Goal: Task Accomplishment & Management: Use online tool/utility

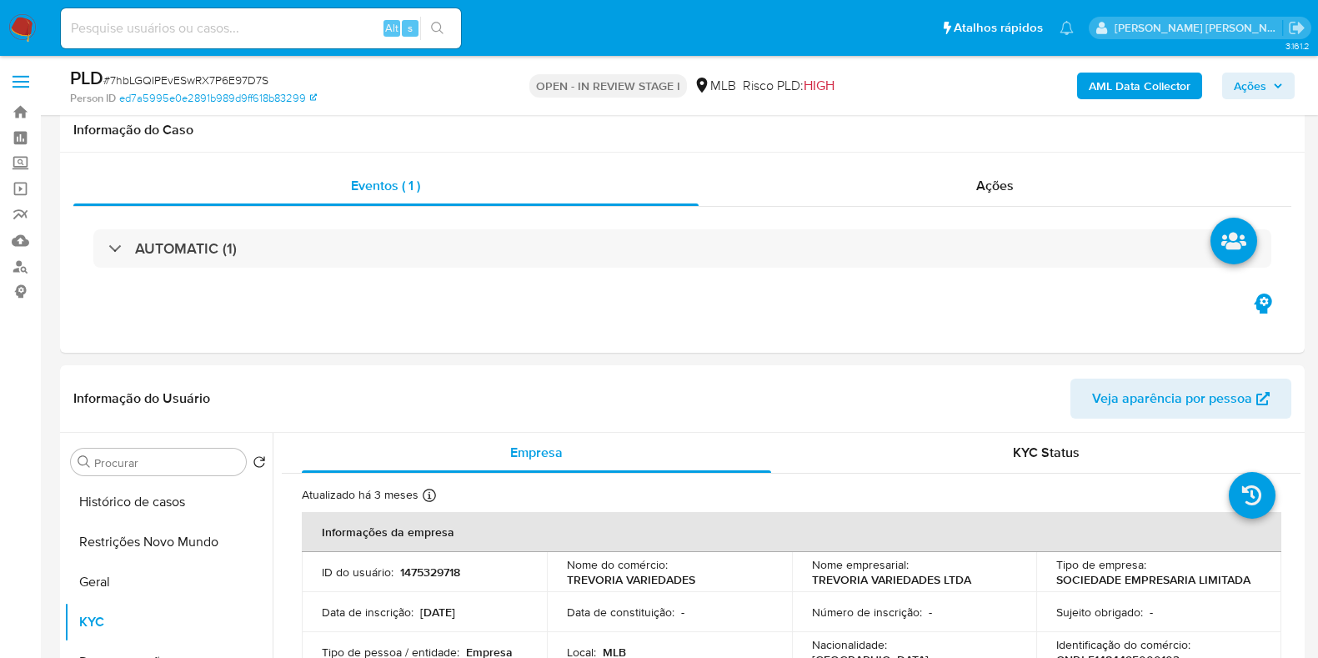
select select "10"
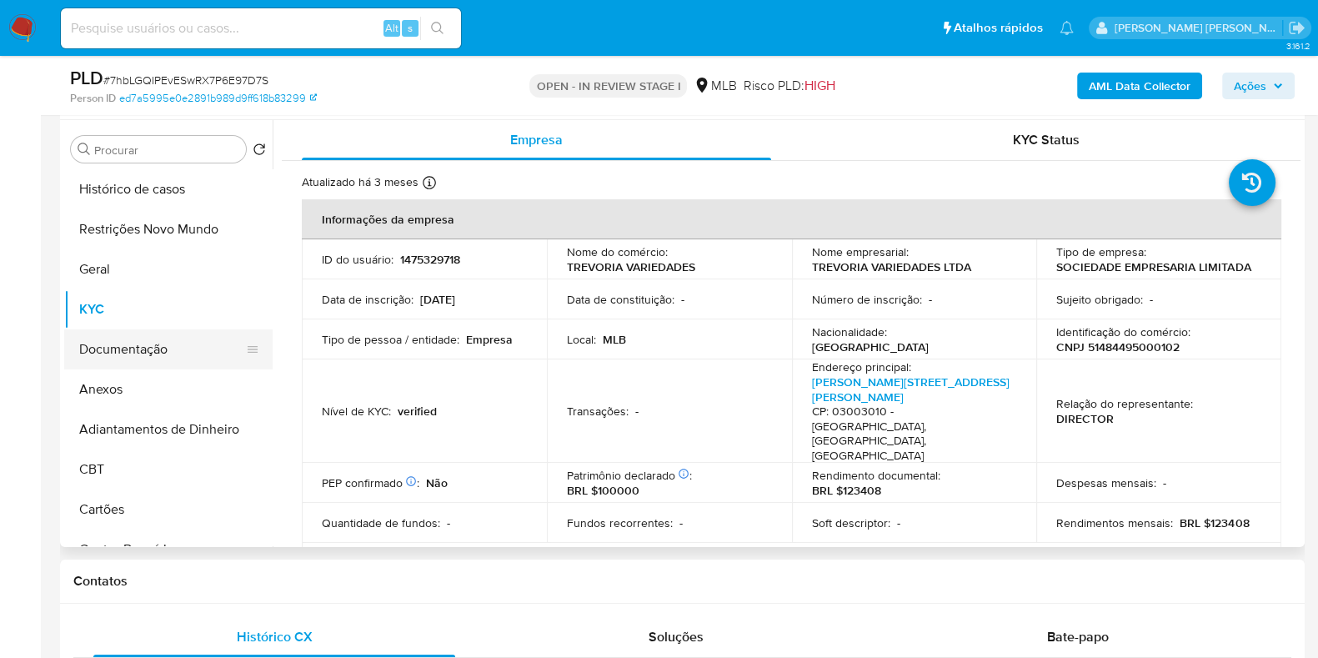
click at [158, 353] on button "Documentação" at bounding box center [161, 349] width 195 height 40
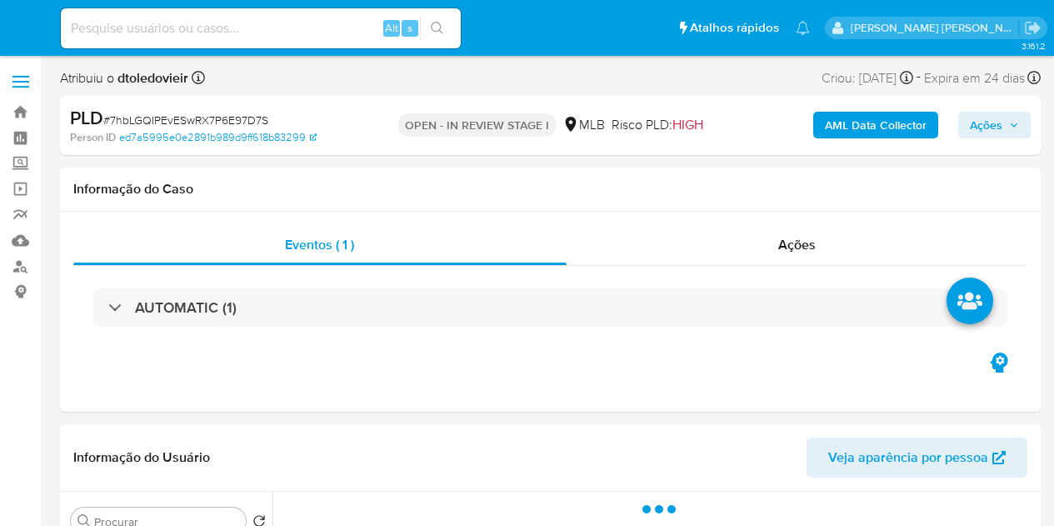
select select "10"
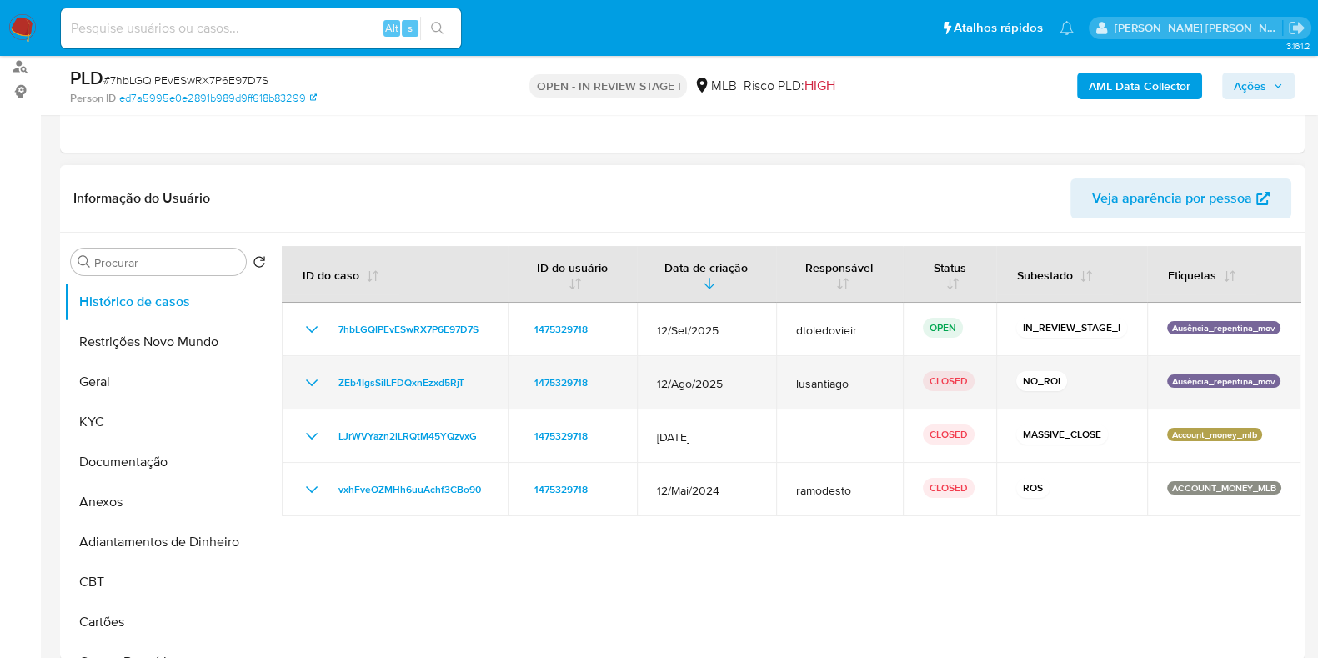
scroll to position [208, 0]
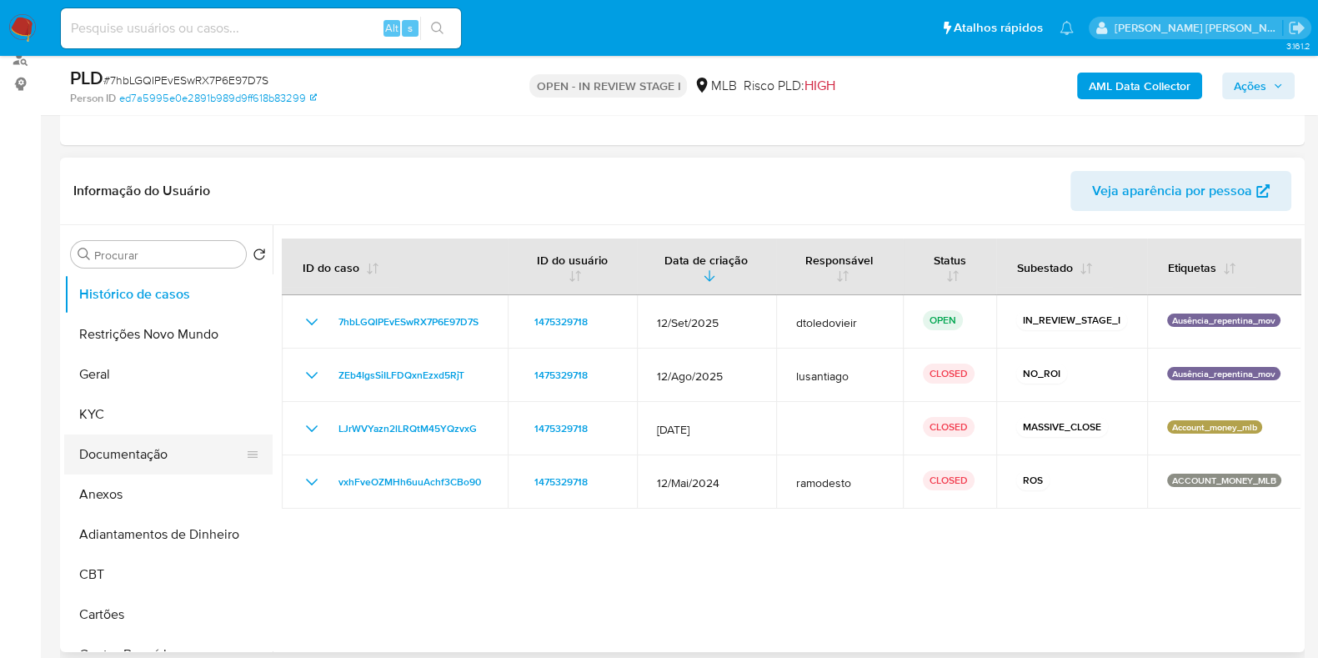
drag, startPoint x: 150, startPoint y: 425, endPoint x: 95, endPoint y: 450, distance: 60.4
click at [138, 431] on button "KYC" at bounding box center [168, 414] width 208 height 40
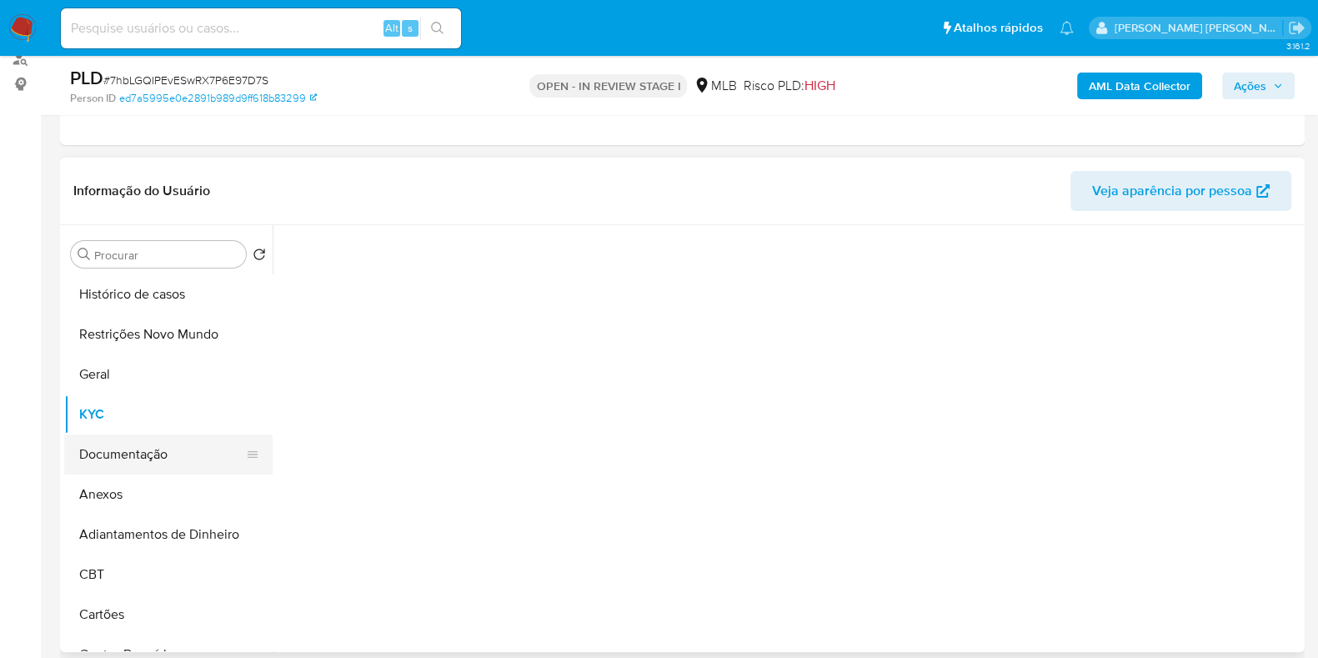
click at [95, 452] on button "Documentação" at bounding box center [161, 454] width 195 height 40
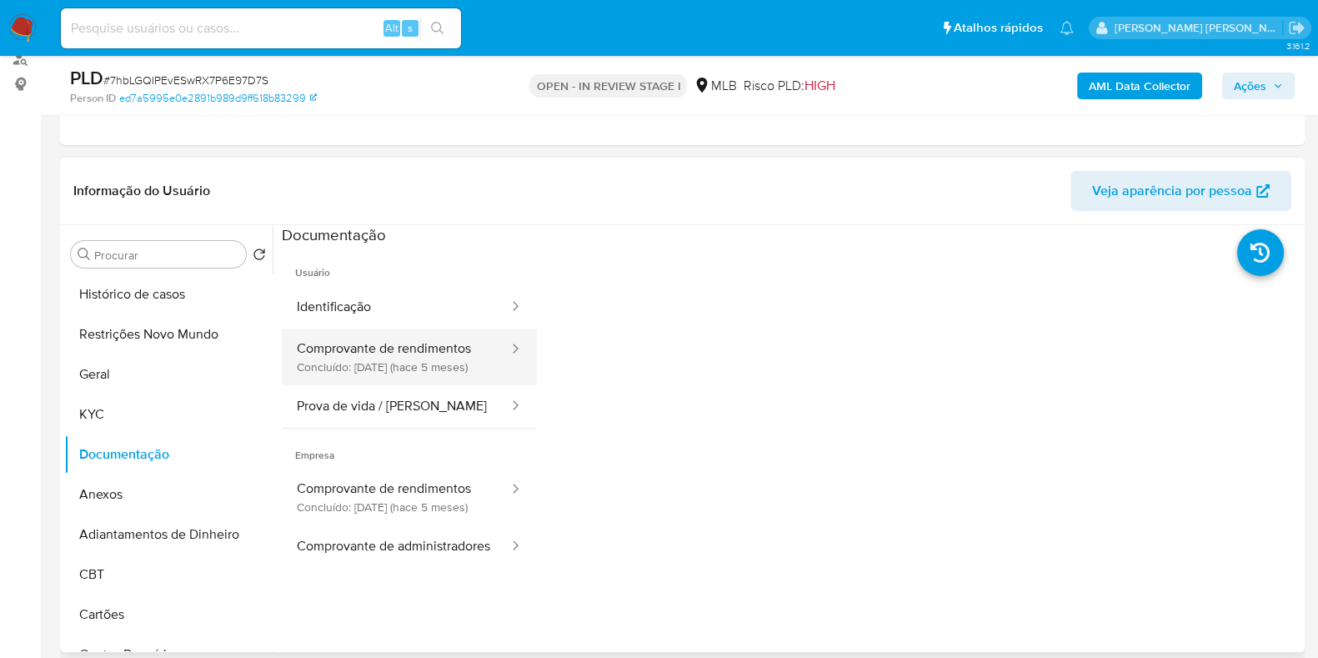
click at [426, 336] on button "Comprovante de rendimentos Concluído: 08/05/2025 (hace 5 meses)" at bounding box center [396, 356] width 228 height 57
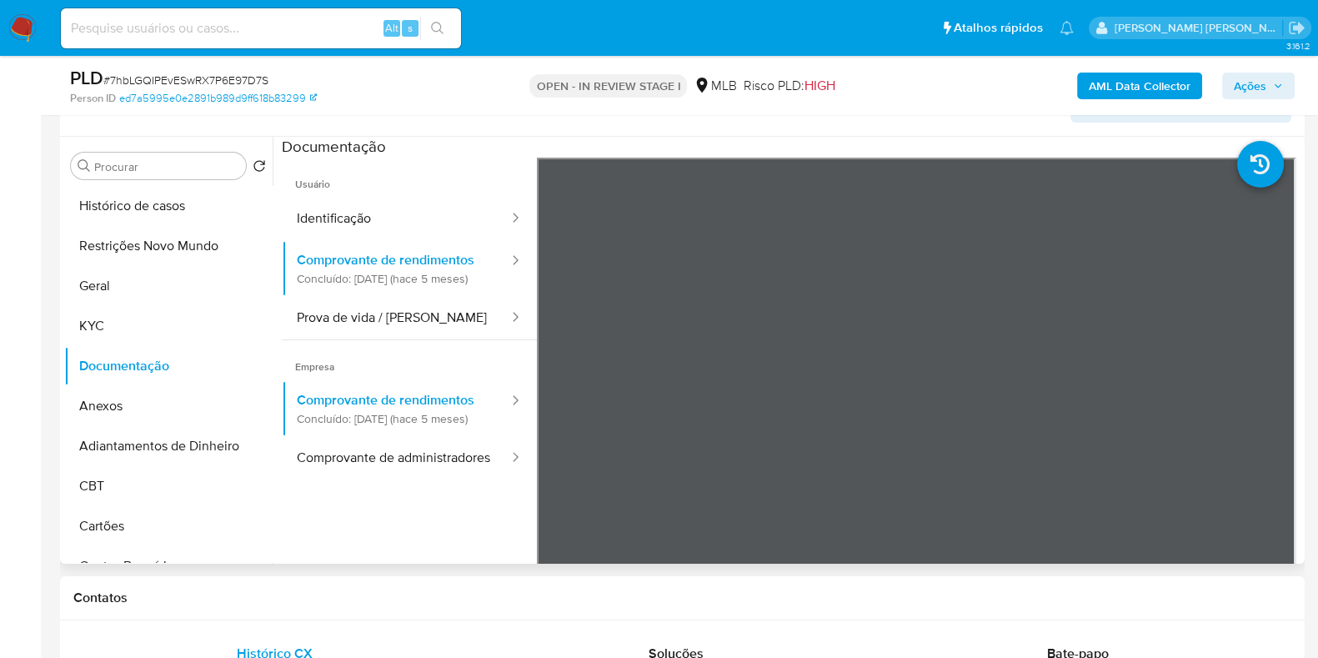
scroll to position [313, 0]
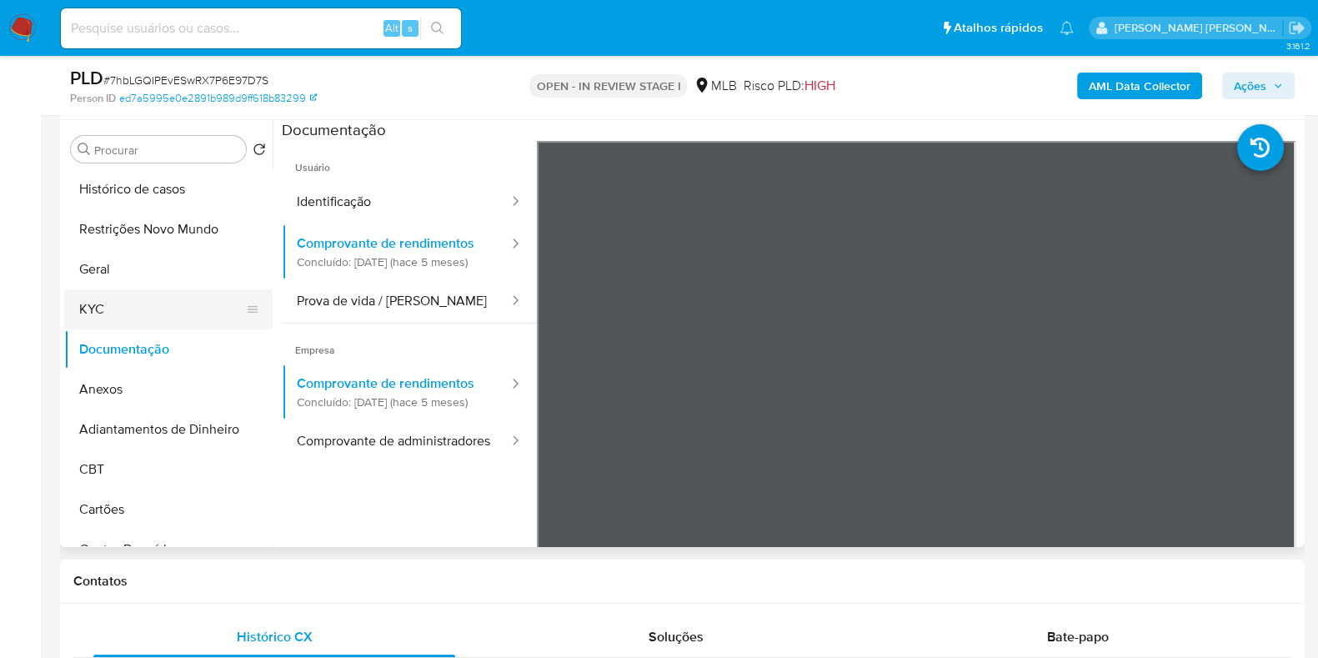
click at [143, 295] on button "KYC" at bounding box center [161, 309] width 195 height 40
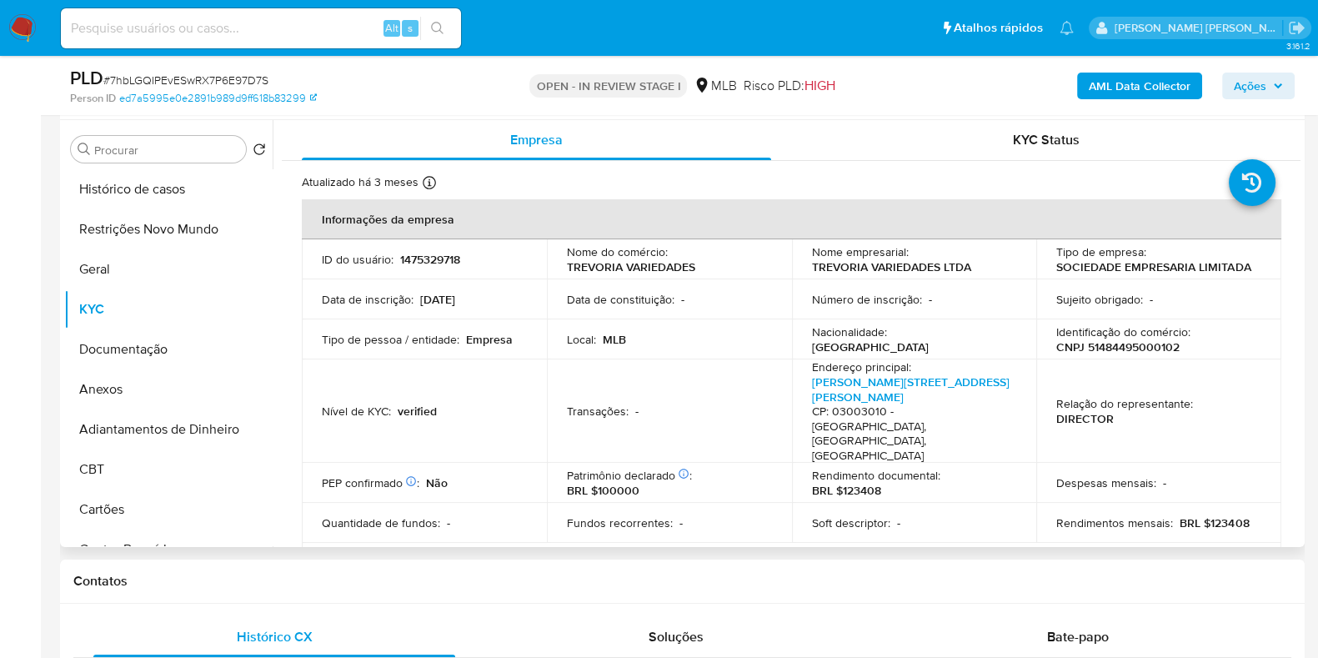
click at [1053, 346] on p "CNPJ 51484495000102" at bounding box center [1117, 346] width 123 height 15
copy p "51484495000102"
click at [125, 348] on button "Documentação" at bounding box center [161, 349] width 195 height 40
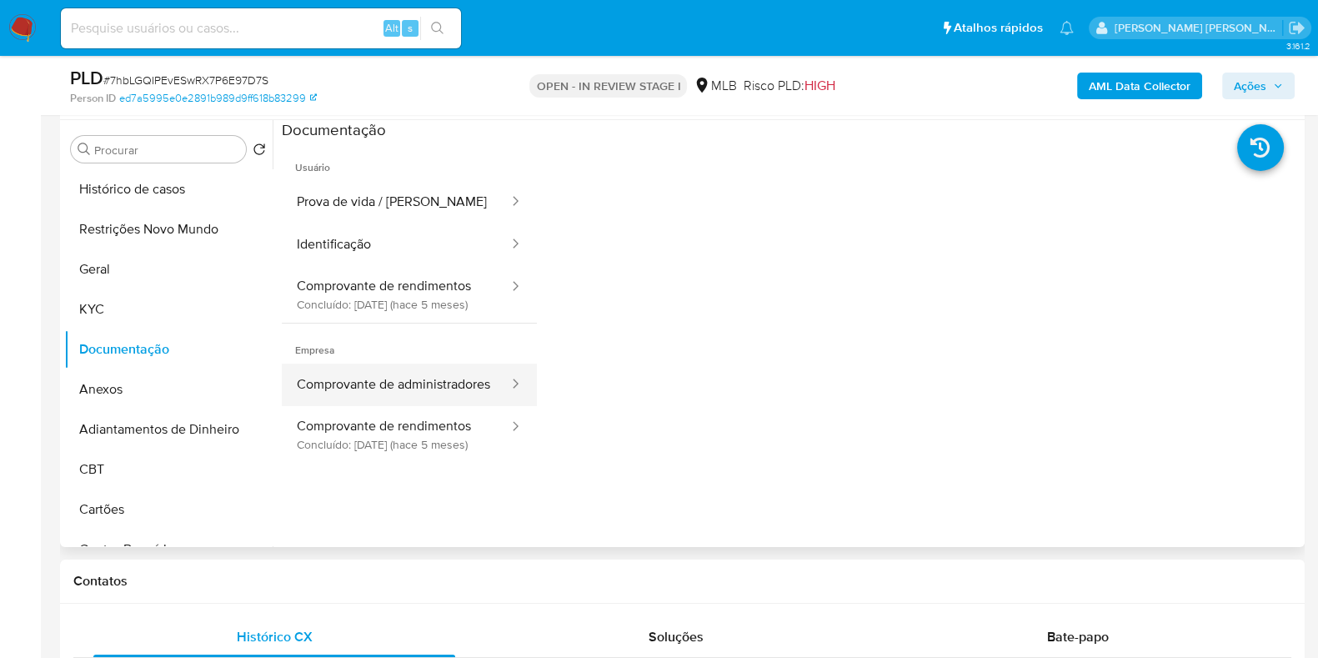
click at [440, 402] on button "Comprovante de administradores" at bounding box center [396, 384] width 228 height 43
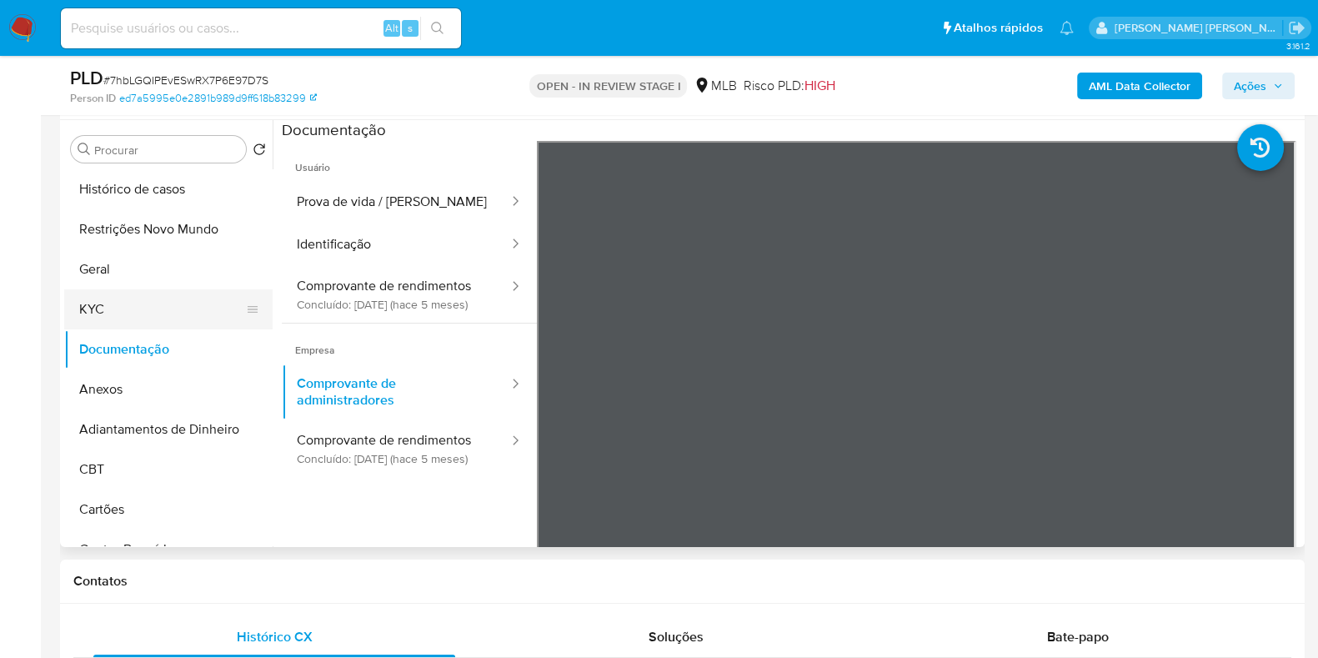
click at [164, 318] on button "KYC" at bounding box center [161, 309] width 195 height 40
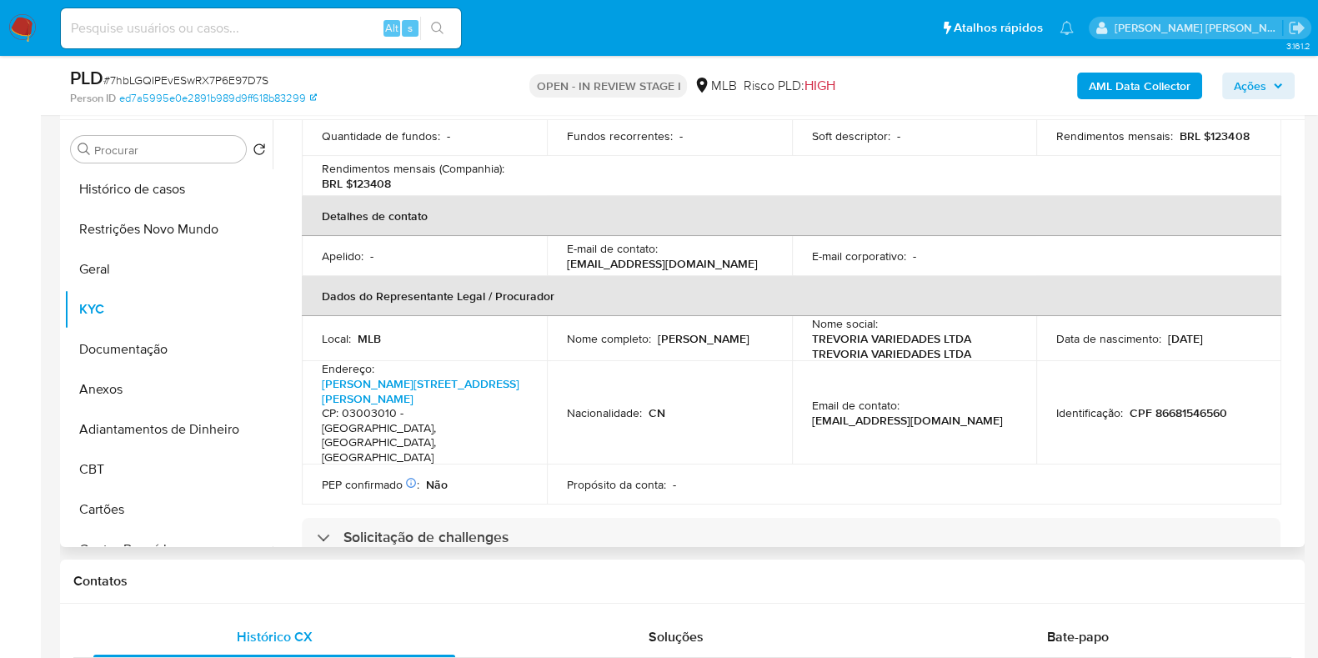
scroll to position [416, 0]
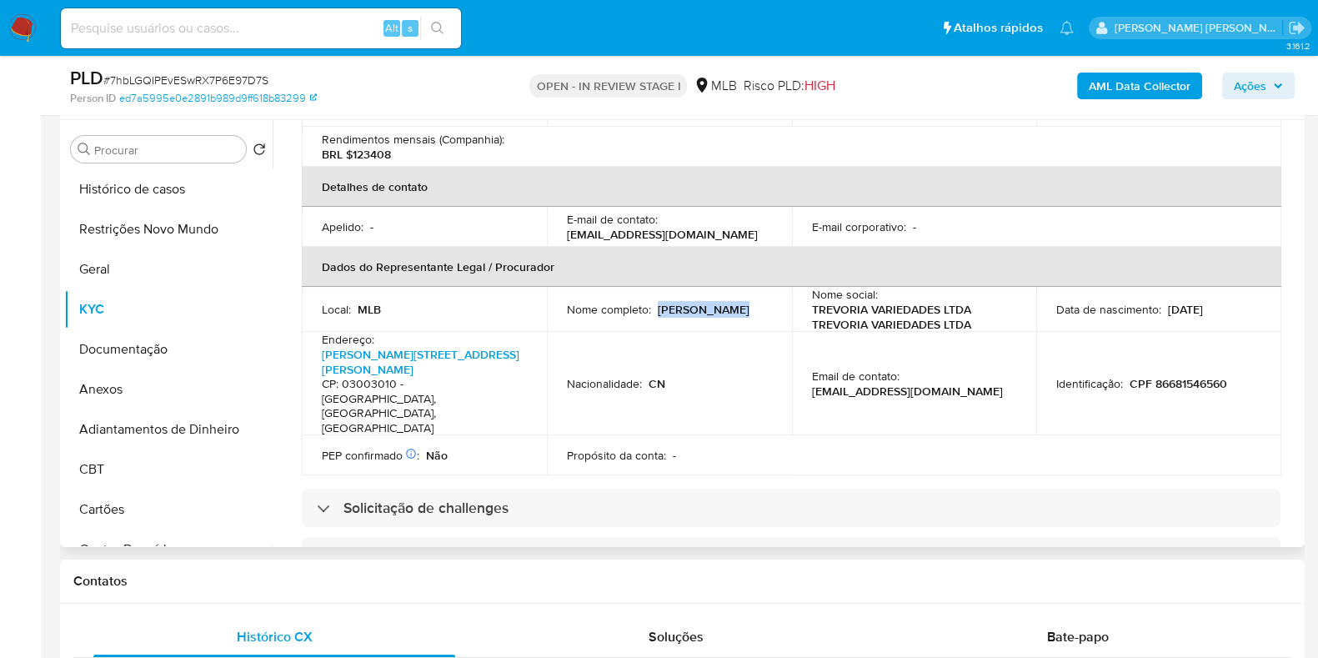
drag, startPoint x: 729, startPoint y: 259, endPoint x: 658, endPoint y: 263, distance: 71.0
click at [658, 302] on div "Nome completo : Changling Liu" at bounding box center [669, 309] width 205 height 15
copy p "Changling Liu"
click at [1053, 376] on p "CPF 86681546560" at bounding box center [1178, 383] width 98 height 15
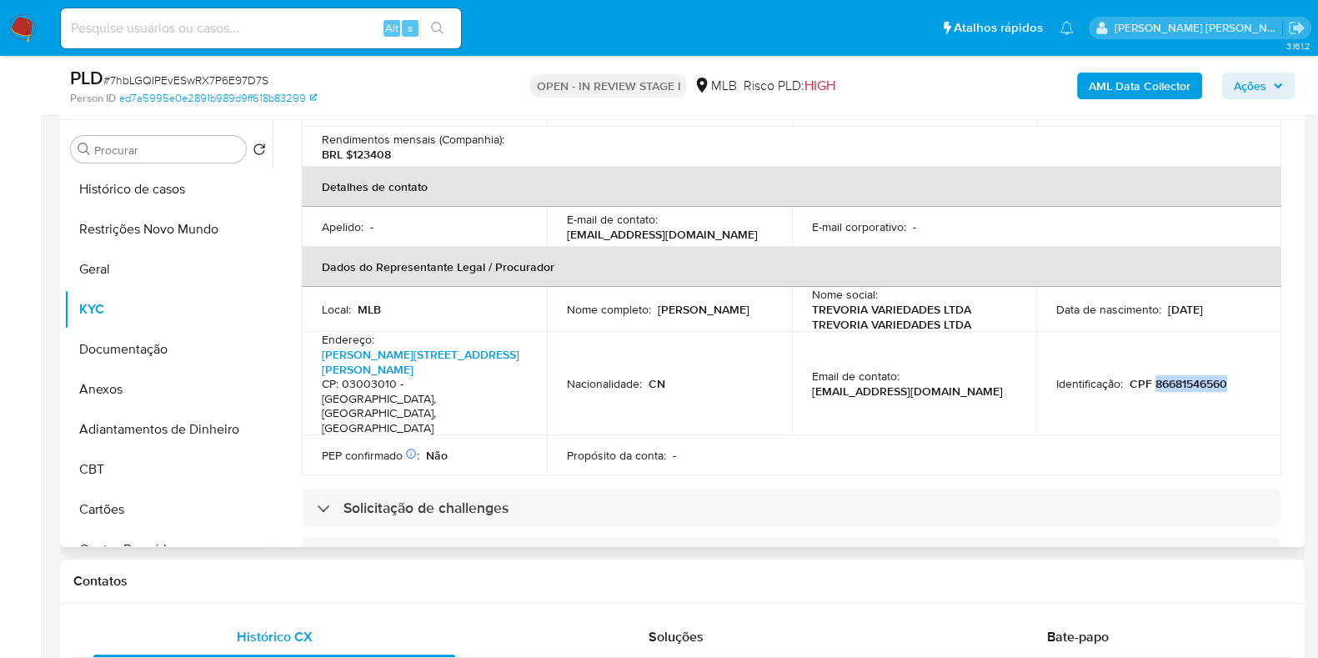
copy p "86681546560"
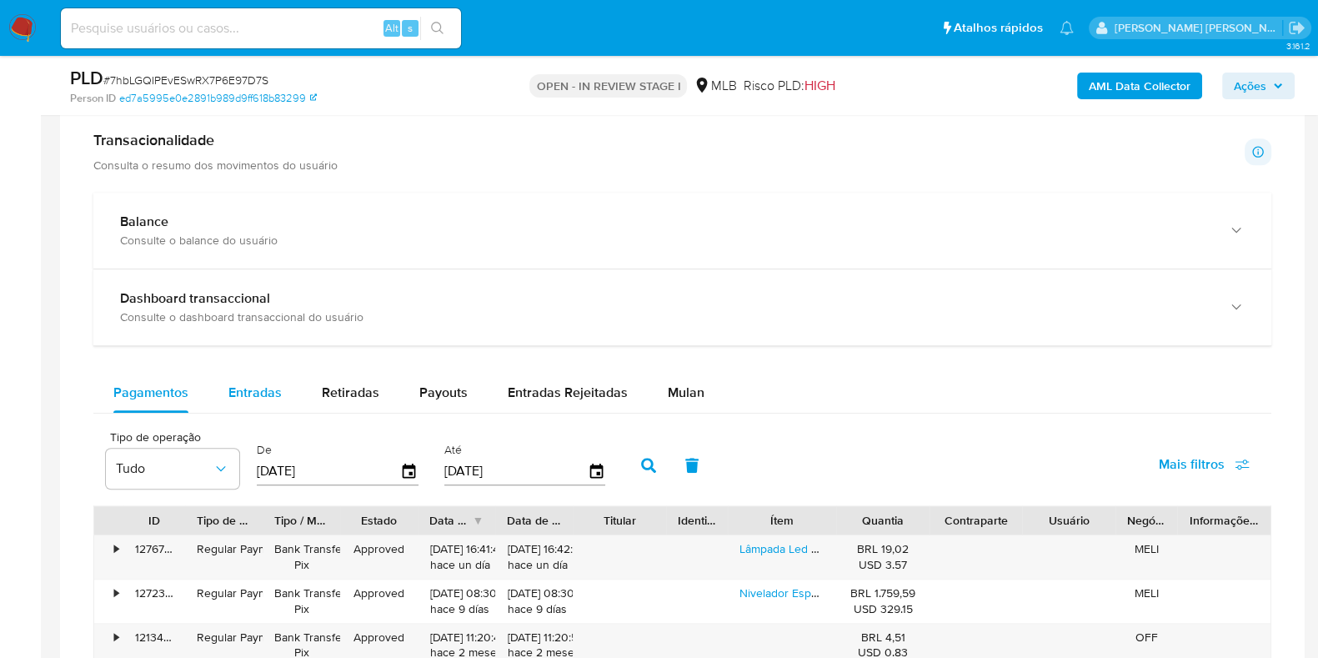
click at [237, 389] on span "Entradas" at bounding box center [254, 392] width 53 height 19
select select "10"
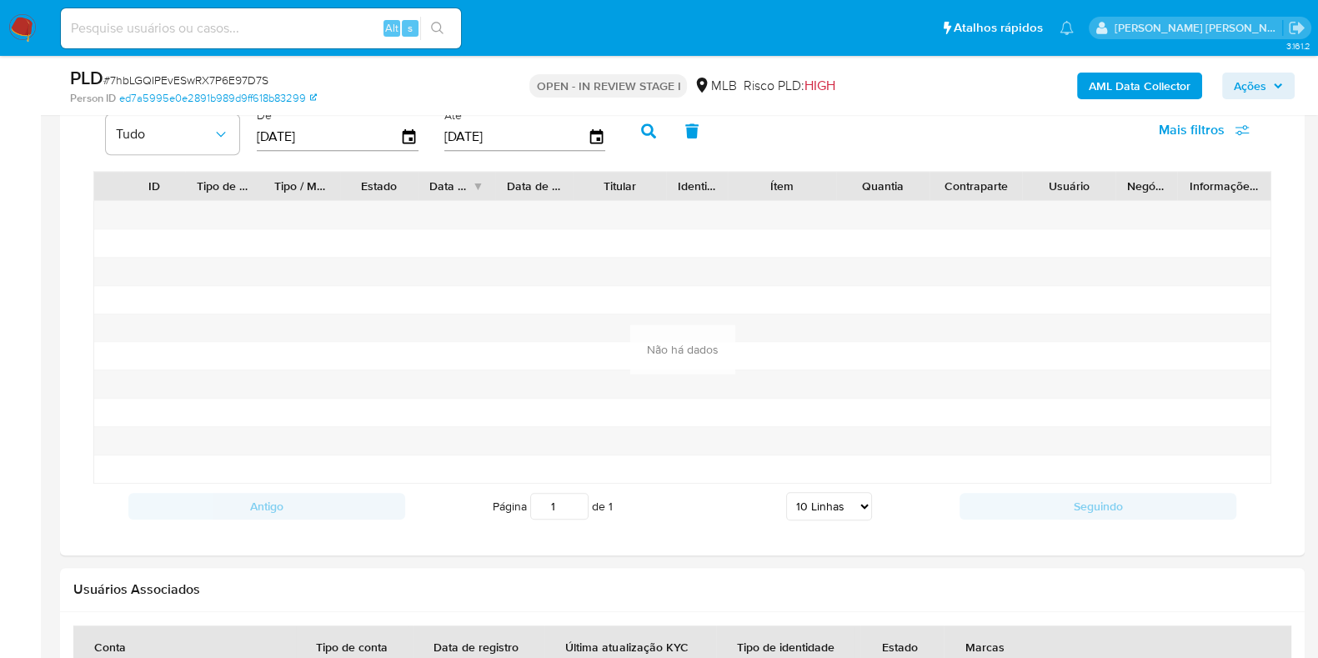
scroll to position [1353, 0]
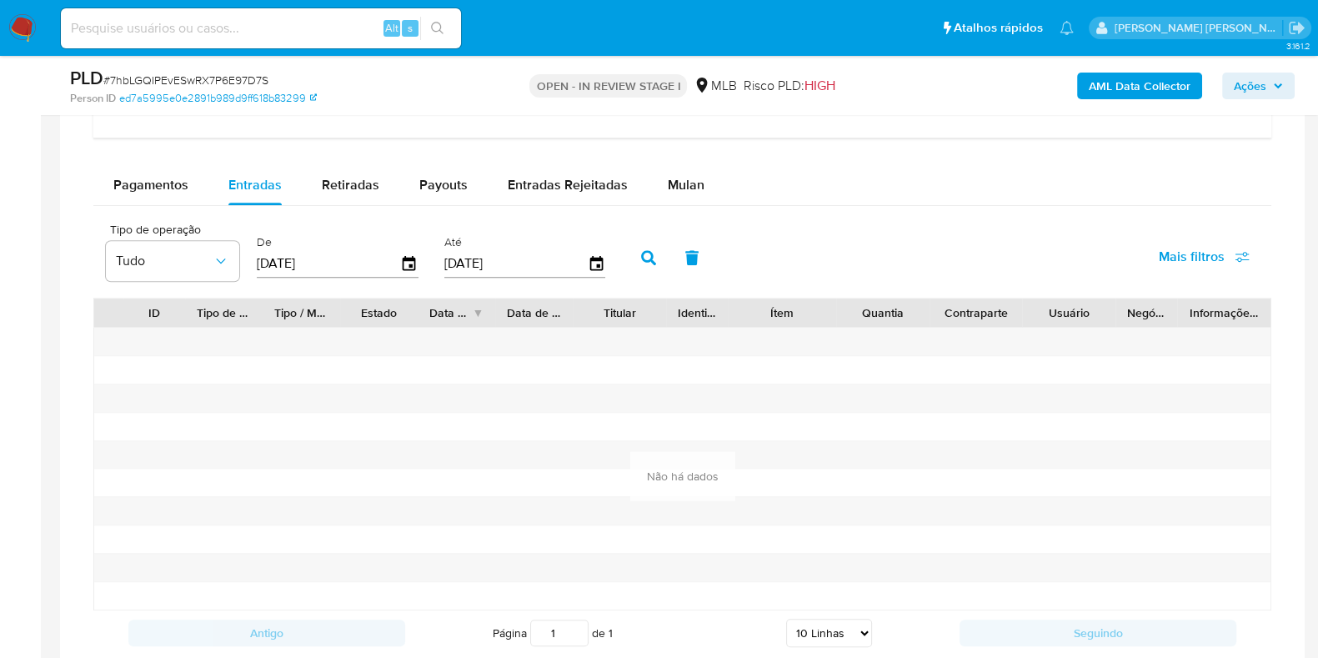
drag, startPoint x: 326, startPoint y: 271, endPoint x: 313, endPoint y: 268, distance: 13.7
click at [313, 268] on input "[DATE]" at bounding box center [328, 263] width 143 height 27
type input "0_/__/____"
type input "1_/__/____"
type input "01/01/2025"
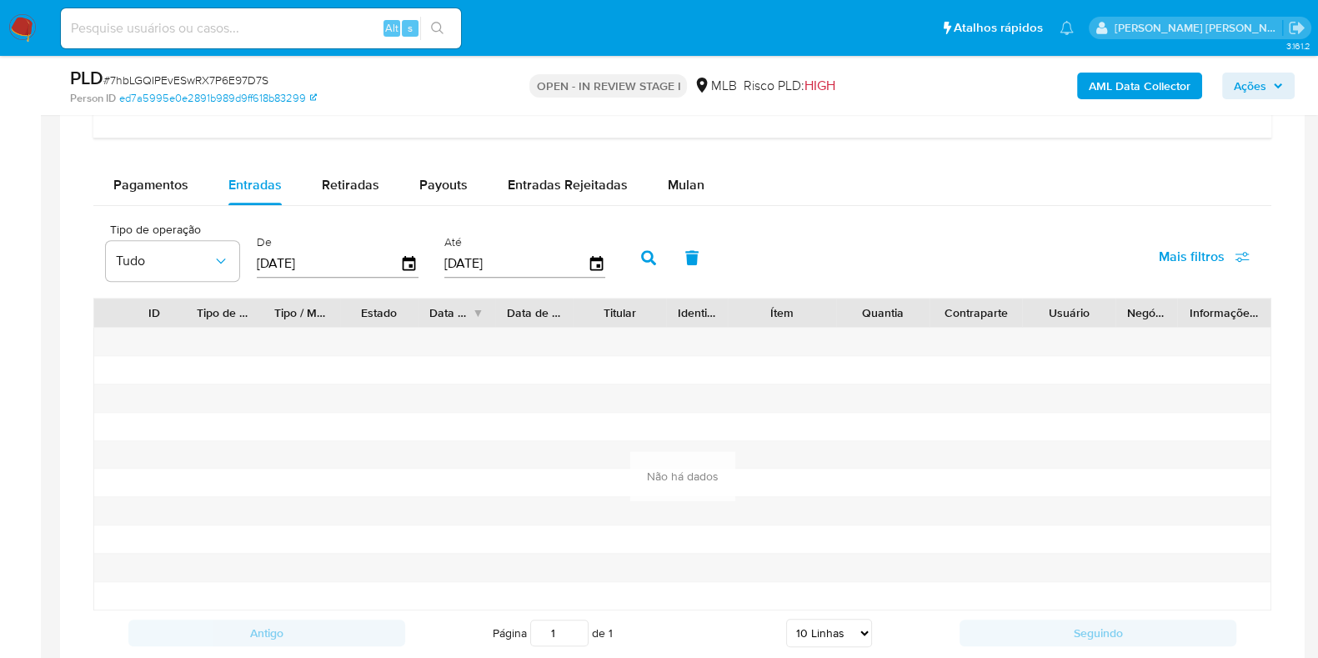
click button "button" at bounding box center [648, 258] width 43 height 40
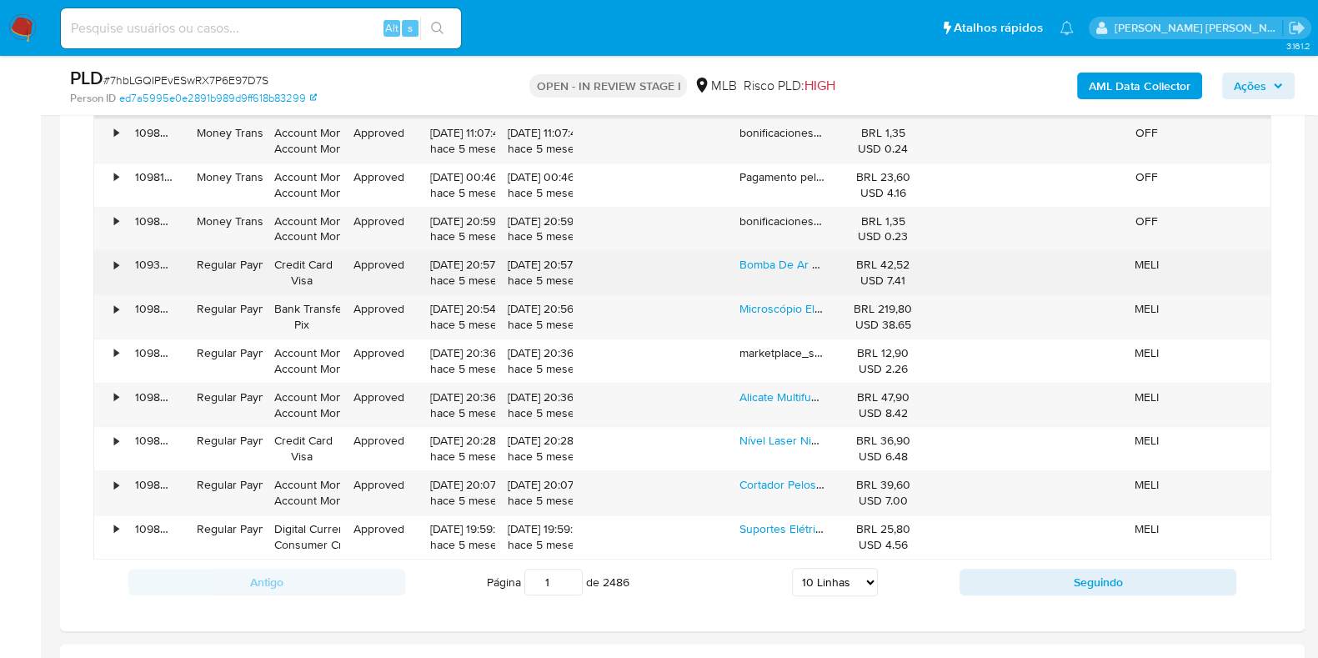
scroll to position [1458, 0]
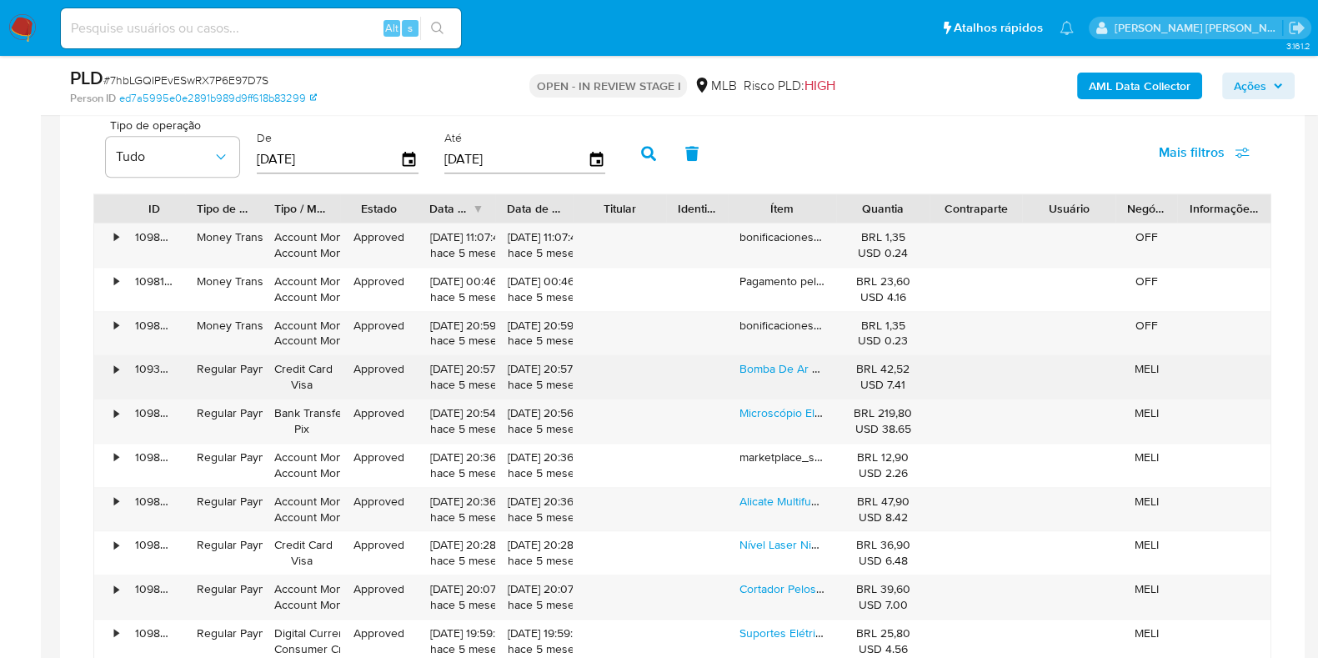
drag, startPoint x: 783, startPoint y: 368, endPoint x: 778, endPoint y: 375, distance: 9.5
click at [783, 368] on link "Bomba De Ar Elétrica Colchão Piscina Infláveis 3 Bicos Voltagem 220v" at bounding box center [920, 368] width 362 height 17
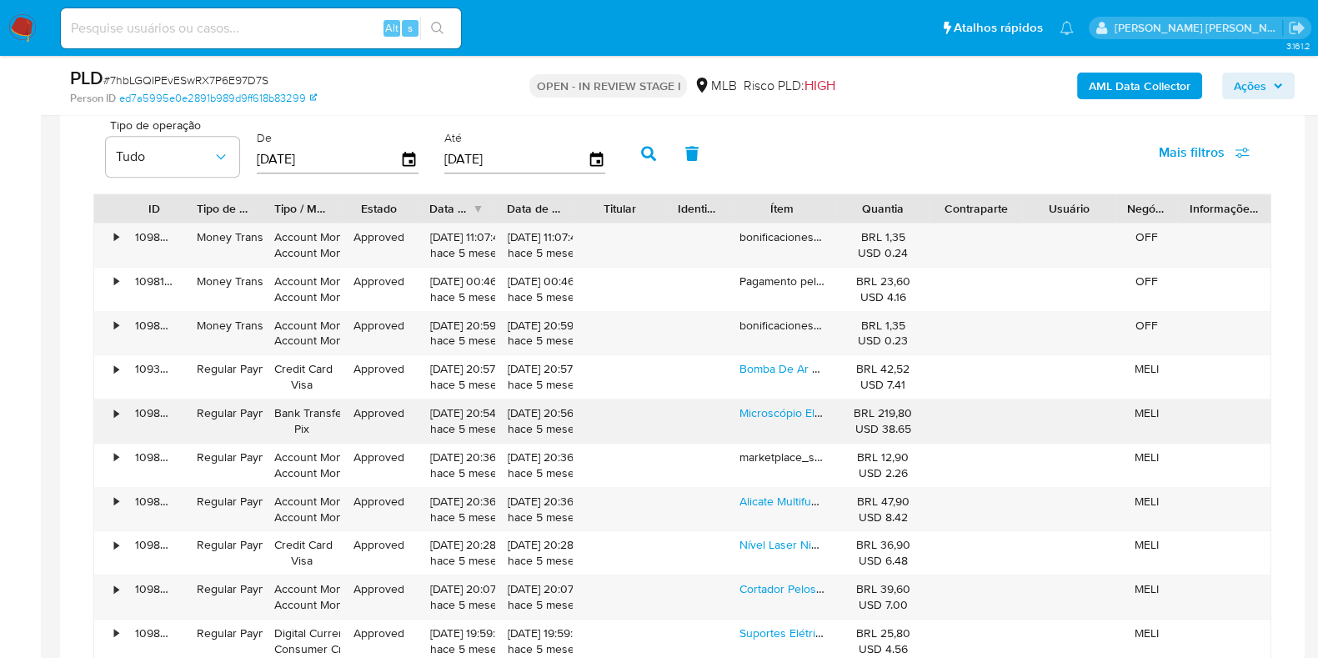
drag, startPoint x: 769, startPoint y: 409, endPoint x: 768, endPoint y: 428, distance: 19.2
click at [769, 410] on link "Microscópio Eletrônico Digital Bancada Tela Lcd Hd 1000x Top" at bounding box center [899, 412] width 321 height 17
click at [773, 502] on link "Alicate Multifuncional Dobrável Com 25 Funções Bolsa Premium Cor 1516" at bounding box center [927, 501] width 377 height 17
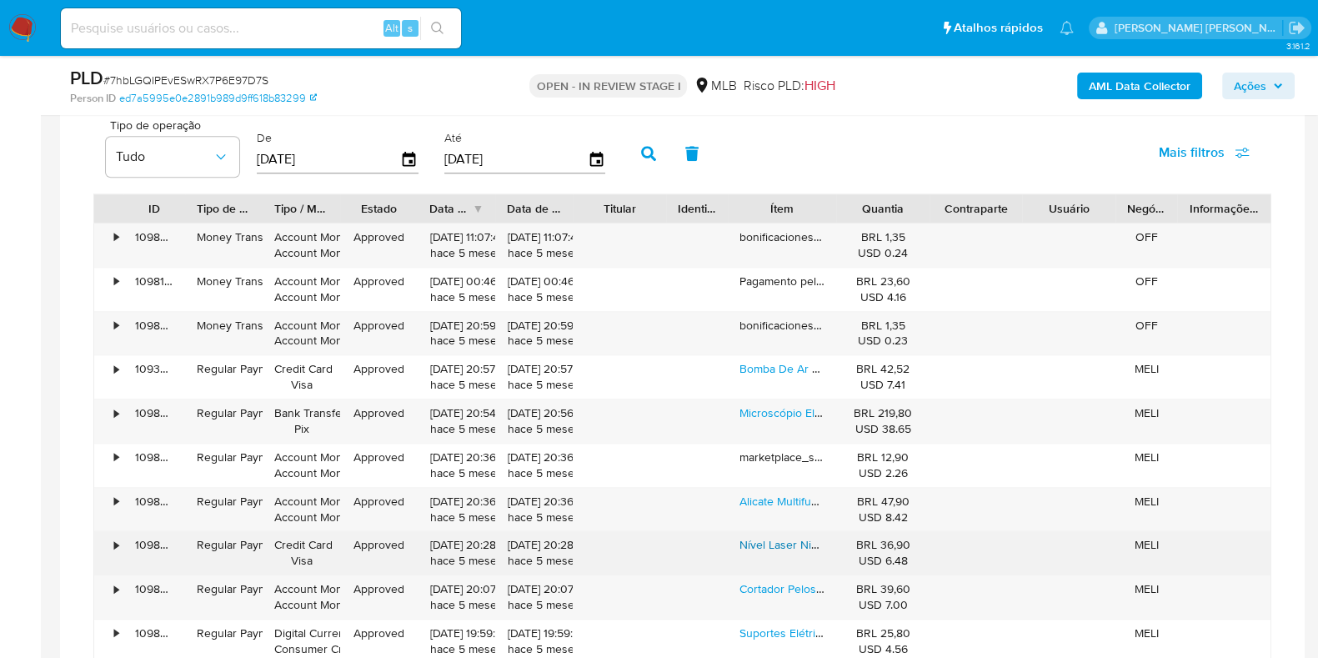
click at [778, 525] on link "Nível Laser Nivelador Giratório Tripé Abs Profissional 360" at bounding box center [887, 544] width 297 height 17
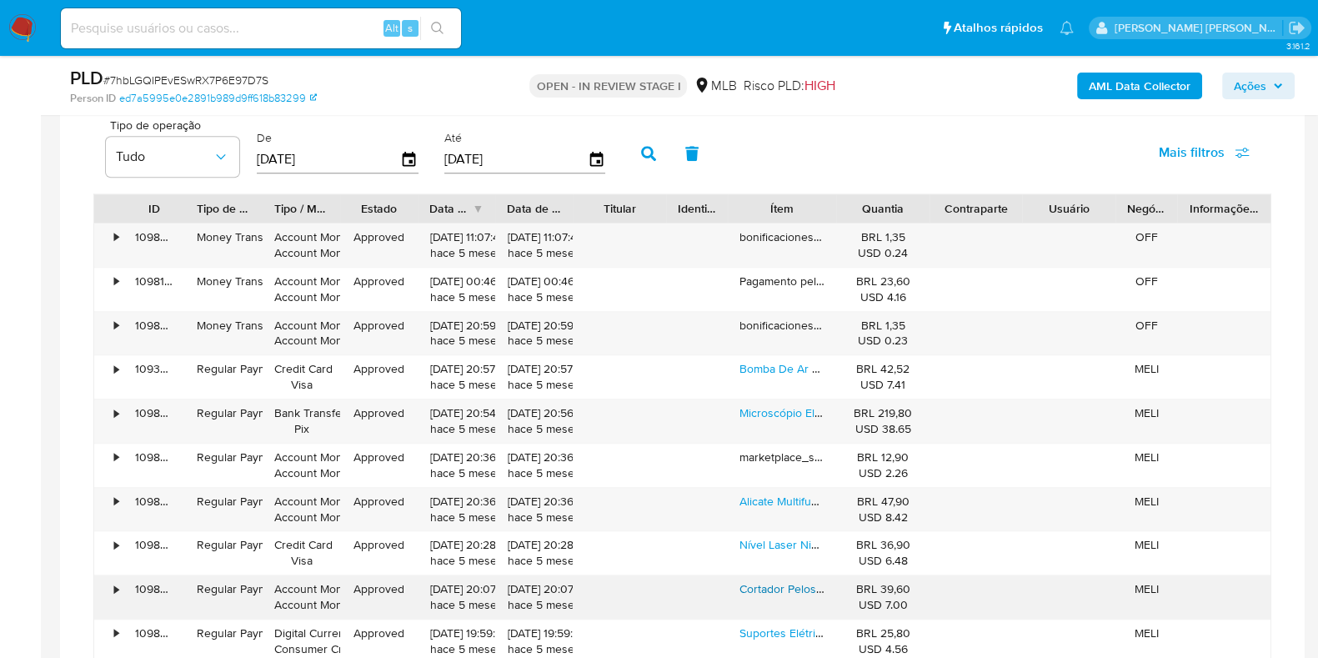
click at [775, 525] on link "Cortador Pelos Nariz Portátil - Aparador Pelo Nariz Portátil Cor Prateado" at bounding box center [923, 588] width 368 height 17
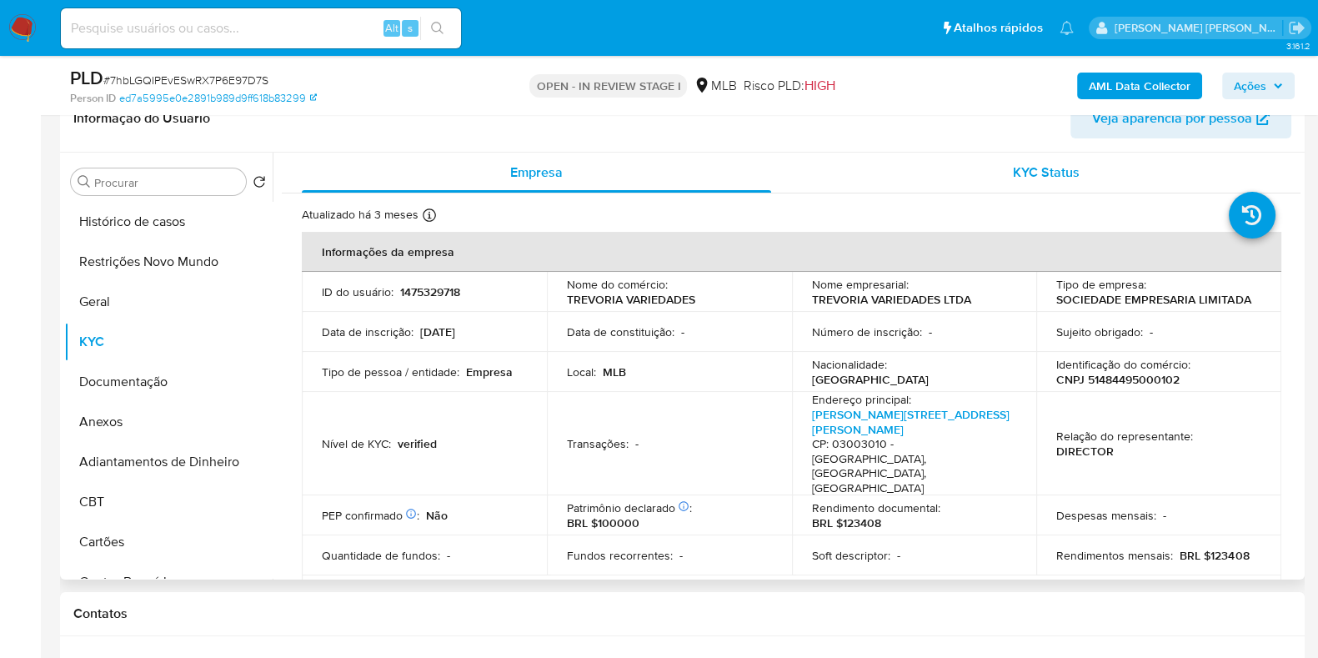
scroll to position [313, 0]
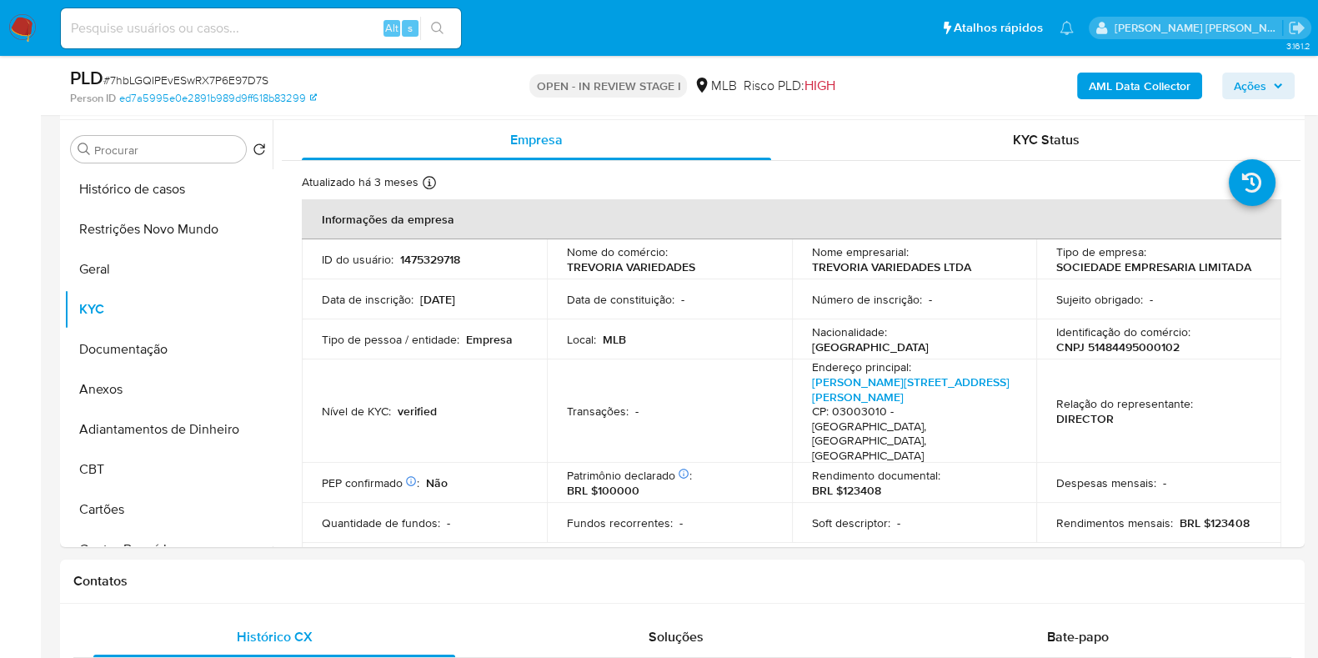
click at [1053, 83] on span "Ações" at bounding box center [1249, 86] width 33 height 27
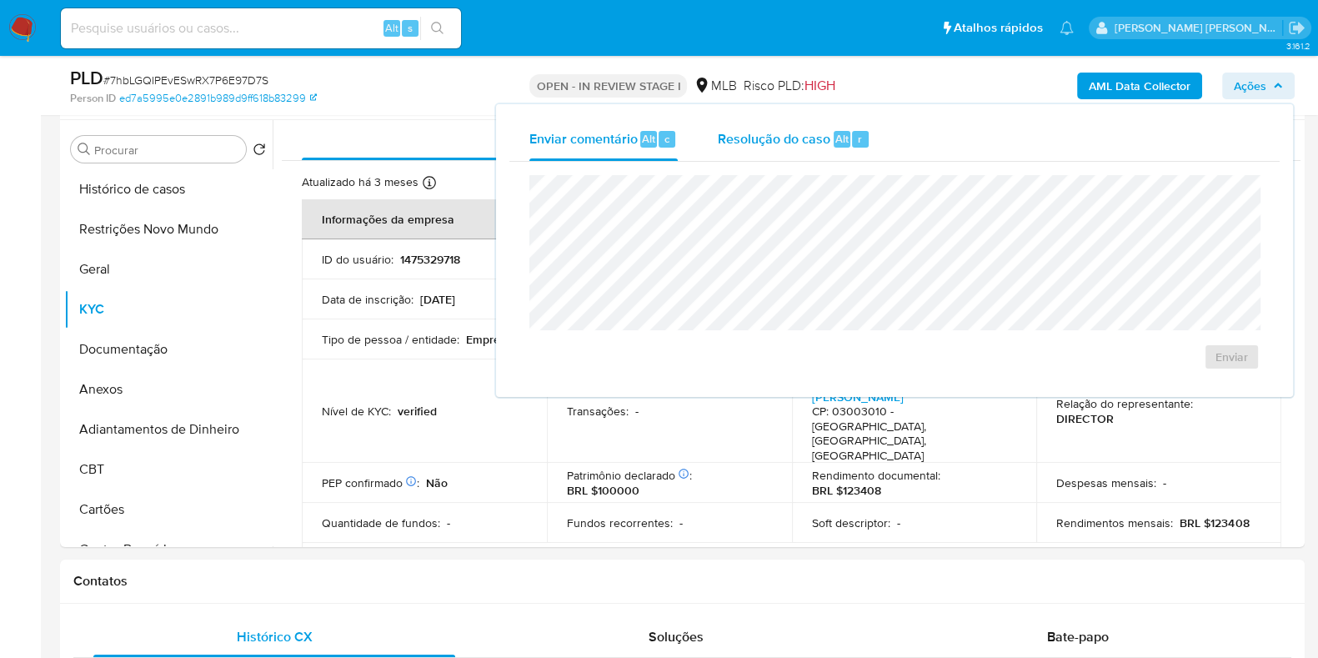
click at [763, 148] on div "Resolução do caso Alt r" at bounding box center [794, 139] width 153 height 43
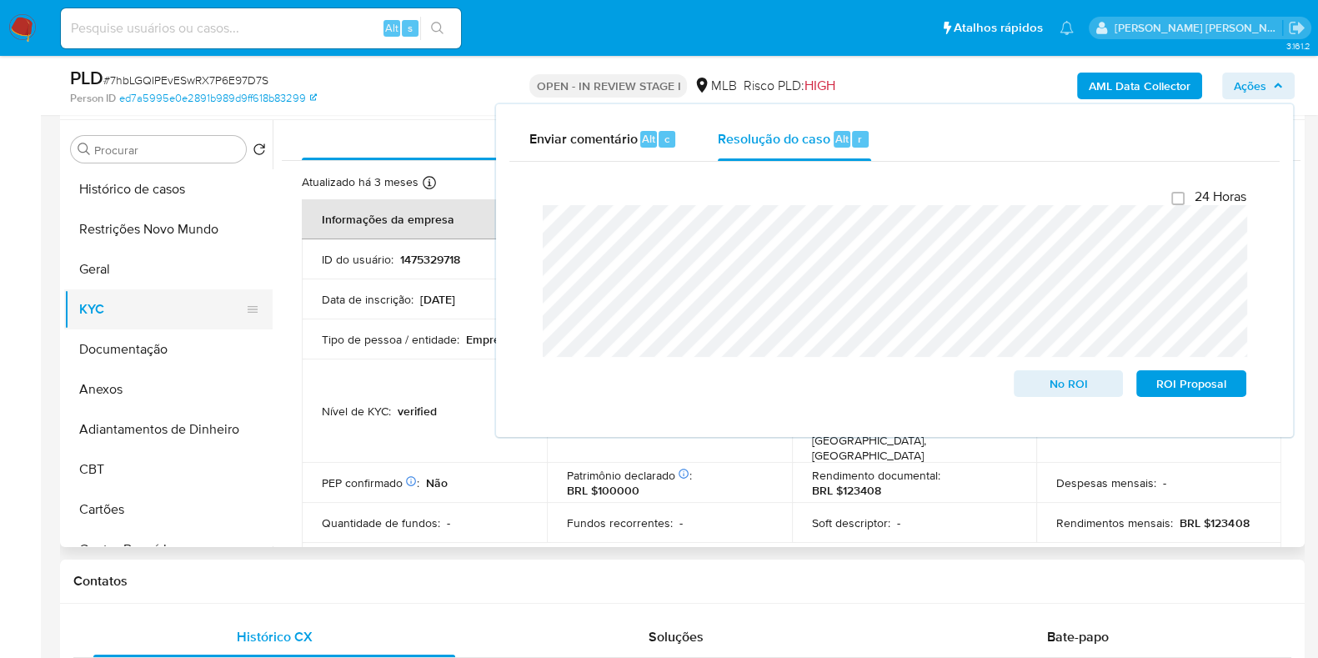
click at [140, 313] on button "KYC" at bounding box center [161, 309] width 195 height 40
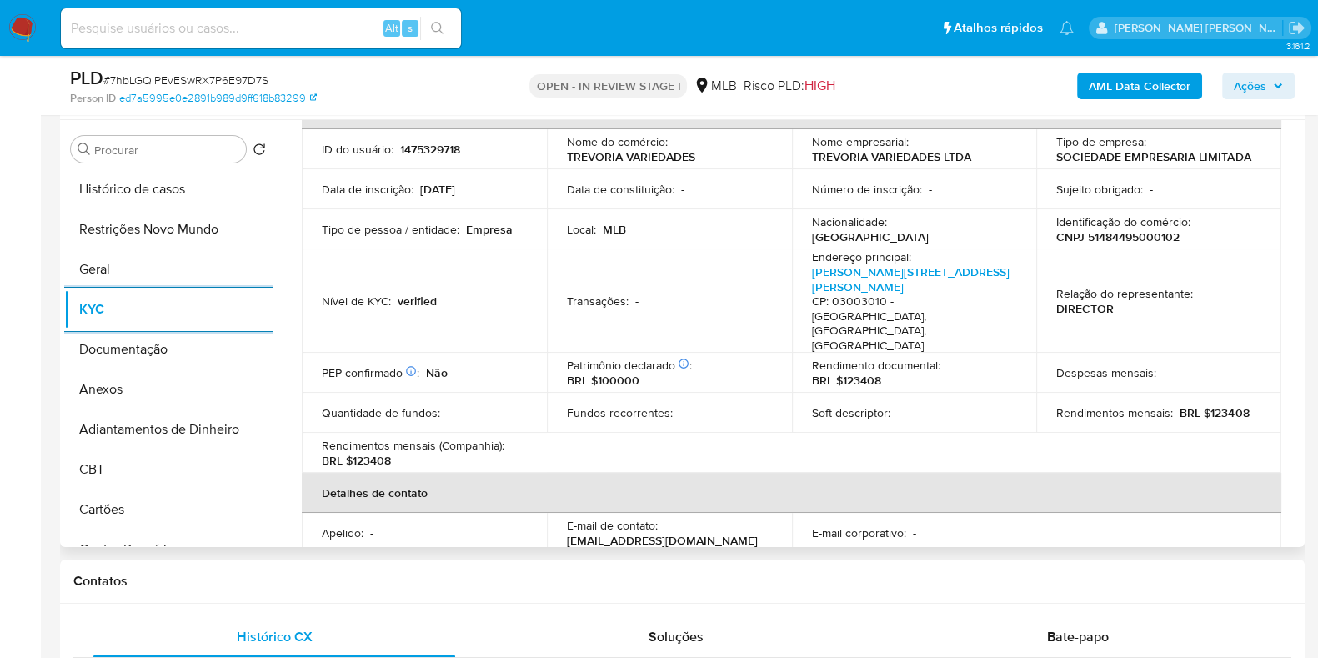
scroll to position [0, 0]
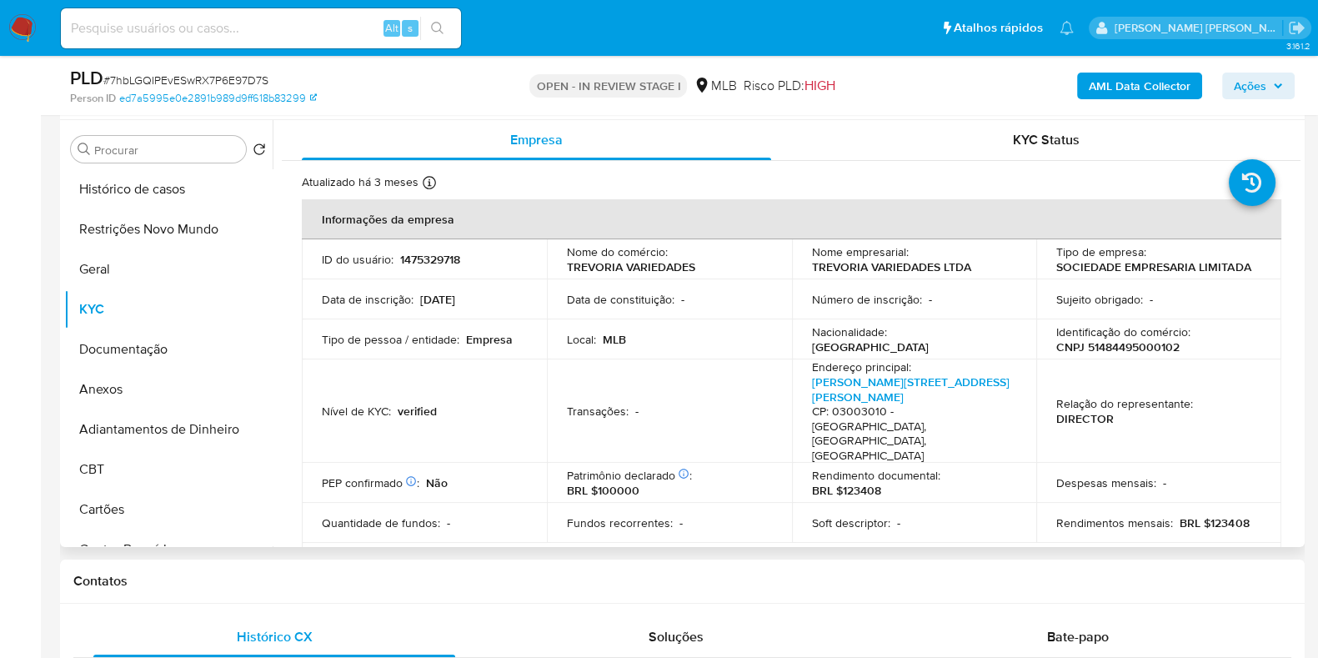
click at [1053, 345] on p "CNPJ 51484495000102" at bounding box center [1117, 346] width 123 height 15
copy p "51484495000102"
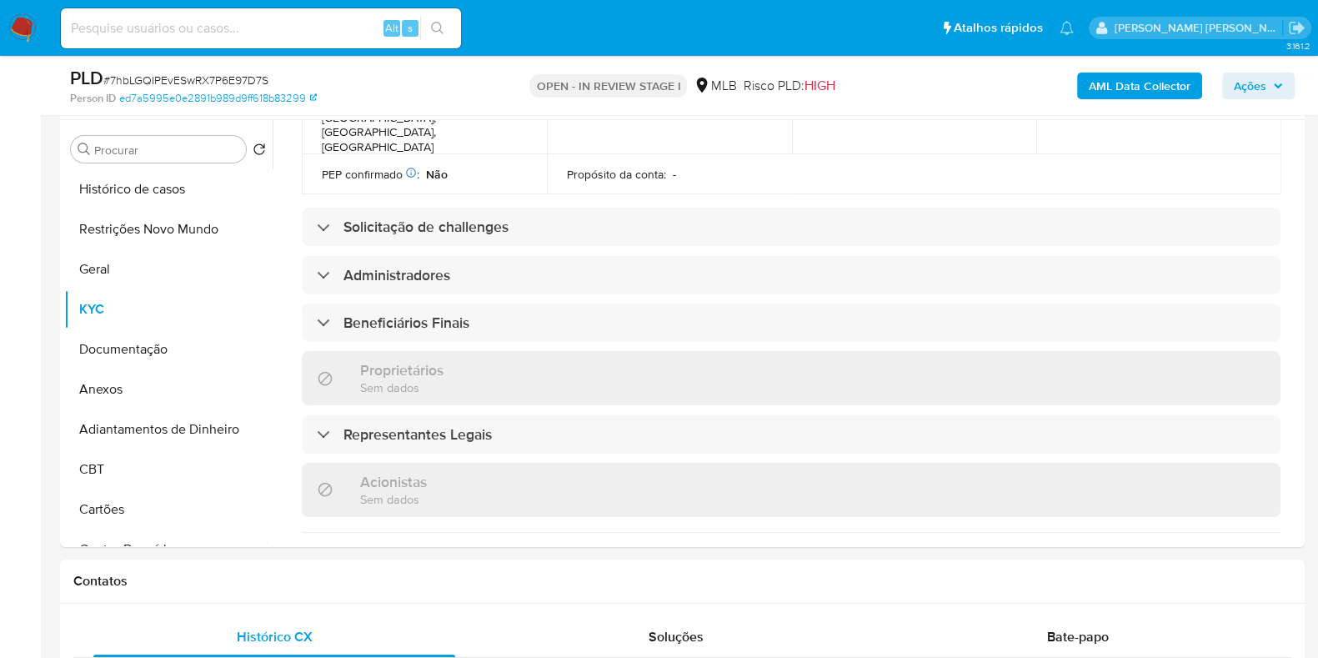
scroll to position [208, 0]
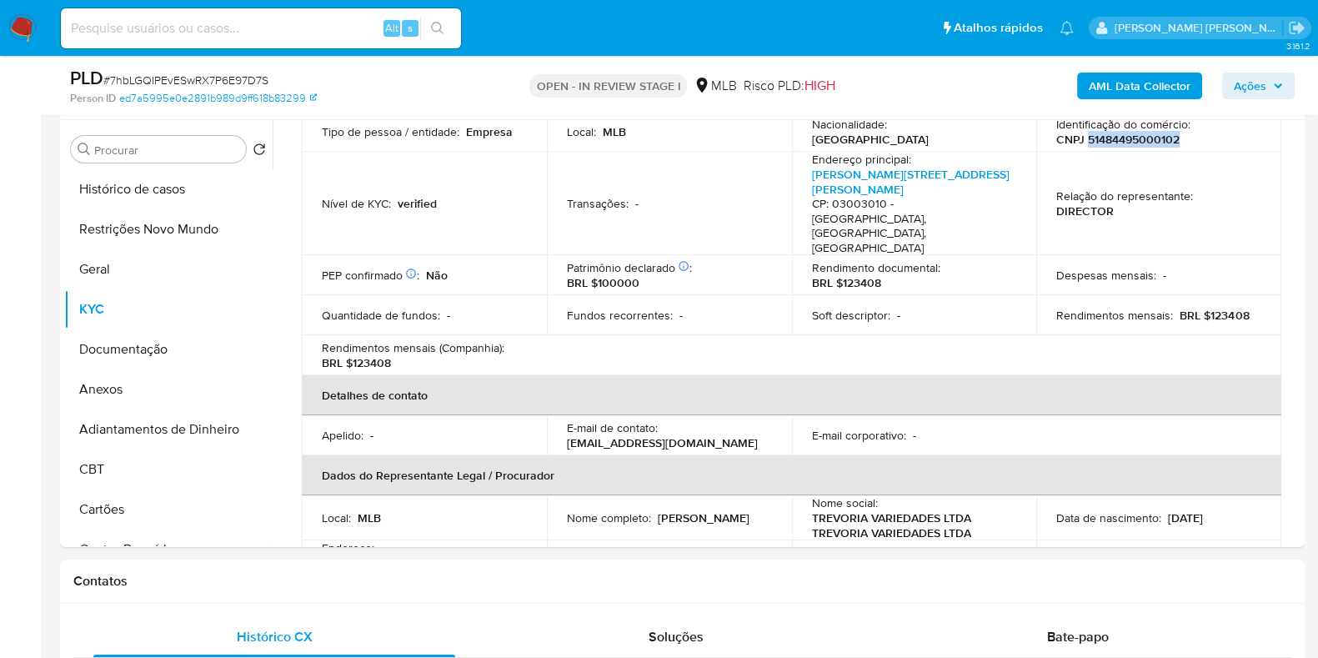
copy p "51484495000102"
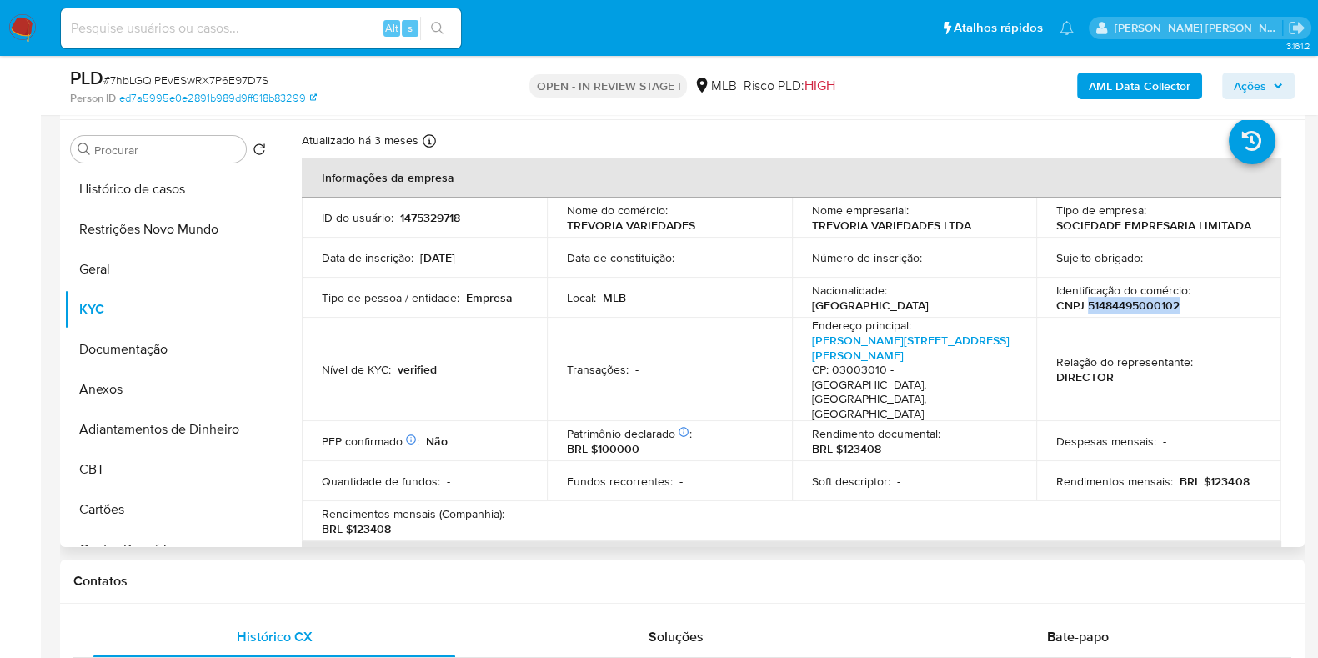
scroll to position [0, 0]
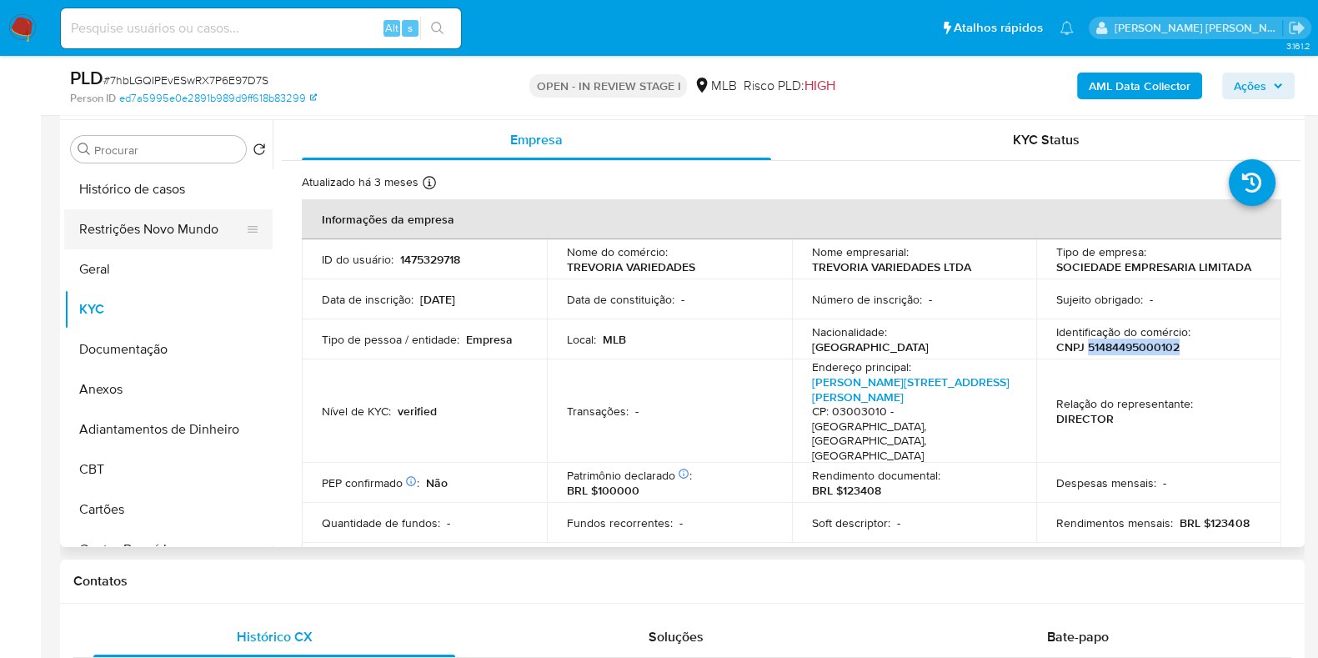
click at [175, 231] on button "Restrições Novo Mundo" at bounding box center [161, 229] width 195 height 40
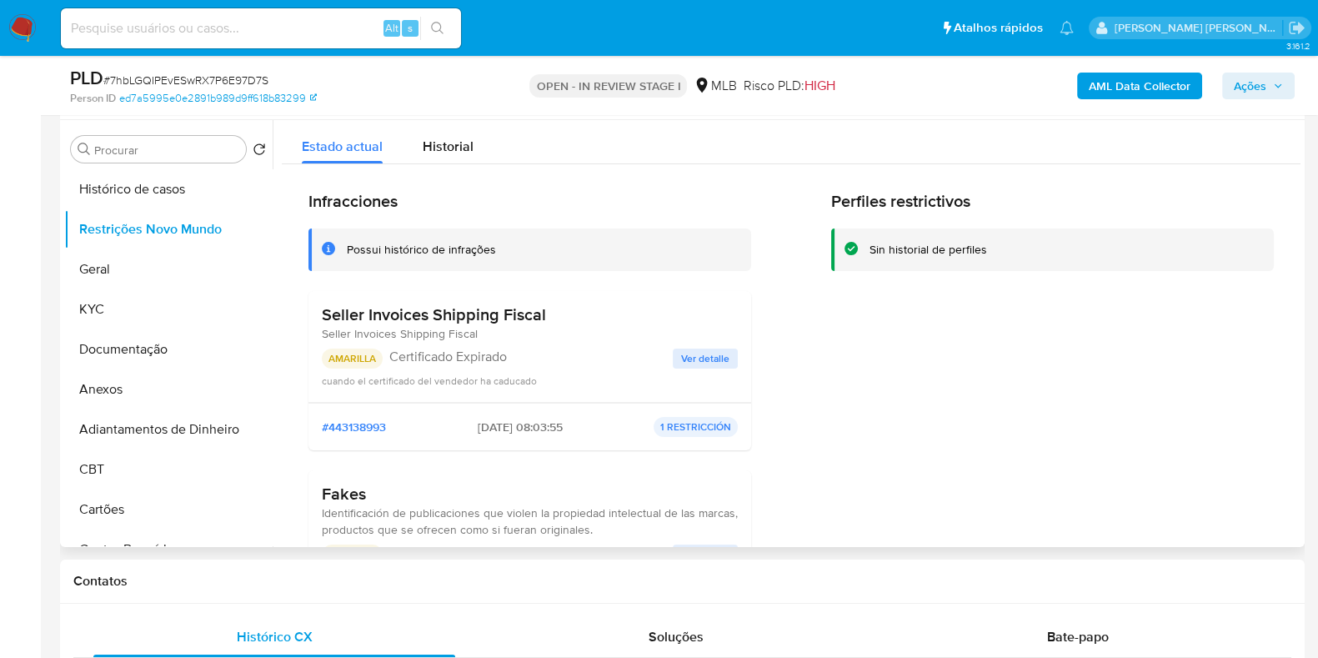
drag, startPoint x: 559, startPoint y: 310, endPoint x: 321, endPoint y: 316, distance: 238.4
click at [322, 316] on div "Seller Invoices Shipping Fiscal Seller Invoices Shipping Fiscal" at bounding box center [530, 323] width 416 height 38
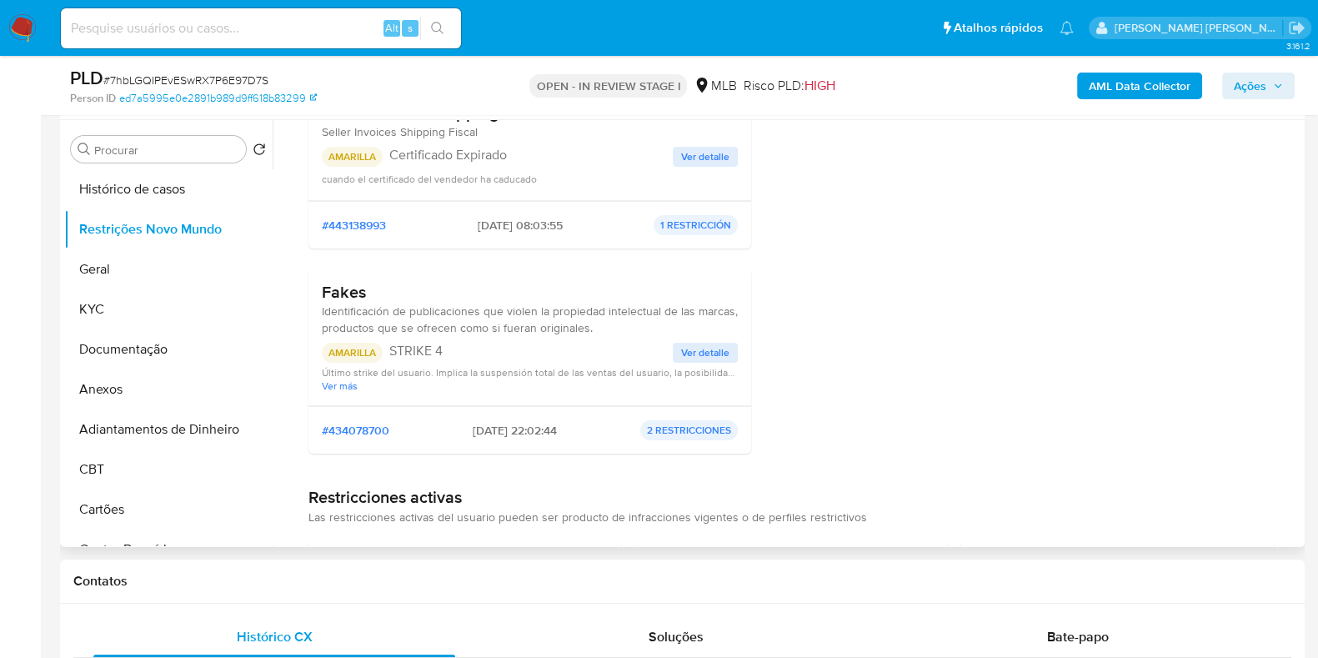
scroll to position [208, 0]
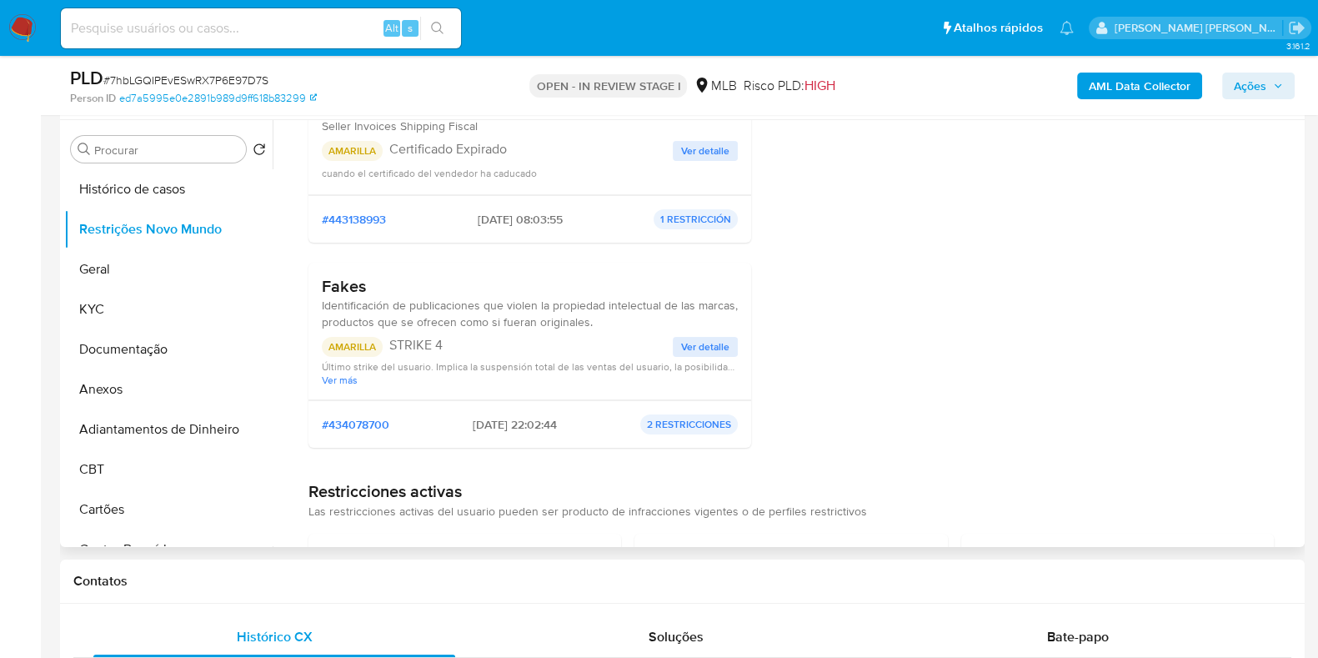
drag, startPoint x: 386, startPoint y: 284, endPoint x: 300, endPoint y: 284, distance: 85.8
click at [300, 284] on div "Infracciones Possui histórico de infrações Seller Invoices Shipping Fiscal Sell…" at bounding box center [791, 293] width 1018 height 673
click at [175, 360] on button "Documentação" at bounding box center [161, 349] width 195 height 40
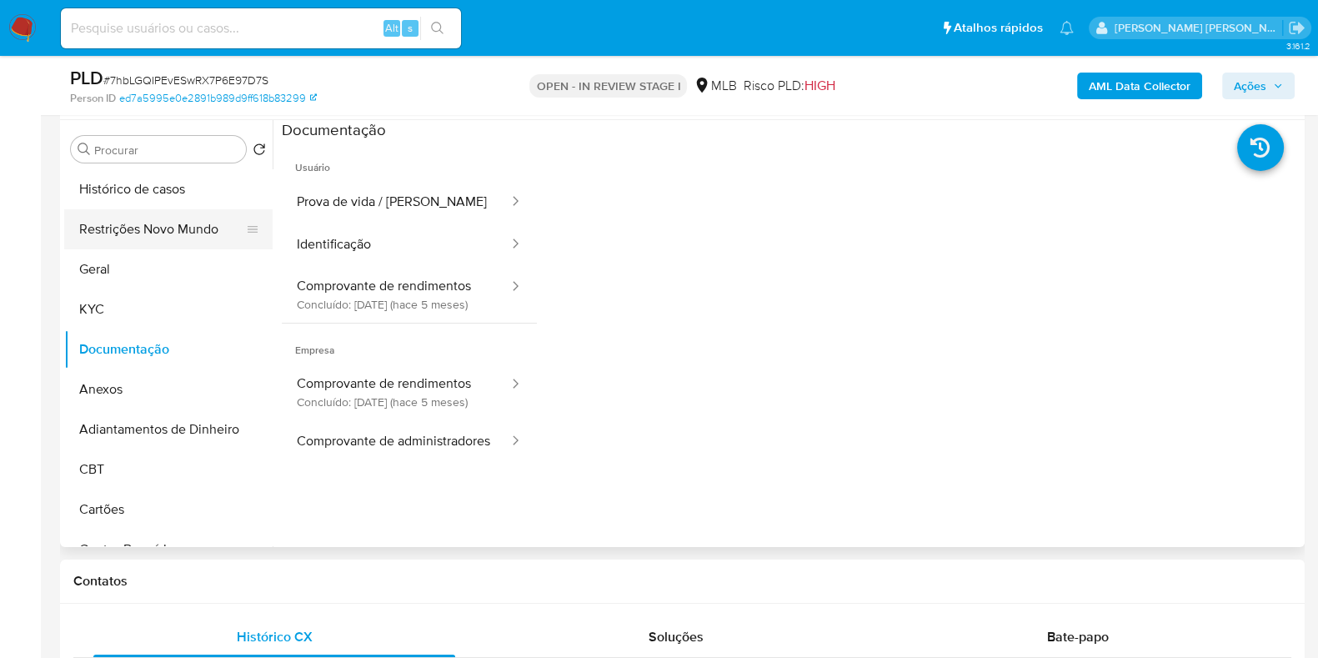
click at [164, 230] on button "Restrições Novo Mundo" at bounding box center [161, 229] width 195 height 40
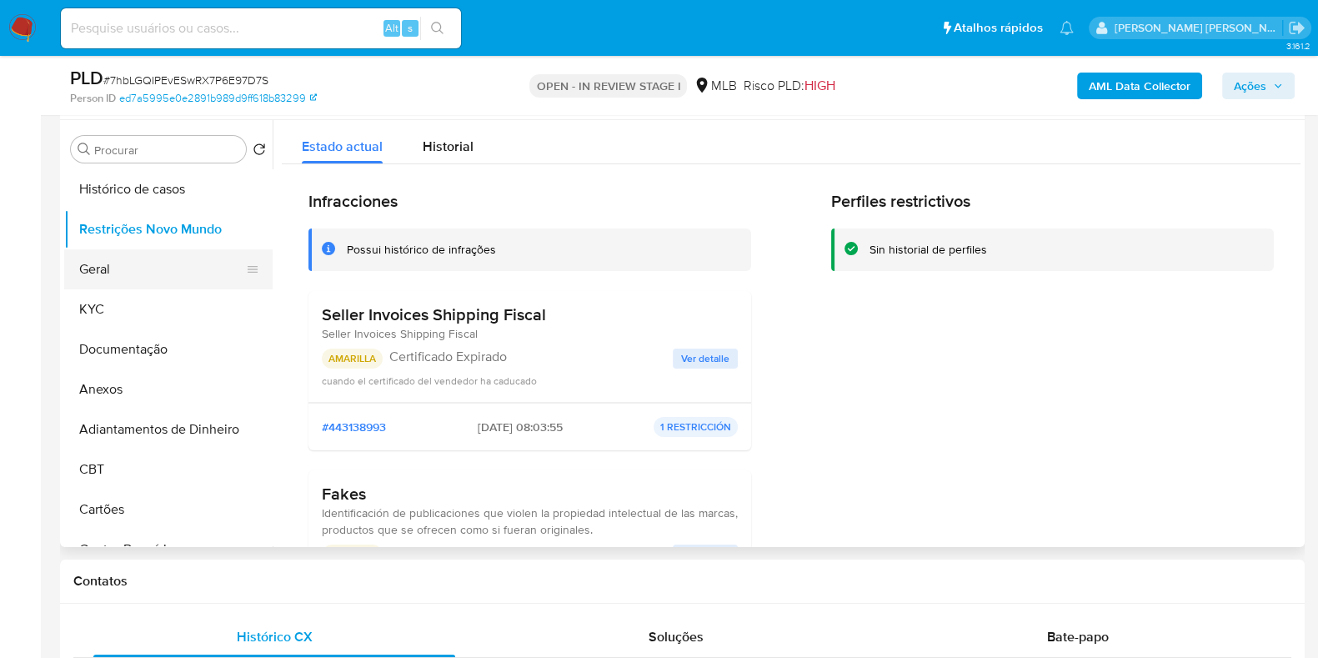
click at [104, 264] on button "Geral" at bounding box center [161, 269] width 195 height 40
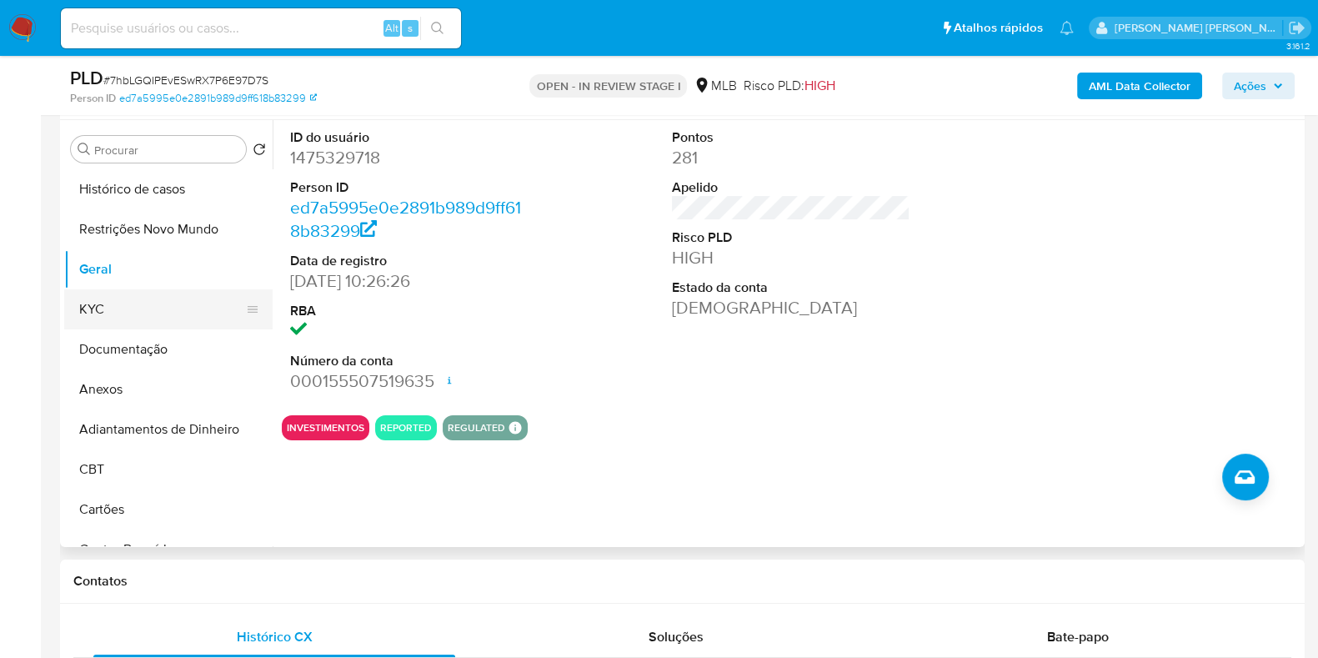
click at [172, 303] on button "KYC" at bounding box center [161, 309] width 195 height 40
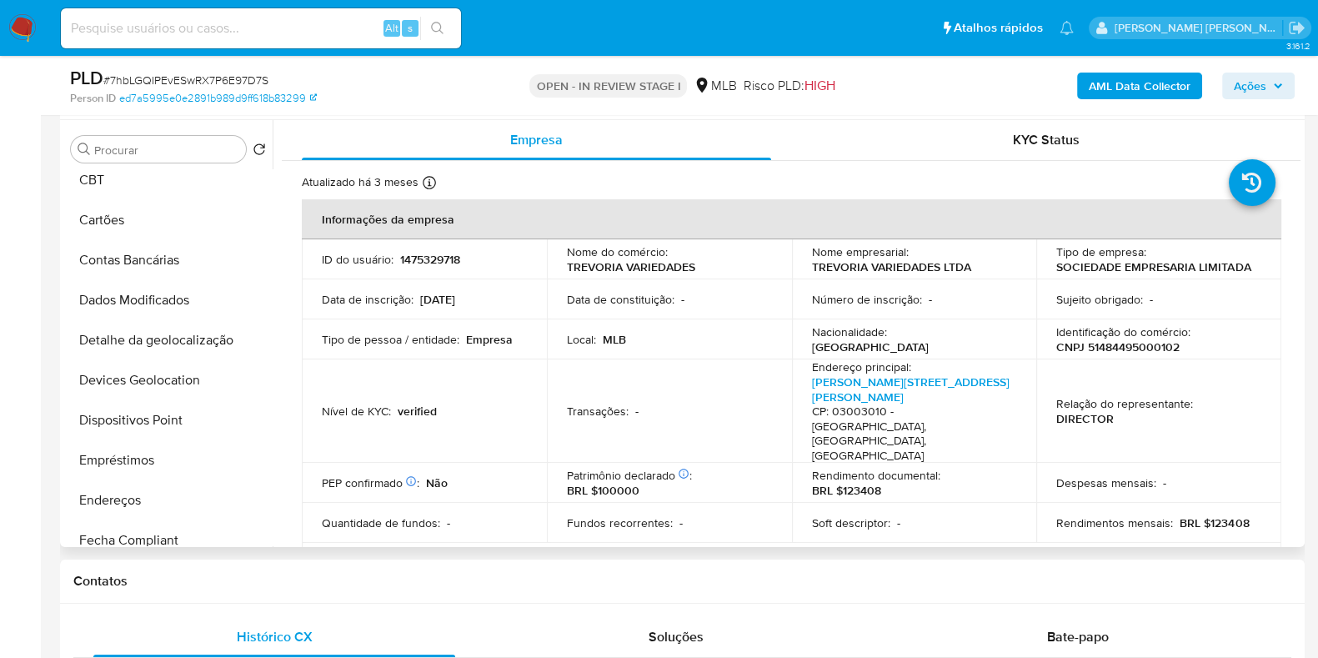
scroll to position [312, 0]
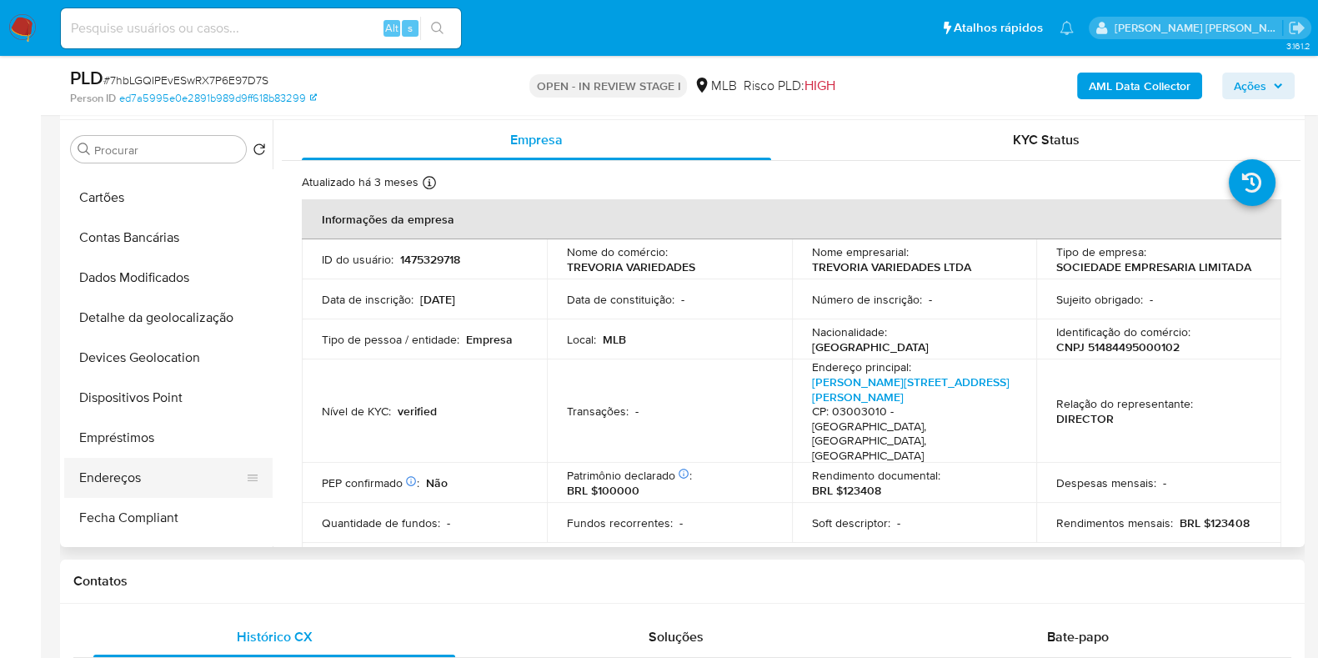
click at [121, 474] on button "Endereços" at bounding box center [161, 478] width 195 height 40
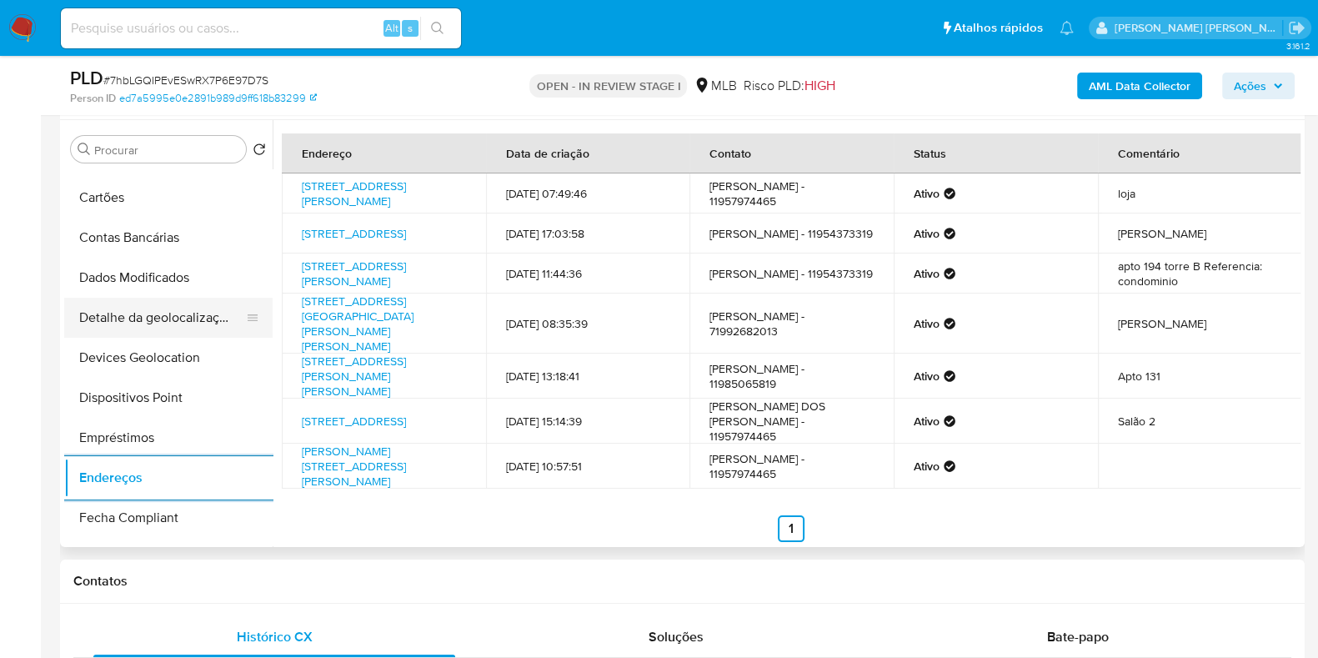
click at [144, 318] on button "Detalhe da geolocalização" at bounding box center [161, 318] width 195 height 40
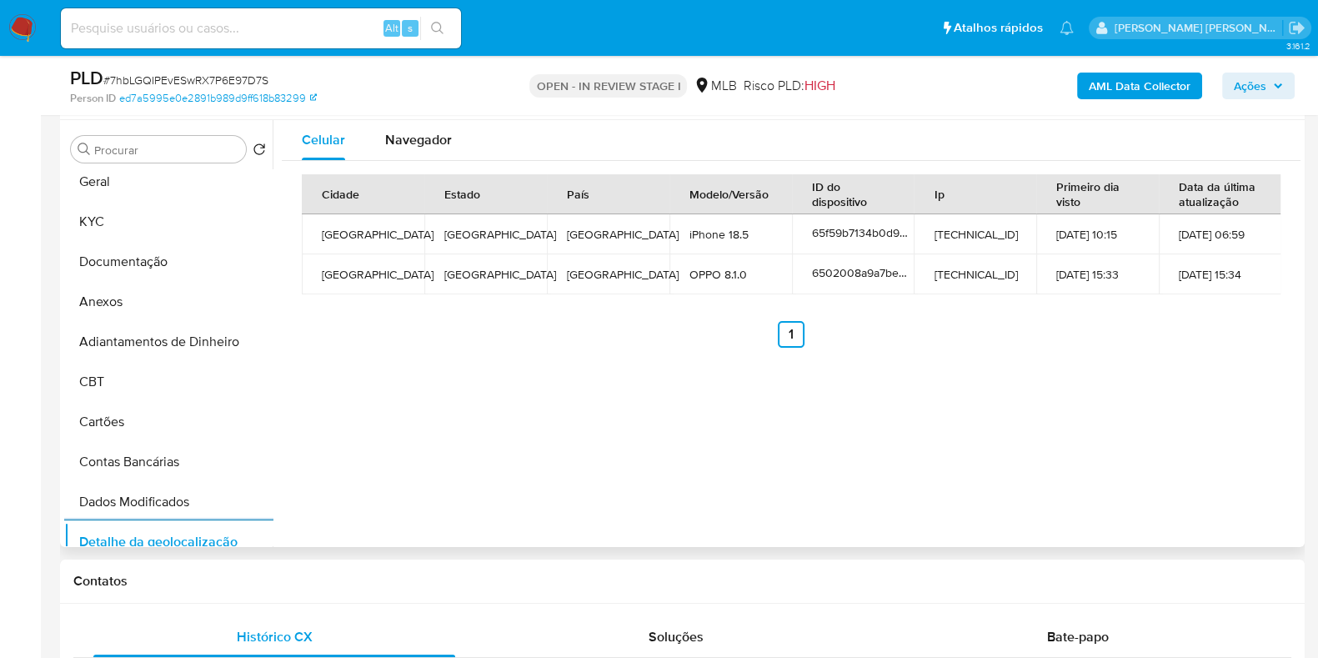
scroll to position [0, 0]
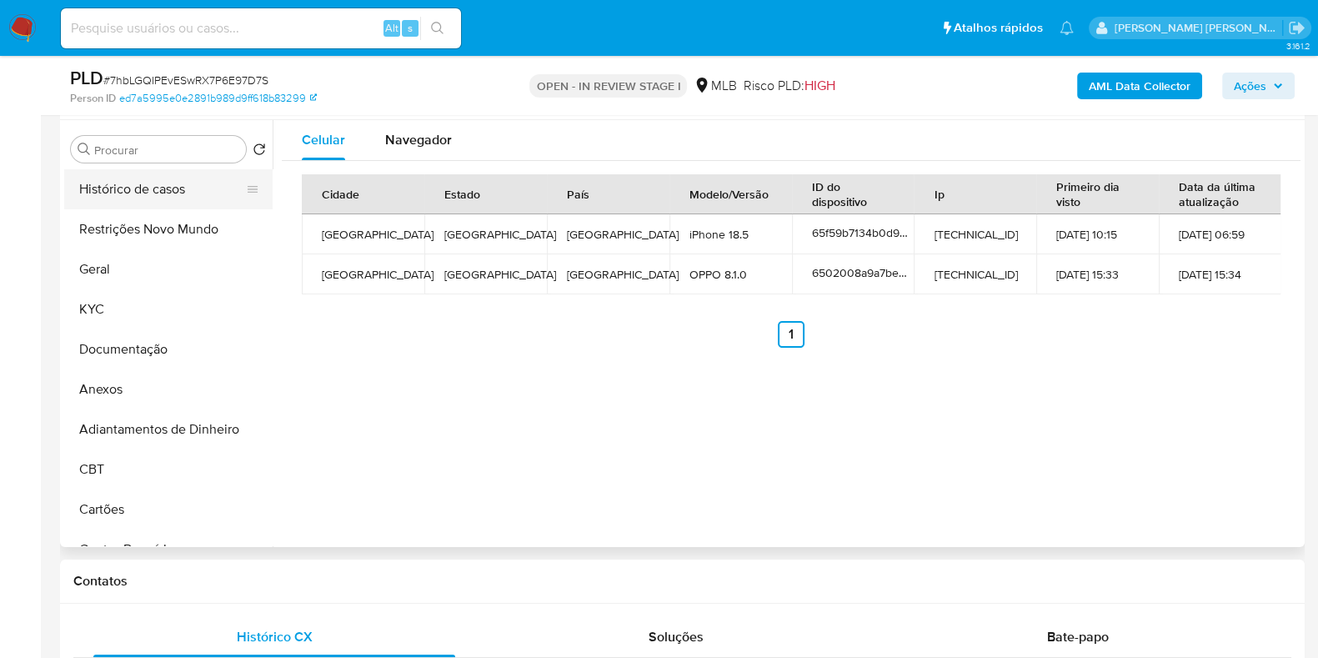
click at [153, 228] on button "Restrições Novo Mundo" at bounding box center [168, 229] width 208 height 40
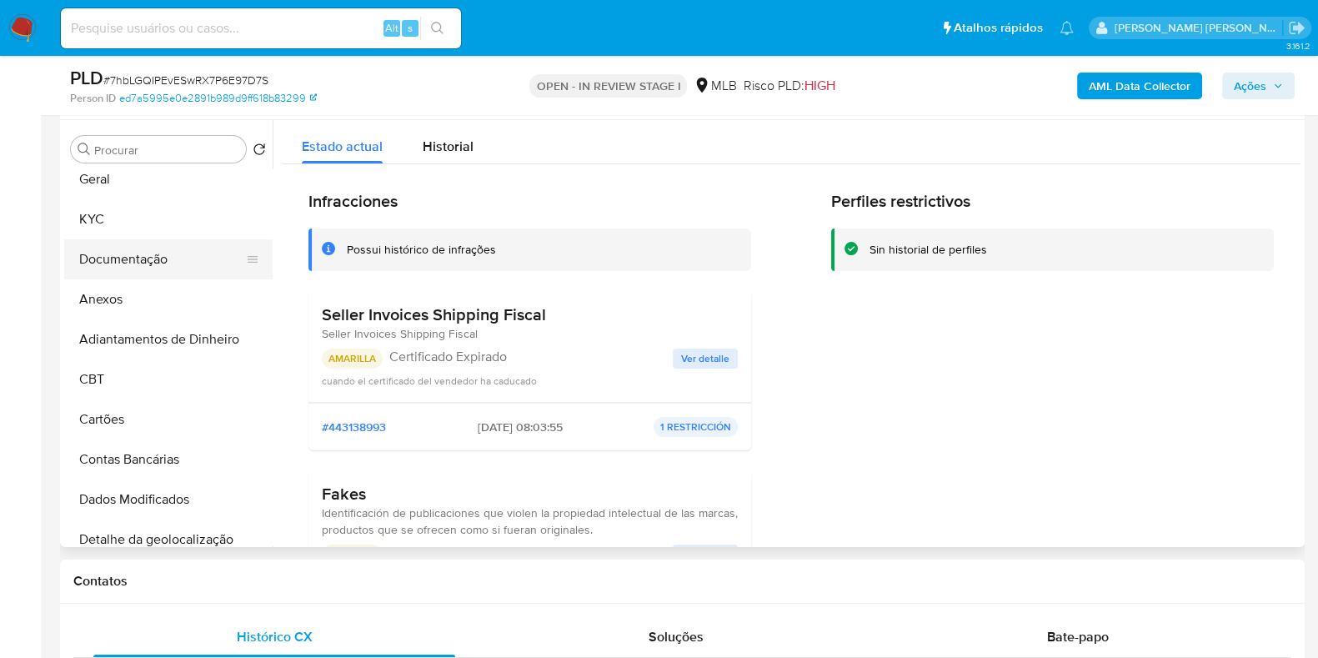
scroll to position [416, 0]
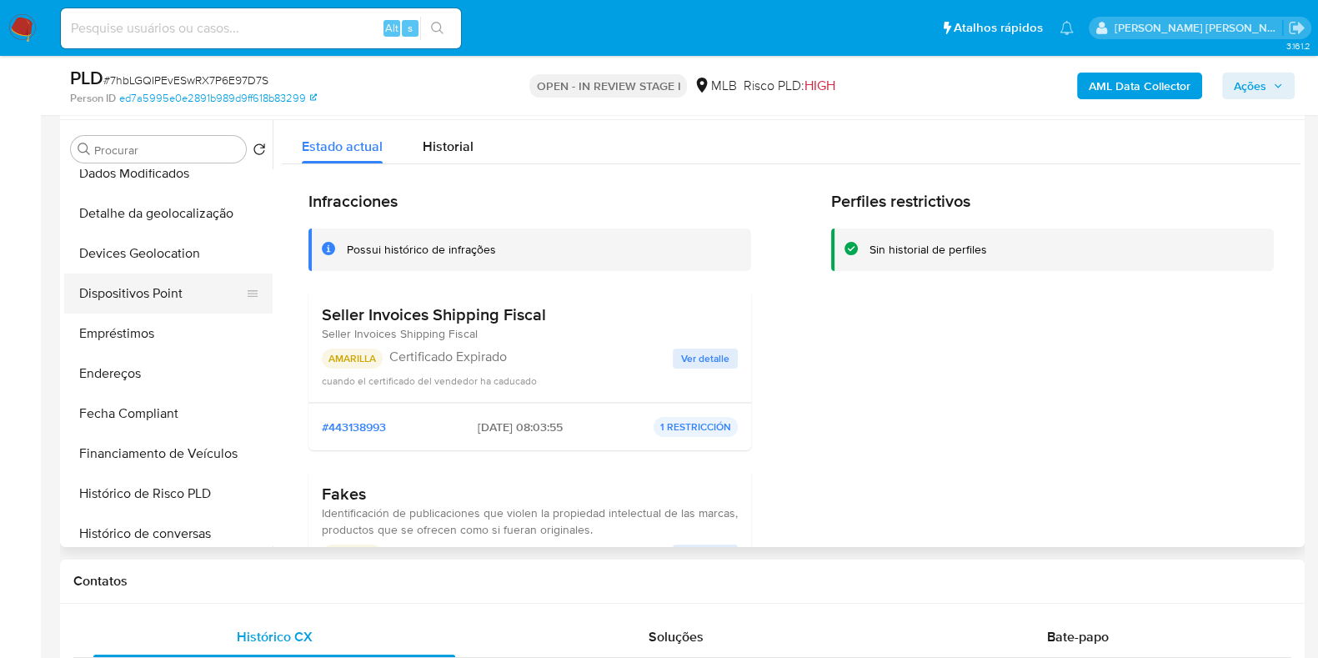
click at [173, 306] on button "Dispositivos Point" at bounding box center [161, 293] width 195 height 40
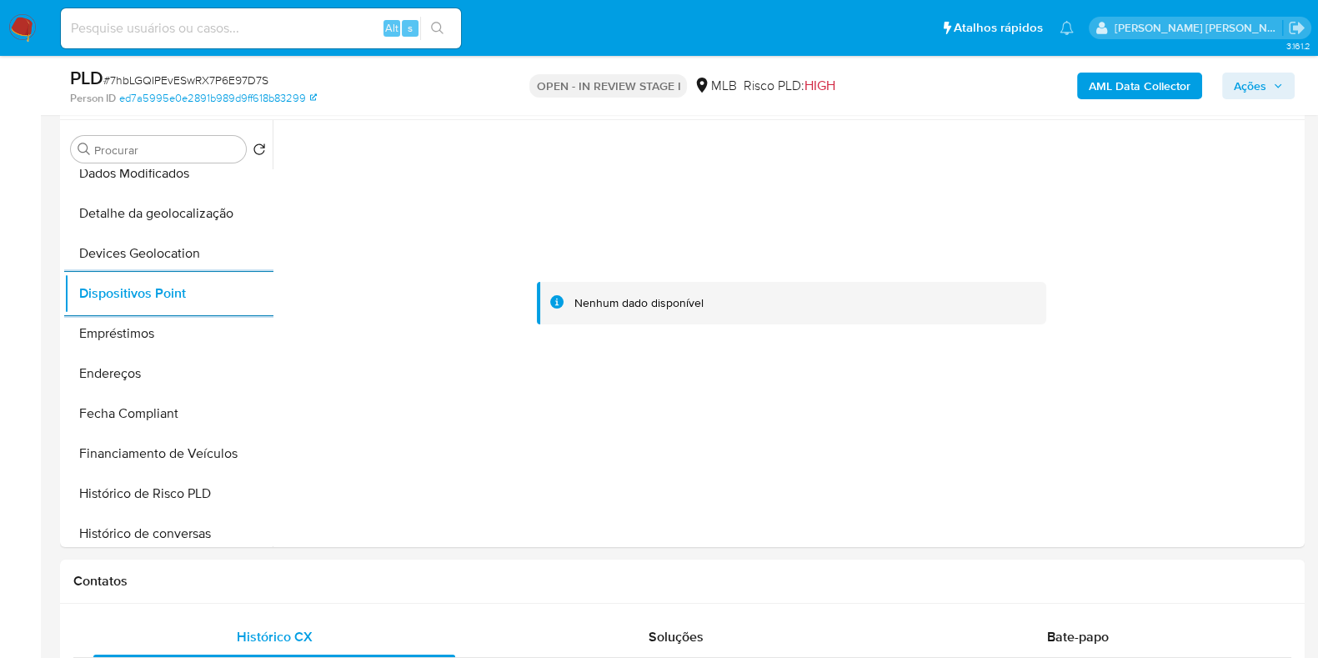
click at [1053, 94] on b "AML Data Collector" at bounding box center [1139, 86] width 102 height 27
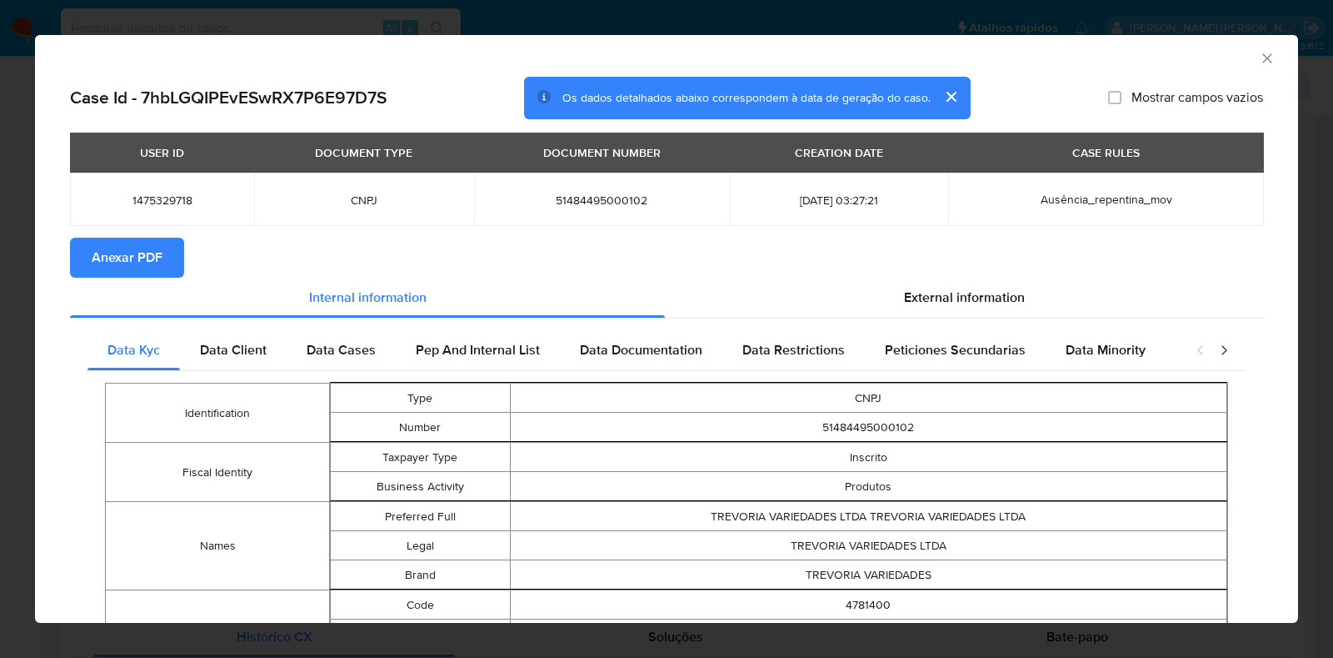
click at [142, 250] on span "Anexar PDF" at bounding box center [127, 257] width 71 height 37
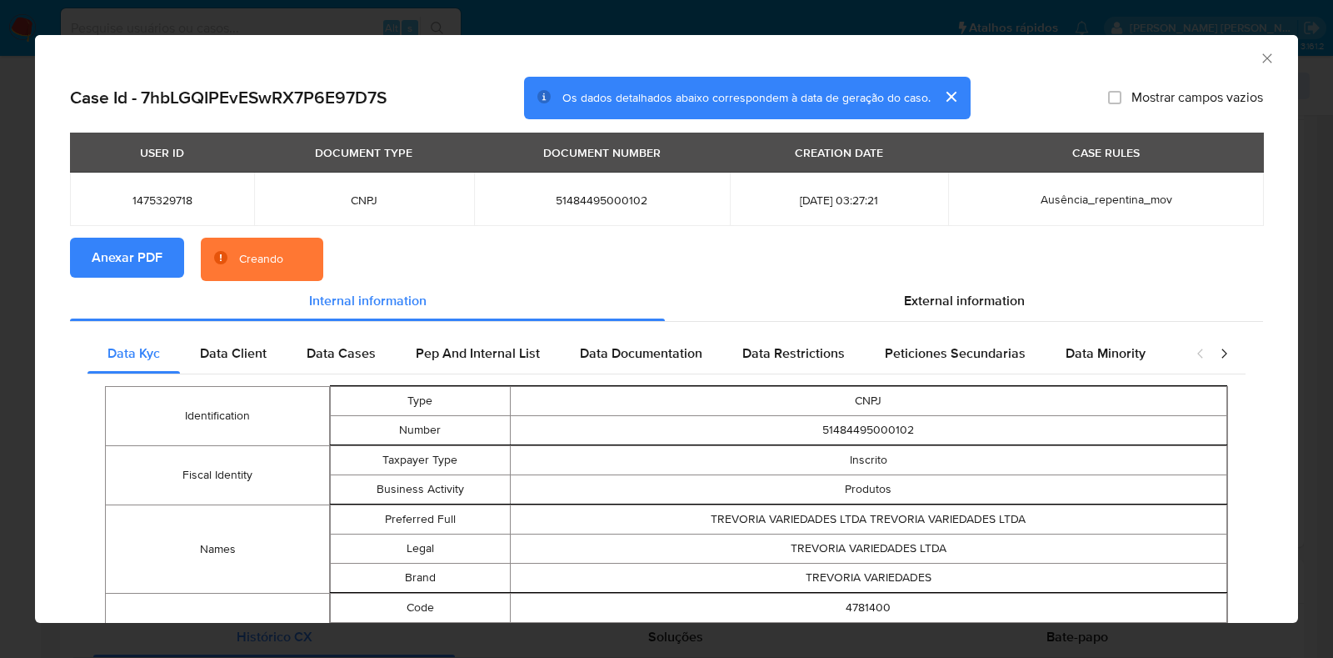
click at [12, 256] on div "AML Data Collector Case Id - 7hbLGQIPEvESwRX7P6E97D7S Os dados detalhados abaix…" at bounding box center [666, 329] width 1333 height 658
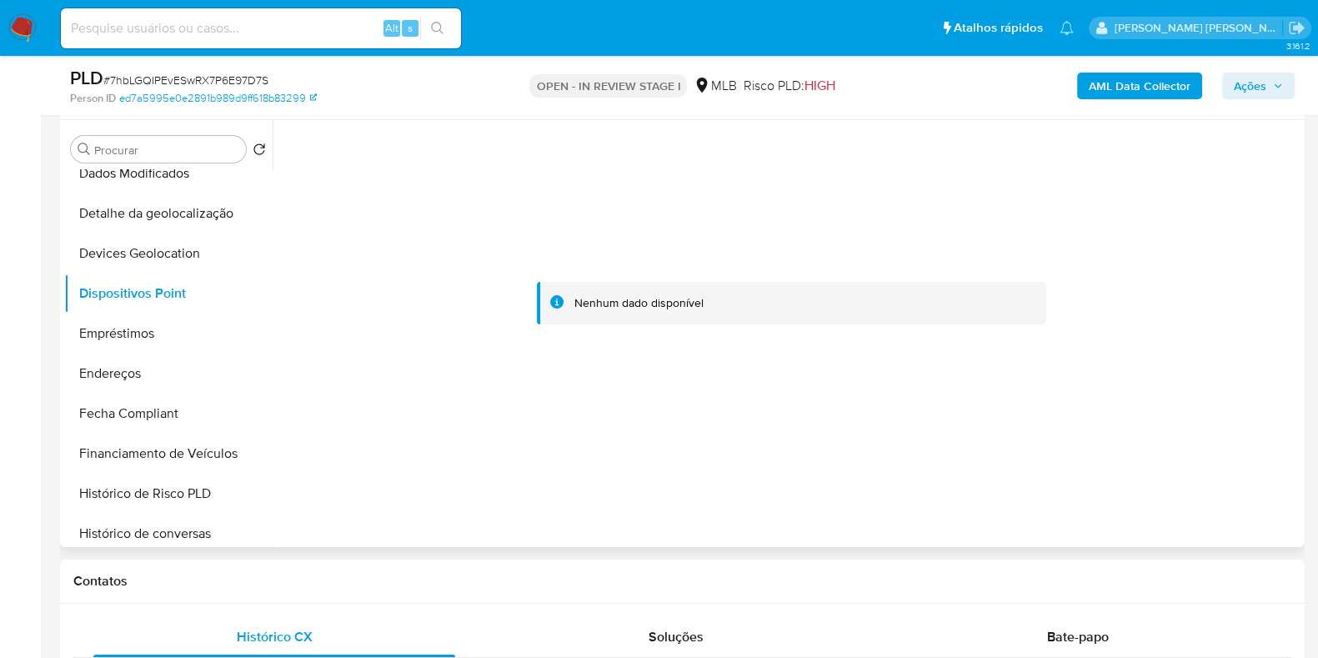
scroll to position [0, 0]
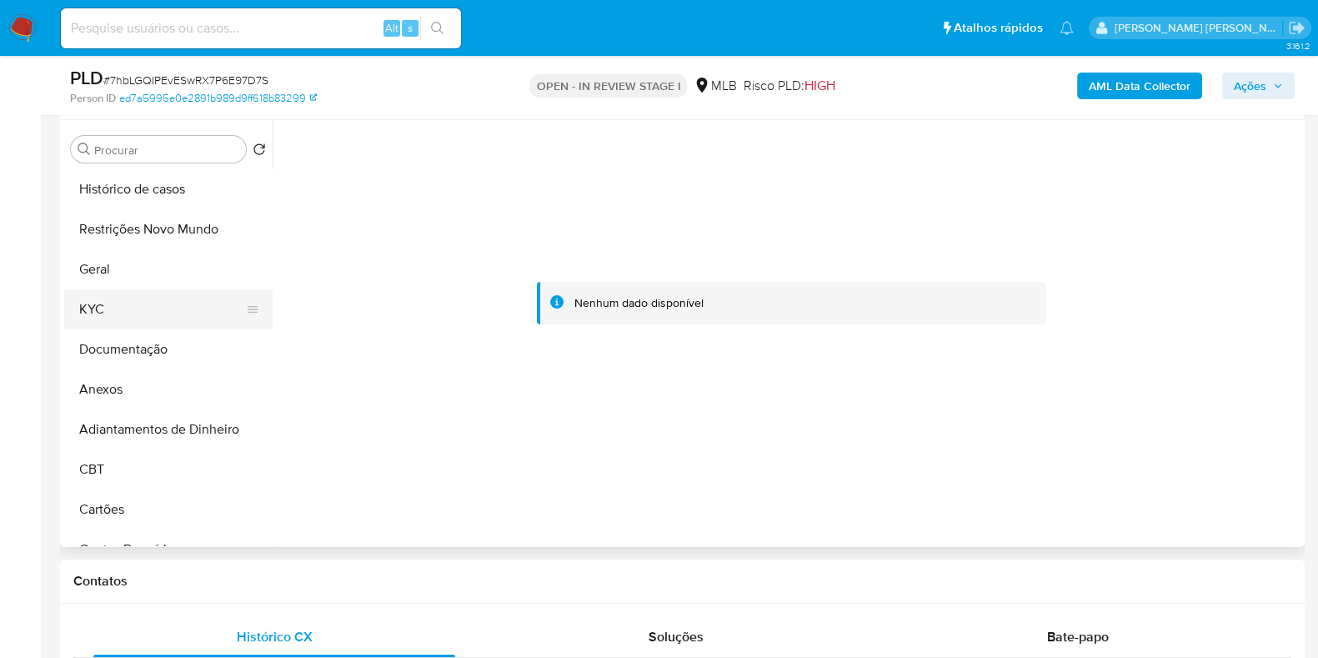
click at [133, 305] on button "KYC" at bounding box center [161, 309] width 195 height 40
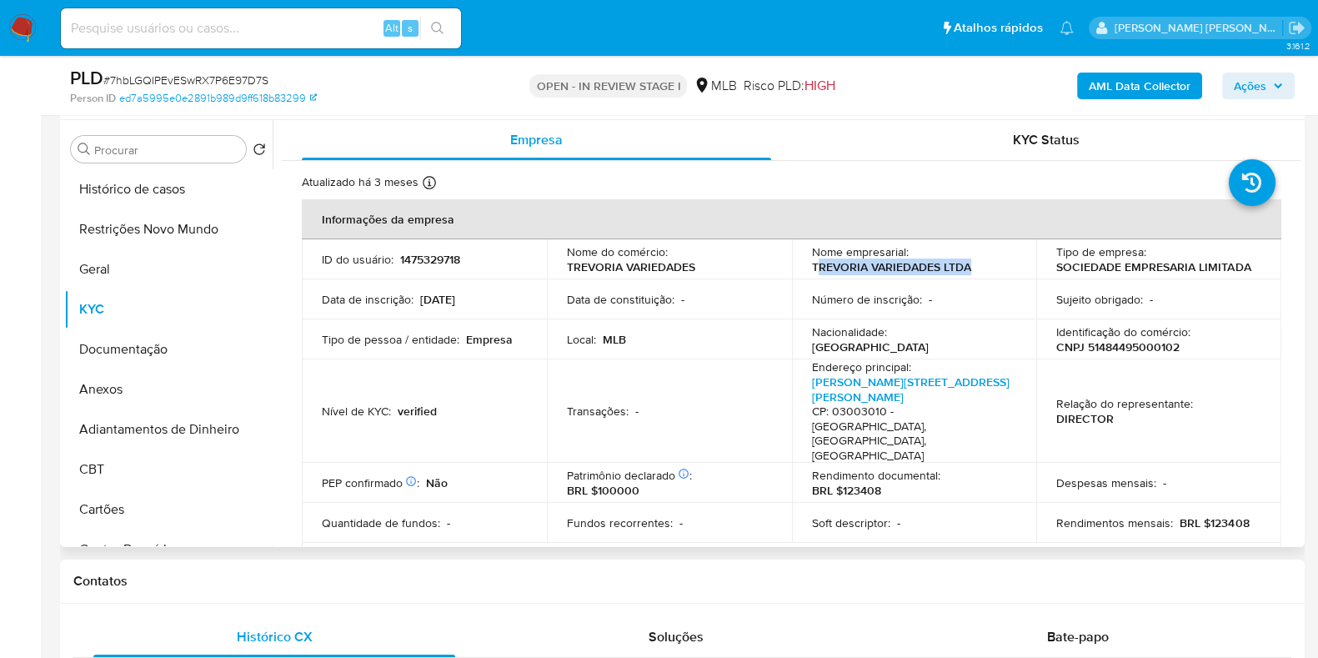
drag, startPoint x: 983, startPoint y: 266, endPoint x: 812, endPoint y: 267, distance: 171.7
click at [812, 267] on div "Nome empresarial : TREVORIA VARIEDADES LTDA" at bounding box center [914, 259] width 205 height 30
copy p "REVORIA VARIEDADES LTDA"
drag, startPoint x: 637, startPoint y: 272, endPoint x: 587, endPoint y: 254, distance: 53.0
click at [563, 268] on td "Nome do comércio : TREVORIA VARIEDADES" at bounding box center [669, 259] width 245 height 40
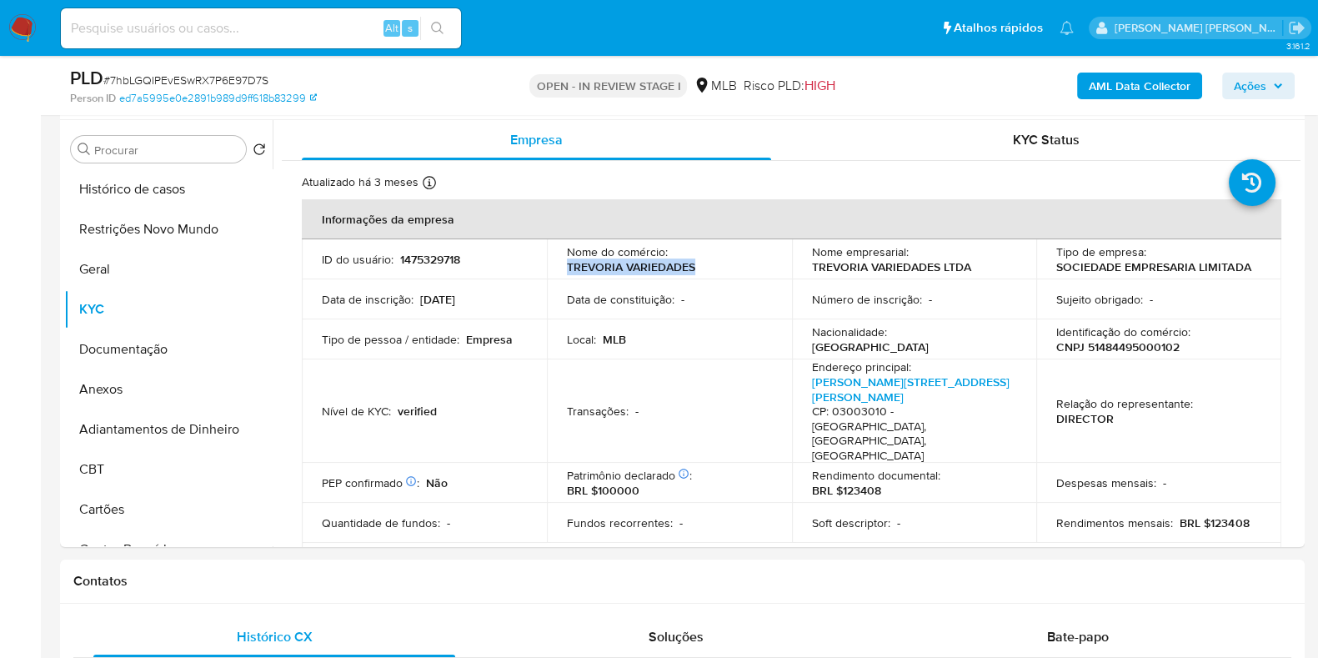
copy p "TREVORIA VARIEDADES"
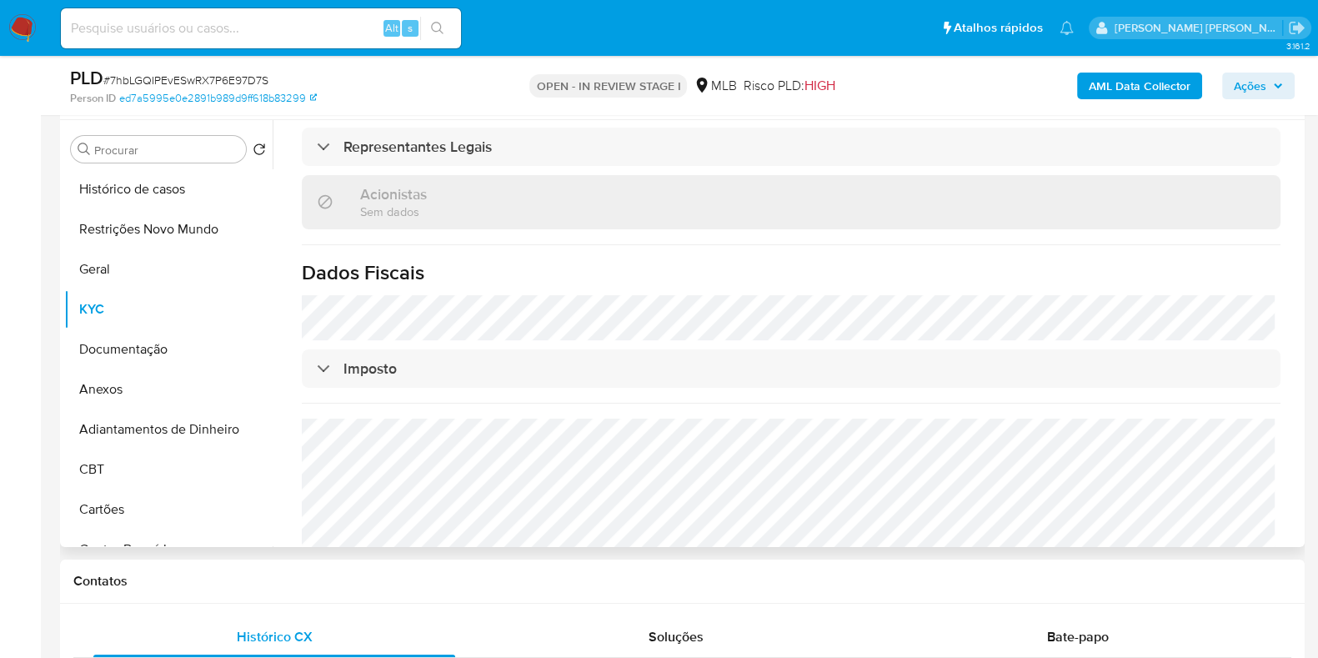
scroll to position [987, 0]
click at [129, 389] on button "Anexos" at bounding box center [161, 389] width 195 height 40
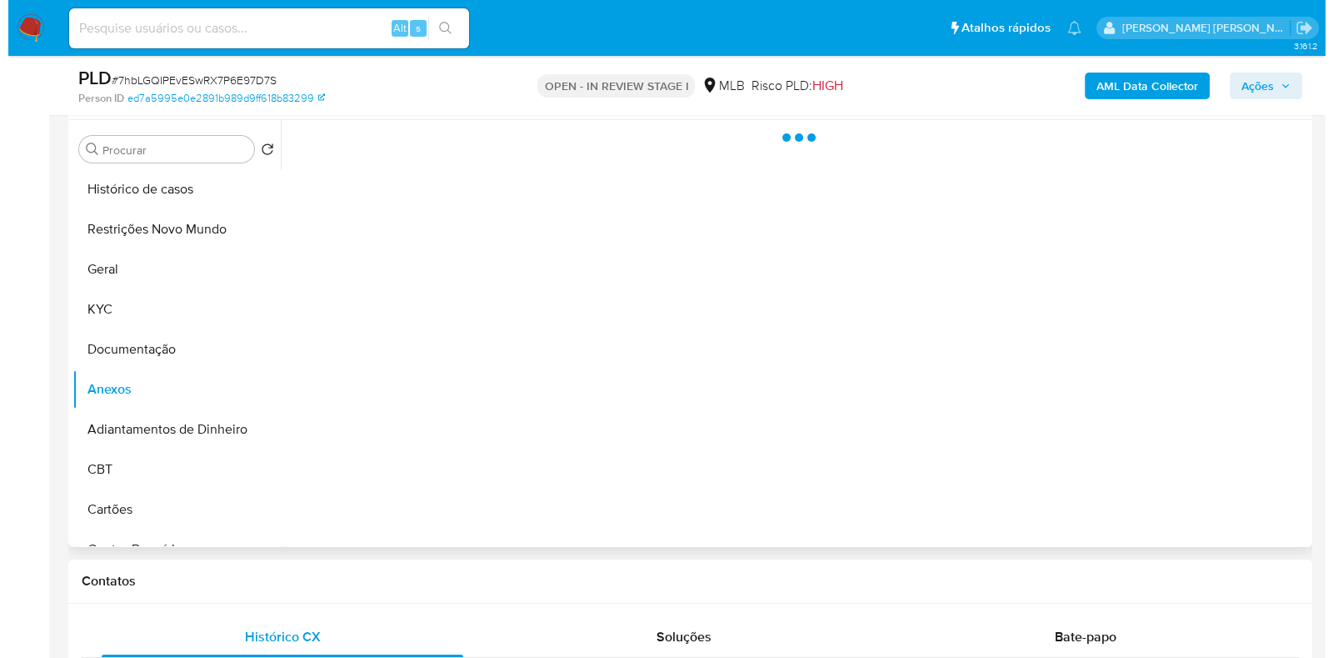
scroll to position [0, 0]
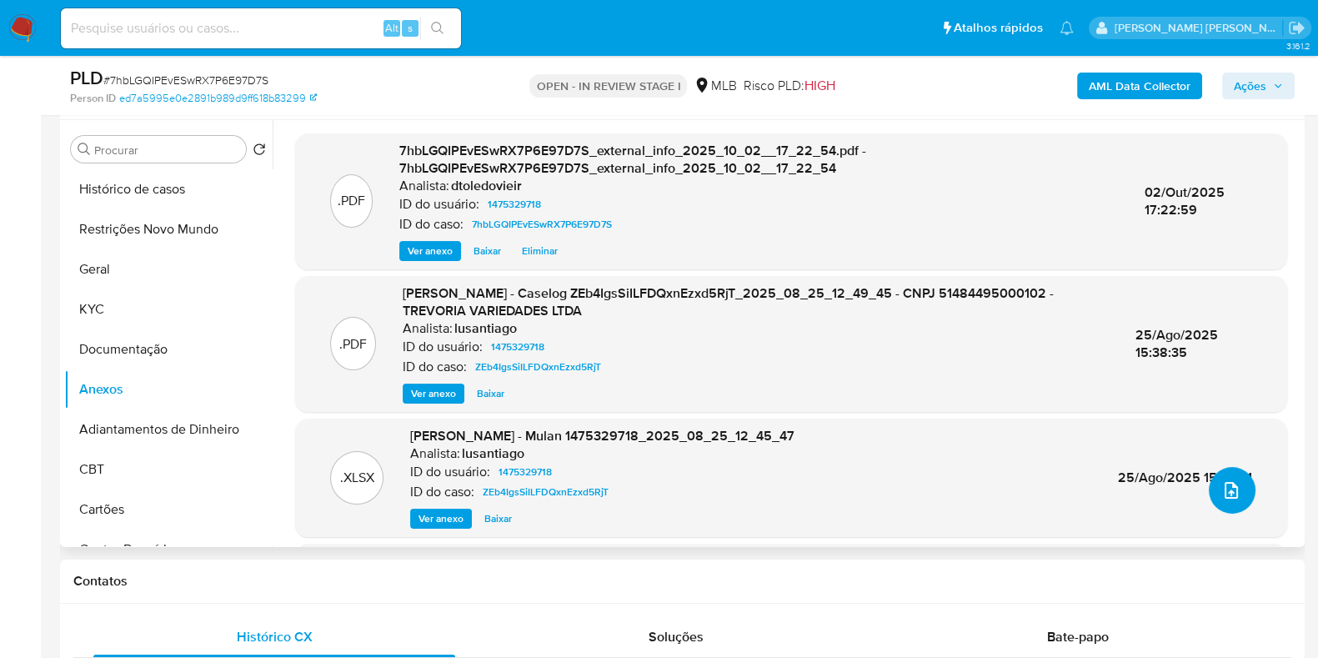
click at [1053, 493] on span "upload-file" at bounding box center [1231, 490] width 20 height 20
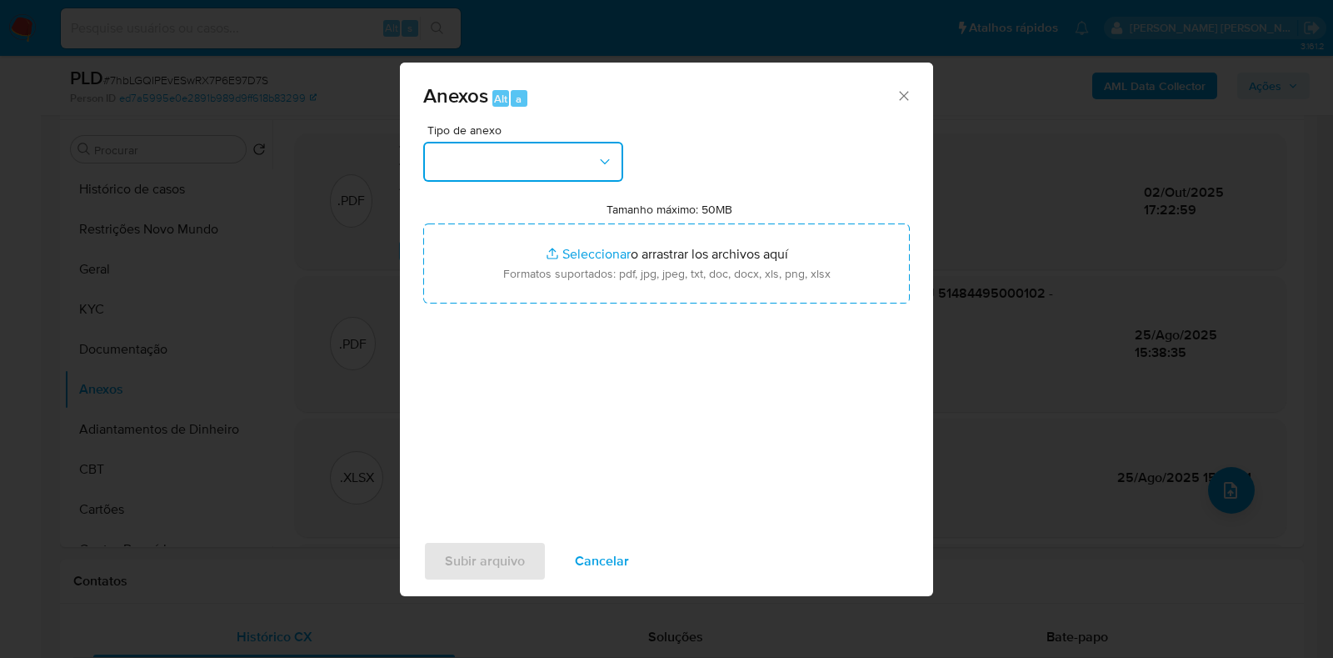
click at [577, 168] on button "button" at bounding box center [523, 162] width 200 height 40
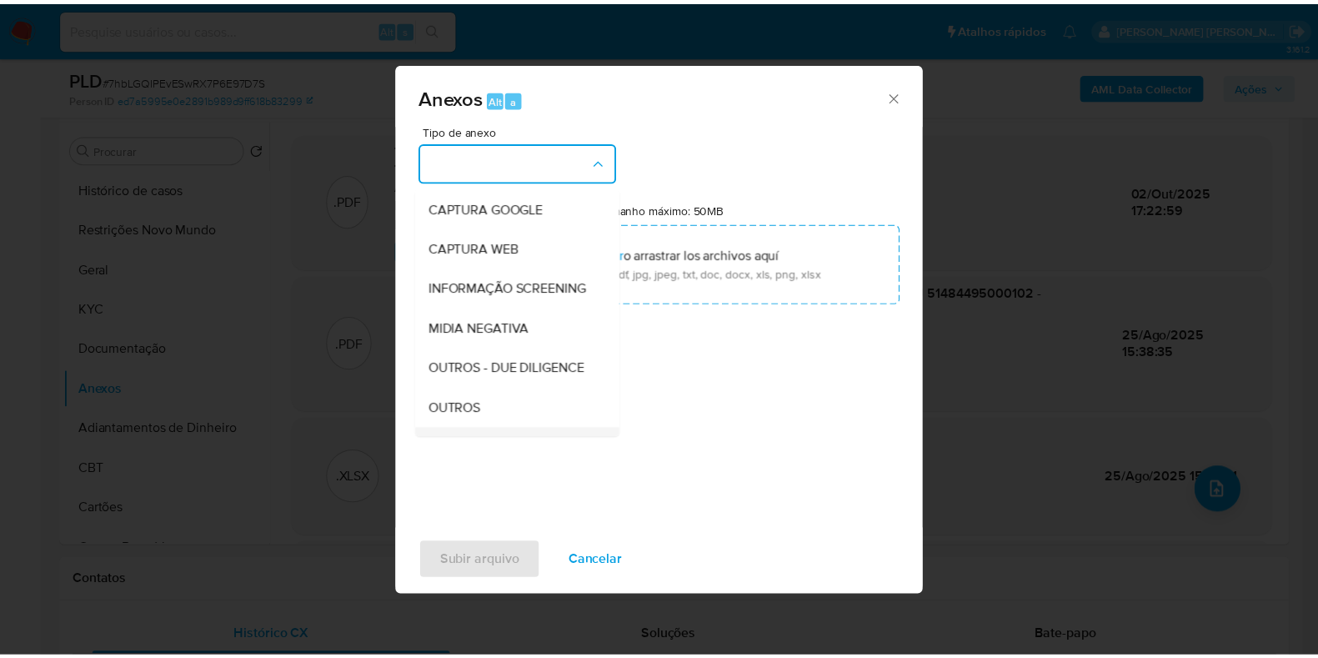
scroll to position [257, 0]
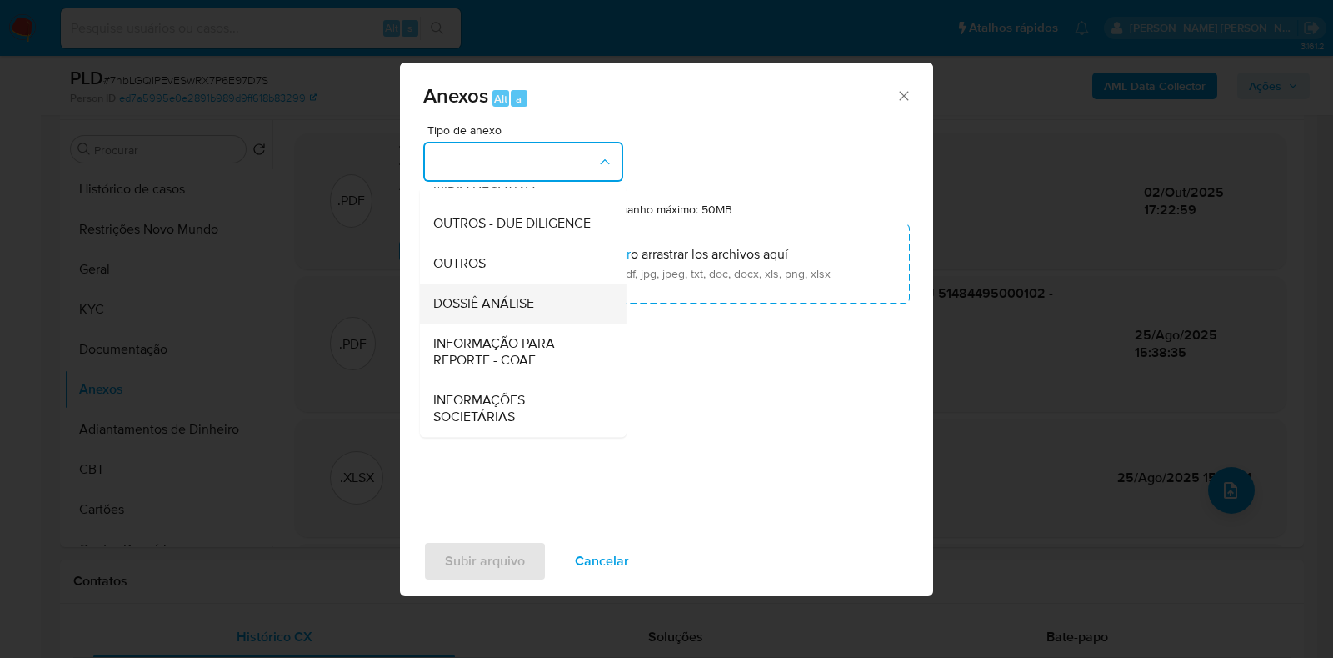
click at [513, 297] on span "DOSSIÊ ANÁLISE" at bounding box center [483, 303] width 101 height 17
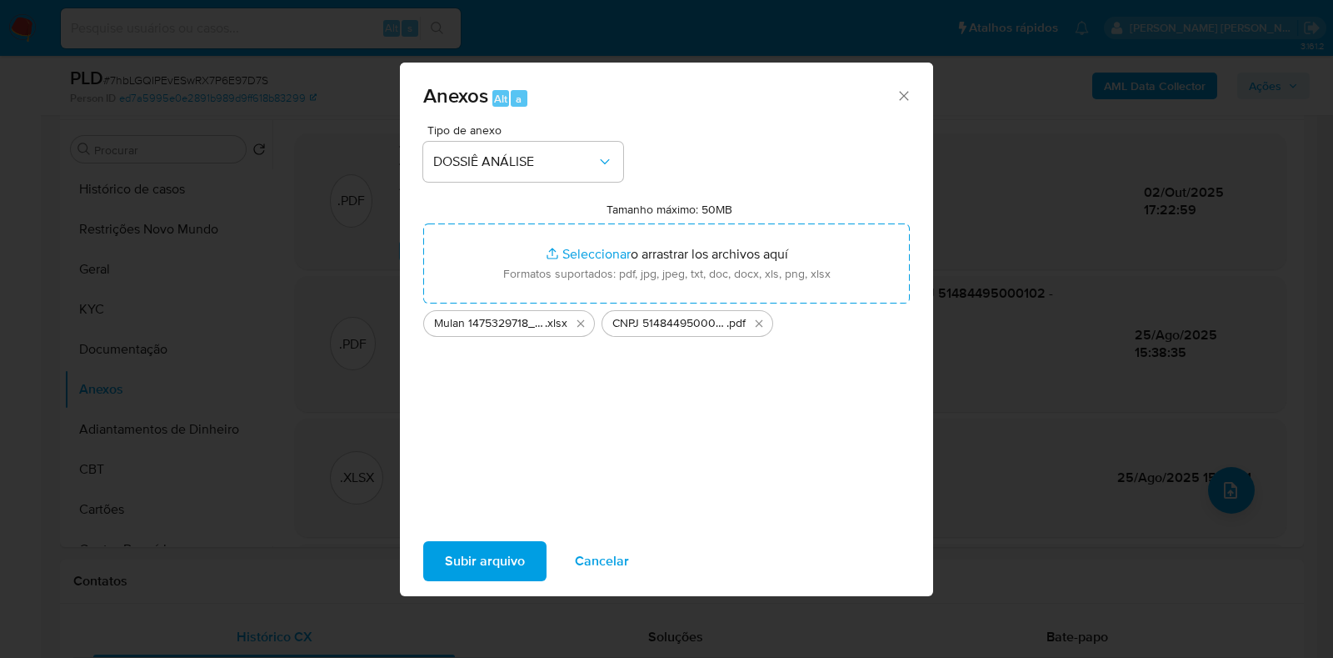
click at [503, 525] on span "Subir arquivo" at bounding box center [485, 561] width 80 height 37
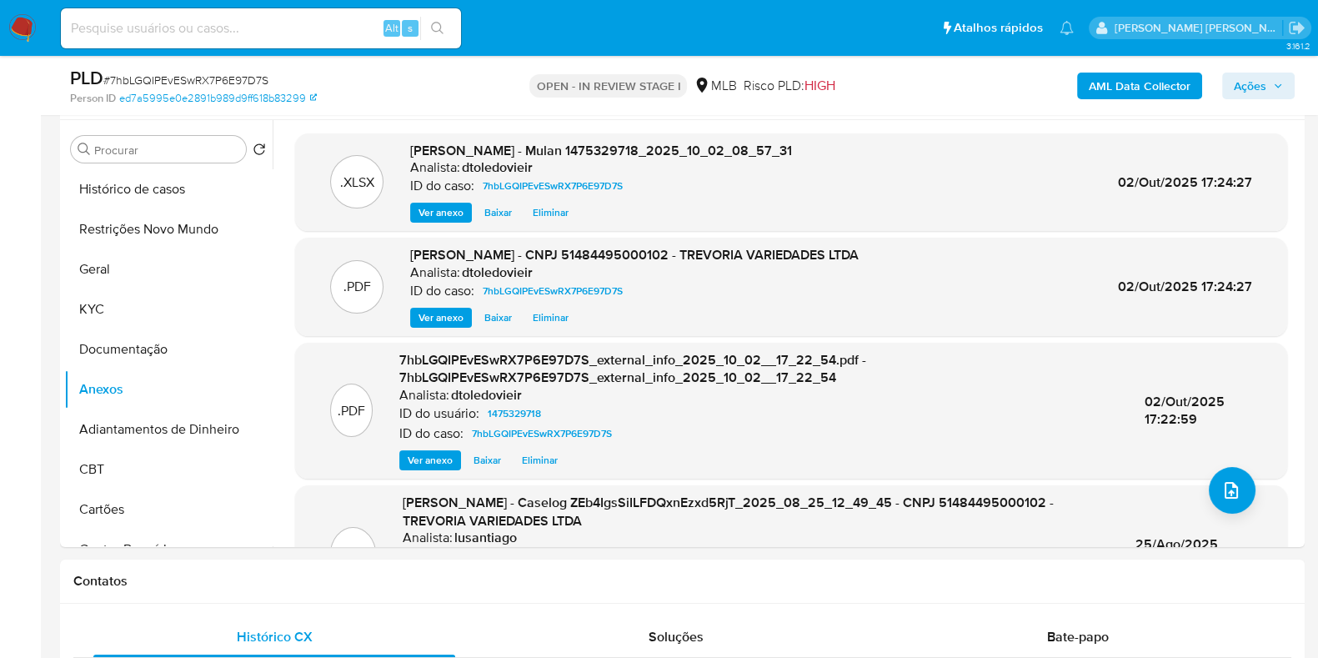
click at [1053, 93] on span "Ações" at bounding box center [1249, 86] width 33 height 27
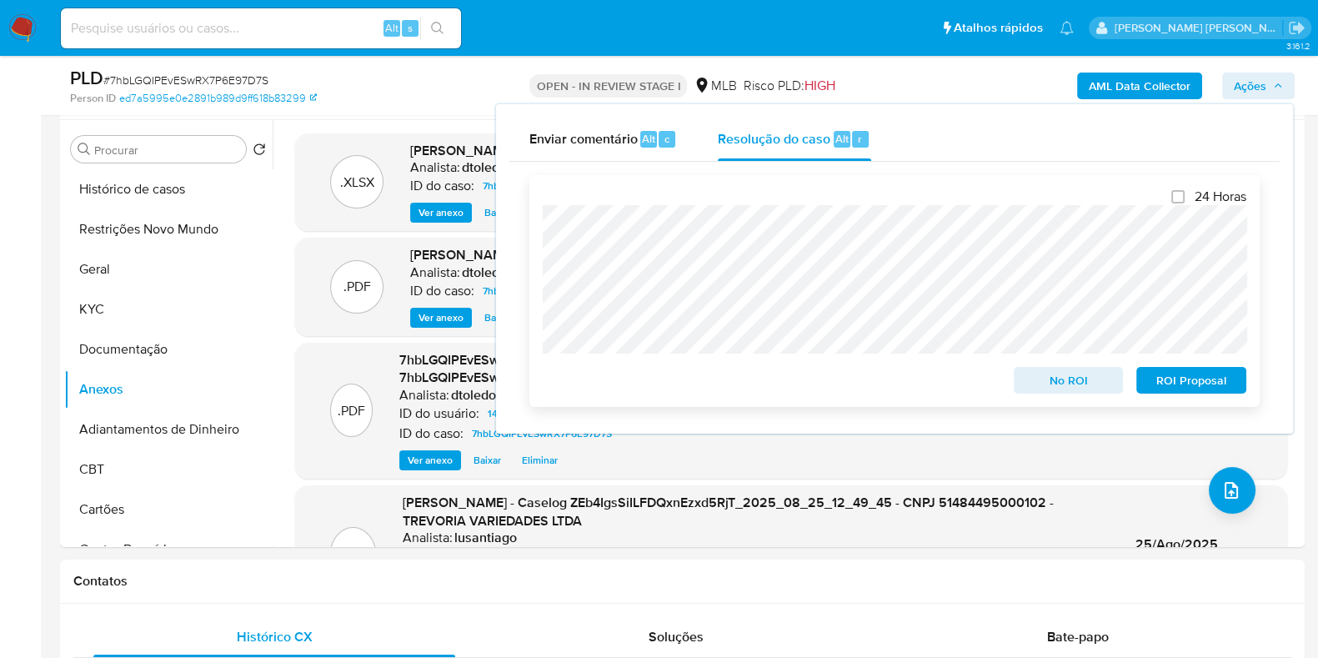
click at [1053, 384] on span "No ROI" at bounding box center [1068, 379] width 87 height 23
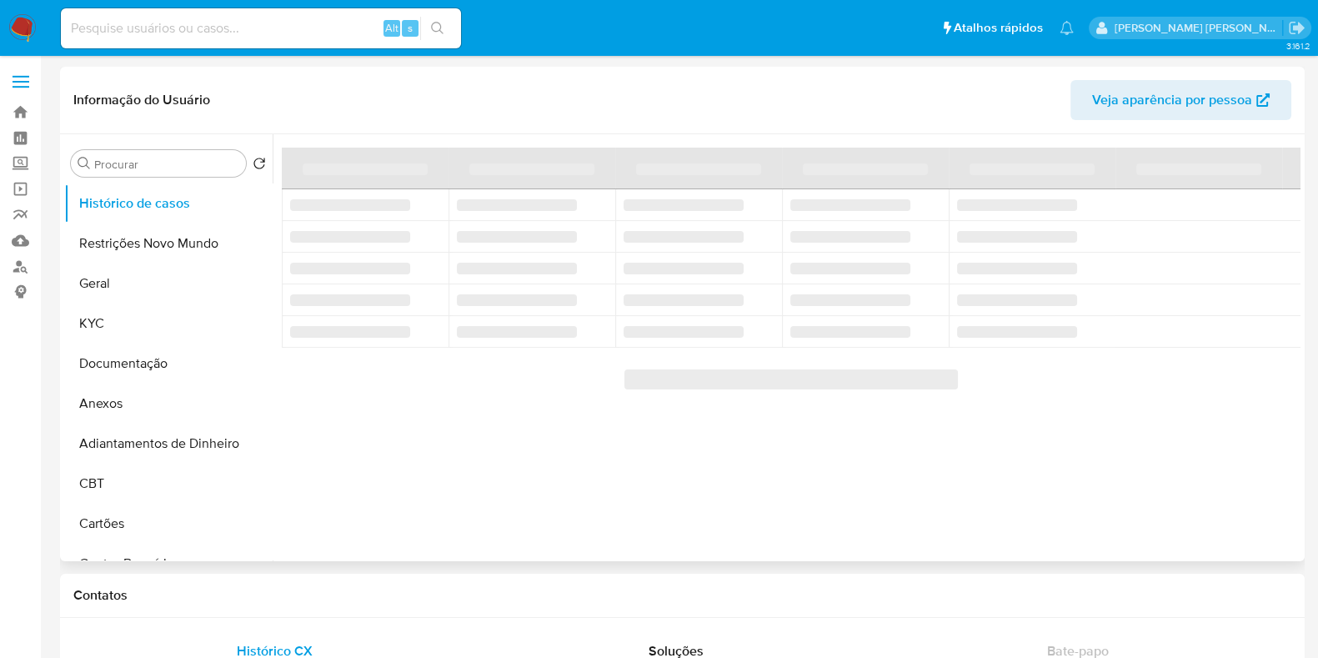
select select "10"
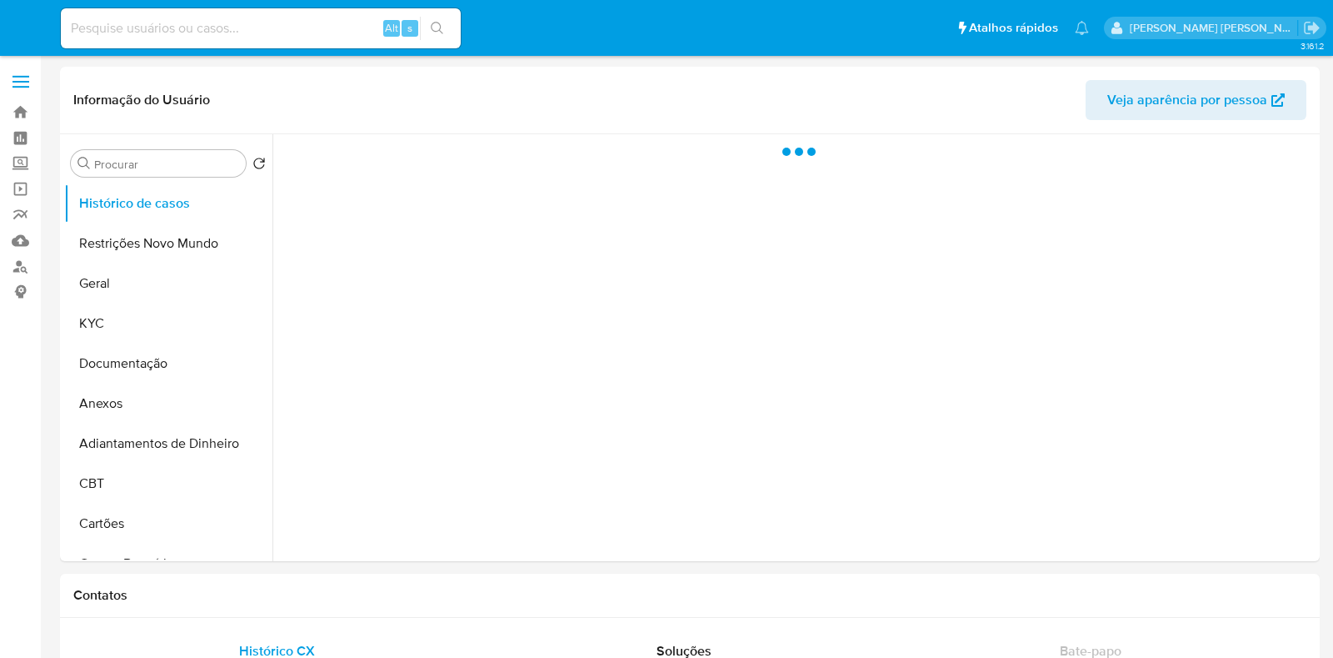
select select "10"
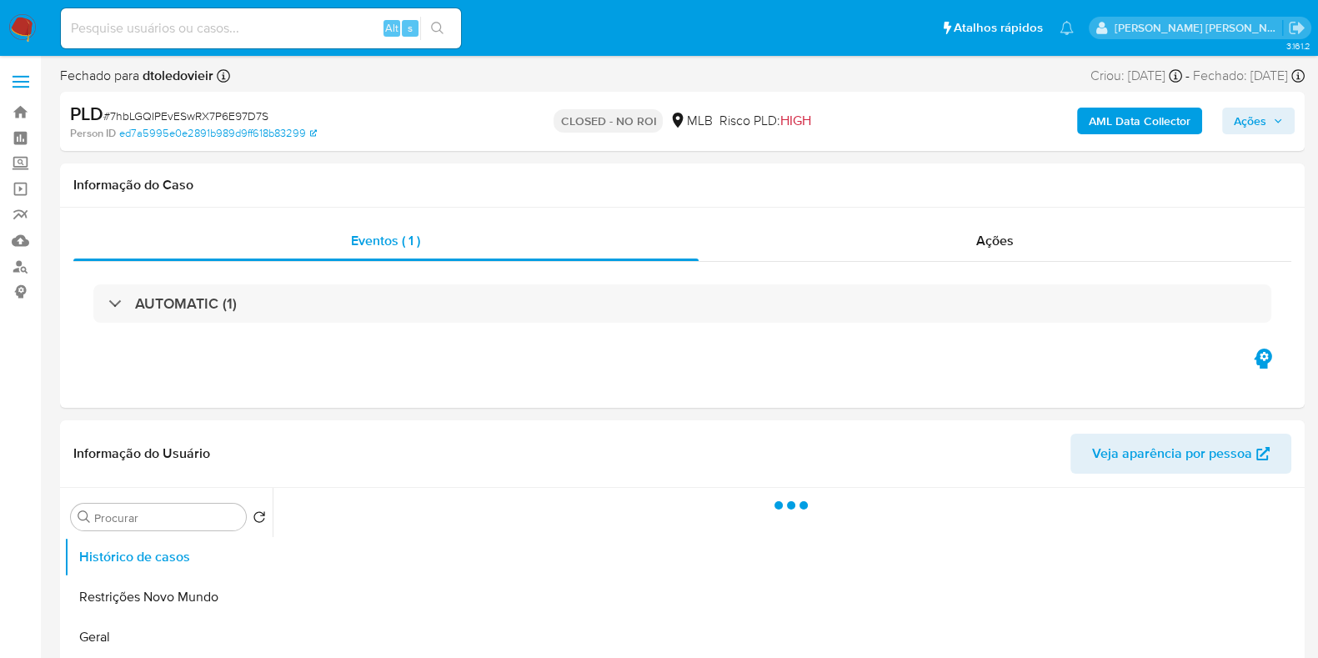
select select "10"
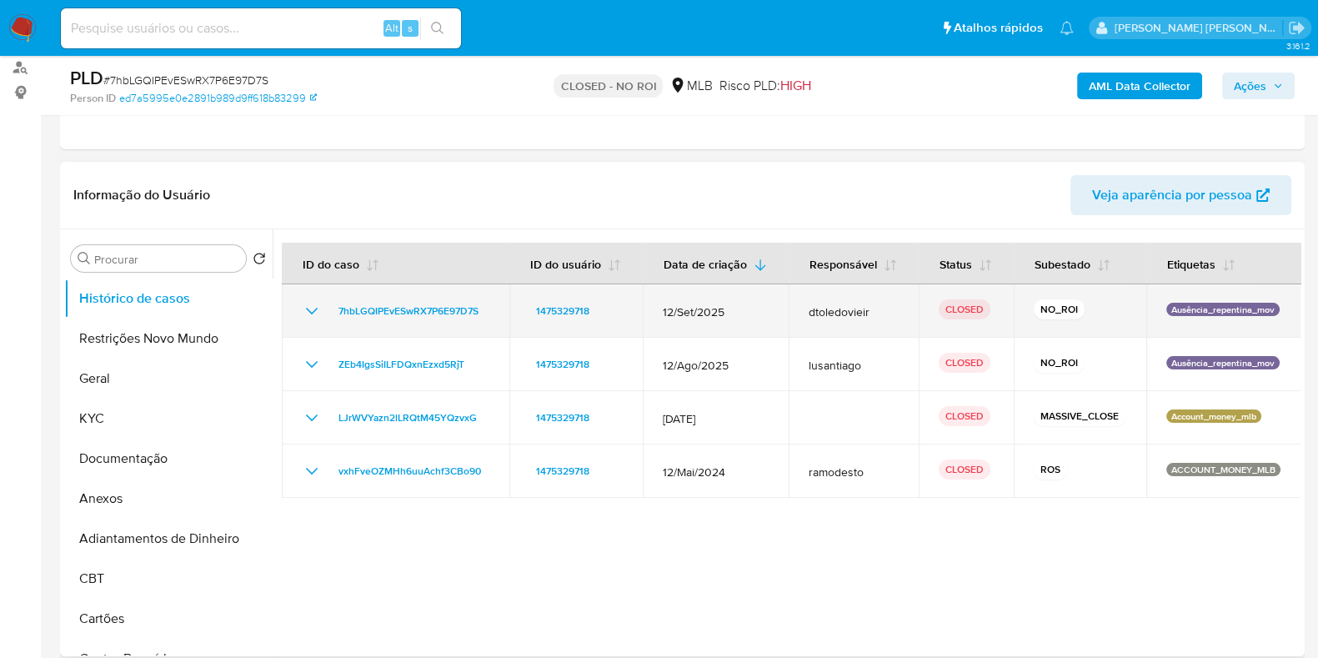
scroll to position [208, 0]
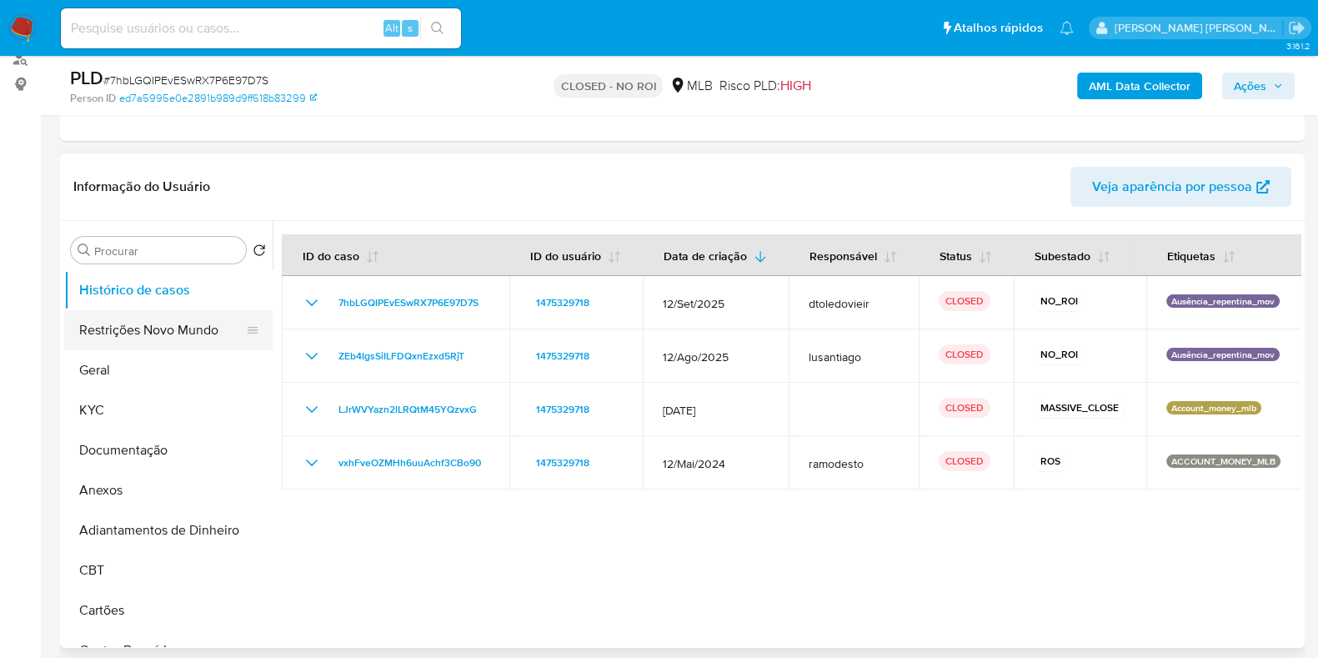
click at [161, 334] on button "Restrições Novo Mundo" at bounding box center [161, 330] width 195 height 40
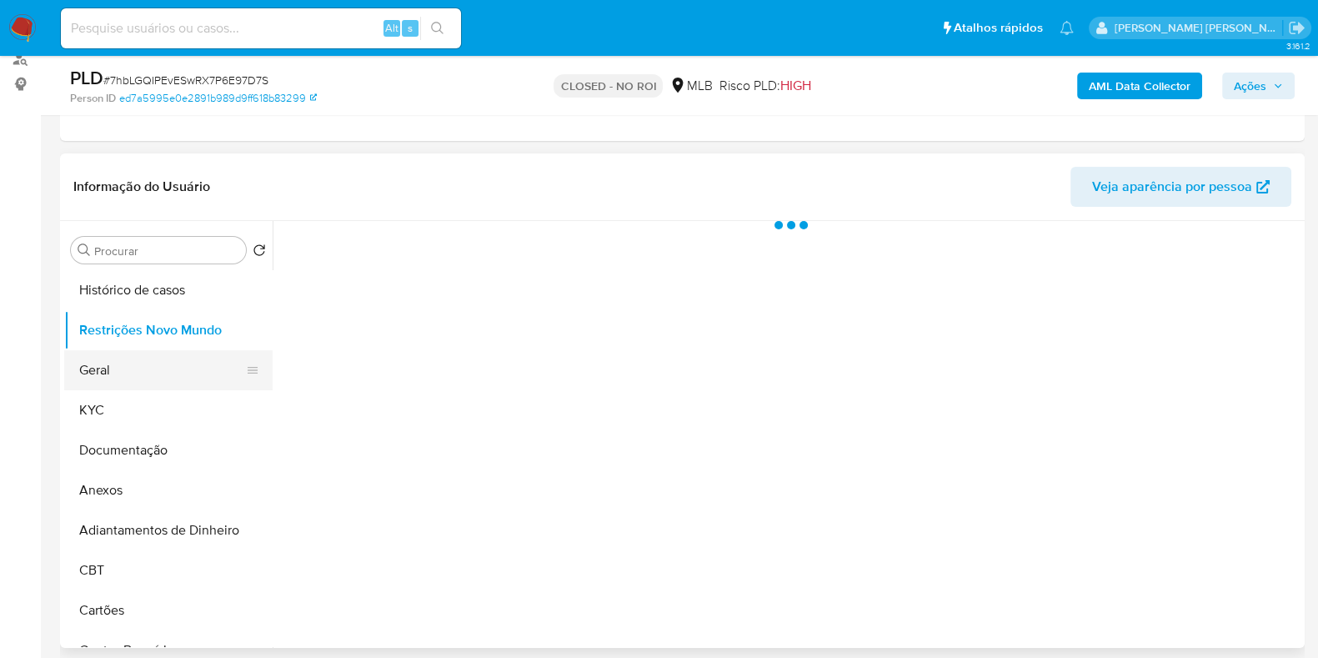
click at [133, 368] on button "Geral" at bounding box center [161, 370] width 195 height 40
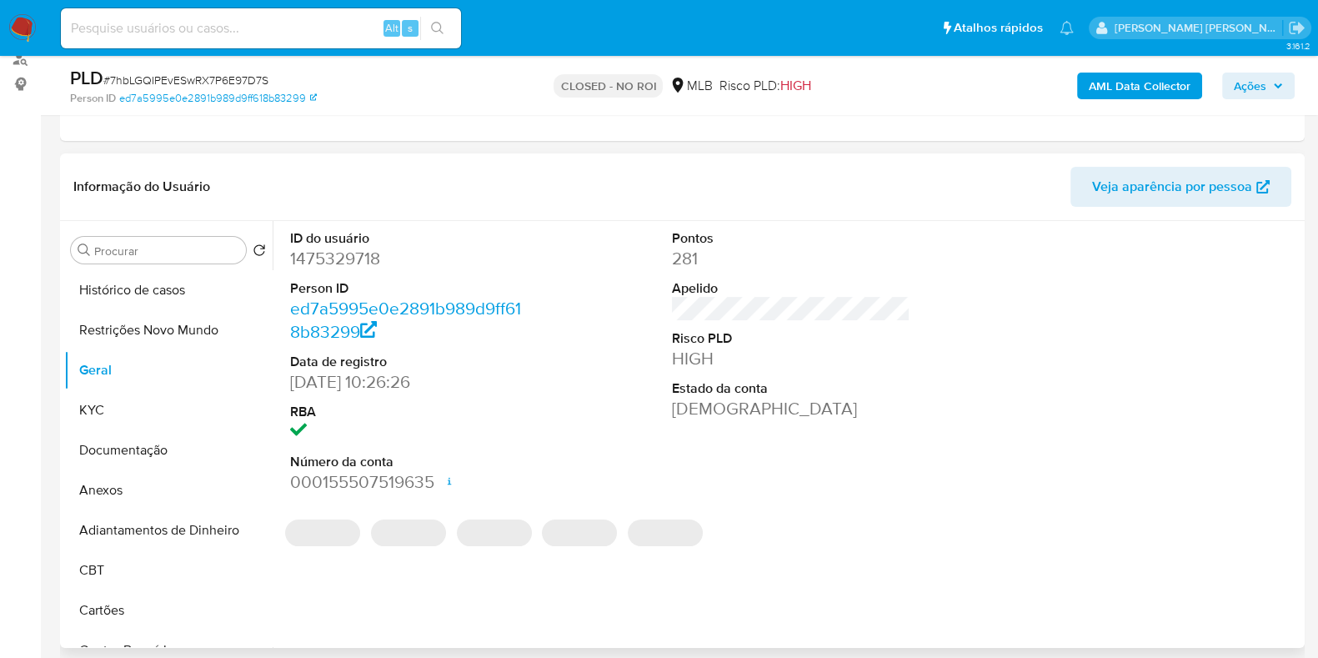
click at [356, 255] on dd "1475329718" at bounding box center [409, 258] width 238 height 23
copy dd "1475329718"
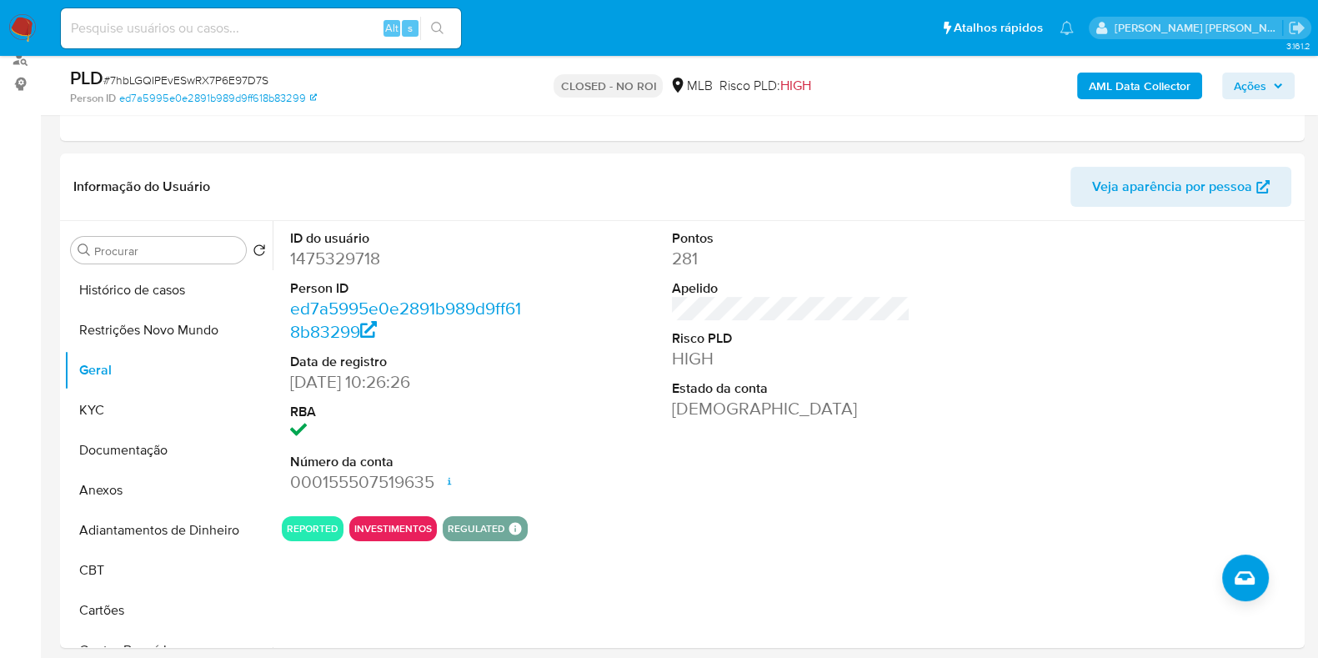
click at [342, 35] on input at bounding box center [261, 29] width 400 height 22
paste input "1477188188"
type input "1477188188"
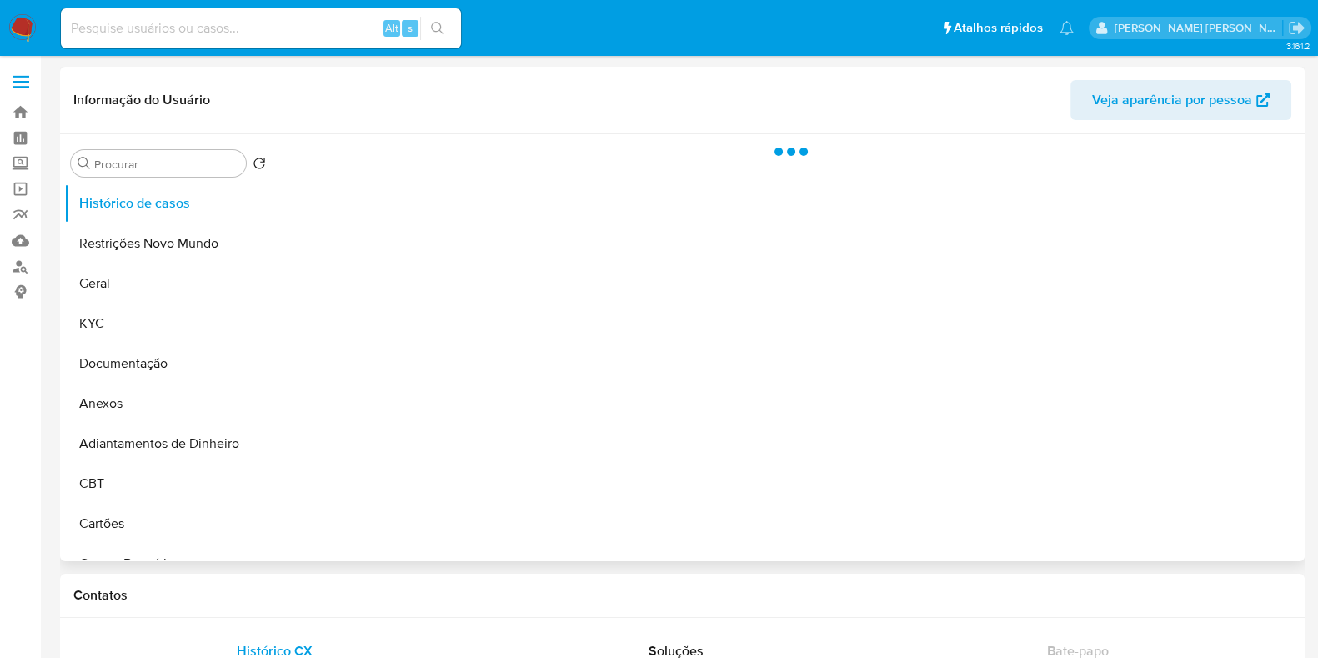
select select "10"
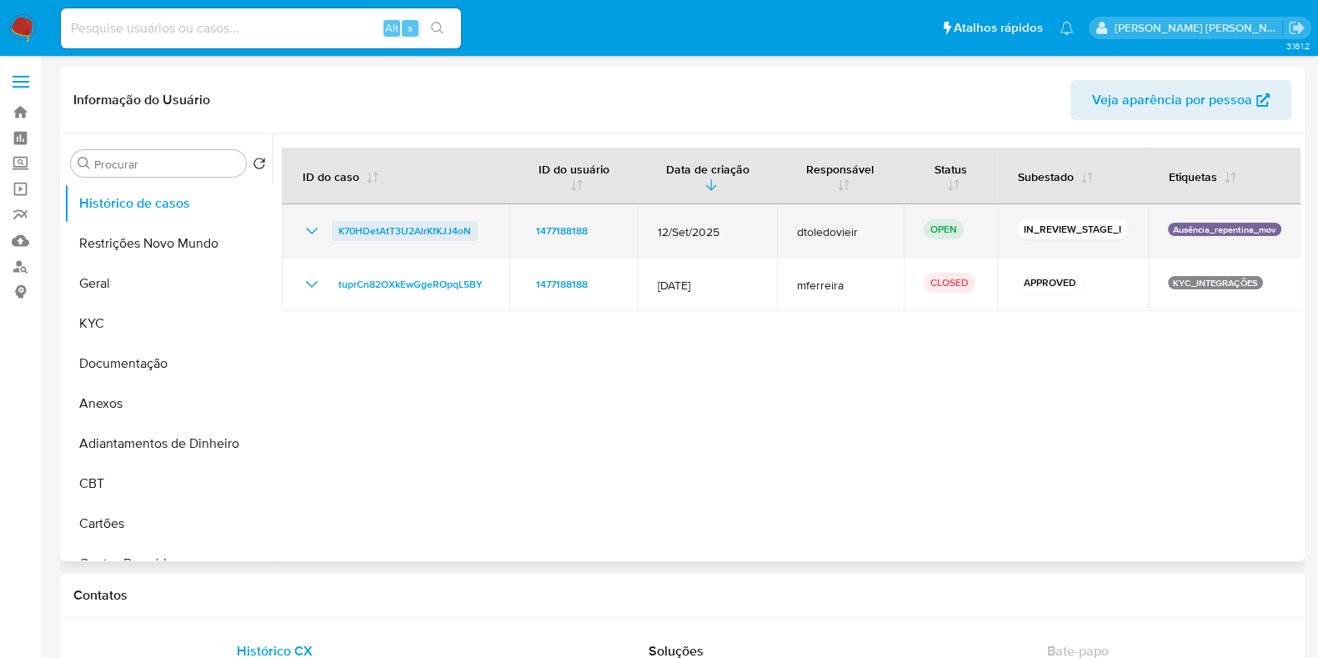
click at [403, 231] on span "K70HDetAtT3U2AlrKfKJJ4oN" at bounding box center [404, 231] width 133 height 20
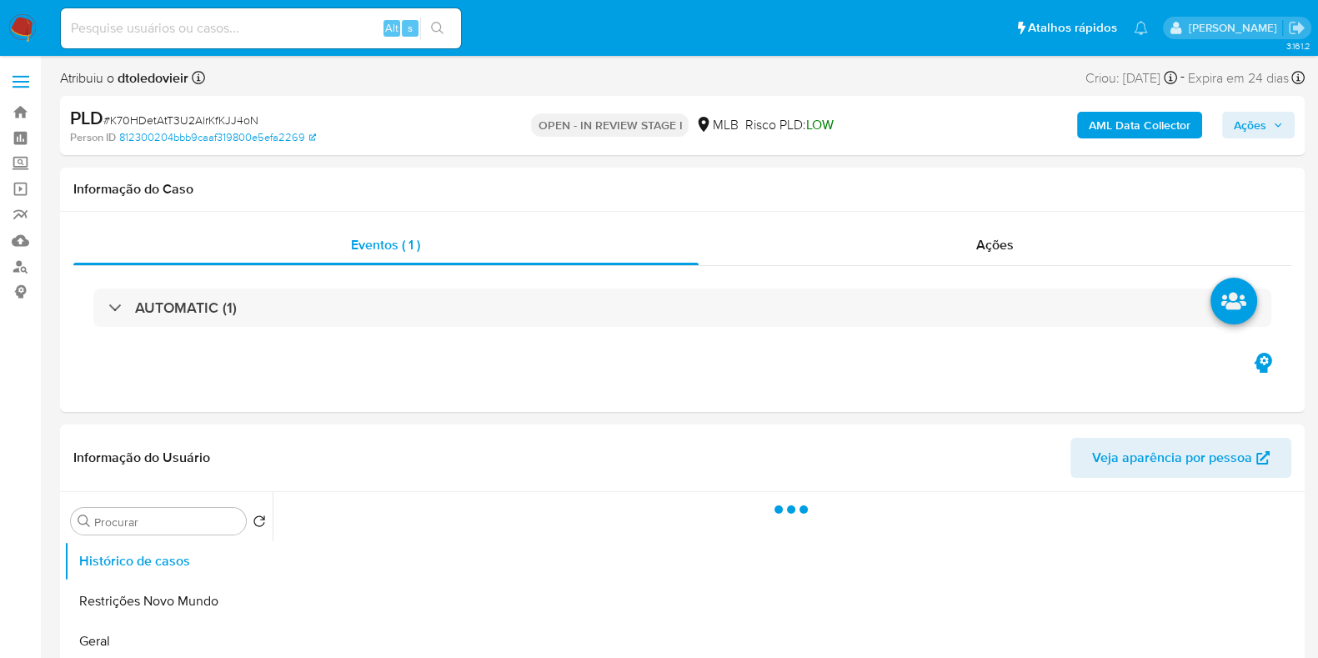
select select "10"
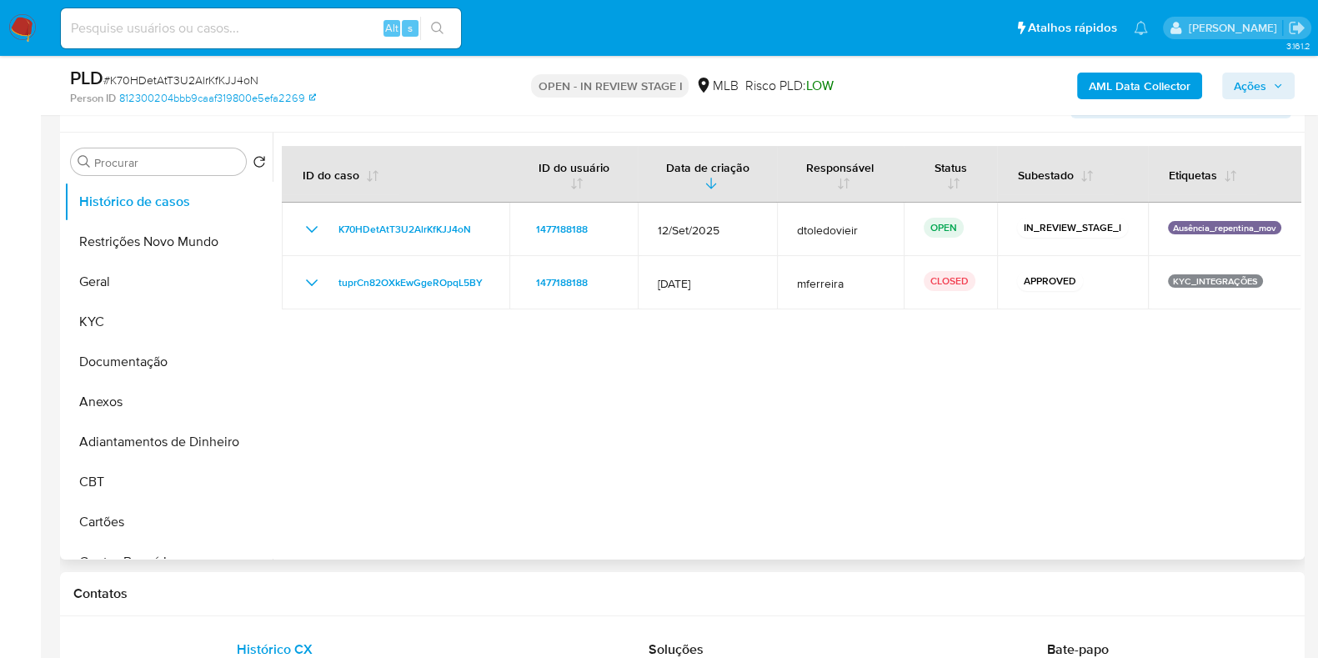
scroll to position [313, 0]
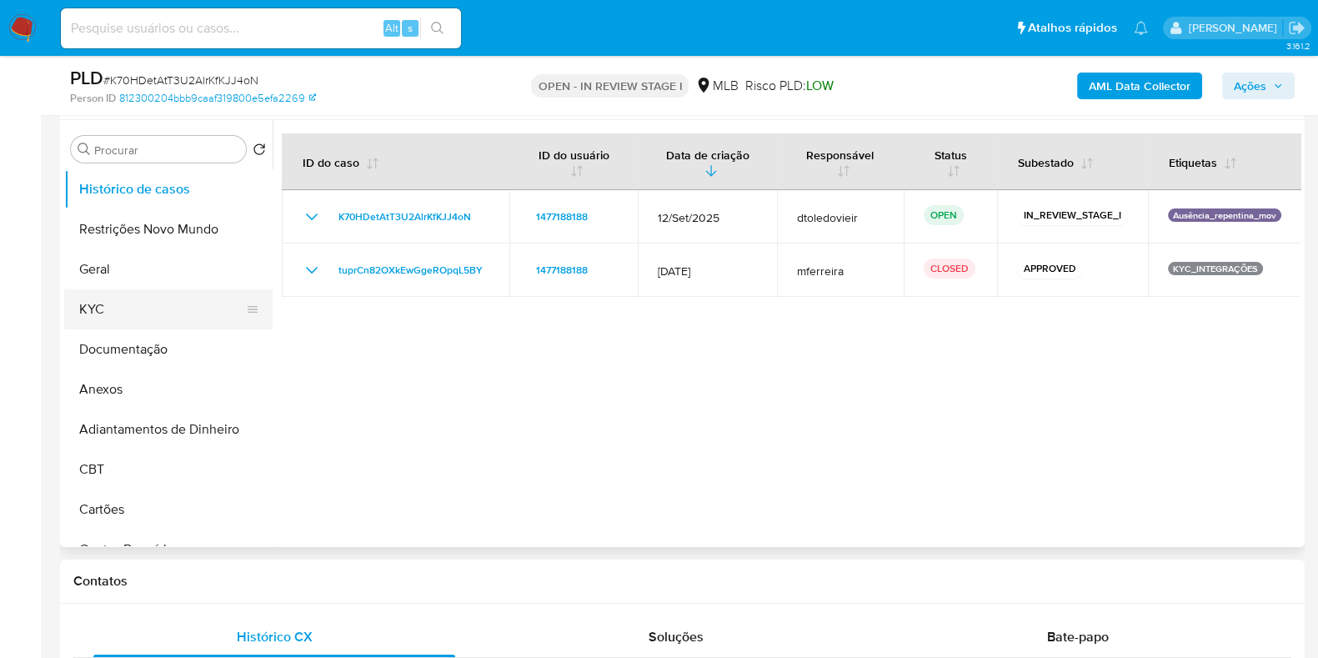
click at [146, 298] on button "KYC" at bounding box center [161, 309] width 195 height 40
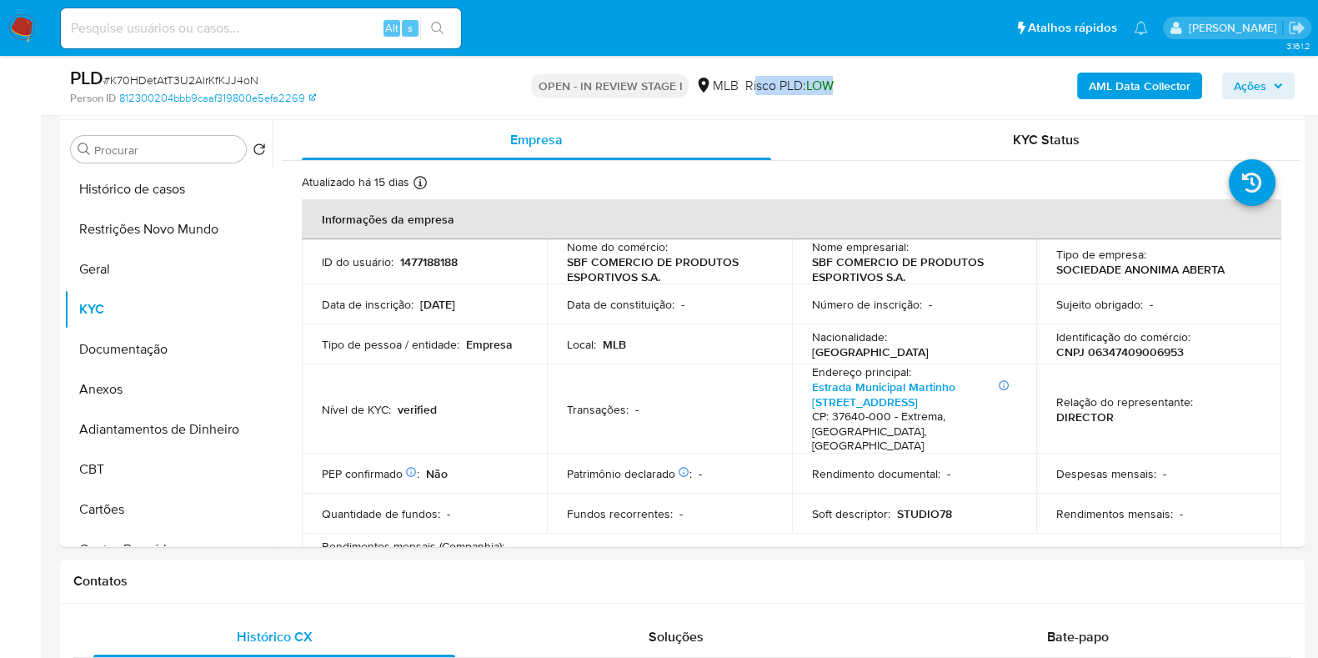
drag, startPoint x: 833, startPoint y: 85, endPoint x: 752, endPoint y: 85, distance: 81.7
click at [752, 85] on span "Risco PLD: LOW" at bounding box center [788, 86] width 88 height 18
click at [805, 82] on span "LOW" at bounding box center [819, 85] width 28 height 19
click at [150, 269] on button "Geral" at bounding box center [161, 269] width 195 height 40
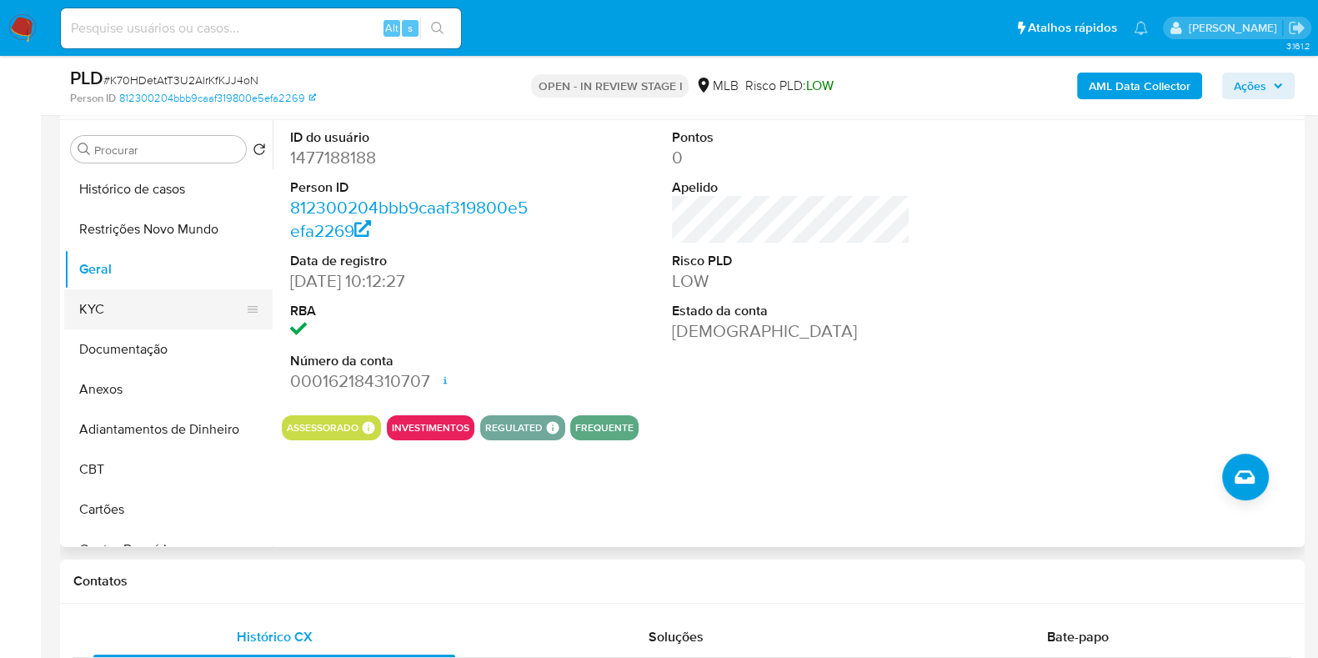
click at [159, 290] on button "KYC" at bounding box center [161, 309] width 195 height 40
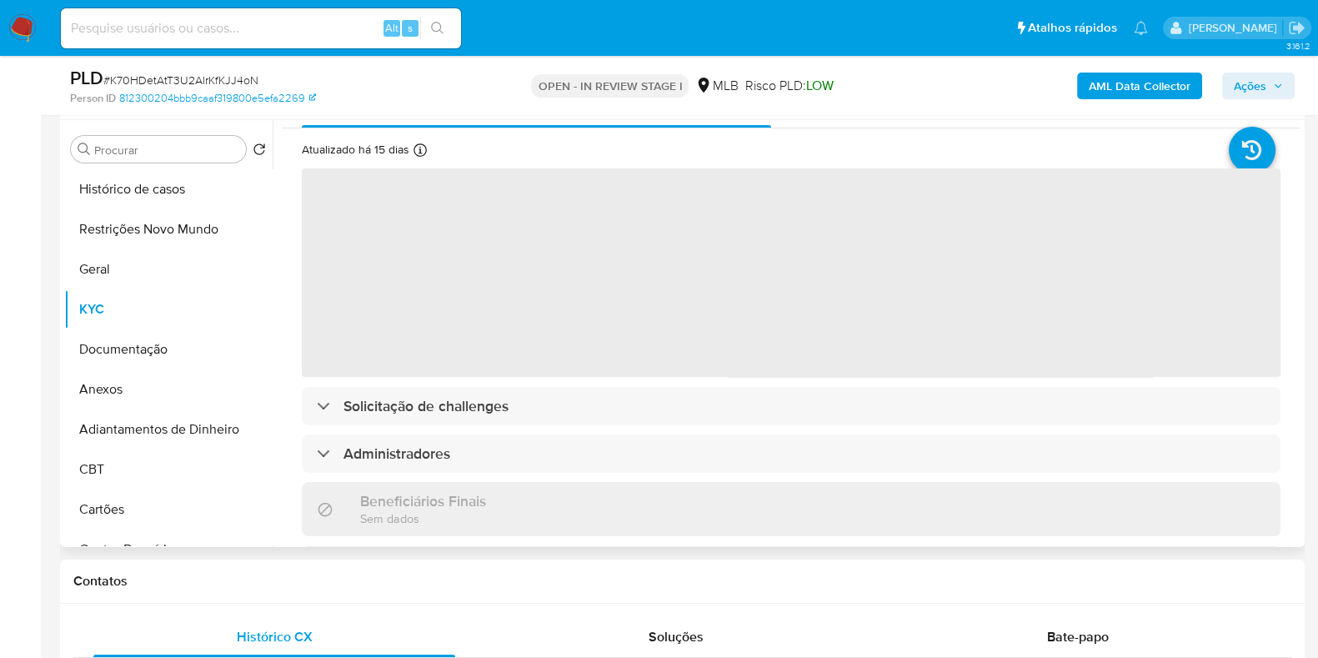
scroll to position [0, 0]
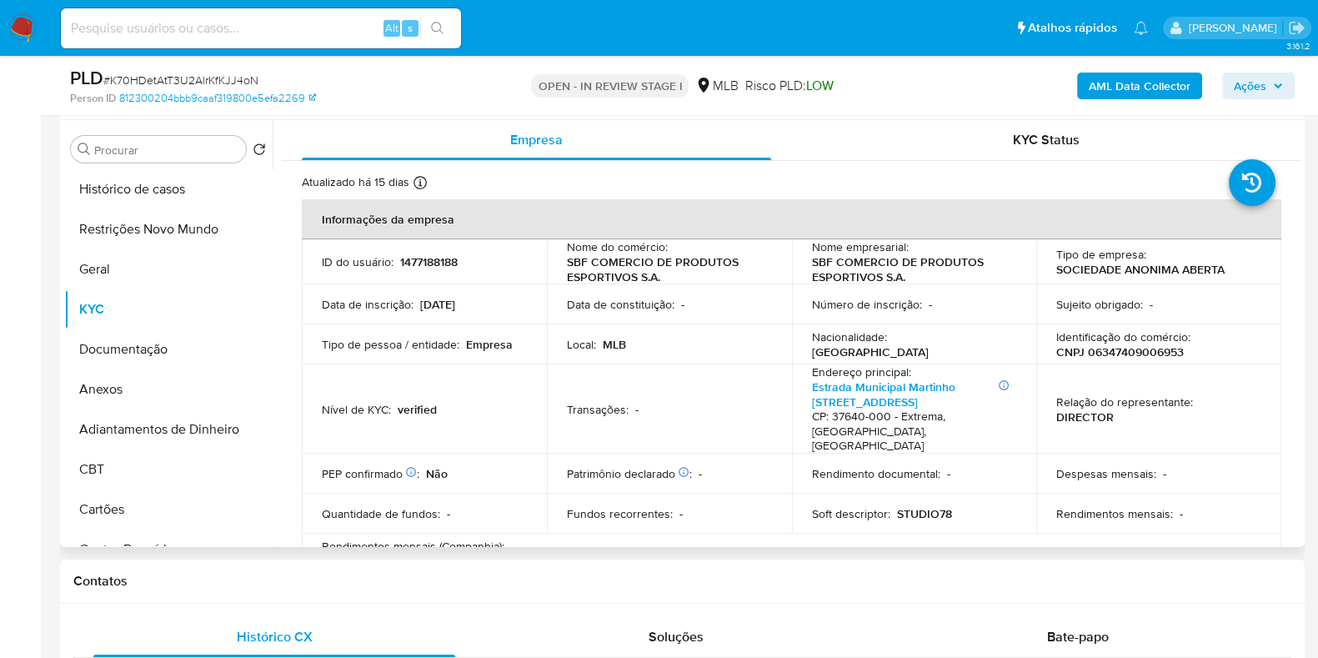
click at [1140, 354] on p "CNPJ 06347409006953" at bounding box center [1120, 351] width 128 height 15
copy p "06347409006953"
click at [183, 343] on button "Documentação" at bounding box center [161, 349] width 195 height 40
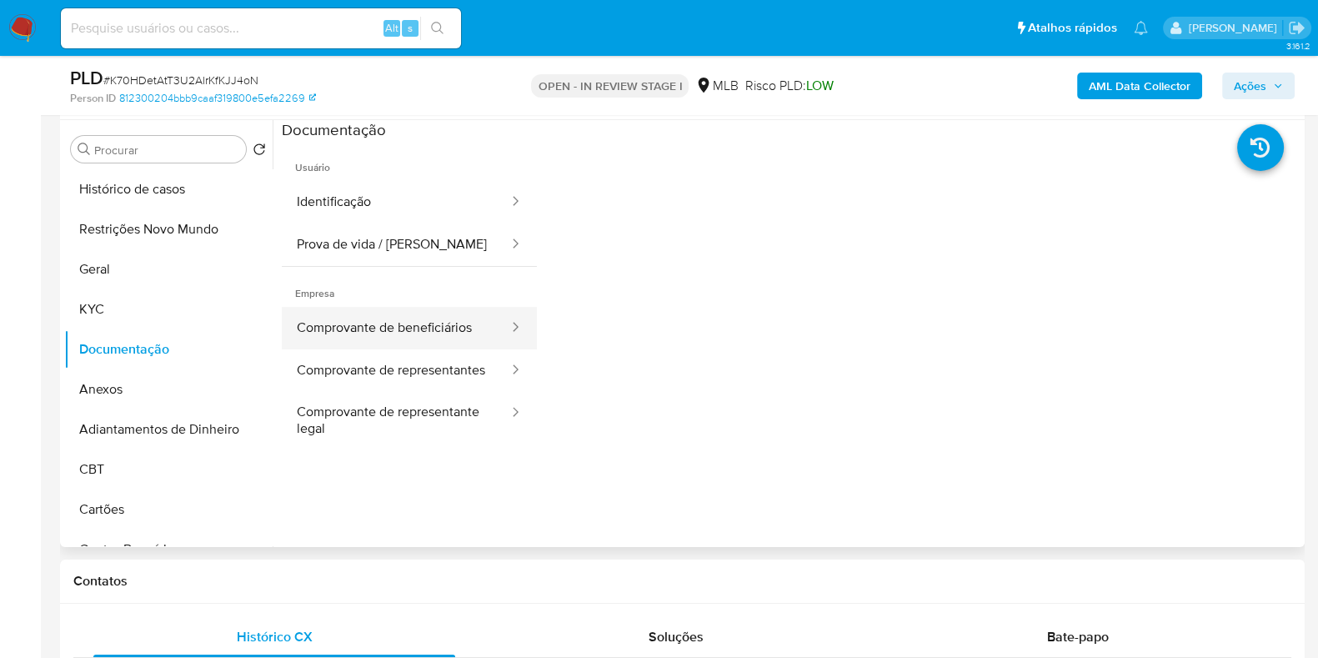
click at [443, 322] on button "Comprovante de beneficiários" at bounding box center [396, 328] width 228 height 43
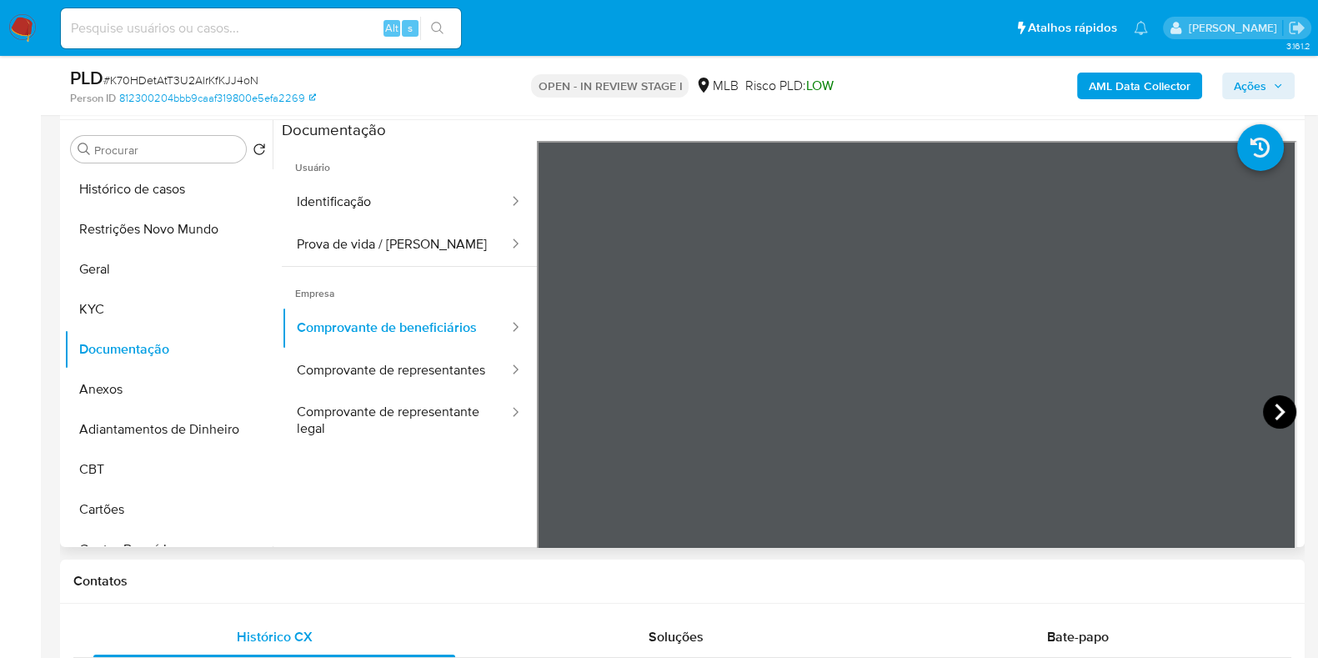
click at [1274, 403] on icon at bounding box center [1279, 411] width 10 height 17
click at [550, 421] on icon at bounding box center [557, 411] width 33 height 33
click at [434, 376] on button "Comprovante de representantes" at bounding box center [396, 370] width 228 height 43
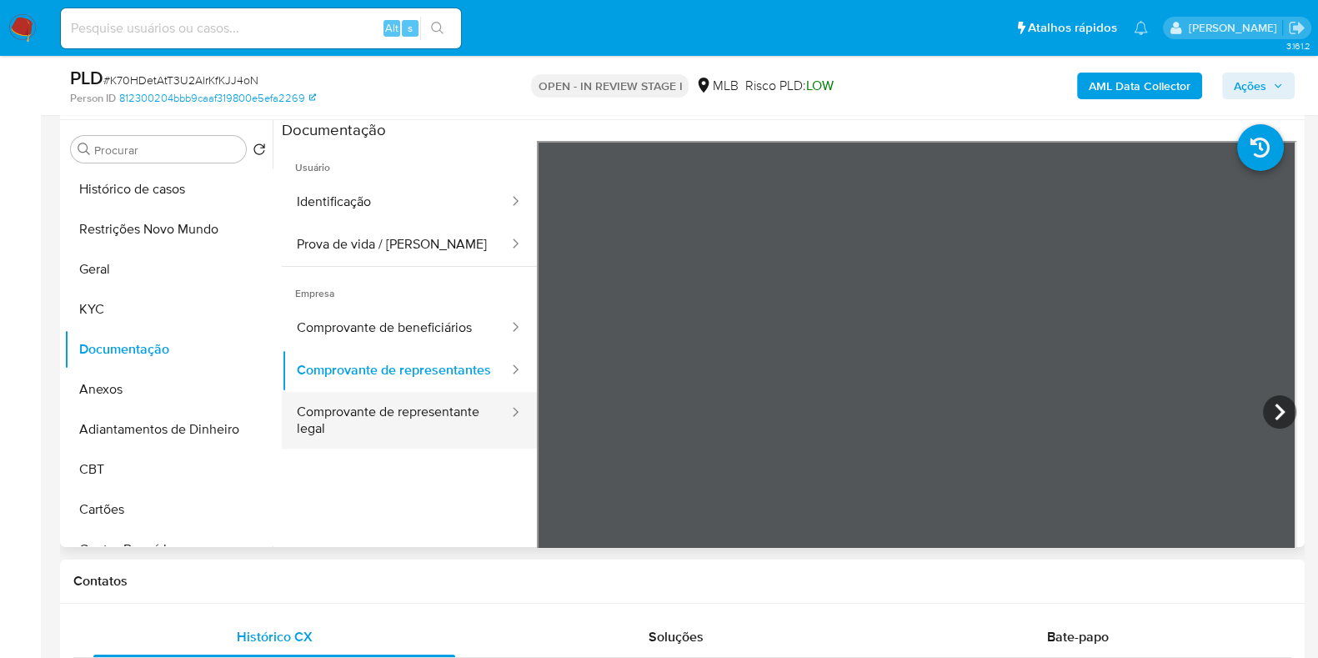
click at [346, 434] on button "Comprovante de representante legal" at bounding box center [396, 420] width 228 height 57
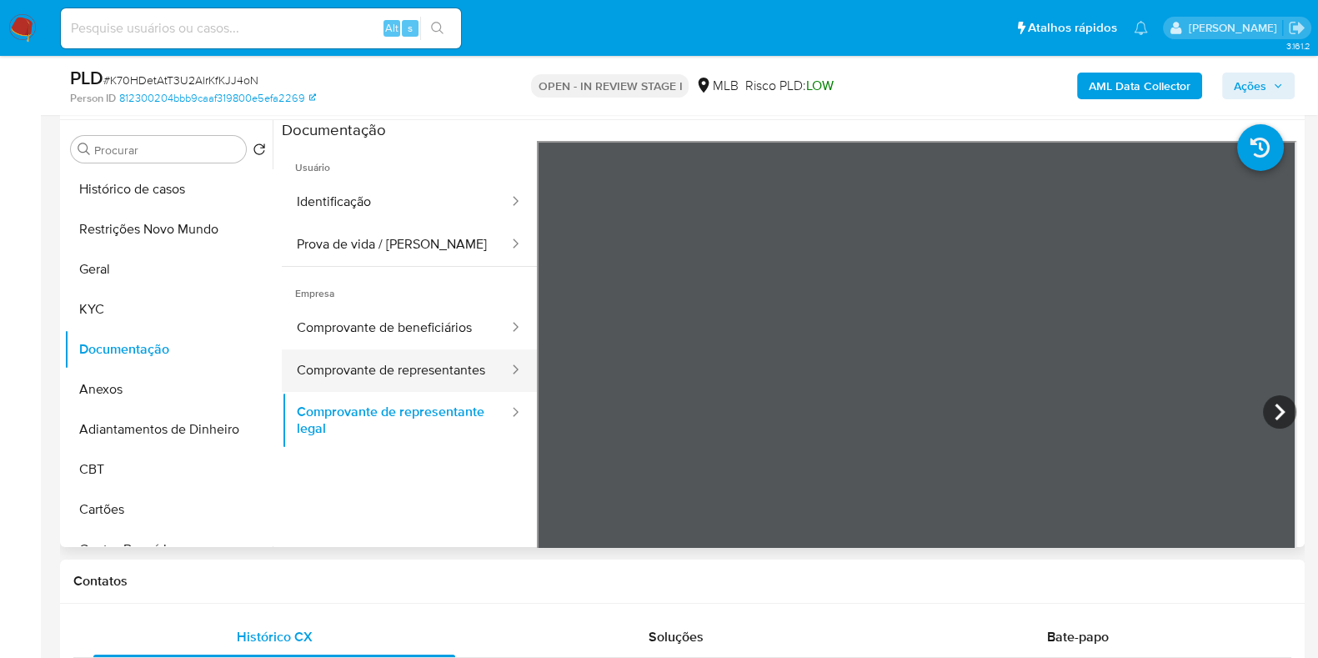
click at [397, 388] on button "Comprovante de representantes" at bounding box center [396, 370] width 228 height 43
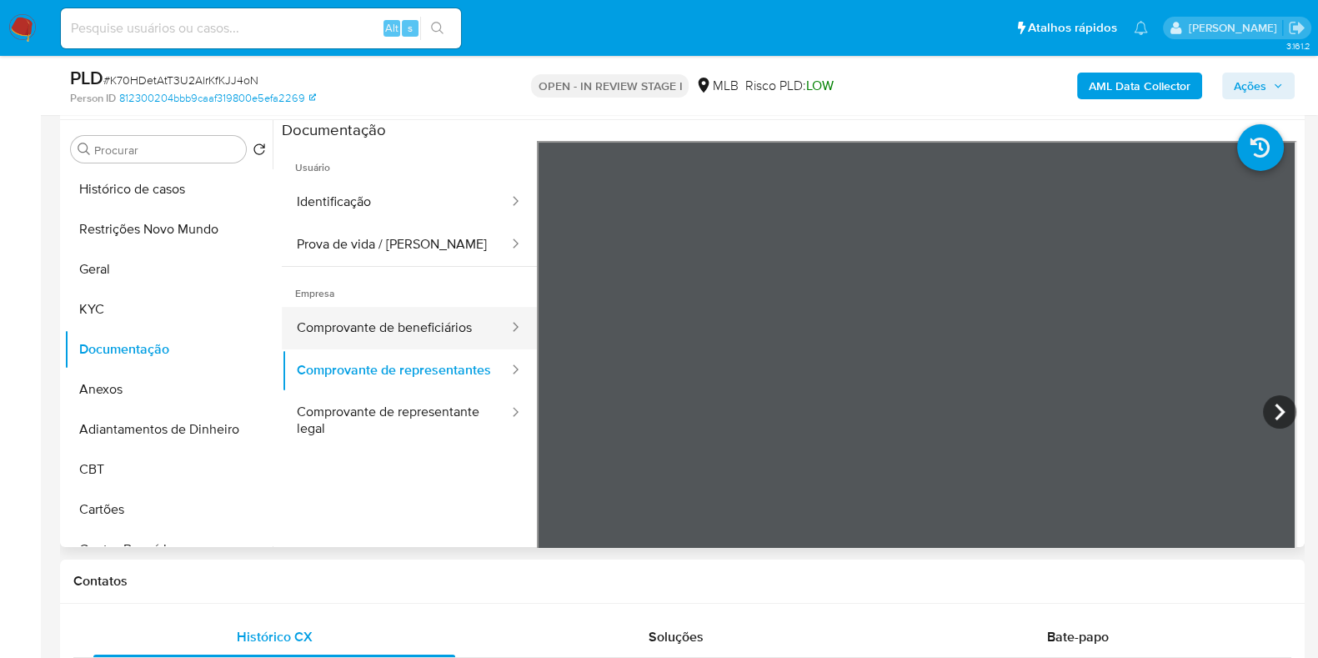
click at [405, 331] on button "Comprovante de beneficiários" at bounding box center [396, 328] width 228 height 43
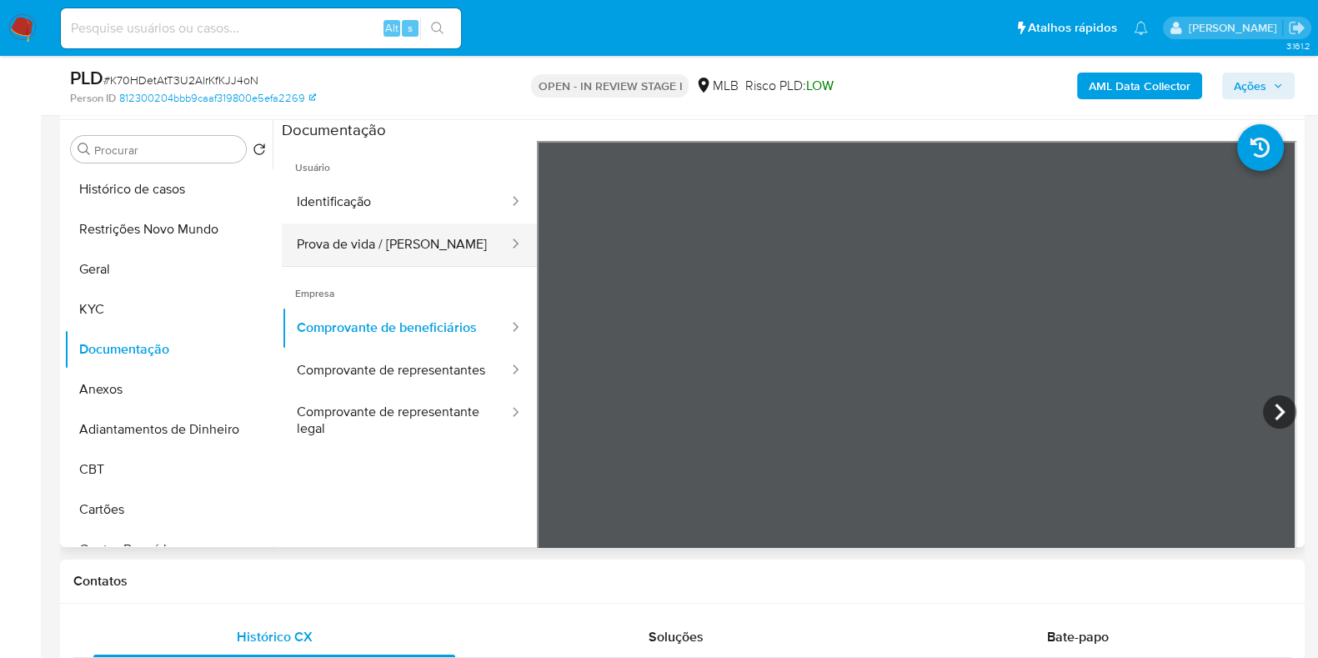
click at [383, 228] on button "Prova de vida / Selfie" at bounding box center [396, 244] width 228 height 43
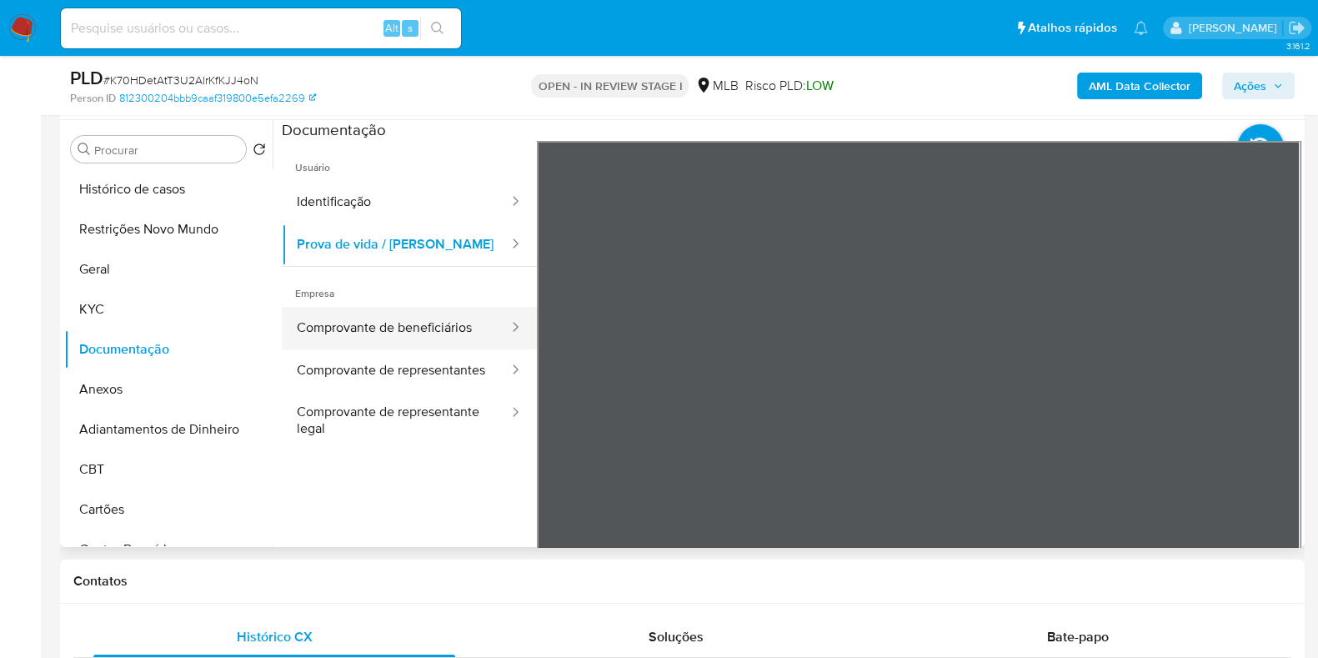
click at [380, 315] on button "Comprovante de beneficiários" at bounding box center [396, 328] width 228 height 43
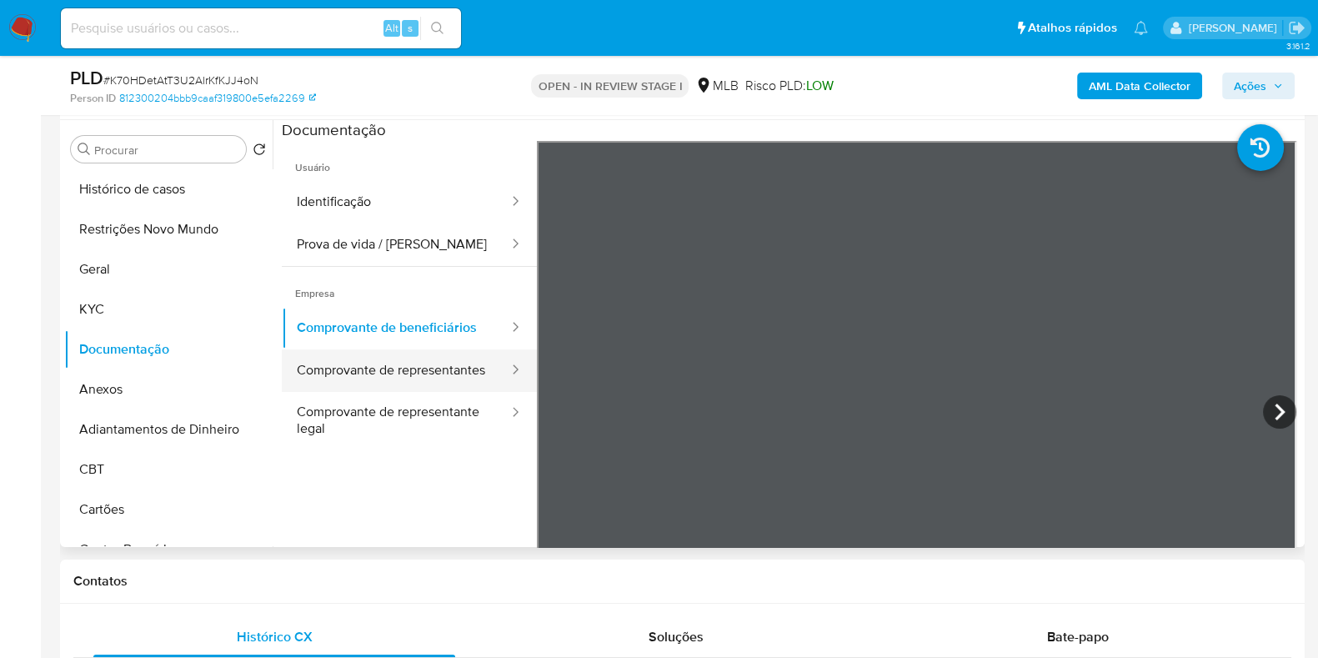
click at [375, 369] on button "Comprovante de representantes" at bounding box center [396, 370] width 228 height 43
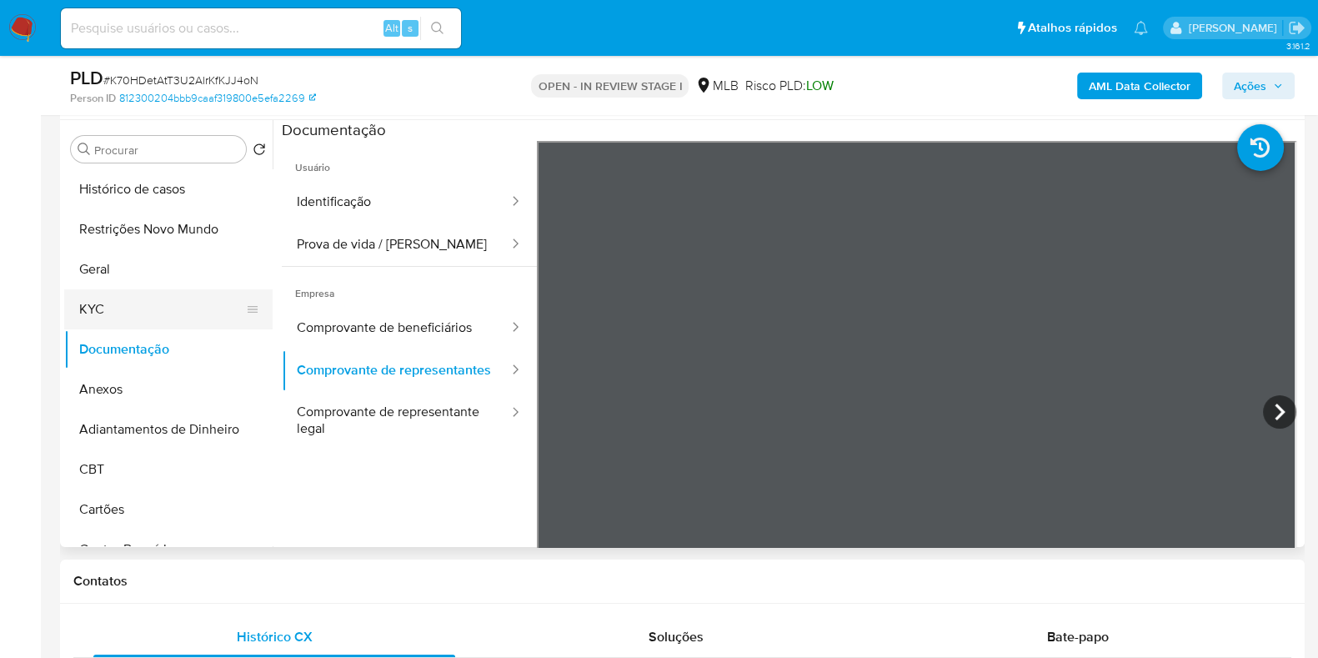
click at [128, 292] on button "KYC" at bounding box center [161, 309] width 195 height 40
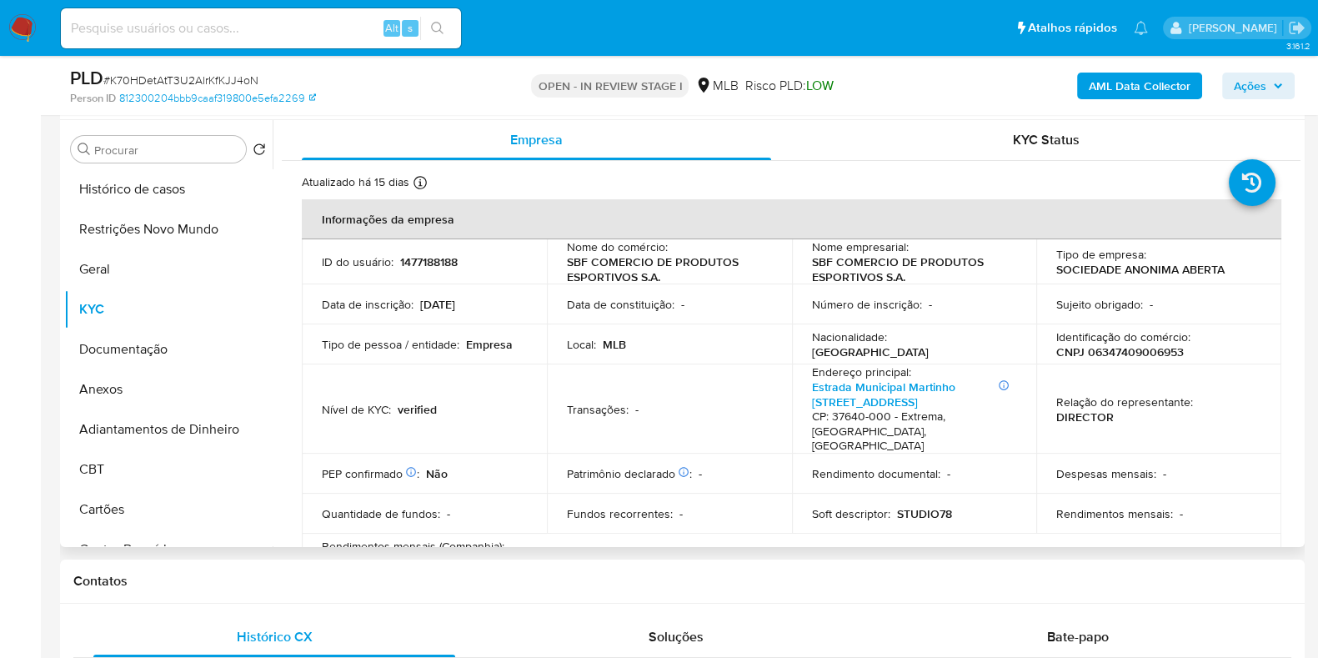
click at [1104, 352] on p "CNPJ 06347409006953" at bounding box center [1120, 351] width 128 height 15
copy p "06347409006953"
click at [133, 346] on button "Documentação" at bounding box center [161, 349] width 195 height 40
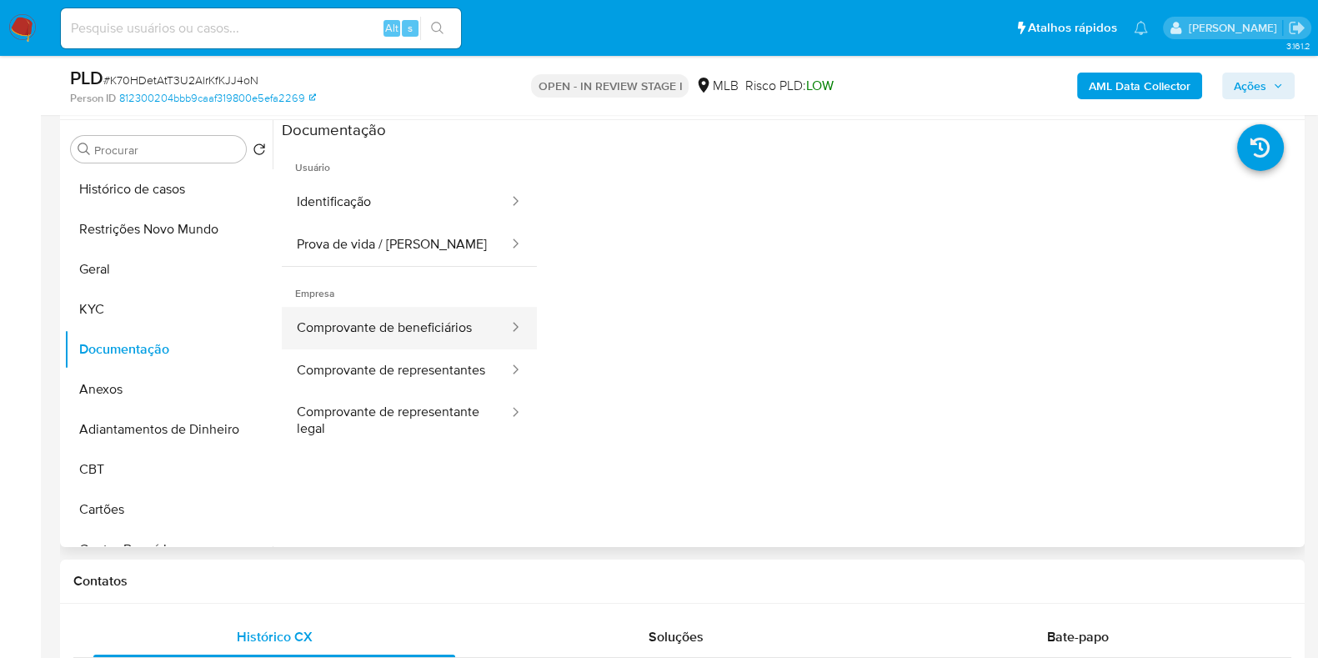
click at [388, 331] on button "Comprovante de beneficiários" at bounding box center [396, 328] width 228 height 43
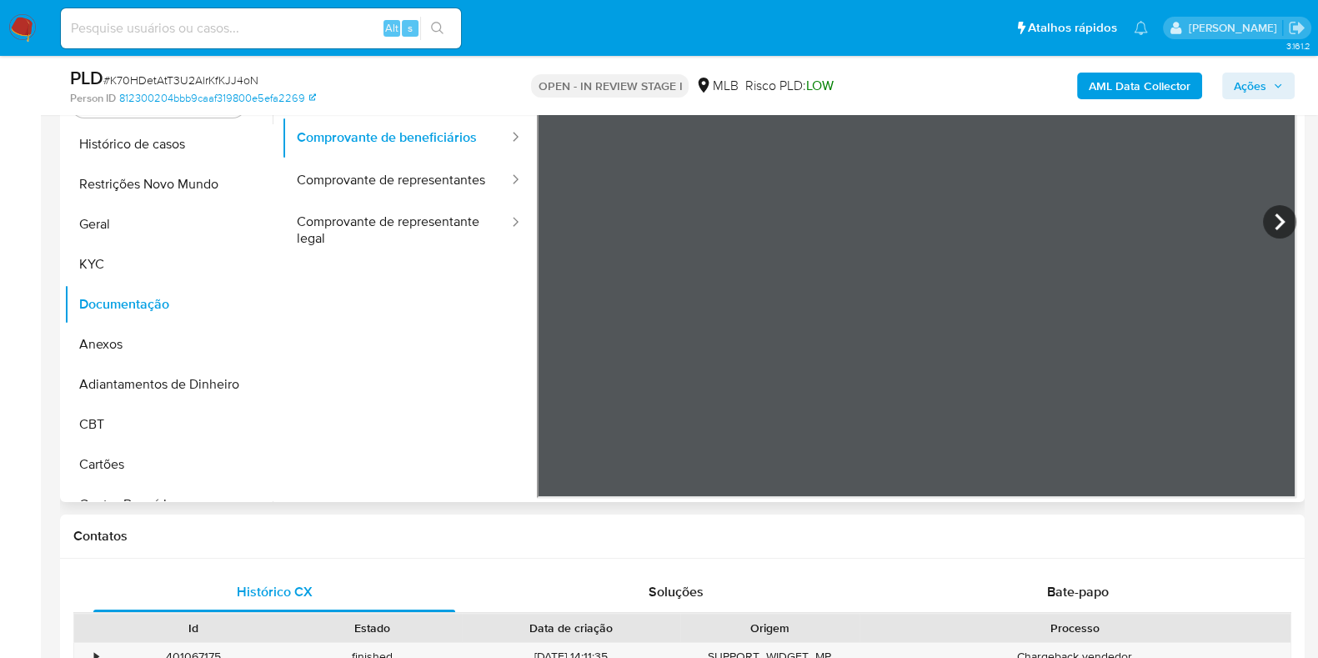
scroll to position [296, 0]
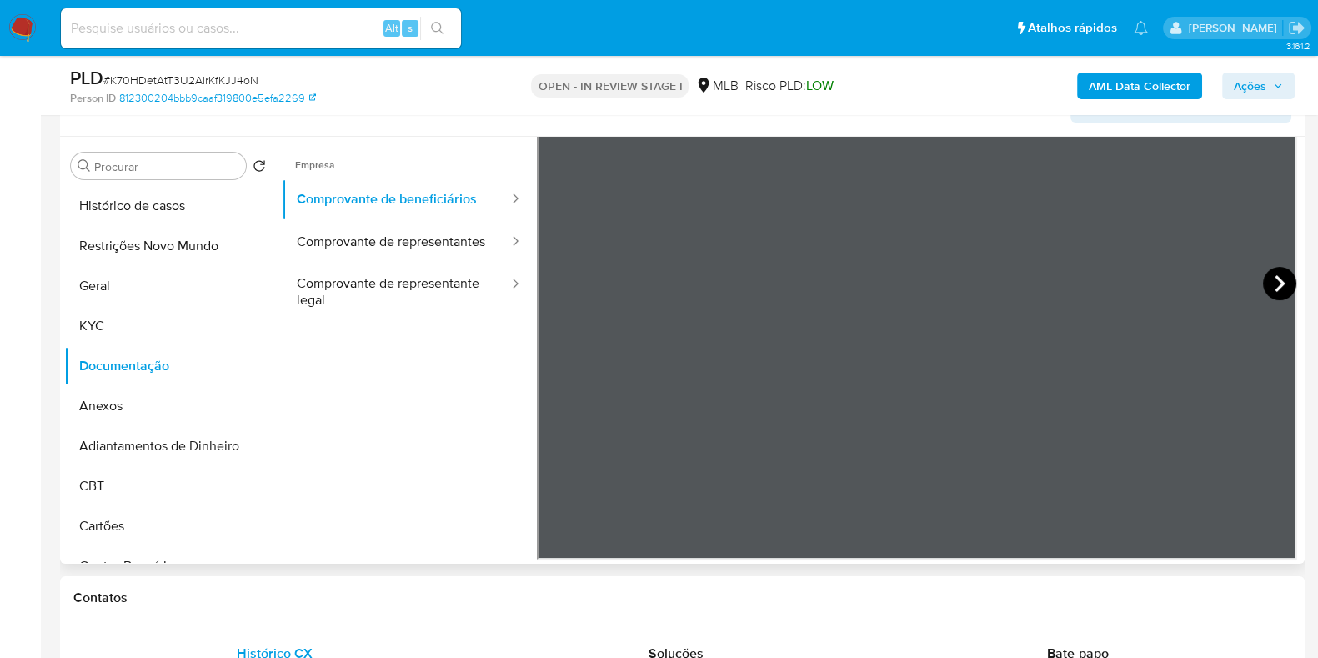
click at [1279, 269] on icon at bounding box center [1279, 283] width 33 height 33
click at [107, 399] on button "Anexos" at bounding box center [161, 406] width 195 height 40
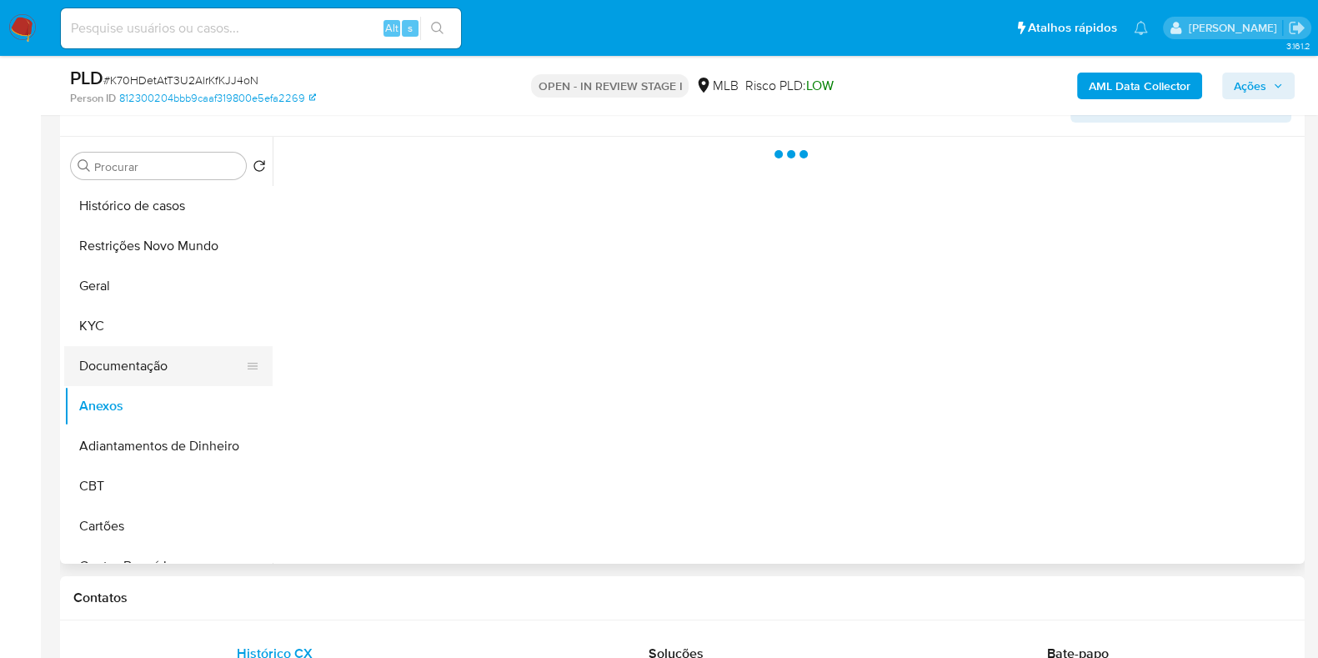
scroll to position [0, 0]
click at [138, 368] on button "Documentação" at bounding box center [161, 366] width 195 height 40
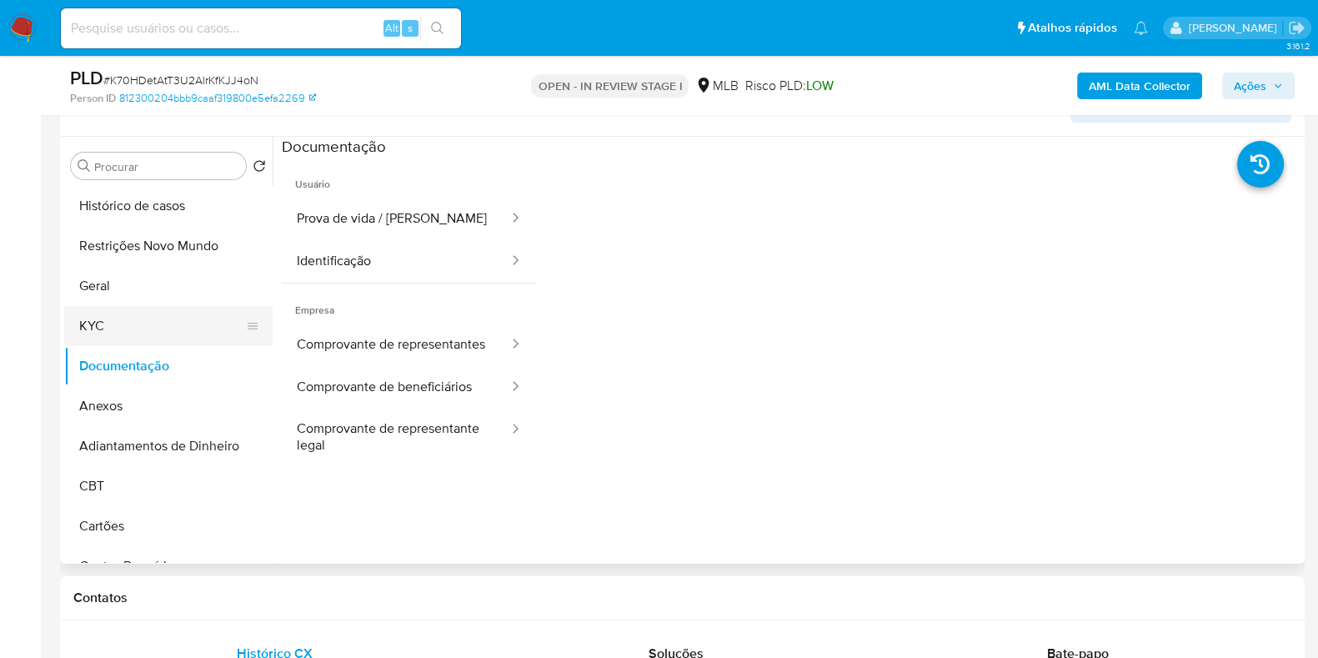
click at [149, 335] on button "KYC" at bounding box center [161, 326] width 195 height 40
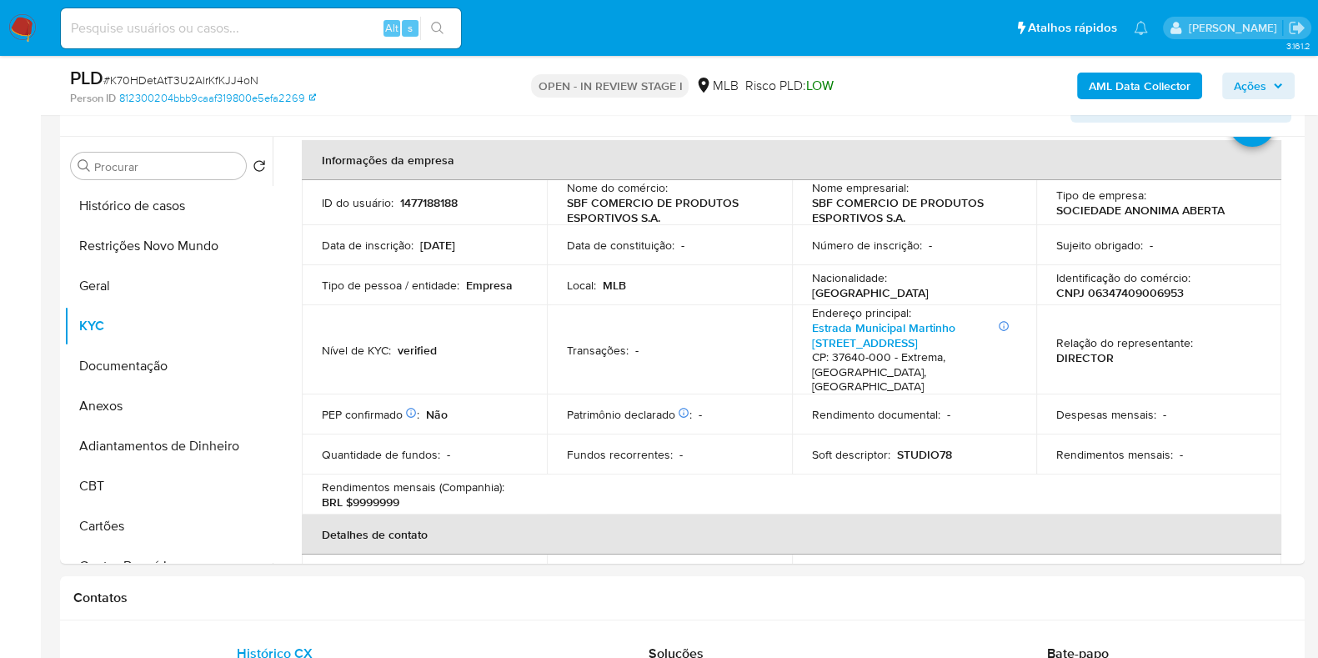
scroll to position [103, 0]
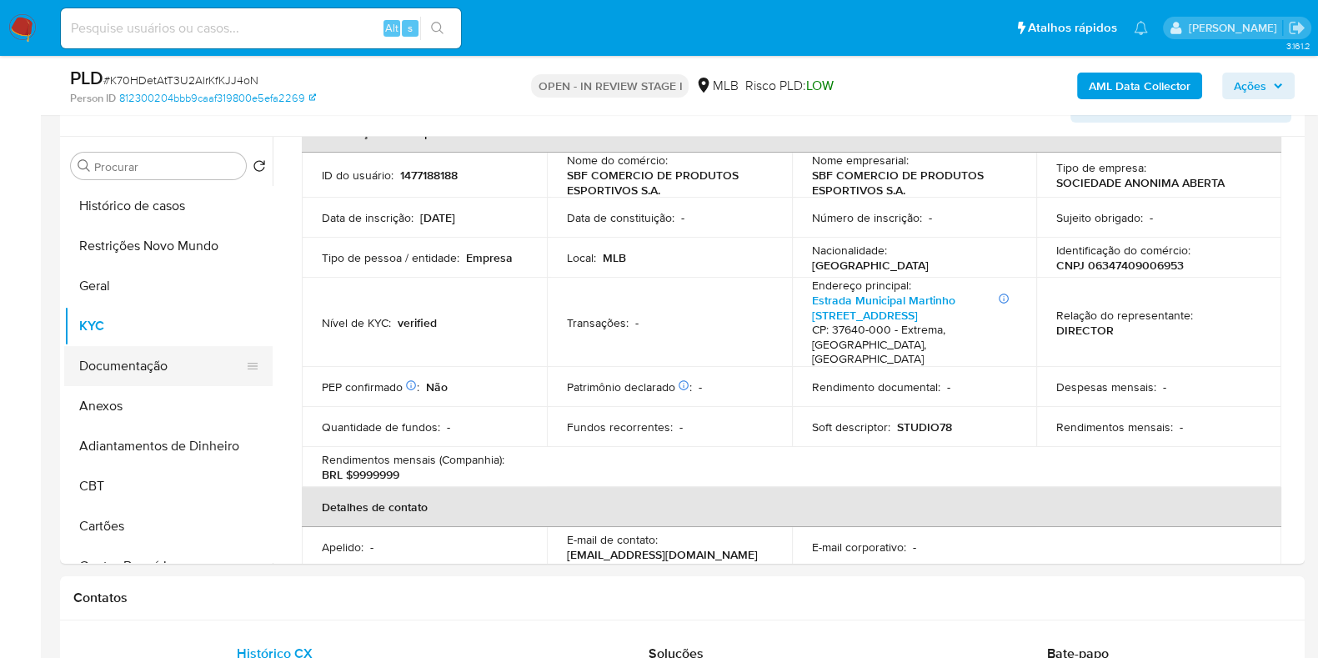
click at [126, 369] on button "Documentação" at bounding box center [161, 366] width 195 height 40
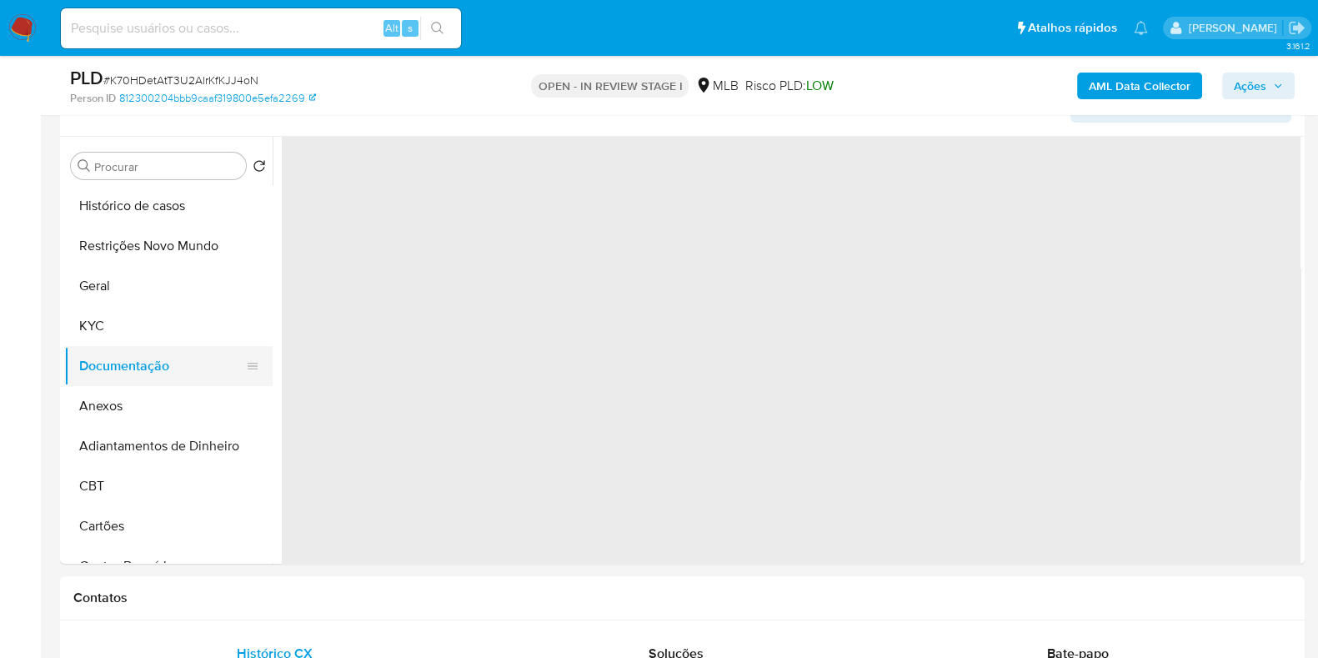
scroll to position [0, 0]
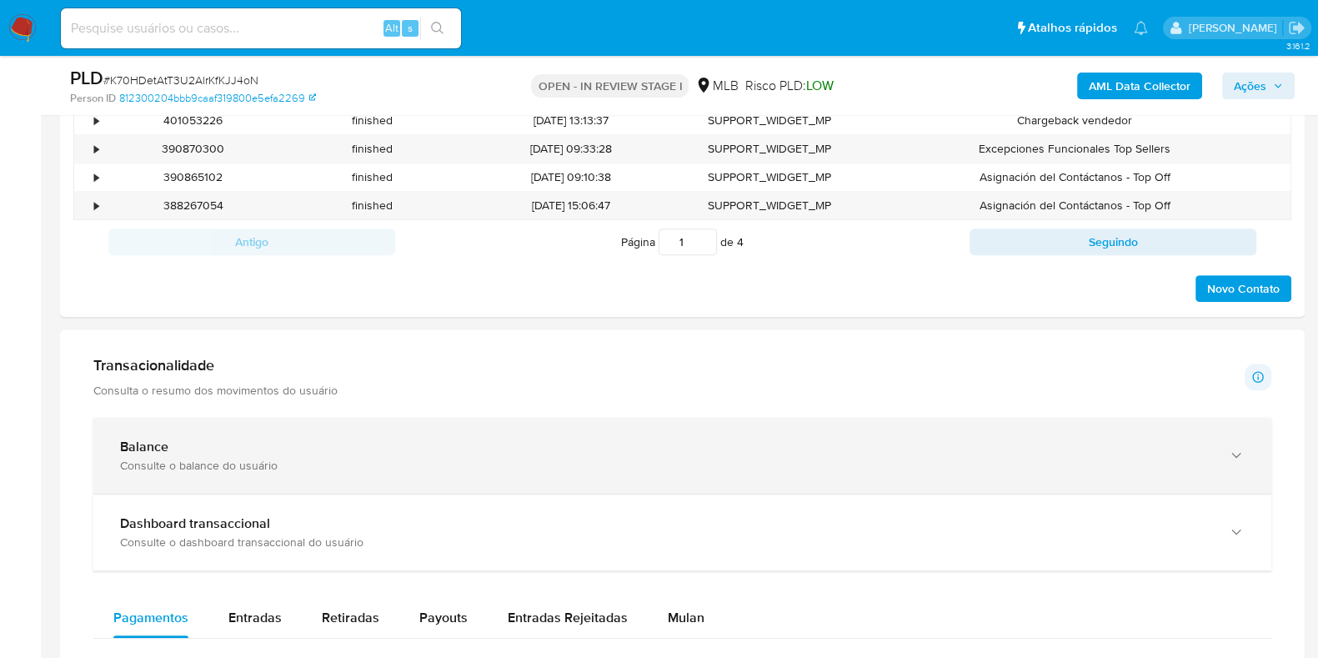
click at [200, 453] on div "Balance" at bounding box center [665, 446] width 1091 height 17
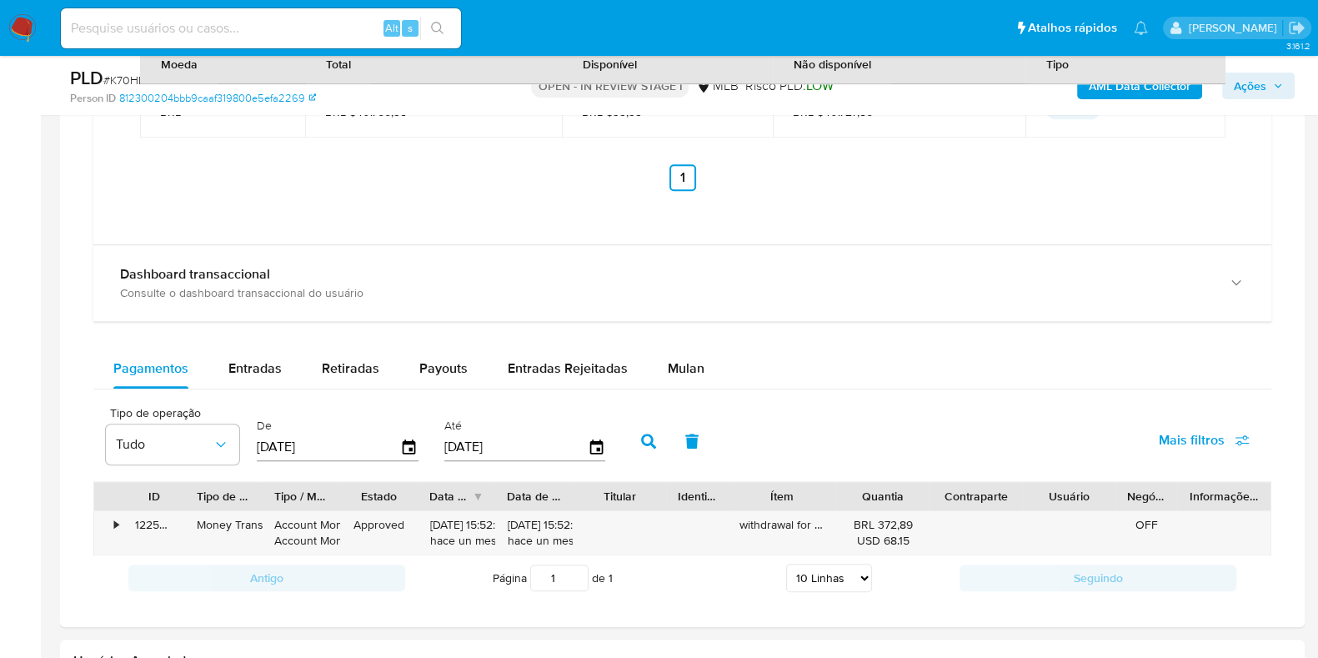
scroll to position [1754, 0]
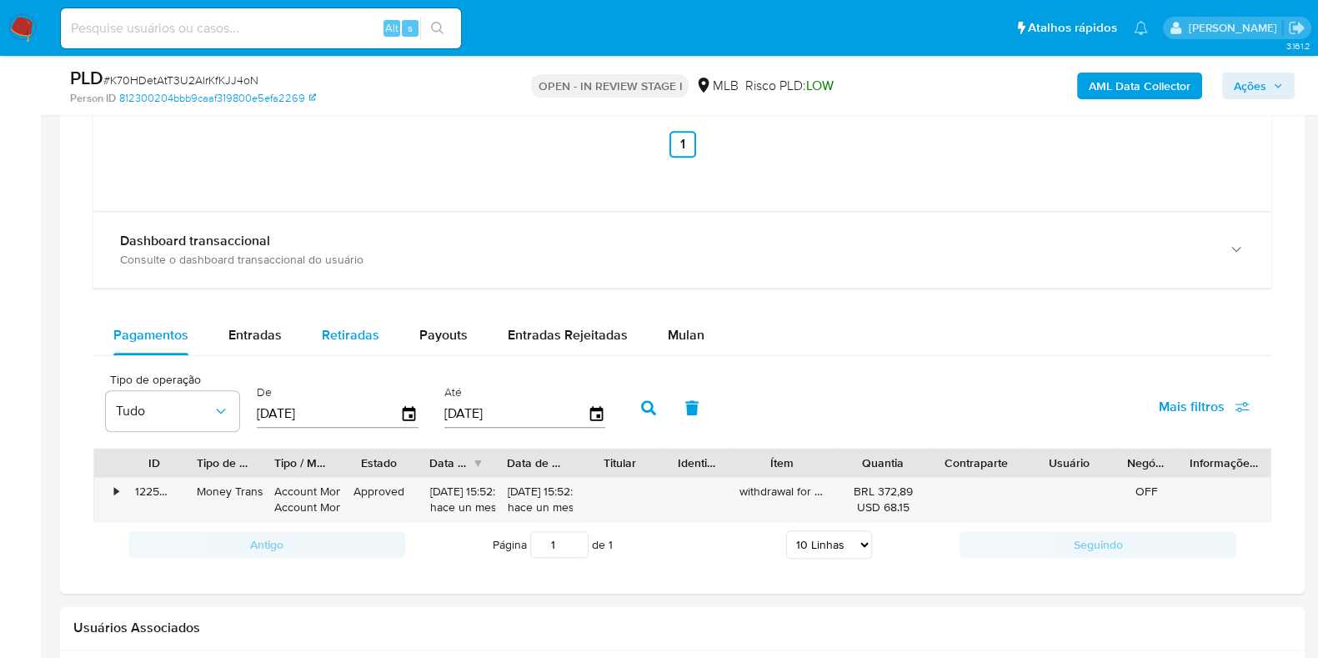
drag, startPoint x: 423, startPoint y: 331, endPoint x: 371, endPoint y: 333, distance: 51.7
click at [404, 332] on button "Payouts" at bounding box center [443, 335] width 88 height 40
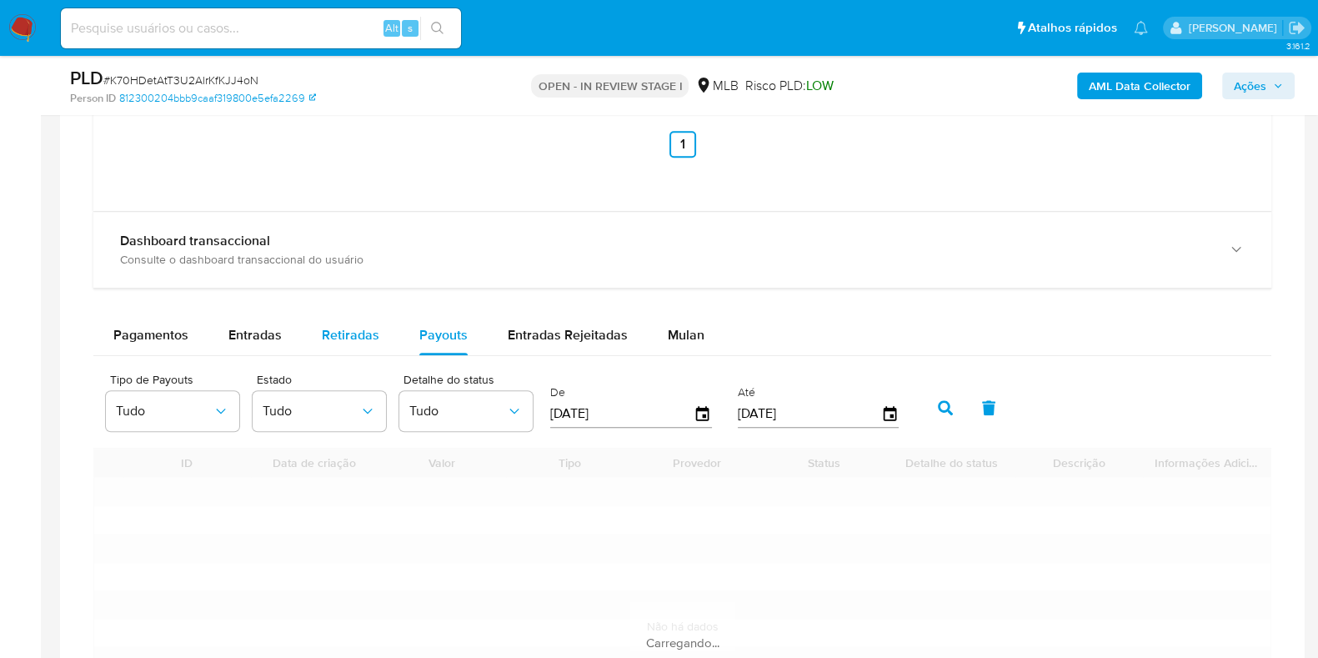
click at [371, 333] on span "Retiradas" at bounding box center [351, 334] width 58 height 19
select select "10"
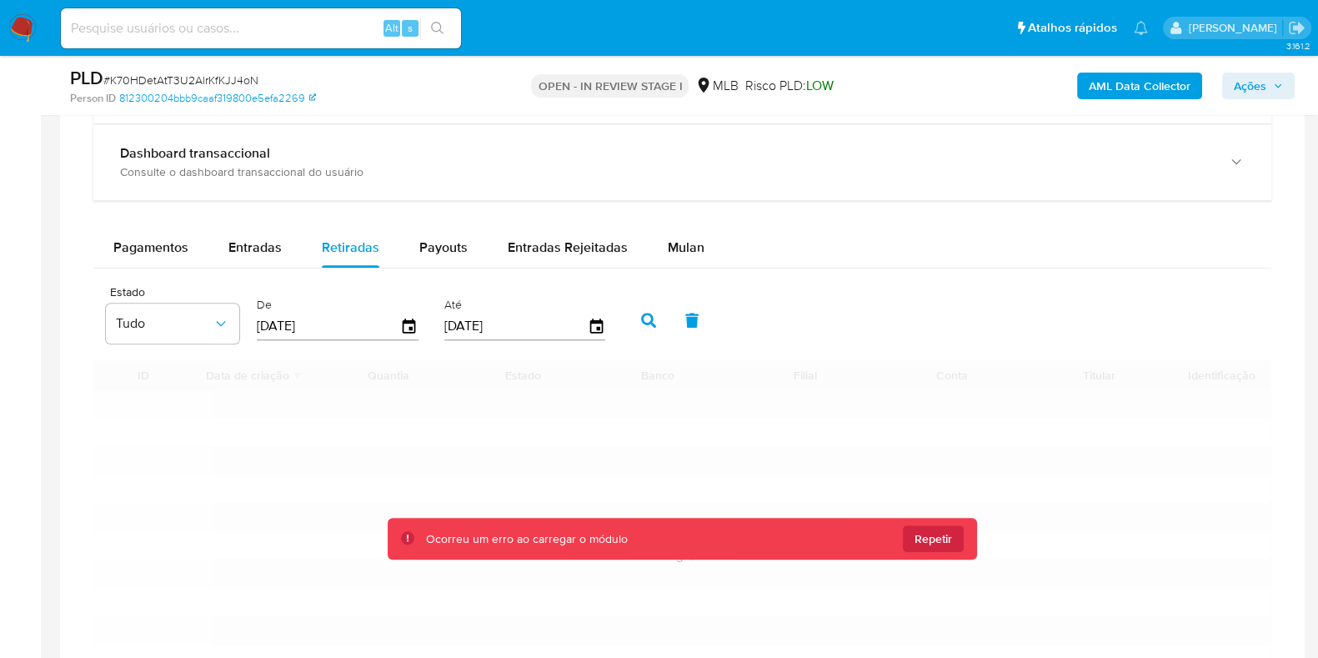
scroll to position [2067, 0]
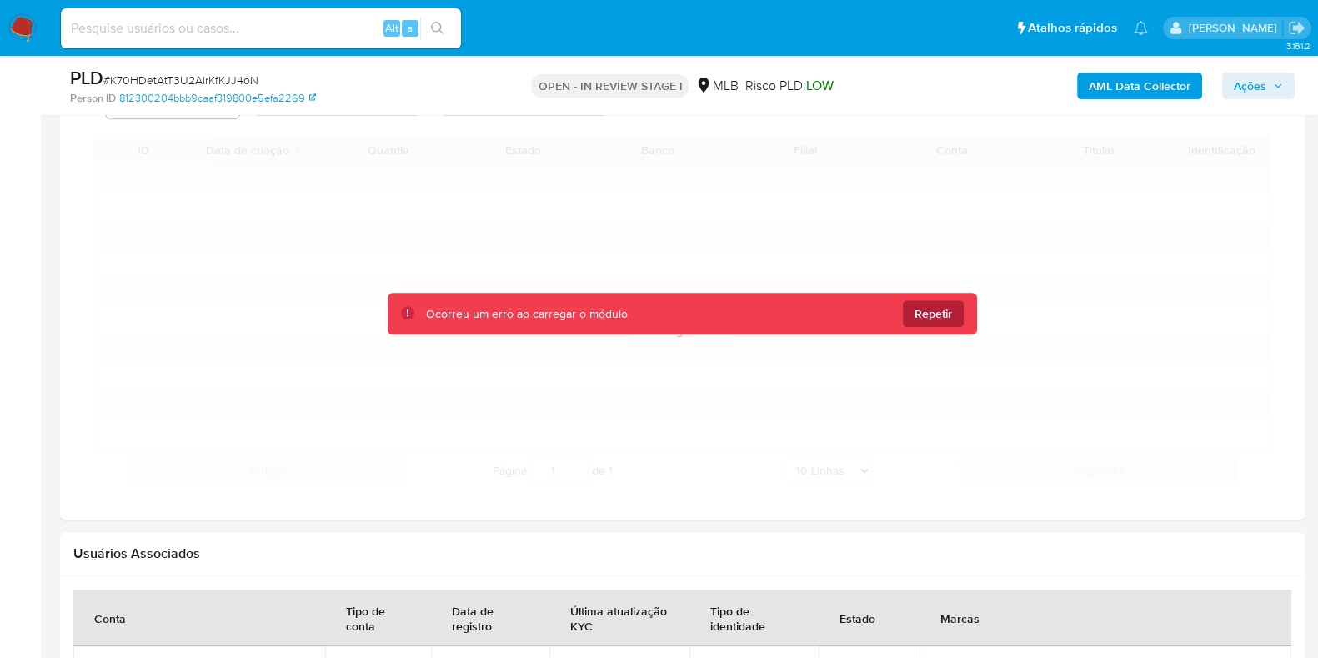
click at [934, 318] on span "Repetir" at bounding box center [933, 313] width 38 height 27
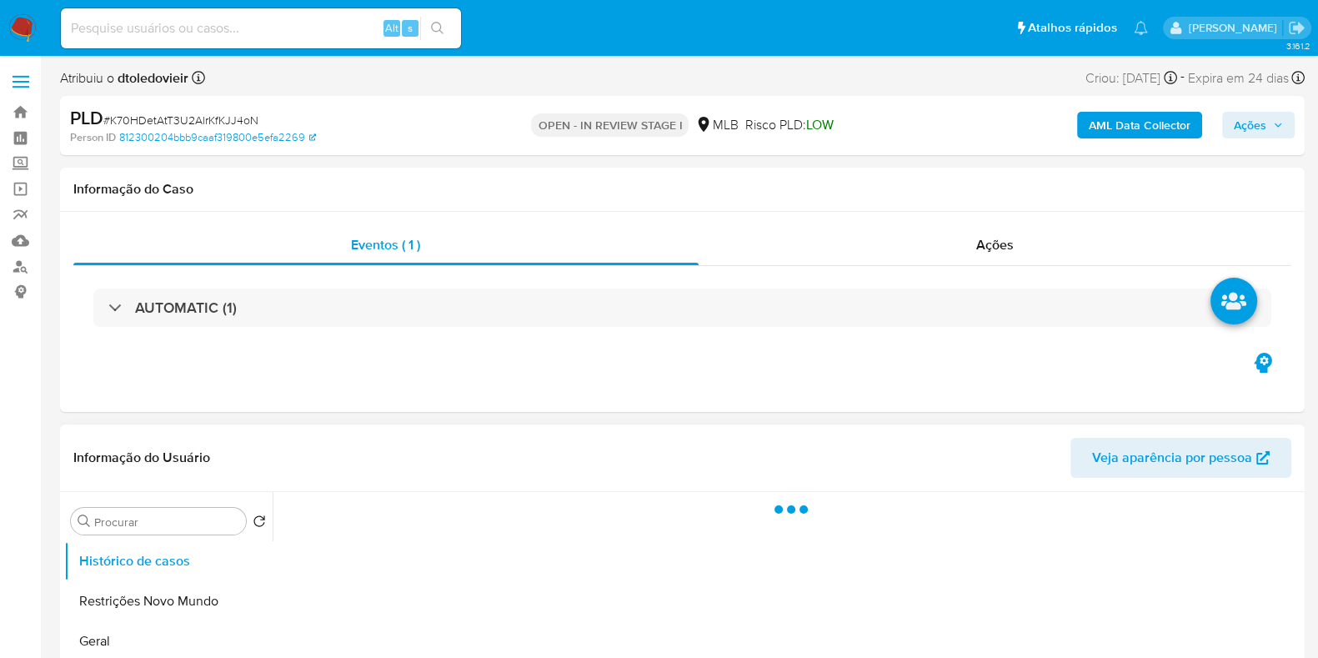
select select "10"
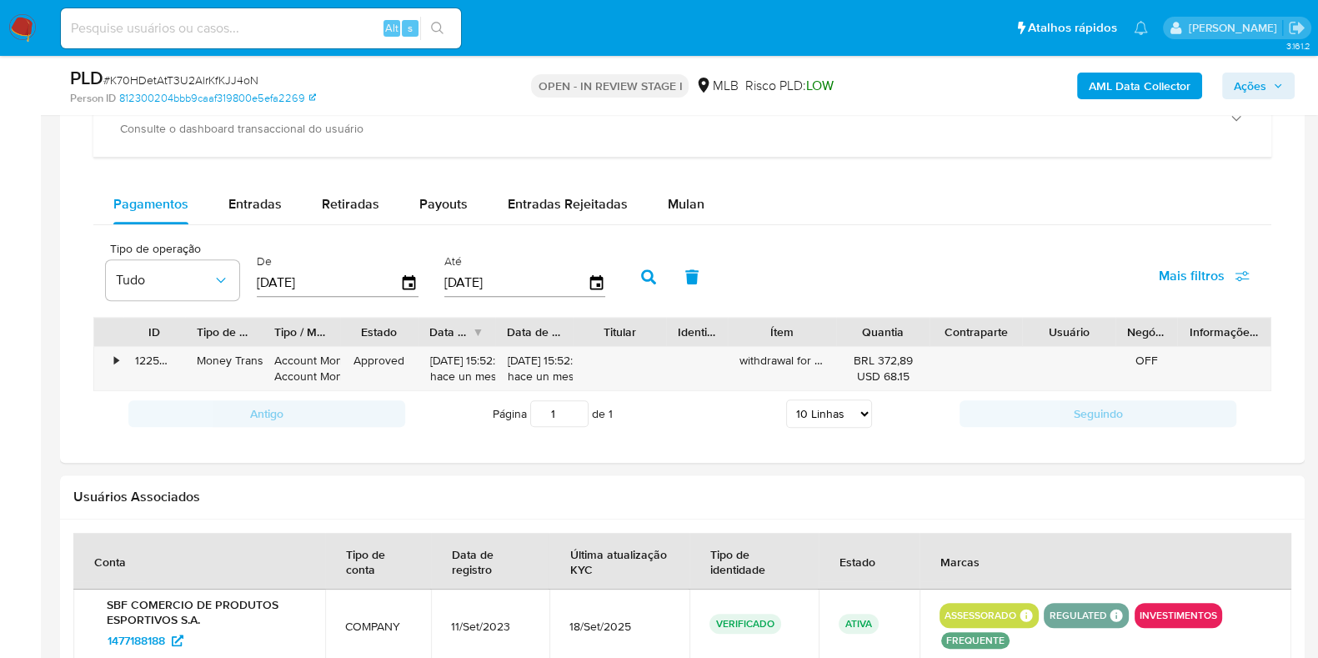
scroll to position [1353, 0]
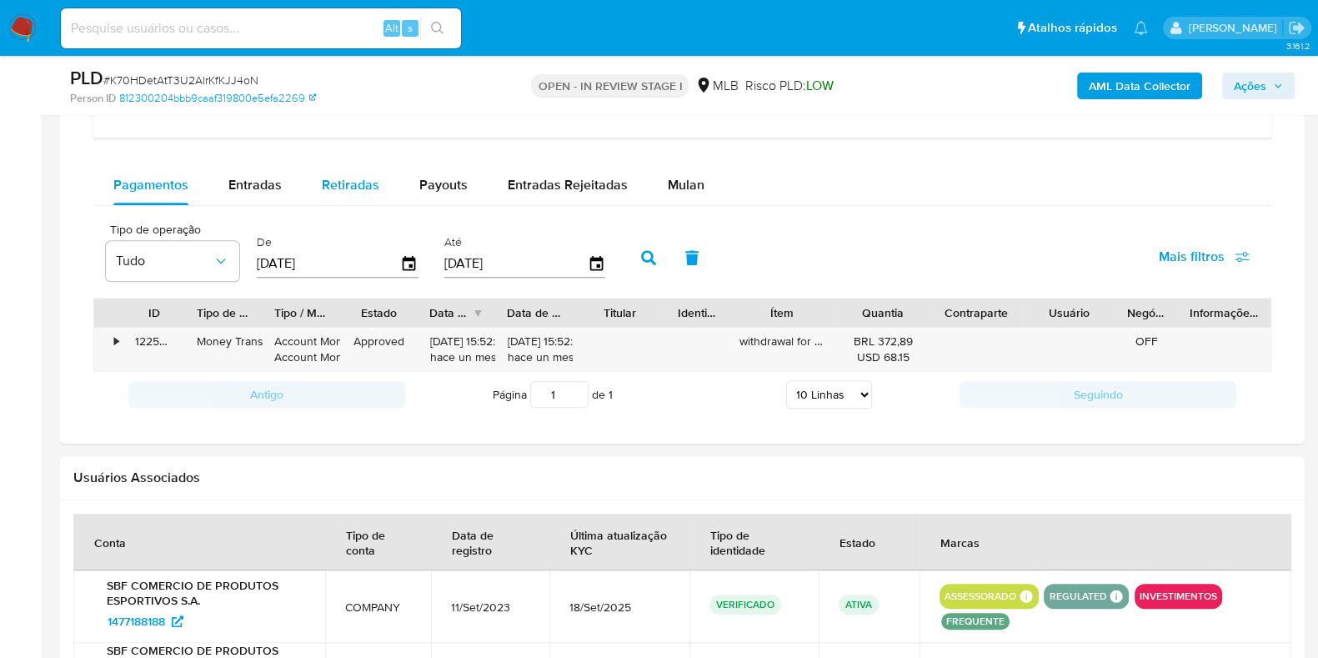
click at [362, 178] on span "Retiradas" at bounding box center [351, 184] width 58 height 19
select select "10"
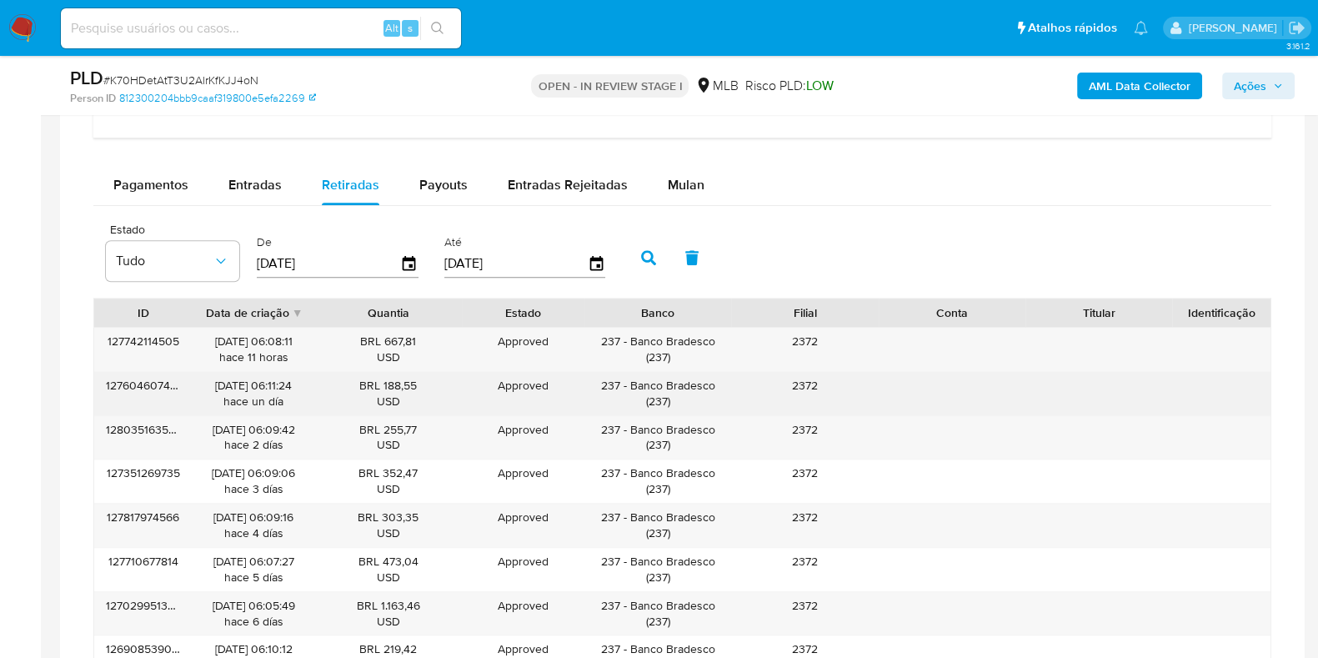
drag, startPoint x: 714, startPoint y: 382, endPoint x: 640, endPoint y: 382, distance: 74.2
click at [643, 382] on div "127604607465 01/10/2025 06:11:24 hace un día BRL 188,55 USD Approved Approved 2…" at bounding box center [682, 393] width 1176 height 43
click at [629, 382] on div "237 - Banco Bradesco ( 237 )" at bounding box center [657, 394] width 123 height 32
drag, startPoint x: 631, startPoint y: 381, endPoint x: 712, endPoint y: 381, distance: 80.8
click at [712, 381] on div "237 - Banco Bradesco ( 237 )" at bounding box center [657, 394] width 123 height 32
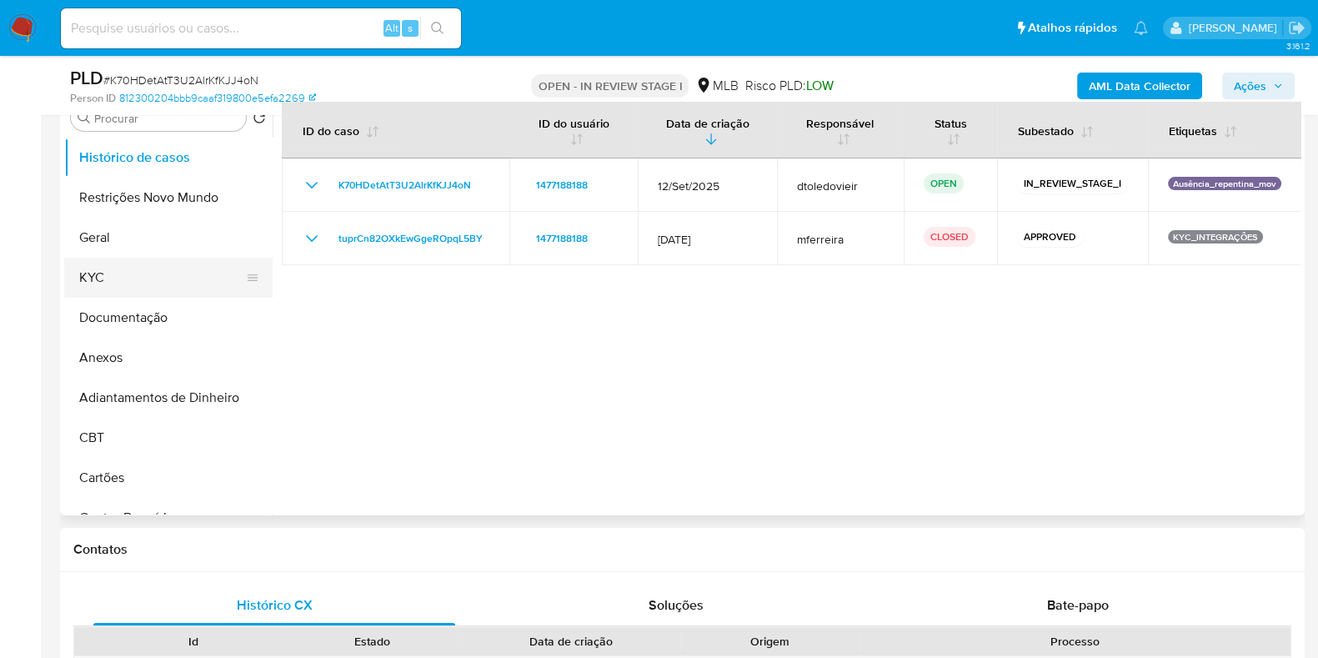
scroll to position [313, 0]
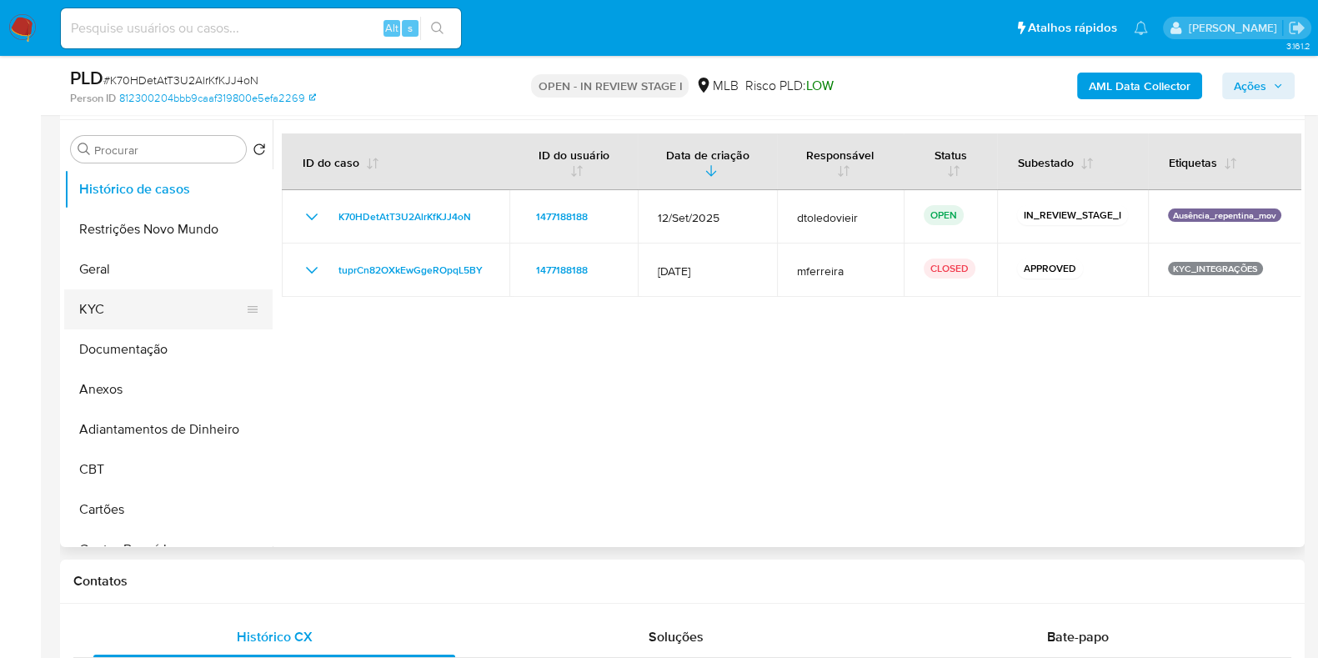
drag, startPoint x: 106, startPoint y: 298, endPoint x: 155, endPoint y: 300, distance: 49.2
click at [106, 298] on button "KYC" at bounding box center [161, 309] width 195 height 40
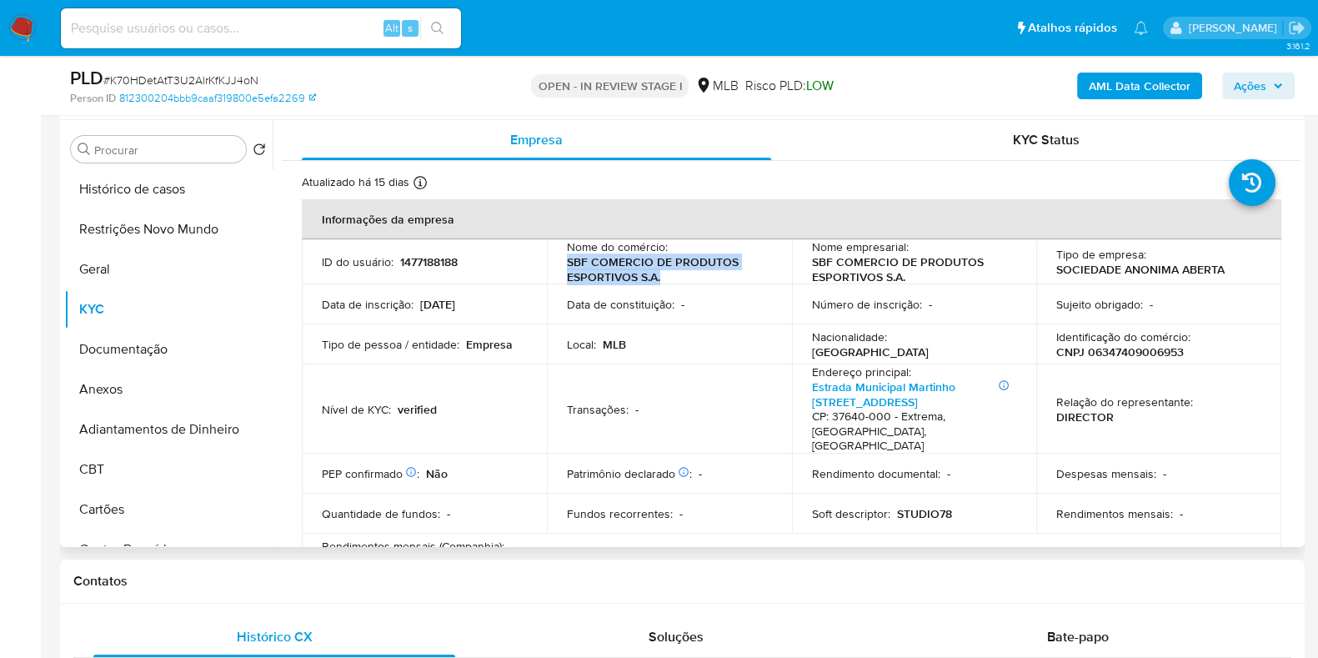
drag, startPoint x: 607, startPoint y: 276, endPoint x: 564, endPoint y: 268, distance: 43.2
click at [567, 268] on p "SBF COMERCIO DE PRODUTOS ESPORTIVOS S.A." at bounding box center [666, 269] width 198 height 30
copy p "SBF COMERCIO DE PRODUTOS ESPORTIVOS S.A."
click at [1234, 88] on span "Ações" at bounding box center [1249, 86] width 33 height 27
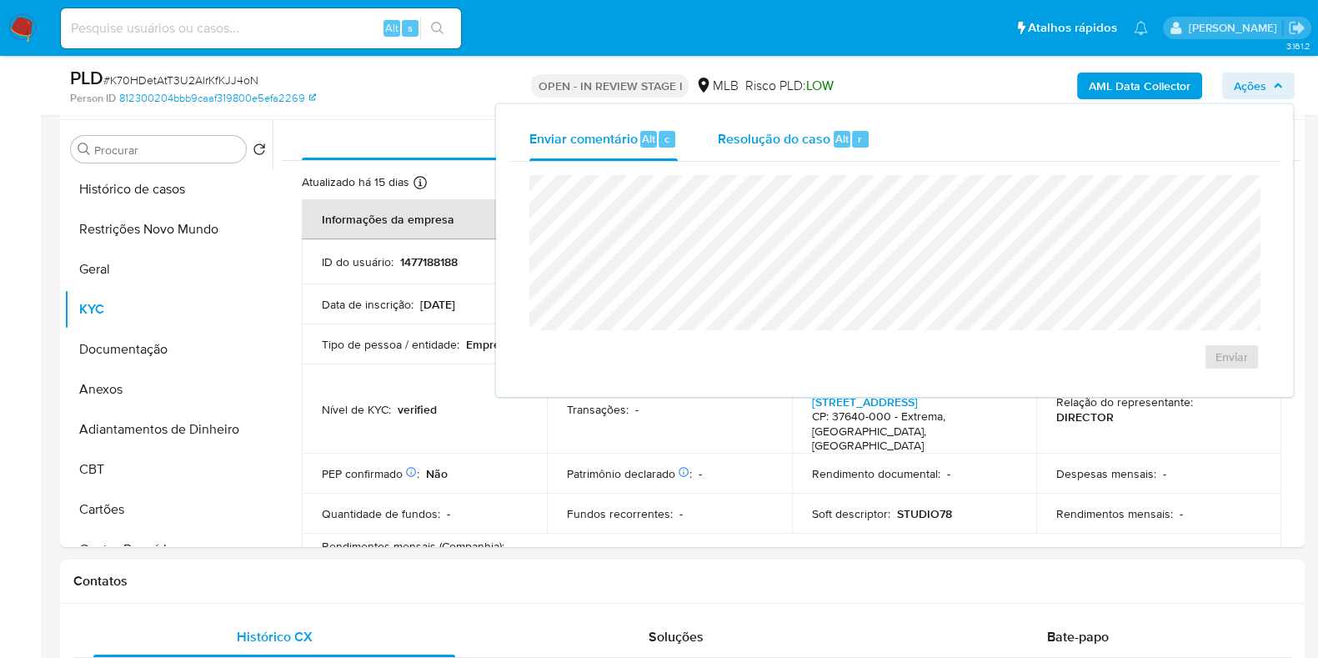
click at [802, 146] on span "Resolução do caso" at bounding box center [774, 137] width 113 height 19
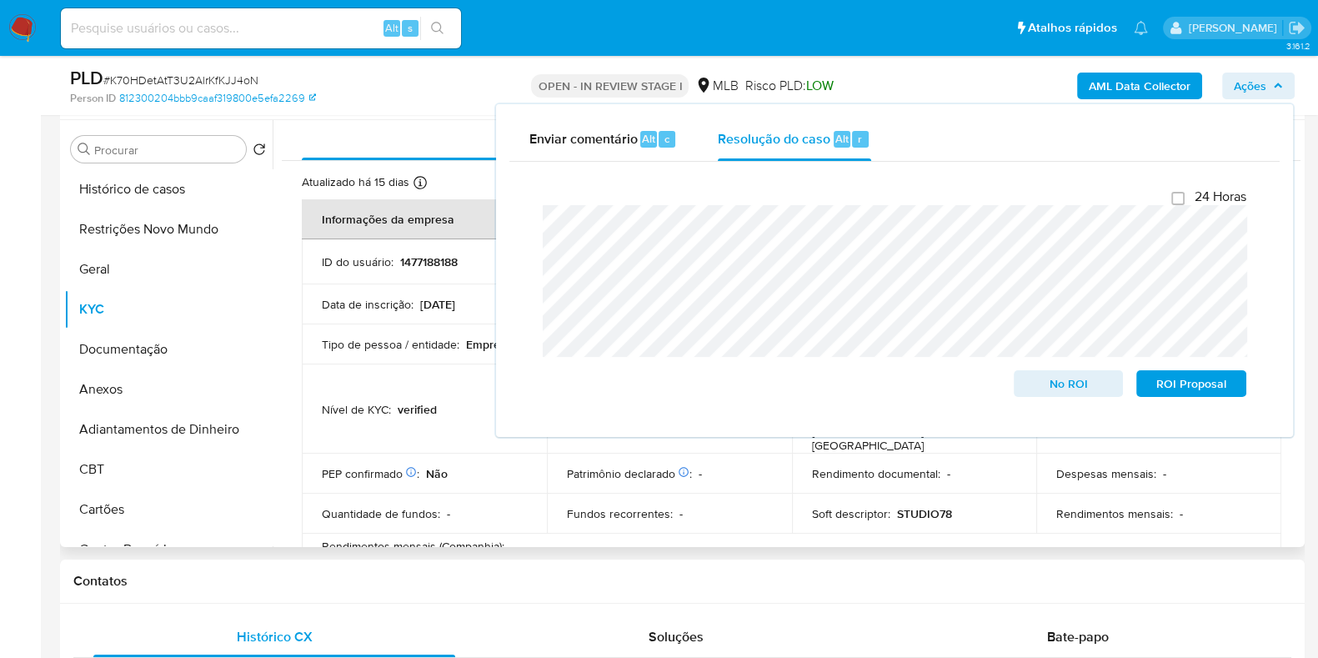
click at [448, 333] on td "Tipo de pessoa / entidade : Empresa" at bounding box center [424, 344] width 245 height 40
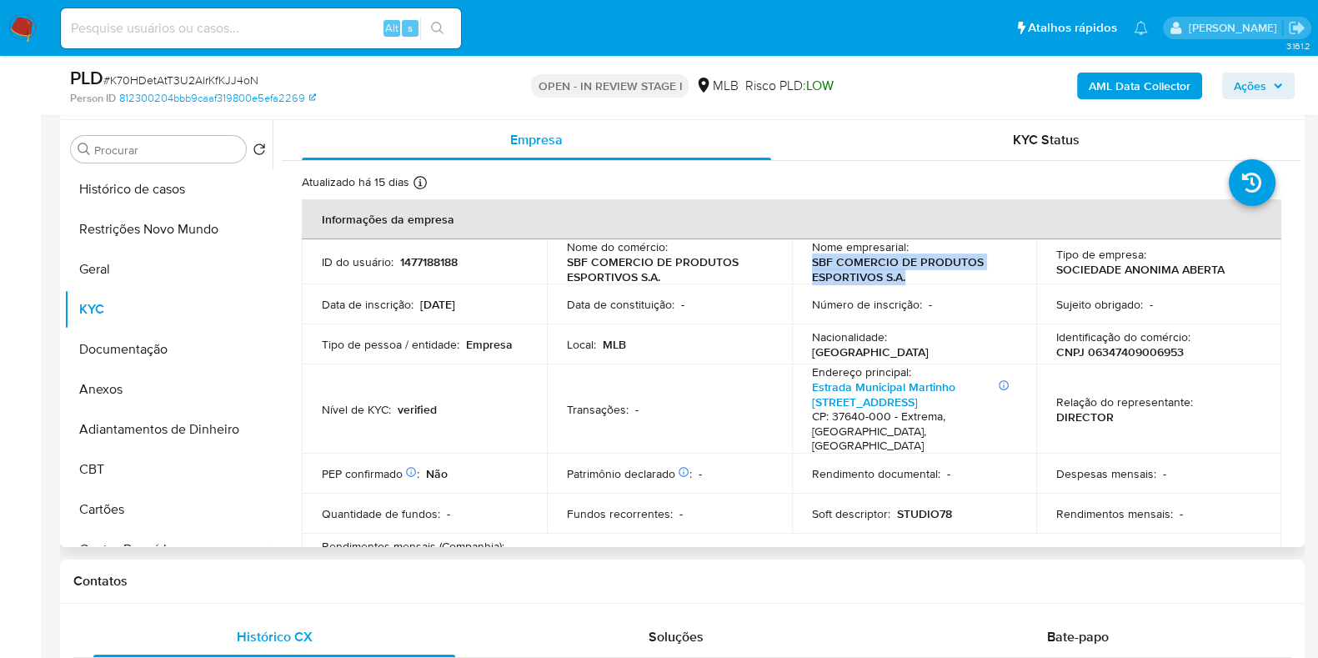
drag, startPoint x: 928, startPoint y: 273, endPoint x: 792, endPoint y: 268, distance: 136.8
click at [792, 268] on td "Nome empresarial : SBF COMERCIO DE PRODUTOS ESPORTIVOS S.A." at bounding box center [914, 261] width 245 height 45
copy p "SBF COMERCIO DE PRODUTOS ESPORTIVOS S.A."
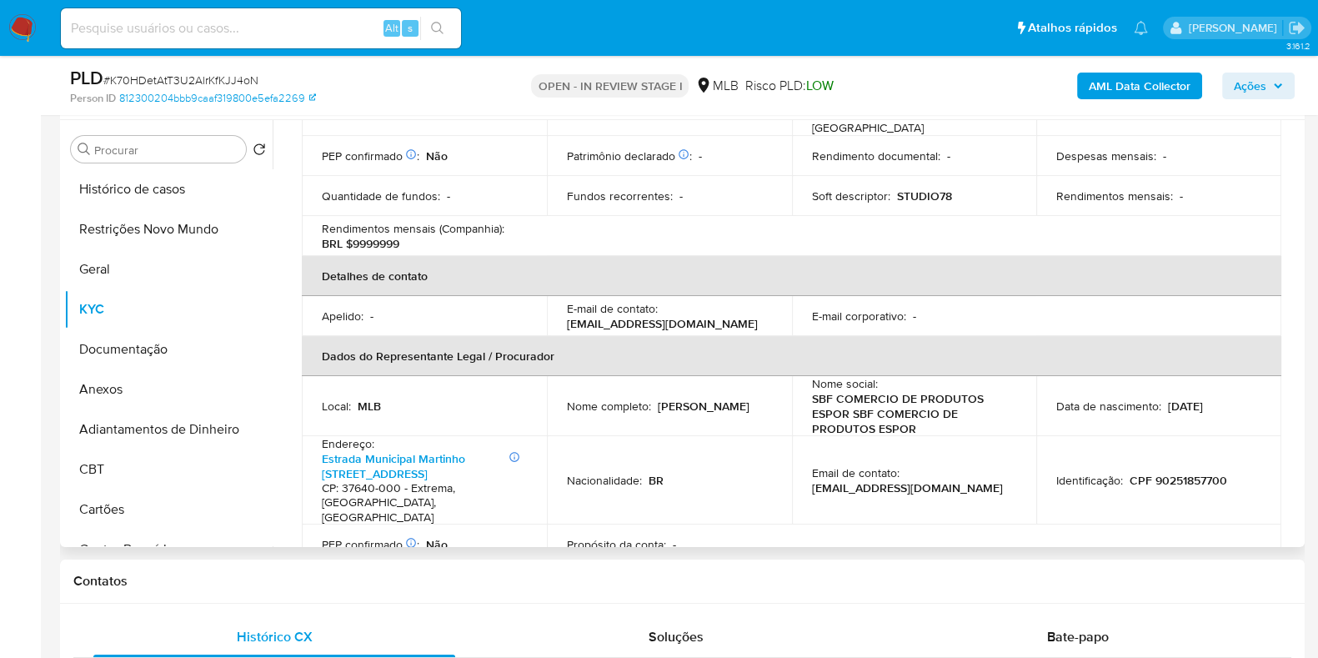
scroll to position [109, 0]
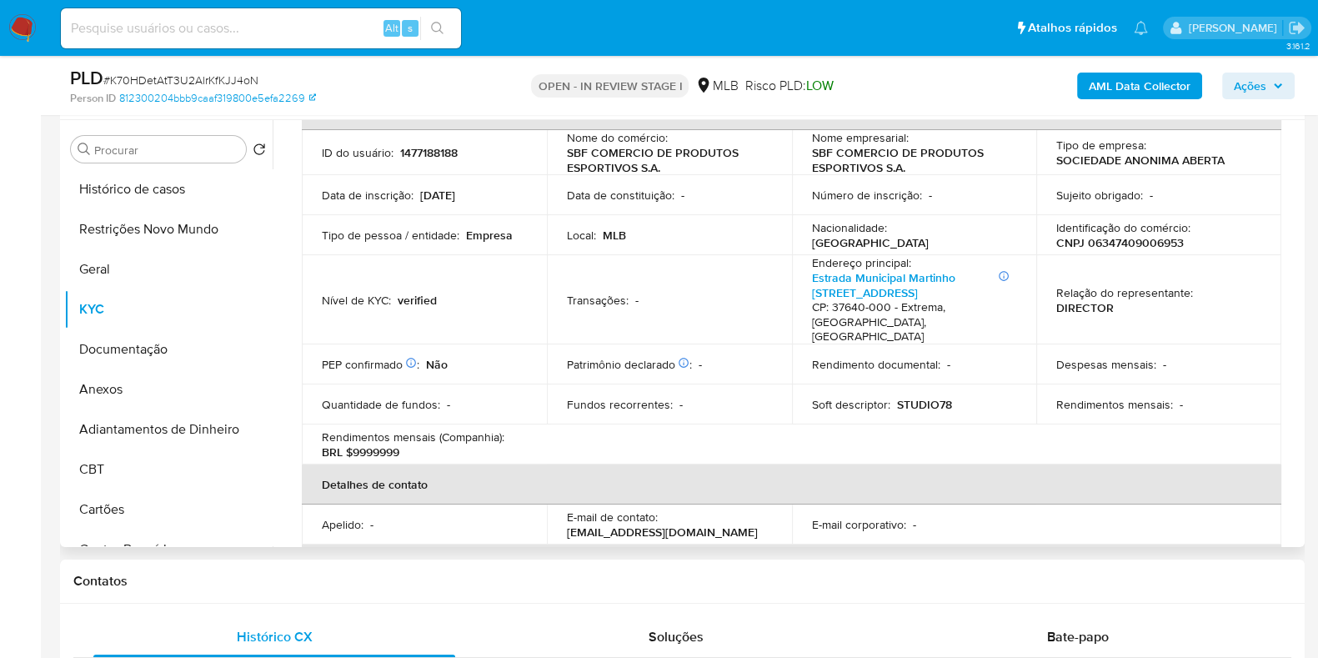
click at [1111, 244] on p "CNPJ 06347409006953" at bounding box center [1120, 242] width 128 height 15
copy p "06347409006953"
click at [157, 218] on button "Restrições Novo Mundo" at bounding box center [161, 229] width 195 height 40
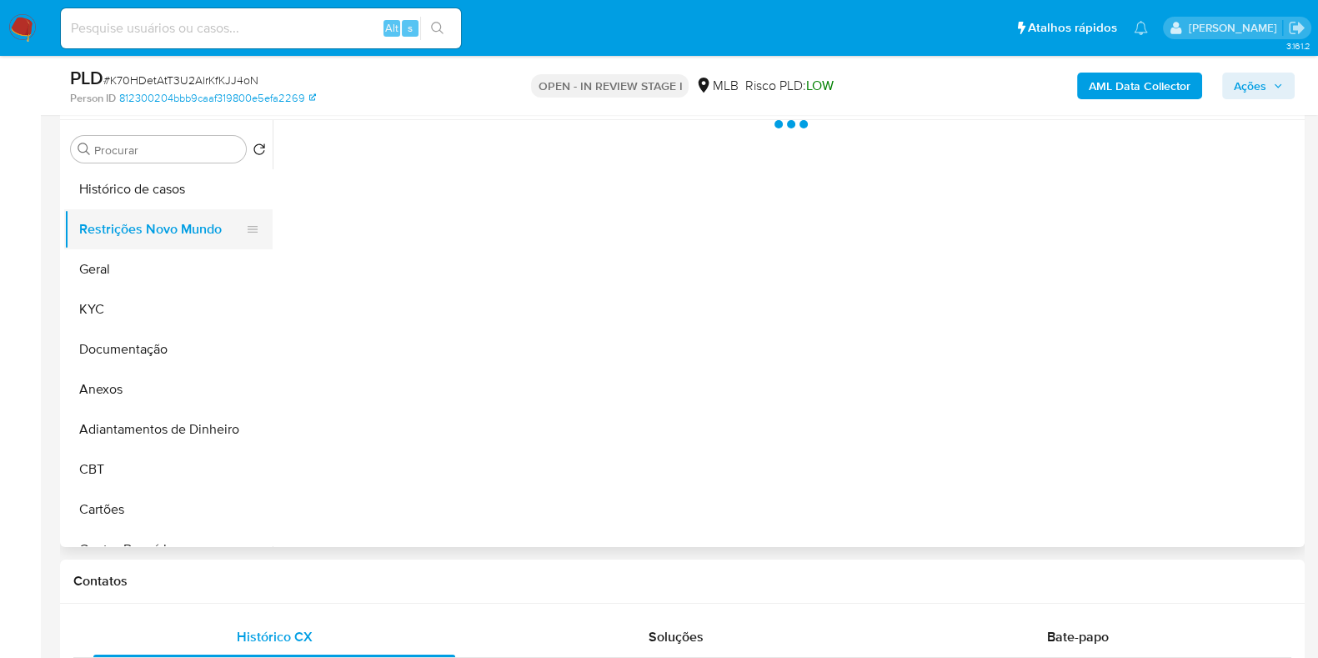
scroll to position [0, 0]
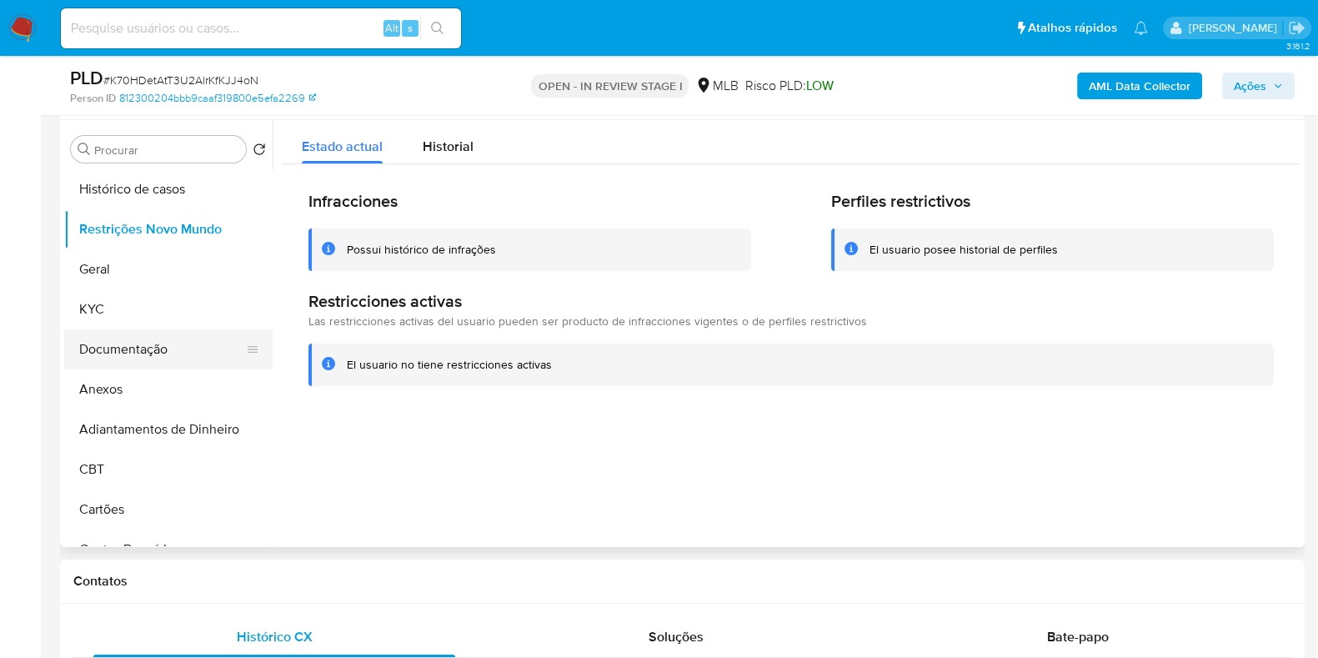
click at [173, 353] on button "Documentação" at bounding box center [161, 349] width 195 height 40
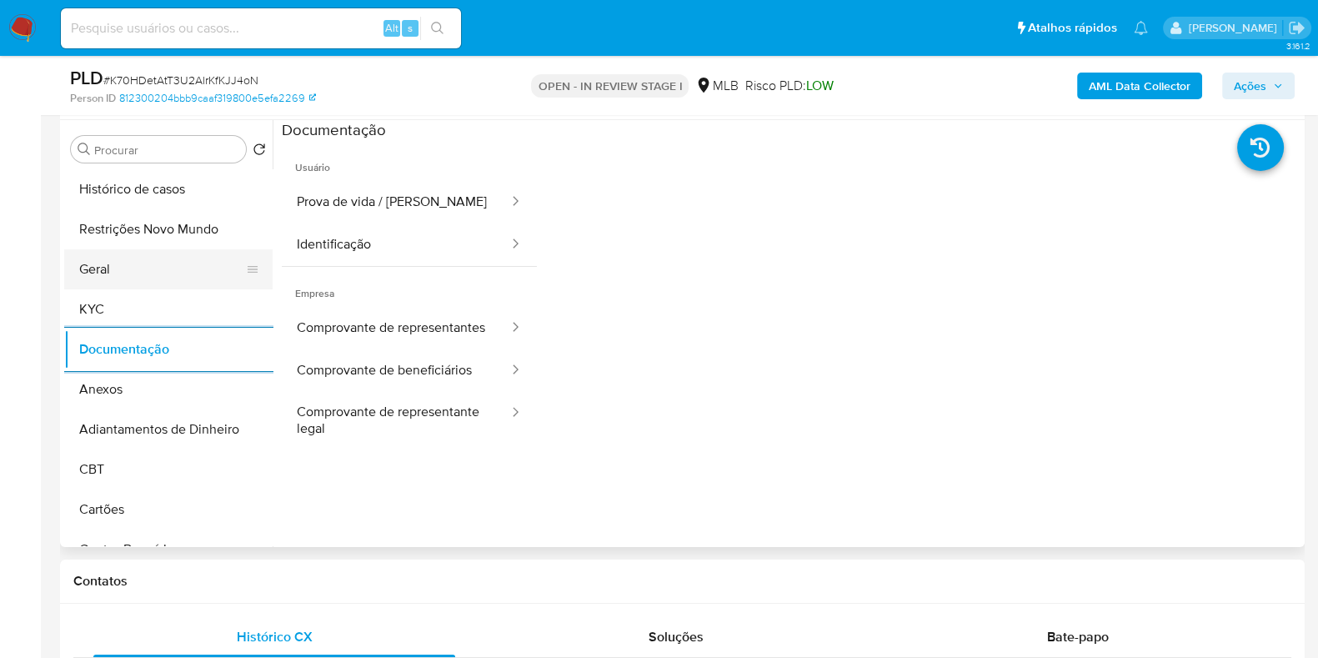
drag, startPoint x: 135, startPoint y: 261, endPoint x: 146, endPoint y: 265, distance: 11.6
click at [135, 263] on button "Geral" at bounding box center [161, 269] width 195 height 40
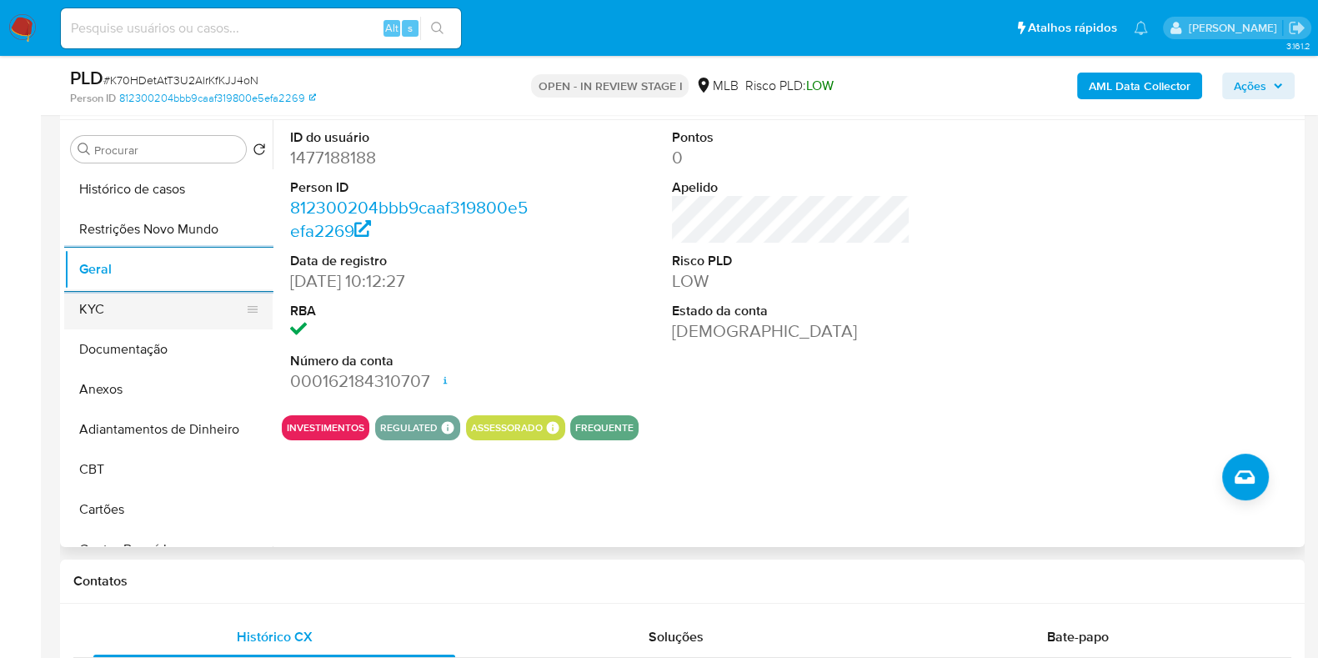
click at [83, 308] on button "KYC" at bounding box center [161, 309] width 195 height 40
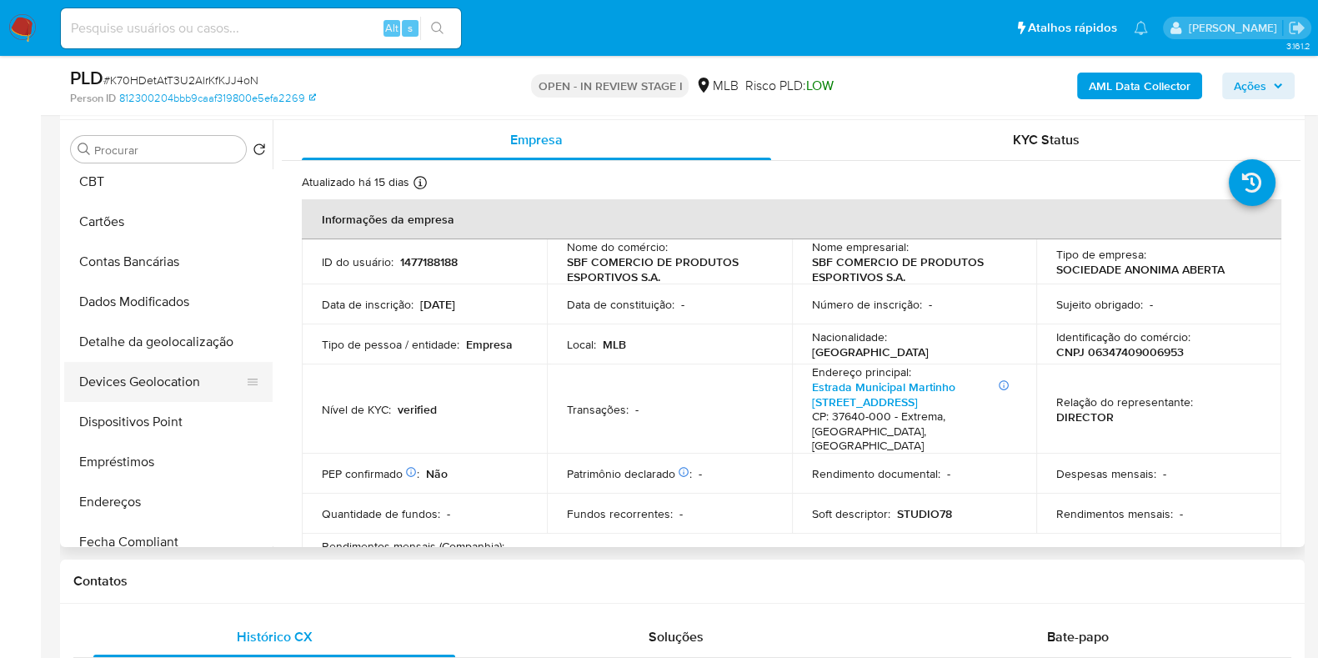
scroll to position [312, 0]
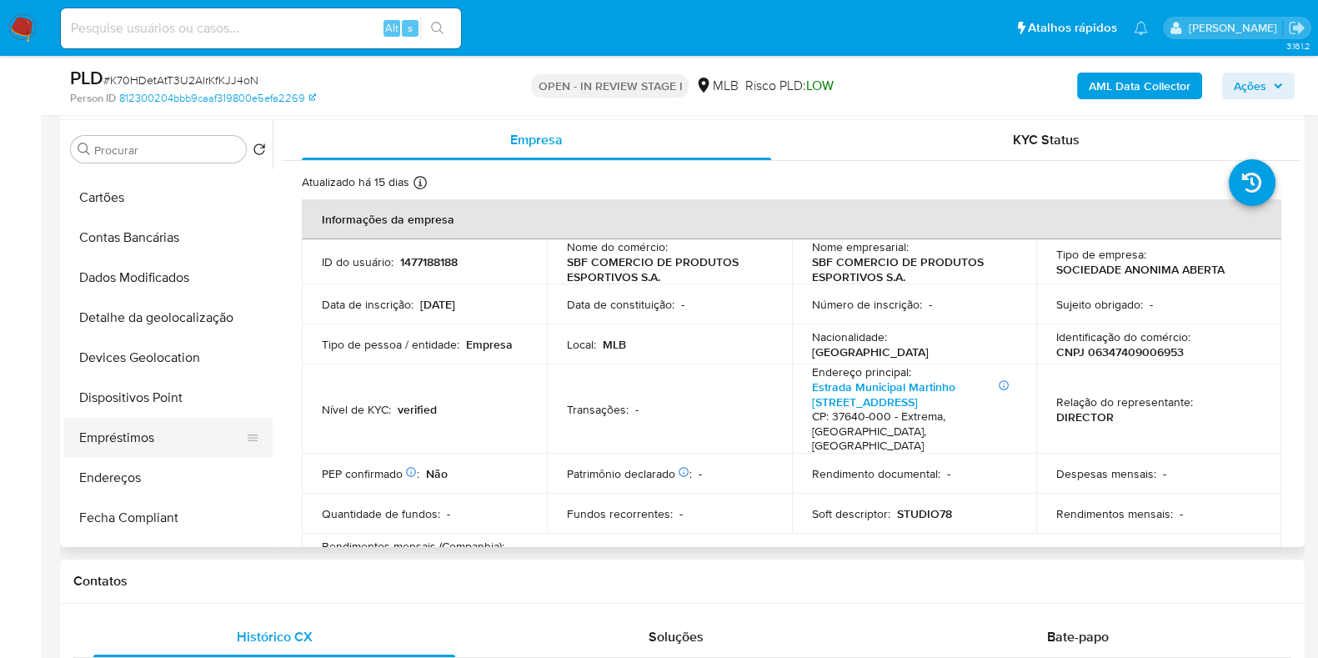
click at [129, 456] on button "Empréstimos" at bounding box center [161, 438] width 195 height 40
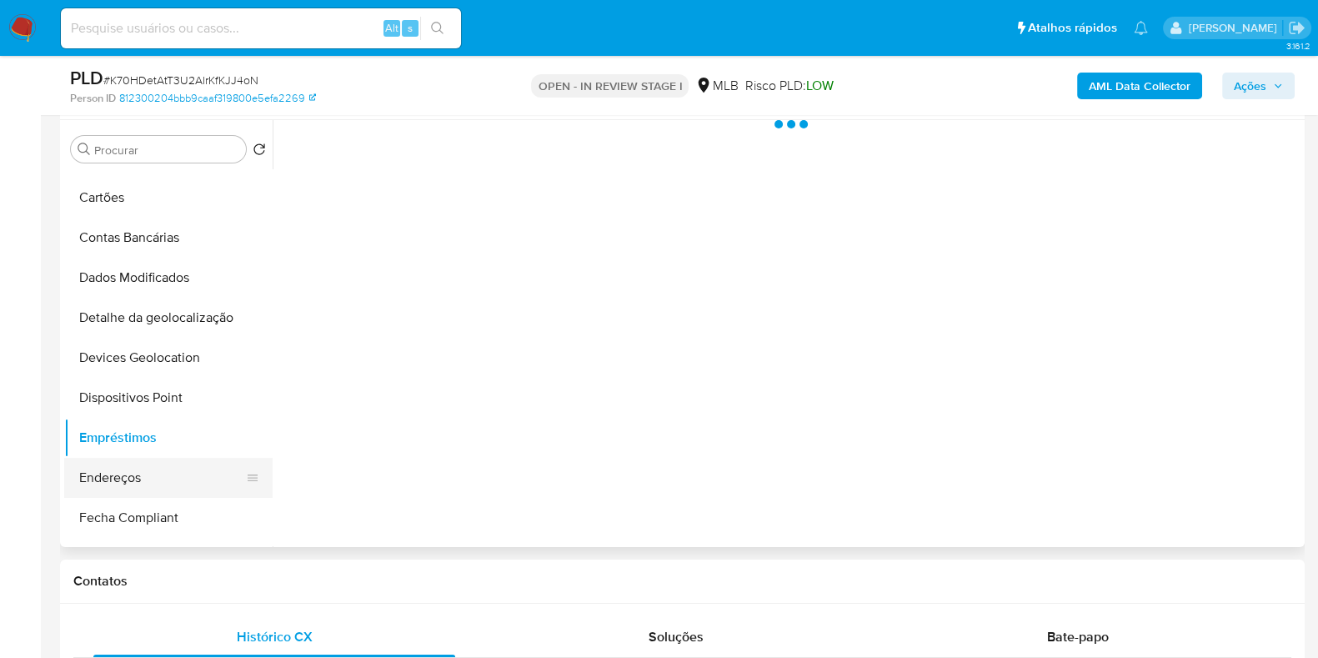
click at [141, 476] on button "Endereços" at bounding box center [161, 478] width 195 height 40
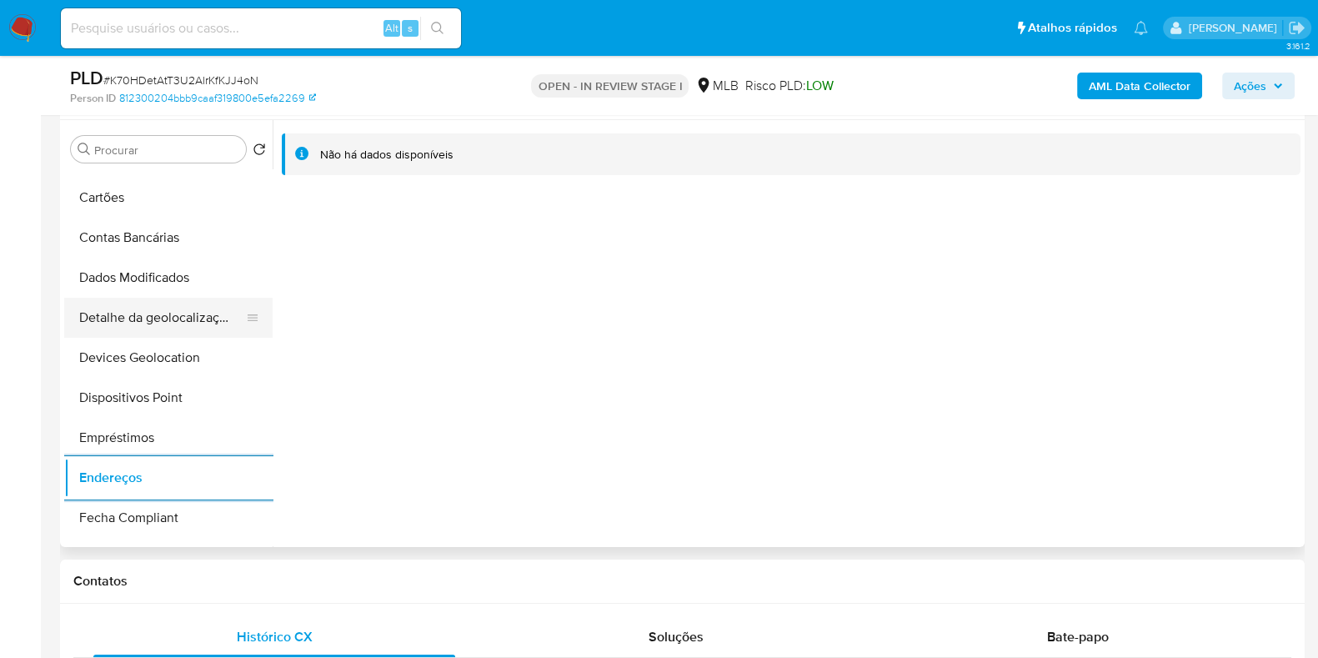
click at [167, 313] on button "Detalhe da geolocalização" at bounding box center [161, 318] width 195 height 40
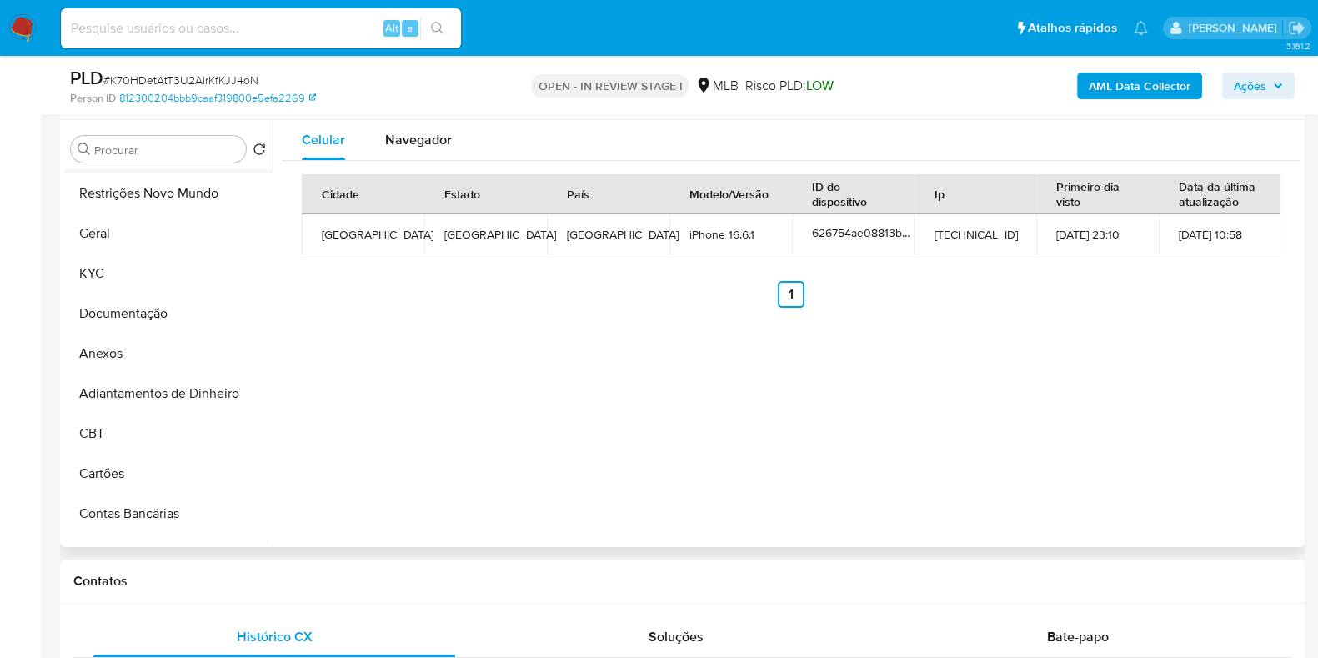
scroll to position [0, 0]
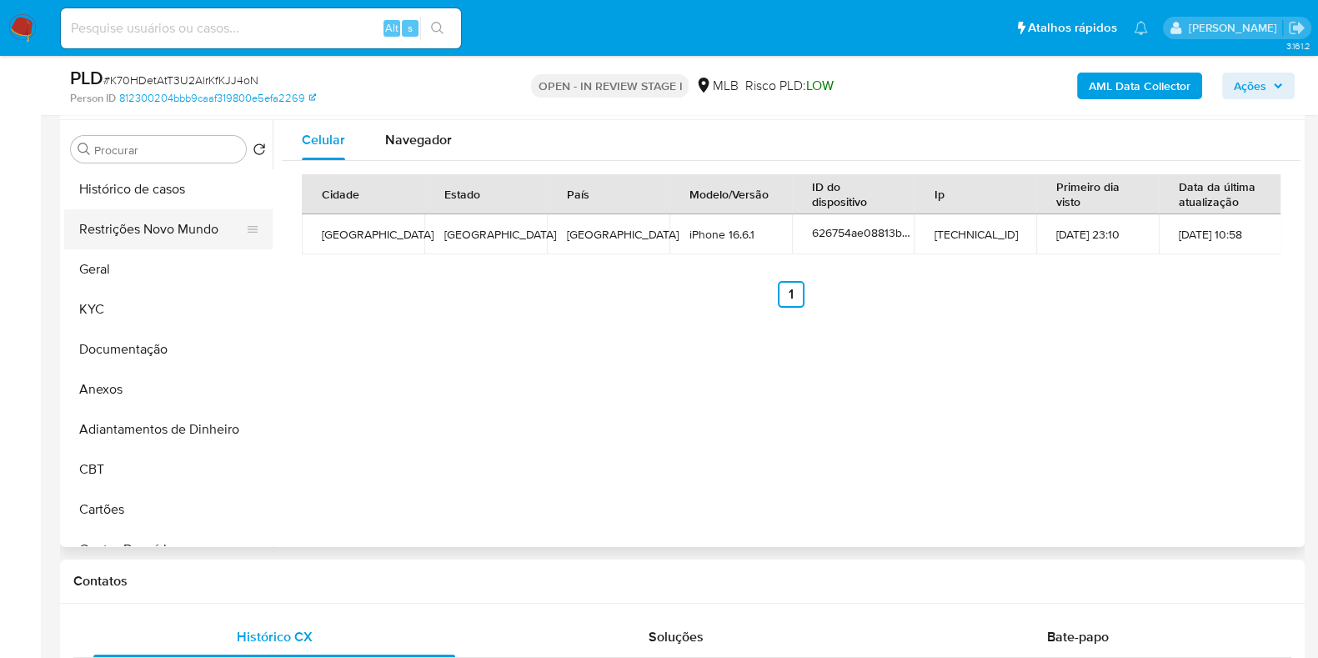
click at [129, 228] on button "Restrições Novo Mundo" at bounding box center [161, 229] width 195 height 40
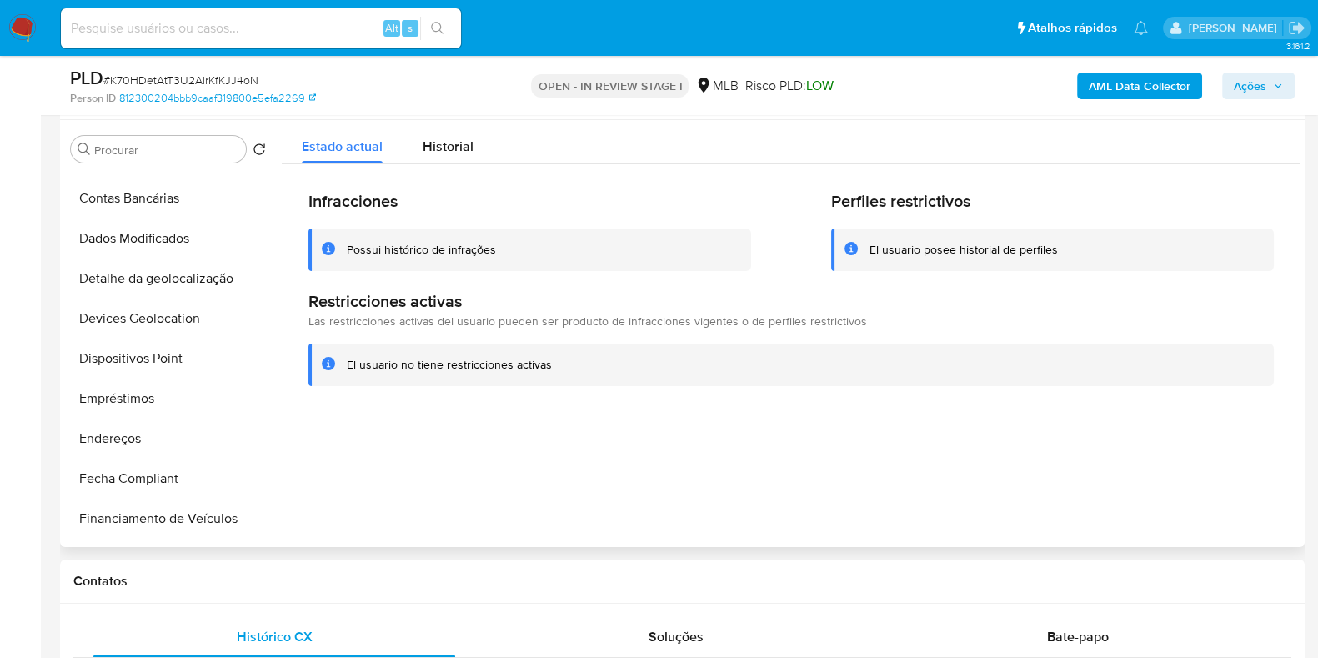
scroll to position [416, 0]
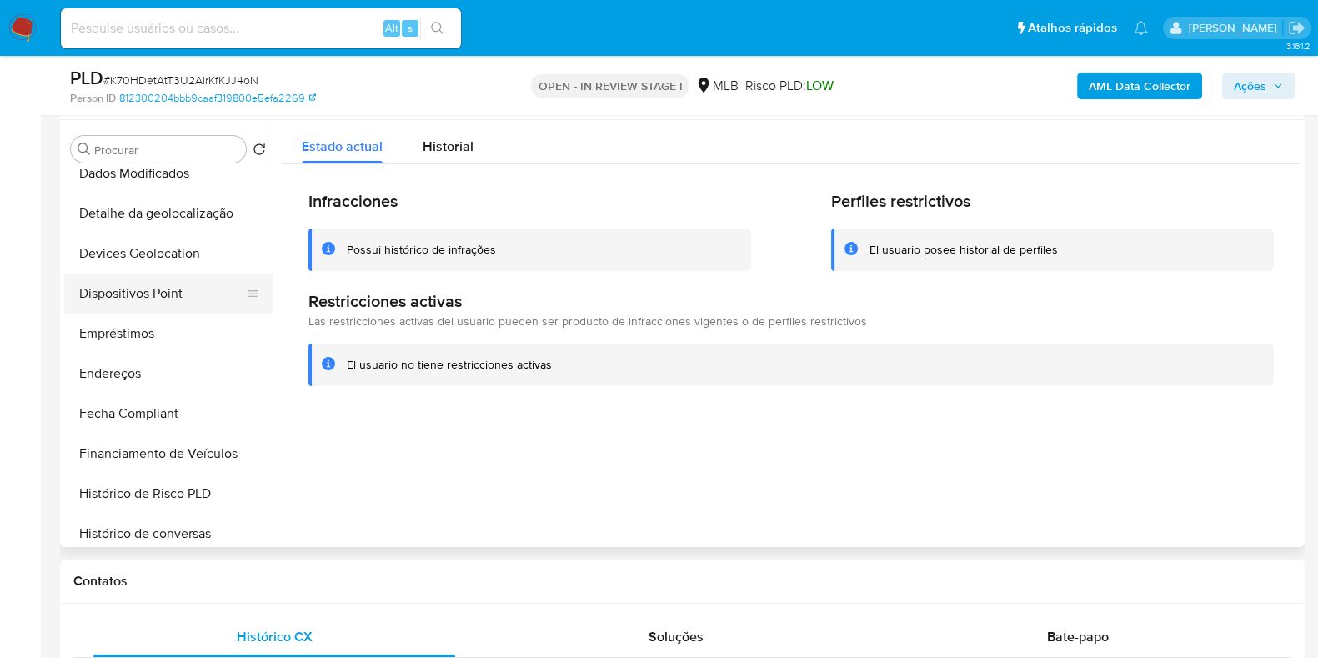
click at [175, 273] on button "Dispositivos Point" at bounding box center [161, 293] width 195 height 40
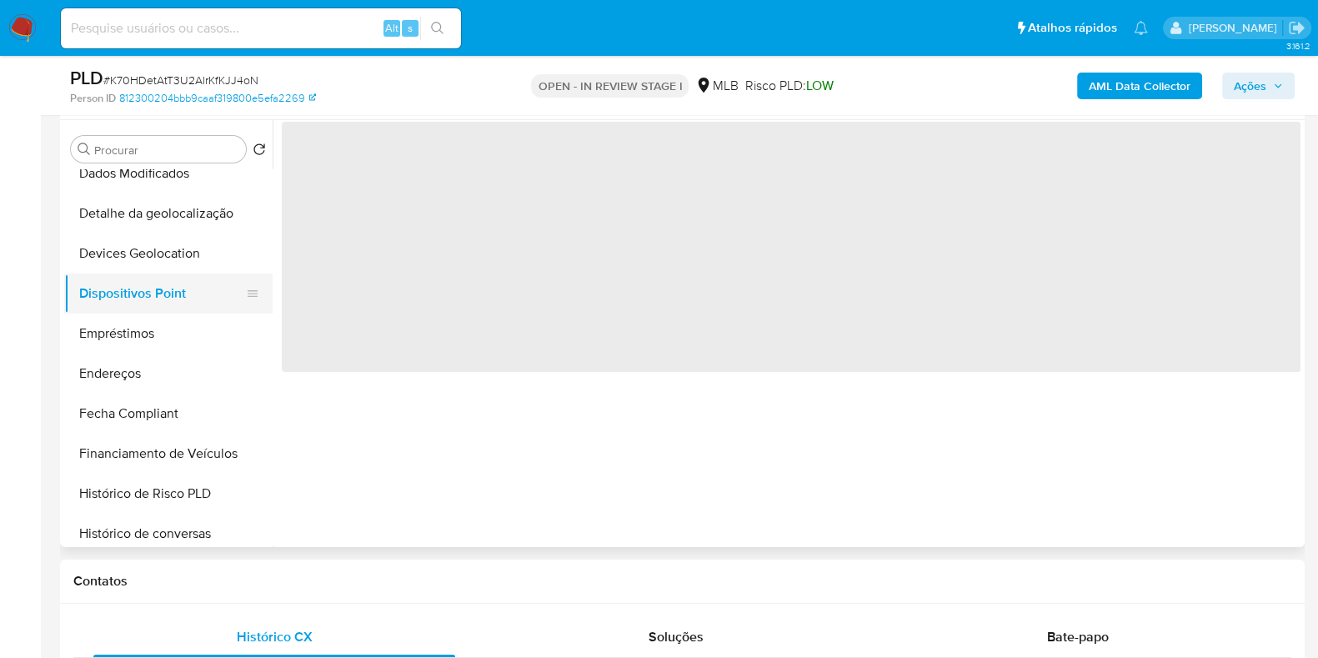
click at [182, 291] on button "Dispositivos Point" at bounding box center [161, 293] width 195 height 40
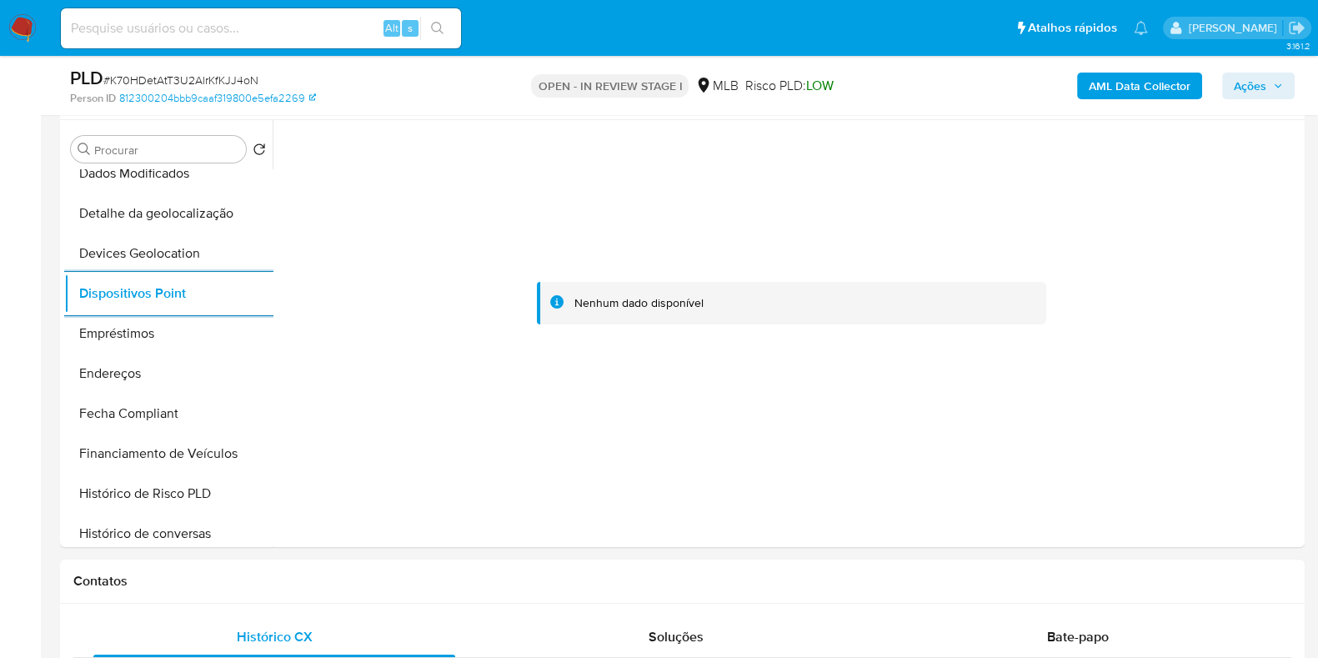
click at [1183, 89] on b "AML Data Collector" at bounding box center [1139, 86] width 102 height 27
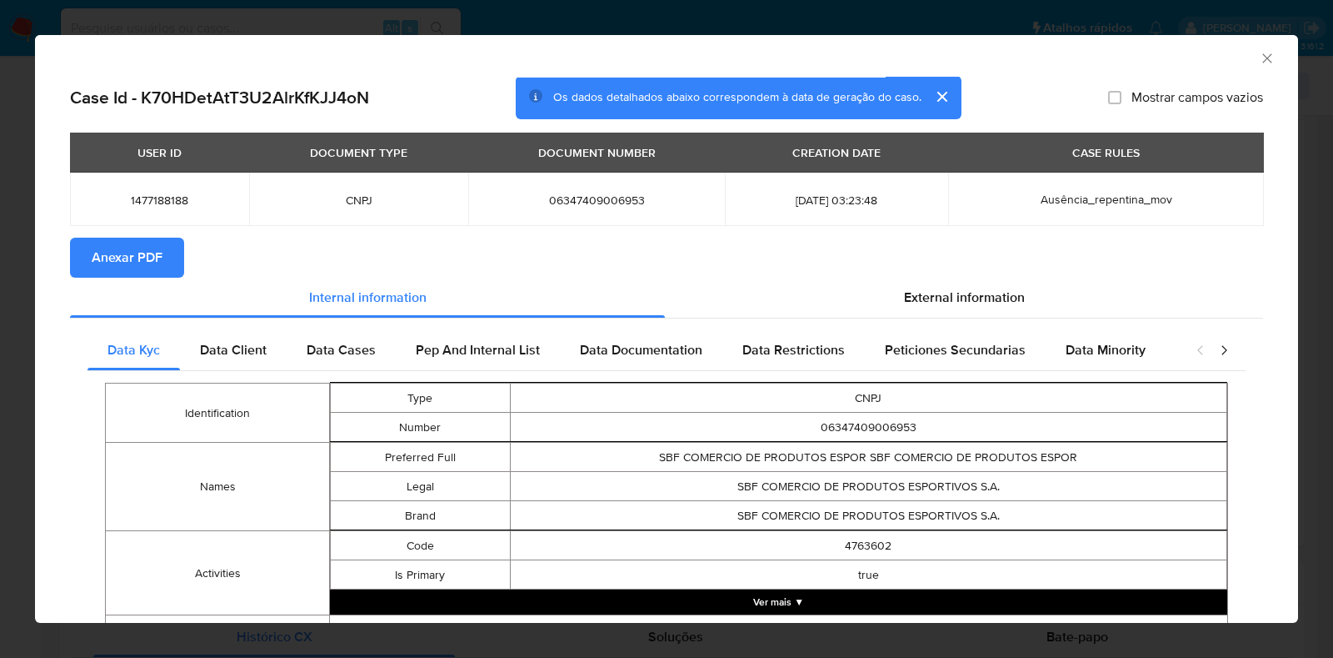
click at [131, 261] on span "Anexar PDF" at bounding box center [127, 257] width 71 height 37
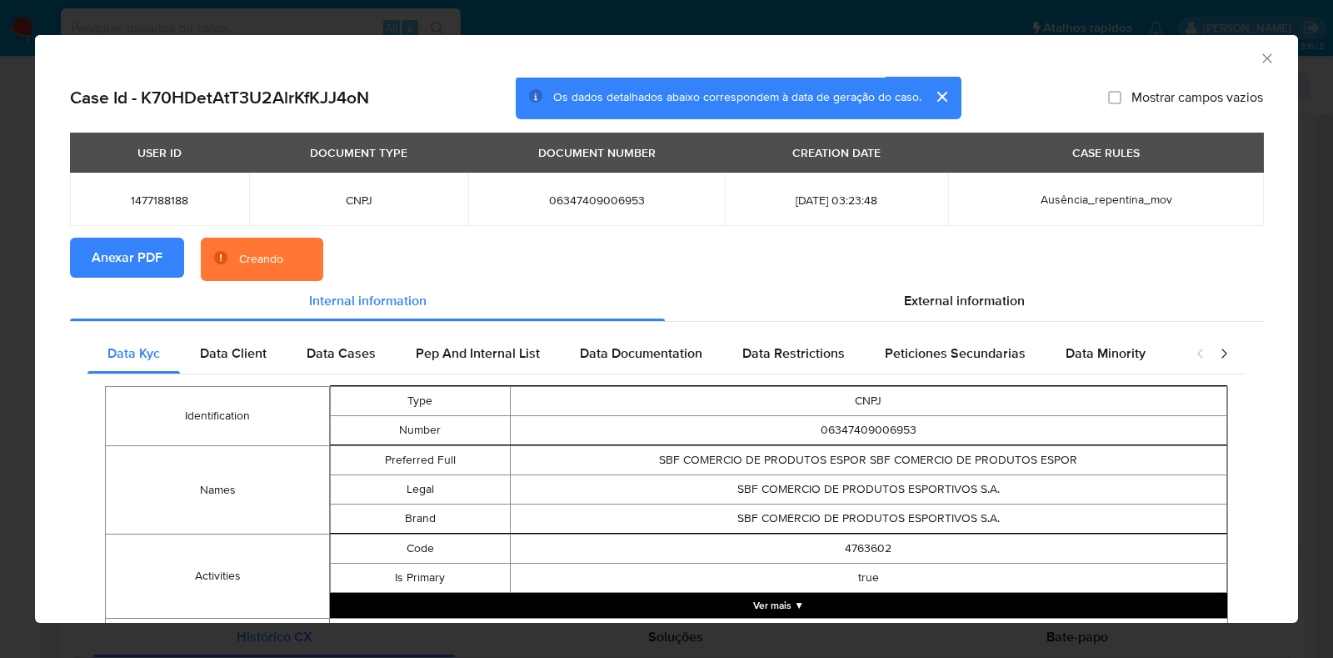
click at [8, 292] on div "AML Data Collector Case Id - K70HDetAtT3U2AlrKfKJJ4oN Os dados detalhados abaix…" at bounding box center [666, 329] width 1333 height 658
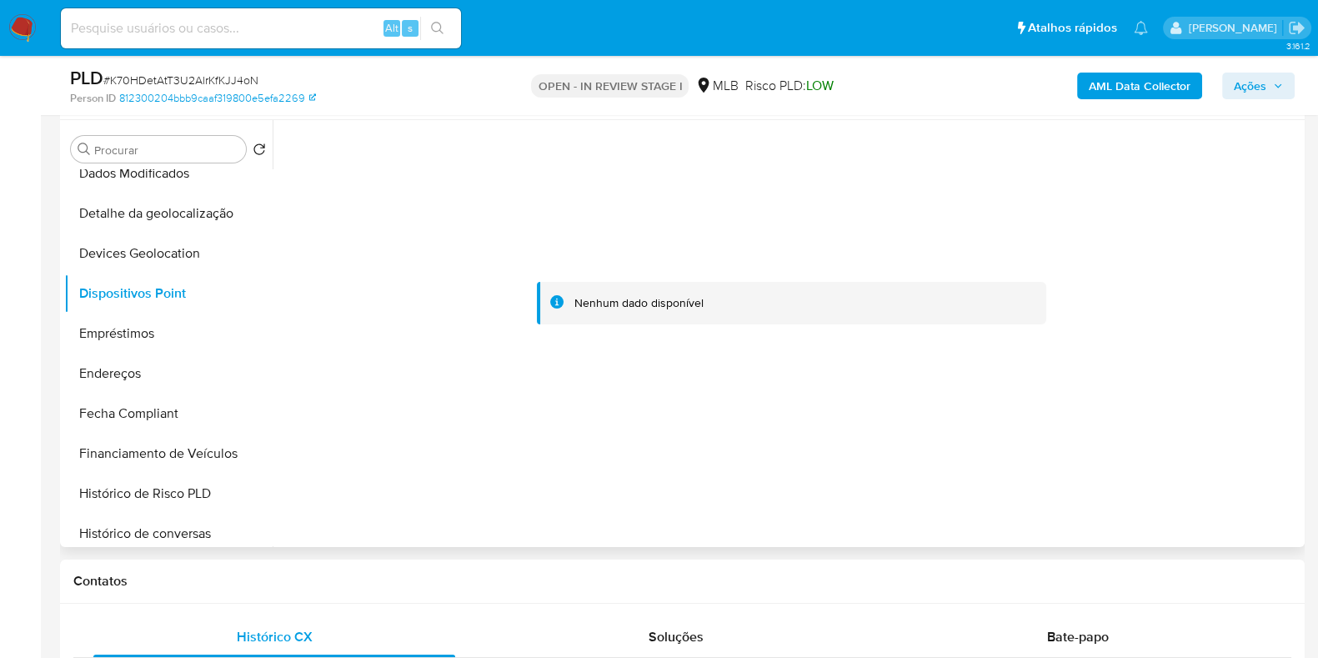
scroll to position [0, 0]
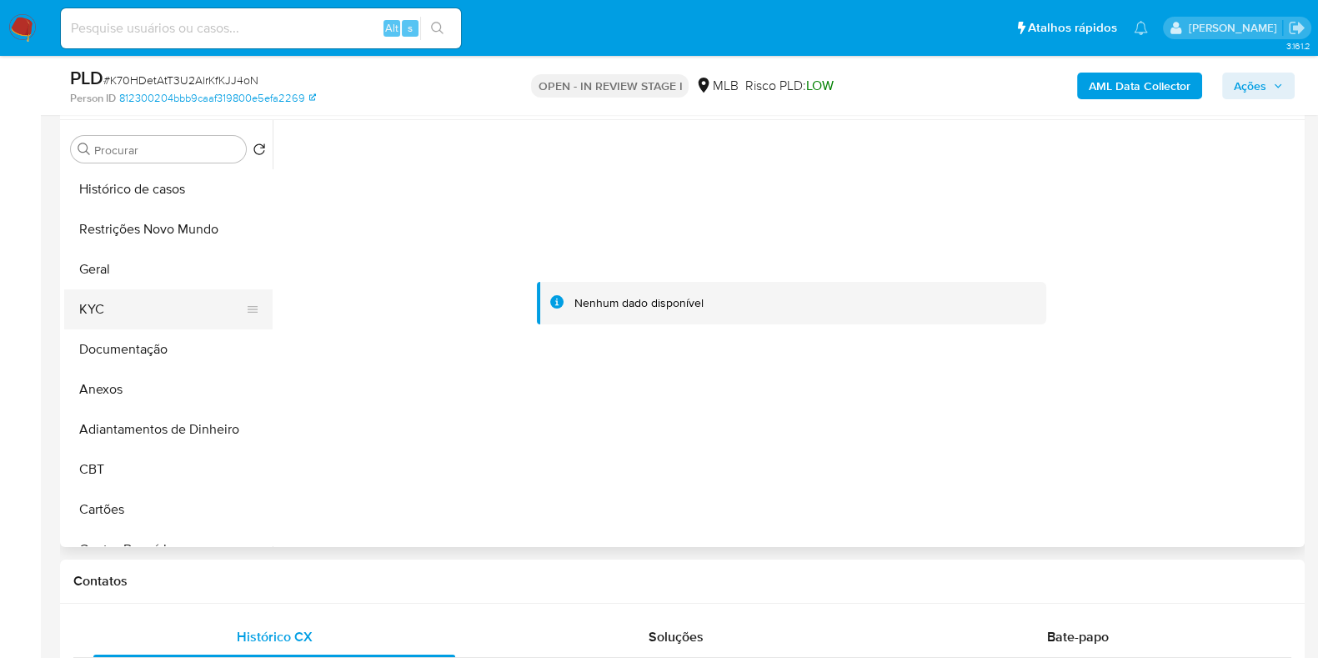
click at [167, 305] on button "KYC" at bounding box center [161, 309] width 195 height 40
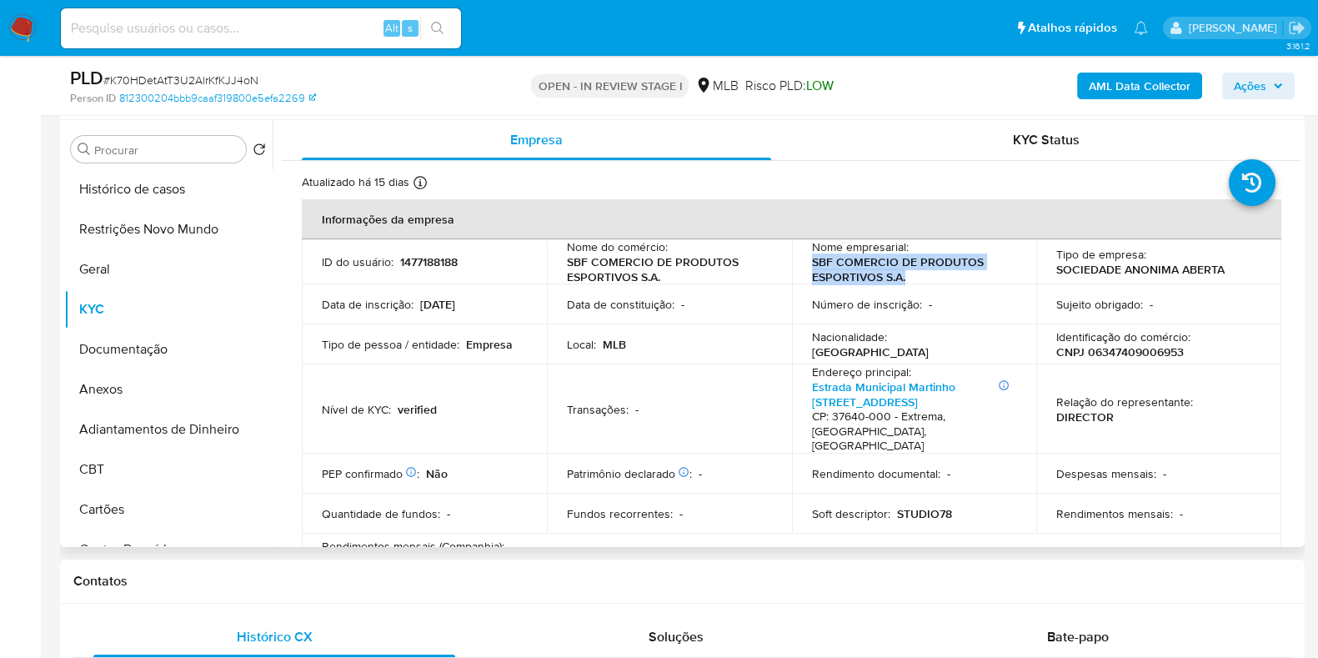
drag, startPoint x: 943, startPoint y: 273, endPoint x: 809, endPoint y: 261, distance: 133.8
click at [812, 261] on p "SBF COMERCIO DE PRODUTOS ESPORTIVOS S.A." at bounding box center [911, 269] width 198 height 30
copy p "SBF COMERCIO DE PRODUTOS ESPORTIVOS S.A."
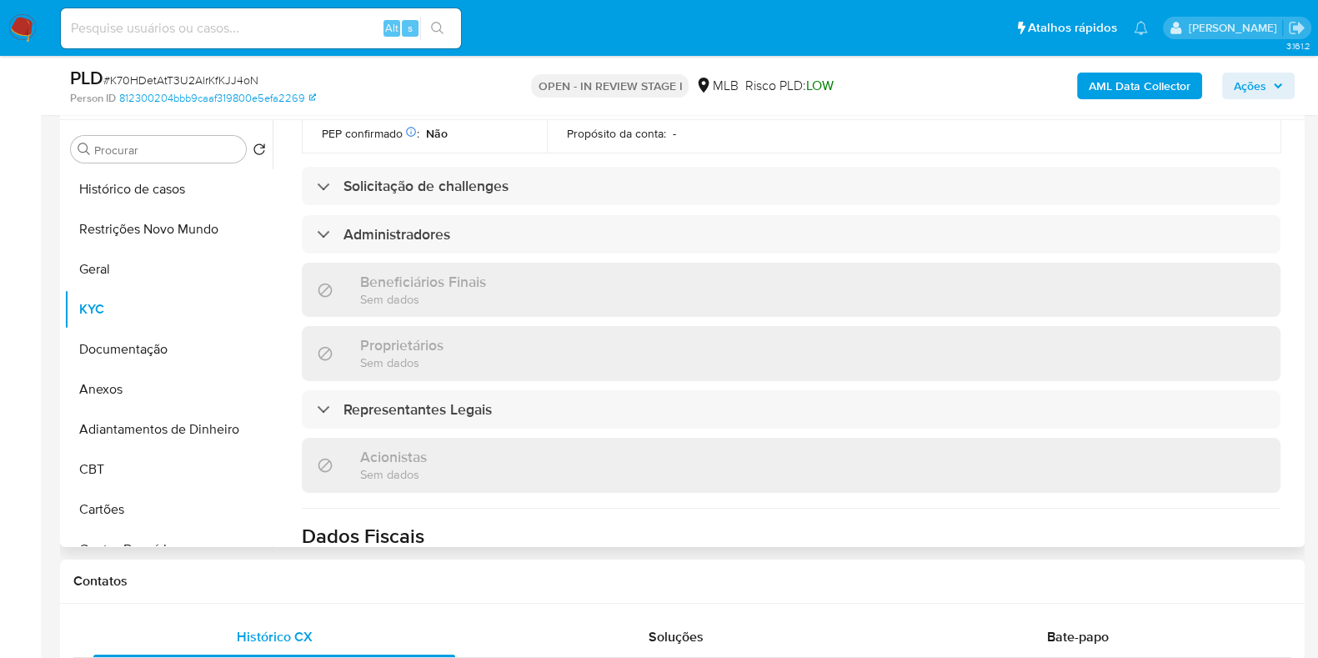
scroll to position [1047, 0]
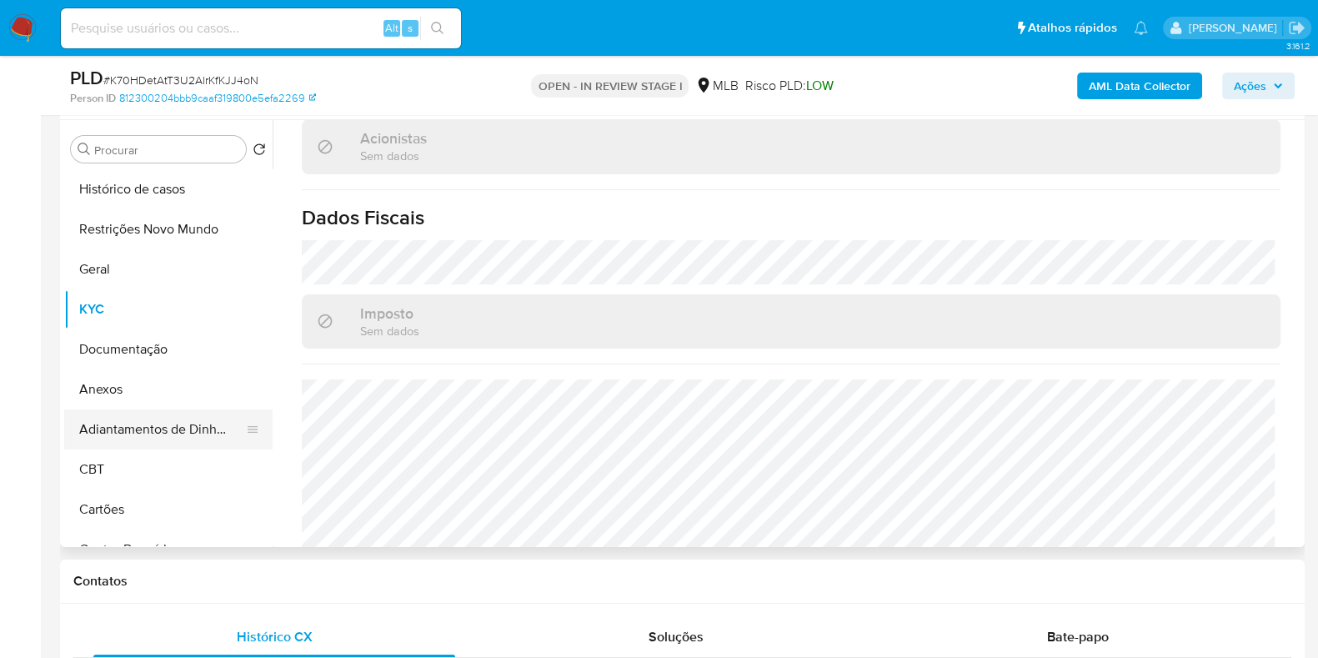
drag, startPoint x: 152, startPoint y: 397, endPoint x: 254, endPoint y: 409, distance: 103.3
click at [152, 397] on button "Anexos" at bounding box center [168, 389] width 208 height 40
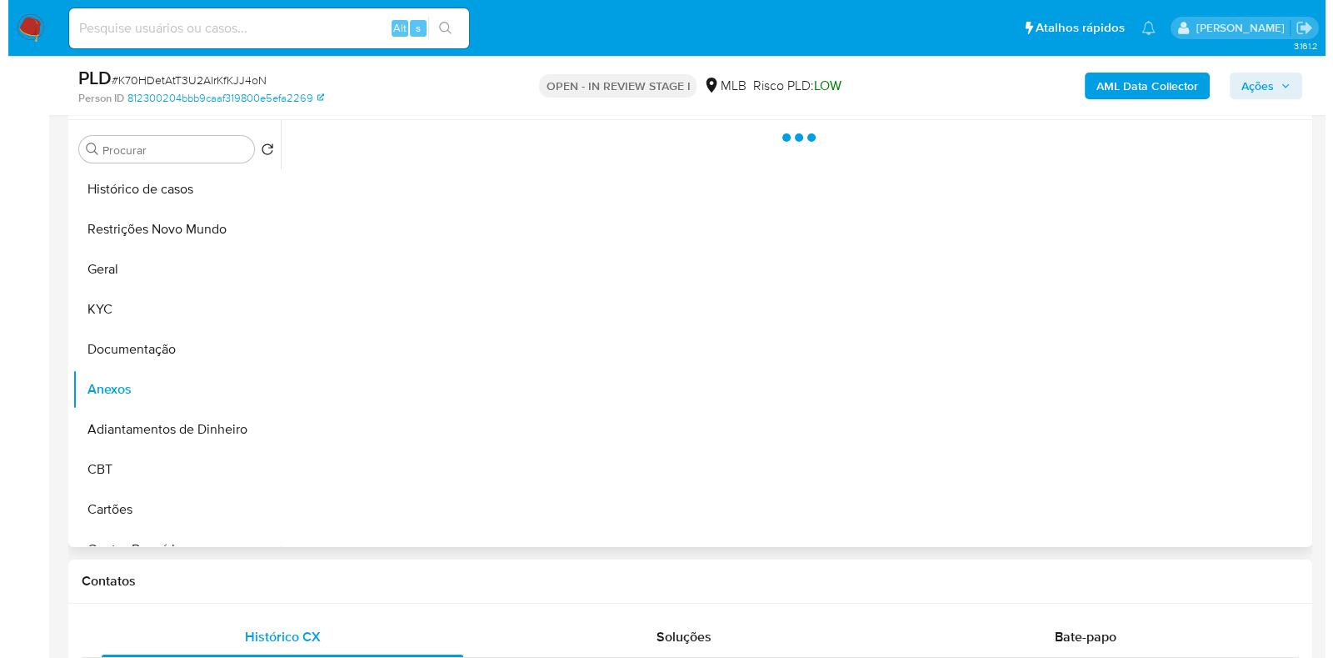
scroll to position [0, 0]
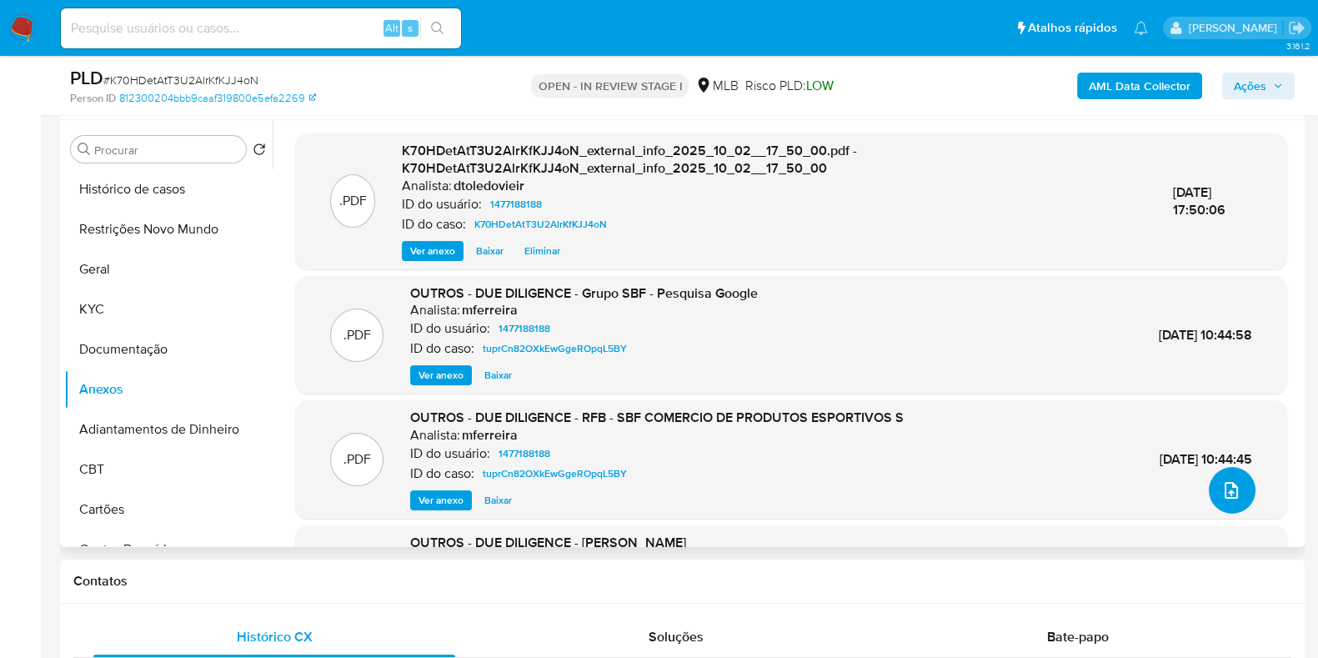
click at [1221, 491] on icon "upload-file" at bounding box center [1231, 490] width 20 height 20
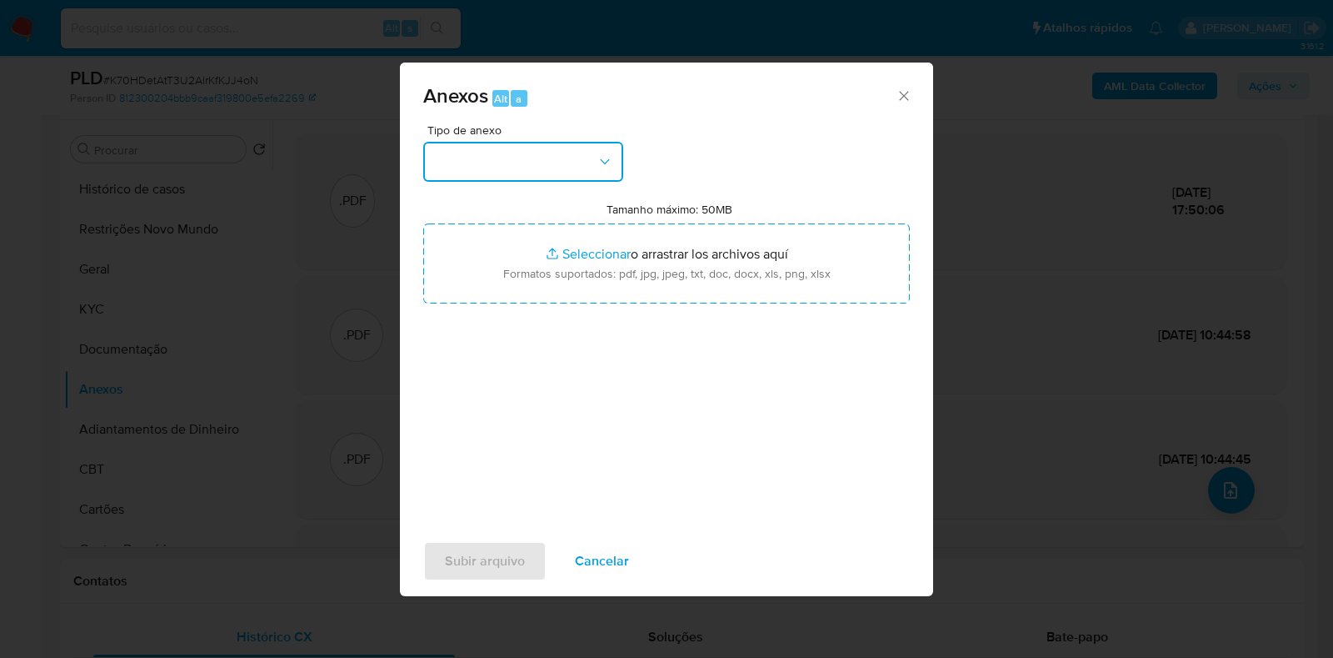
drag, startPoint x: 521, startPoint y: 142, endPoint x: 512, endPoint y: 165, distance: 25.1
click at [516, 150] on button "button" at bounding box center [523, 162] width 200 height 40
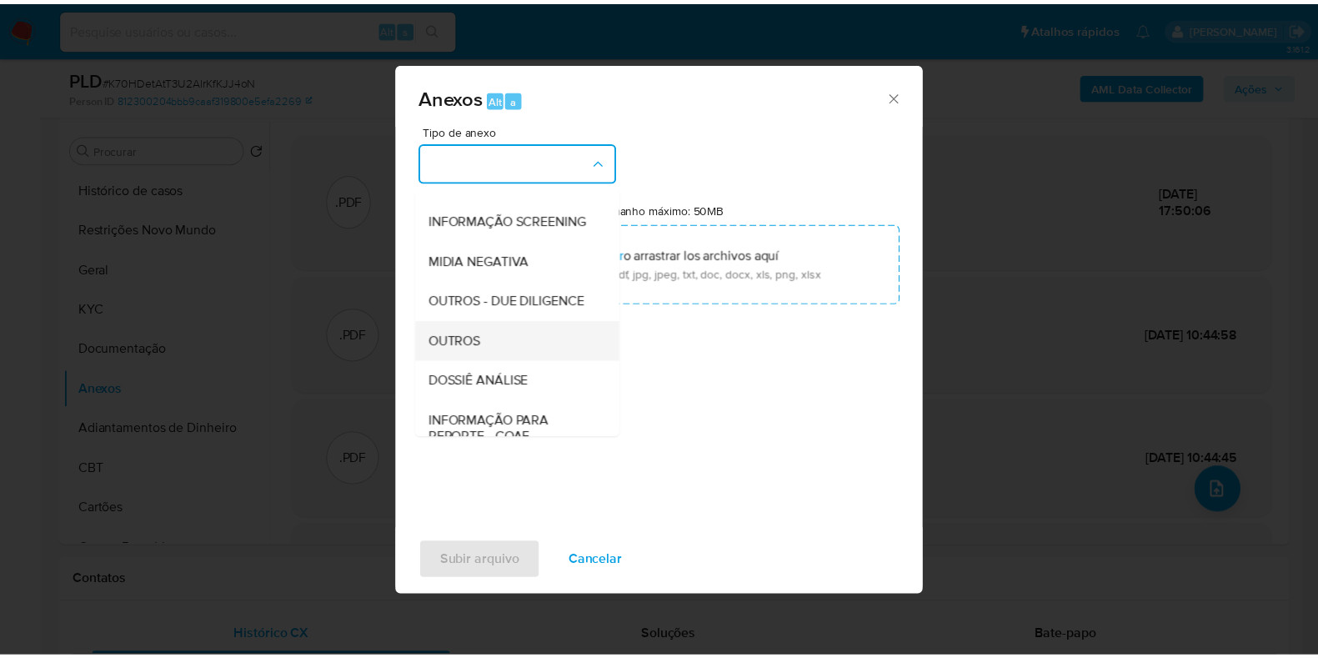
scroll to position [257, 0]
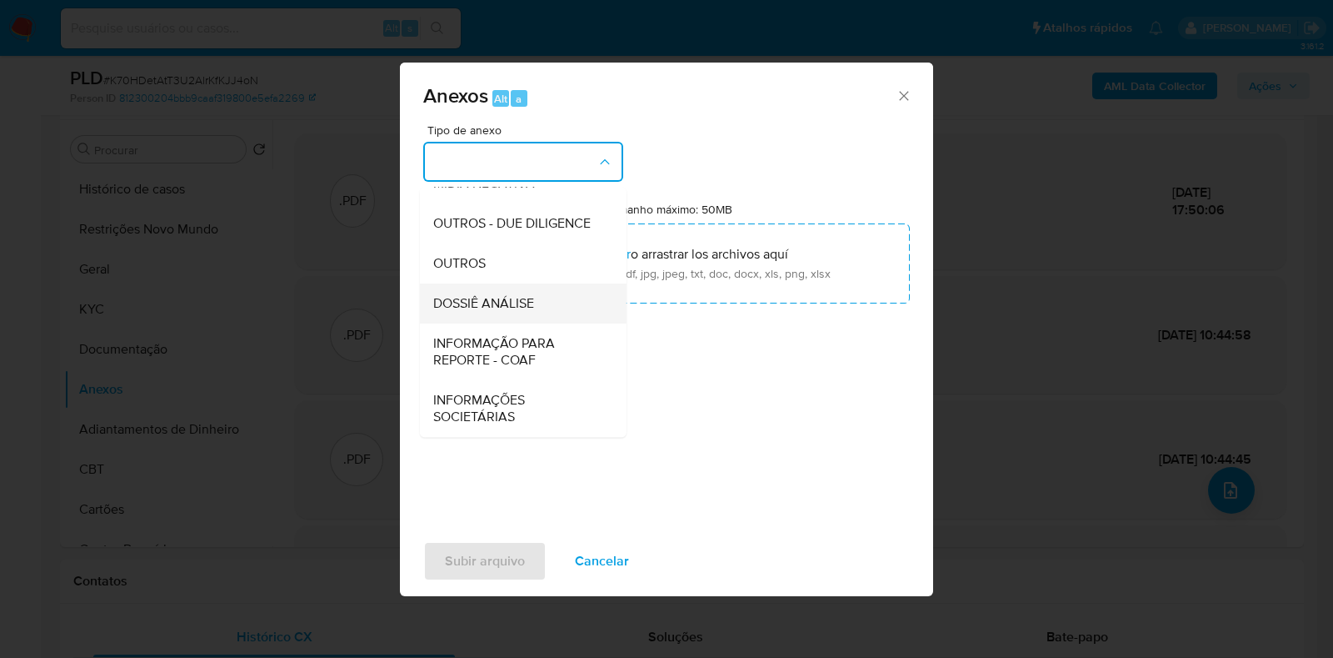
click at [517, 307] on span "DOSSIÊ ANÁLISE" at bounding box center [483, 303] width 101 height 17
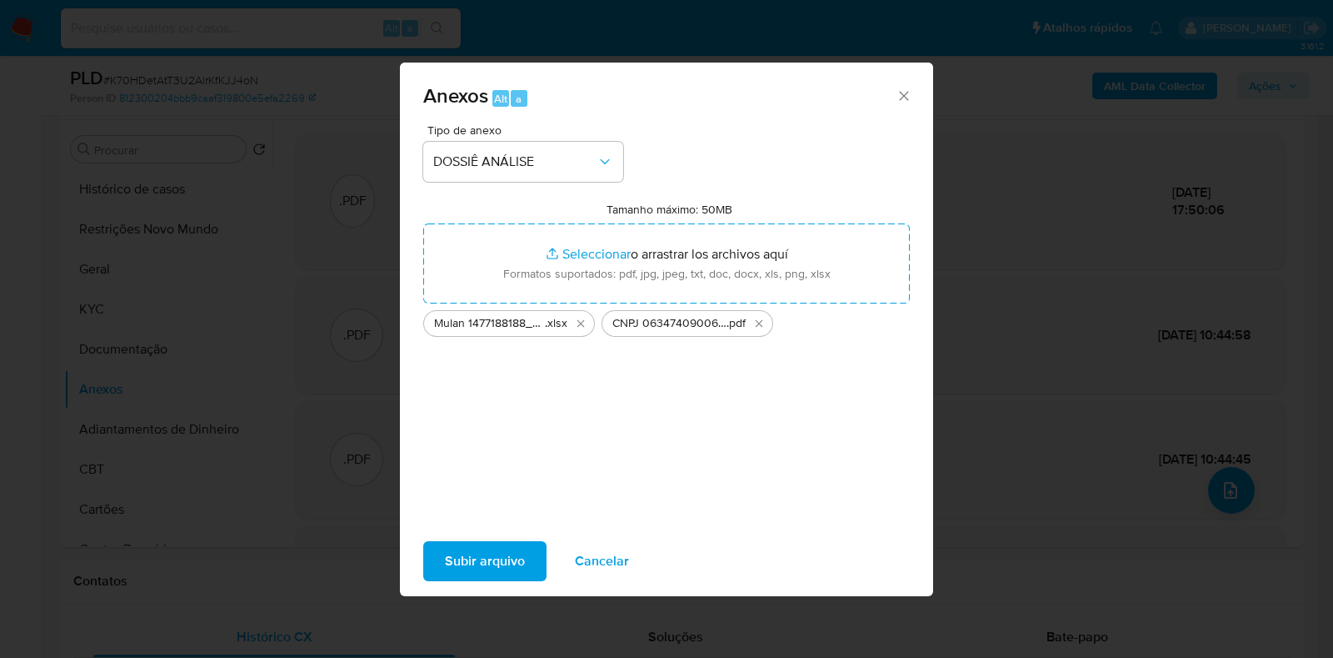
click at [480, 557] on span "Subir arquivo" at bounding box center [485, 561] width 80 height 37
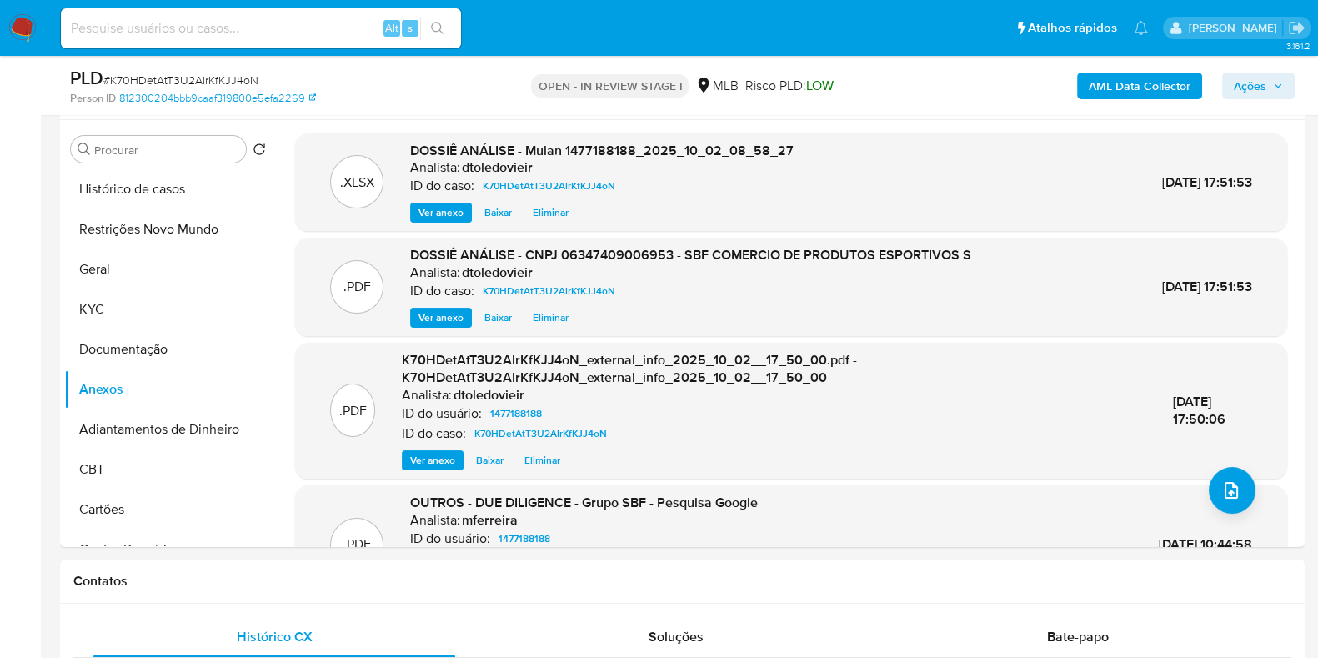
click at [1276, 82] on icon "button" at bounding box center [1278, 86] width 10 height 10
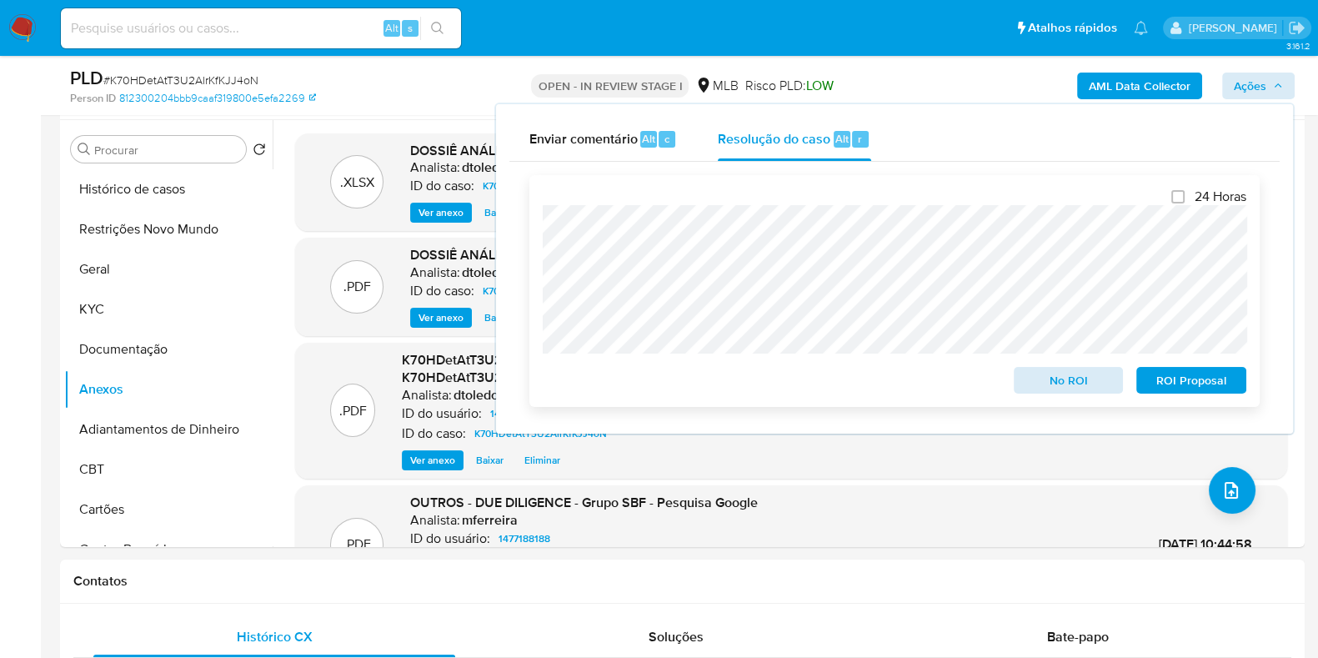
click at [1080, 368] on div "No ROI" at bounding box center [1068, 376] width 123 height 33
click at [1070, 379] on span "No ROI" at bounding box center [1068, 379] width 87 height 23
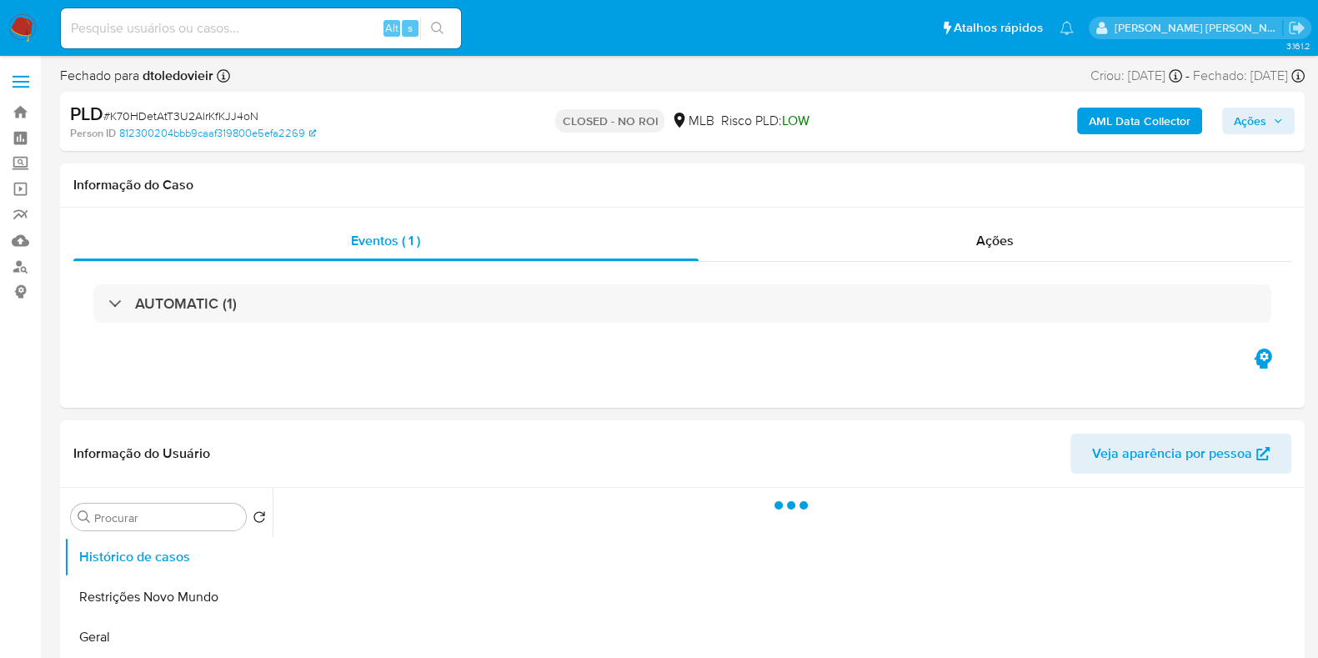
select select "10"
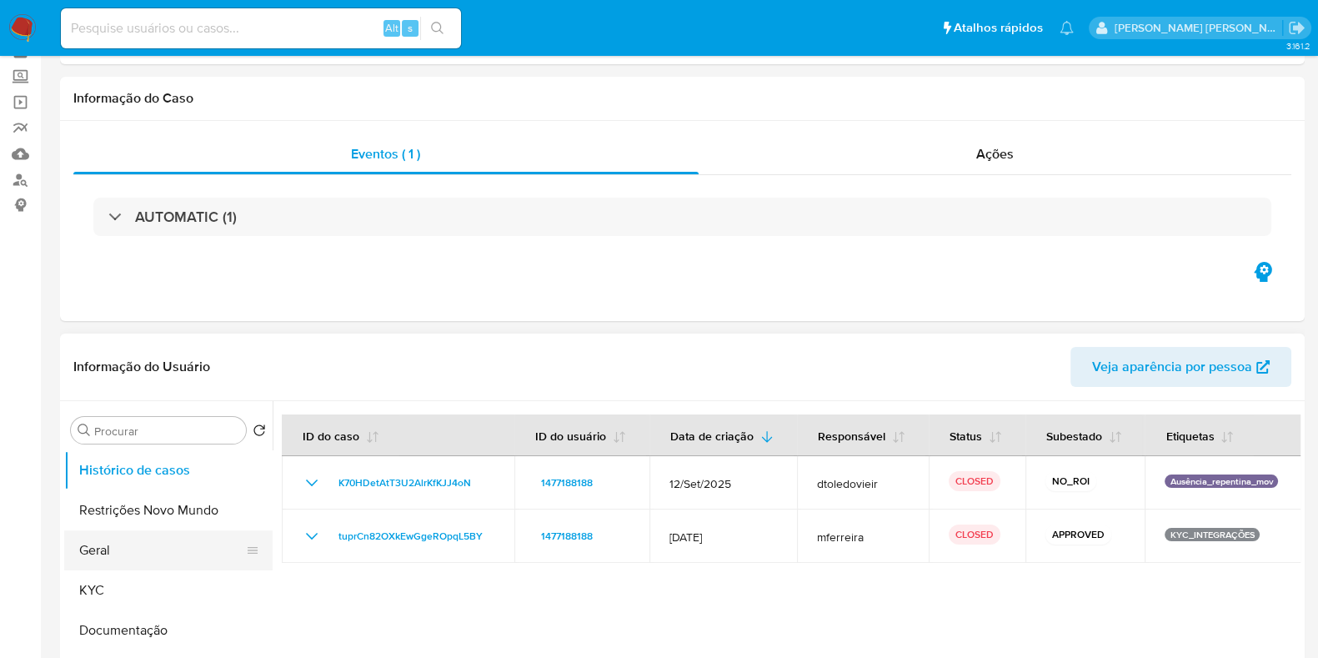
scroll to position [208, 0]
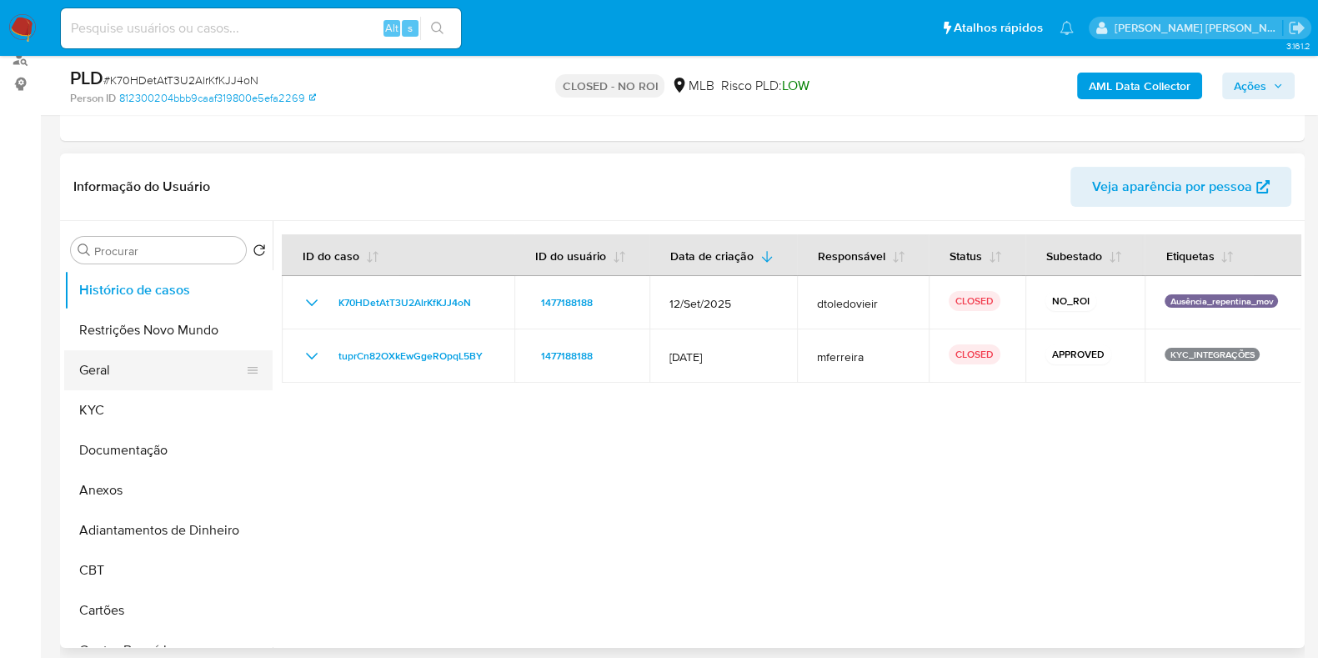
click at [141, 373] on button "Geral" at bounding box center [161, 370] width 195 height 40
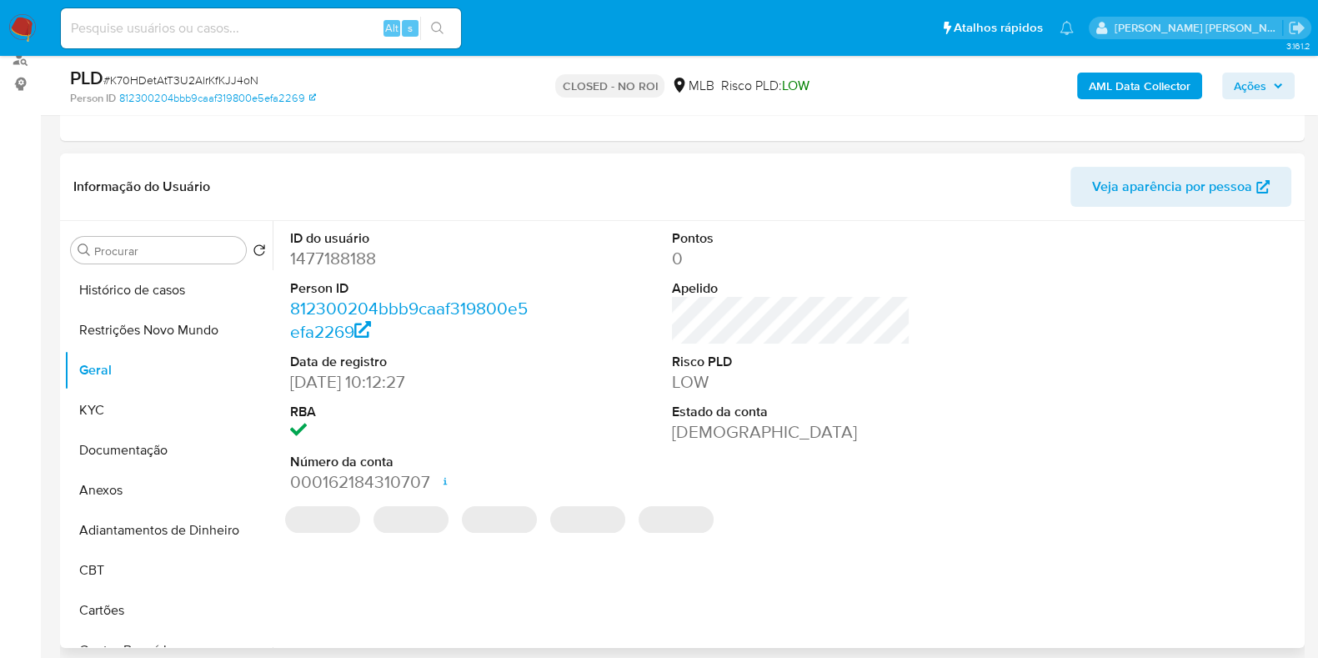
click at [358, 264] on dd "1477188188" at bounding box center [409, 258] width 238 height 23
copy dd "1477188188"
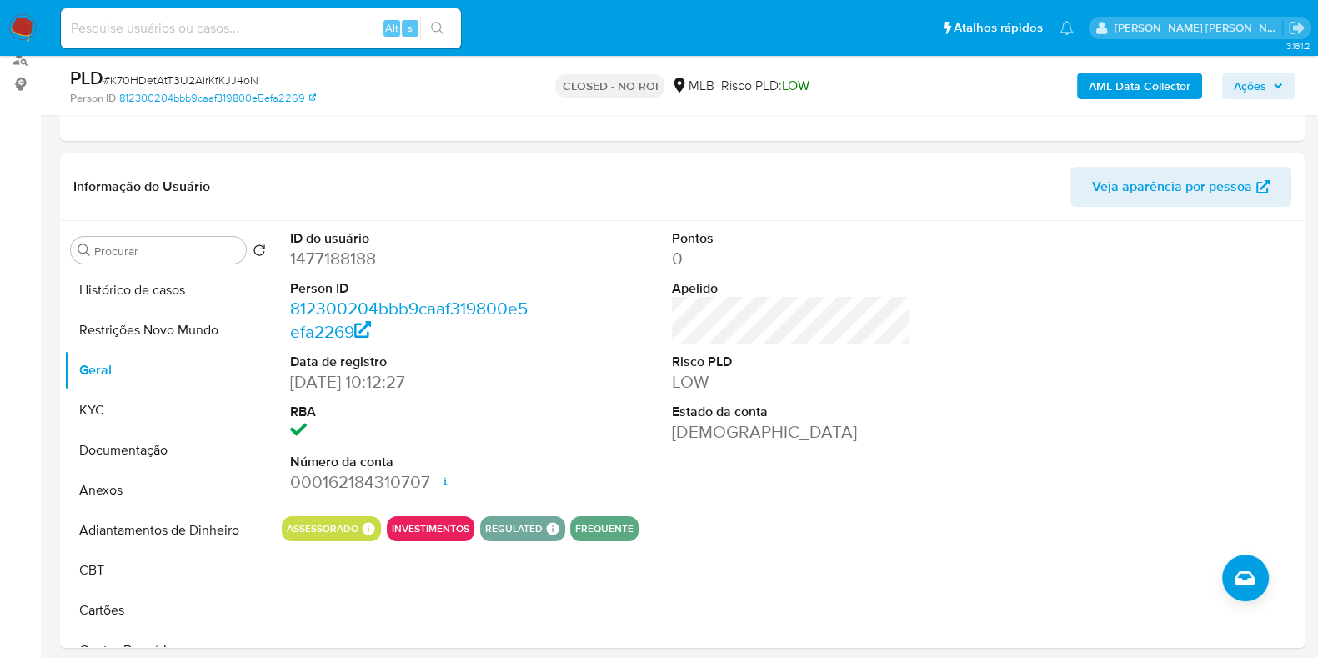
click at [332, 33] on input at bounding box center [261, 29] width 400 height 22
paste input "581328184"
type input "581328184"
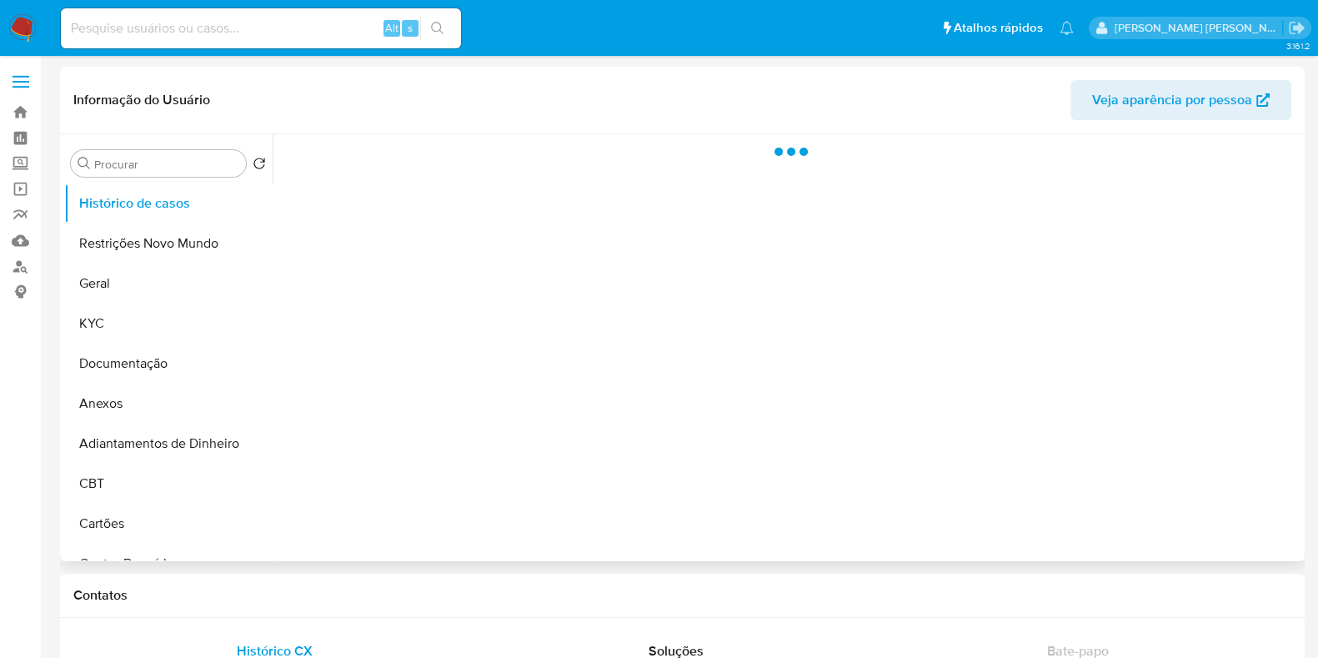
select select "10"
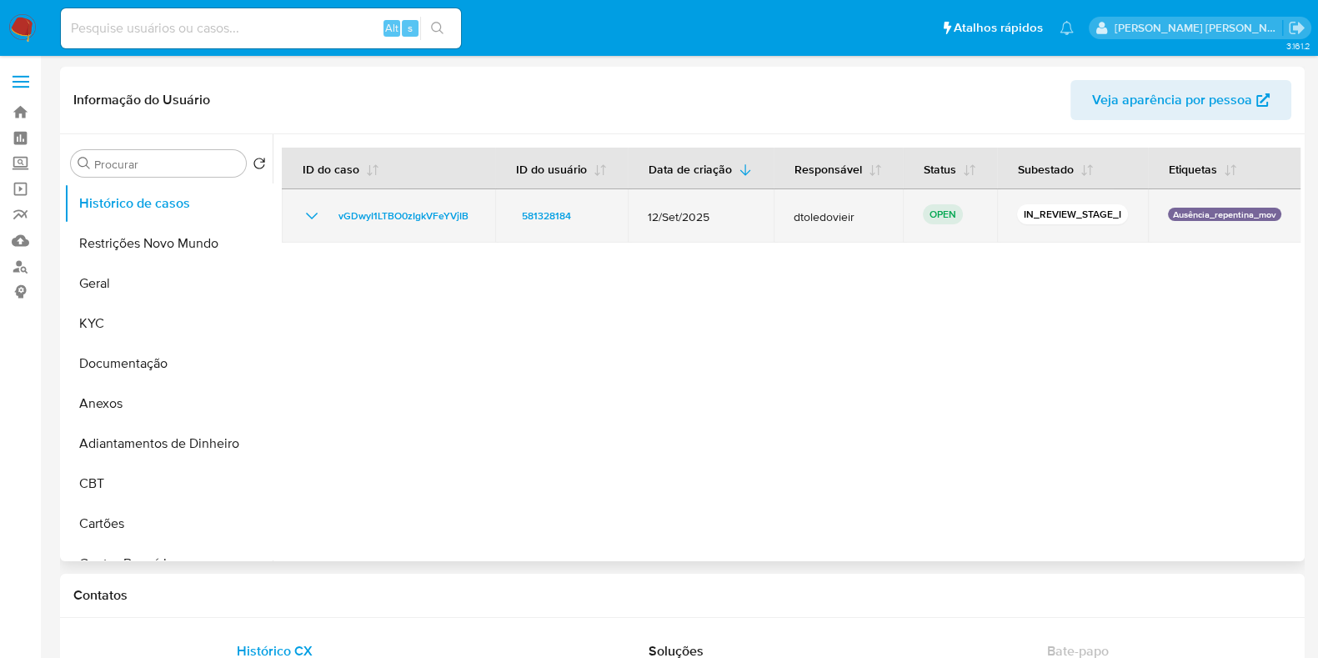
click at [362, 203] on td "vGDwyI1LTBO0zIgkVFeYVjIB" at bounding box center [388, 215] width 213 height 53
click at [358, 210] on span "vGDwyI1LTBO0zIgkVFeYVjIB" at bounding box center [403, 216] width 130 height 20
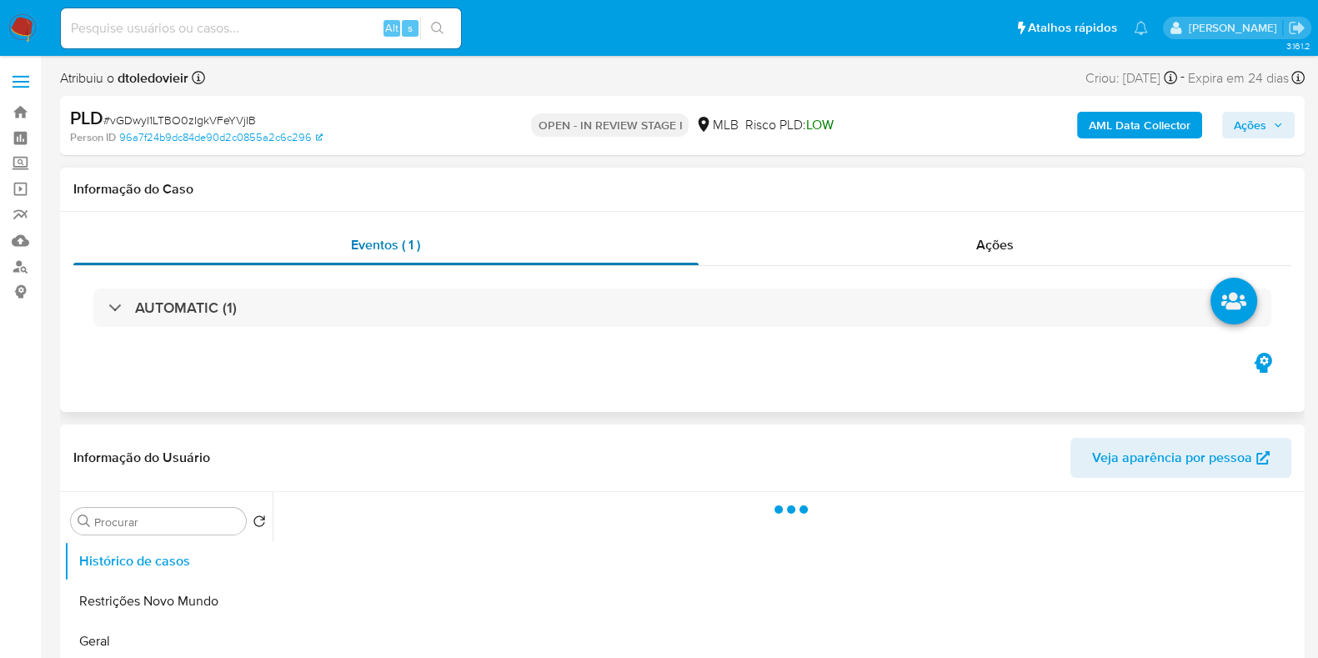
select select "10"
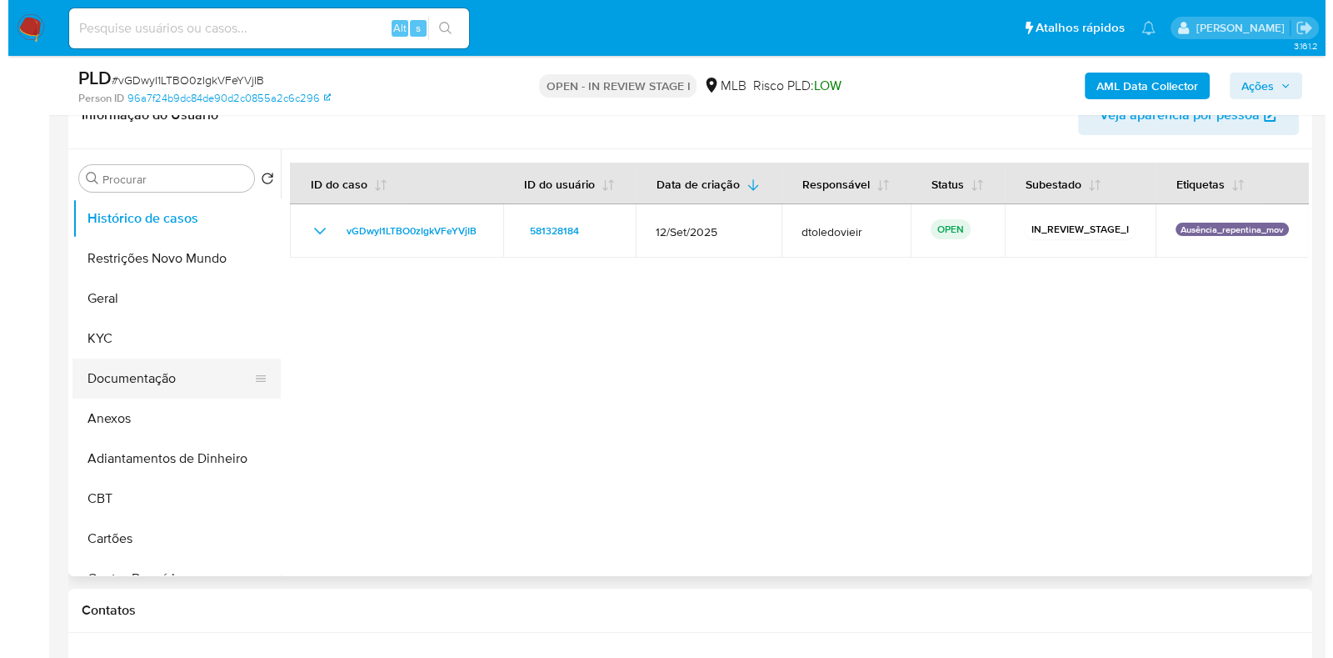
scroll to position [313, 0]
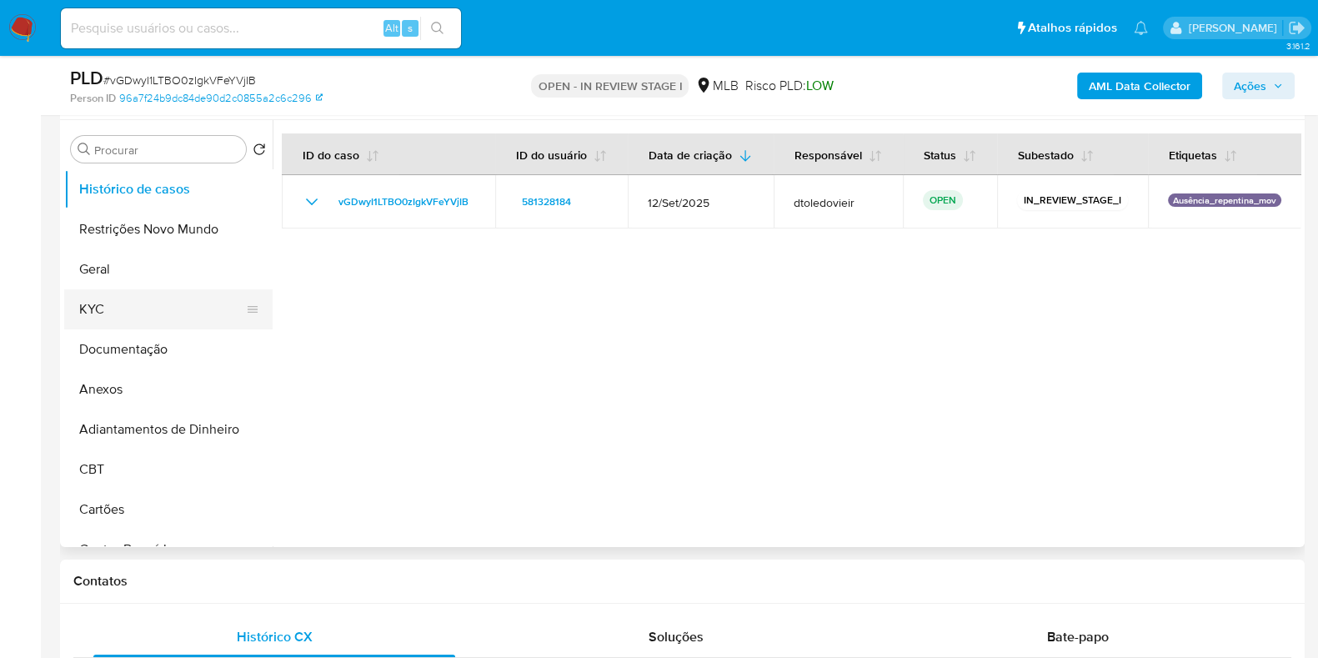
drag, startPoint x: 138, startPoint y: 306, endPoint x: 154, endPoint y: 303, distance: 16.9
click at [138, 306] on button "KYC" at bounding box center [161, 309] width 195 height 40
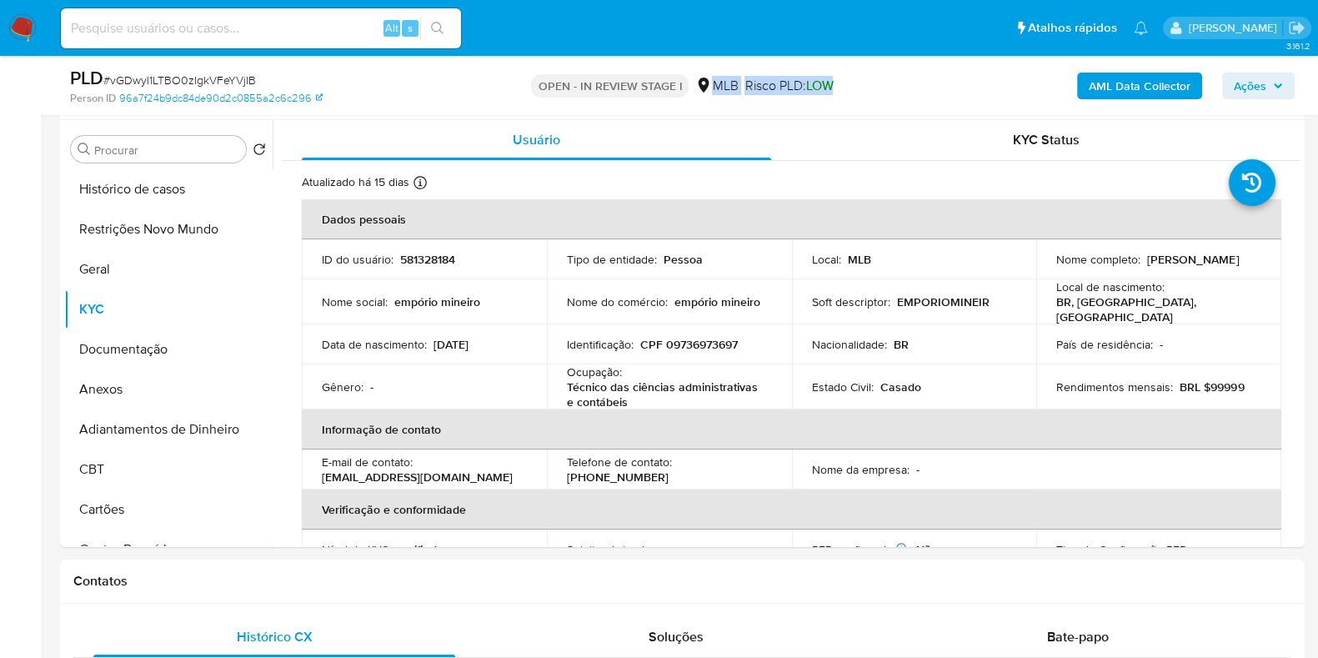
drag, startPoint x: 862, startPoint y: 88, endPoint x: 710, endPoint y: 87, distance: 151.7
click at [710, 87] on div "OPEN - IN REVIEW STAGE I MLB Risco PLD: LOW" at bounding box center [681, 85] width 403 height 39
click at [848, 82] on div "OPEN - IN REVIEW STAGE I MLB Risco PLD: LOW" at bounding box center [681, 85] width 403 height 39
drag, startPoint x: 641, startPoint y: 394, endPoint x: 561, endPoint y: 390, distance: 80.1
click at [561, 390] on td "Ocupação : Técnico das ciências administrativas e contábeis" at bounding box center [669, 386] width 245 height 45
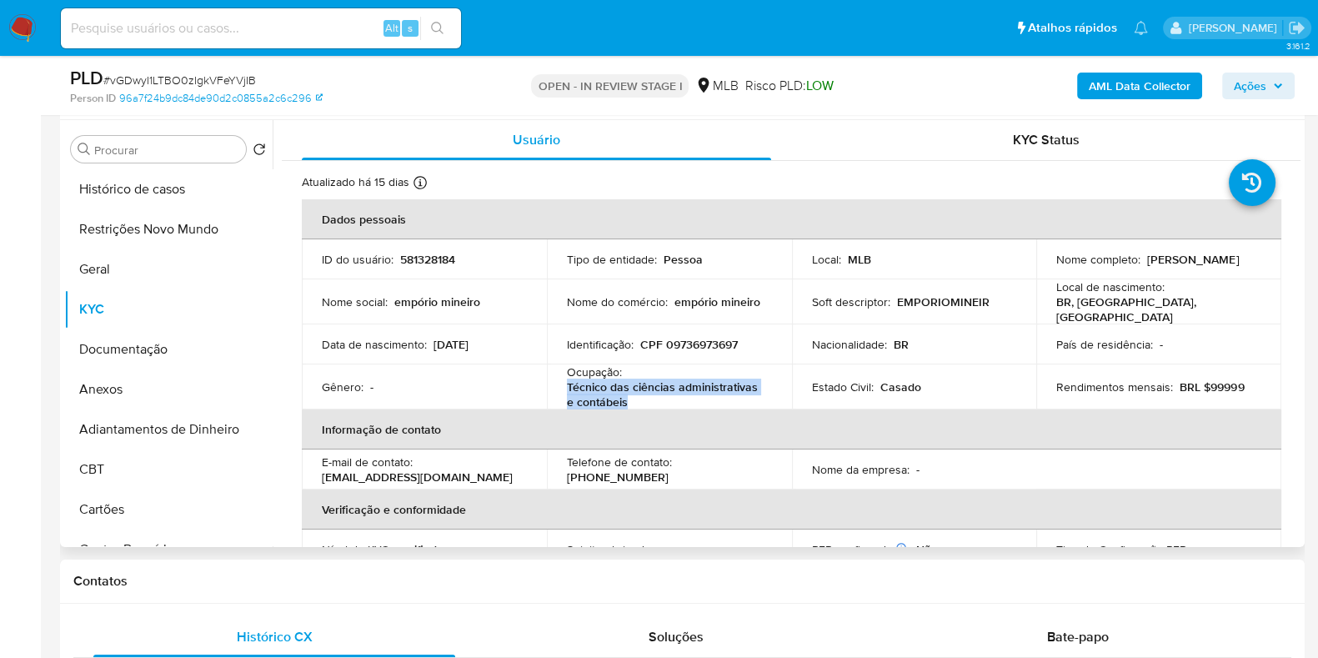
copy p "Técnico das ciências administrativas e contábeis"
click at [136, 329] on button "Documentação" at bounding box center [161, 349] width 195 height 40
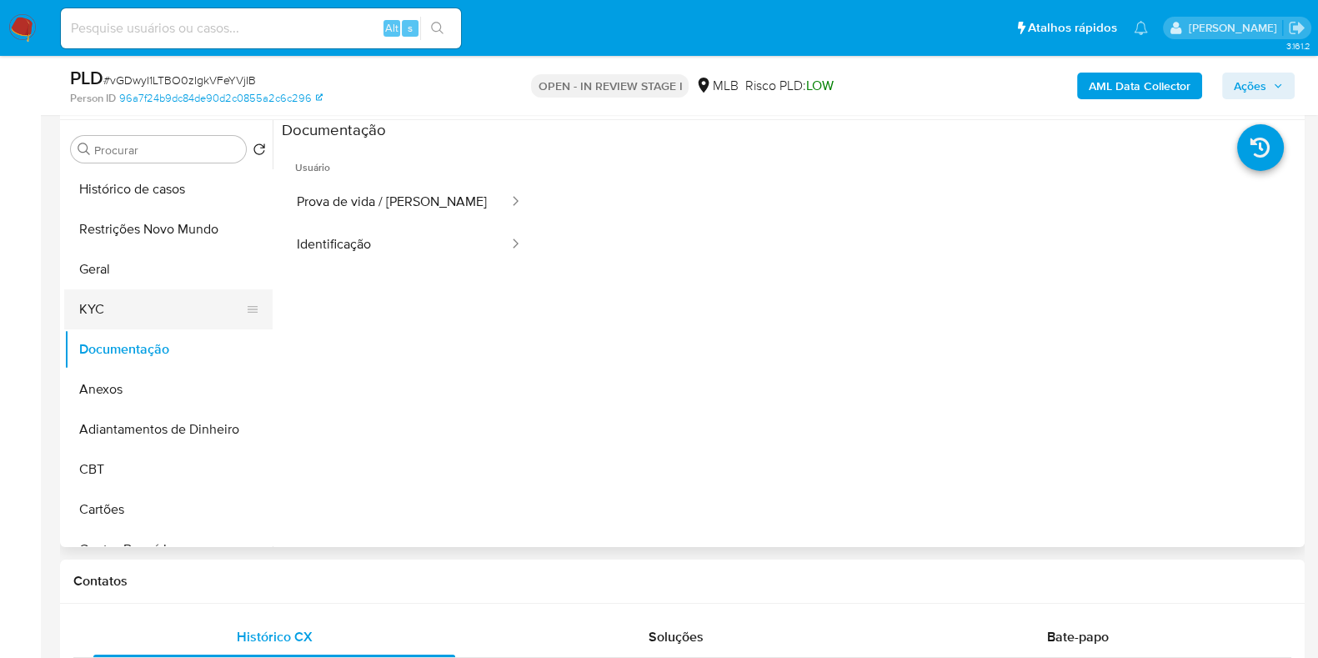
click at [144, 310] on button "KYC" at bounding box center [161, 309] width 195 height 40
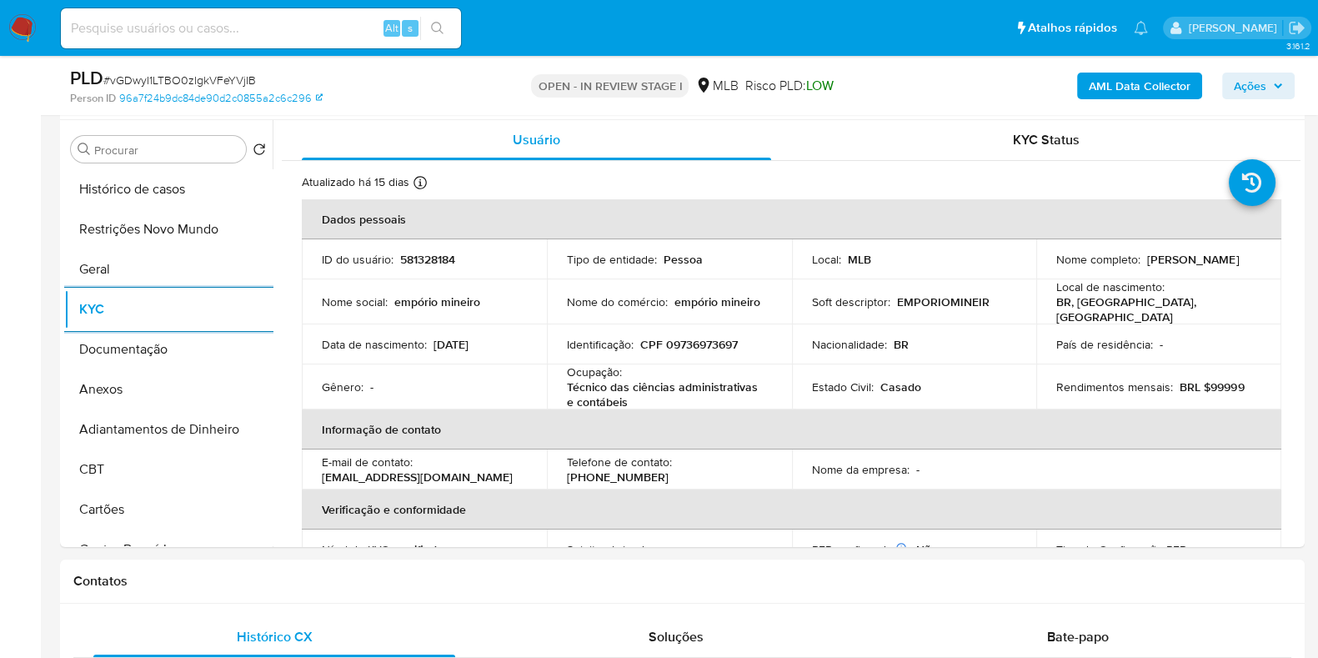
click at [1149, 71] on div "AML Data Collector Ações" at bounding box center [1092, 85] width 403 height 39
click at [1143, 77] on b "AML Data Collector" at bounding box center [1139, 86] width 102 height 27
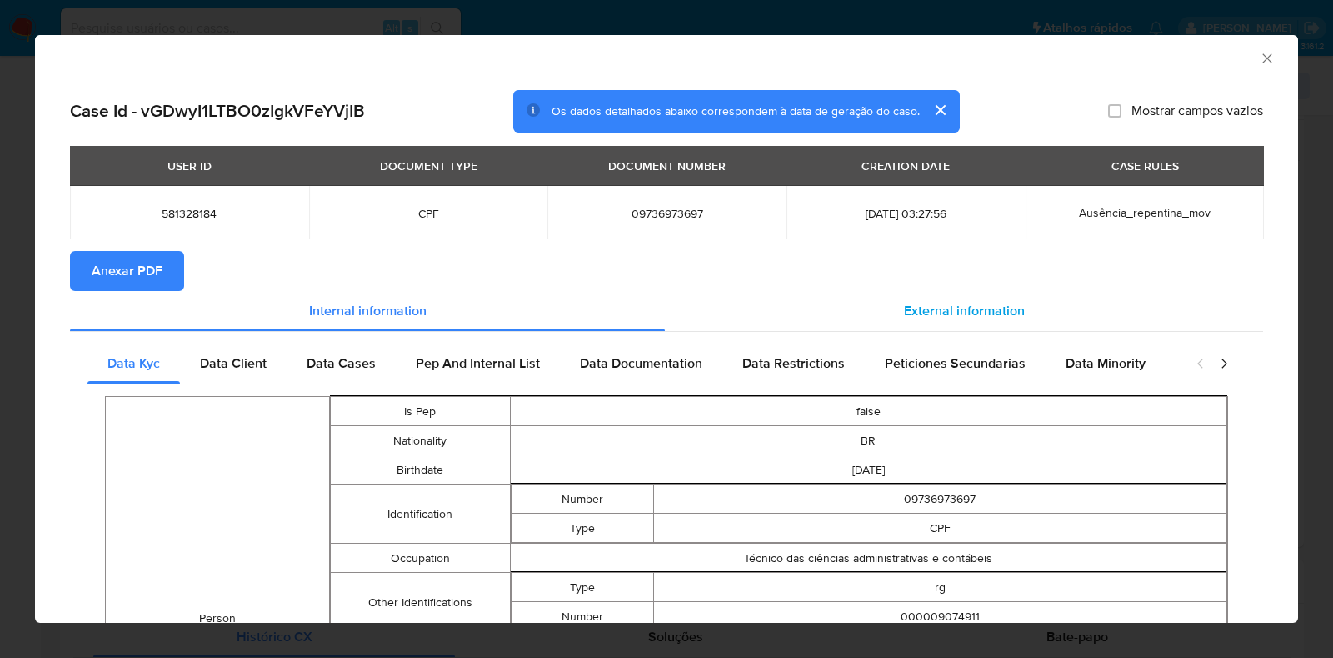
click at [938, 298] on div "External information" at bounding box center [964, 311] width 598 height 40
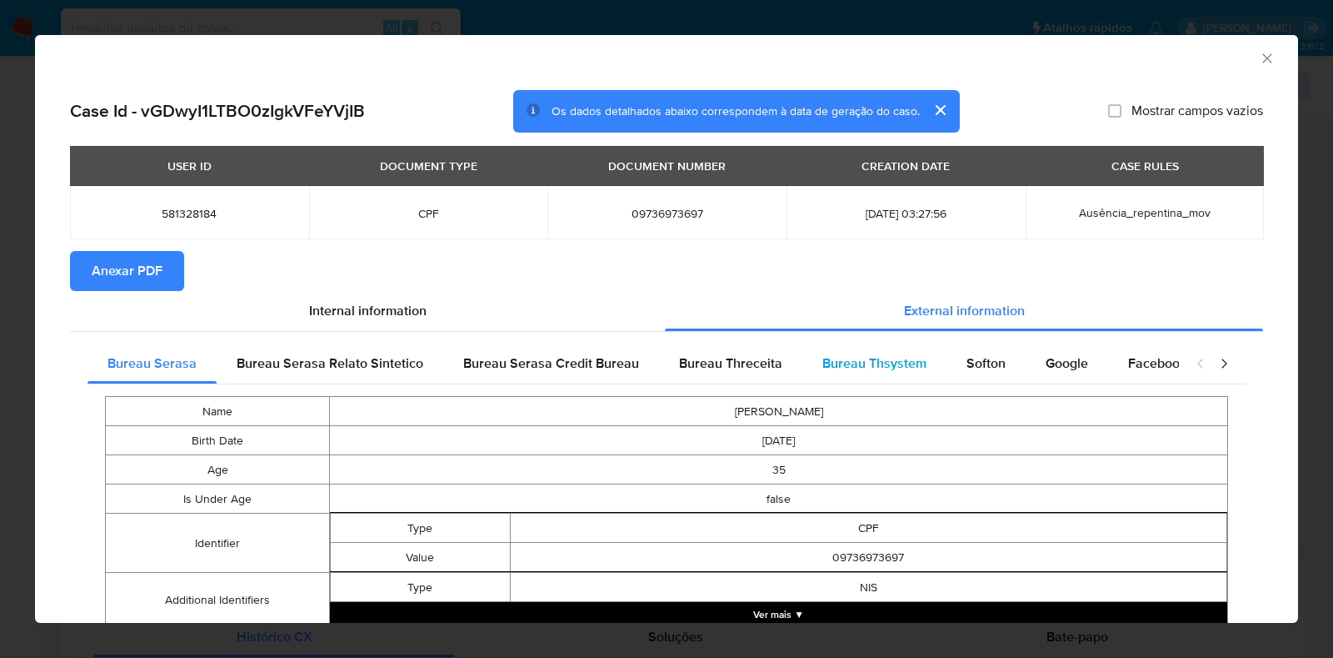
click at [879, 363] on span "Bureau Thsystem" at bounding box center [875, 362] width 104 height 19
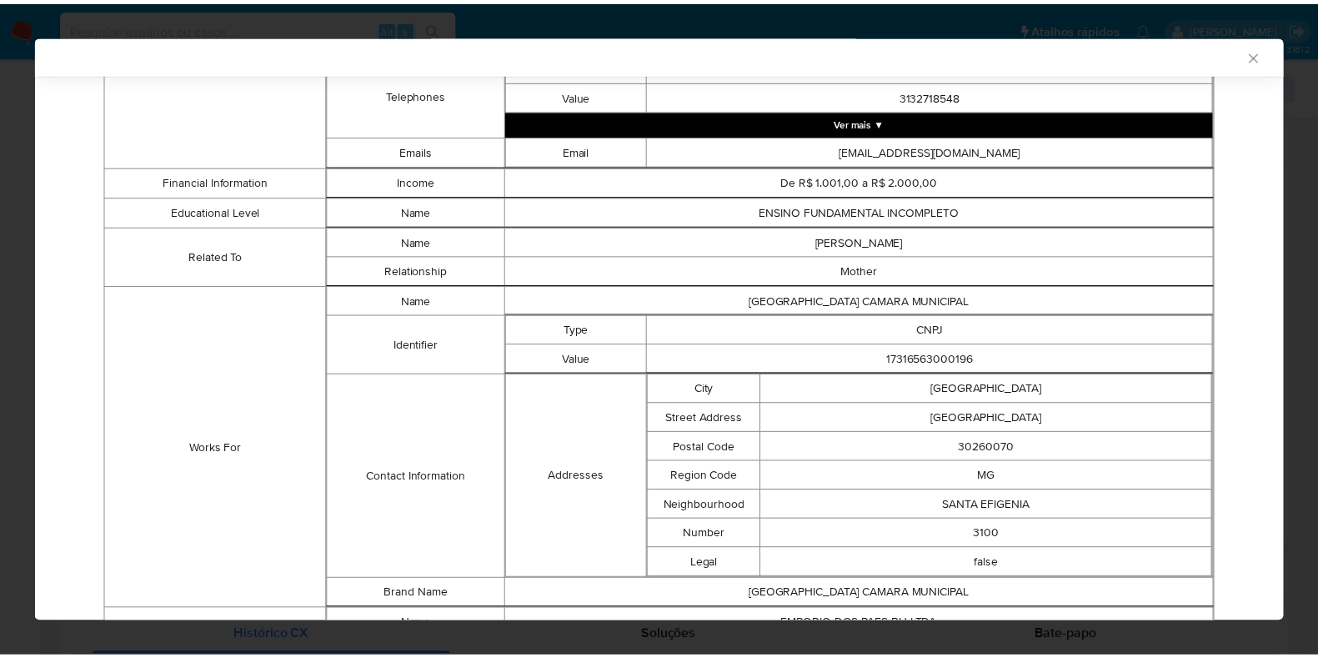
scroll to position [1185, 0]
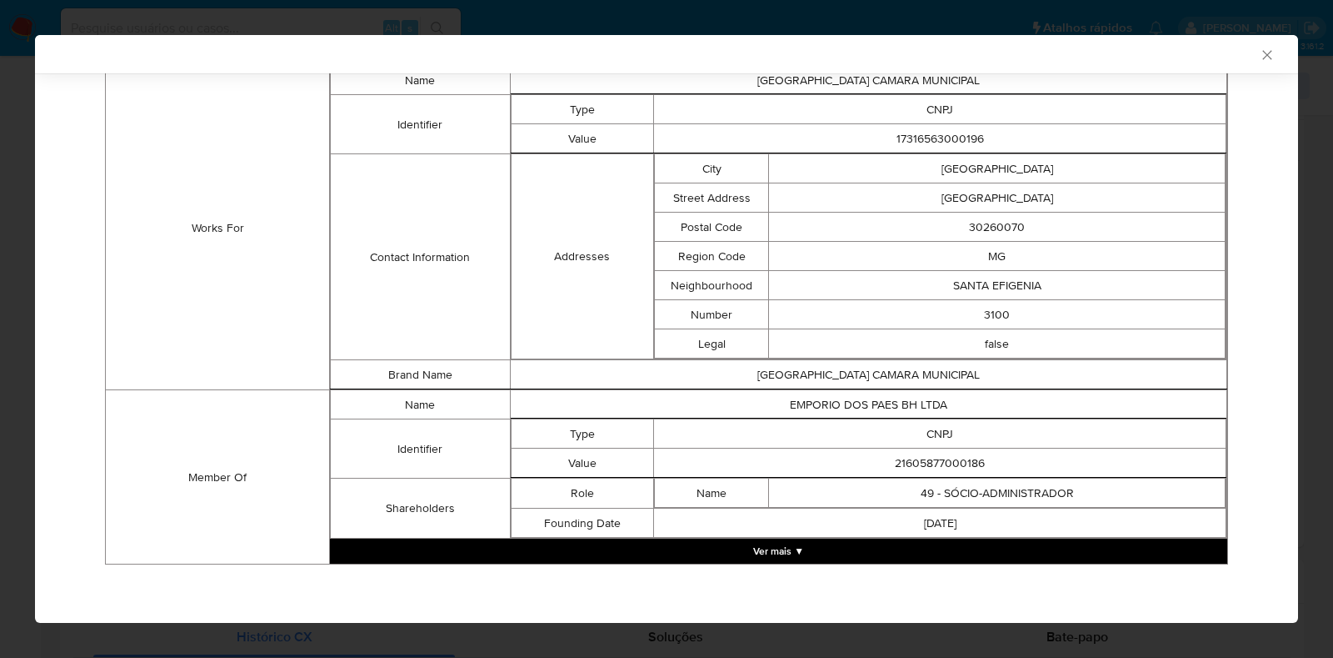
click at [873, 408] on td "EMPORIO DOS PAES BH LTDA" at bounding box center [869, 404] width 718 height 29
click at [939, 453] on td "21605877000186" at bounding box center [940, 462] width 573 height 29
copy td "21605877000186"
click at [13, 405] on div "AML Data Collector Case Id - vGDwyI1LTBO0zIgkVFeYVjIB Os dados detalhados abaix…" at bounding box center [666, 329] width 1333 height 658
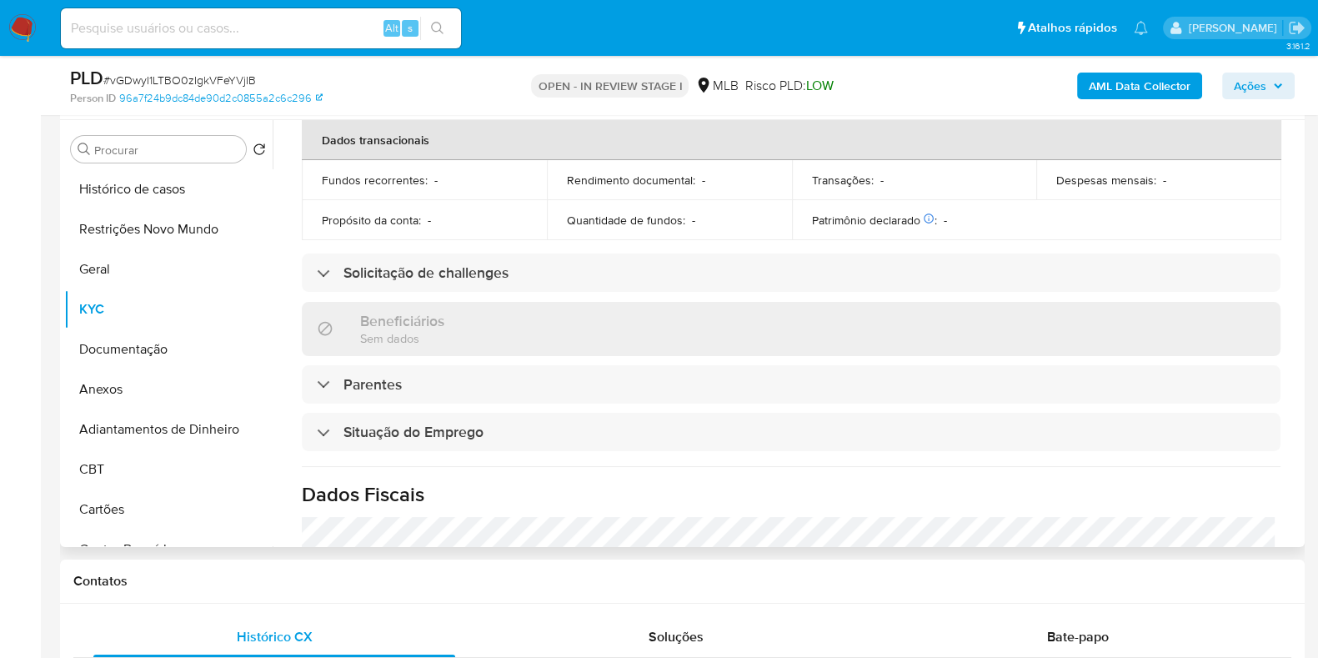
scroll to position [728, 0]
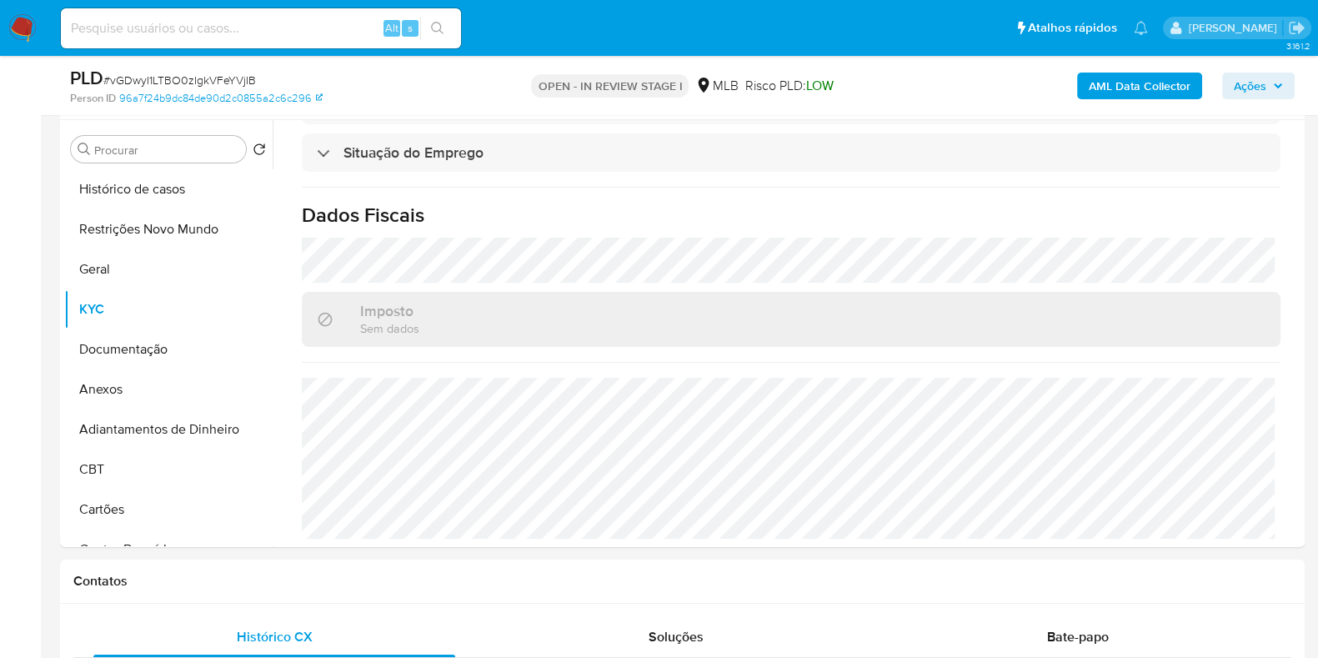
click at [1253, 78] on span "Ações" at bounding box center [1249, 86] width 33 height 27
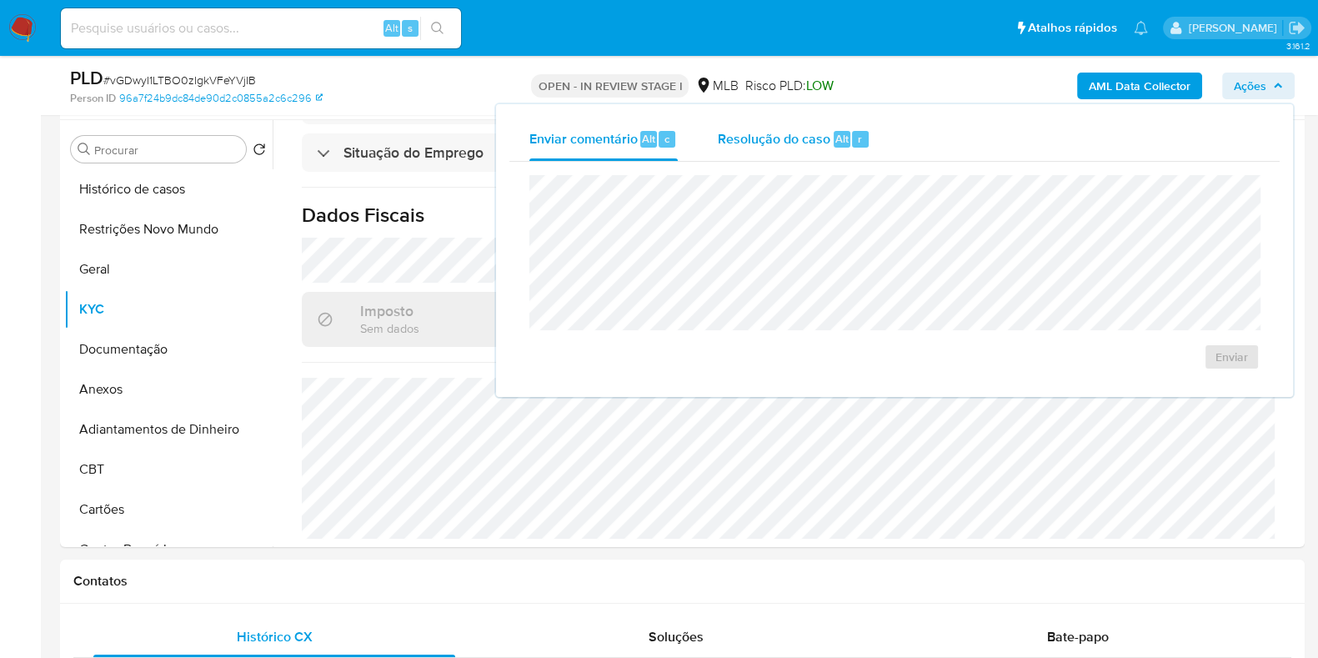
click at [746, 141] on span "Resolução do caso" at bounding box center [774, 137] width 113 height 19
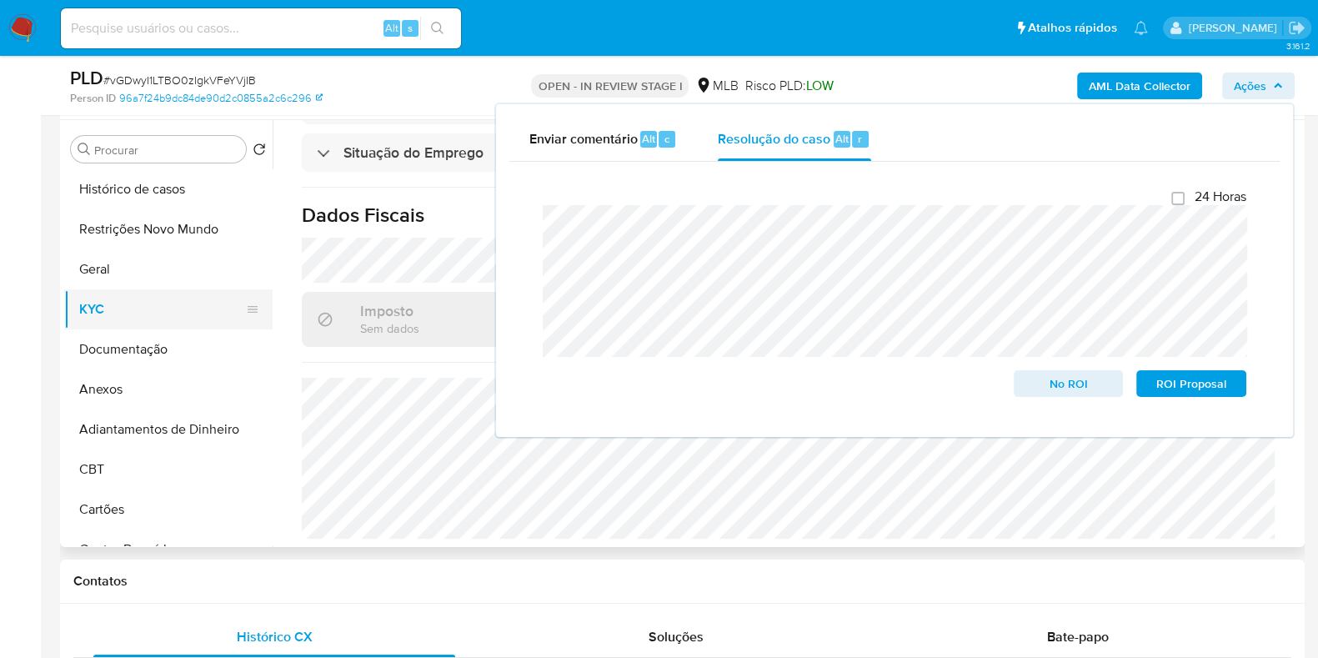
click at [150, 304] on button "KYC" at bounding box center [161, 309] width 195 height 40
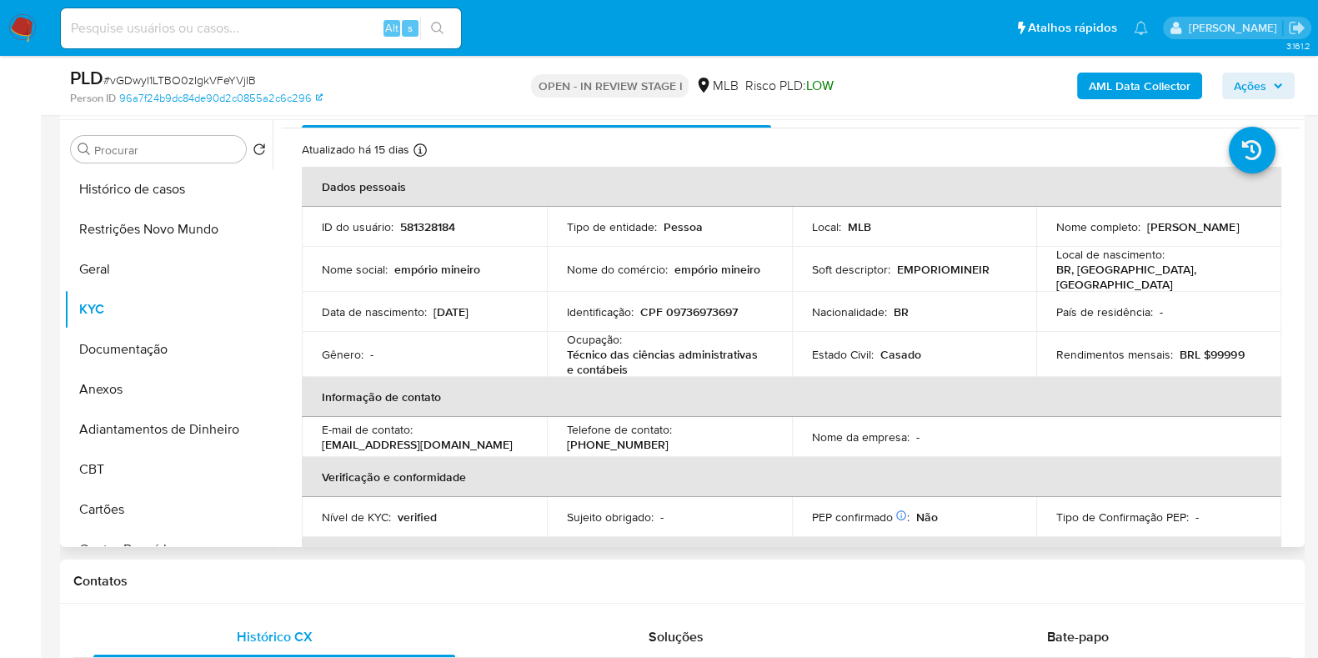
scroll to position [0, 0]
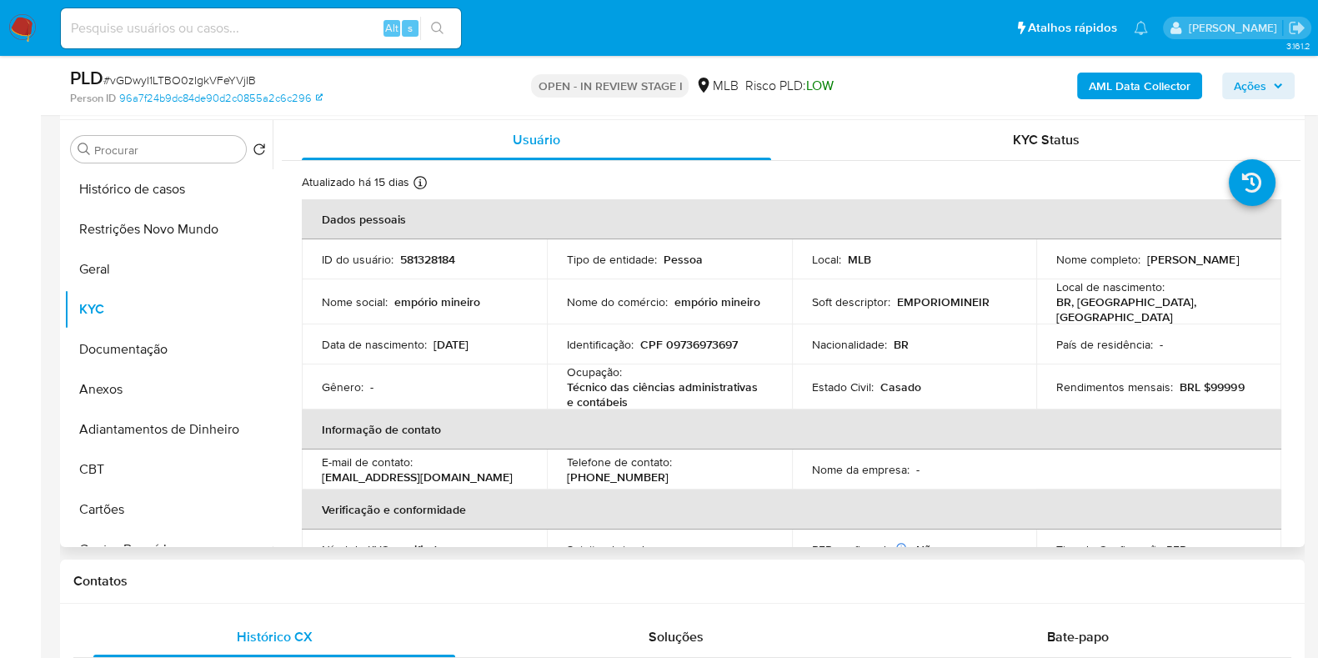
drag, startPoint x: 1196, startPoint y: 270, endPoint x: 1048, endPoint y: 269, distance: 148.3
click at [1048, 269] on td "Nome completo : Barbara Rodrigues Maia" at bounding box center [1158, 259] width 245 height 40
copy p "Barbara Rodrigues Maia"
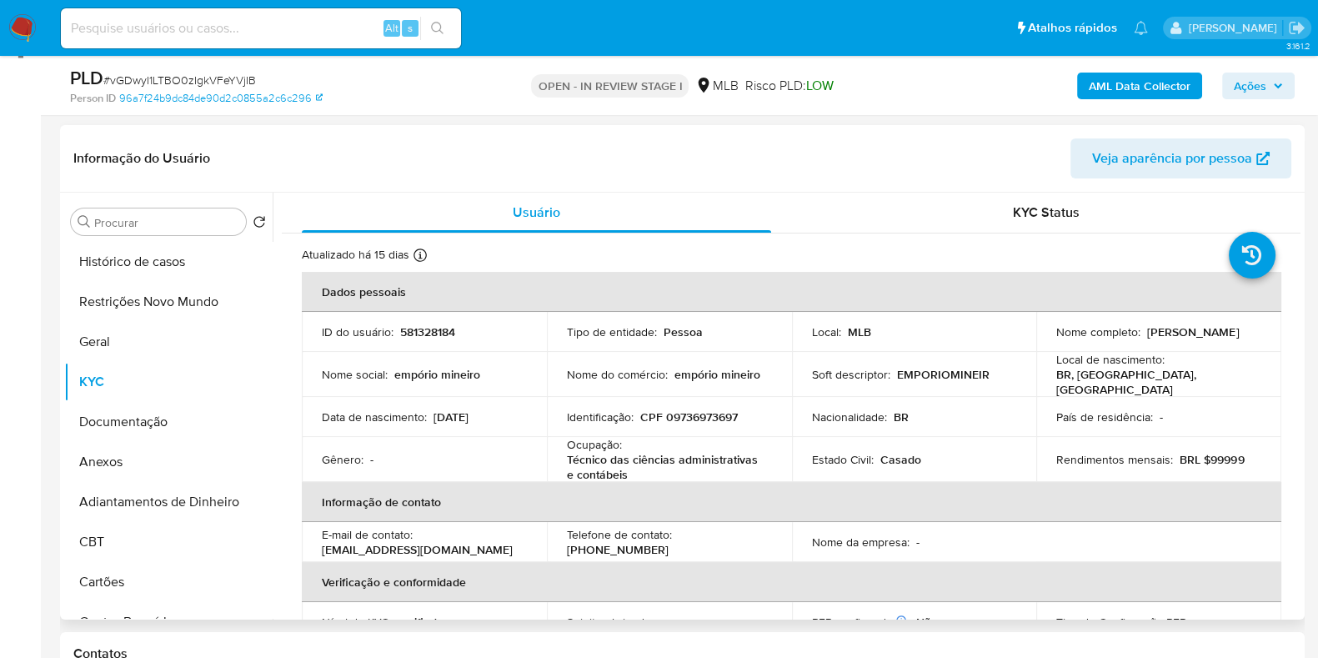
scroll to position [208, 0]
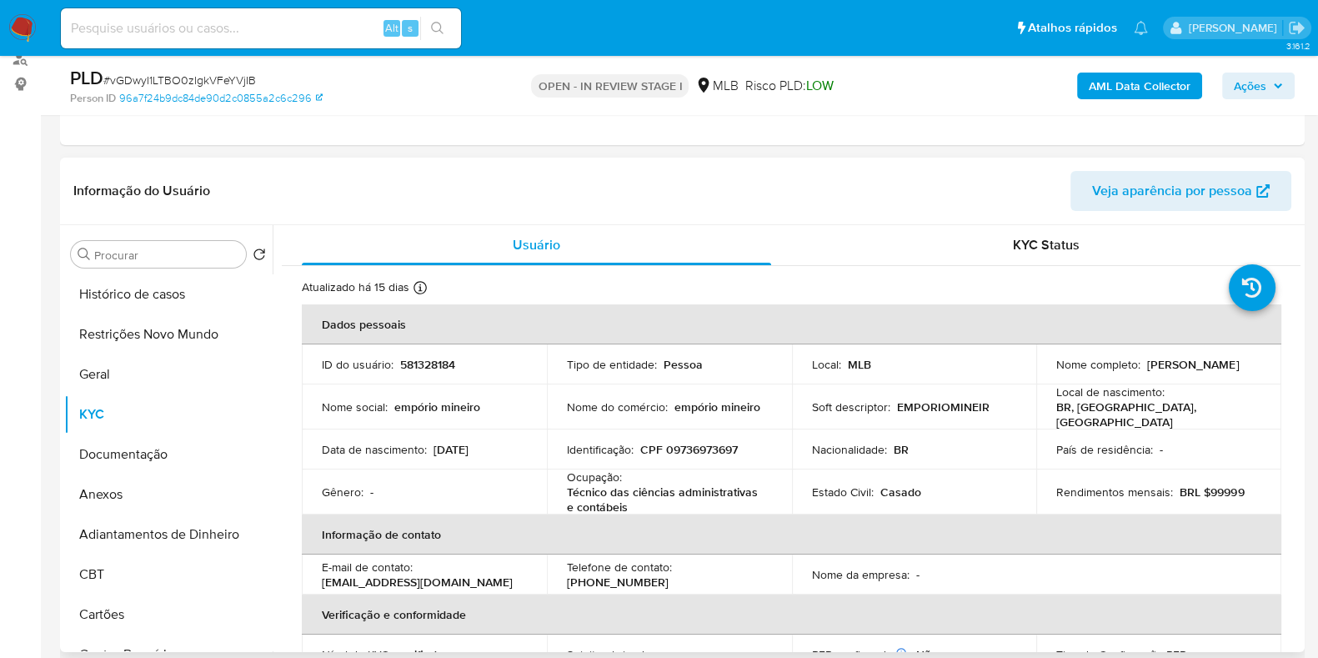
click at [684, 442] on p "CPF 09736973697" at bounding box center [689, 449] width 98 height 15
copy p "09736973697"
click at [137, 342] on button "Restrições Novo Mundo" at bounding box center [161, 334] width 195 height 40
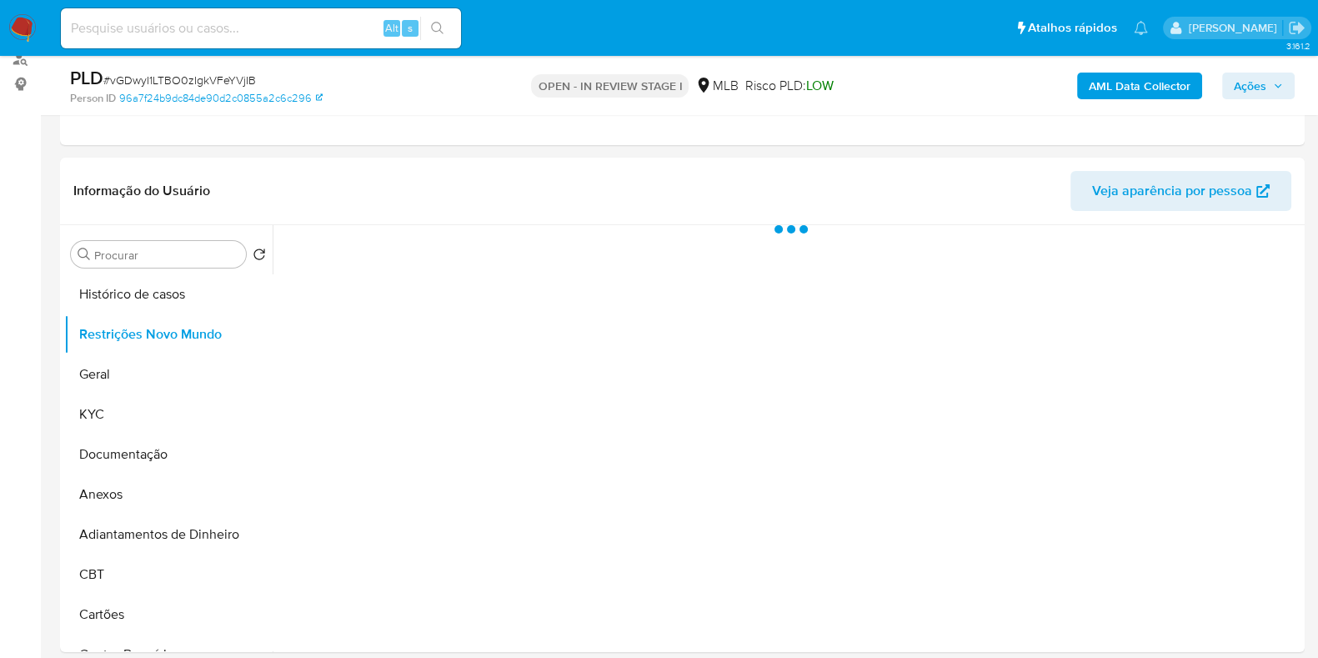
scroll to position [313, 0]
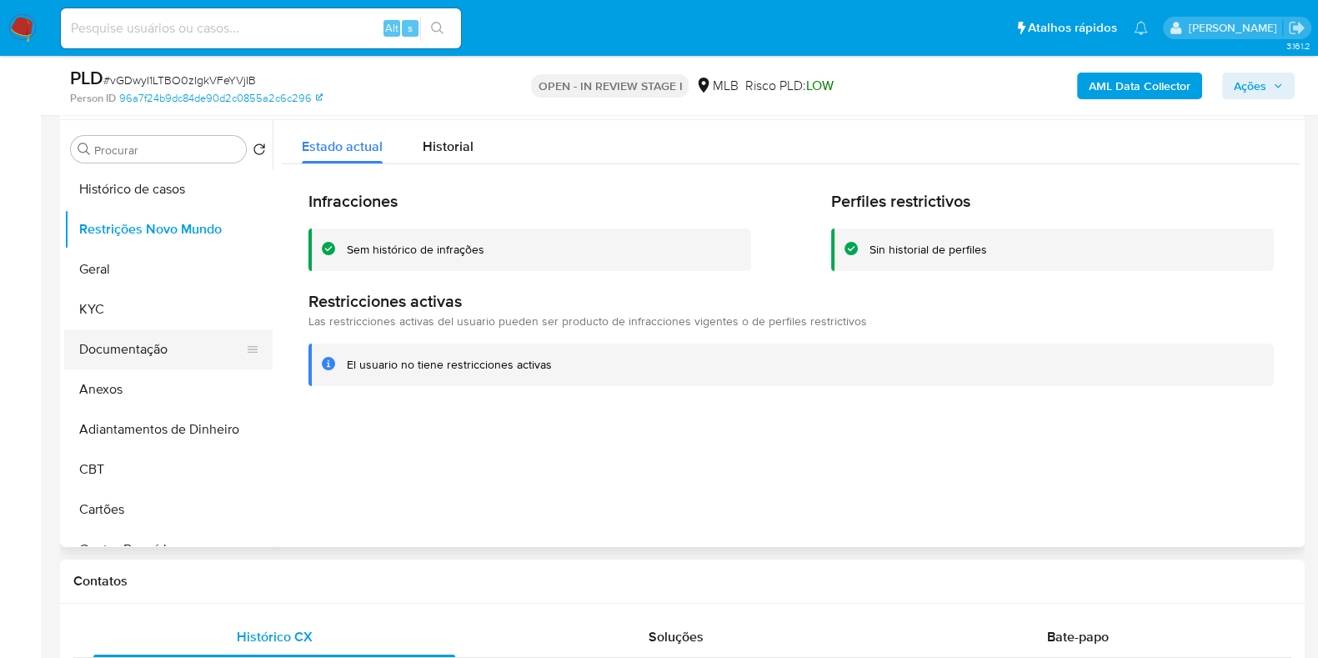
click at [89, 352] on button "Documentação" at bounding box center [161, 349] width 195 height 40
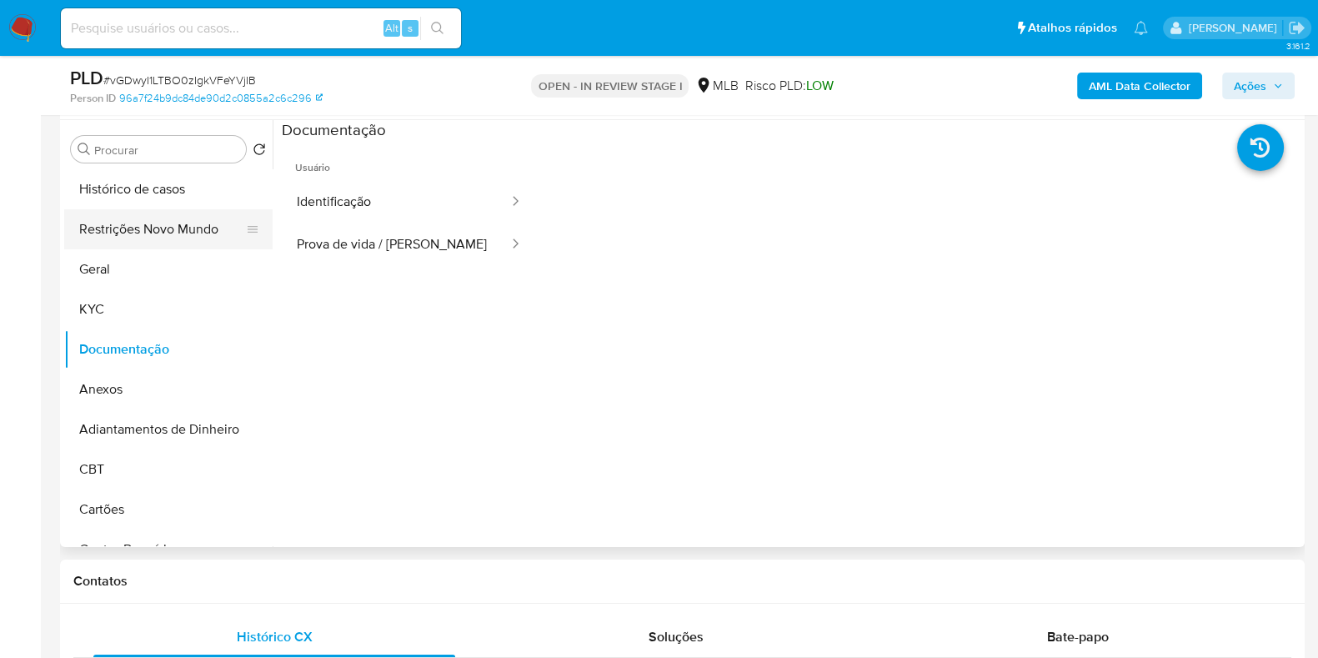
click at [143, 218] on button "Restrições Novo Mundo" at bounding box center [161, 229] width 195 height 40
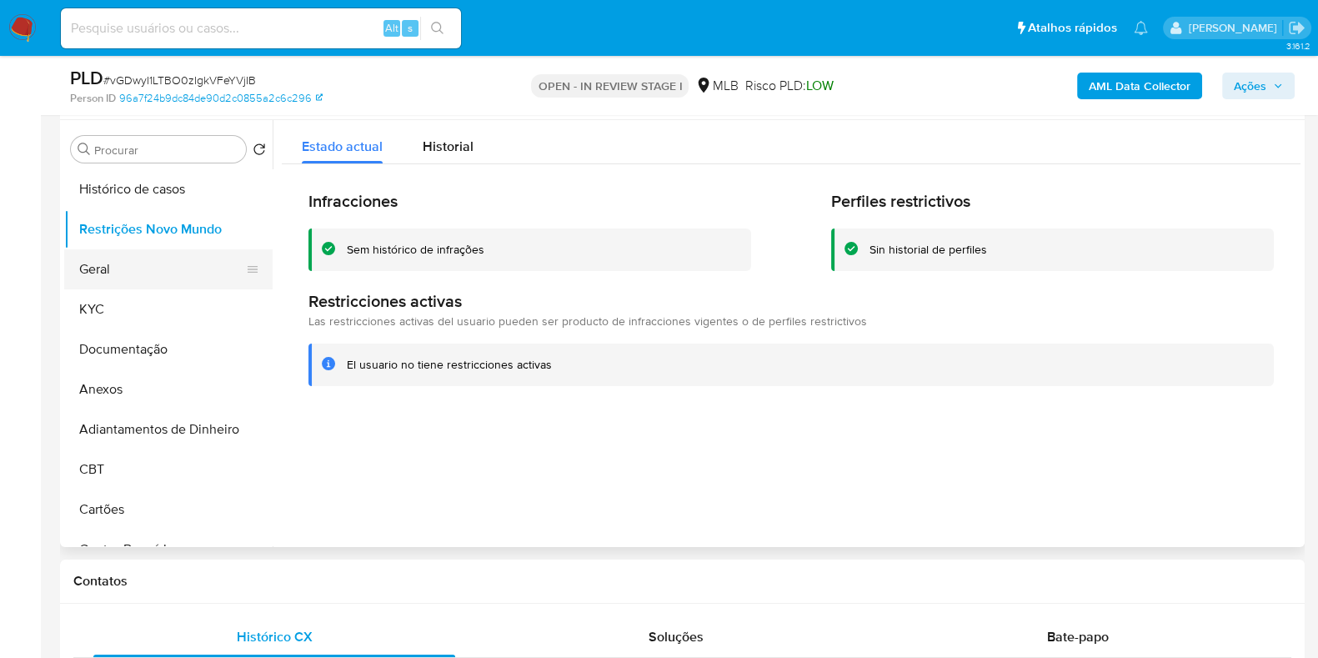
click at [163, 268] on button "Geral" at bounding box center [161, 269] width 195 height 40
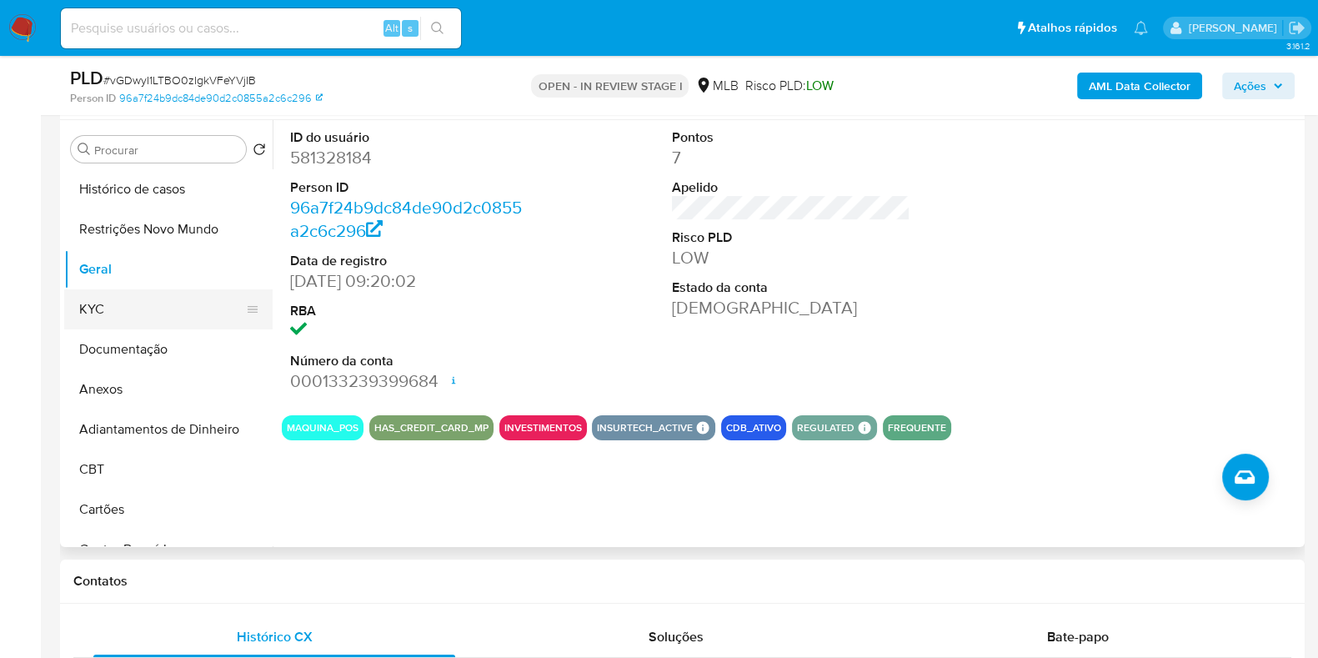
click at [160, 315] on button "KYC" at bounding box center [161, 309] width 195 height 40
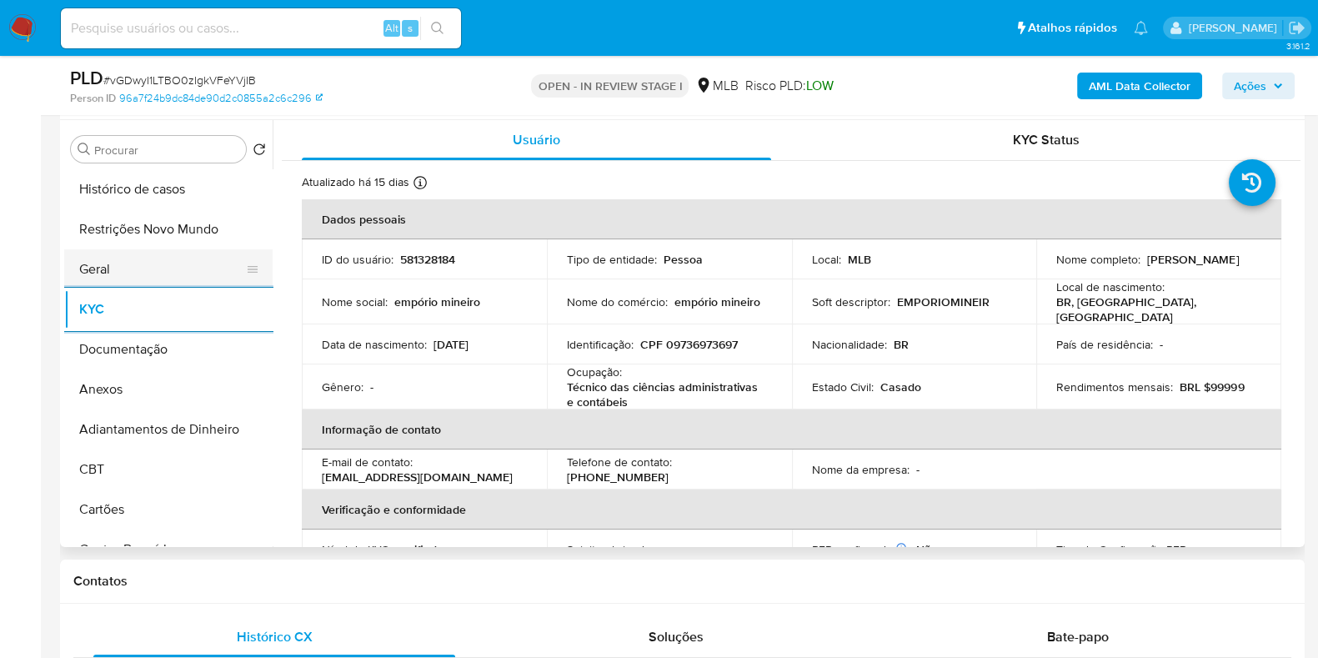
scroll to position [521, 0]
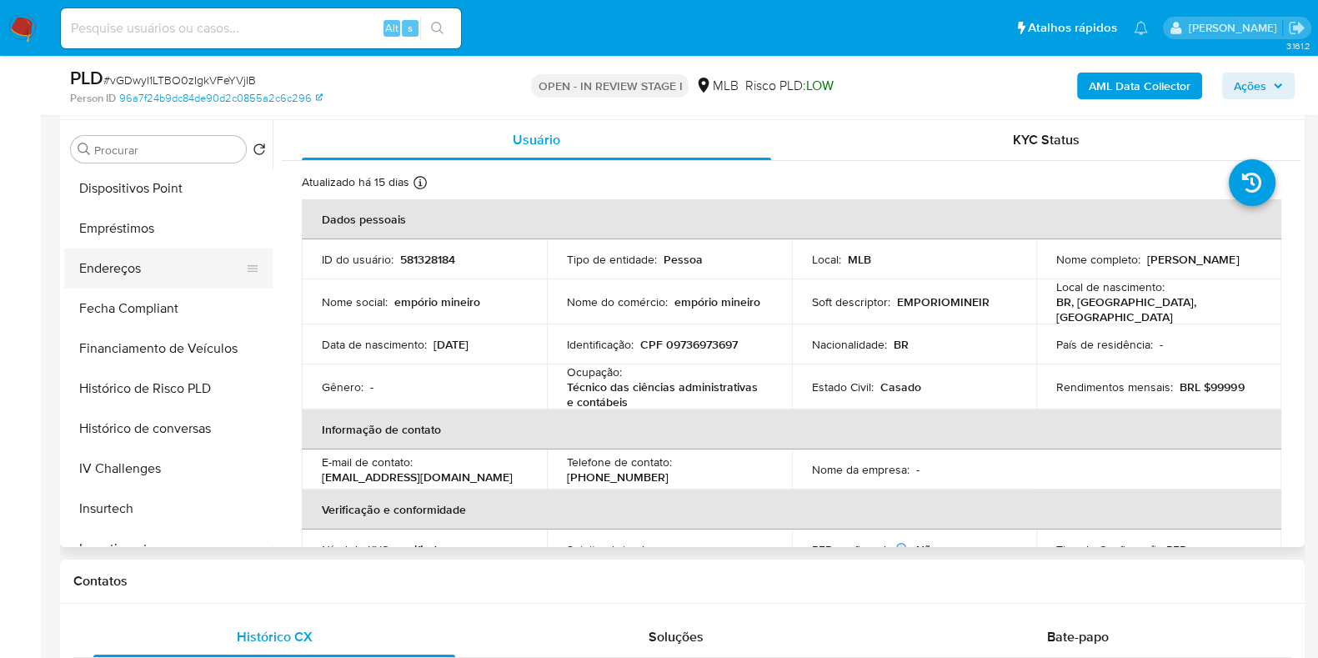
click at [162, 281] on button "Endereços" at bounding box center [161, 268] width 195 height 40
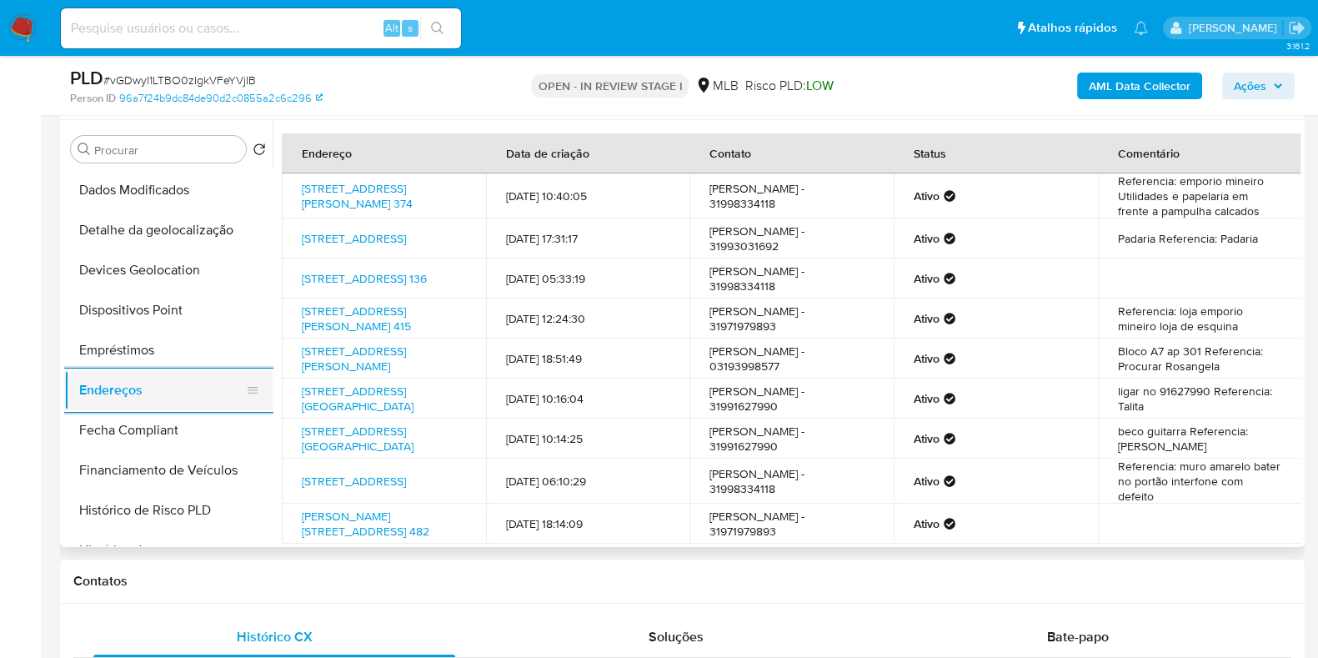
scroll to position [208, 0]
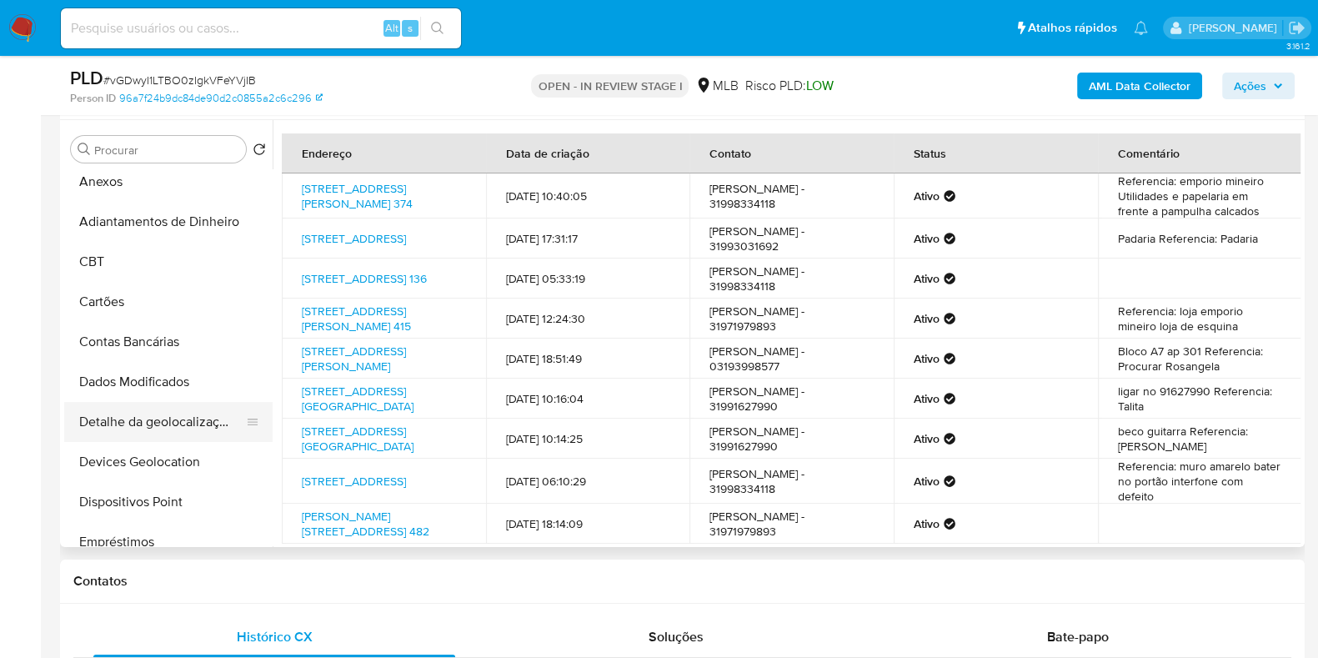
click at [163, 423] on button "Detalhe da geolocalização" at bounding box center [161, 422] width 195 height 40
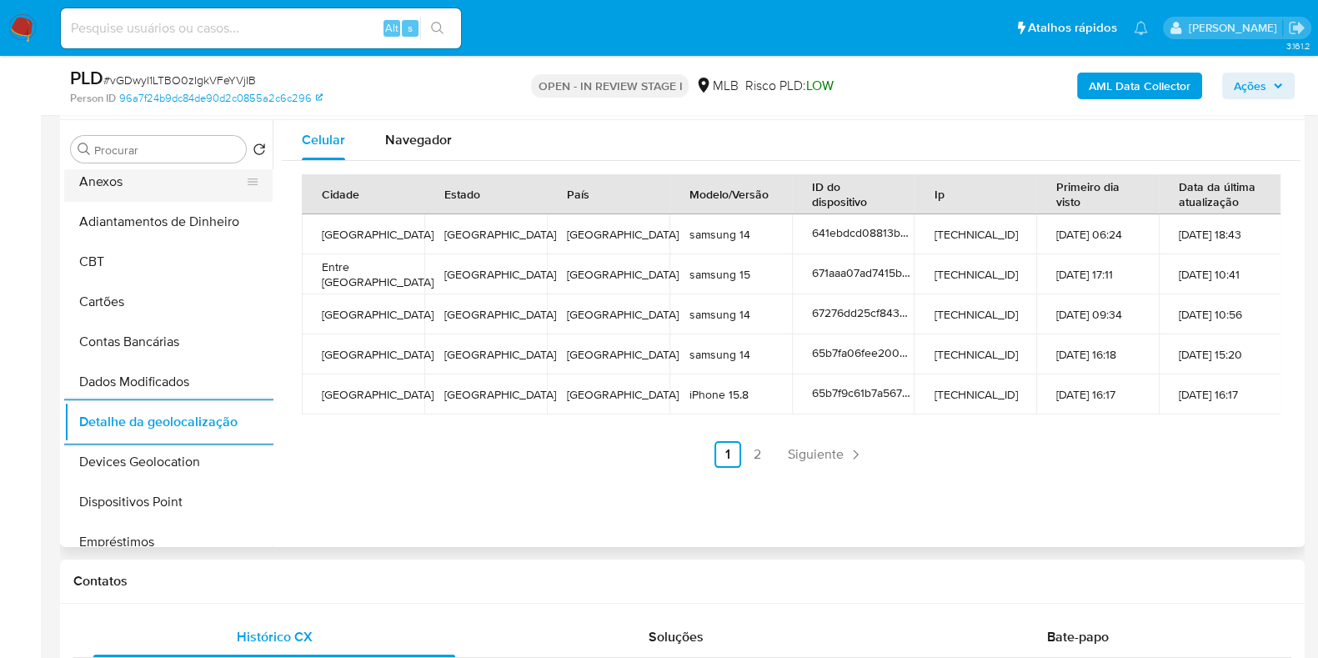
scroll to position [0, 0]
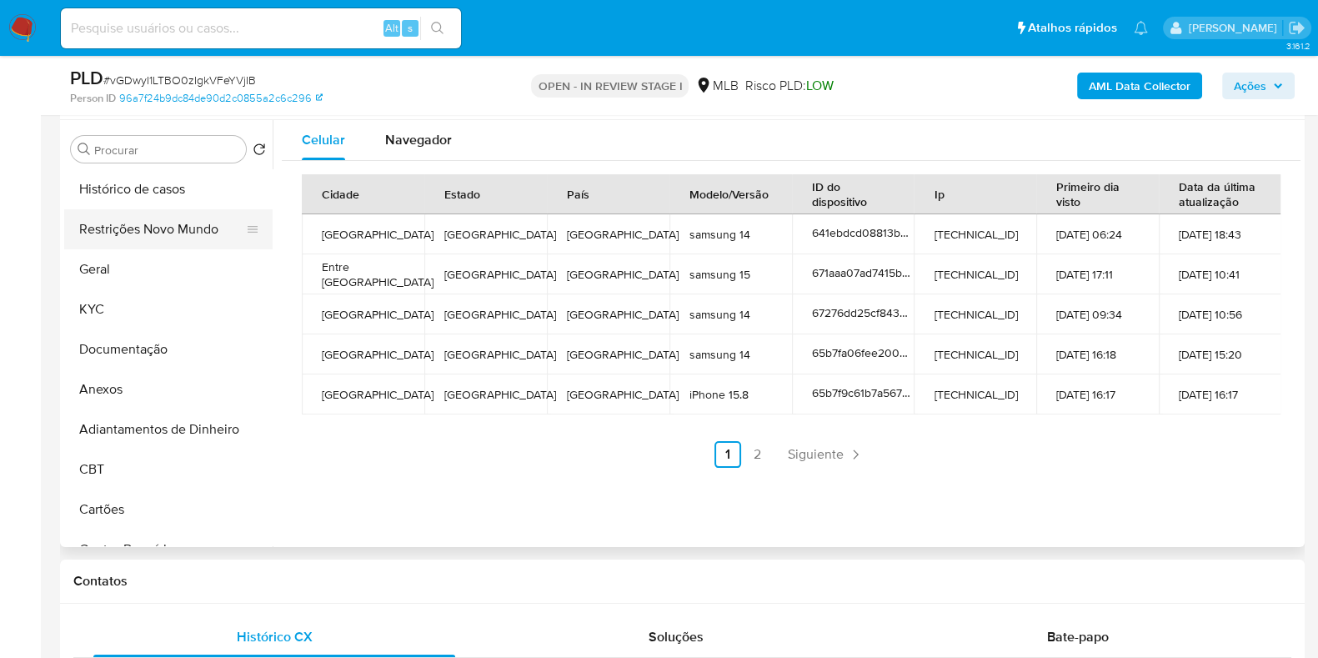
click at [179, 223] on button "Restrições Novo Mundo" at bounding box center [161, 229] width 195 height 40
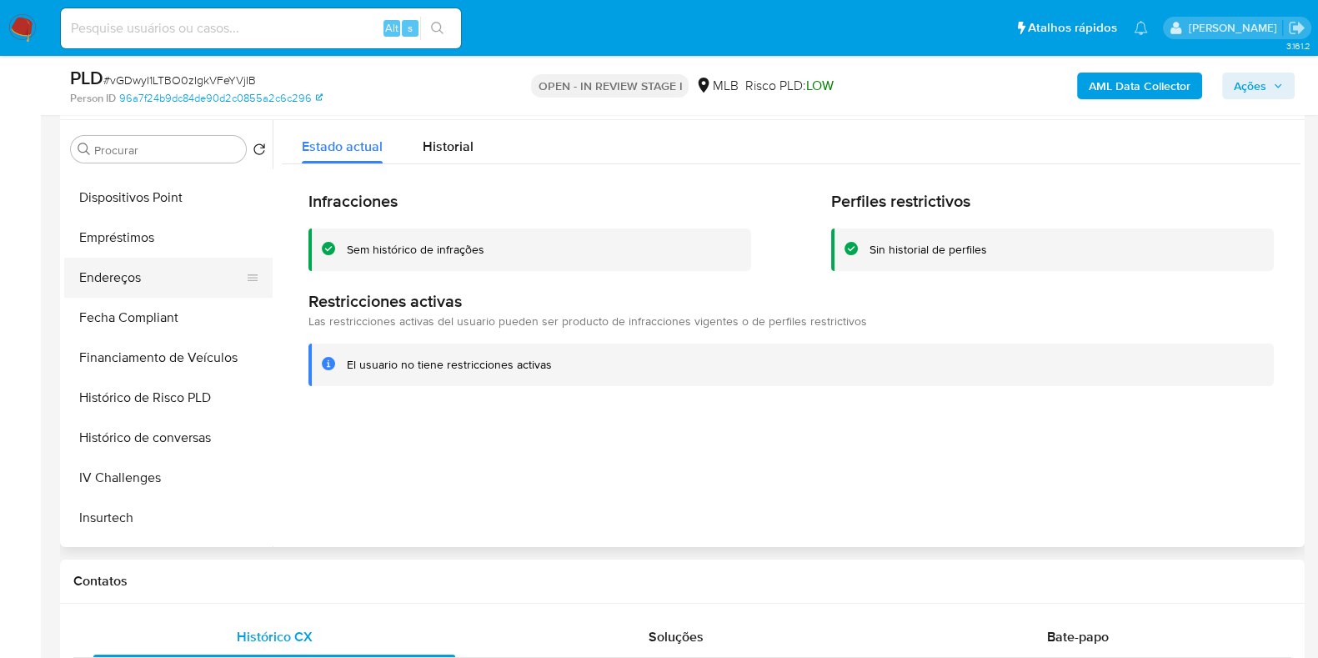
scroll to position [521, 0]
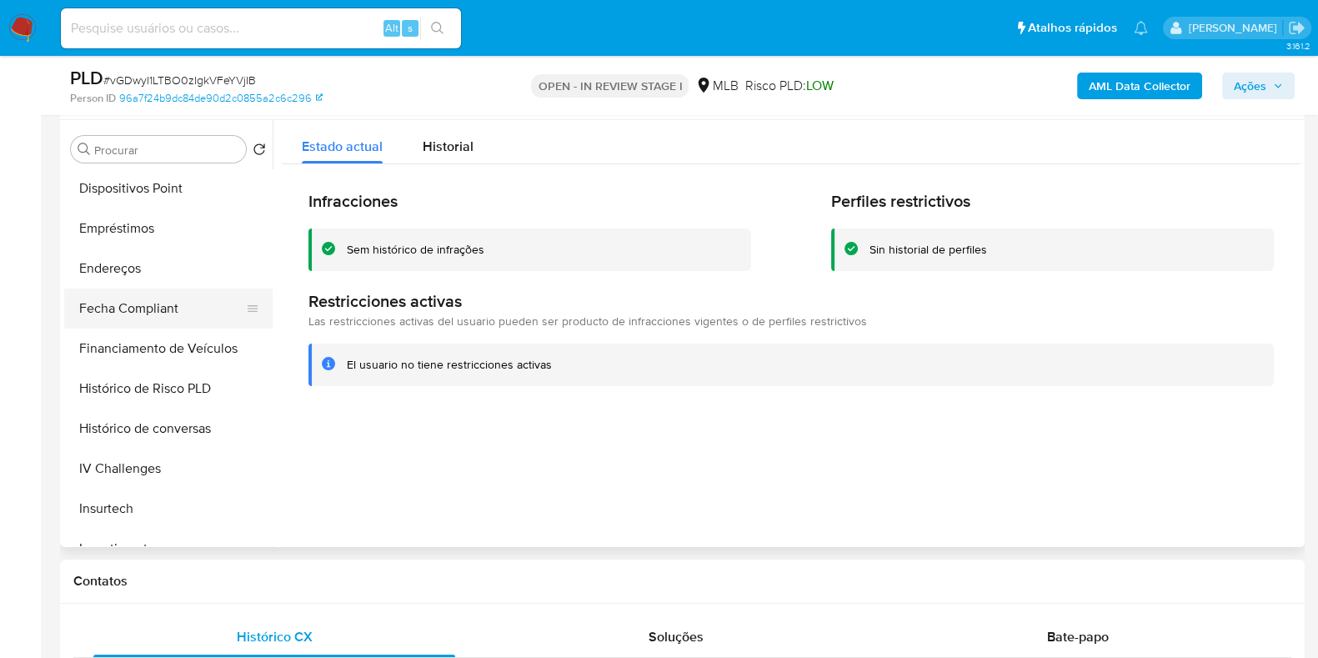
click at [179, 301] on button "Fecha Compliant" at bounding box center [161, 308] width 195 height 40
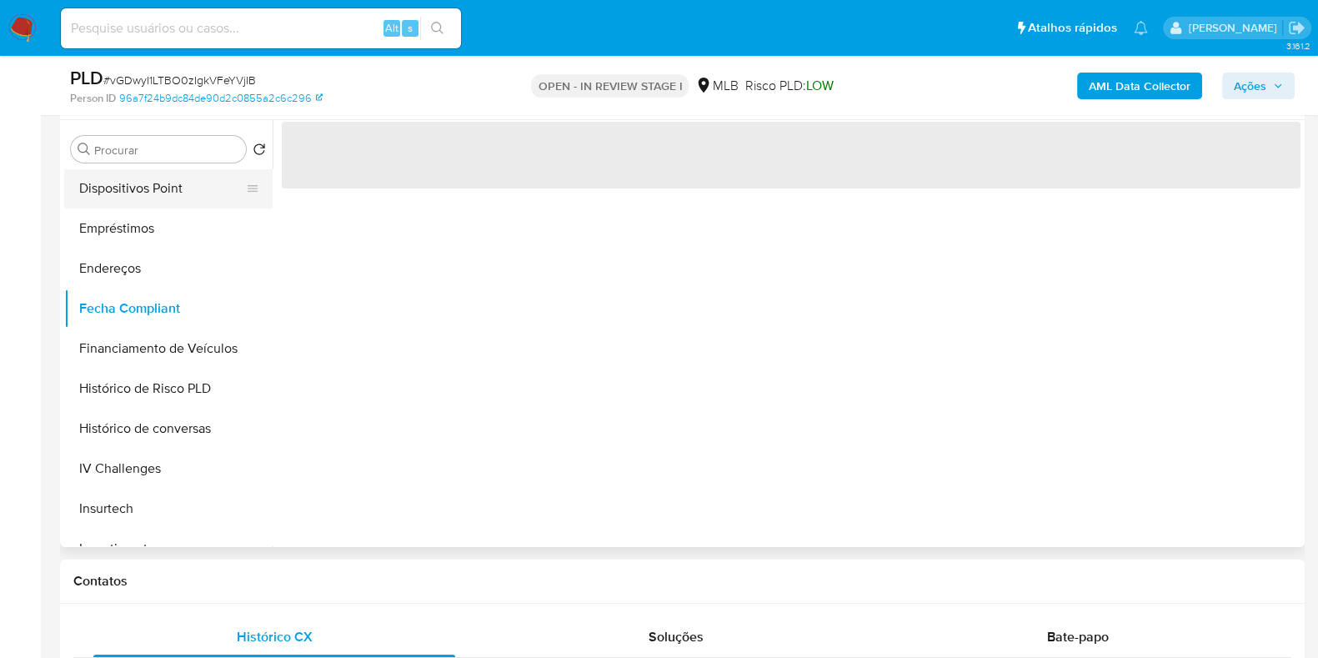
click at [193, 199] on ul "Histórico de casos Restrições Novo Mundo Geral KYC Documentação Anexos Adiantam…" at bounding box center [168, 357] width 208 height 376
click at [192, 190] on button "Dispositivos Point" at bounding box center [161, 188] width 195 height 40
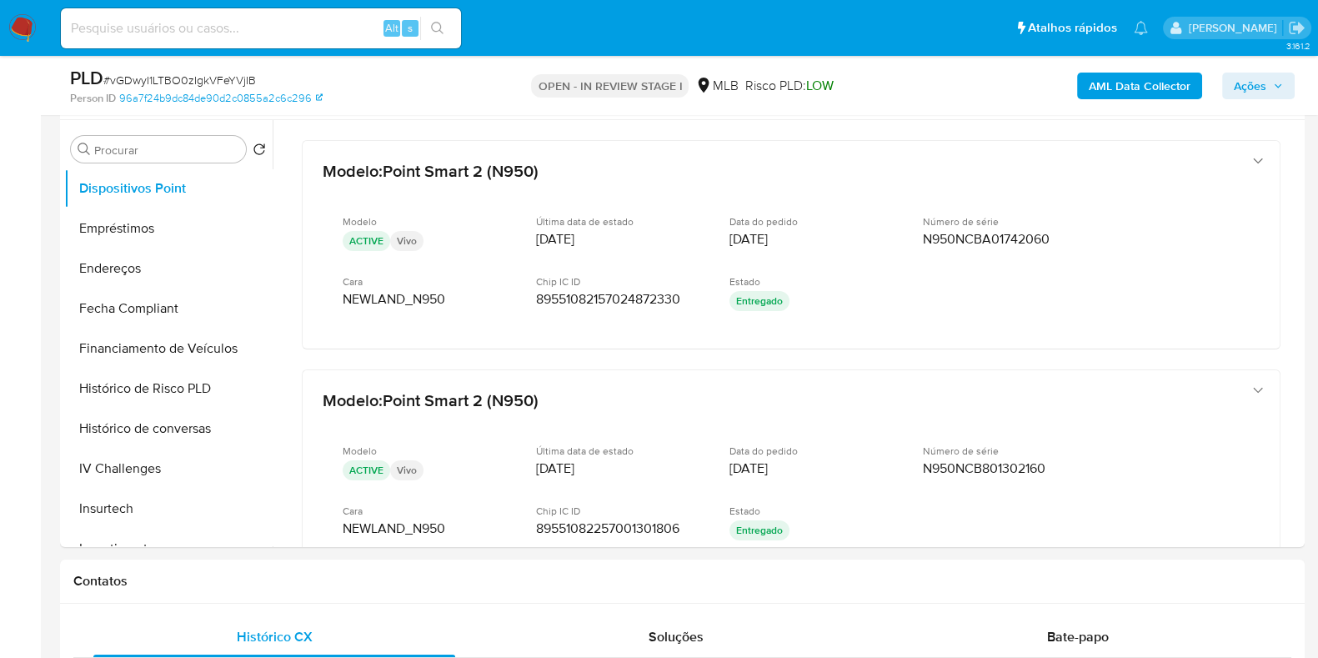
click at [1113, 88] on b "AML Data Collector" at bounding box center [1139, 86] width 102 height 27
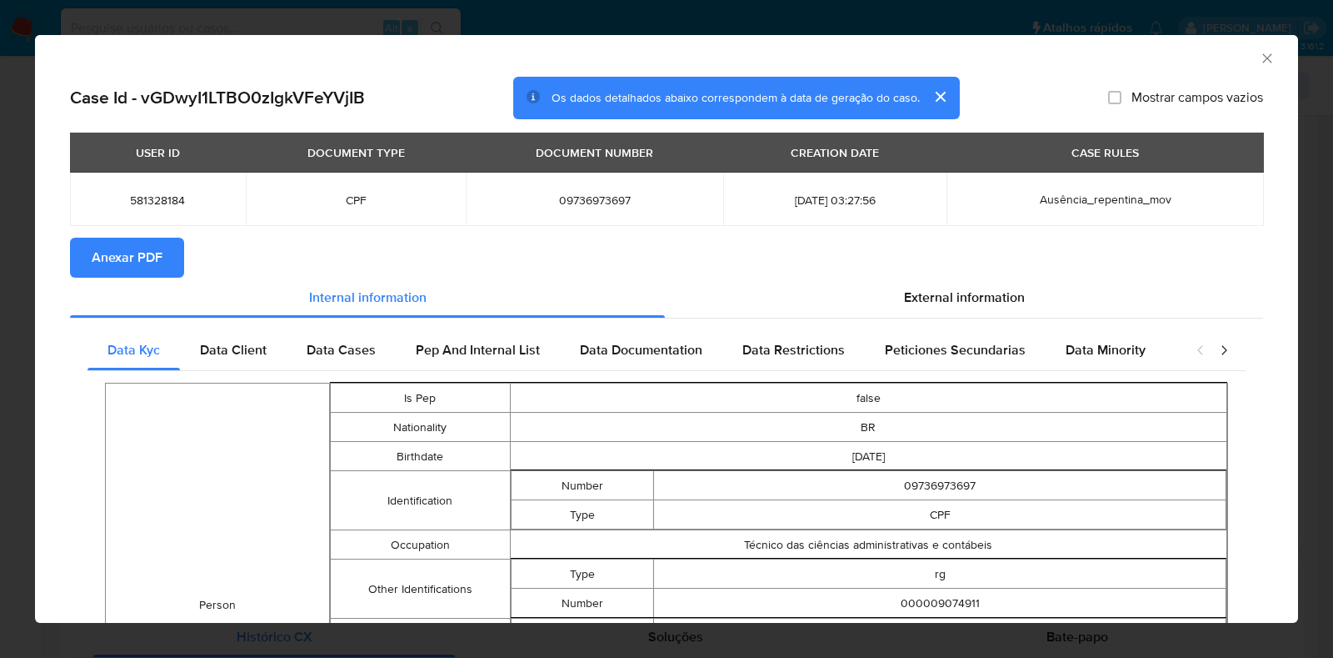
click at [100, 248] on span "Anexar PDF" at bounding box center [127, 257] width 71 height 37
click at [0, 273] on div "AML Data Collector Case Id - vGDwyI1LTBO0zIgkVFeYVjIB Os dados detalhados abaix…" at bounding box center [666, 329] width 1333 height 658
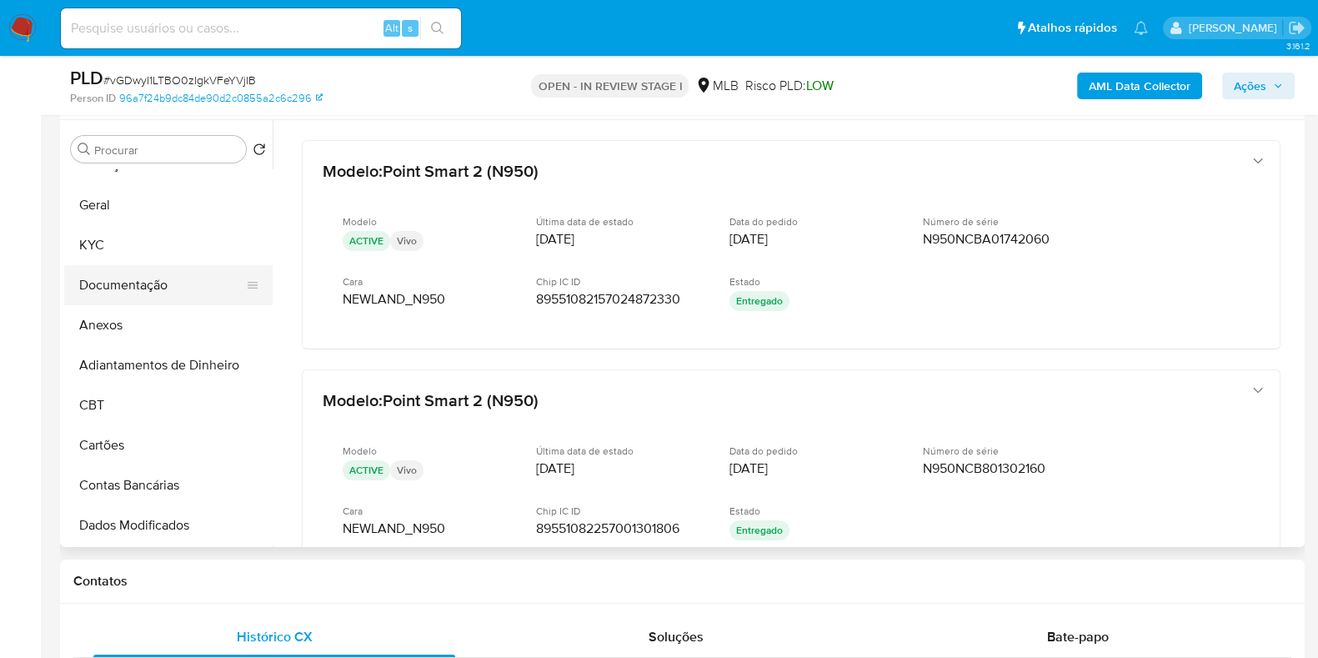
scroll to position [0, 0]
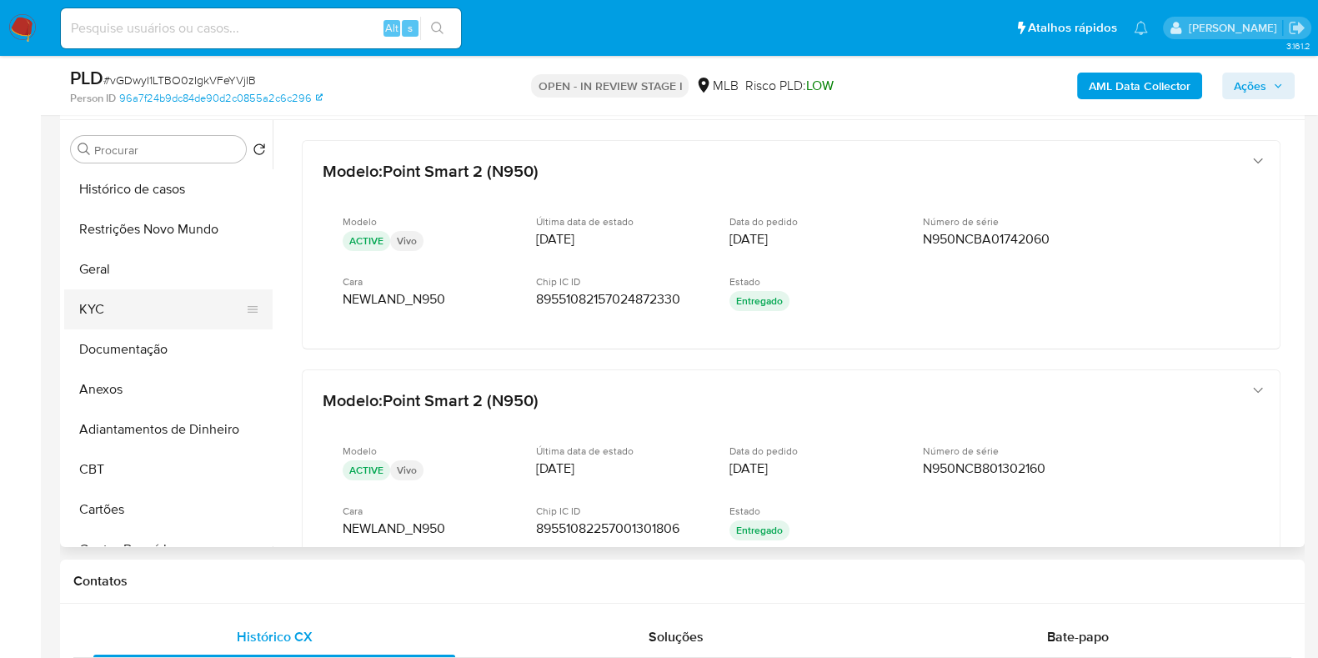
click at [113, 302] on button "KYC" at bounding box center [161, 309] width 195 height 40
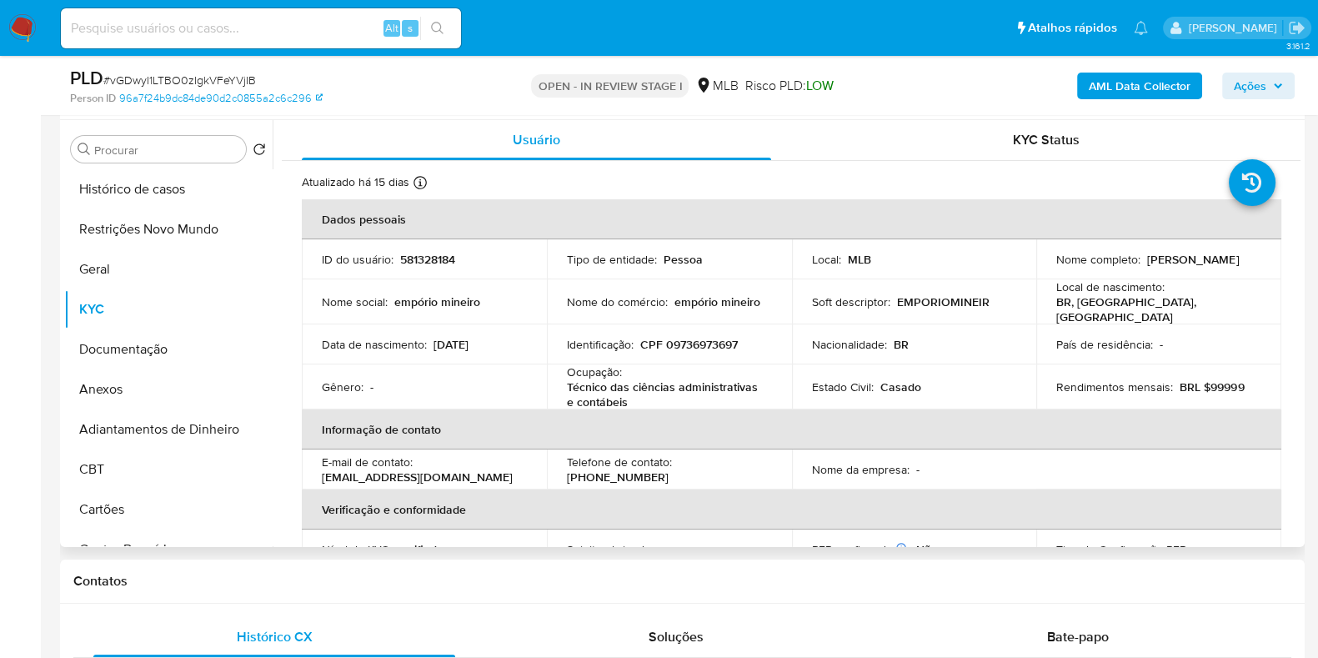
drag, startPoint x: 1180, startPoint y: 268, endPoint x: 1052, endPoint y: 269, distance: 128.3
click at [1056, 267] on div "Nome completo : Barbara Rodrigues Maia" at bounding box center [1158, 259] width 205 height 15
copy p "Barbara Rodrigues Maia"
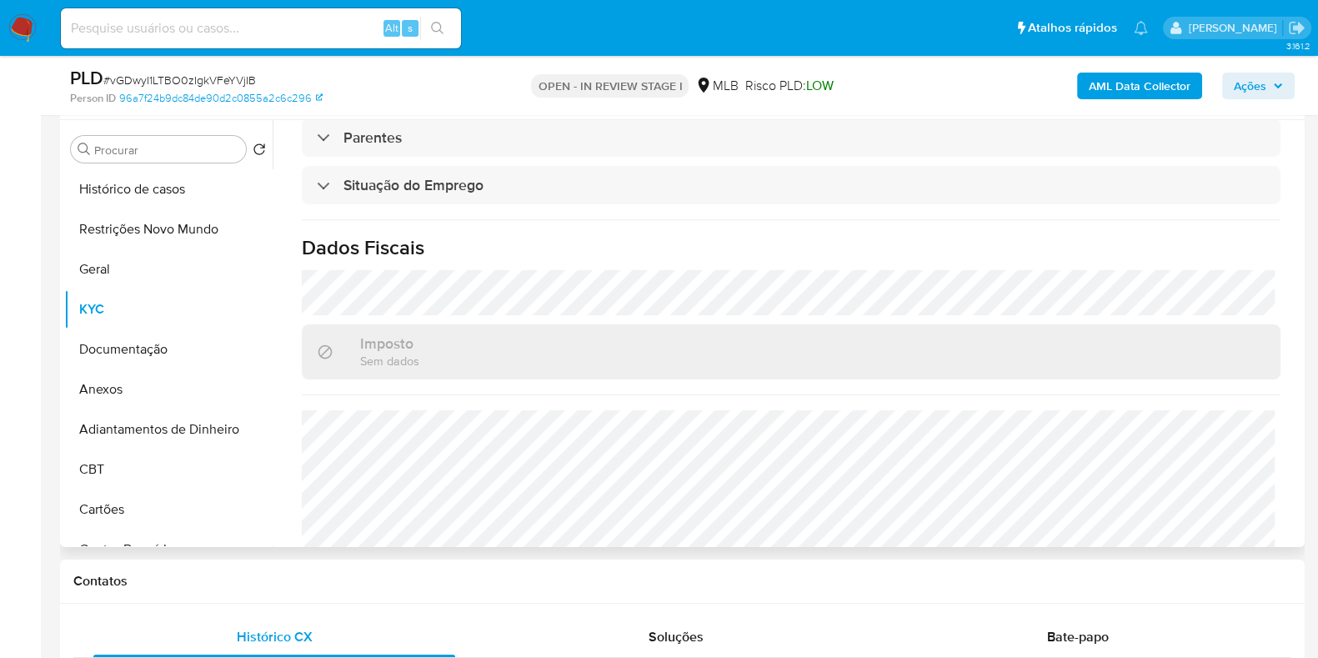
scroll to position [728, 0]
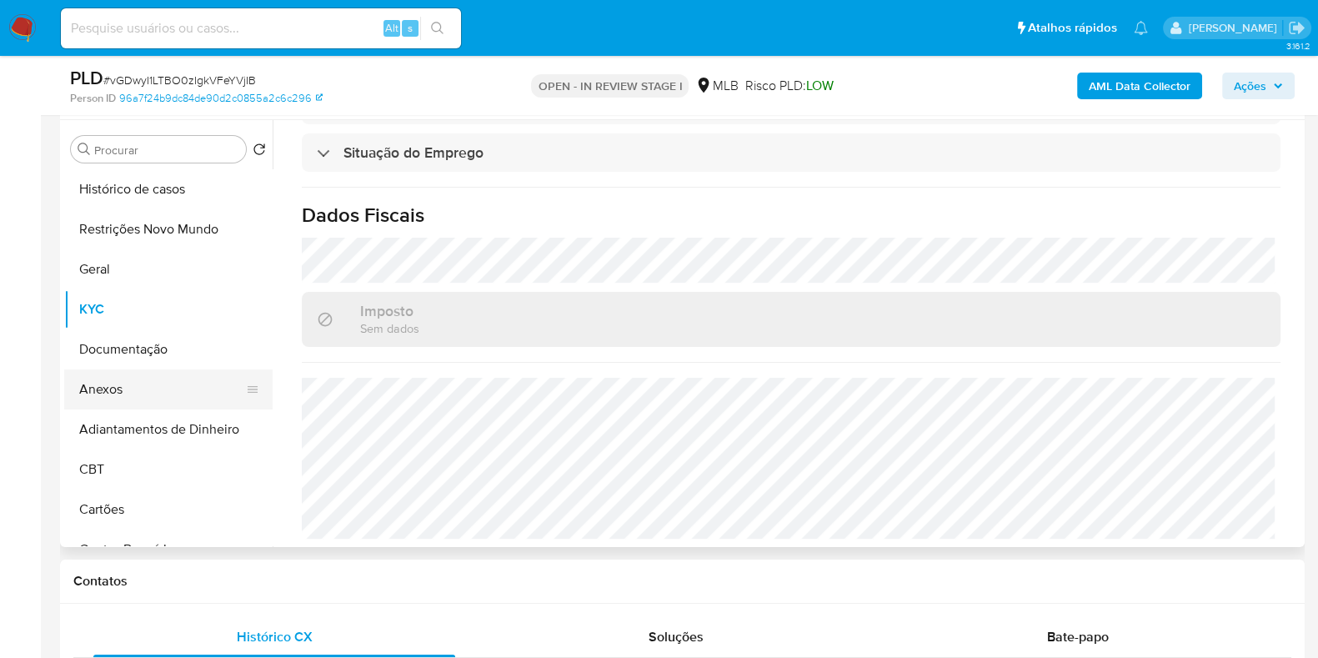
click at [132, 383] on button "Anexos" at bounding box center [161, 389] width 195 height 40
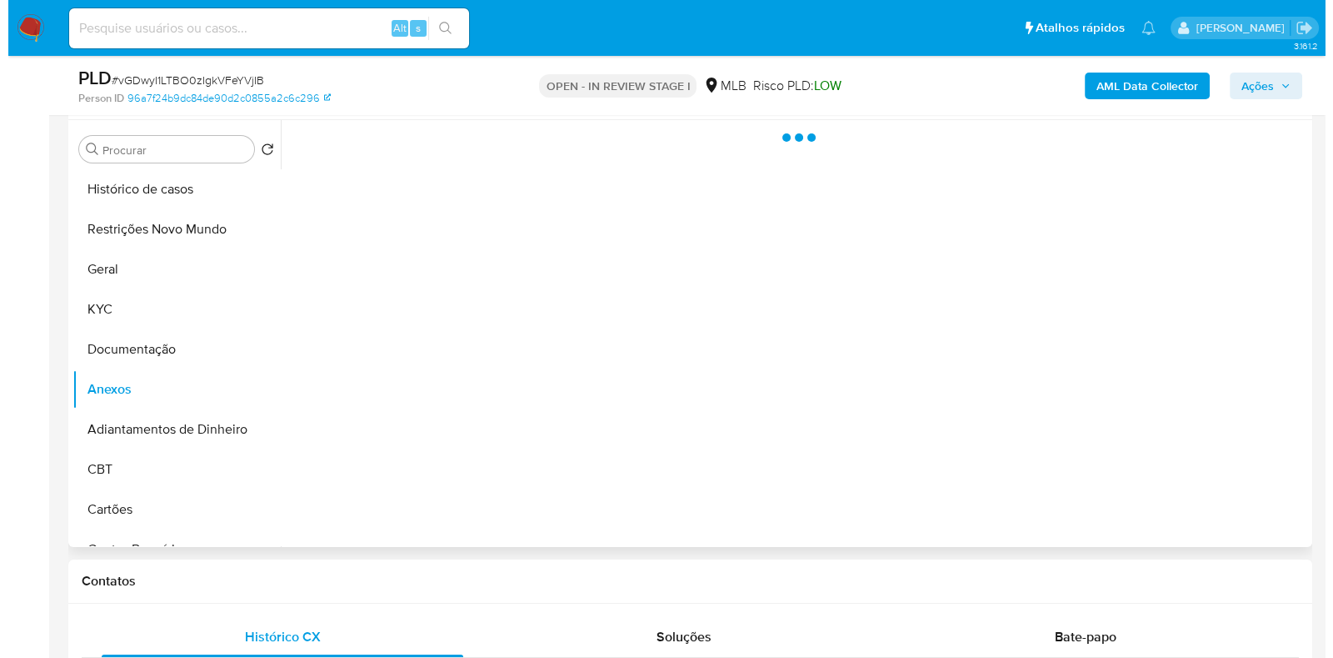
scroll to position [0, 0]
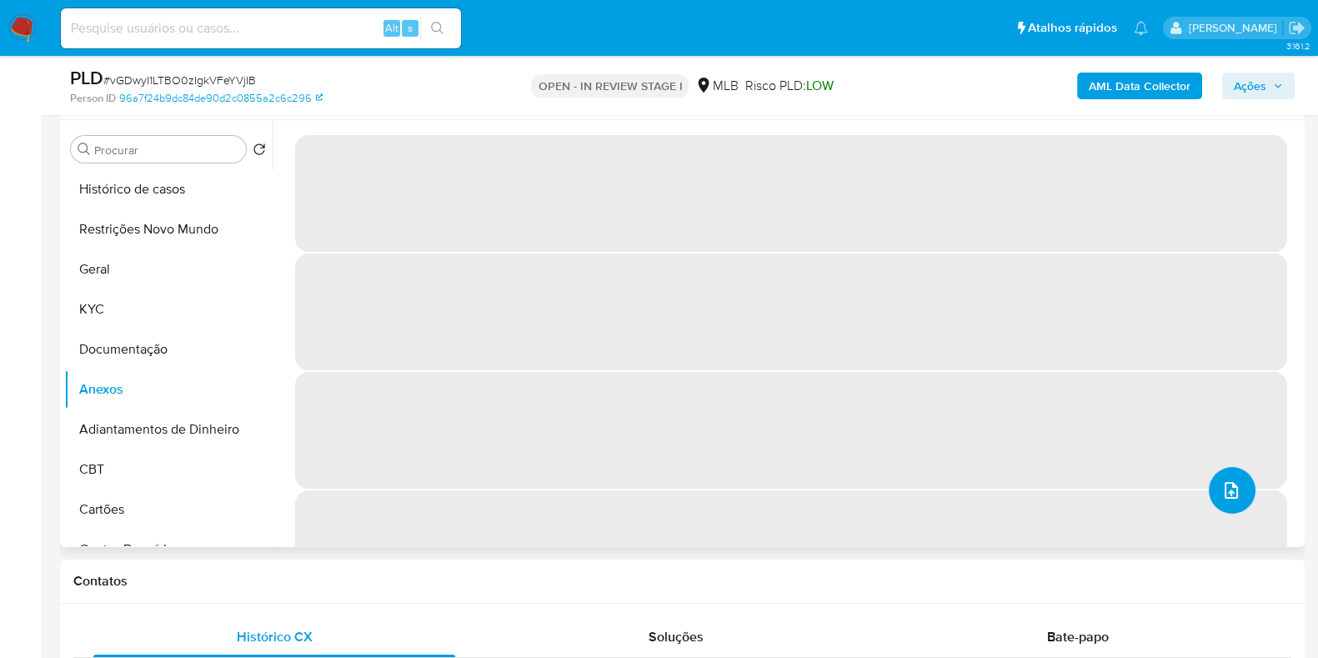
click at [1221, 485] on icon "upload-file" at bounding box center [1231, 490] width 20 height 20
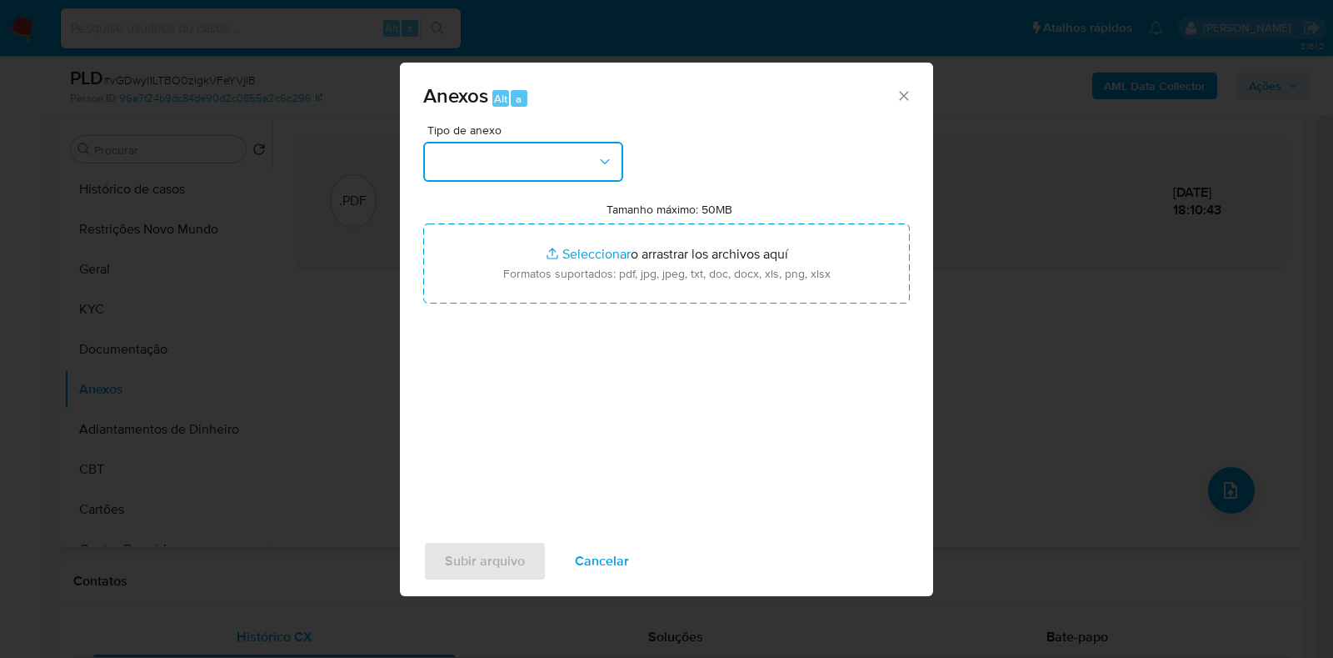
click at [559, 162] on button "button" at bounding box center [523, 162] width 200 height 40
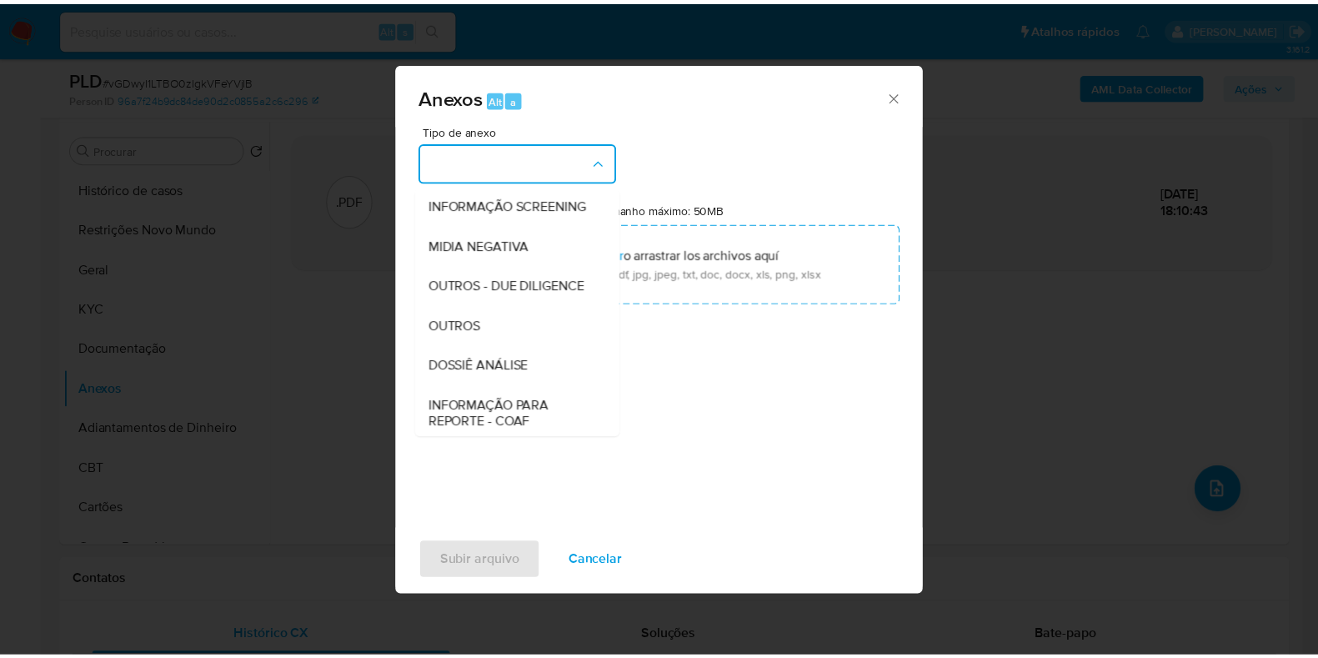
scroll to position [257, 0]
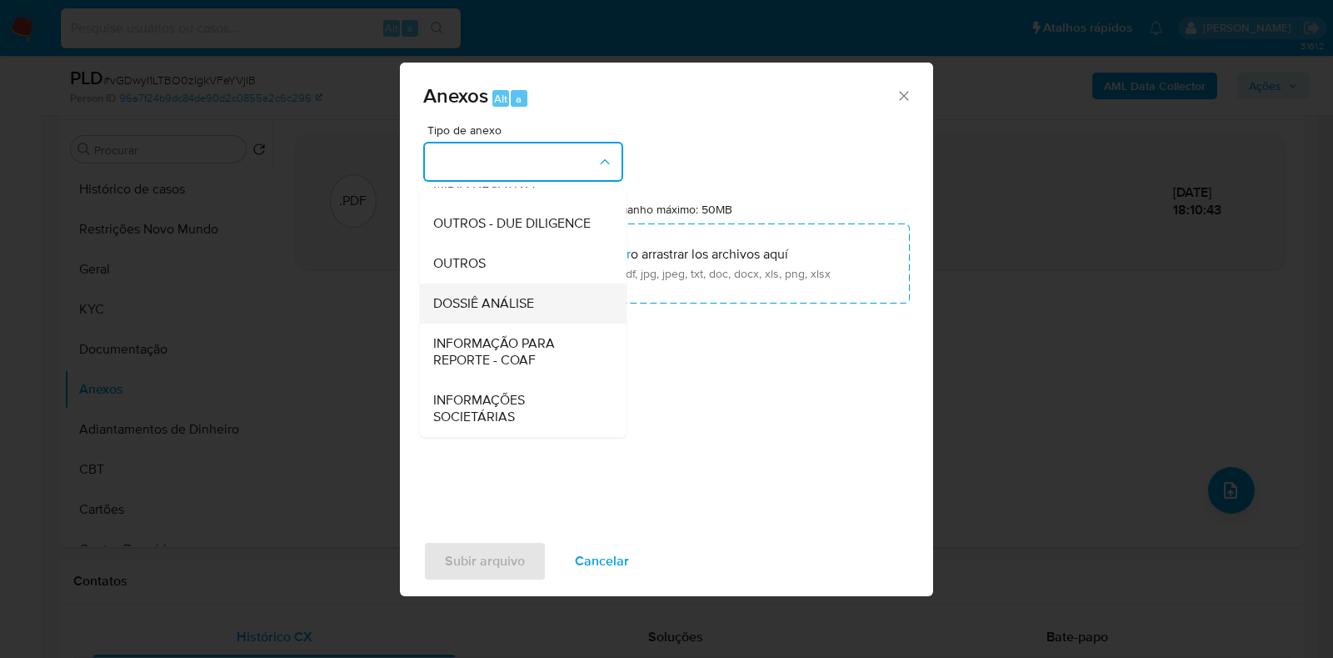
click at [474, 296] on span "DOSSIÊ ANÁLISE" at bounding box center [483, 303] width 101 height 17
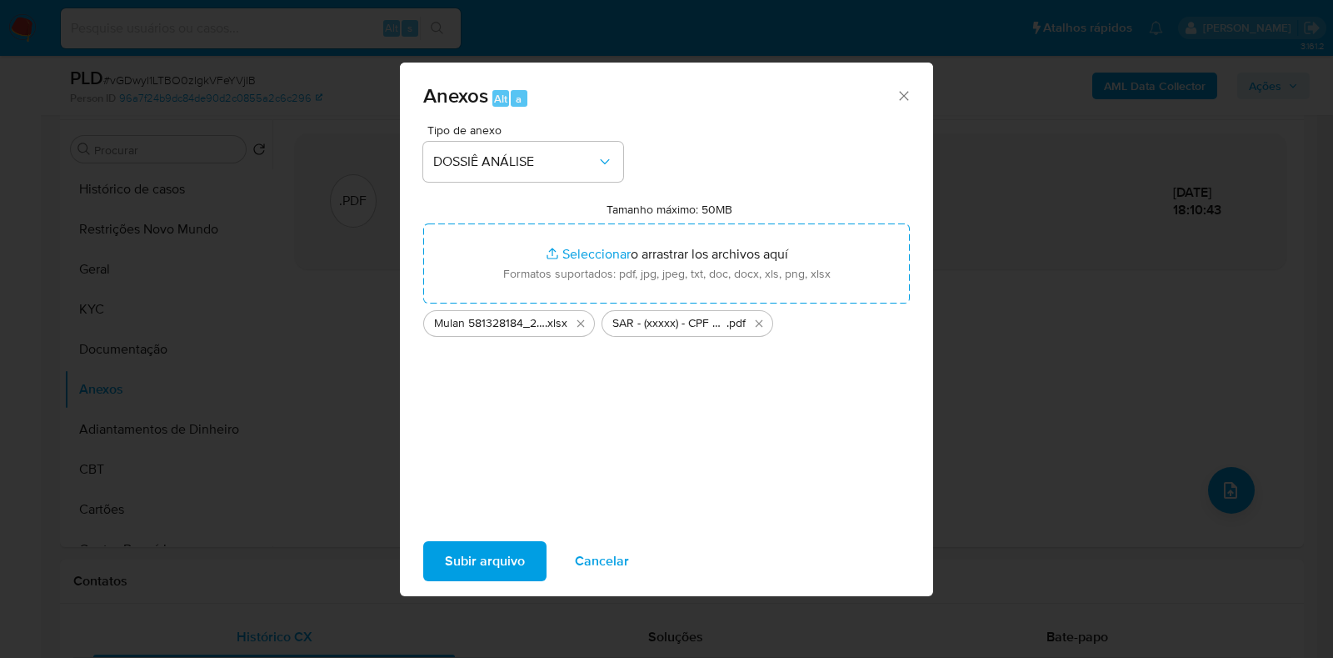
click at [474, 550] on span "Subir arquivo" at bounding box center [485, 561] width 80 height 37
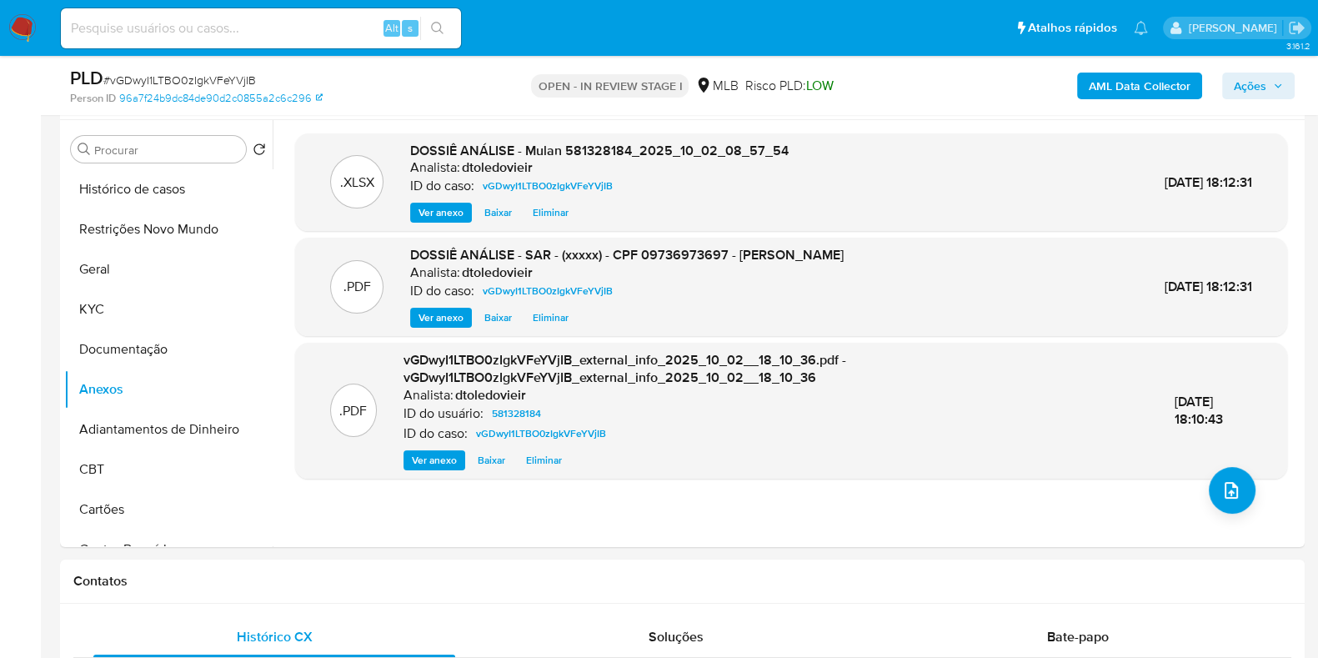
click at [1254, 83] on span "Ações" at bounding box center [1249, 86] width 33 height 27
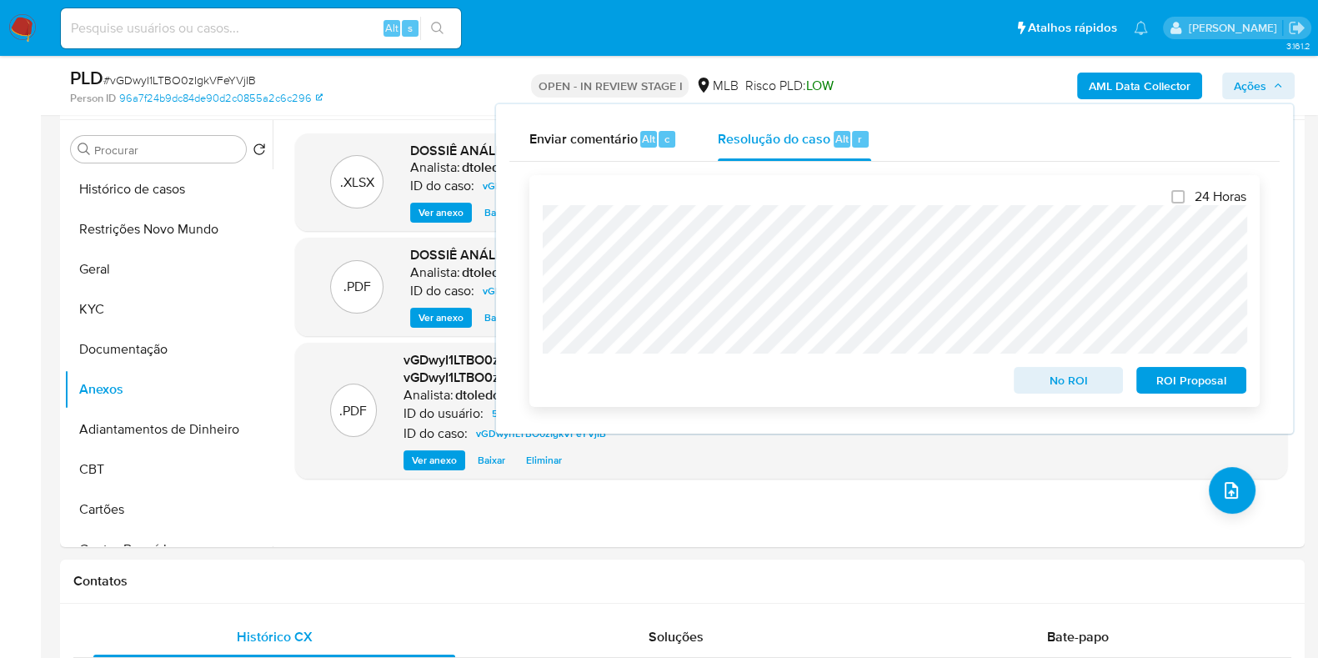
click at [1216, 381] on span "ROI Proposal" at bounding box center [1191, 379] width 87 height 23
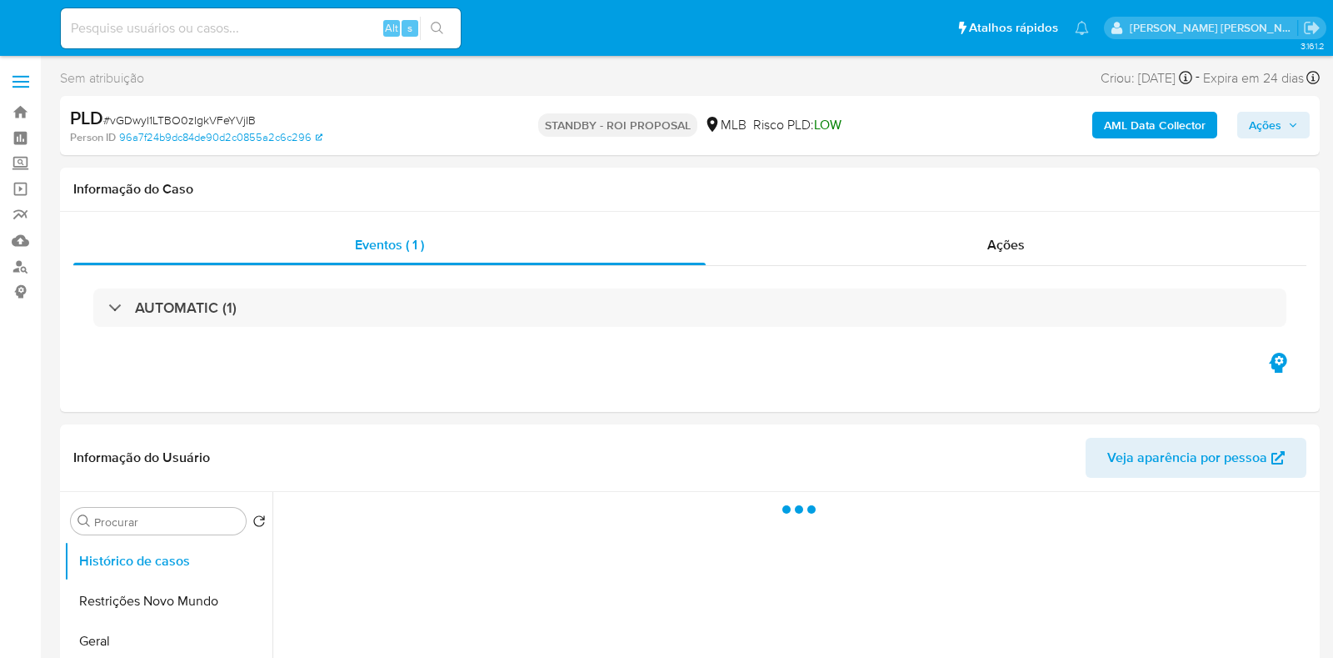
select select "10"
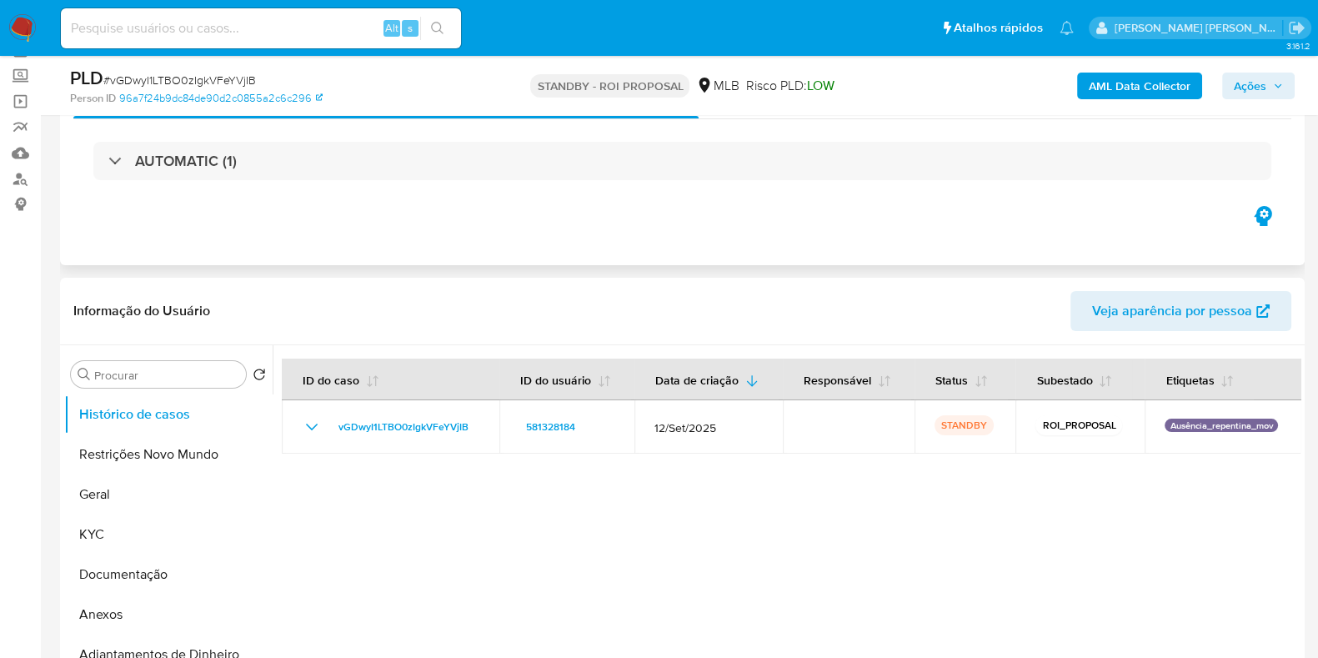
scroll to position [208, 0]
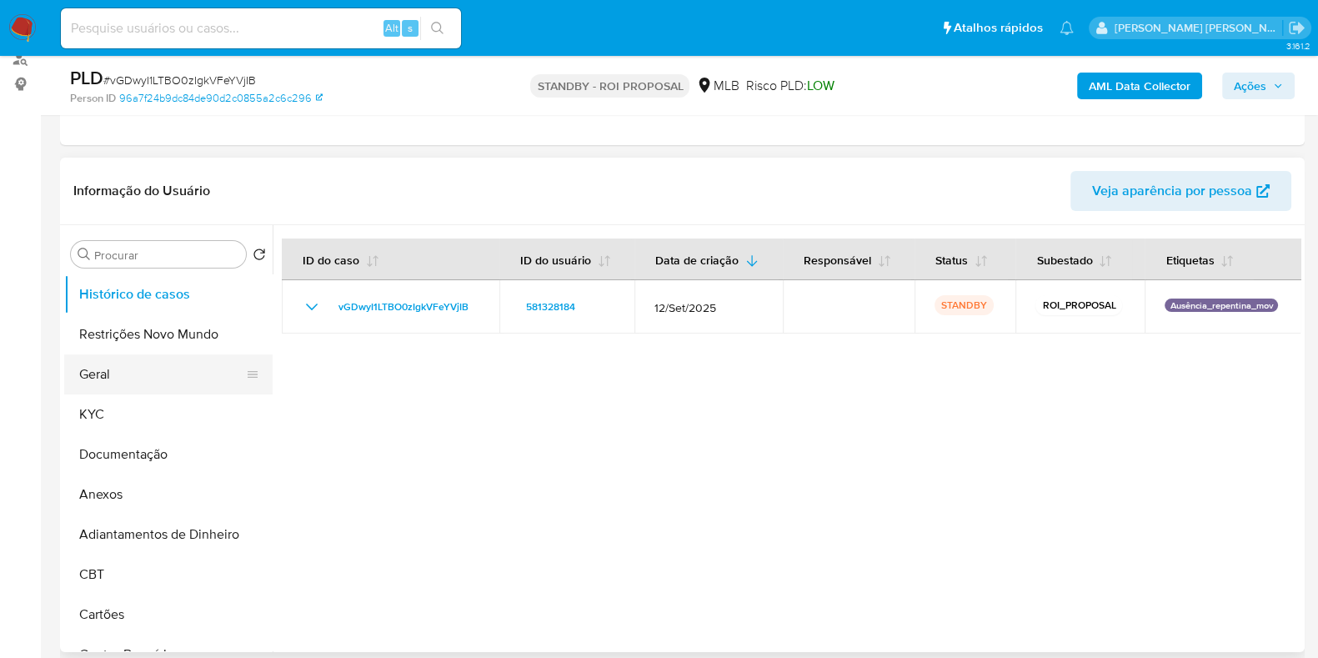
click at [126, 370] on button "Geral" at bounding box center [161, 374] width 195 height 40
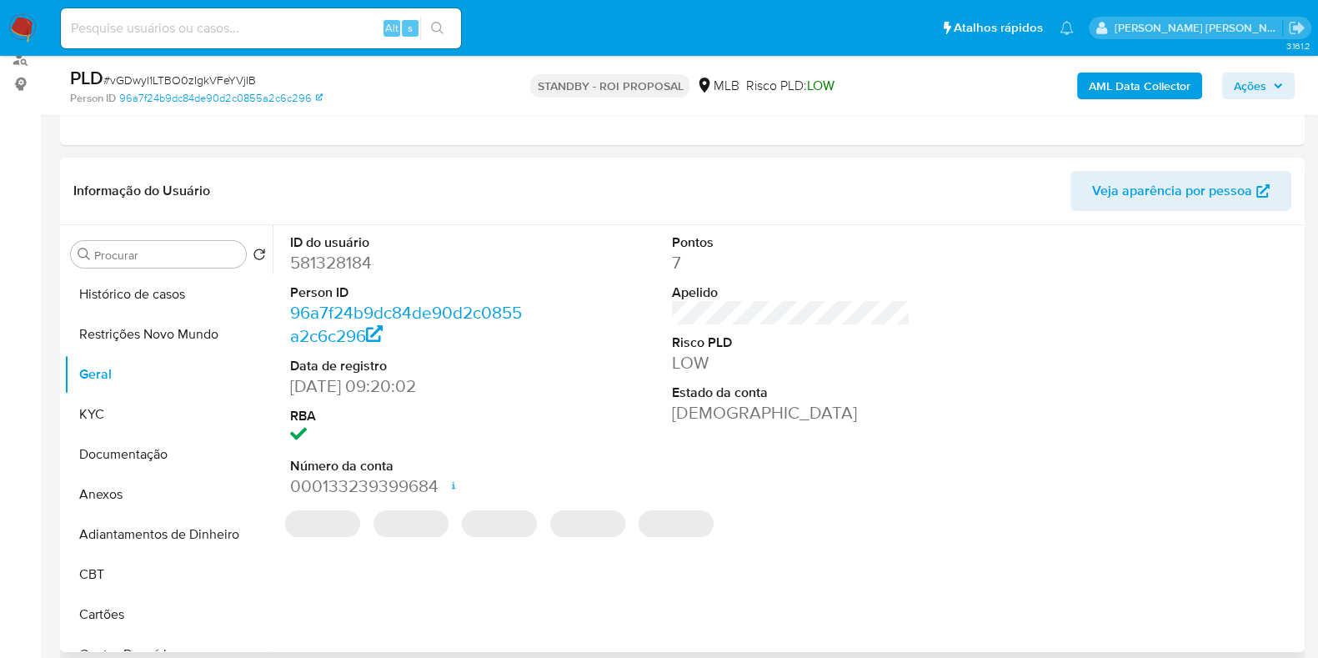
click at [311, 273] on dd "581328184" at bounding box center [409, 262] width 238 height 23
click at [313, 270] on dd "581328184" at bounding box center [409, 262] width 238 height 23
copy dd "581328184"
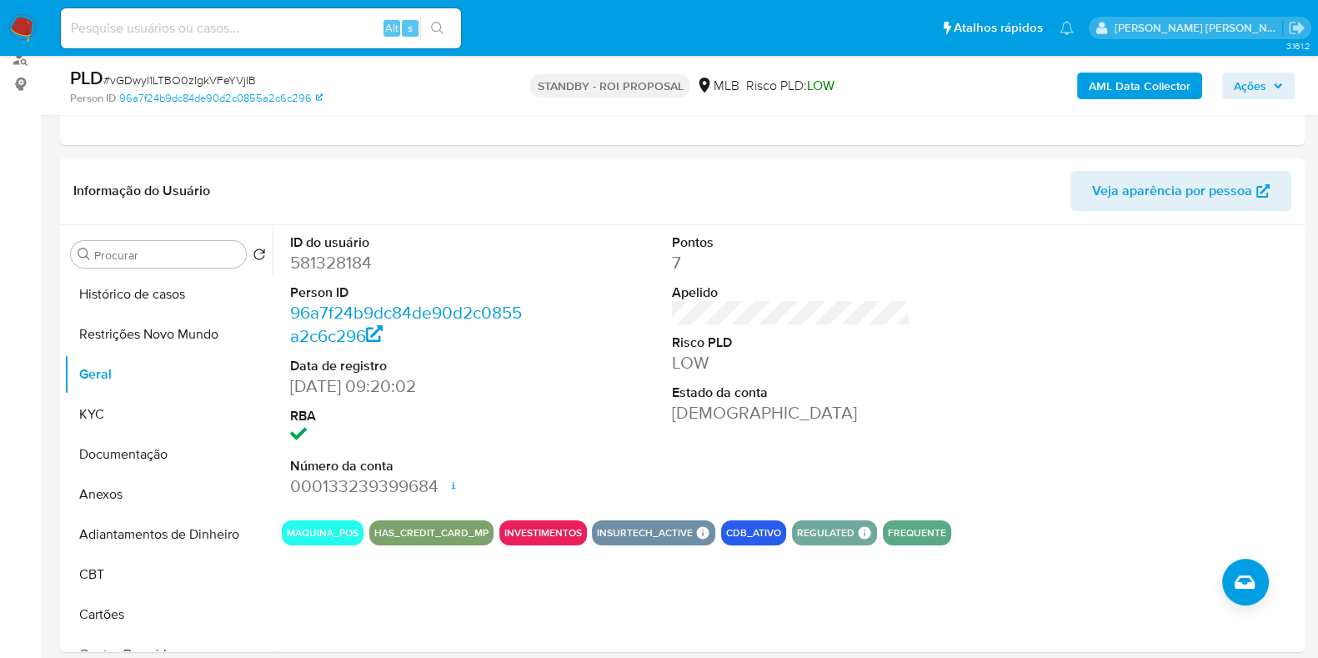
click at [300, 31] on input at bounding box center [261, 29] width 400 height 22
paste input "35991583"
type input "35991583"
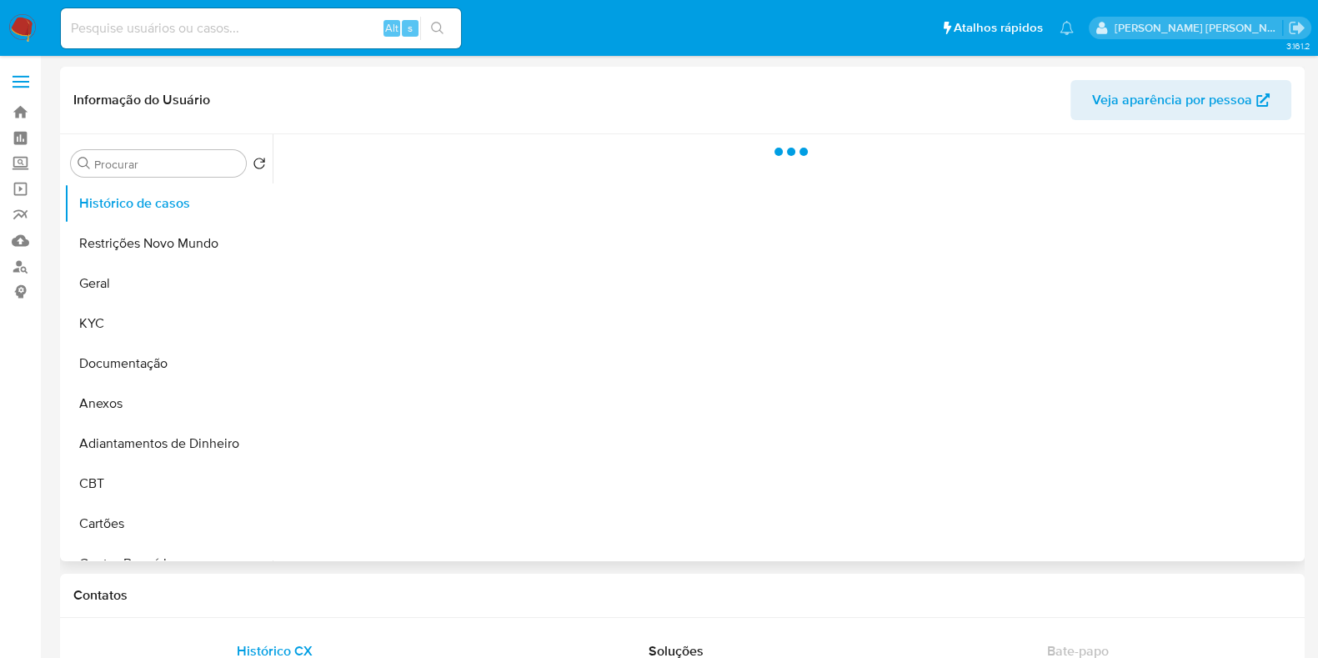
select select "10"
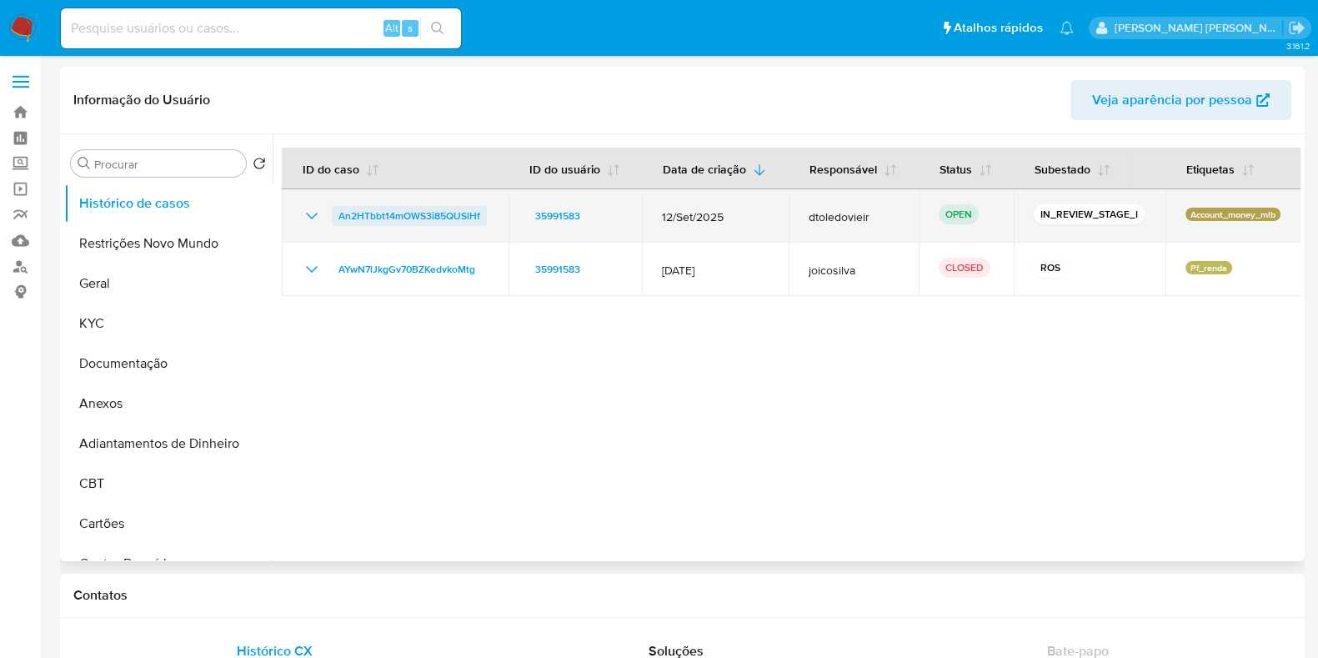
click at [425, 212] on span "An2HTbbt14mOWS3i85QUSlHf" at bounding box center [409, 216] width 142 height 20
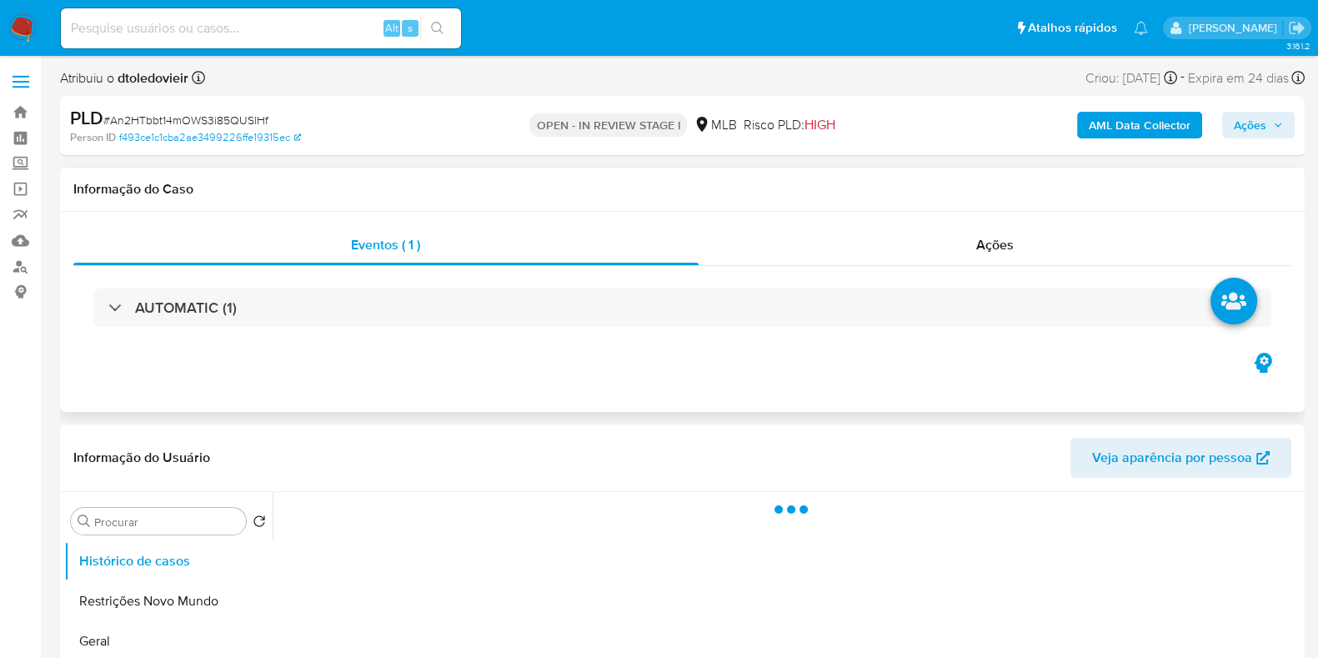
select select "10"
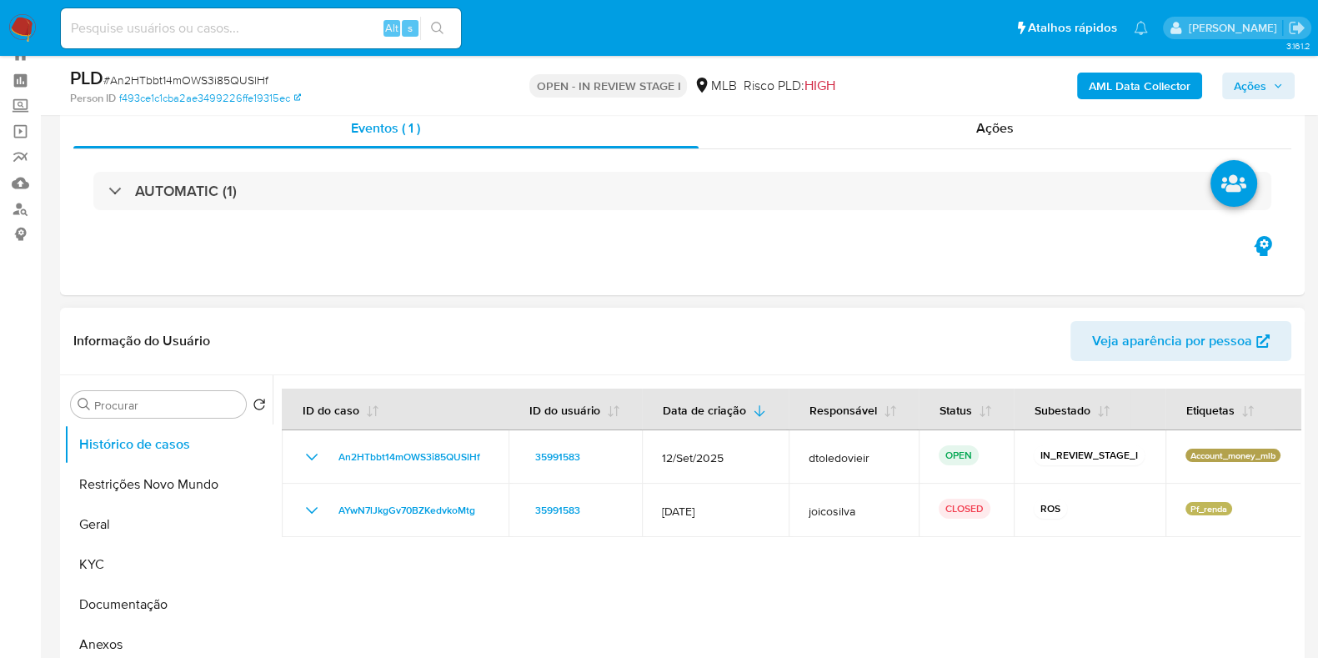
scroll to position [103, 0]
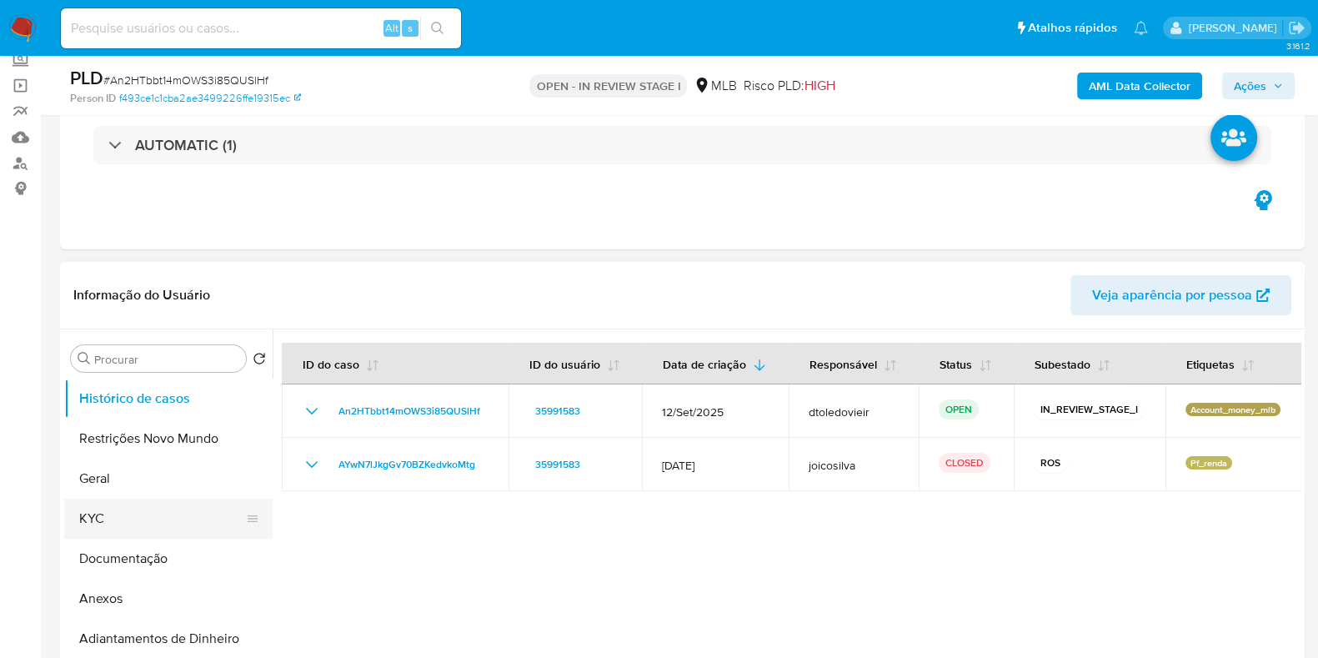
click at [169, 506] on button "KYC" at bounding box center [161, 518] width 195 height 40
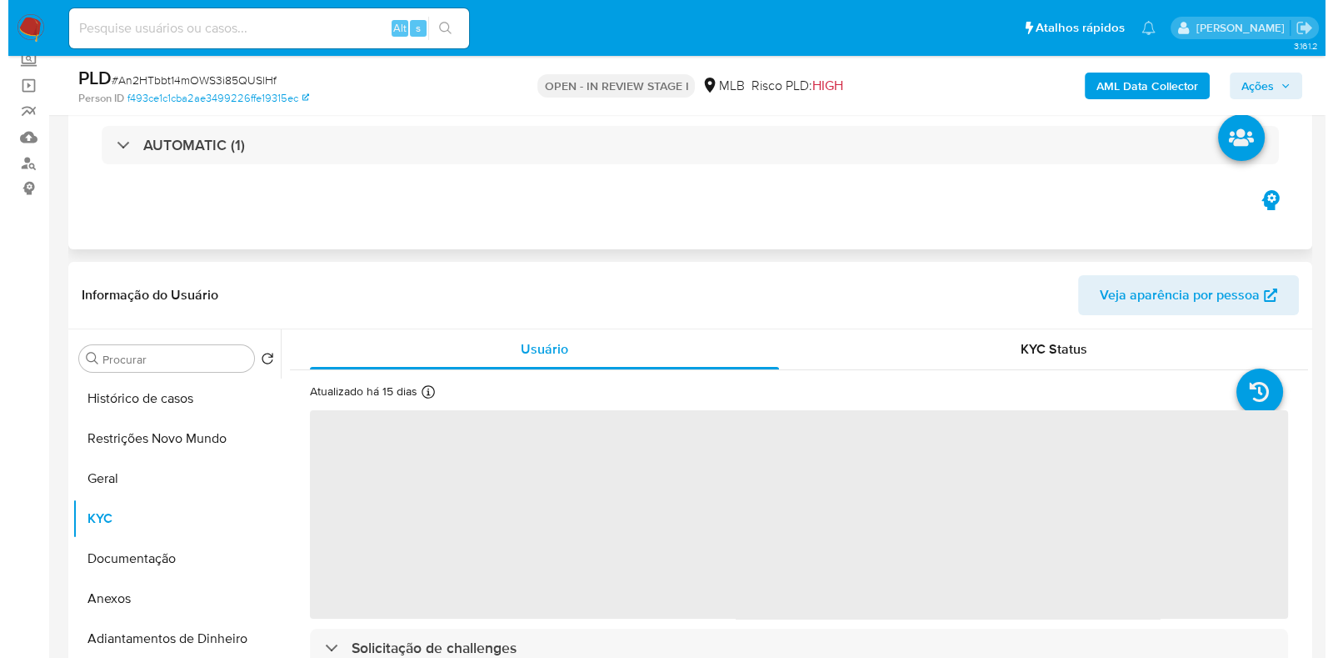
scroll to position [208, 0]
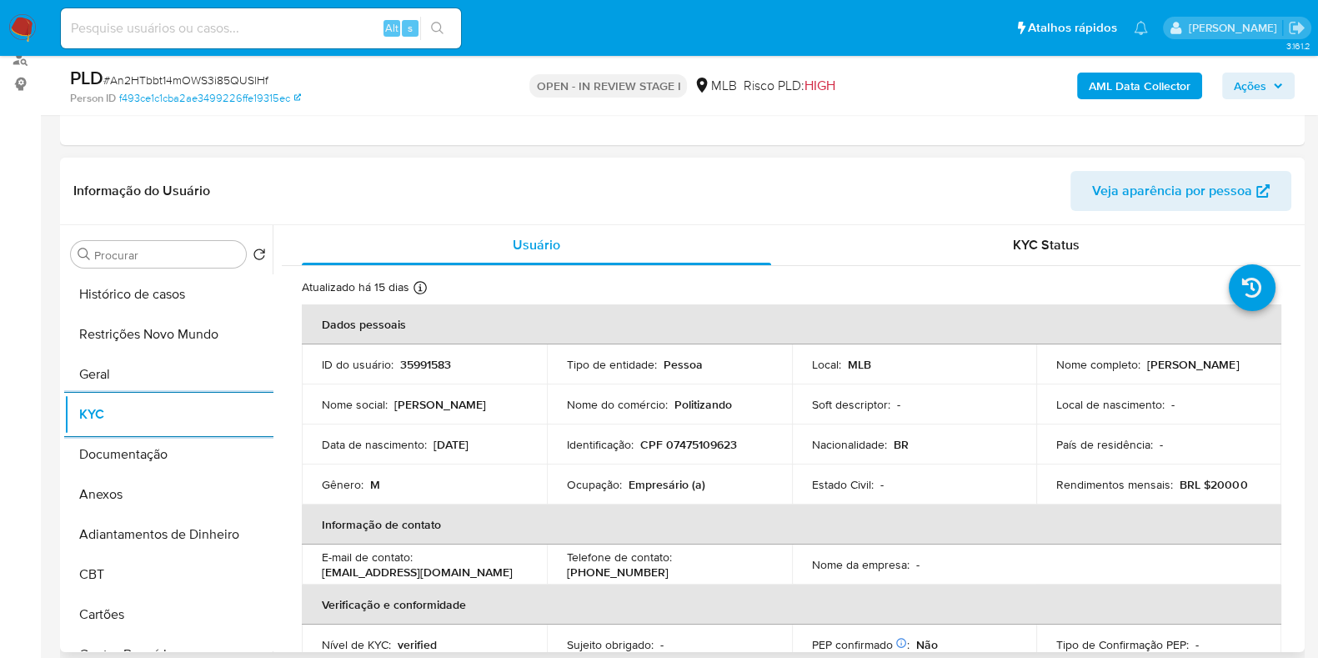
click at [665, 479] on p "Empresário (a)" at bounding box center [666, 484] width 77 height 15
copy p "Empresário"
drag, startPoint x: 125, startPoint y: 478, endPoint x: 138, endPoint y: 463, distance: 20.1
click at [126, 478] on button "Anexos" at bounding box center [168, 494] width 208 height 40
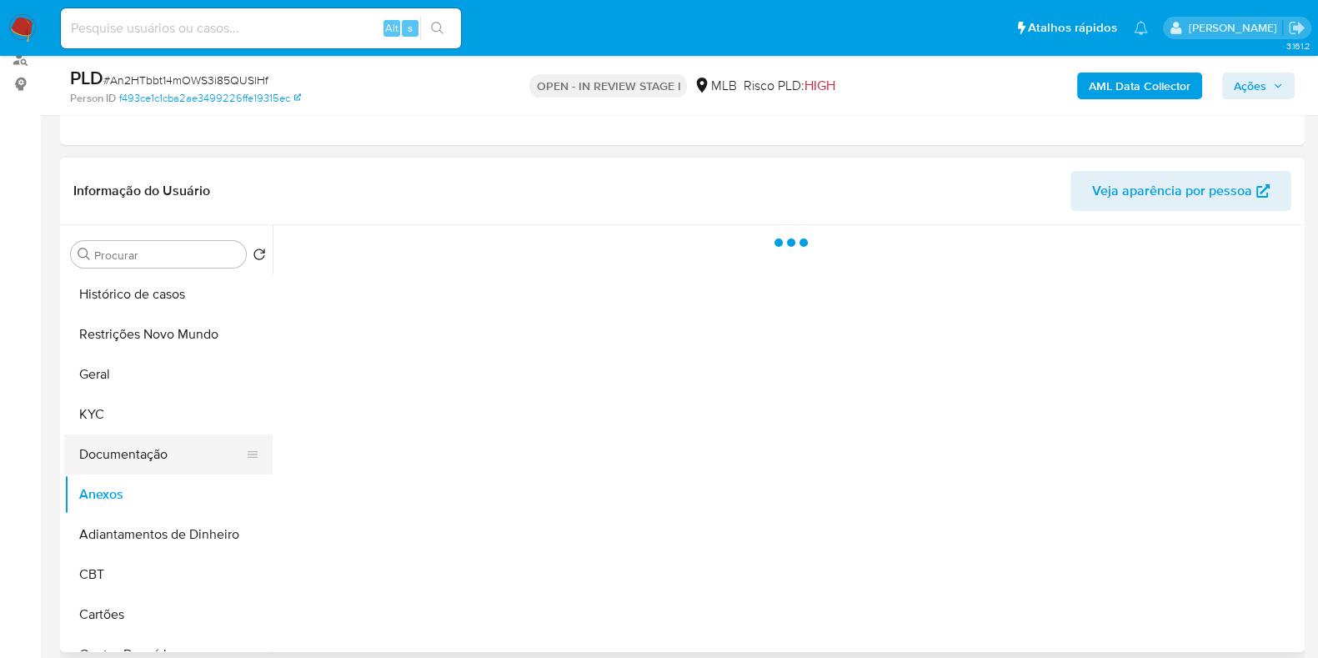
click at [138, 463] on button "Documentação" at bounding box center [161, 454] width 195 height 40
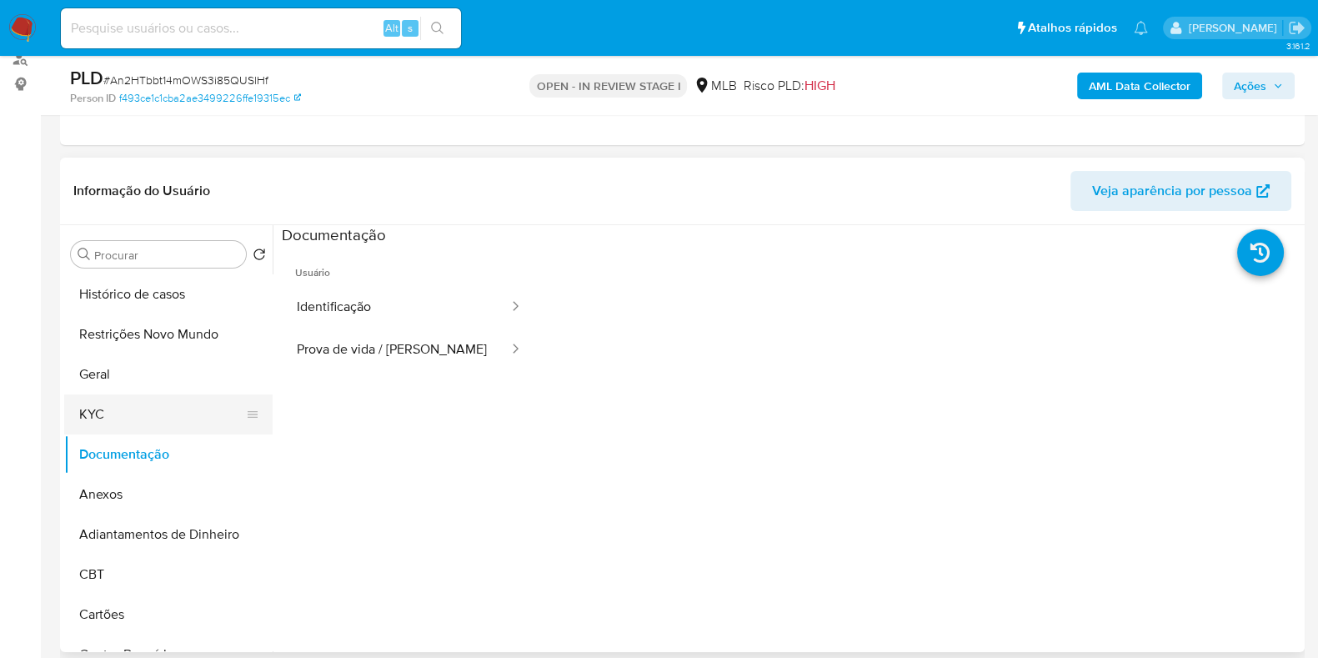
click at [153, 414] on button "KYC" at bounding box center [161, 414] width 195 height 40
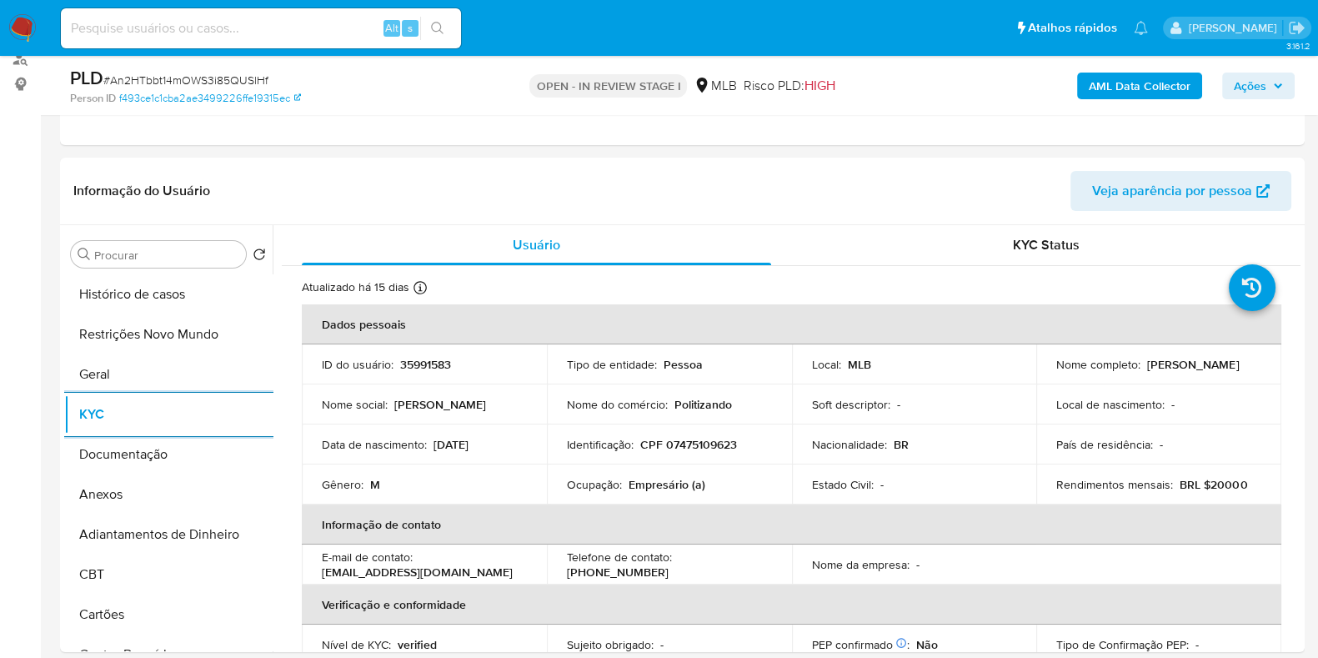
click at [1125, 78] on b "AML Data Collector" at bounding box center [1139, 86] width 102 height 27
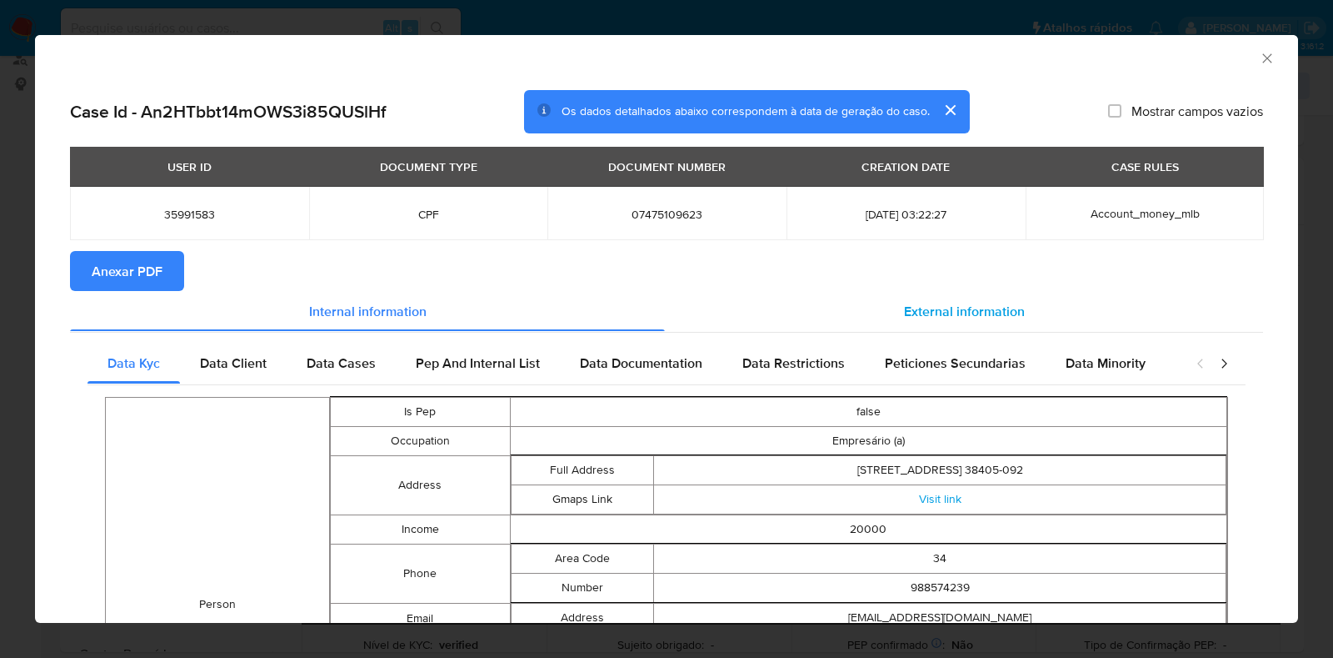
click at [899, 299] on div "External information" at bounding box center [964, 311] width 598 height 40
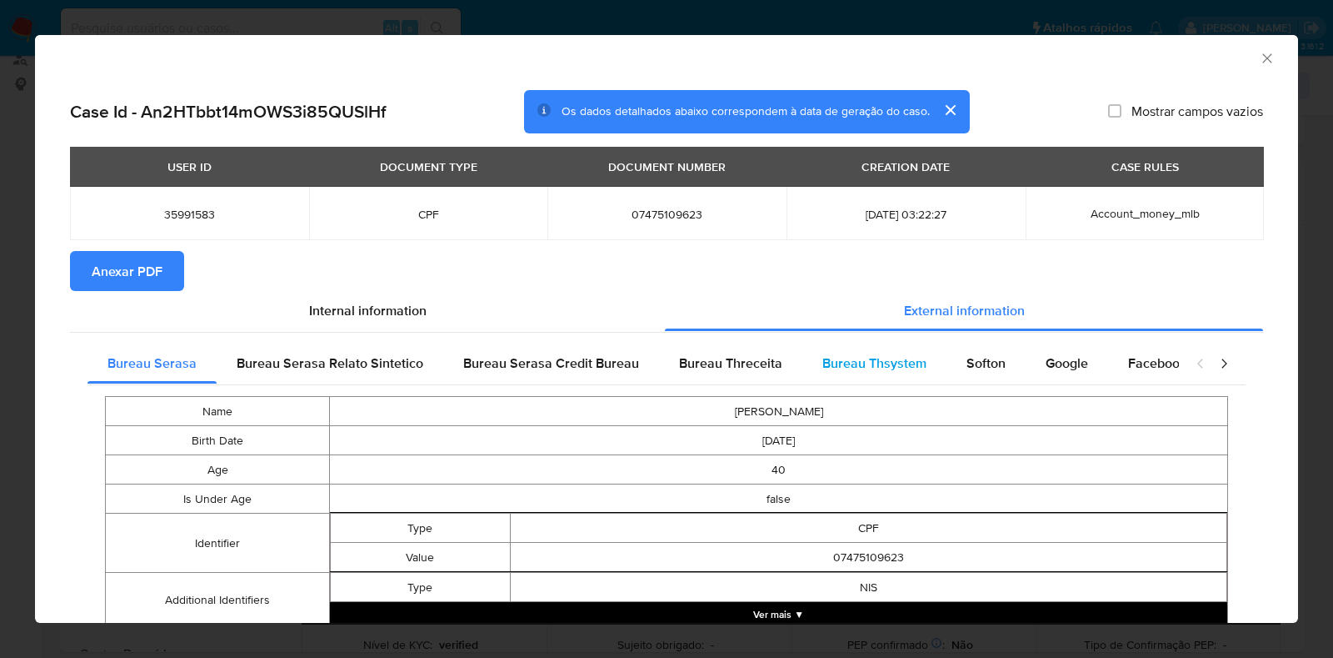
click at [906, 355] on span "Bureau Thsystem" at bounding box center [875, 362] width 104 height 19
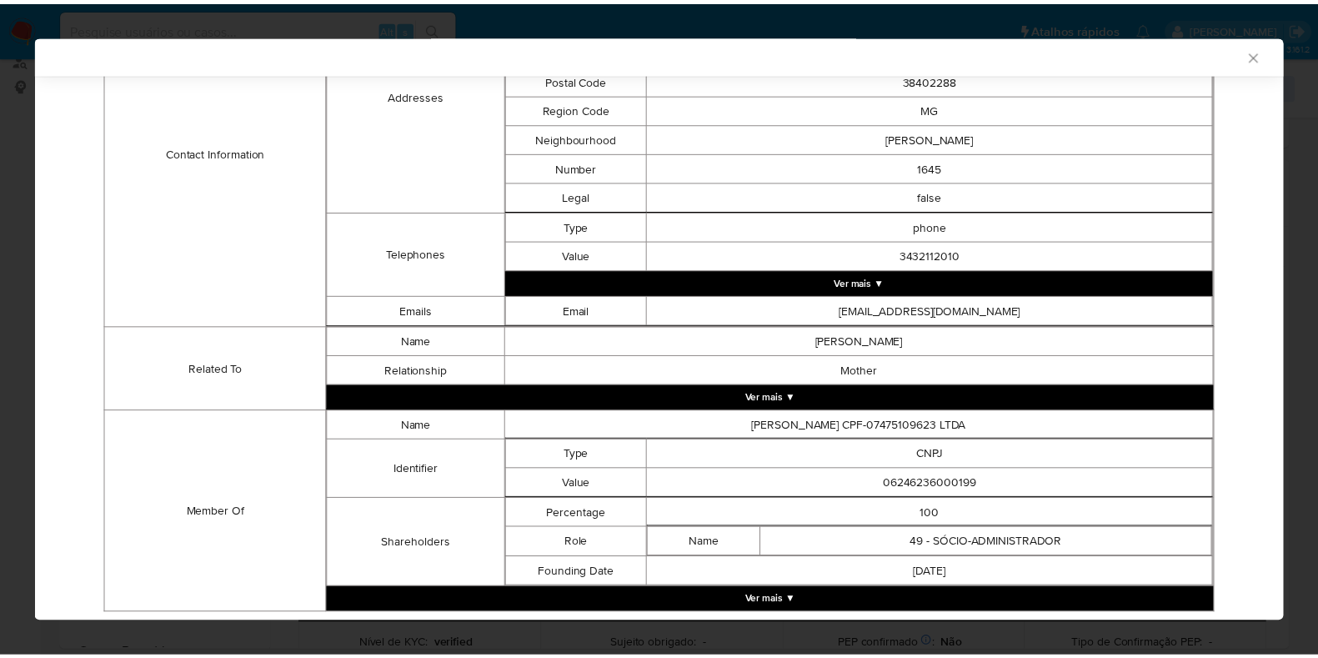
scroll to position [677, 0]
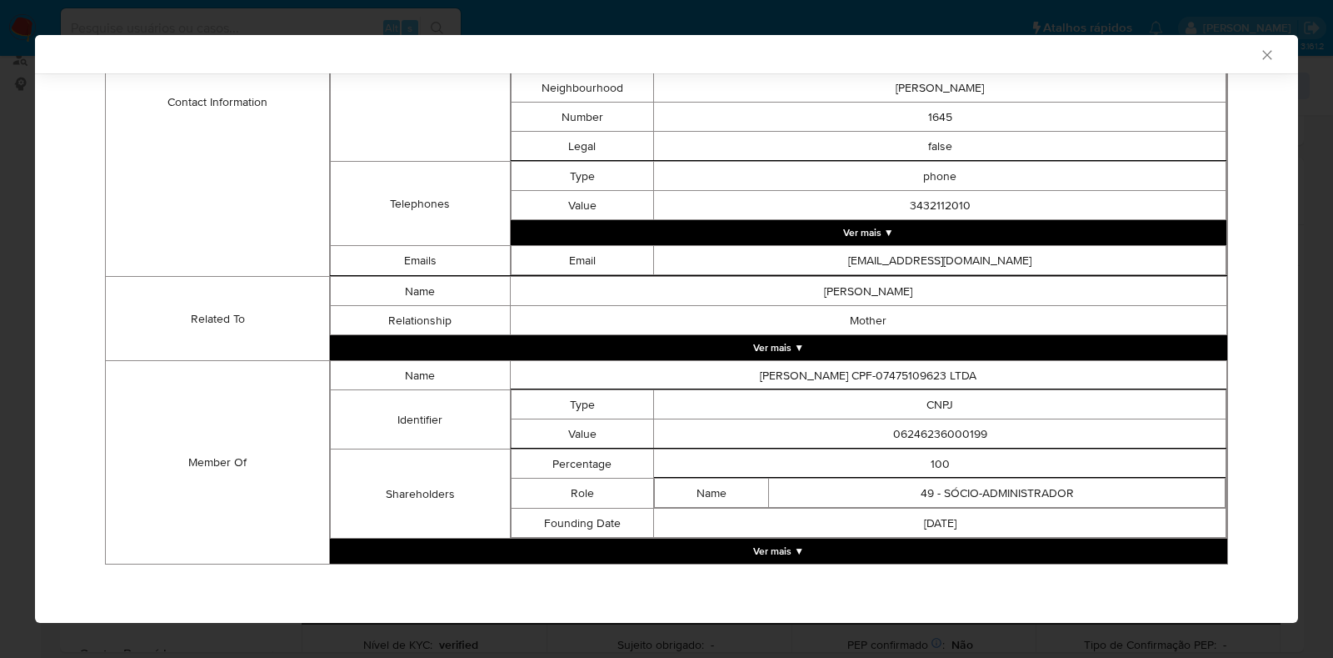
click at [912, 430] on td "06246236000199" at bounding box center [940, 433] width 573 height 29
copy td "06246236000199"
click at [1241, 48] on div "AML Data Collector" at bounding box center [653, 54] width 1213 height 15
click at [1259, 52] on icon "Fechar a janela" at bounding box center [1267, 55] width 17 height 17
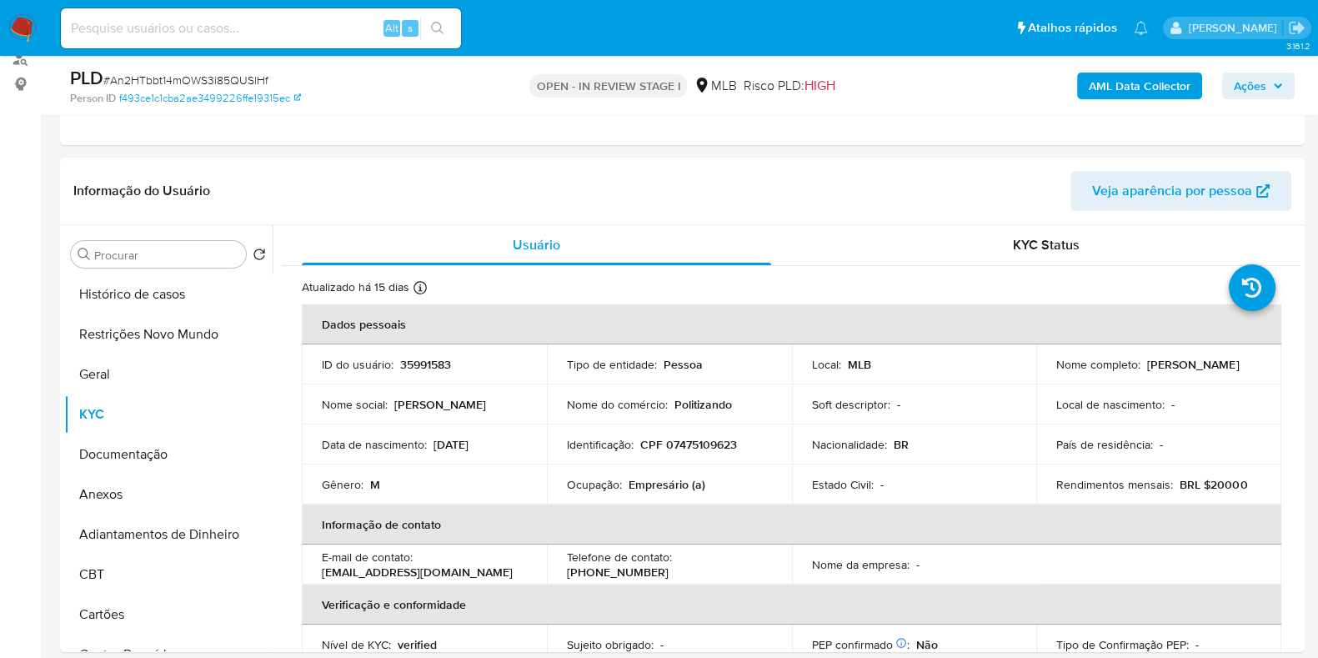
click at [1263, 79] on span "Ações" at bounding box center [1249, 86] width 33 height 27
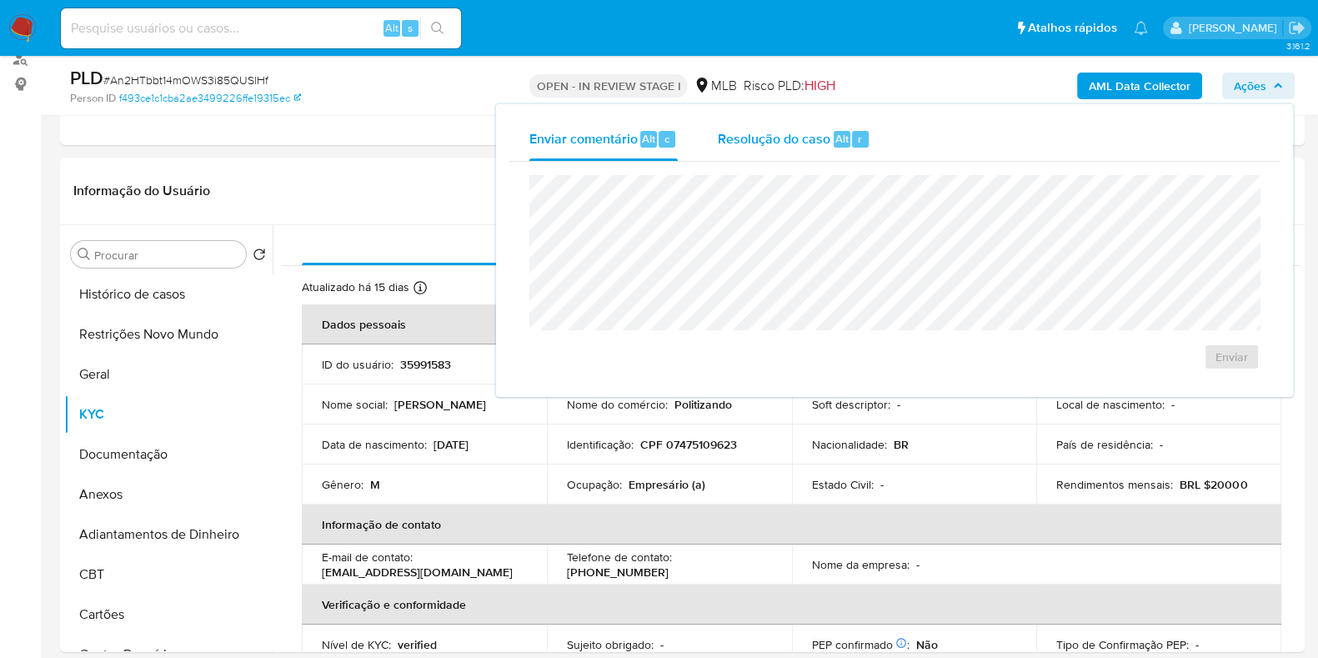
drag, startPoint x: 799, startPoint y: 131, endPoint x: 791, endPoint y: 152, distance: 22.4
click at [798, 132] on span "Resolução do caso" at bounding box center [774, 137] width 113 height 19
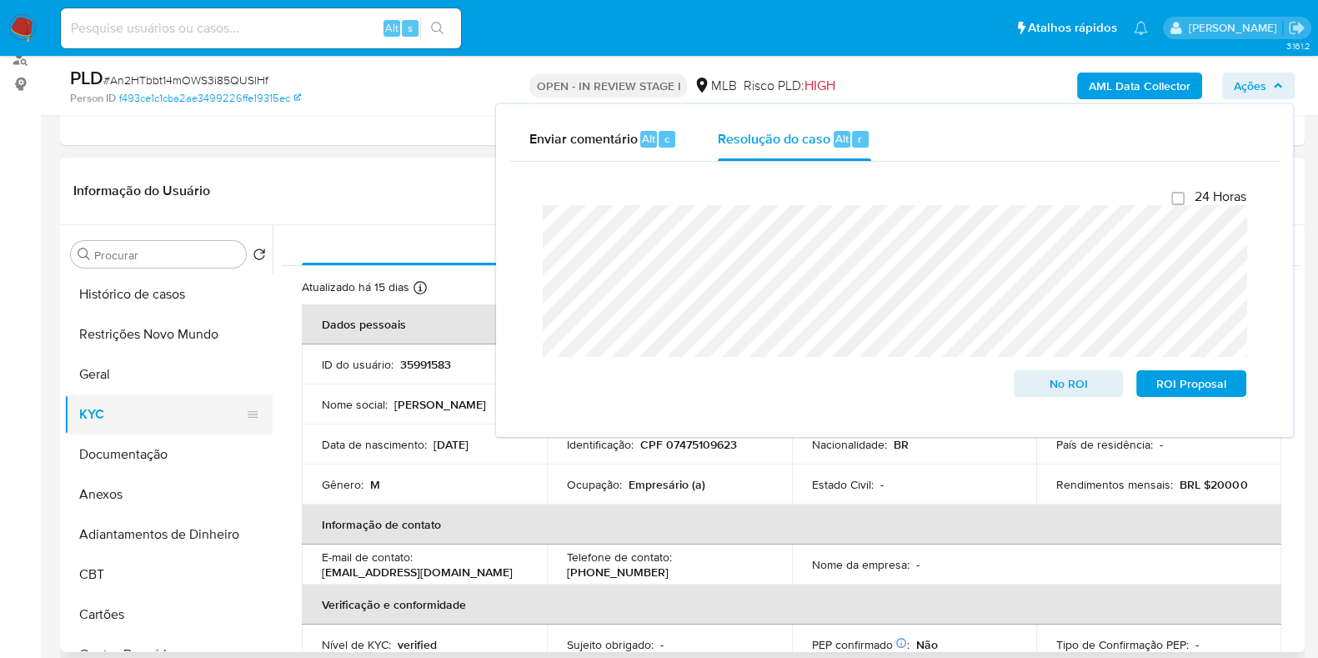
click at [143, 413] on button "KYC" at bounding box center [161, 414] width 195 height 40
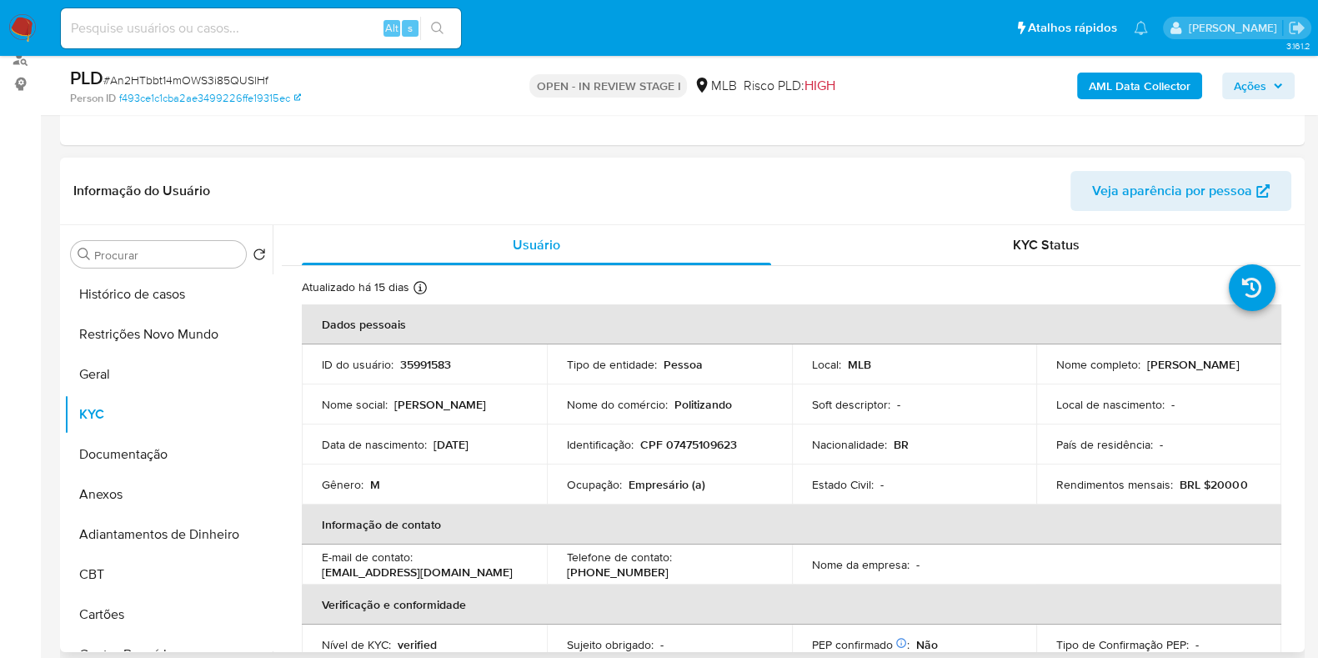
drag, startPoint x: 1183, startPoint y: 377, endPoint x: 1043, endPoint y: 377, distance: 140.8
click at [1043, 377] on td "Nome completo : William de Souza Jacob" at bounding box center [1158, 364] width 245 height 40
copy p "William de Souza Jacob"
click at [693, 443] on p "CPF 07475109623" at bounding box center [688, 444] width 97 height 15
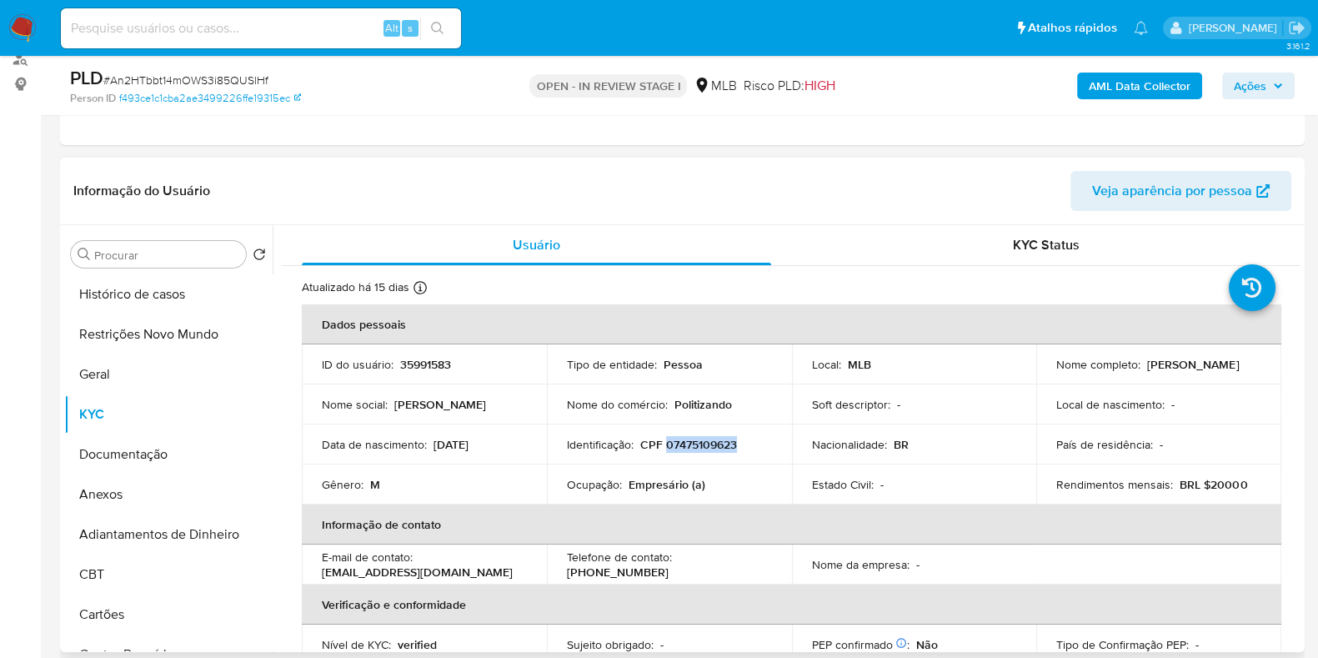
click at [693, 443] on p "CPF 07475109623" at bounding box center [688, 444] width 97 height 15
copy p "07475109623"
click at [131, 329] on button "Restrições Novo Mundo" at bounding box center [161, 334] width 195 height 40
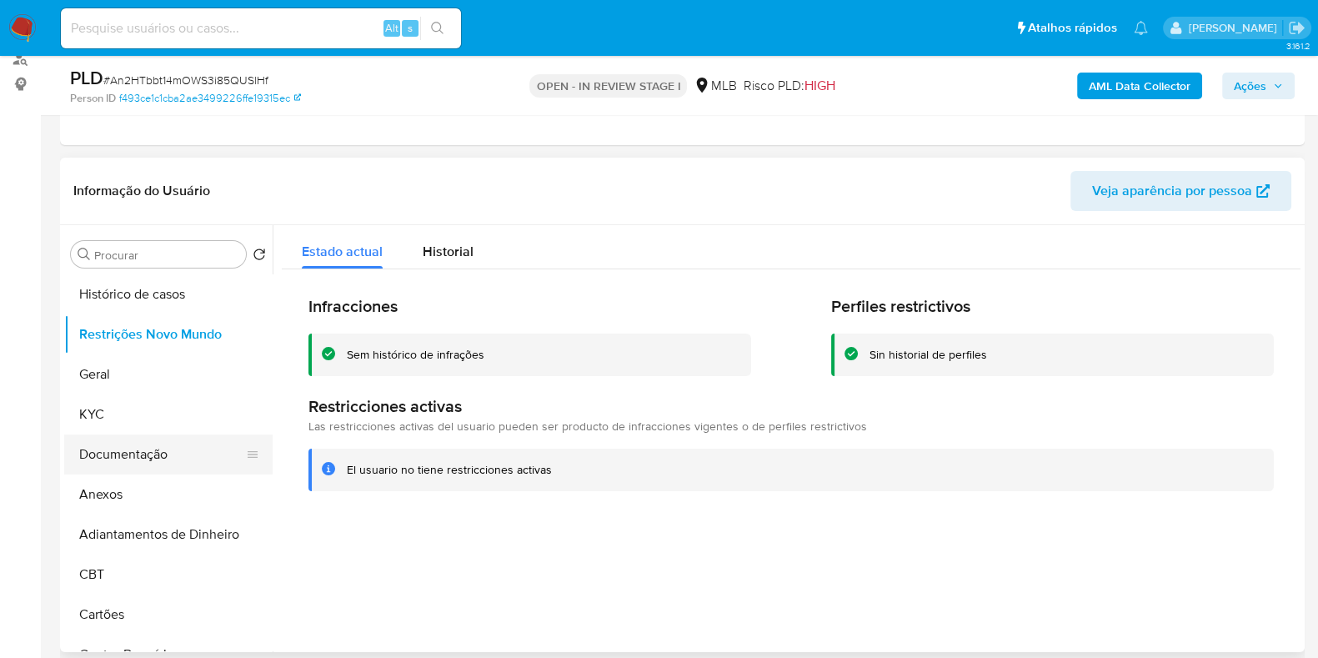
drag, startPoint x: 140, startPoint y: 433, endPoint x: 133, endPoint y: 448, distance: 16.0
click at [138, 439] on ul "Histórico de casos Restrições Novo Mundo Geral KYC Documentação Anexos Adiantam…" at bounding box center [168, 462] width 208 height 376
click at [154, 449] on button "Documentação" at bounding box center [161, 454] width 195 height 40
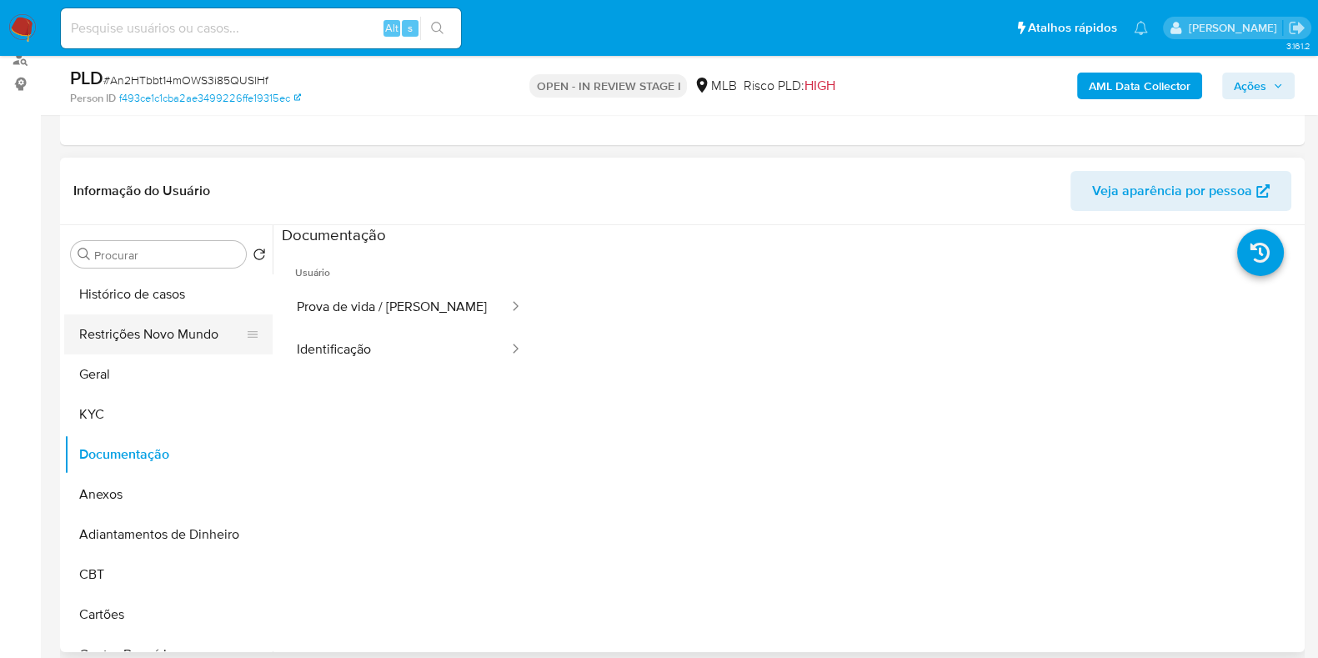
click at [159, 347] on button "Restrições Novo Mundo" at bounding box center [161, 334] width 195 height 40
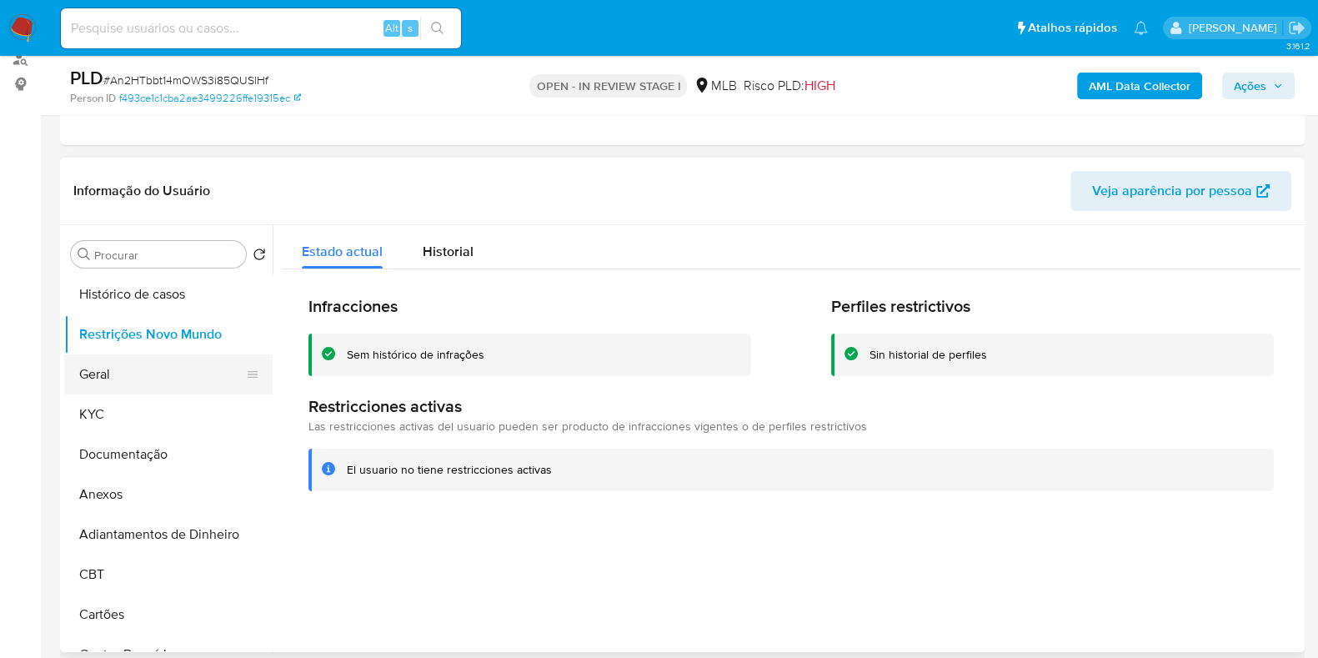
click at [116, 363] on button "Geral" at bounding box center [161, 374] width 195 height 40
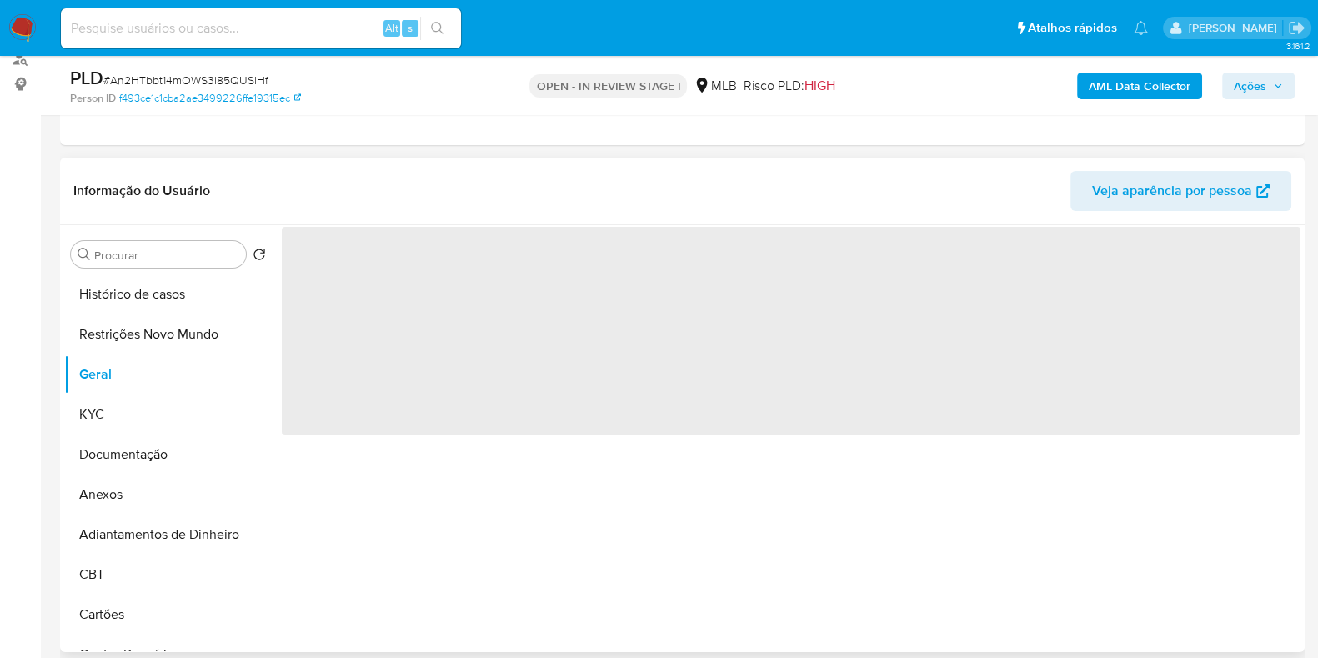
scroll to position [313, 0]
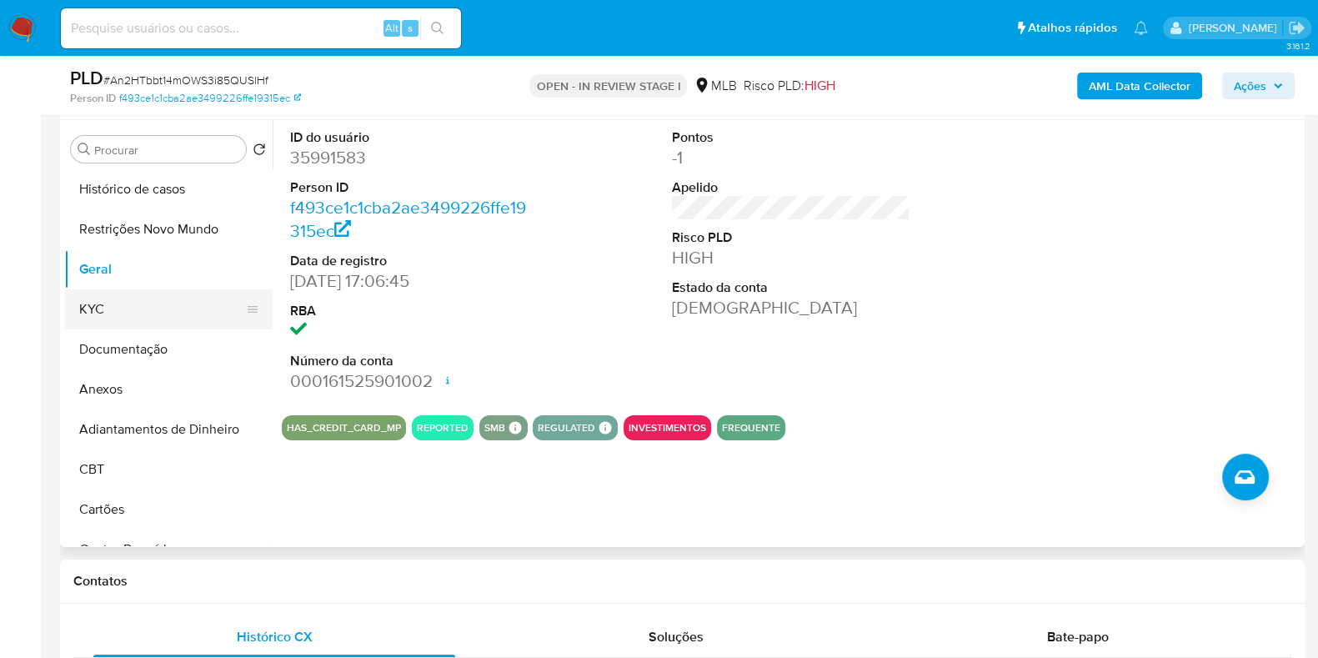
click at [132, 315] on button "KYC" at bounding box center [161, 309] width 195 height 40
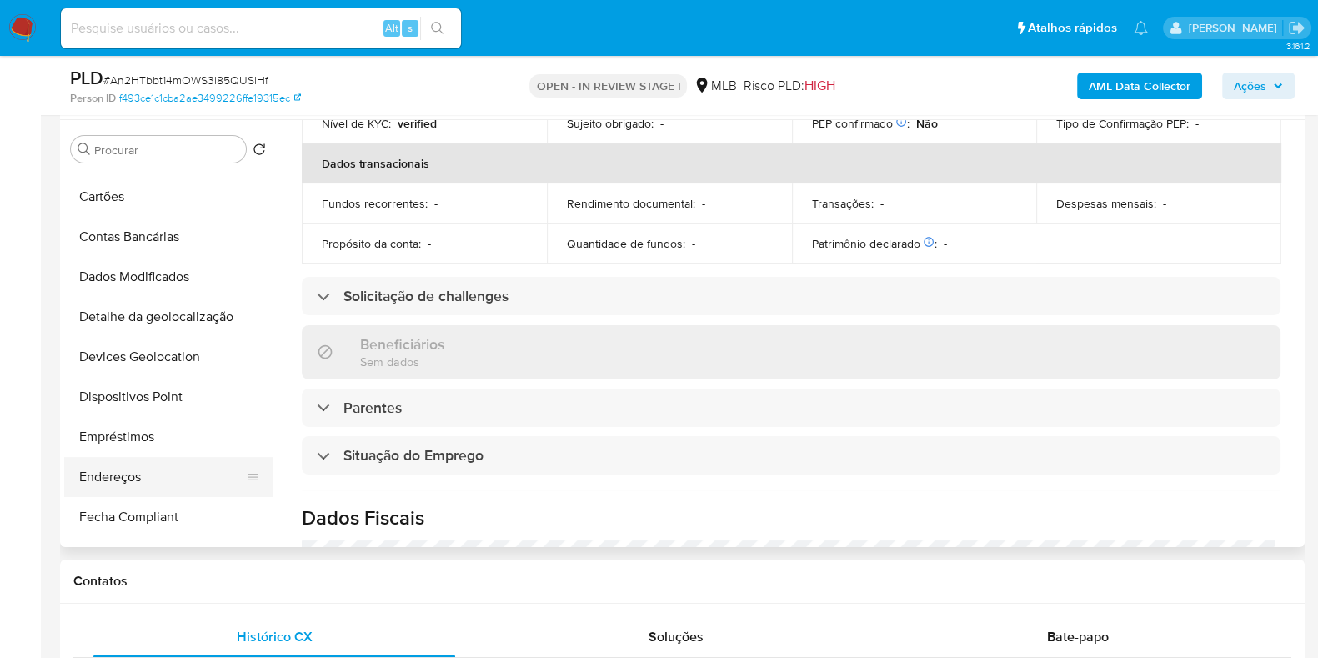
click at [133, 476] on button "Endereços" at bounding box center [161, 477] width 195 height 40
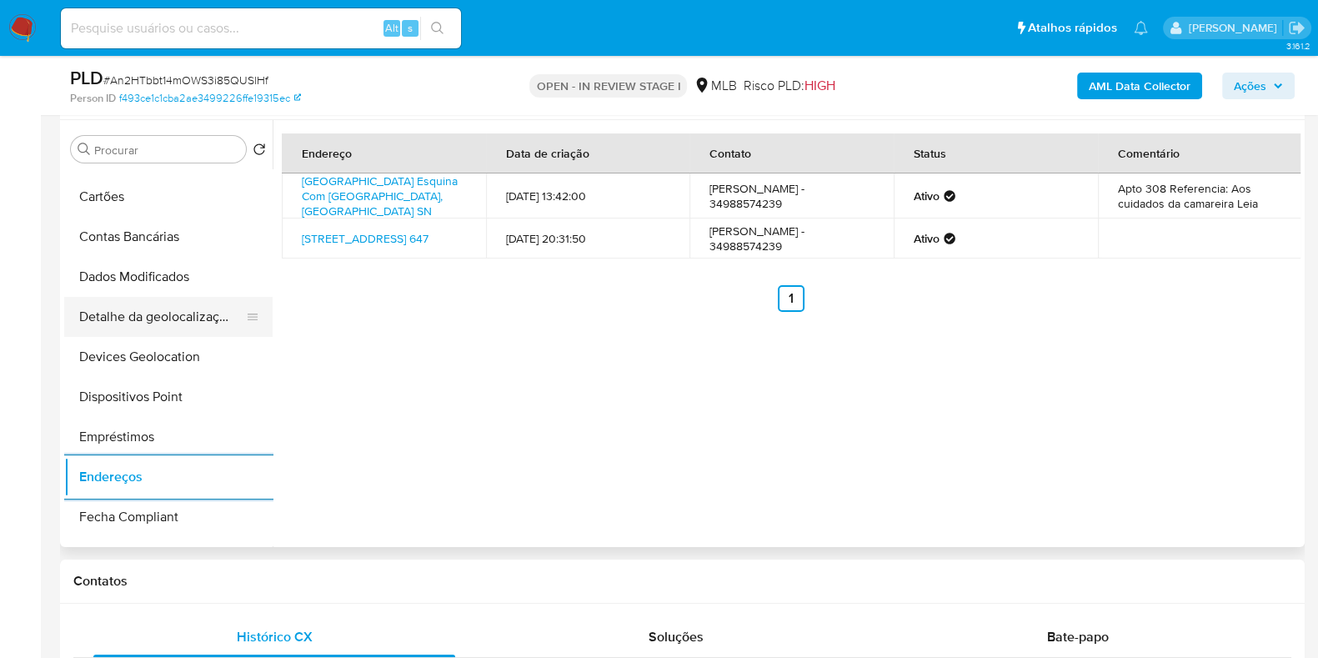
click at [118, 308] on button "Detalhe da geolocalização" at bounding box center [161, 317] width 195 height 40
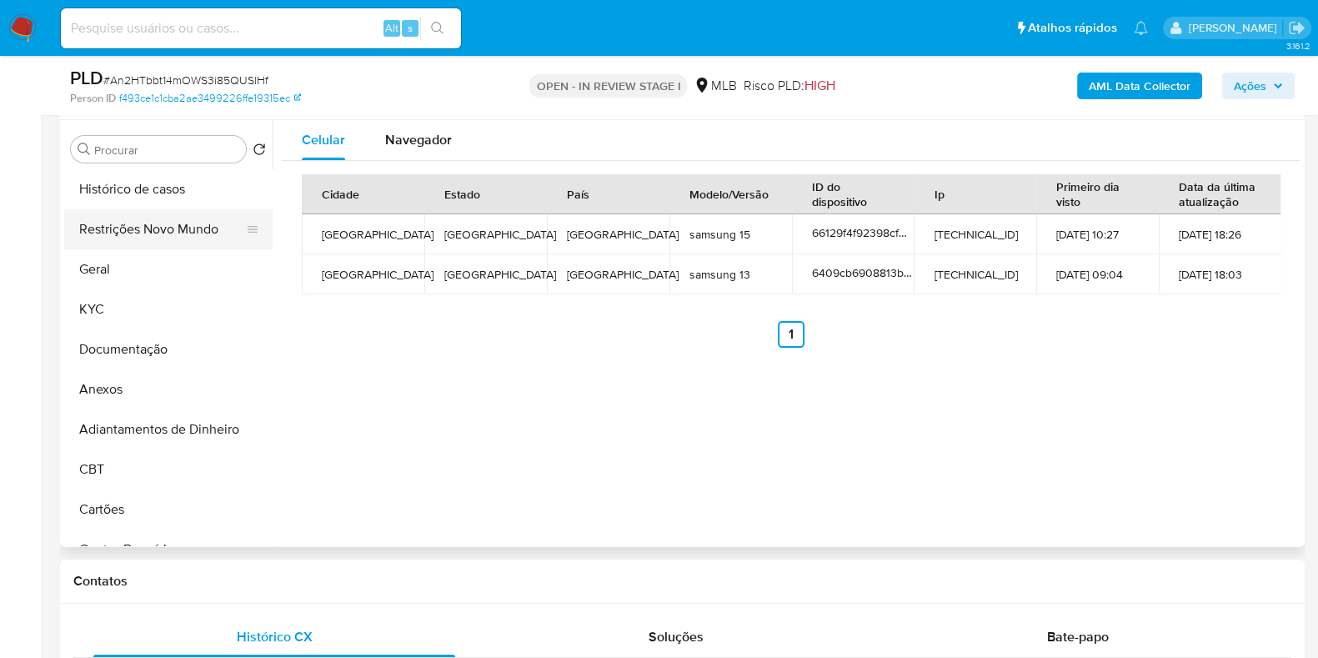
click at [157, 226] on button "Restrições Novo Mundo" at bounding box center [161, 229] width 195 height 40
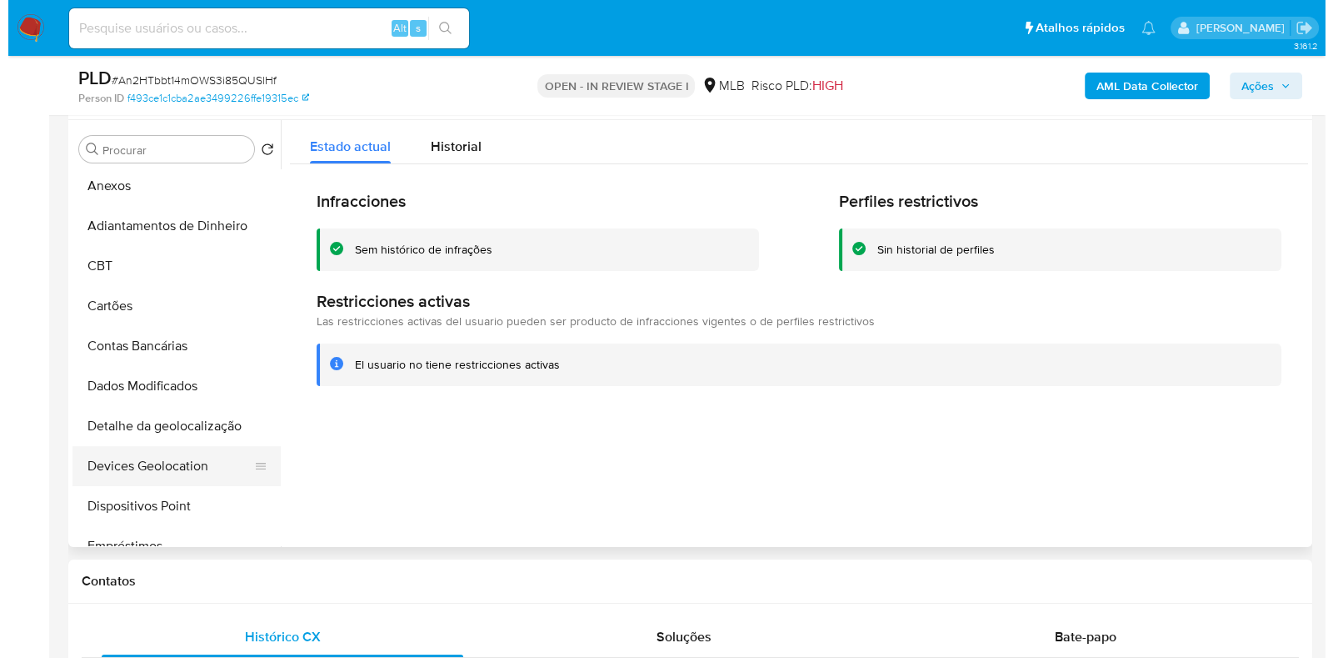
scroll to position [416, 0]
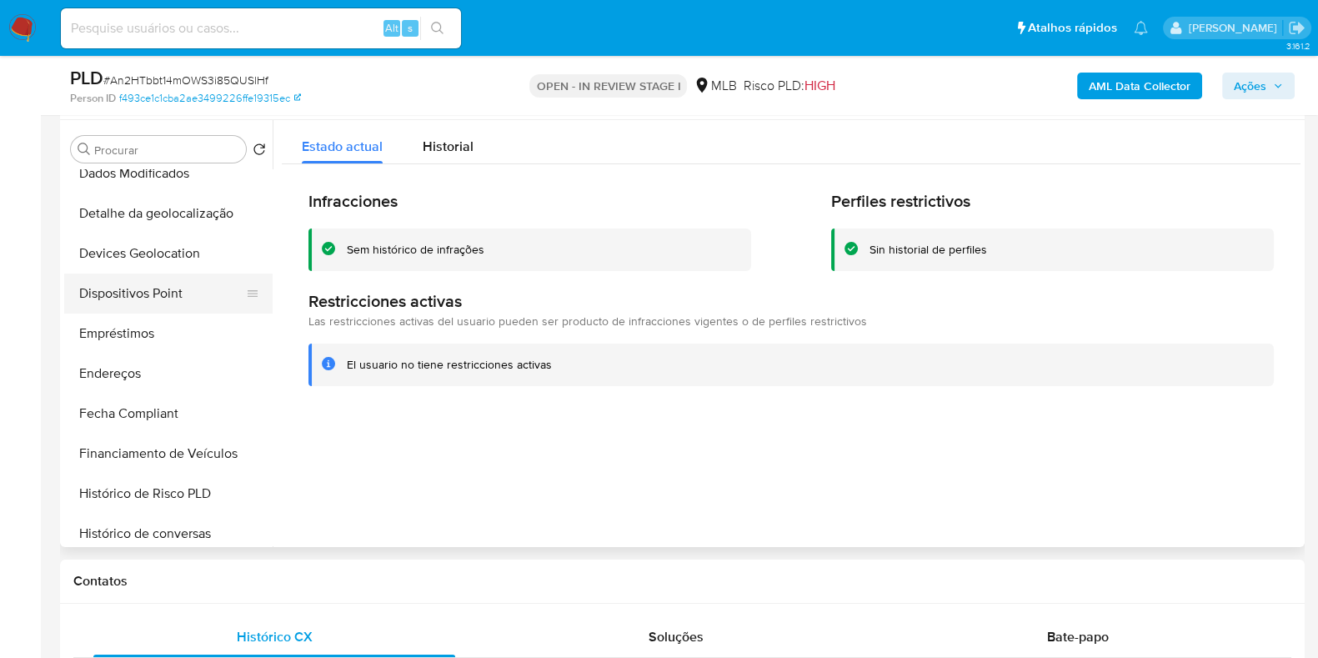
click at [177, 298] on button "Dispositivos Point" at bounding box center [161, 293] width 195 height 40
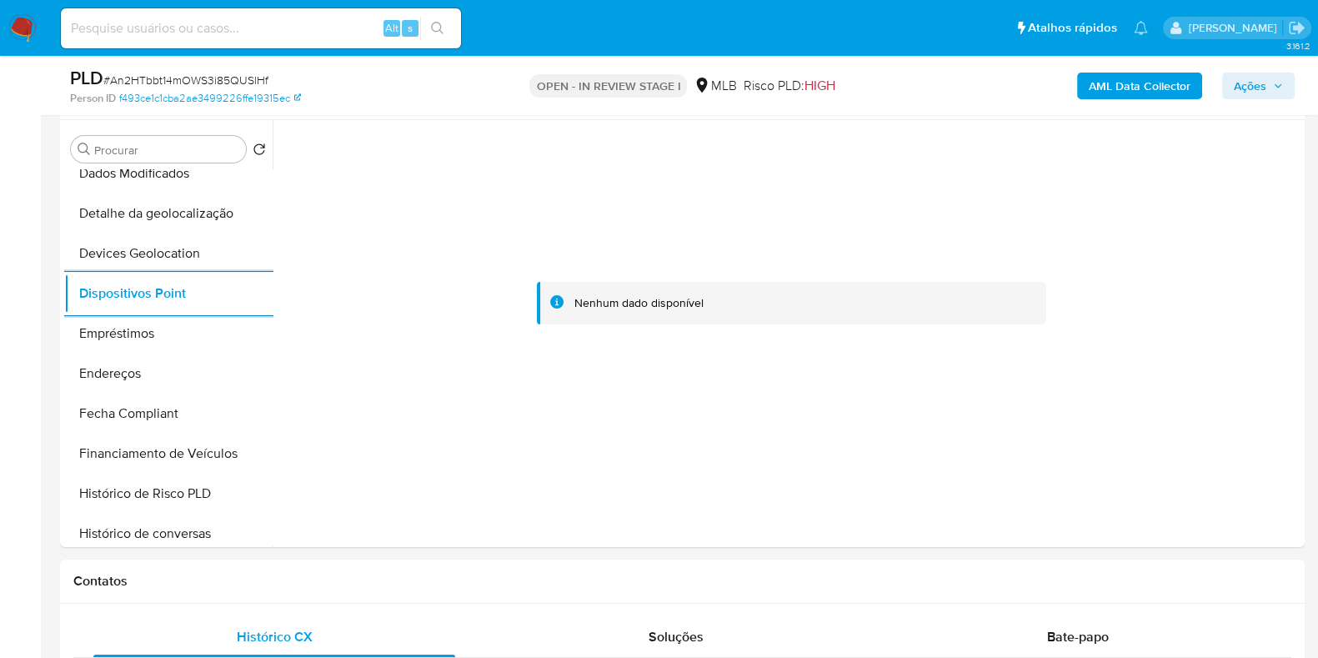
click at [1113, 99] on div "AML Data Collector Ações" at bounding box center [1092, 85] width 403 height 39
click at [1122, 84] on b "AML Data Collector" at bounding box center [1139, 86] width 102 height 27
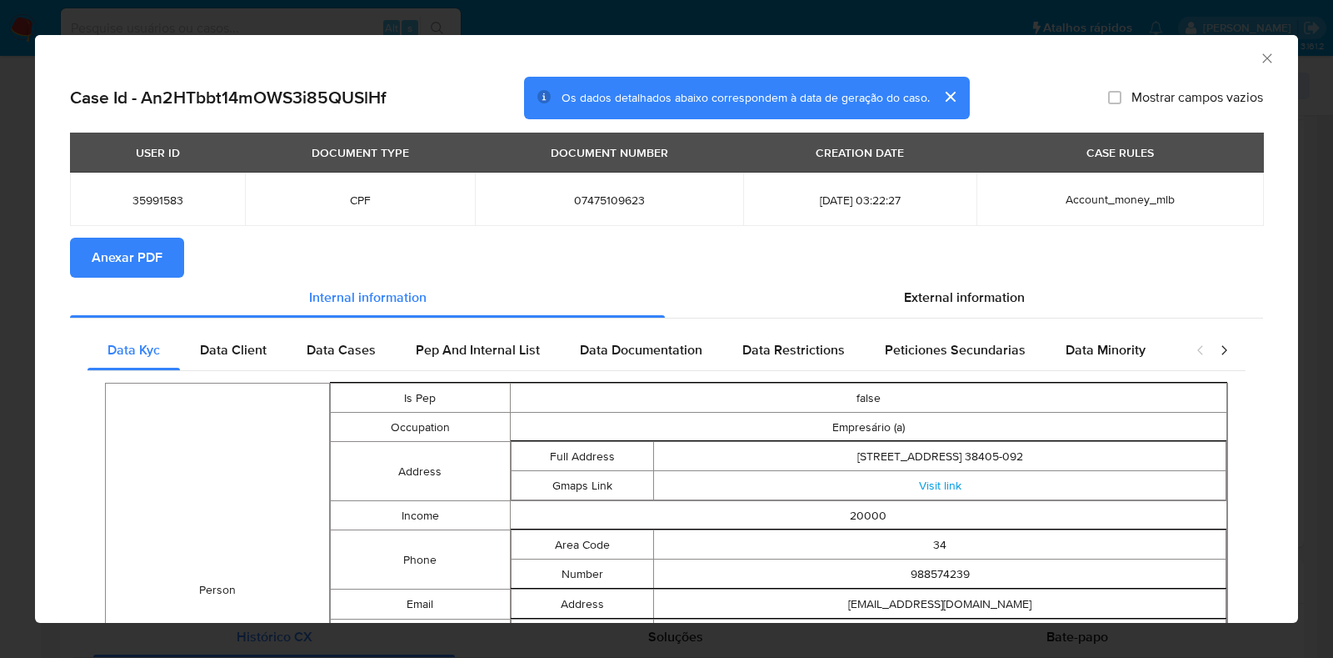
drag, startPoint x: 179, startPoint y: 253, endPoint x: 152, endPoint y: 259, distance: 28.1
click at [174, 255] on button "Anexar PDF" at bounding box center [127, 258] width 114 height 40
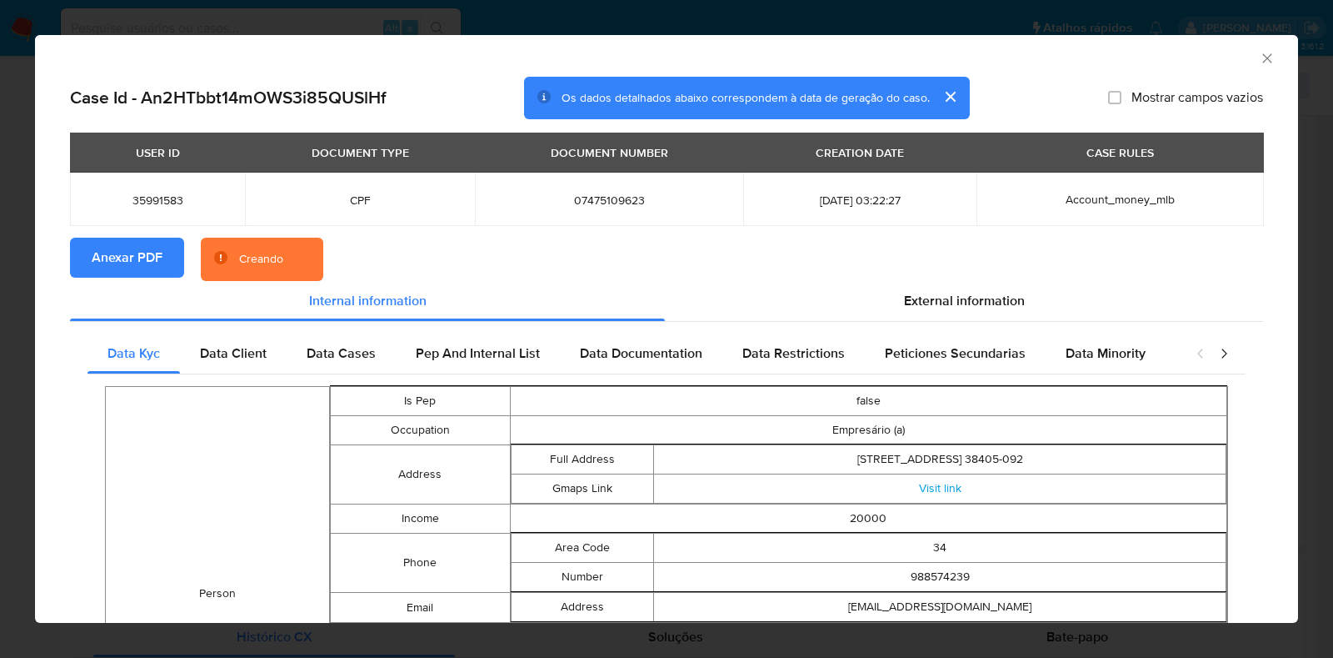
click at [0, 308] on div "AML Data Collector Case Id - An2HTbbt14mOWS3i85QUSlHf Os dados detalhados abaix…" at bounding box center [666, 329] width 1333 height 658
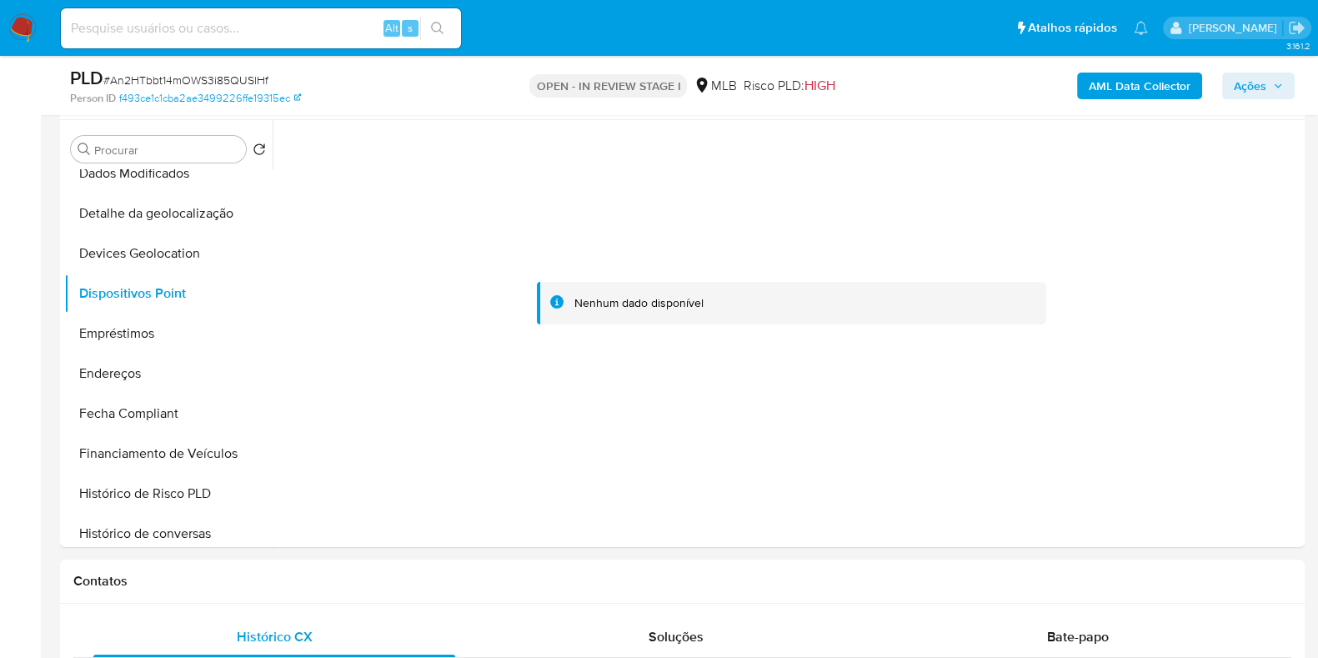
click at [1181, 82] on b "AML Data Collector" at bounding box center [1139, 86] width 102 height 27
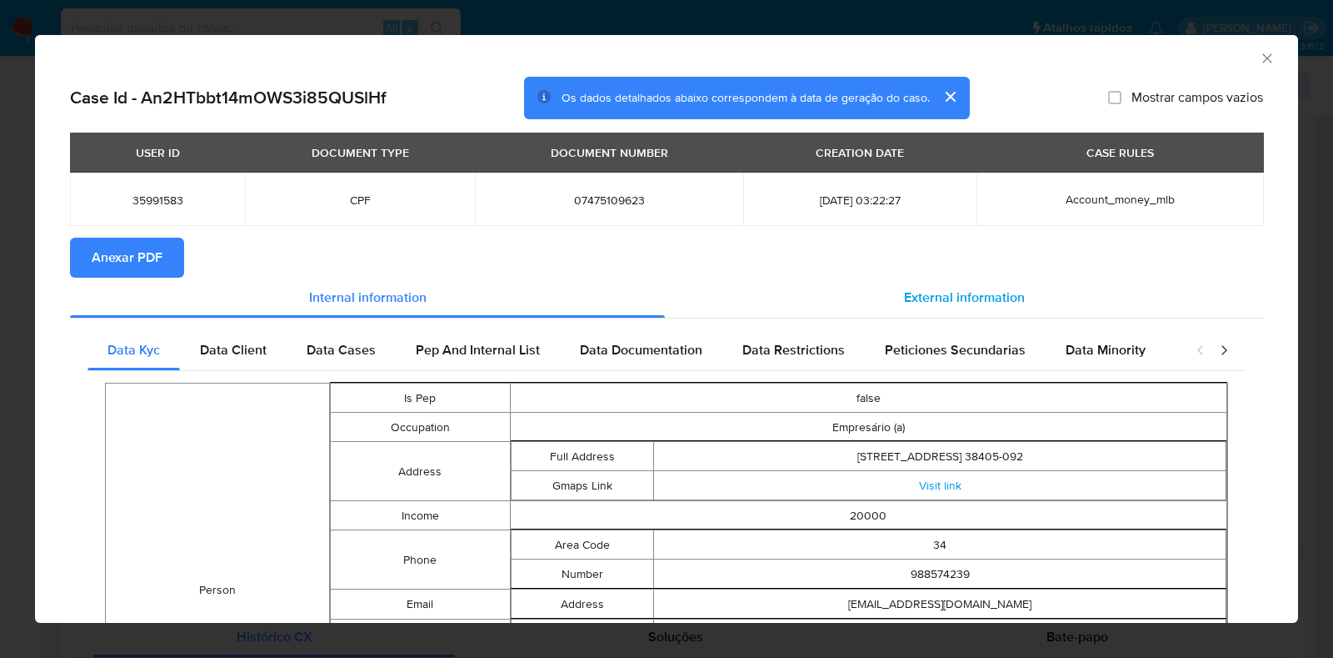
click at [983, 292] on span "External information" at bounding box center [964, 297] width 121 height 19
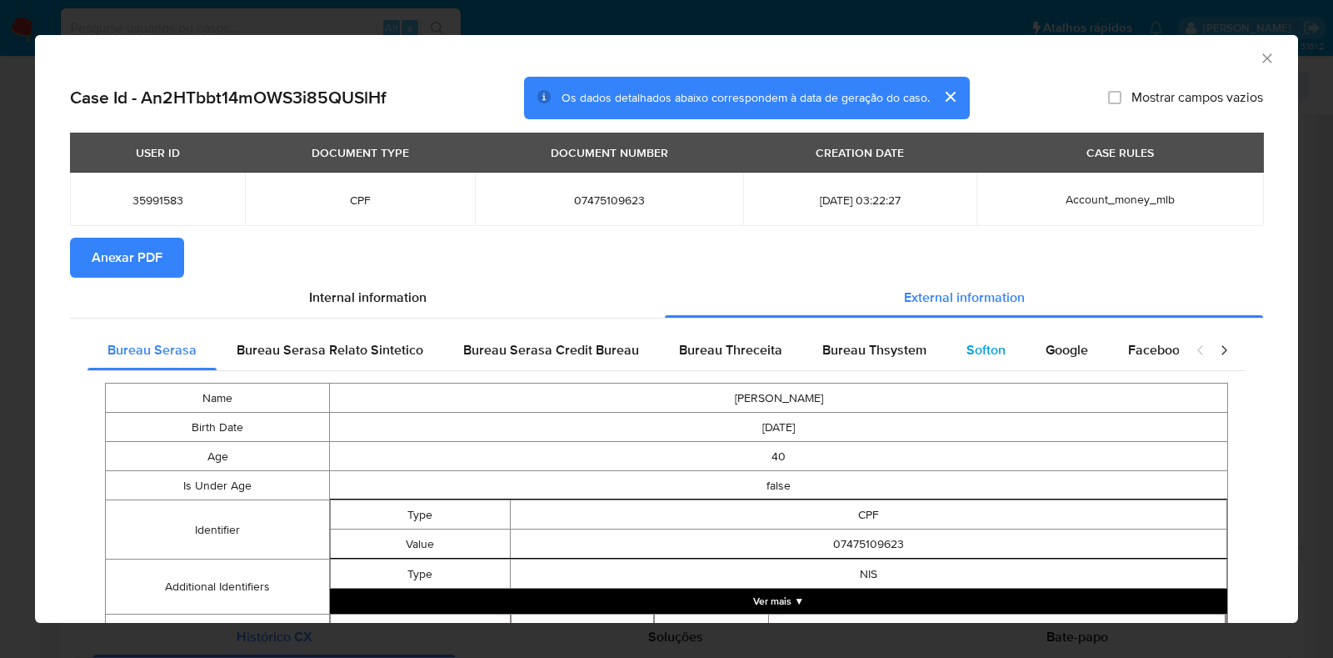
click at [972, 353] on span "Softon" at bounding box center [986, 349] width 39 height 19
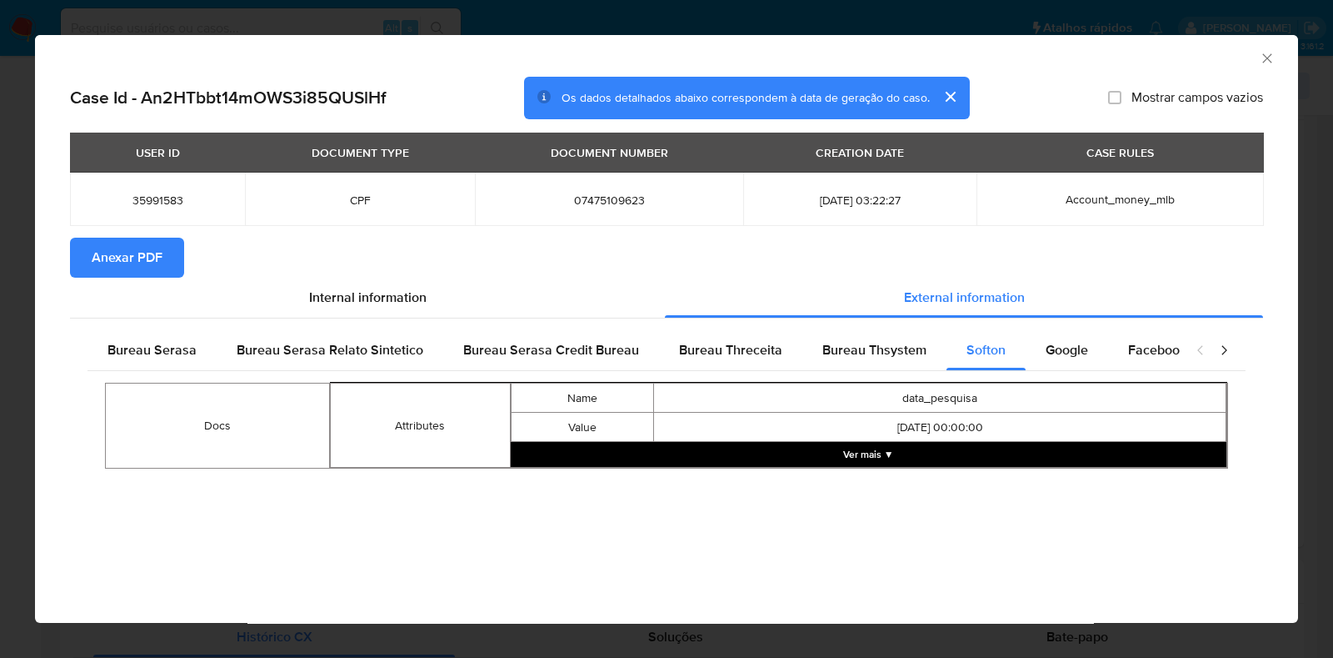
click at [854, 456] on button "Ver mais ▼" at bounding box center [869, 454] width 717 height 25
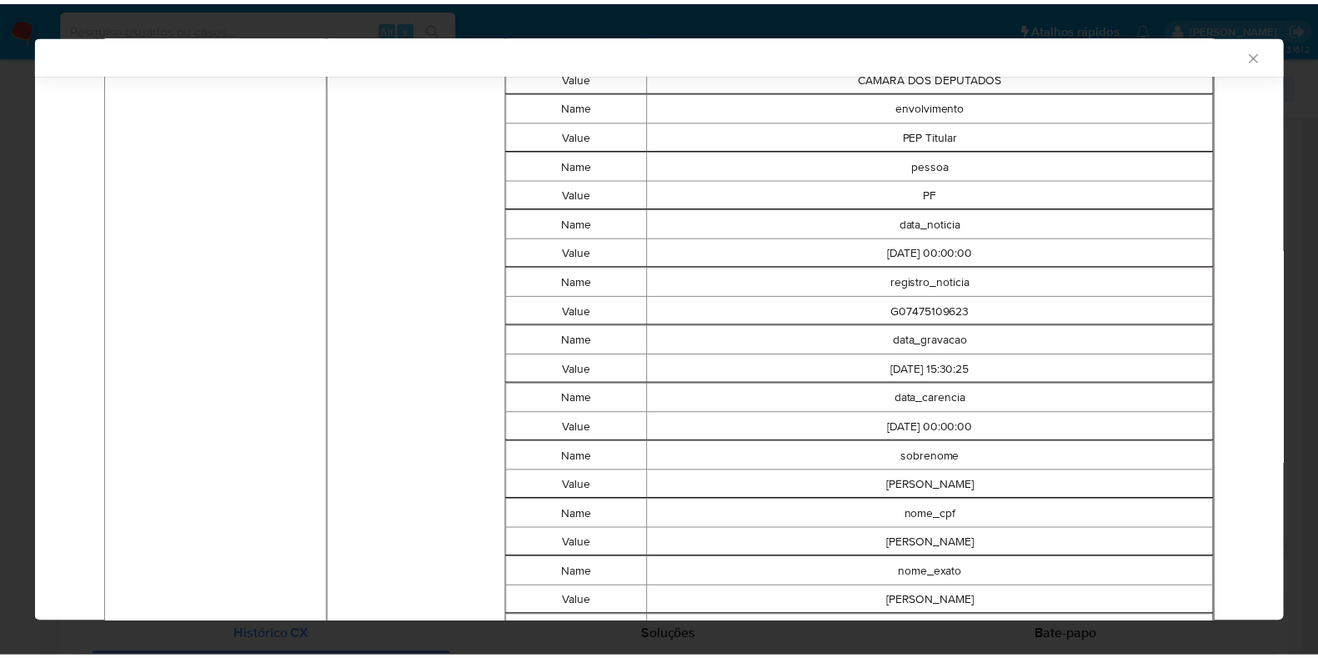
scroll to position [517, 0]
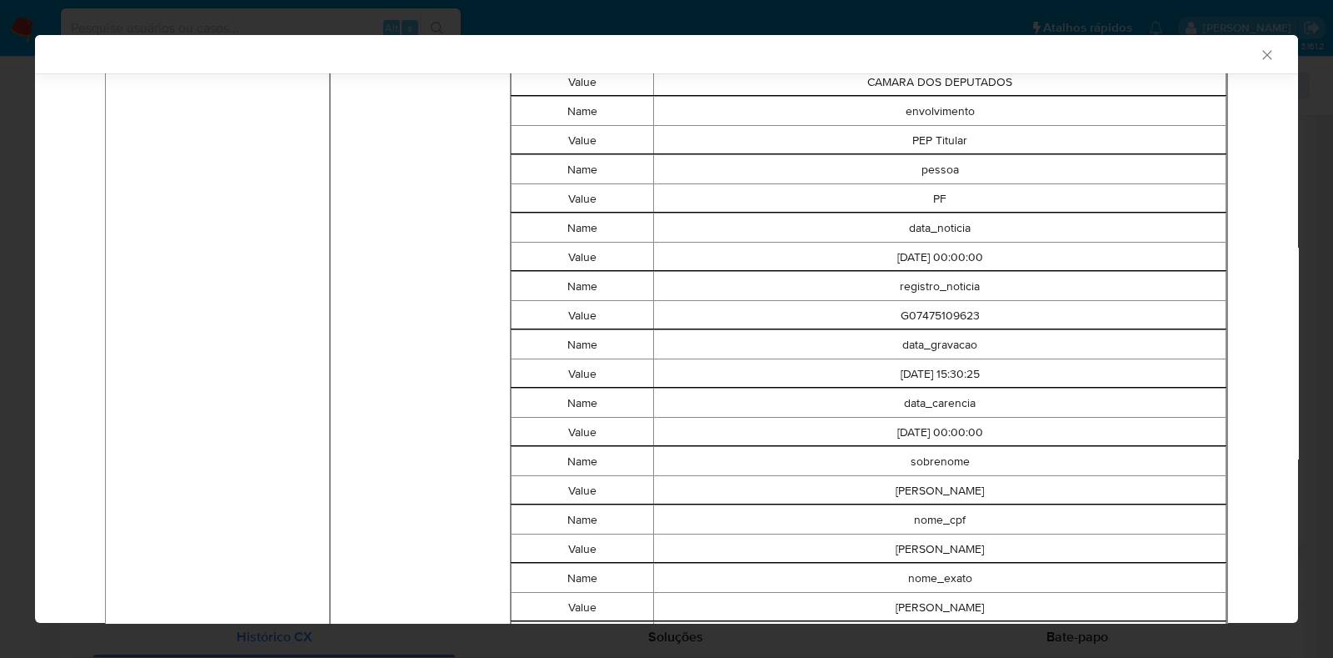
click at [18, 298] on div "AML Data Collector Case Id - An2HTbbt14mOWS3i85QUSlHf Os dados detalhados abaix…" at bounding box center [666, 329] width 1333 height 658
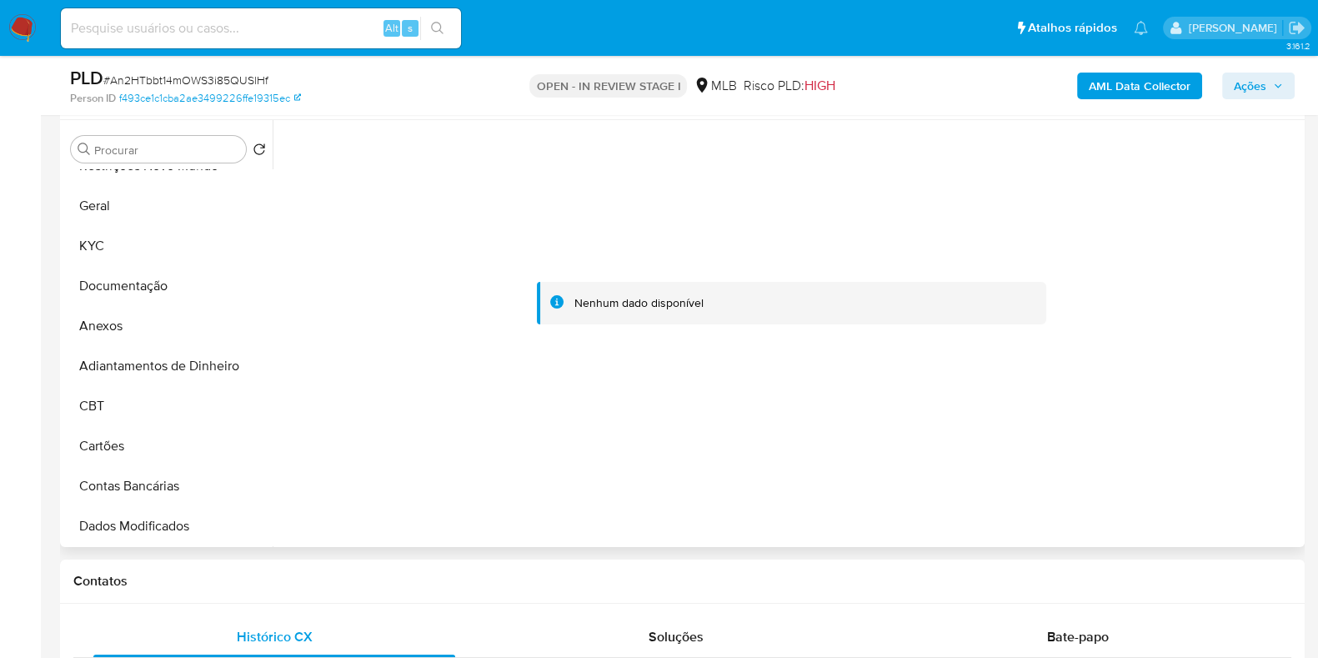
scroll to position [0, 0]
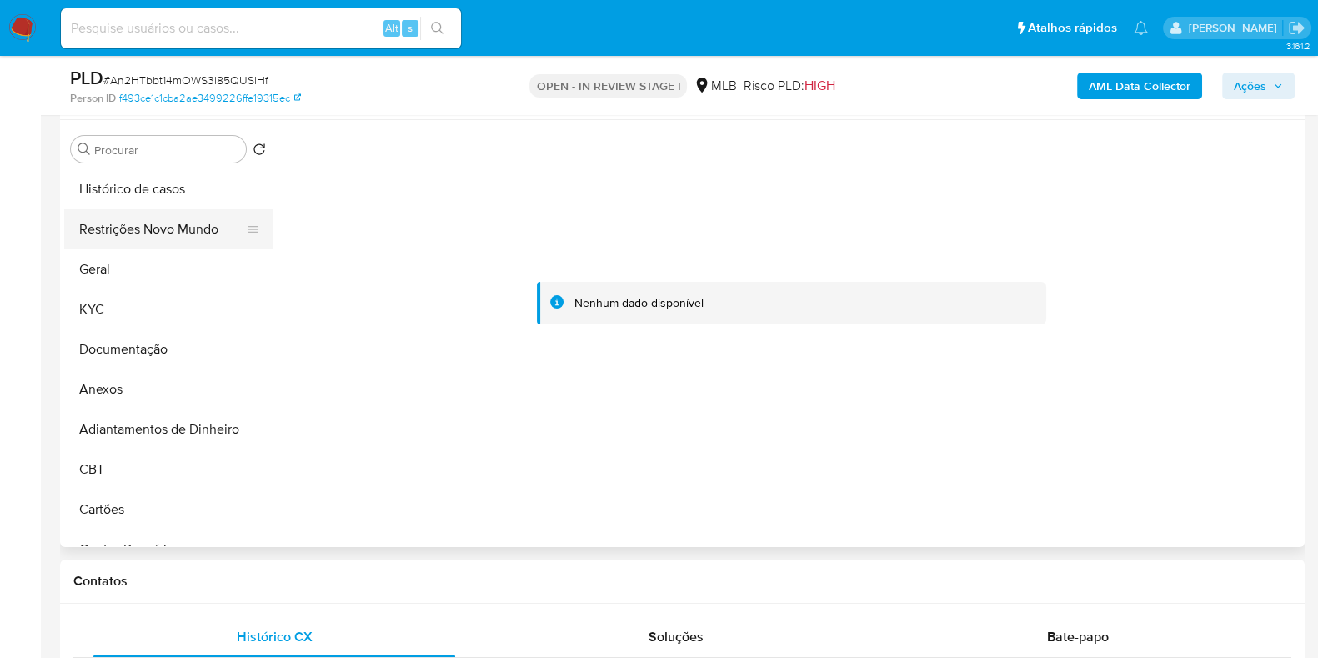
click at [176, 218] on button "Restrições Novo Mundo" at bounding box center [161, 229] width 195 height 40
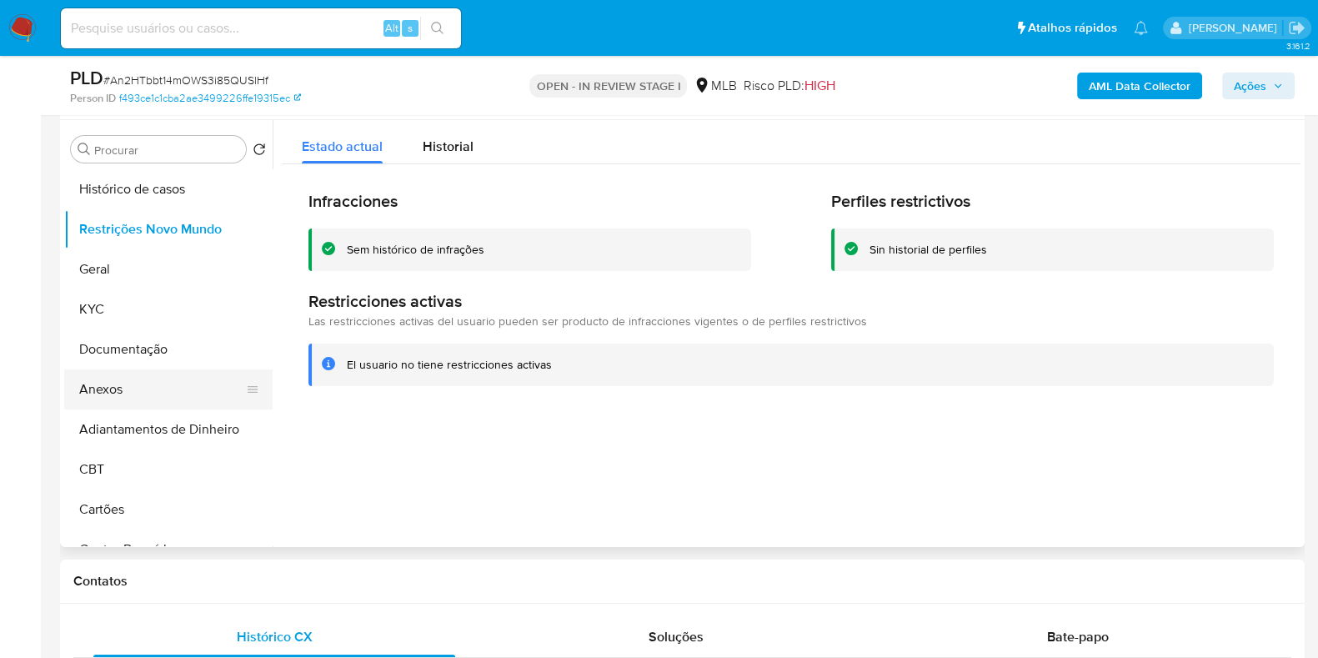
click at [156, 385] on button "Anexos" at bounding box center [161, 389] width 195 height 40
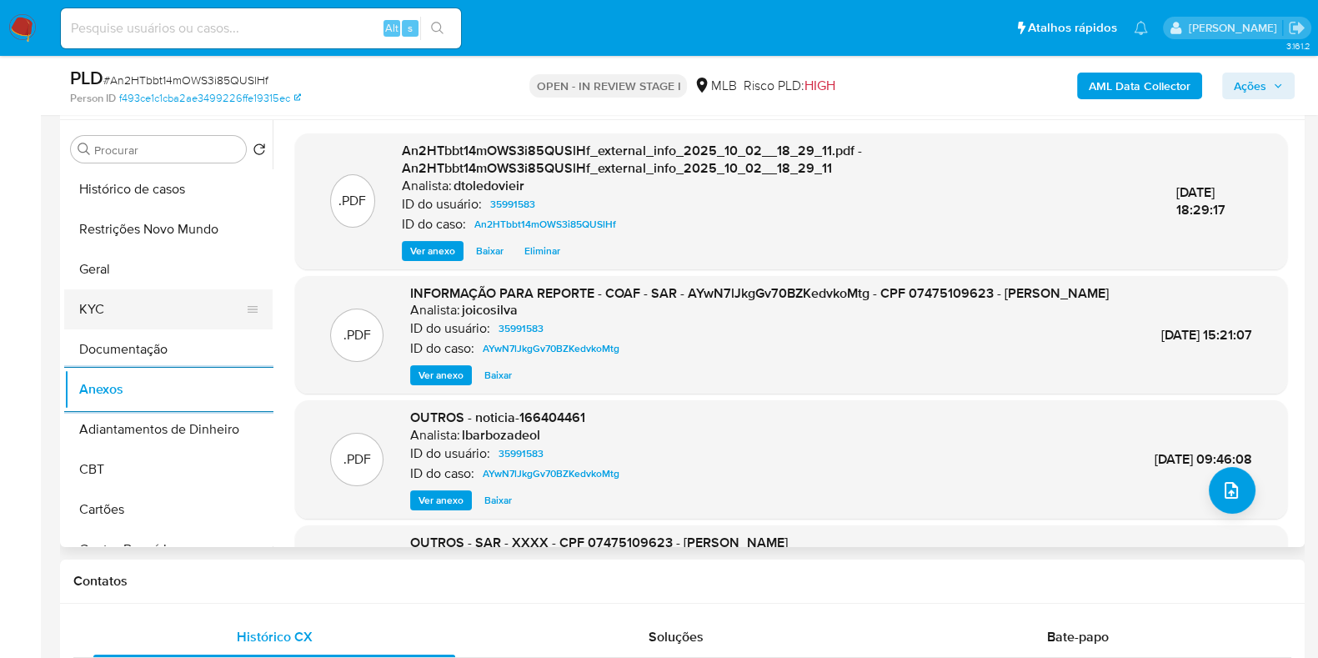
click at [113, 310] on button "KYC" at bounding box center [161, 309] width 195 height 40
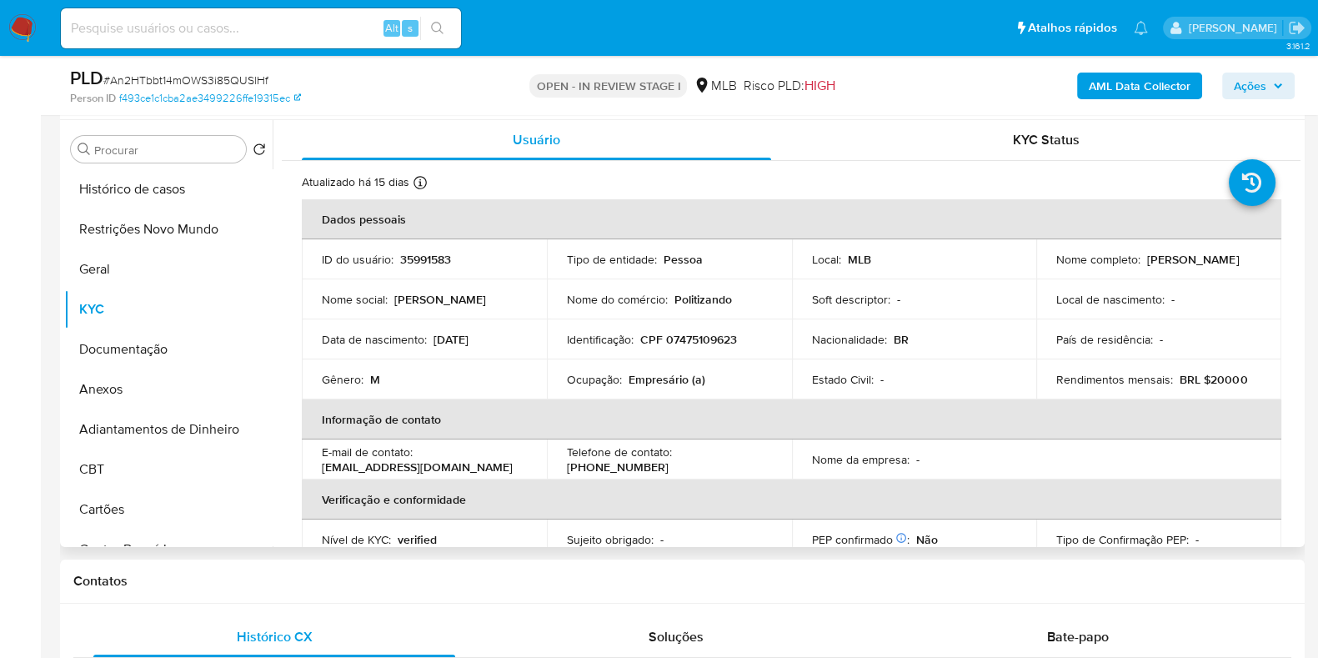
drag, startPoint x: 1176, startPoint y: 263, endPoint x: 1046, endPoint y: 273, distance: 130.4
click at [1046, 273] on td "Nome completo : William de Souza Jacob" at bounding box center [1158, 259] width 245 height 40
copy p "William de Souza Jacob"
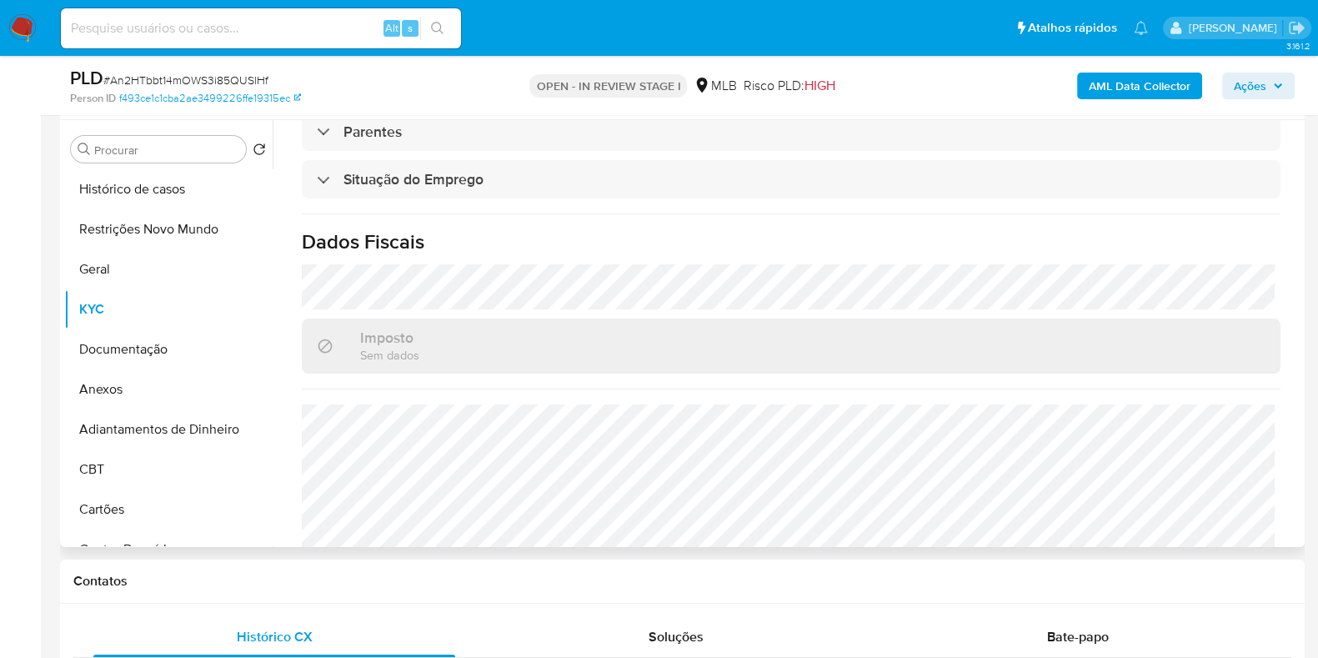
scroll to position [724, 0]
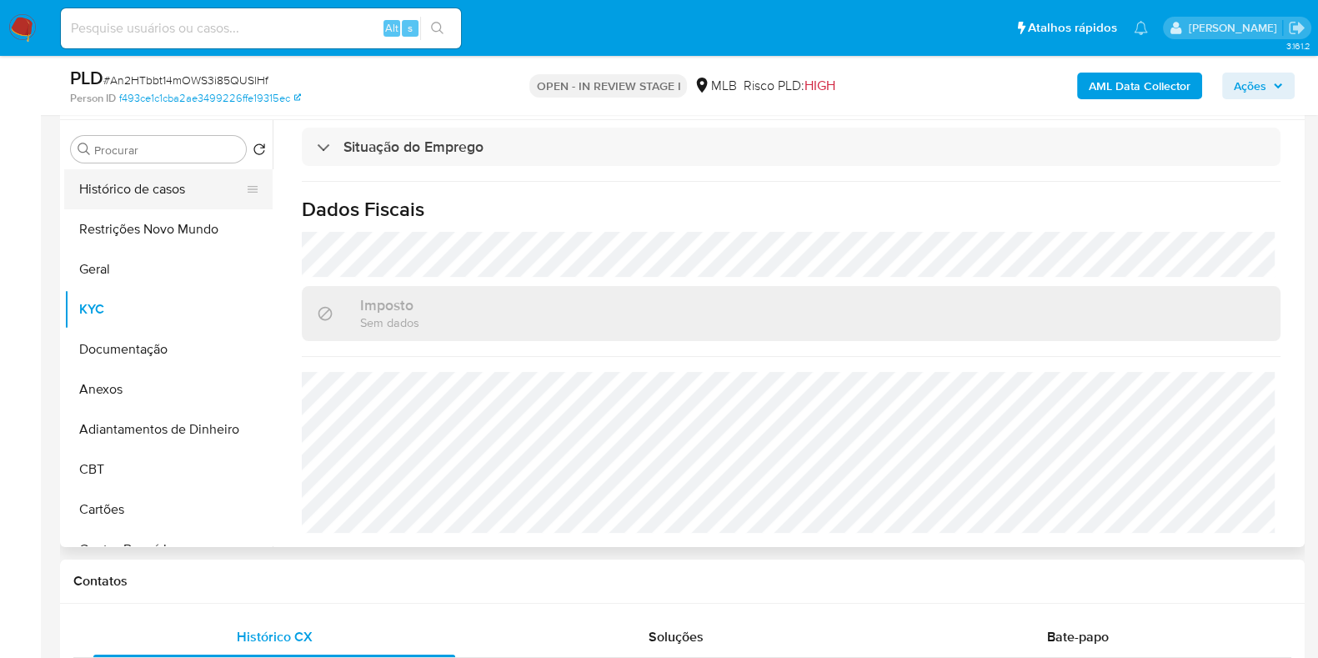
click at [151, 190] on button "Histórico de casos" at bounding box center [161, 189] width 195 height 40
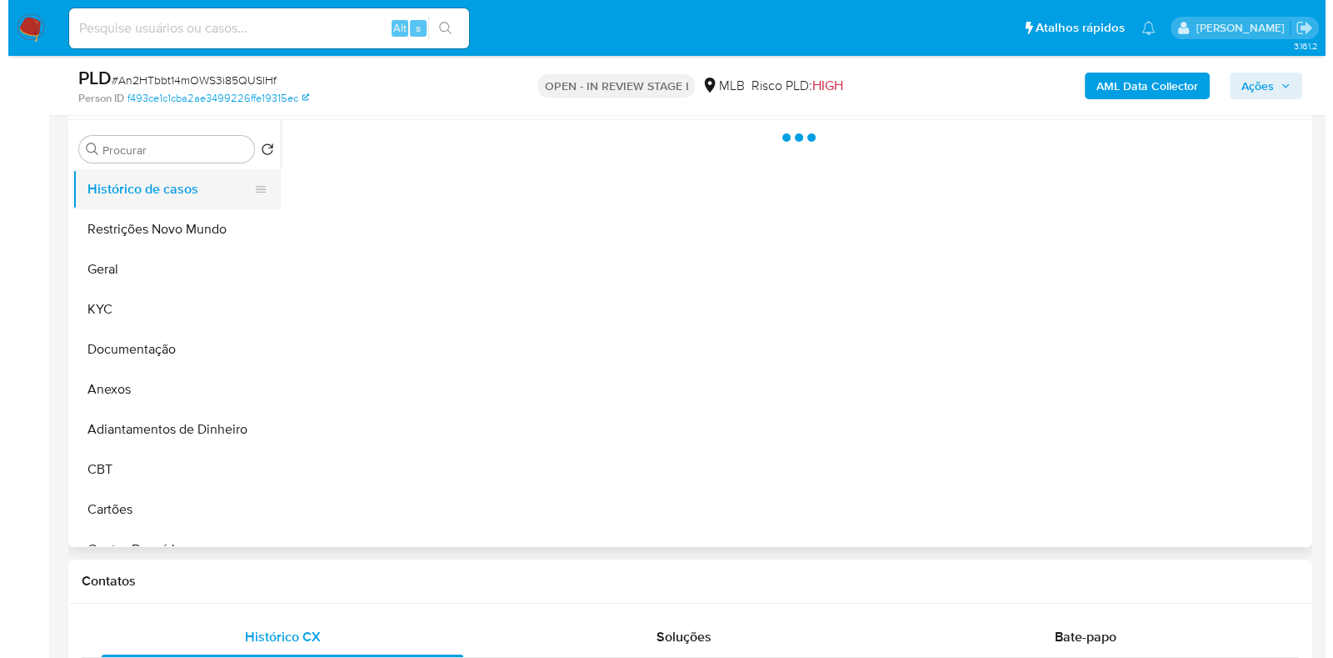
scroll to position [0, 0]
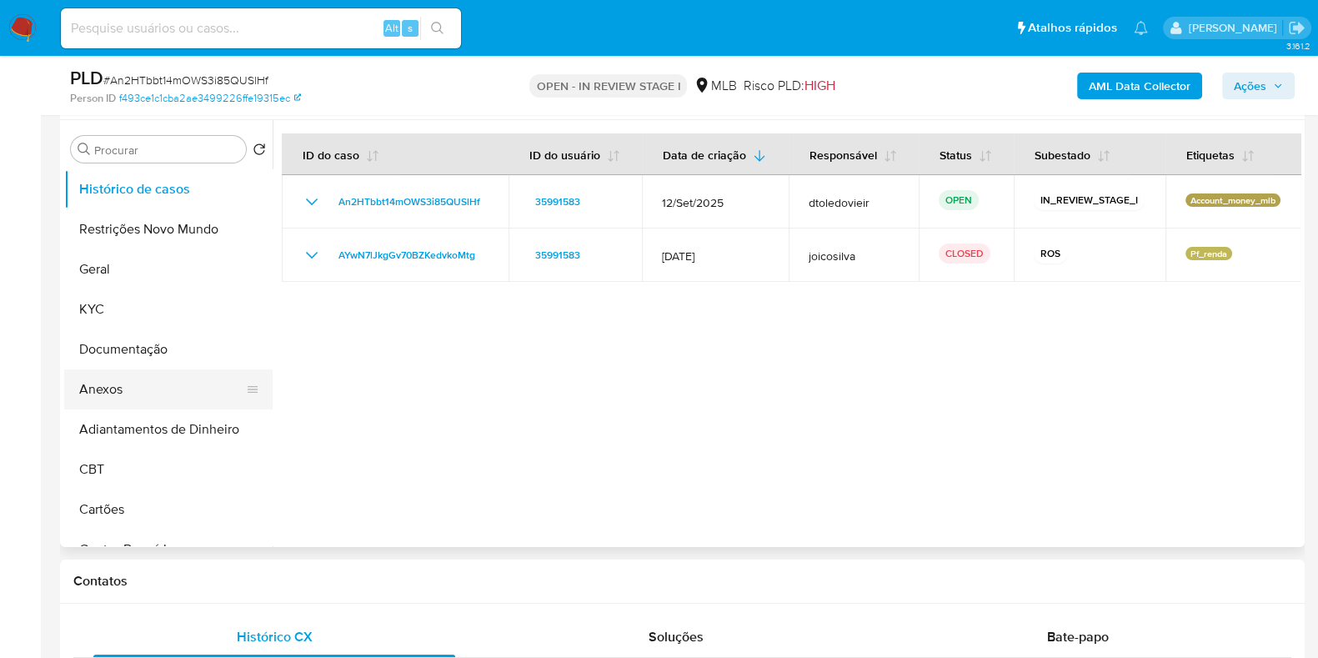
click at [146, 391] on button "Anexos" at bounding box center [161, 389] width 195 height 40
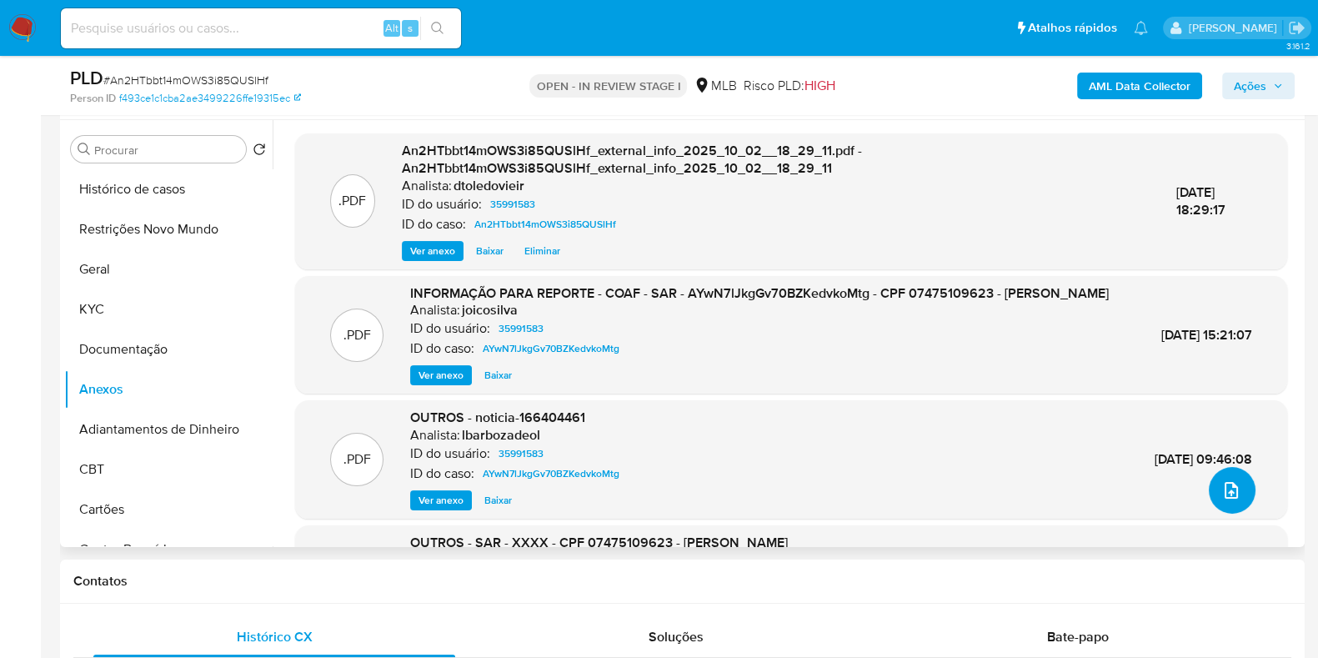
click at [1224, 505] on button "upload-file" at bounding box center [1231, 490] width 47 height 47
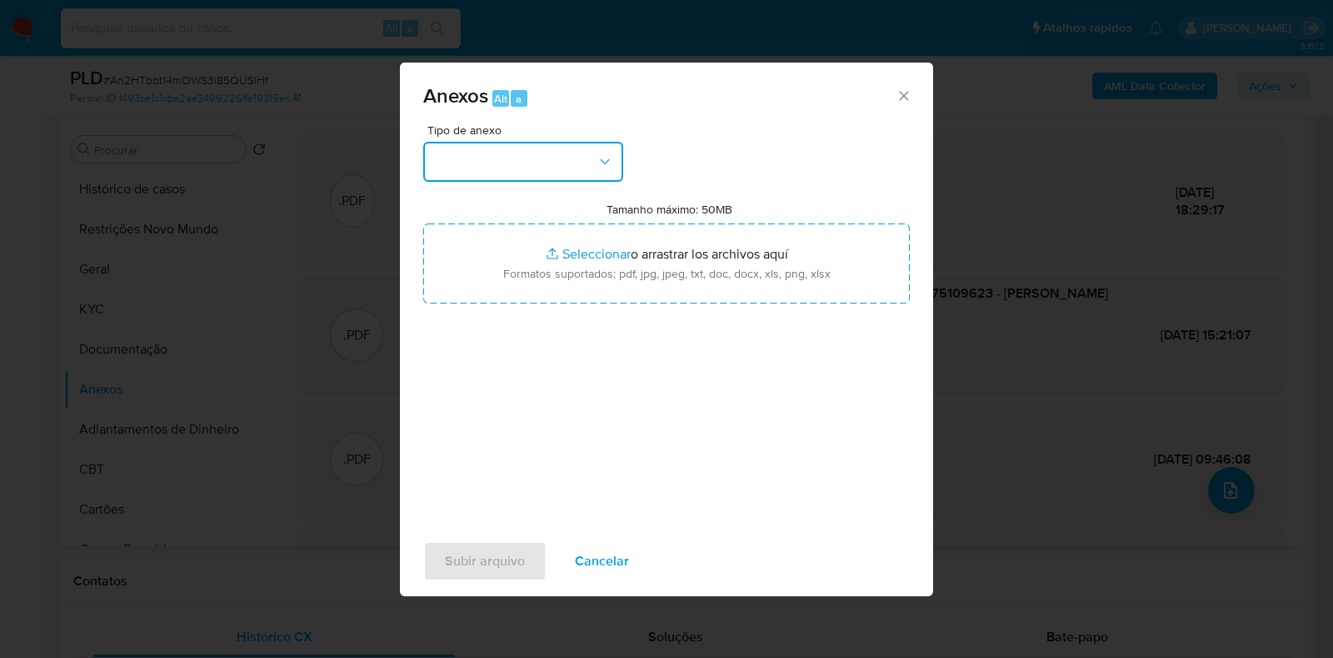
click at [592, 163] on button "button" at bounding box center [523, 162] width 200 height 40
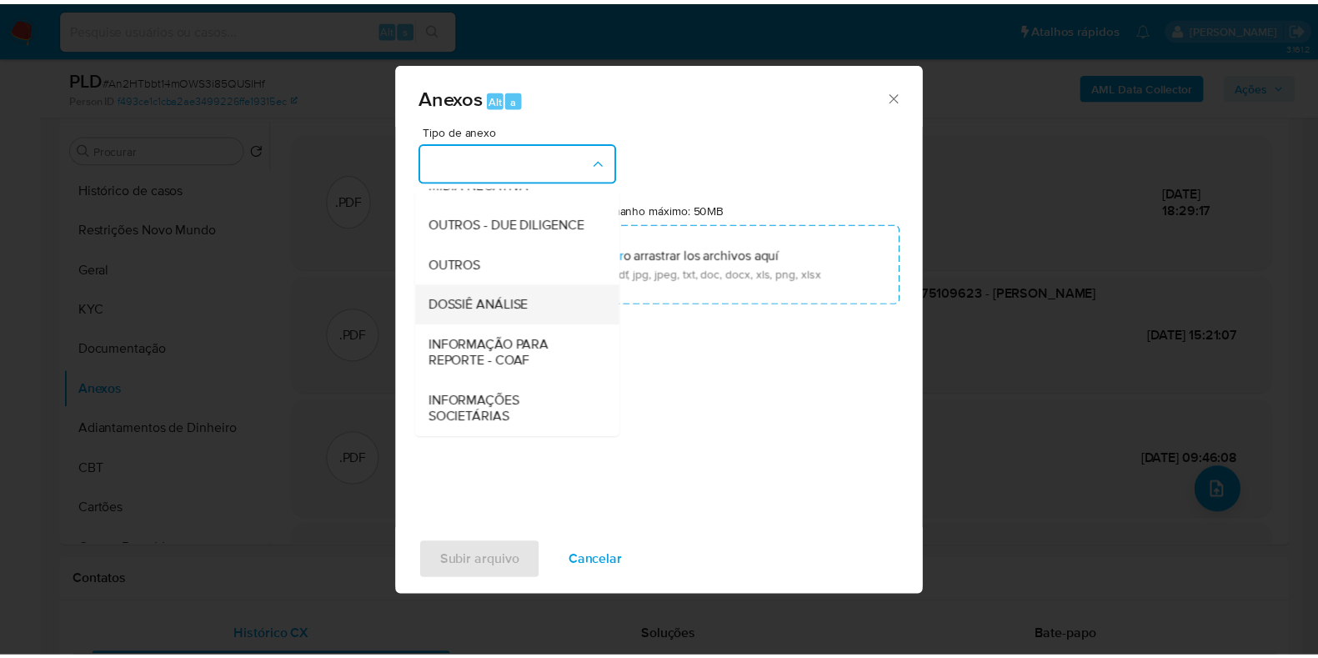
scroll to position [257, 0]
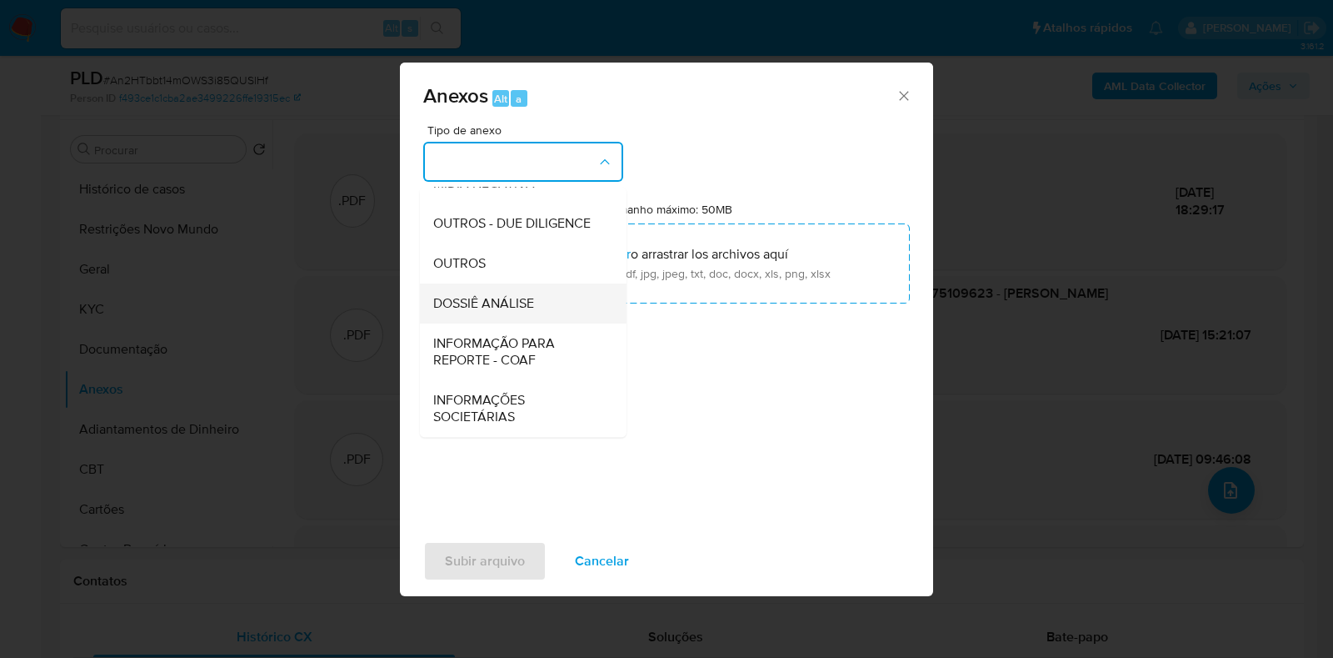
click at [515, 295] on span "DOSSIÊ ANÁLISE" at bounding box center [483, 303] width 101 height 17
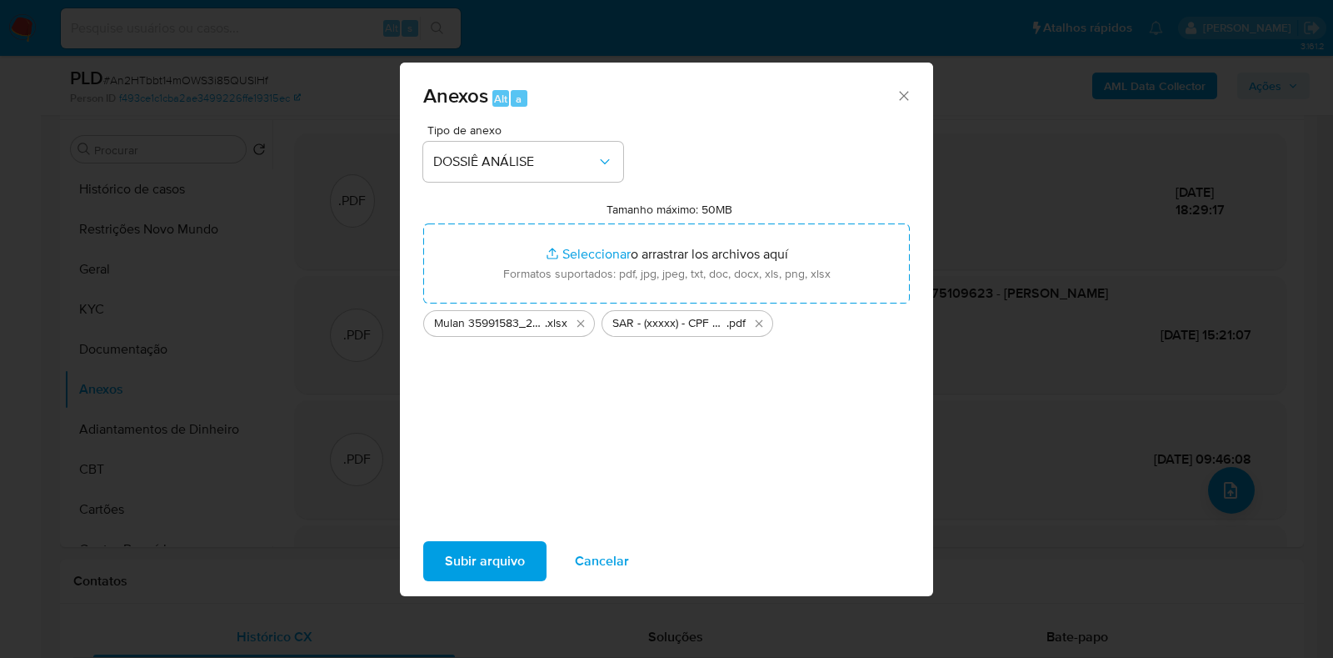
click at [473, 564] on span "Subir arquivo" at bounding box center [485, 561] width 80 height 37
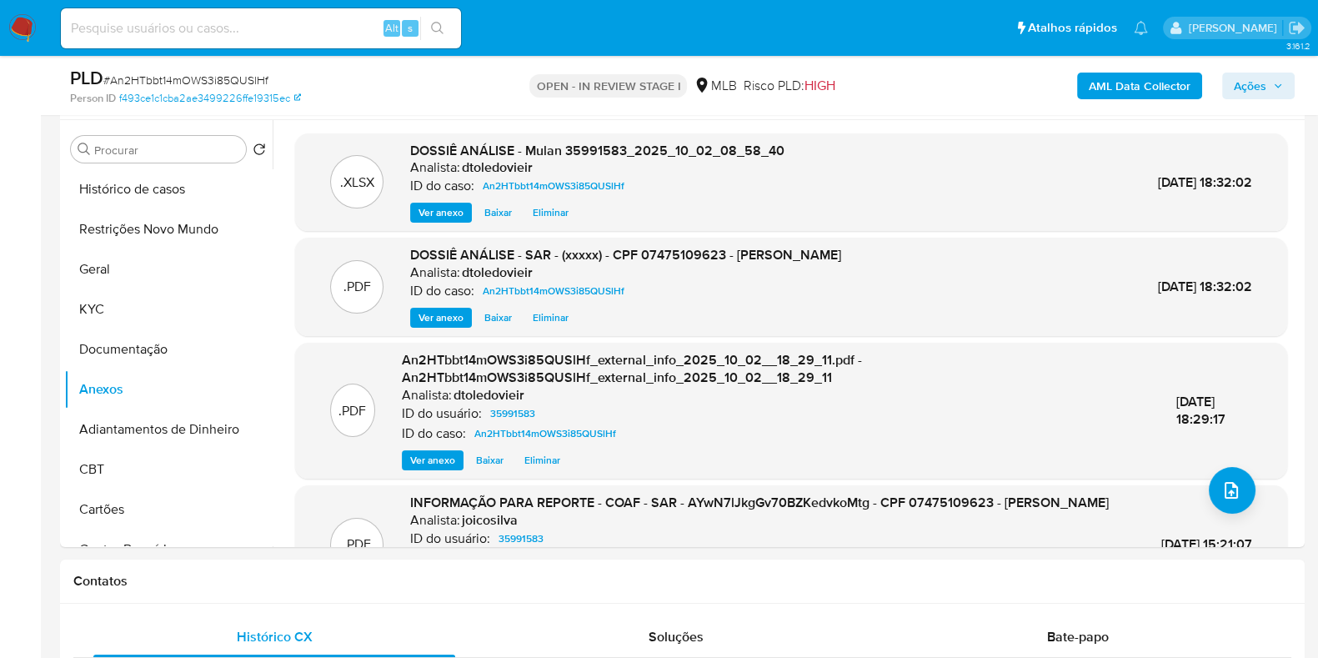
click at [1237, 88] on span "Ações" at bounding box center [1249, 86] width 33 height 27
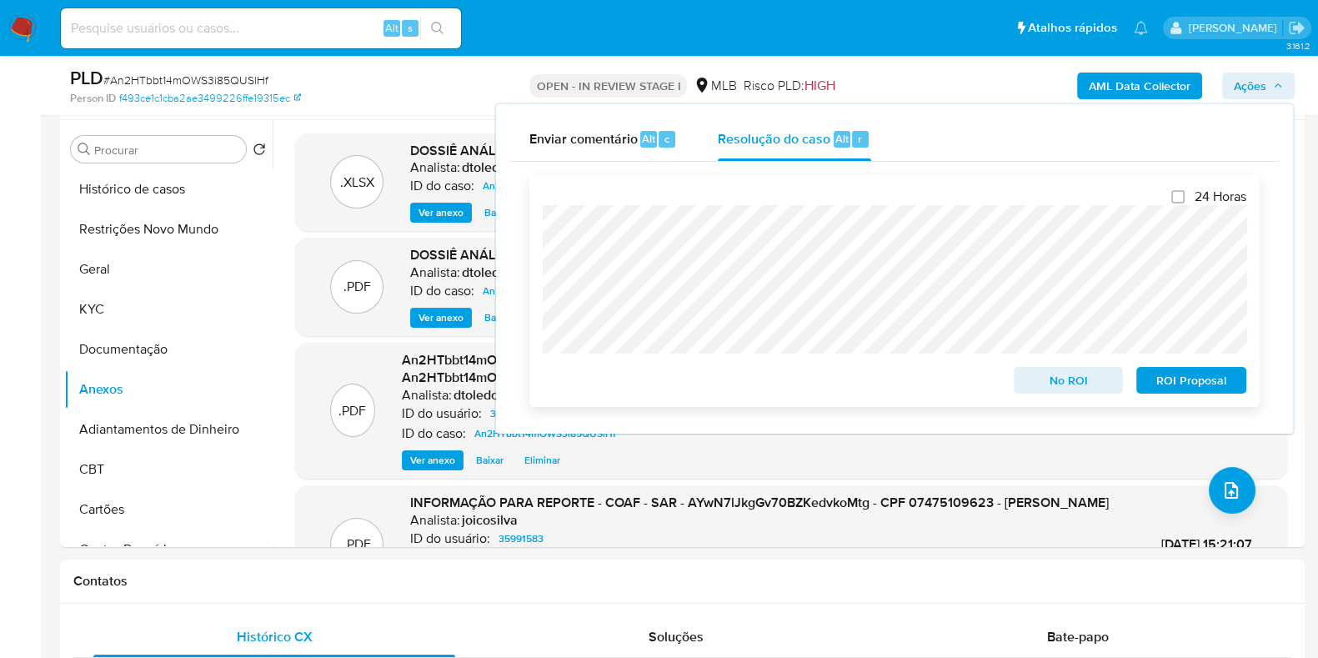
click at [1192, 381] on span "ROI Proposal" at bounding box center [1191, 379] width 87 height 23
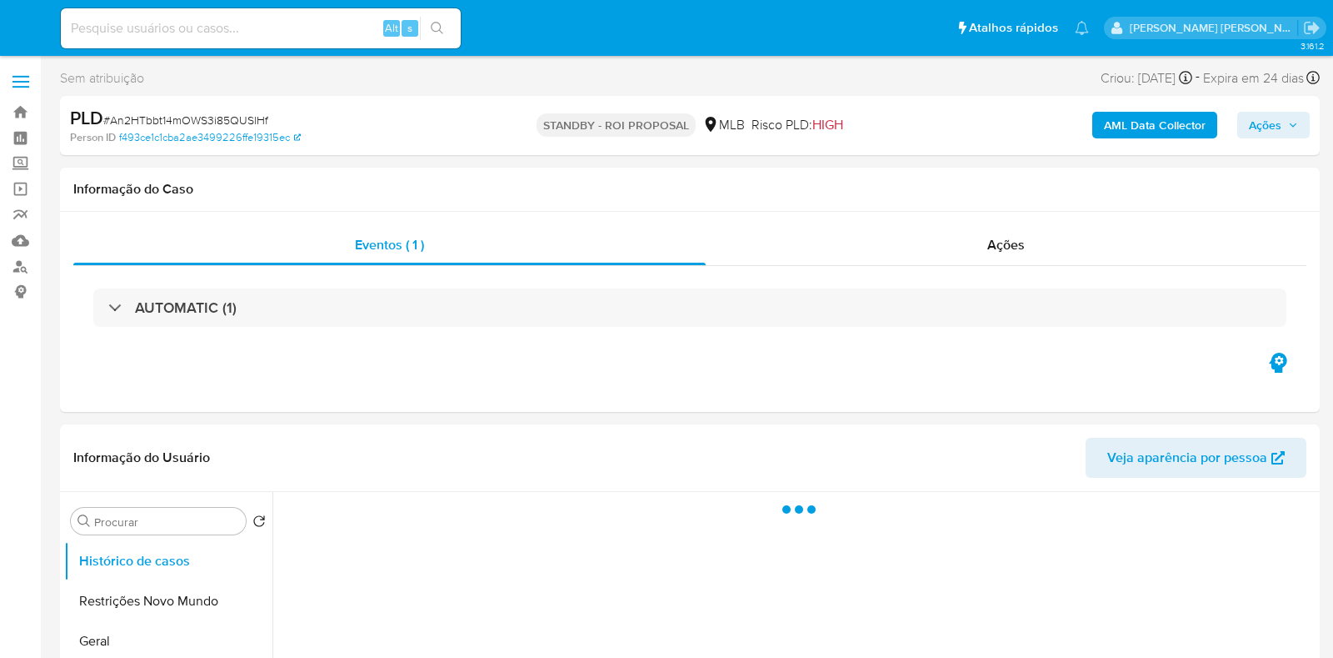
select select "10"
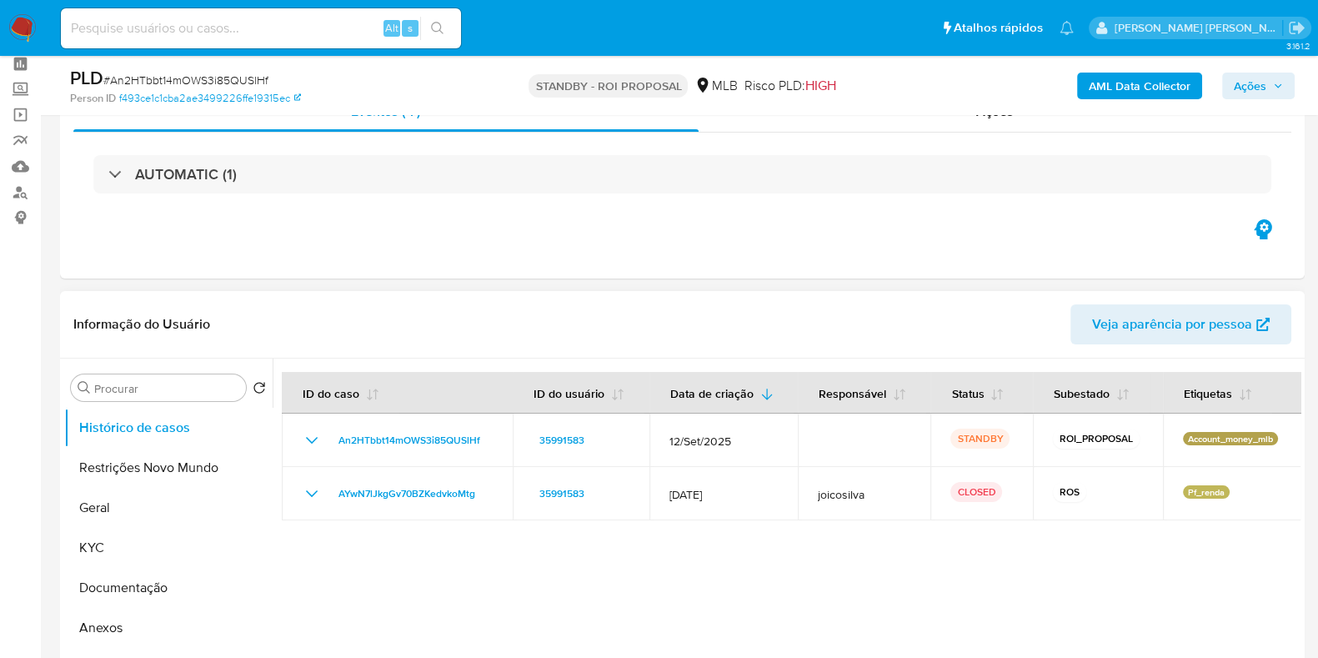
scroll to position [103, 0]
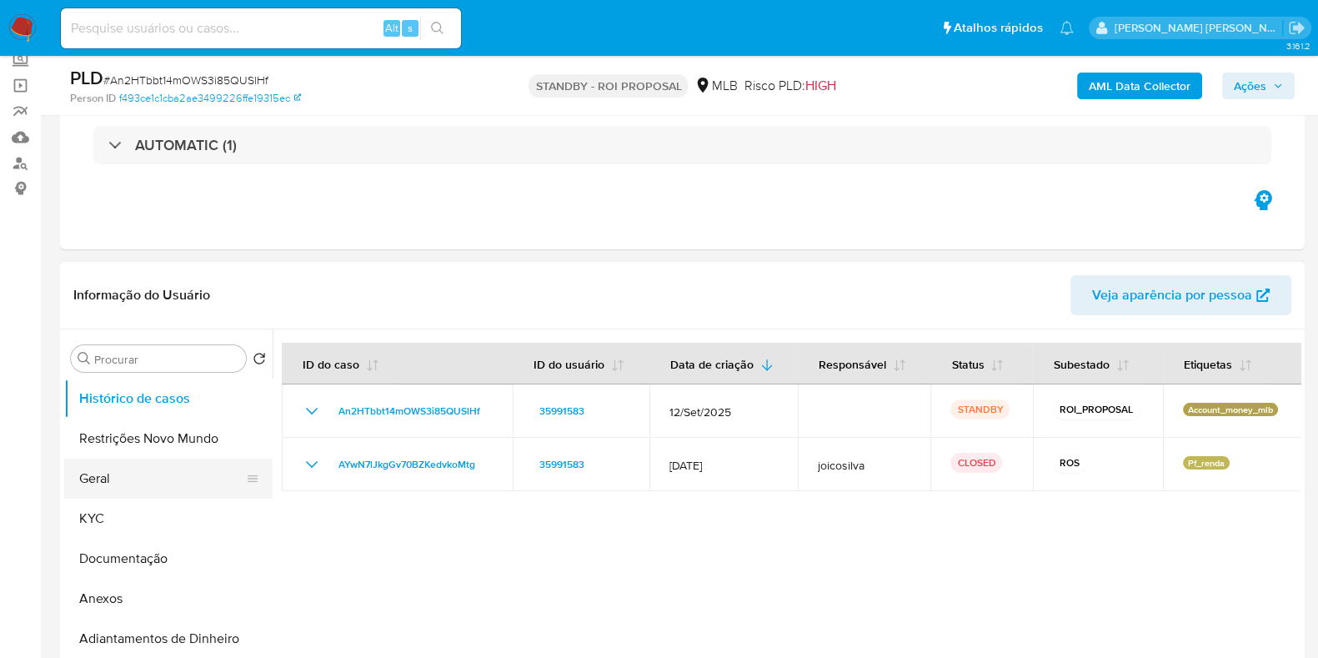
click at [107, 470] on button "Geral" at bounding box center [161, 478] width 195 height 40
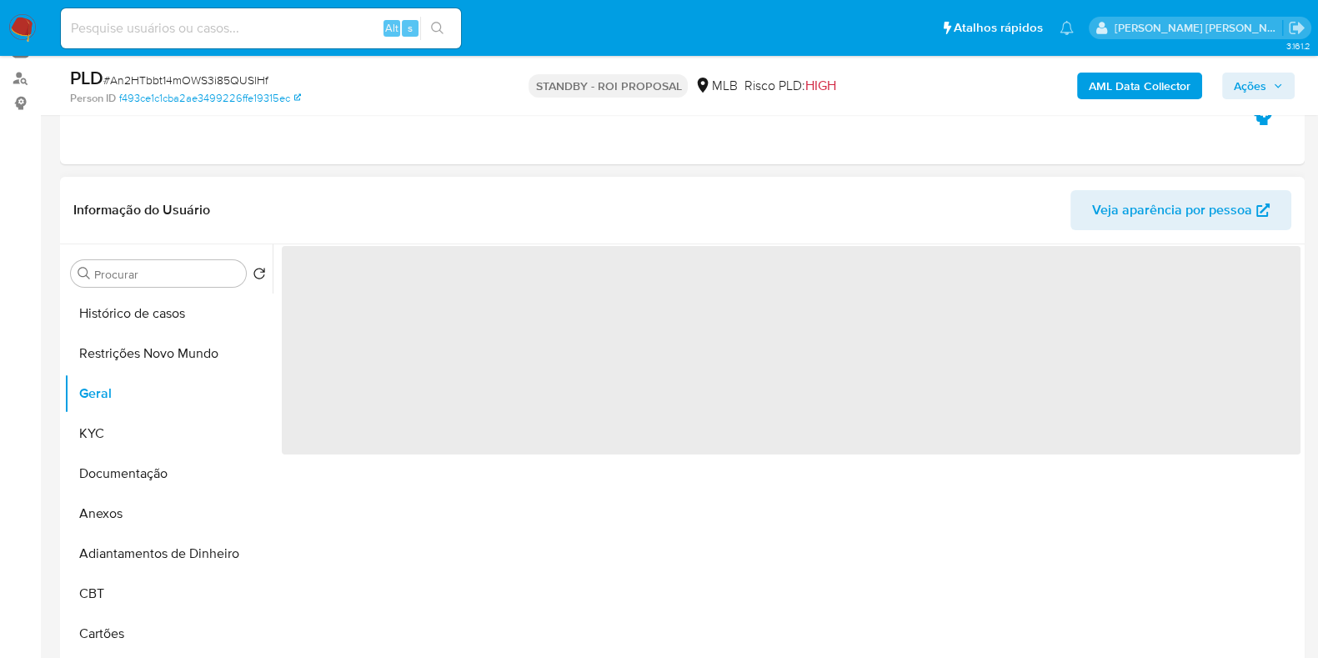
scroll to position [208, 0]
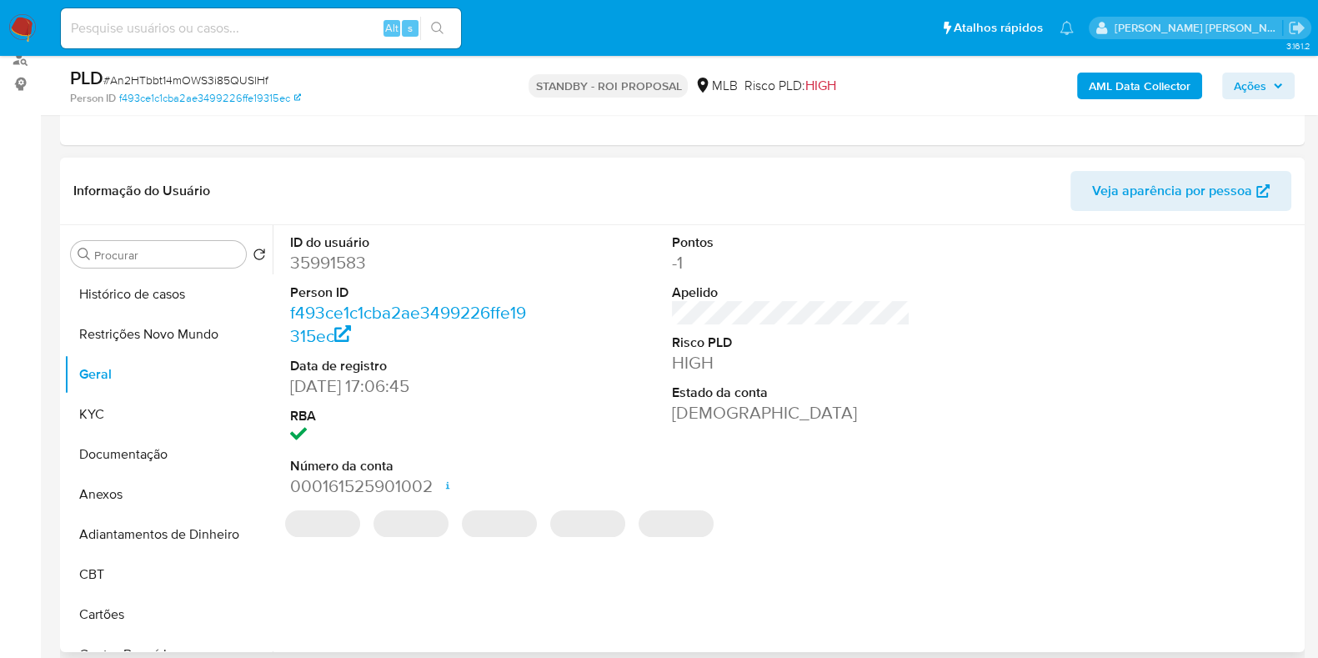
click at [348, 268] on dd "35991583" at bounding box center [409, 262] width 238 height 23
copy dd "35991583"
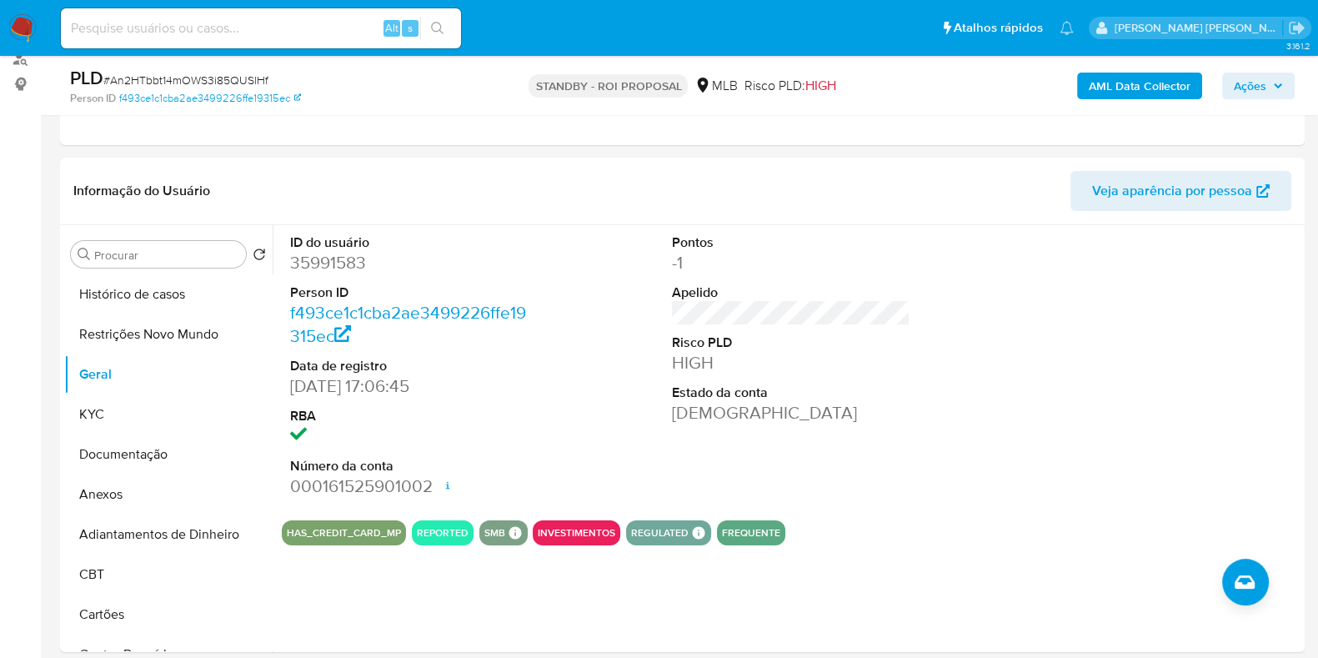
click at [323, 24] on input at bounding box center [261, 29] width 400 height 22
paste input "301430232"
type input "301430232"
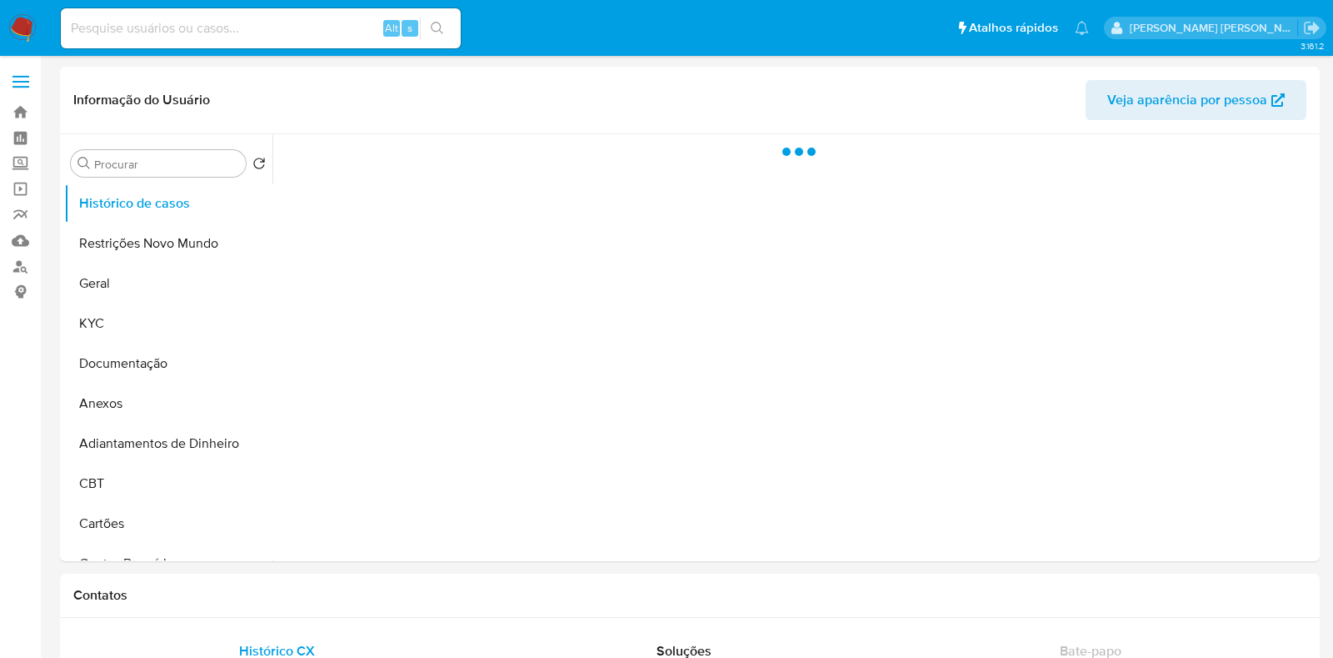
select select "10"
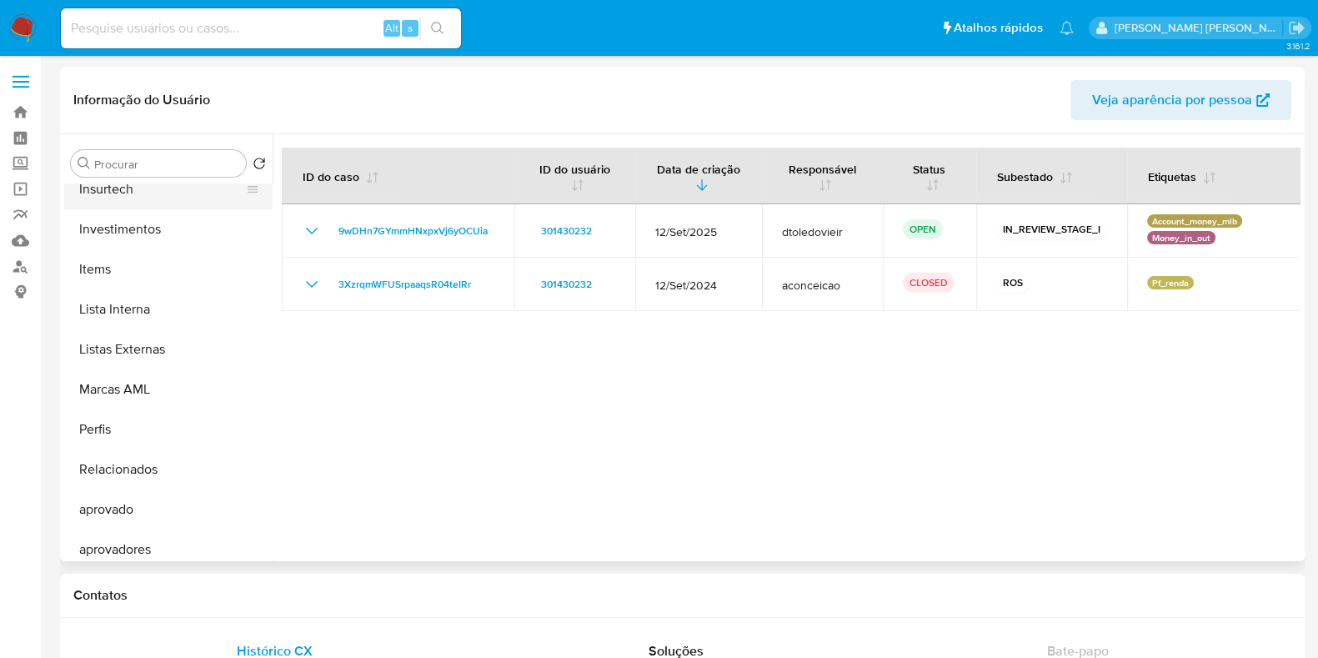
scroll to position [864, 0]
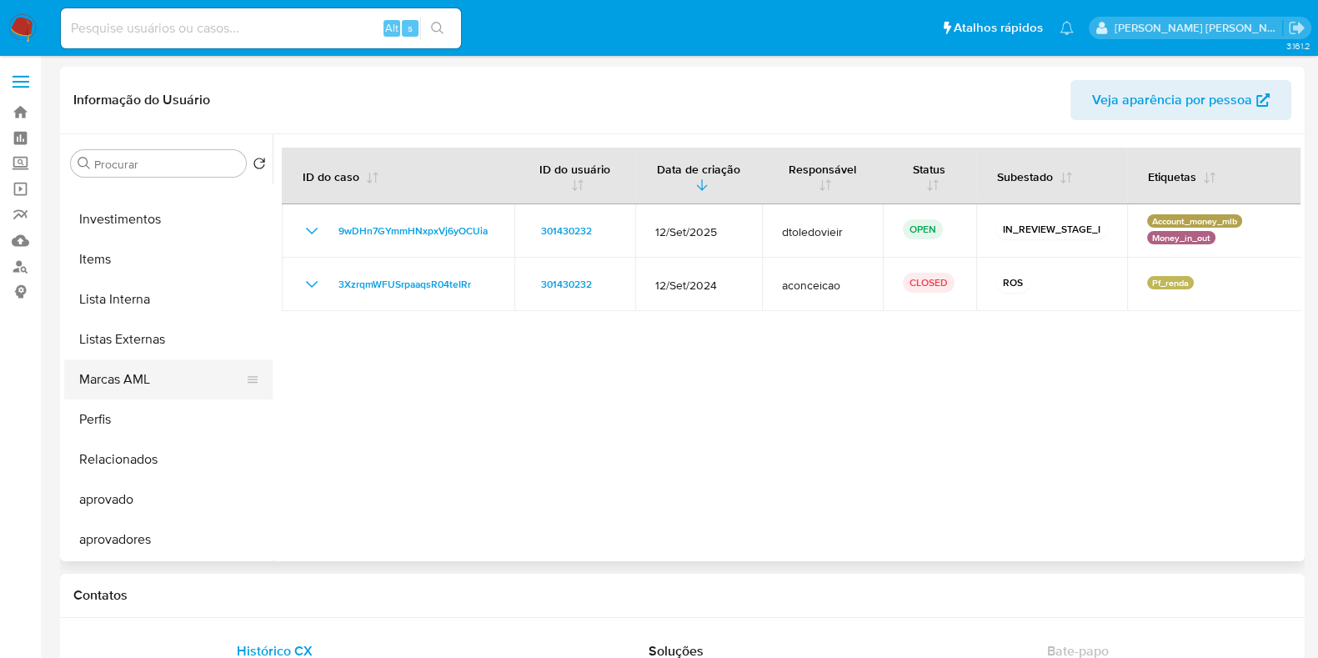
click at [174, 384] on button "Marcas AML" at bounding box center [161, 379] width 195 height 40
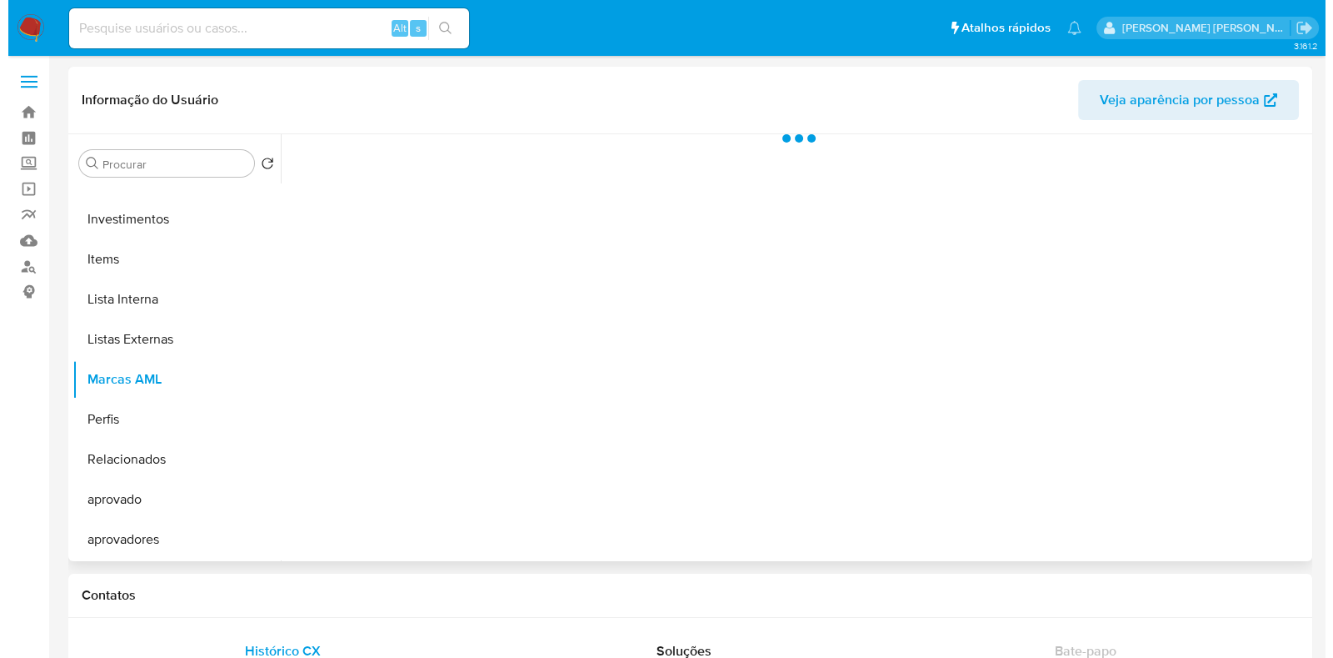
scroll to position [863, 0]
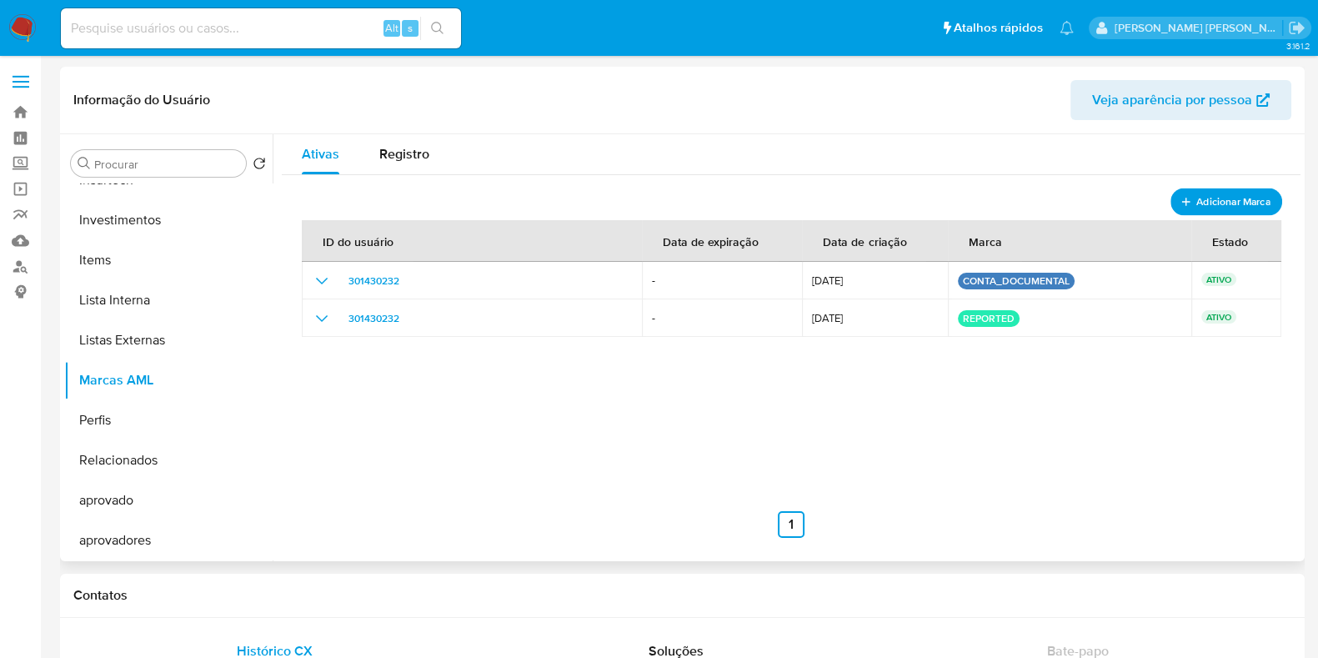
click at [1213, 198] on span "Adicionar Marca" at bounding box center [1233, 202] width 74 height 21
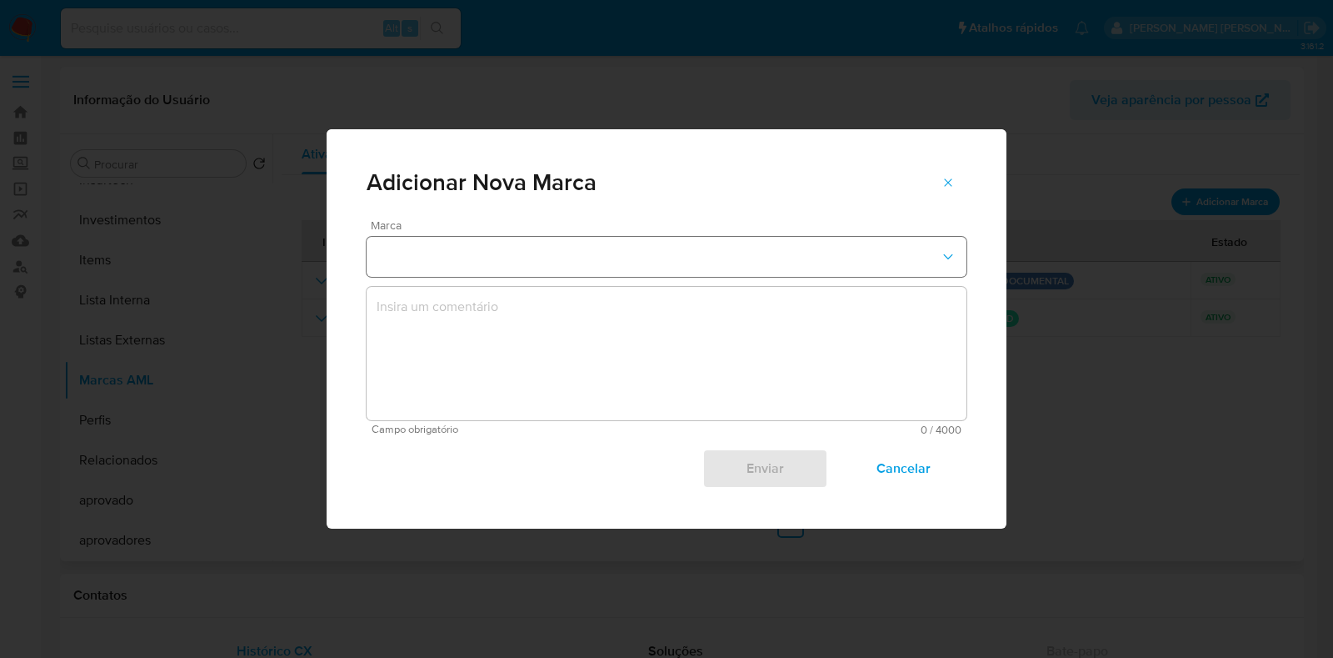
click at [570, 245] on button "marks-modal" at bounding box center [667, 257] width 600 height 40
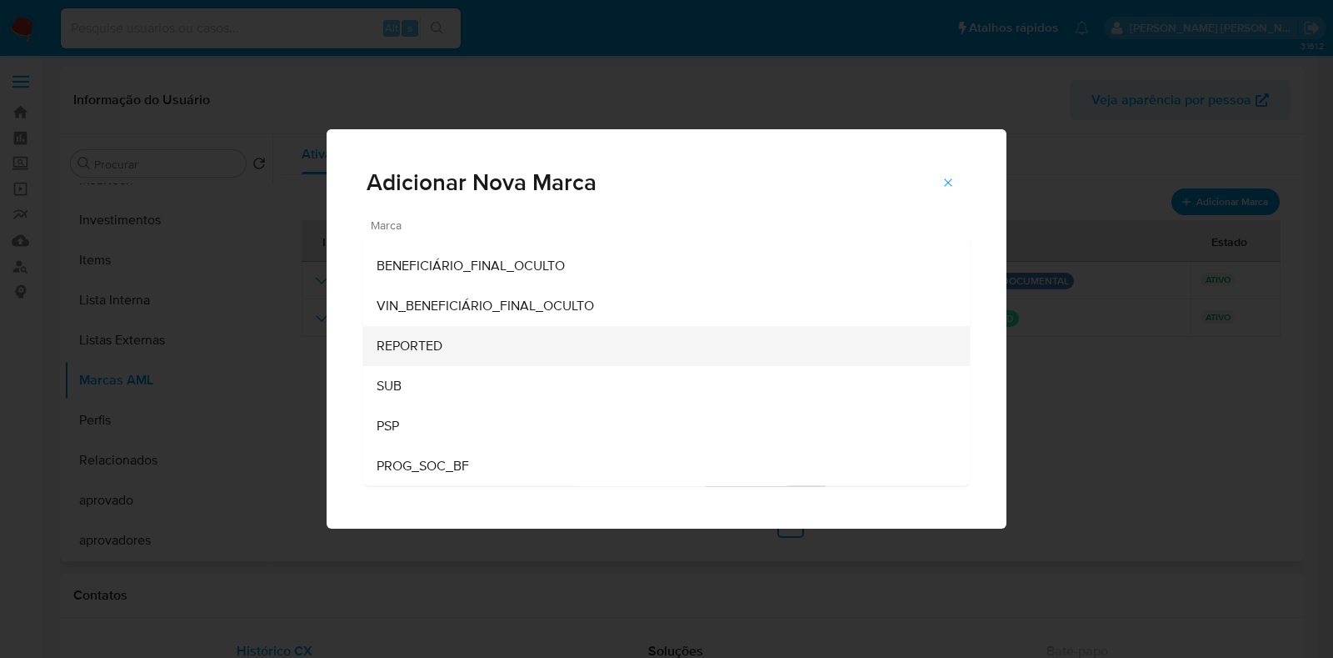
scroll to position [0, 0]
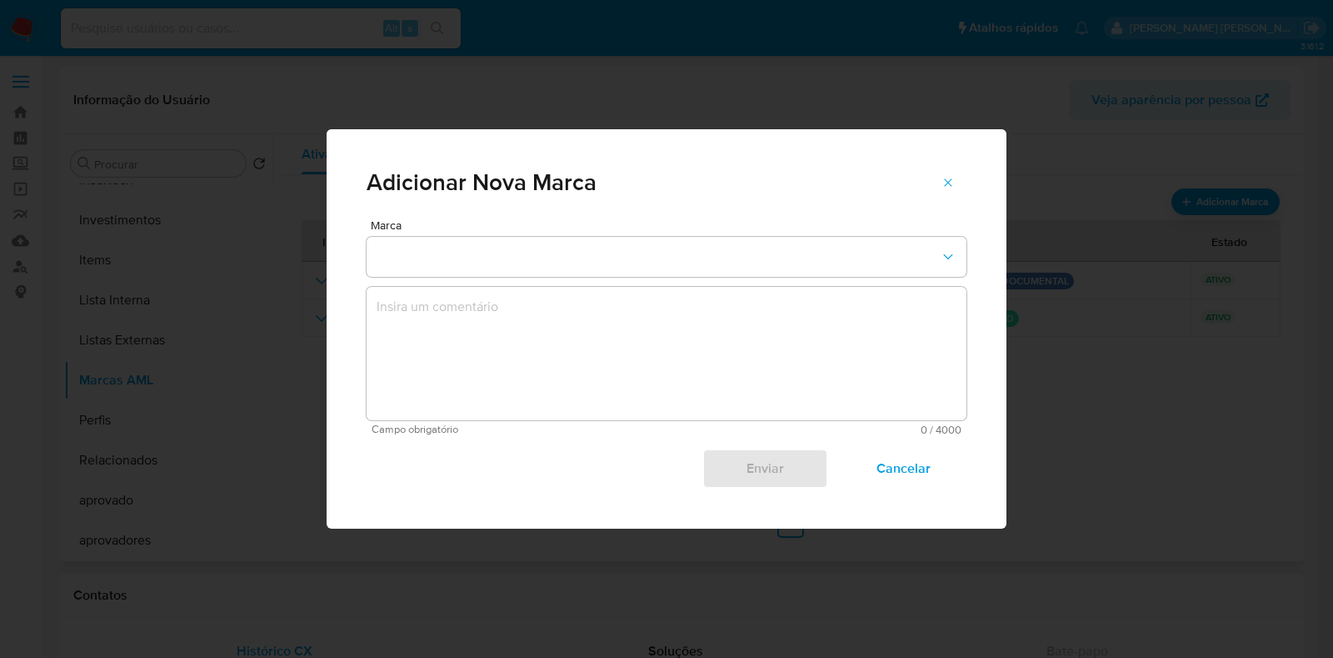
drag, startPoint x: 950, startPoint y: 180, endPoint x: 657, endPoint y: 177, distance: 293.4
click at [657, 177] on div "Adicionar Nova Marca" at bounding box center [667, 182] width 600 height 27
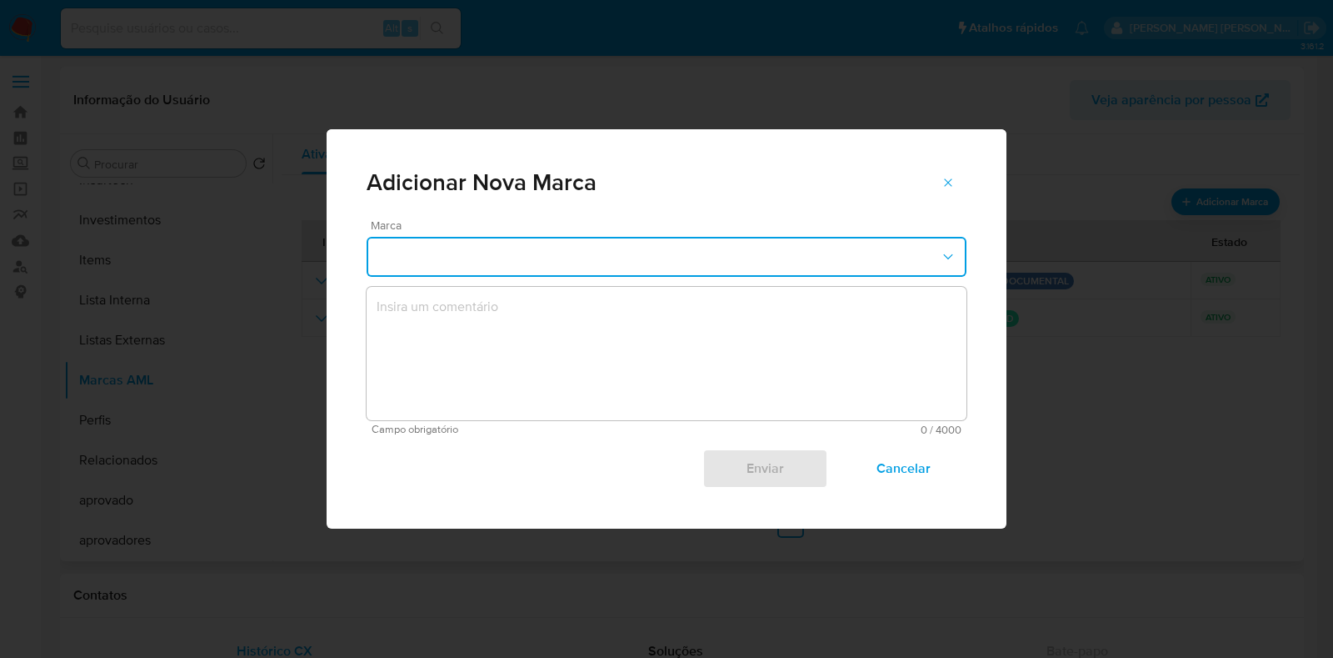
click at [788, 266] on button "marks-modal" at bounding box center [667, 257] width 600 height 40
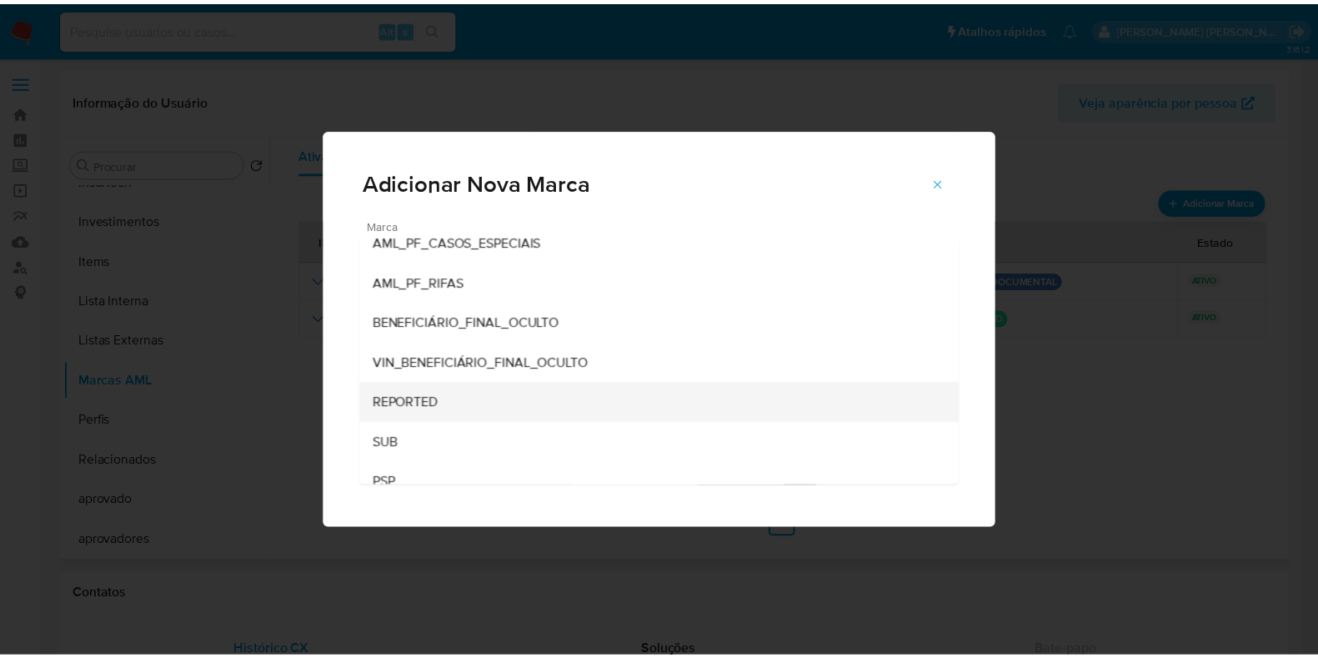
scroll to position [229, 0]
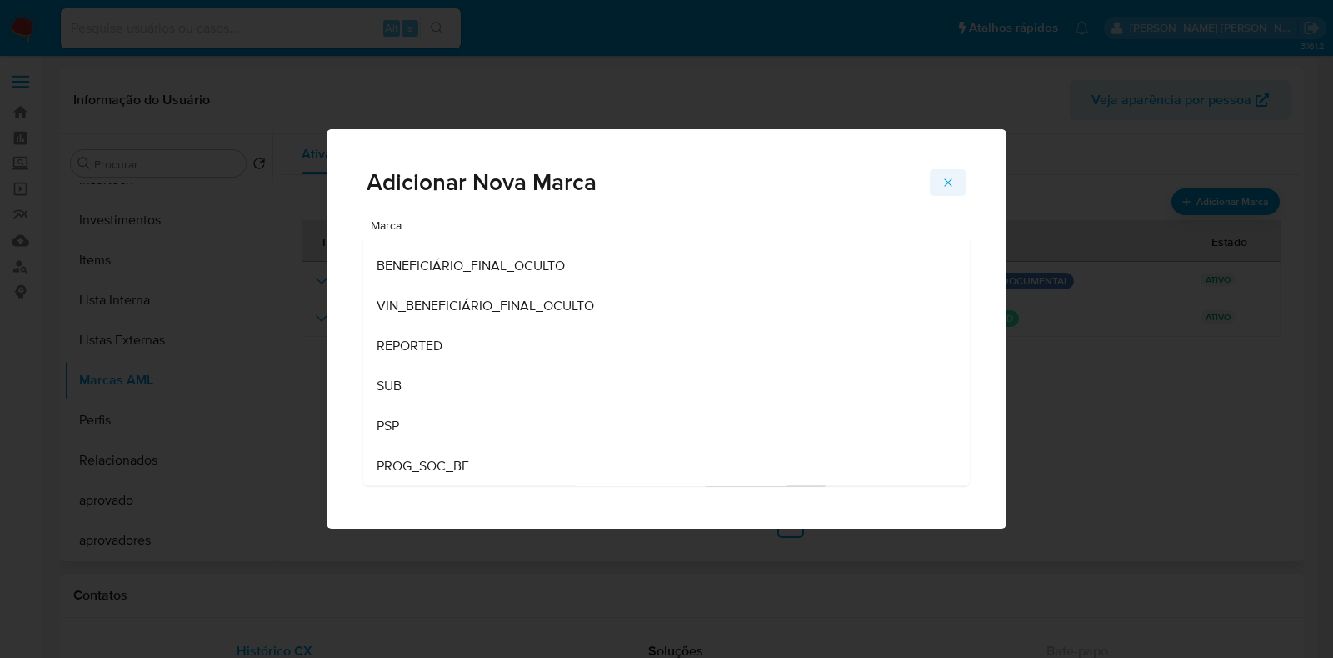
click at [952, 183] on icon "marks-modal" at bounding box center [948, 182] width 13 height 13
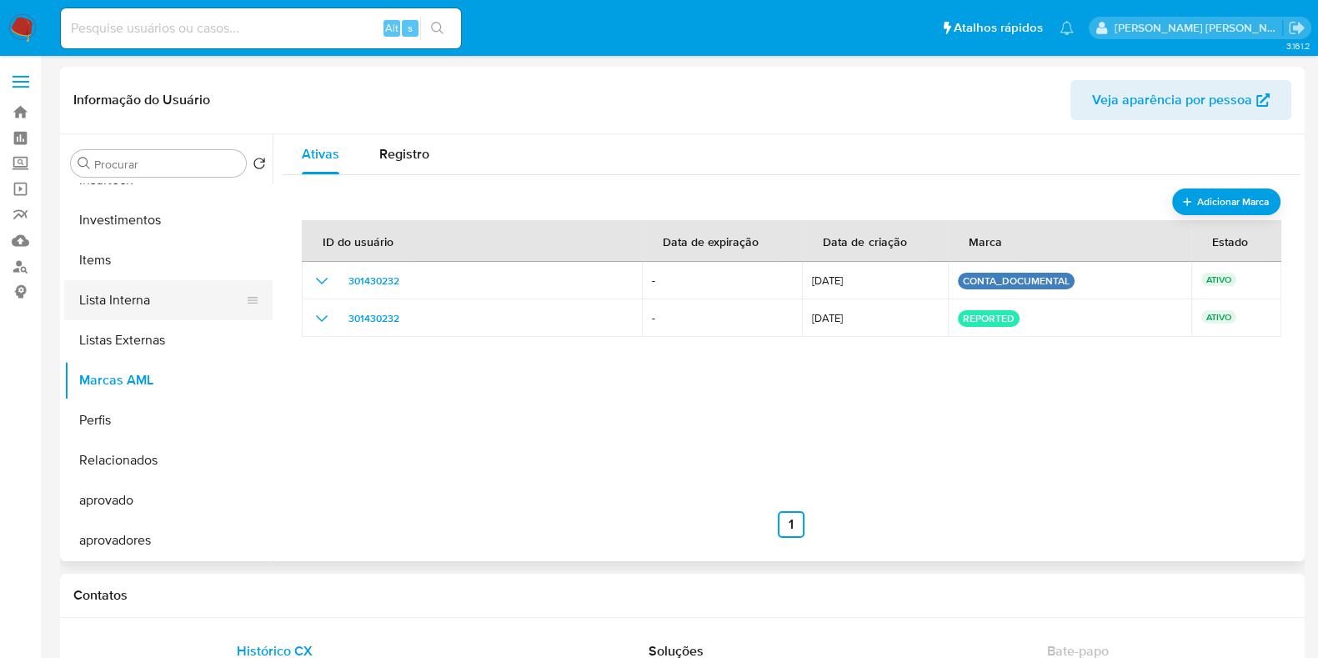
click at [213, 305] on button "Lista Interna" at bounding box center [161, 300] width 195 height 40
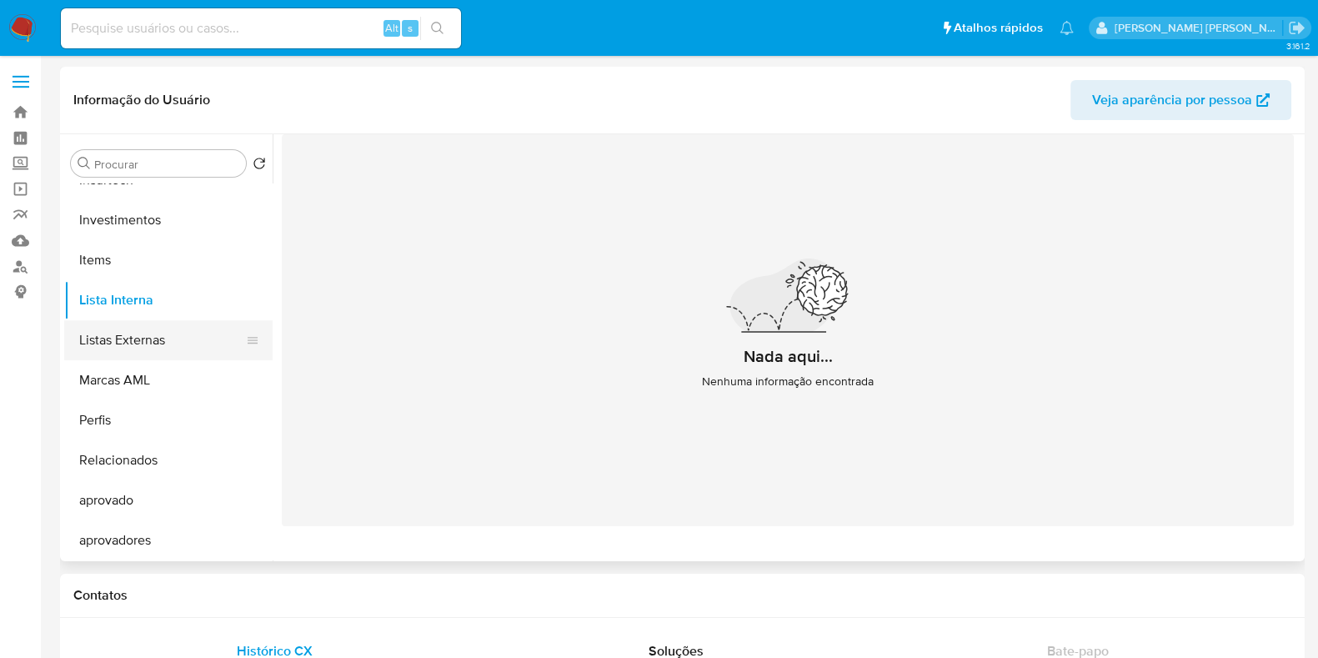
click at [156, 349] on button "Listas Externas" at bounding box center [161, 340] width 195 height 40
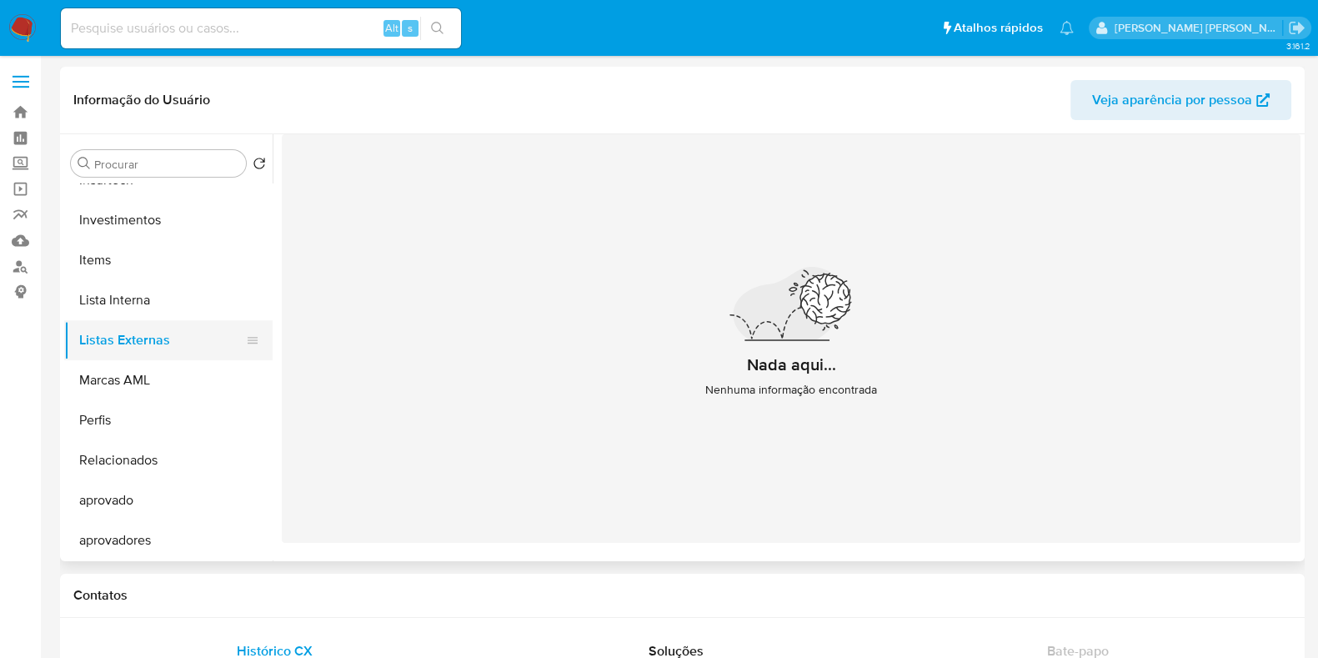
scroll to position [864, 0]
click at [125, 370] on button "Marcas AML" at bounding box center [161, 379] width 195 height 40
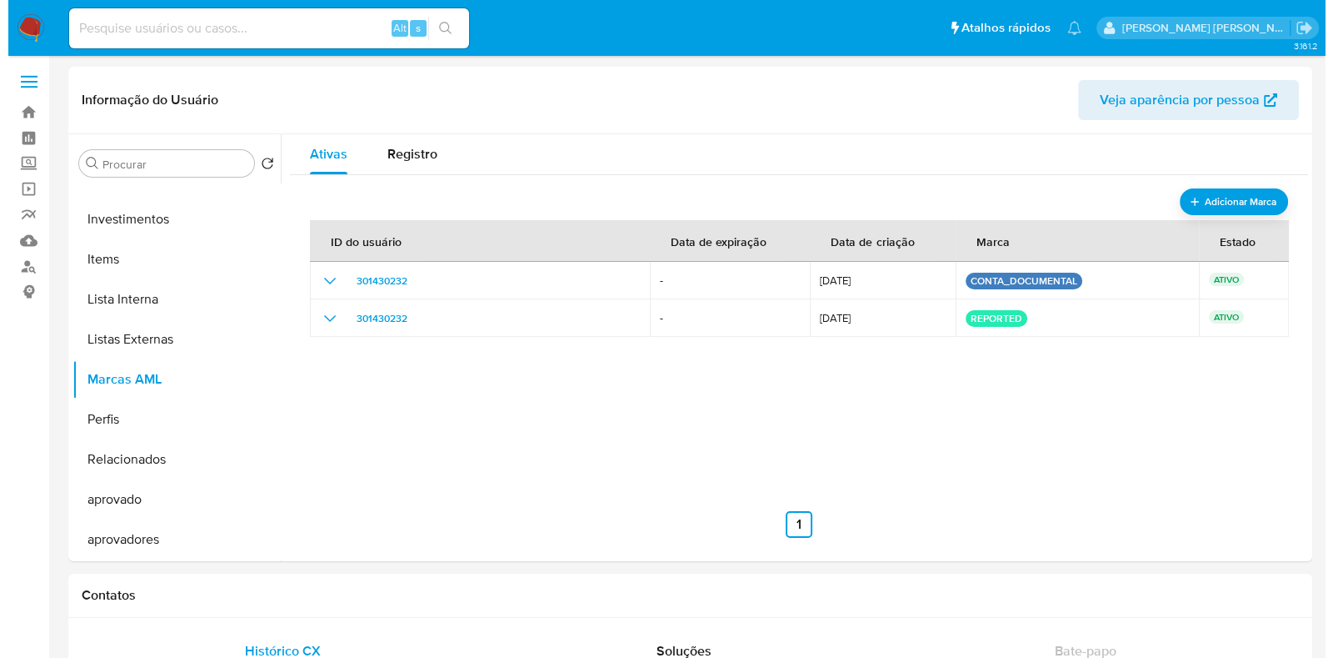
scroll to position [863, 0]
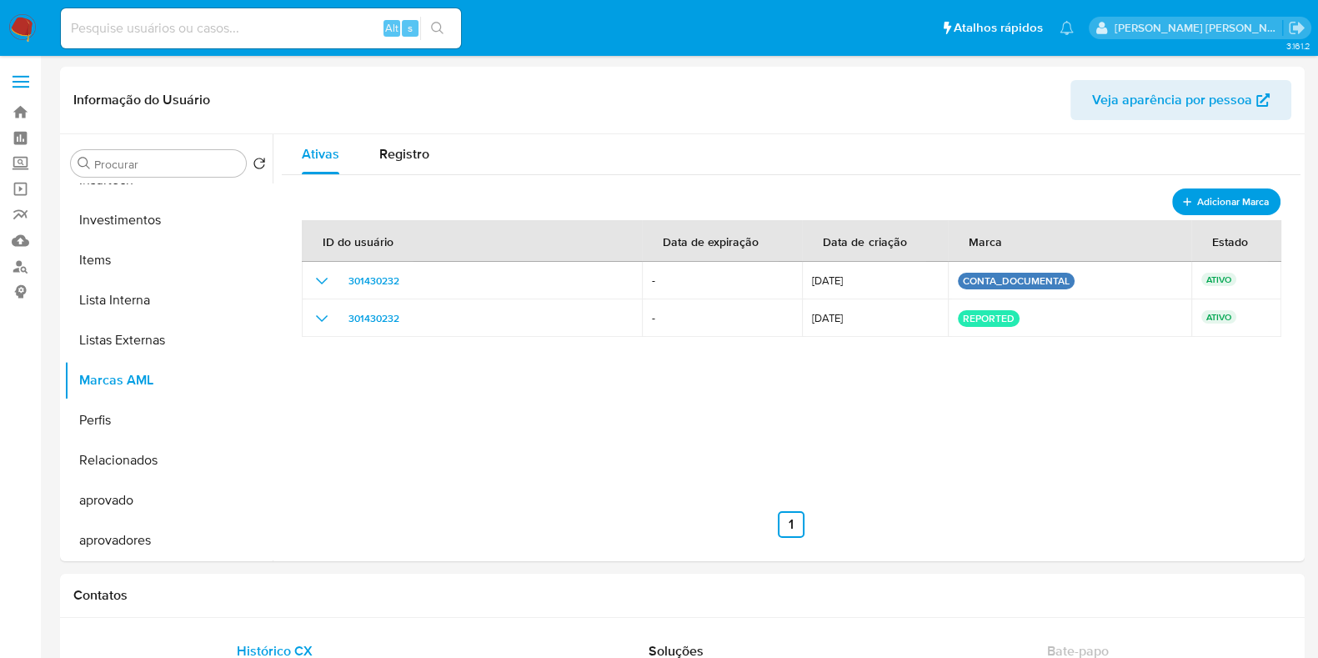
drag, startPoint x: 1199, startPoint y: 198, endPoint x: 1140, endPoint y: 196, distance: 59.2
click at [1140, 196] on section "Adicionar Marca ID do usuário Data de expiração Data de criação Marca Estado 30…" at bounding box center [791, 362] width 978 height 349
click at [1188, 192] on button "Adicionar Marca" at bounding box center [1226, 202] width 112 height 28
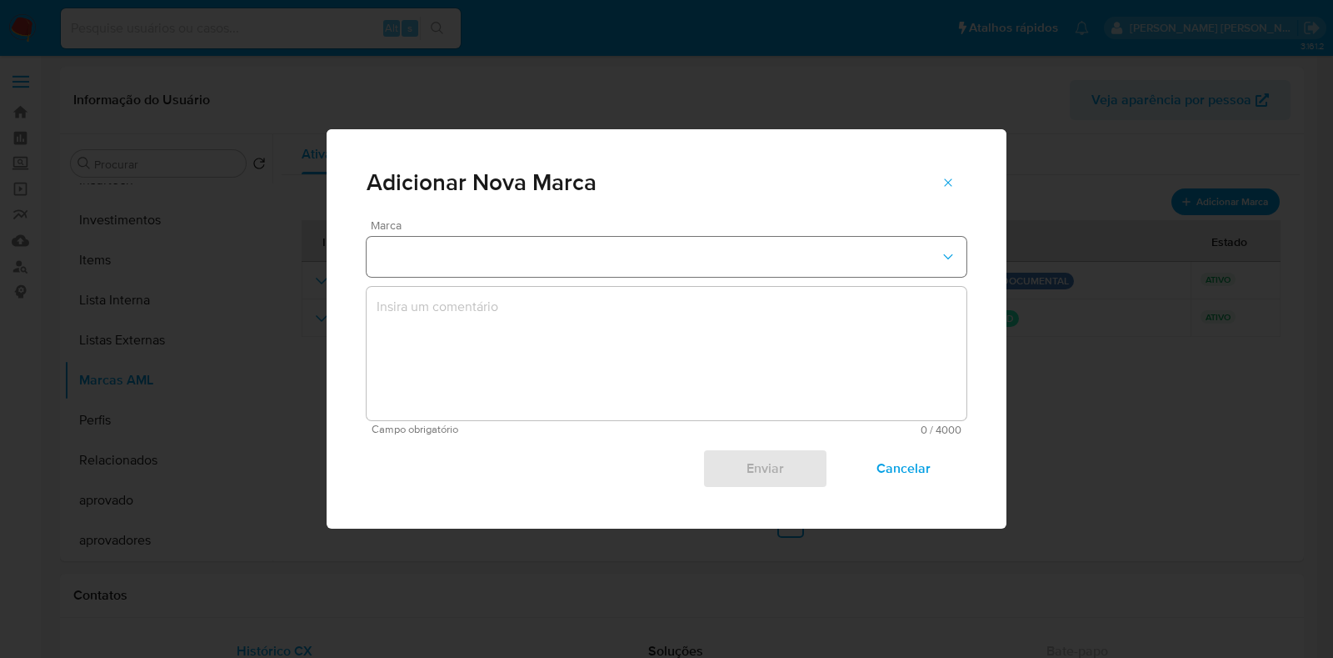
click at [535, 249] on button "marks-modal" at bounding box center [667, 257] width 600 height 40
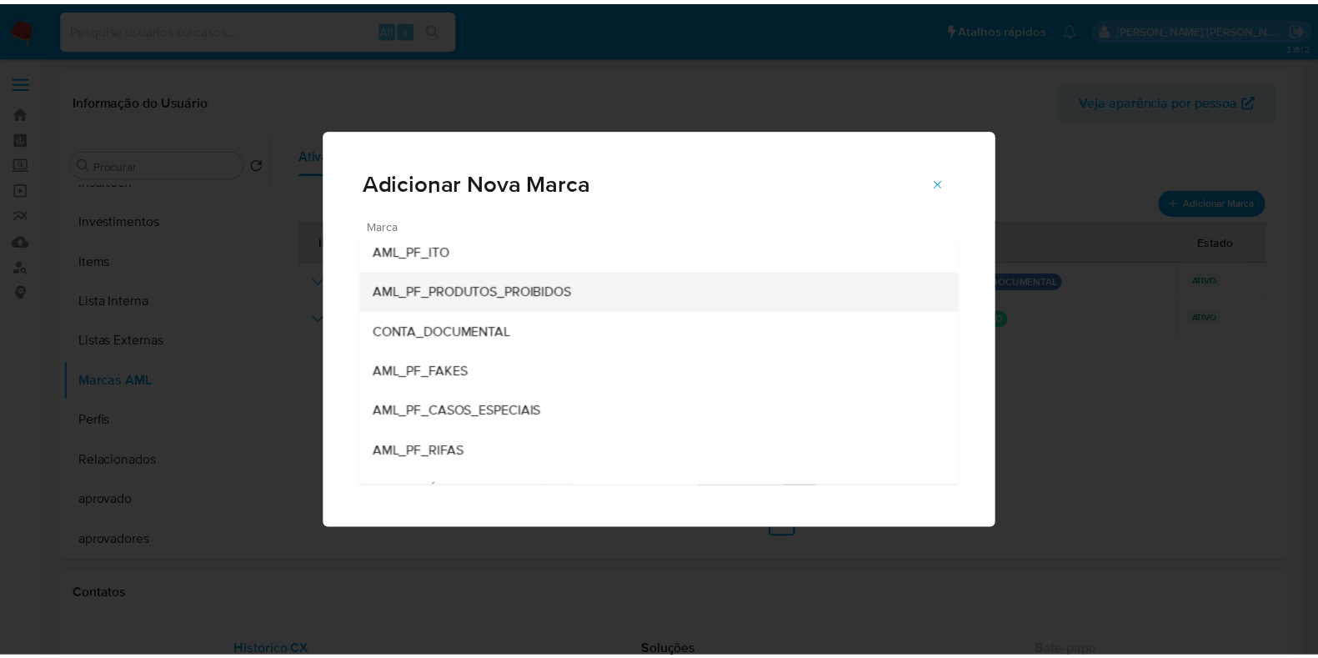
scroll to position [0, 0]
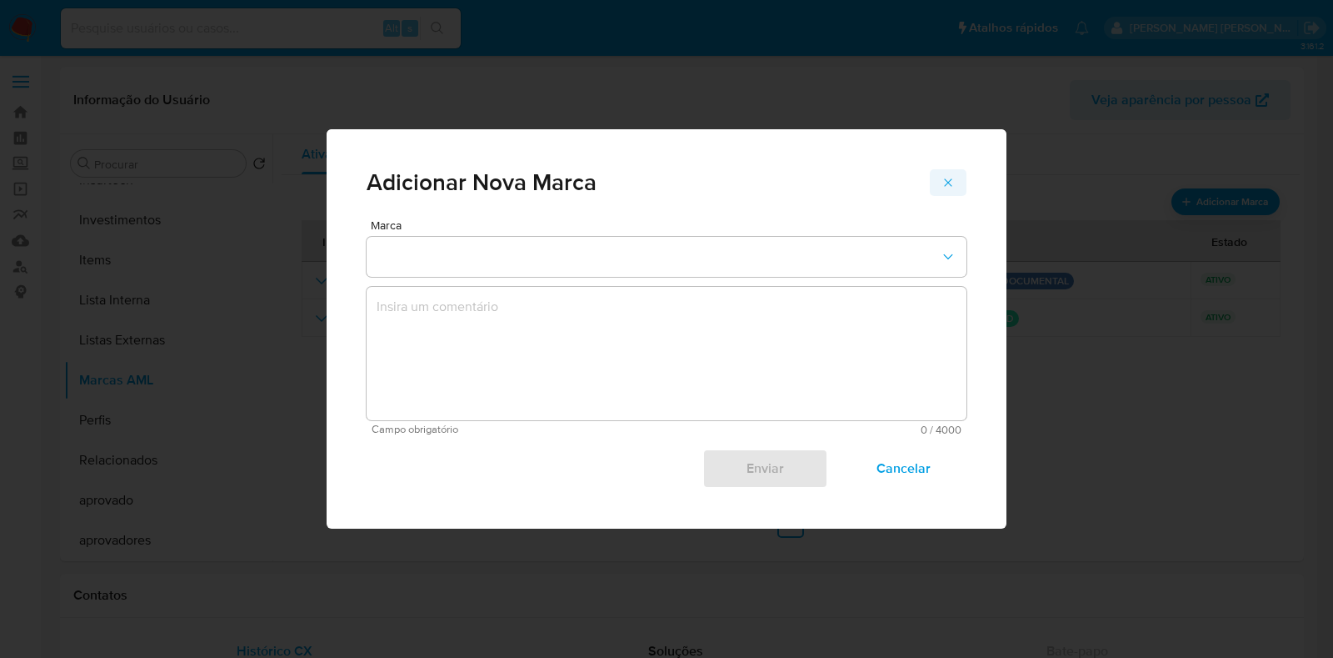
click at [952, 183] on icon "marks-modal" at bounding box center [948, 182] width 13 height 13
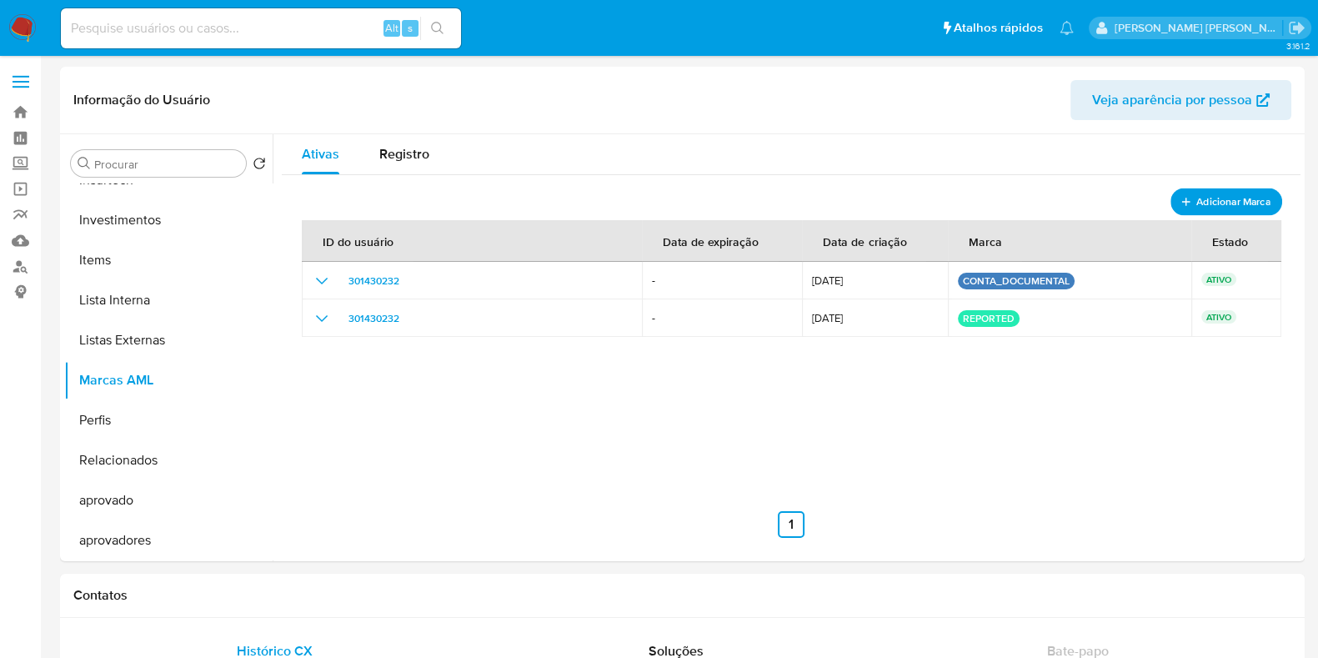
click at [1231, 204] on span "Adicionar Marca" at bounding box center [1233, 202] width 74 height 21
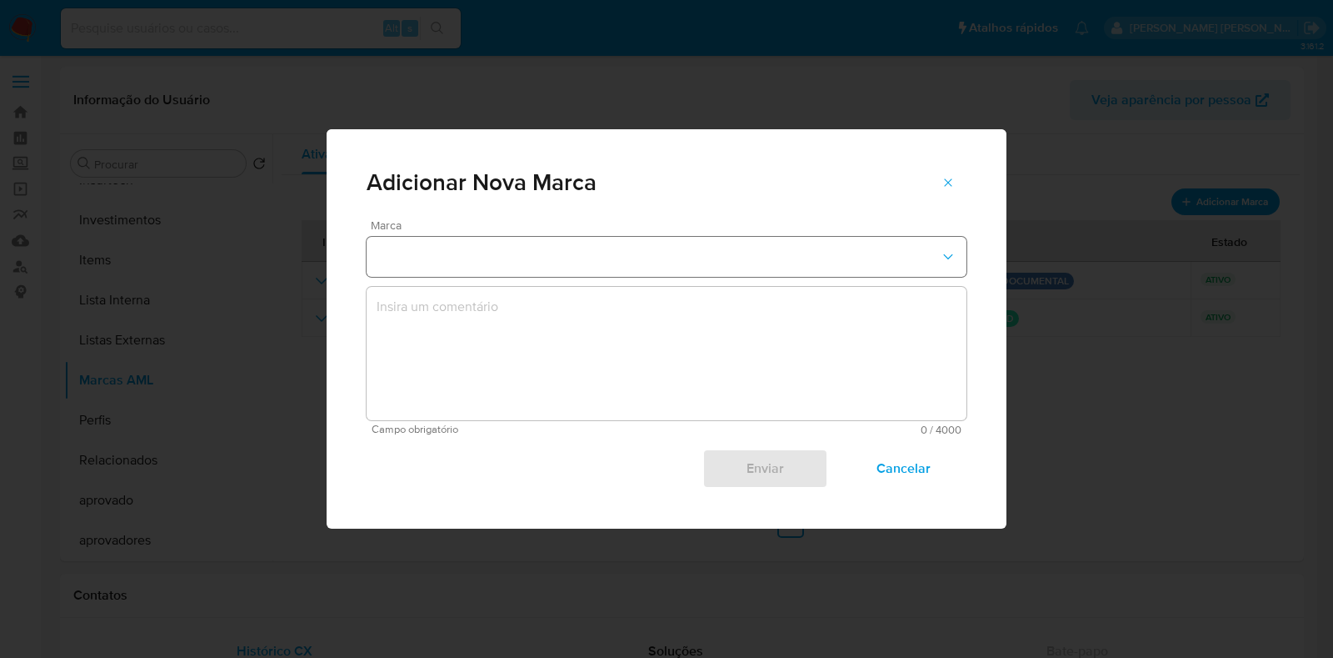
click at [688, 249] on button "marks-modal" at bounding box center [667, 257] width 600 height 40
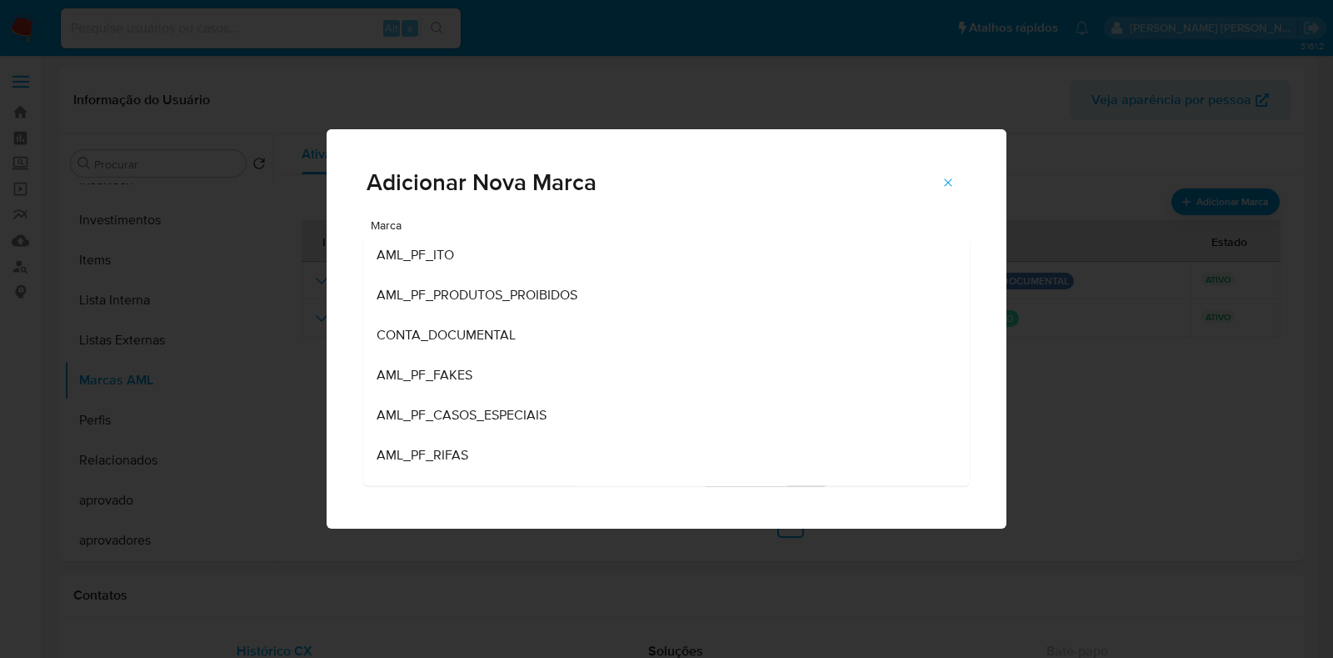
click at [1061, 260] on div "Adicionar Nova Marca Marca AML_PF_ITO AML_PF_PRODUTOS_PROIBIDOS CONTA_DOCUMENTA…" at bounding box center [666, 329] width 1333 height 658
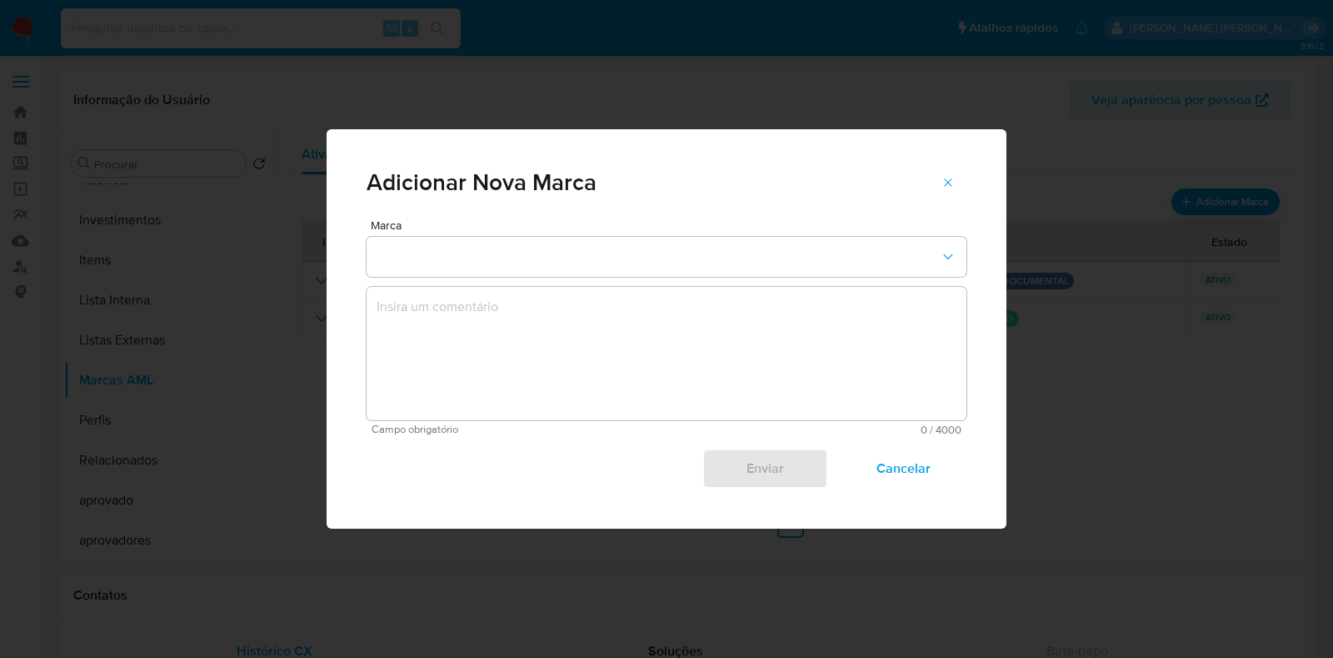
click at [923, 467] on span "Cancelar" at bounding box center [904, 468] width 82 height 37
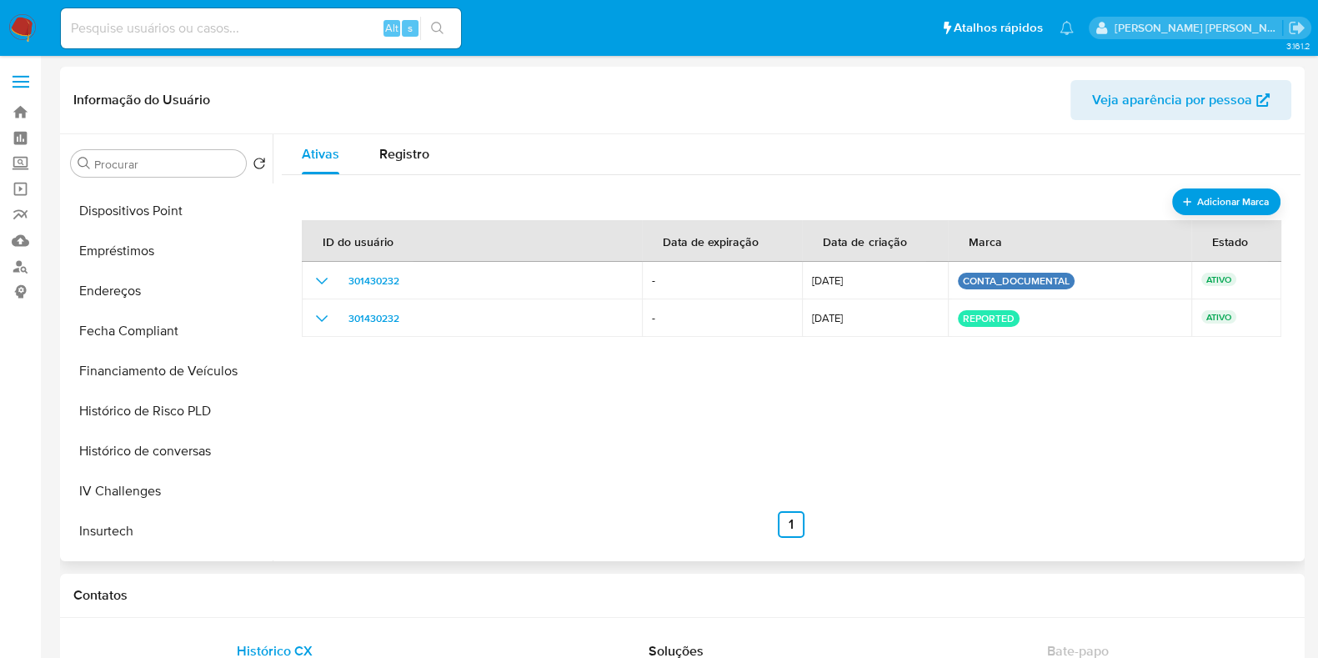
scroll to position [30, 0]
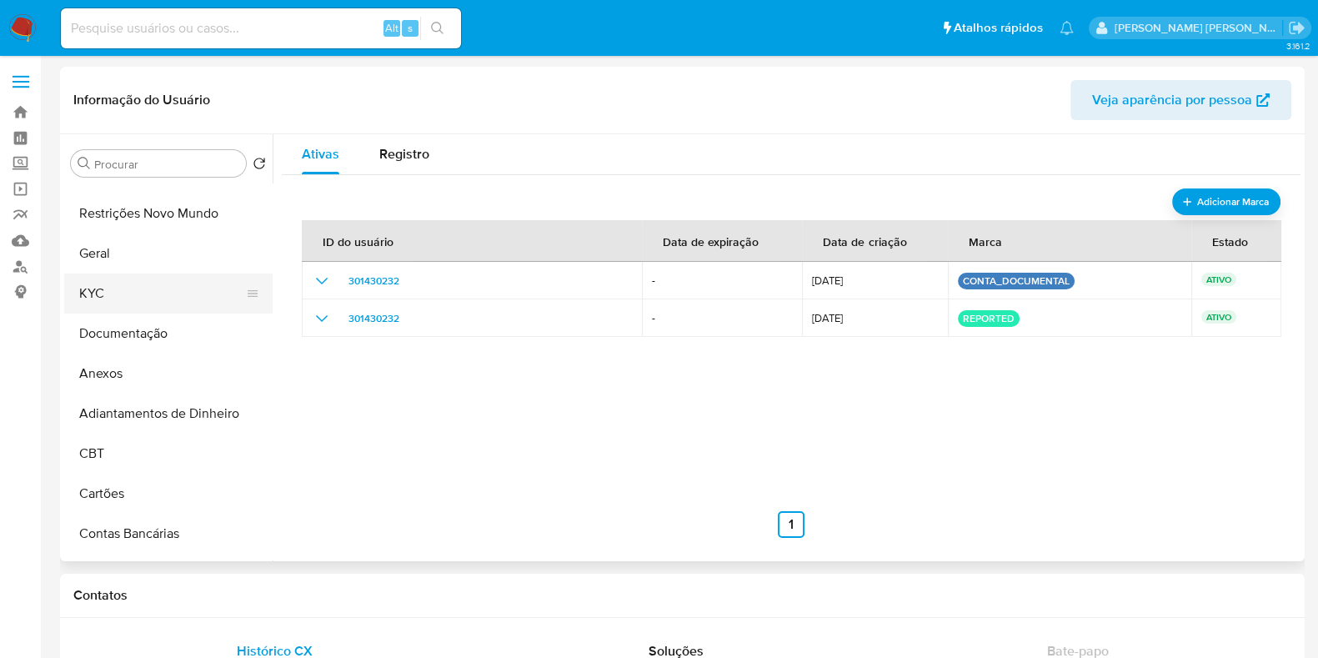
click at [134, 308] on button "KYC" at bounding box center [161, 293] width 195 height 40
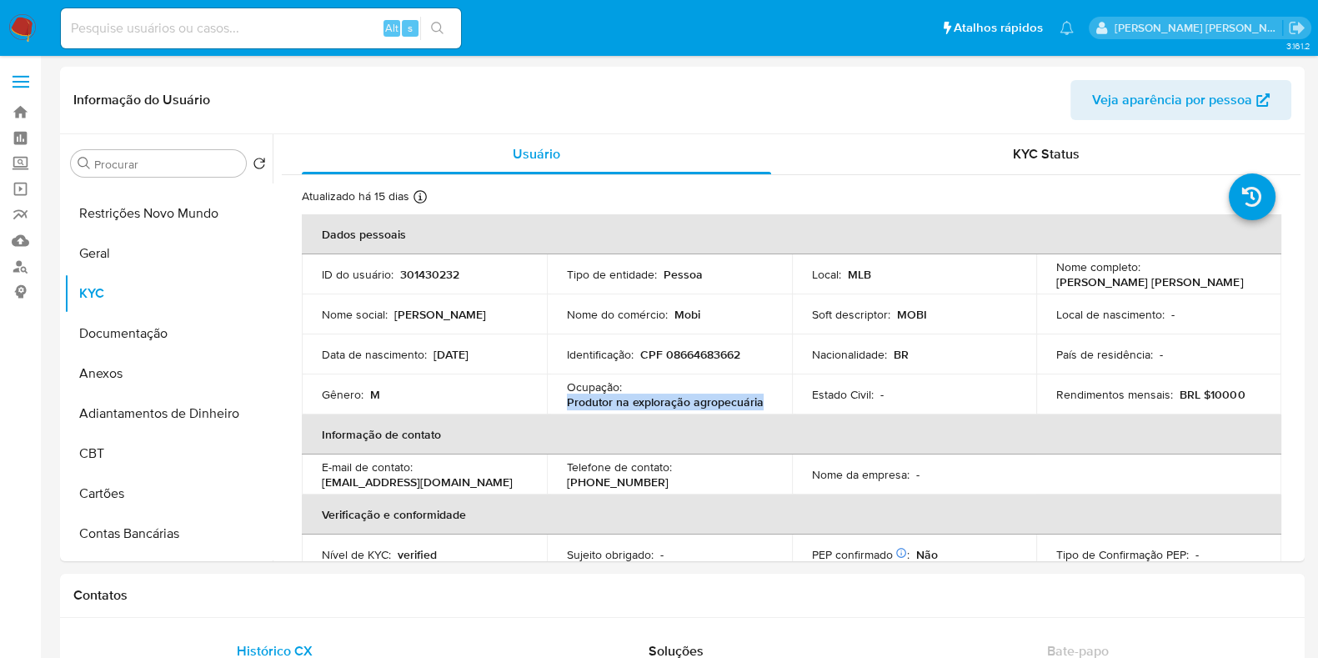
drag, startPoint x: 763, startPoint y: 401, endPoint x: 561, endPoint y: 401, distance: 201.7
click at [561, 401] on td "Ocupação : Produtor na exploração agropecuária" at bounding box center [669, 394] width 245 height 40
copy p "Produtor na exploração agropecuária"
click at [138, 323] on button "Documentação" at bounding box center [161, 333] width 195 height 40
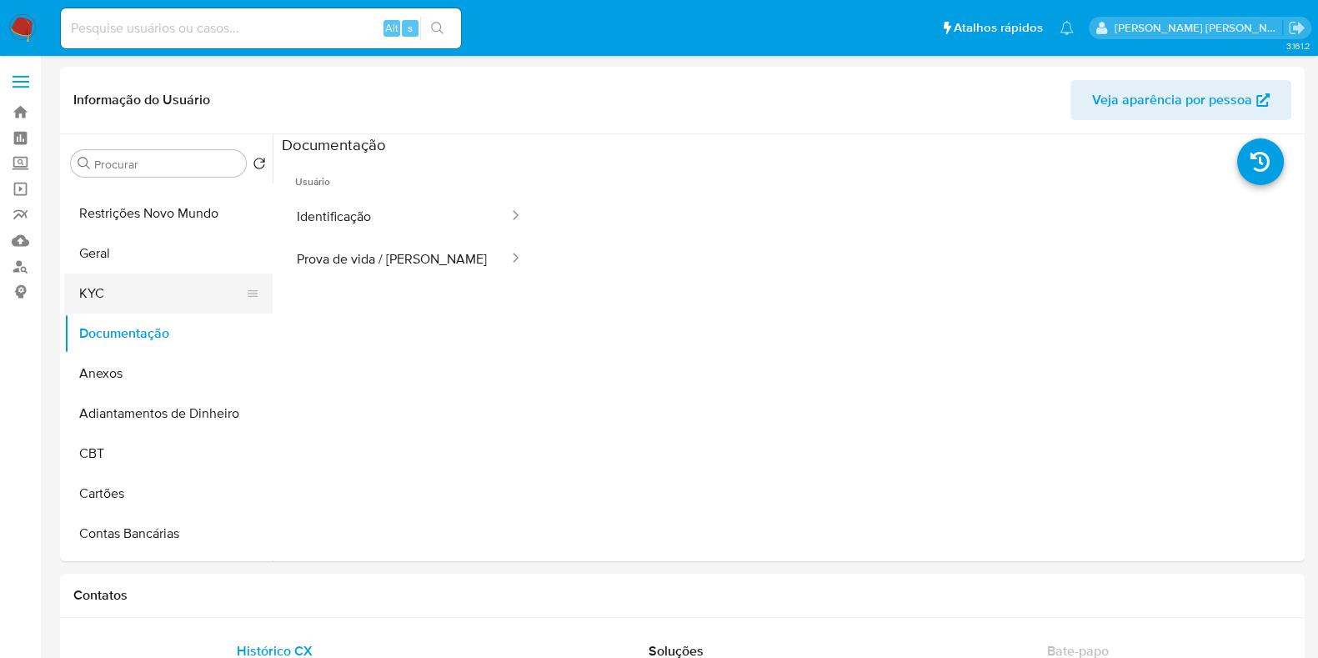
click at [129, 295] on button "KYC" at bounding box center [161, 293] width 195 height 40
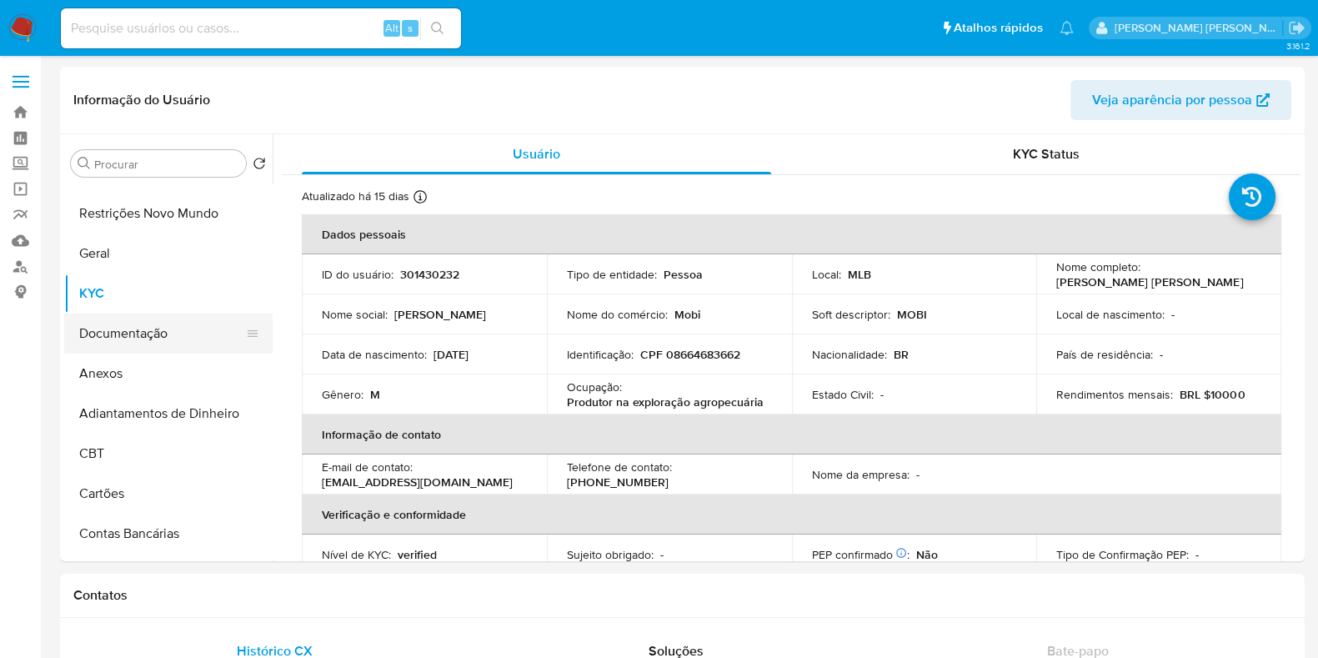
click at [151, 349] on button "Documentação" at bounding box center [161, 333] width 195 height 40
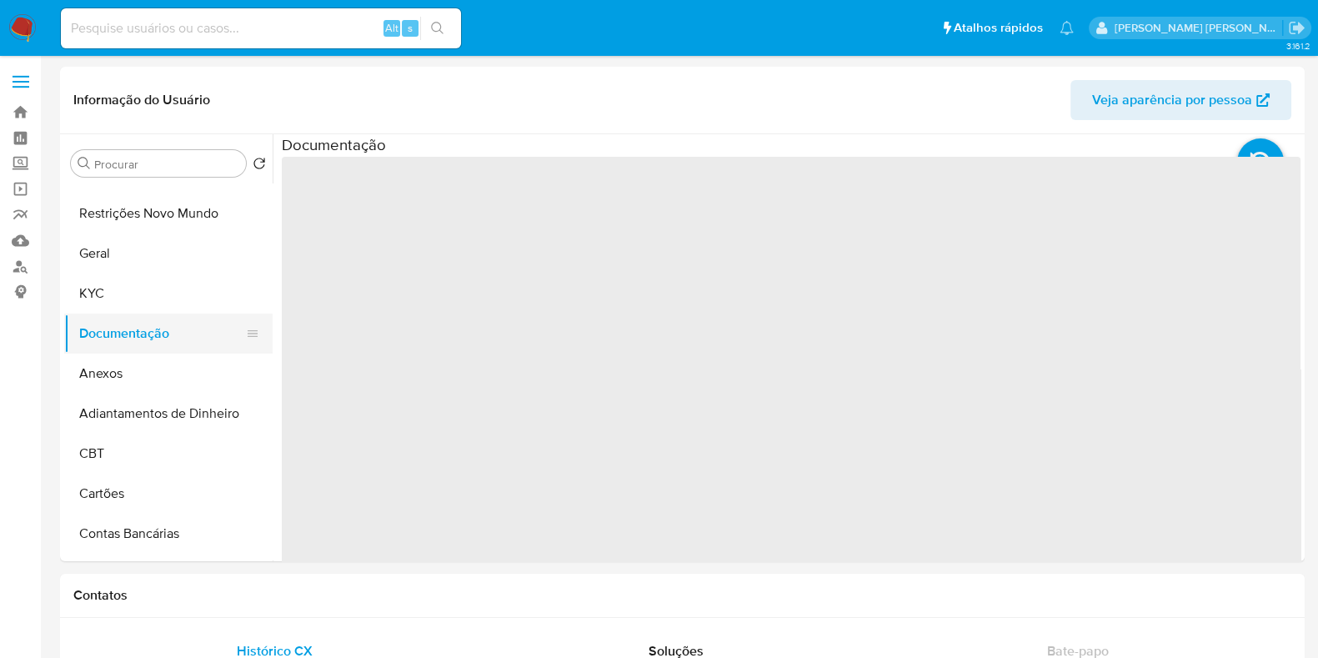
click at [143, 323] on button "Documentação" at bounding box center [161, 333] width 195 height 40
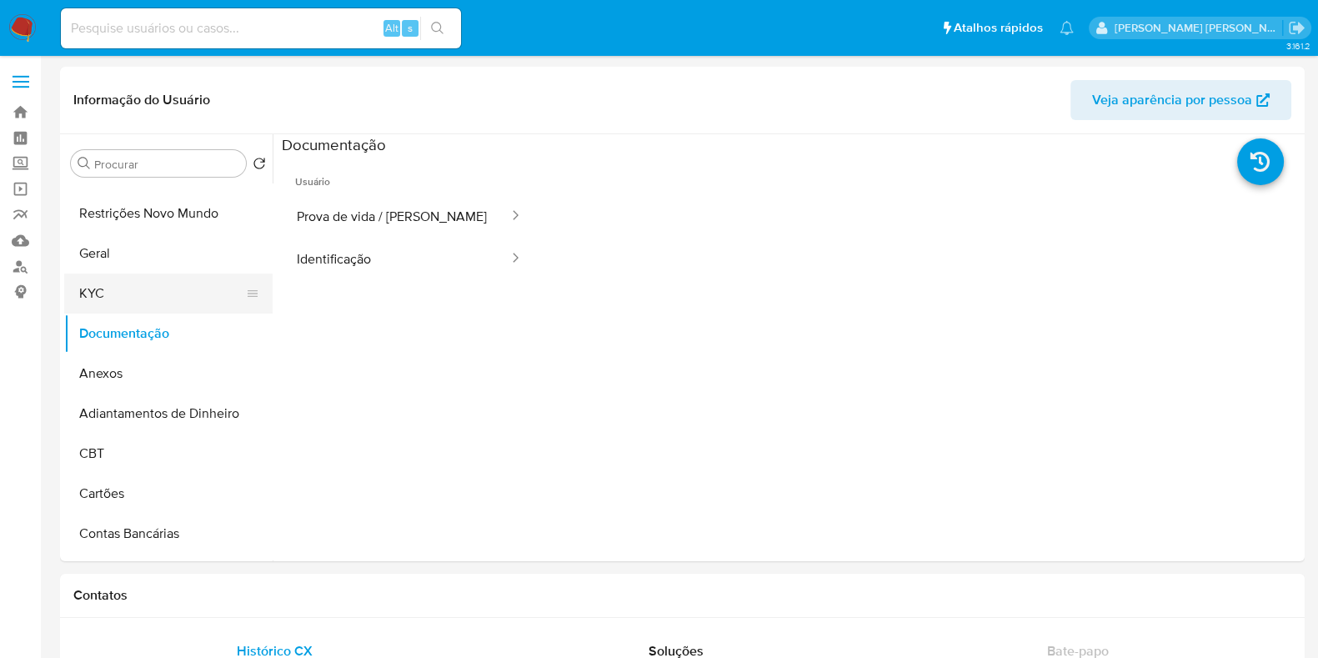
click at [138, 288] on button "KYC" at bounding box center [161, 293] width 195 height 40
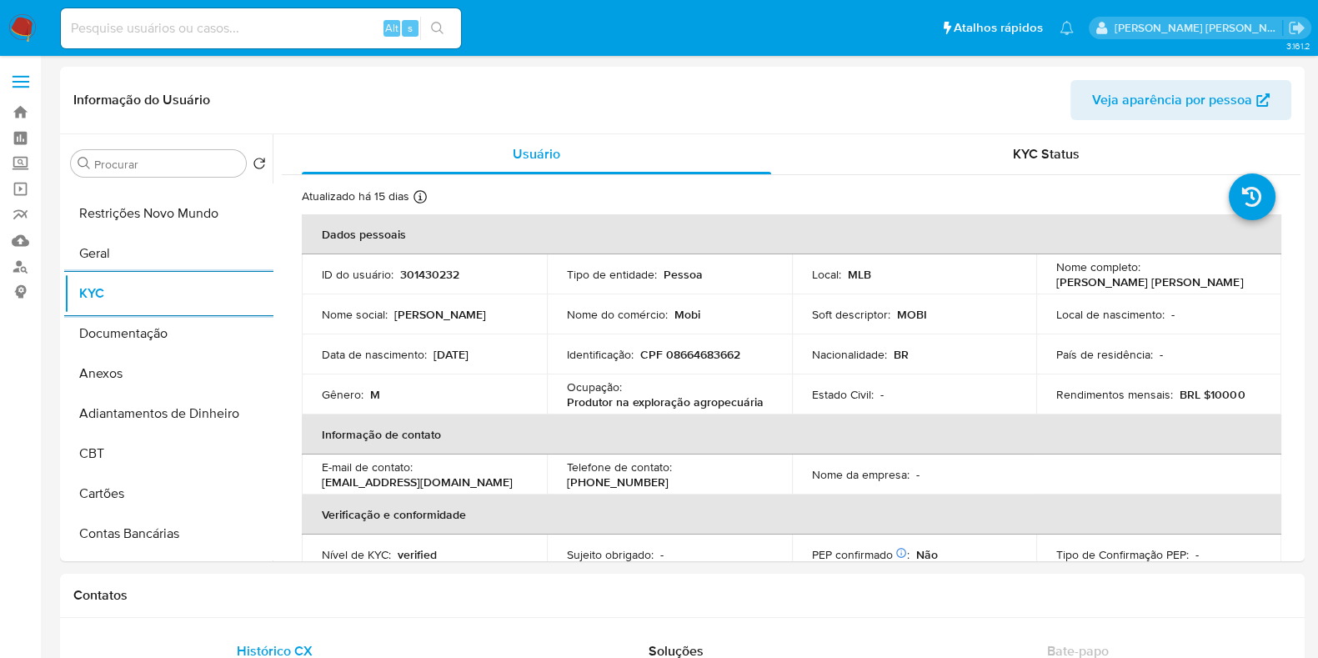
click at [1120, 108] on span "Veja aparência por pessoa" at bounding box center [1172, 100] width 160 height 40
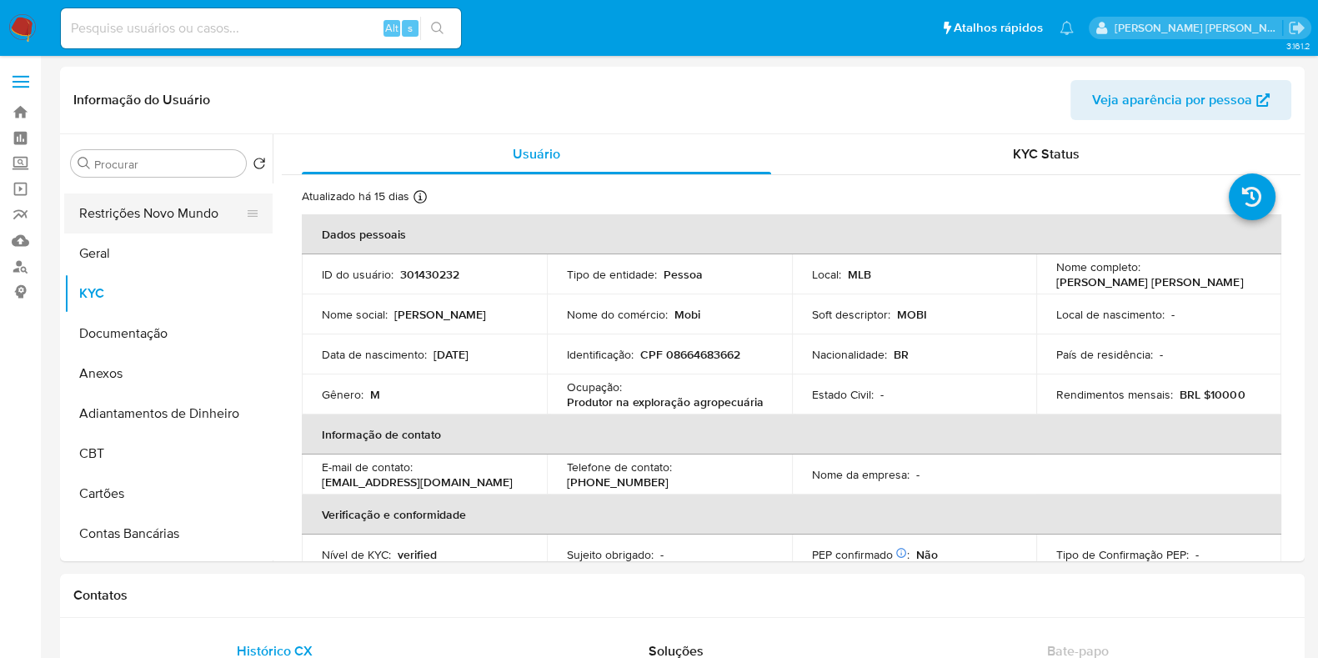
click at [155, 210] on button "Restrições Novo Mundo" at bounding box center [161, 213] width 195 height 40
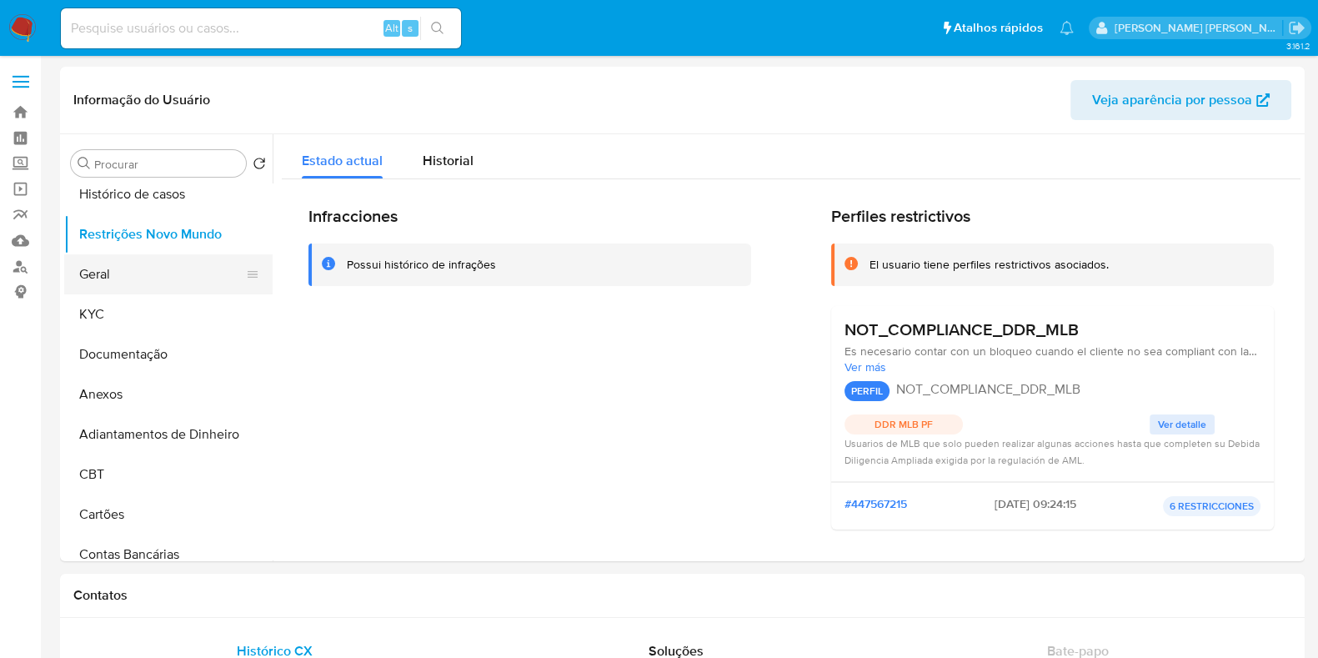
scroll to position [0, 0]
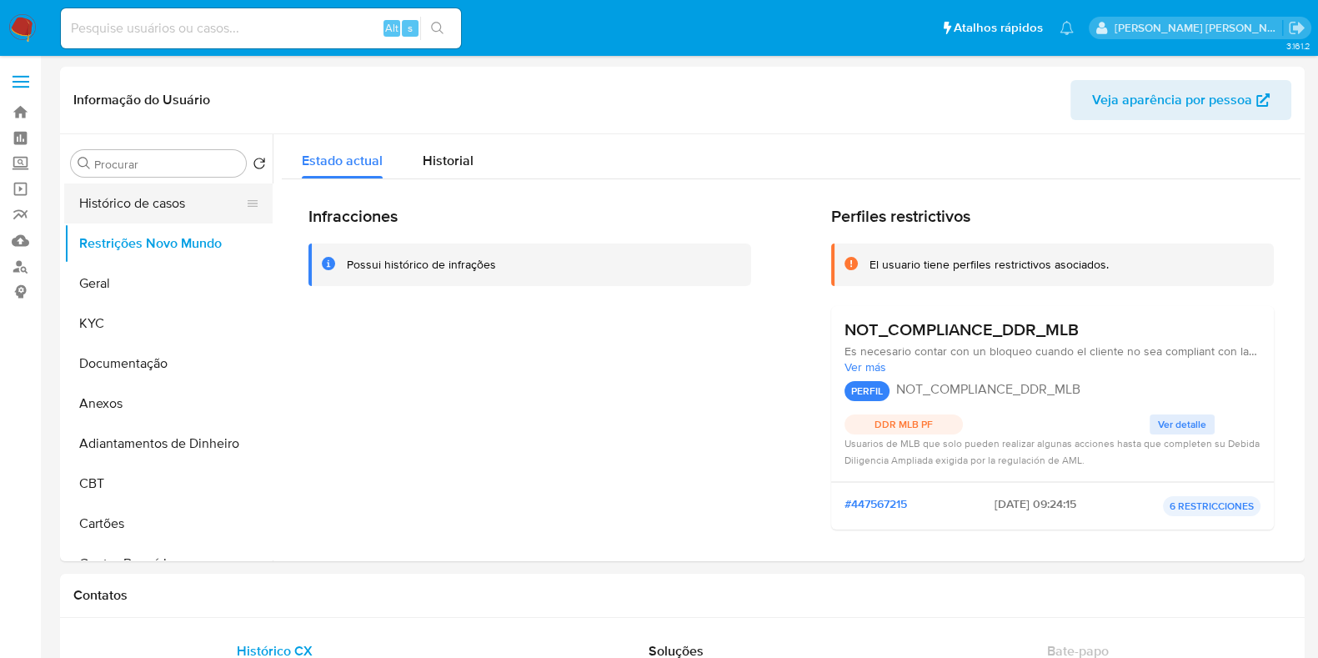
click at [145, 214] on button "Histórico de casos" at bounding box center [161, 203] width 195 height 40
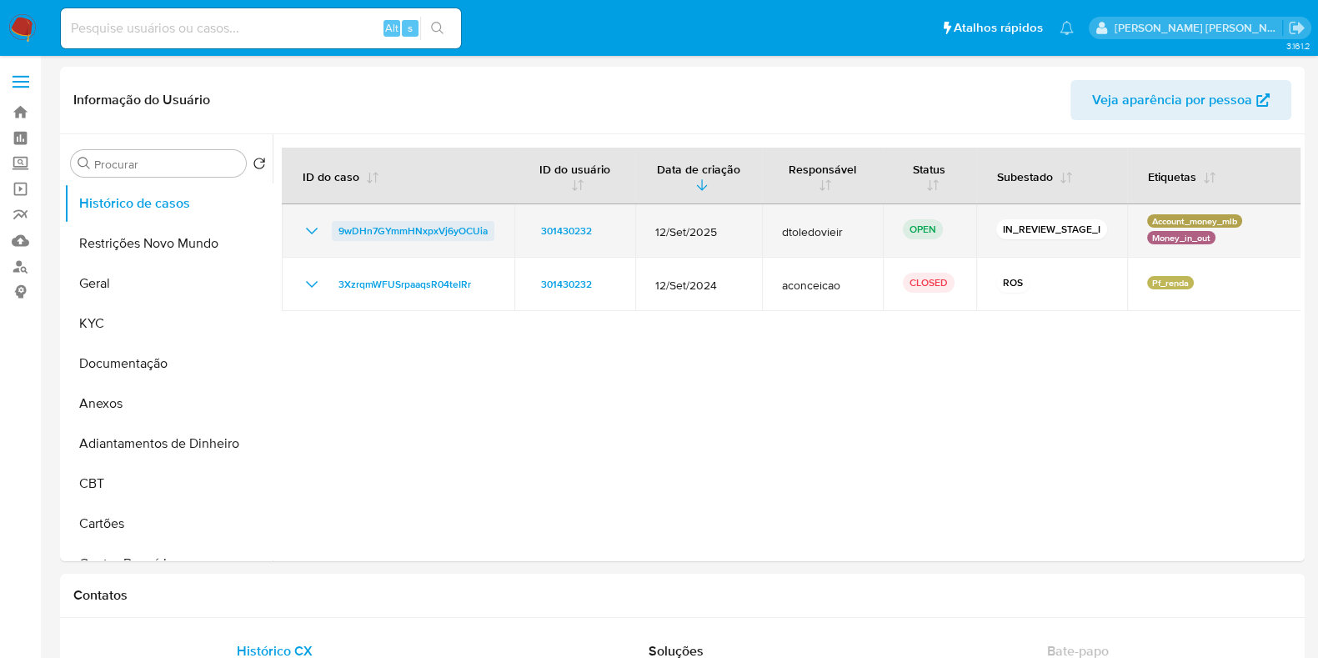
click at [384, 226] on span "9wDHn7GYmmHNxpxVj6yOCUia" at bounding box center [412, 231] width 149 height 20
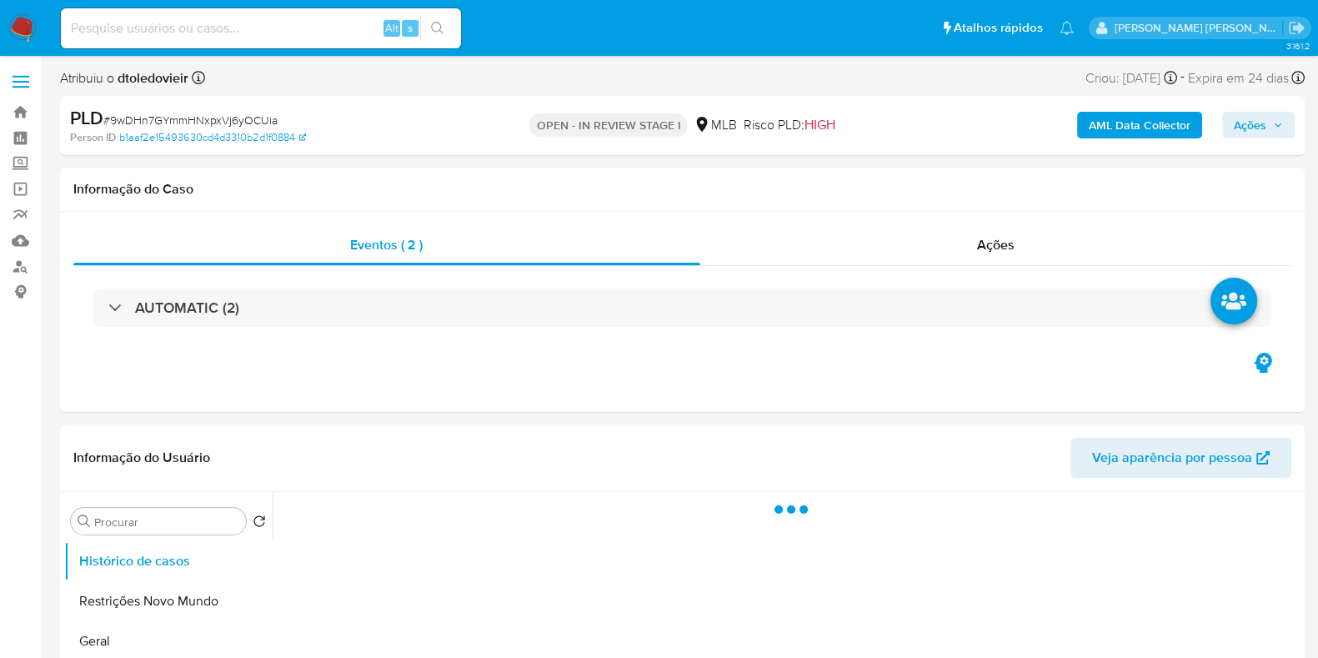
select select "10"
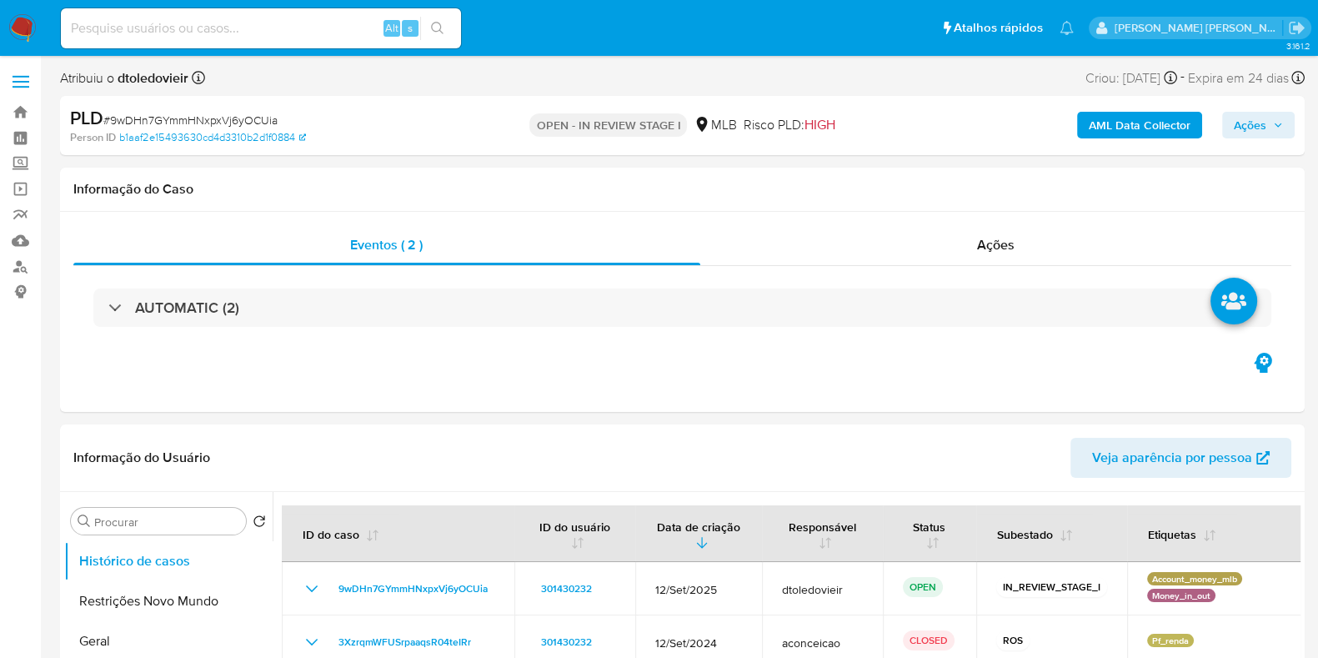
click at [1158, 135] on b "AML Data Collector" at bounding box center [1139, 125] width 102 height 27
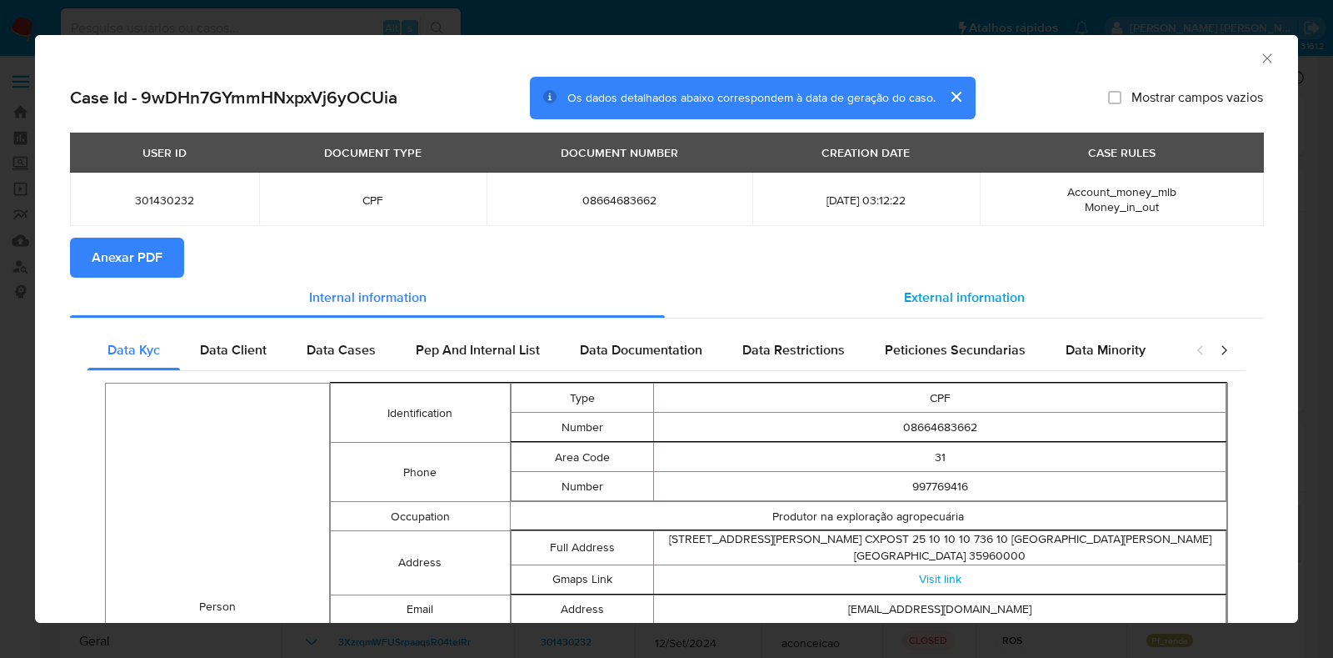
click at [918, 298] on span "External information" at bounding box center [964, 297] width 121 height 19
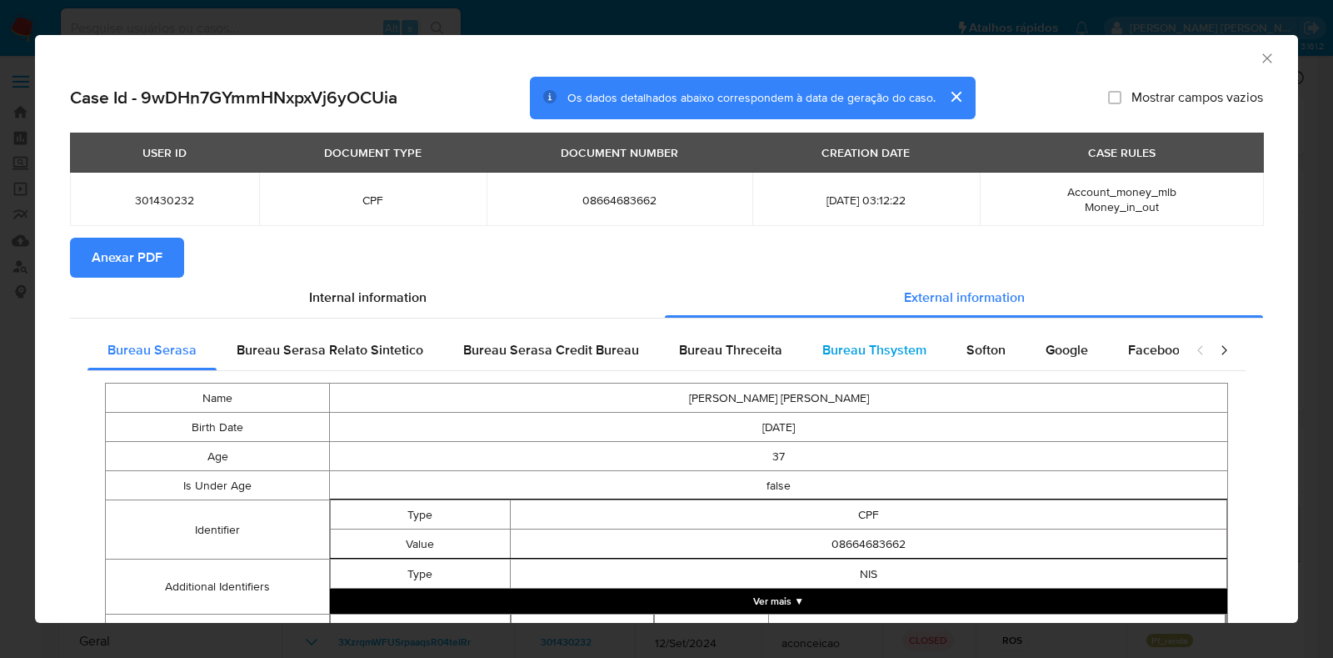
click at [868, 346] on span "Bureau Thsystem" at bounding box center [875, 349] width 104 height 19
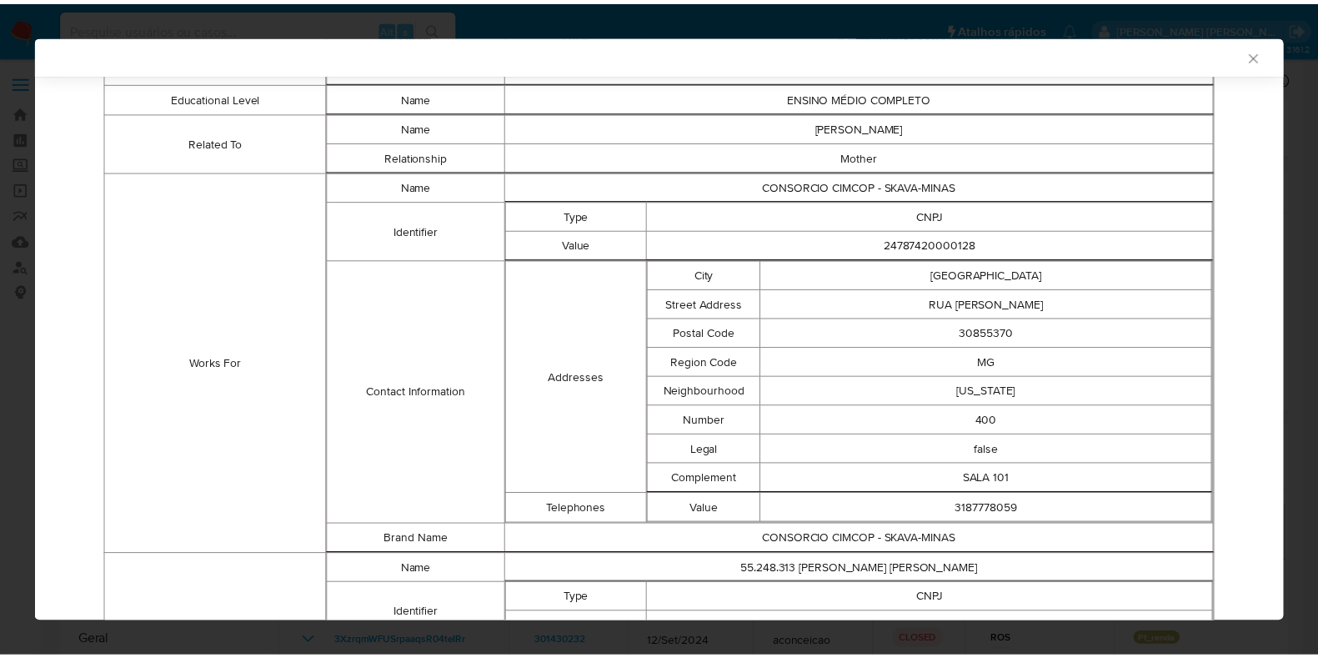
scroll to position [997, 0]
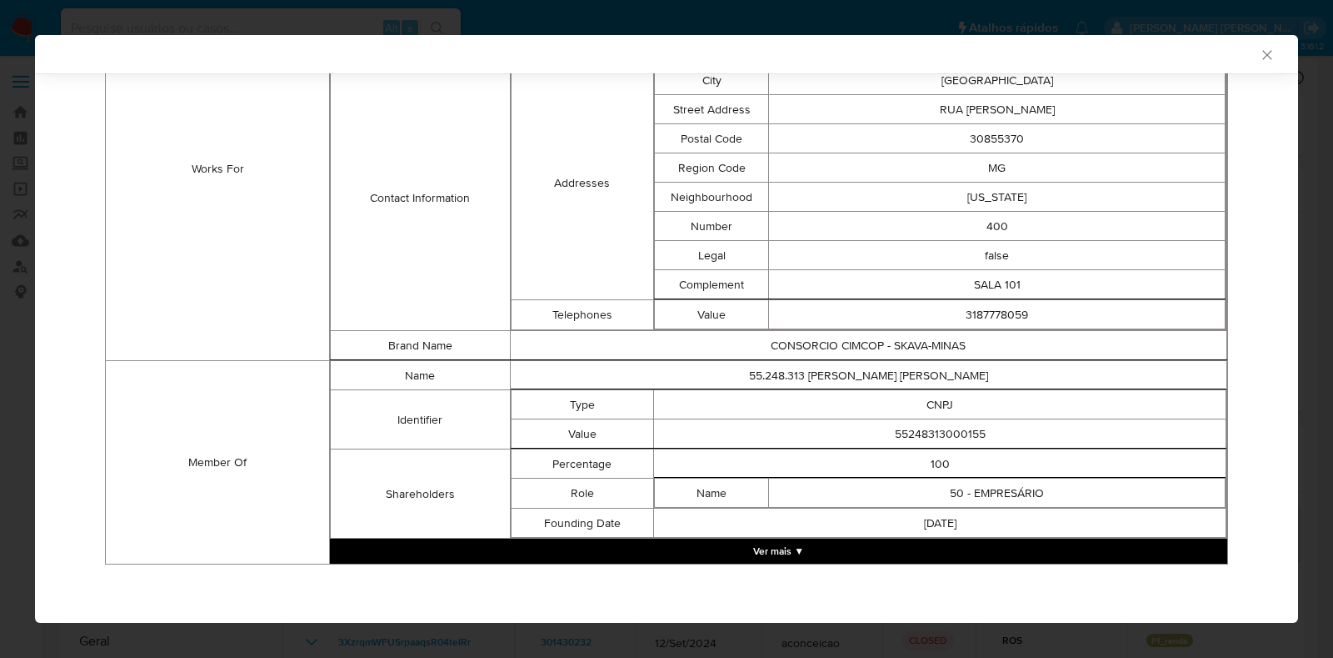
click at [907, 433] on td "55248313000155" at bounding box center [940, 433] width 573 height 29
click at [907, 432] on td "55248313000155" at bounding box center [940, 433] width 573 height 29
click at [923, 437] on td "55248313000155" at bounding box center [940, 433] width 573 height 29
copy td "55248313000155"
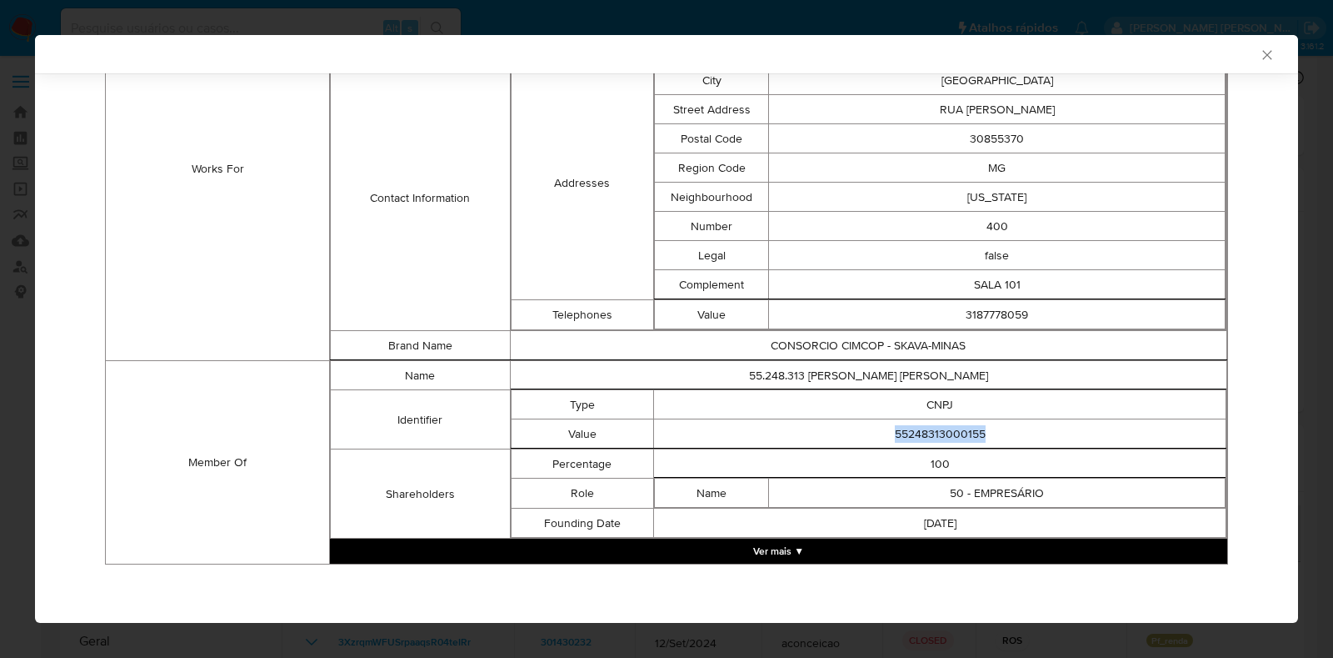
click at [1263, 57] on icon "Fechar a janela" at bounding box center [1267, 54] width 9 height 9
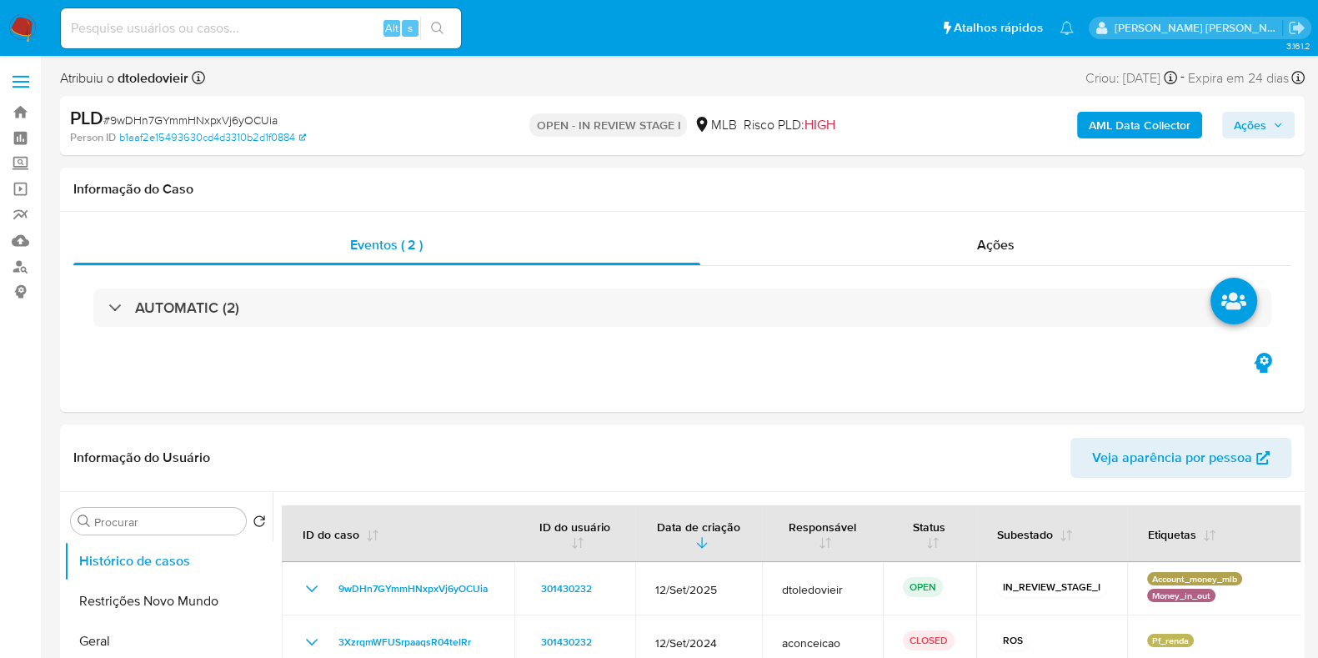
click at [1230, 127] on button "Ações" at bounding box center [1258, 125] width 73 height 27
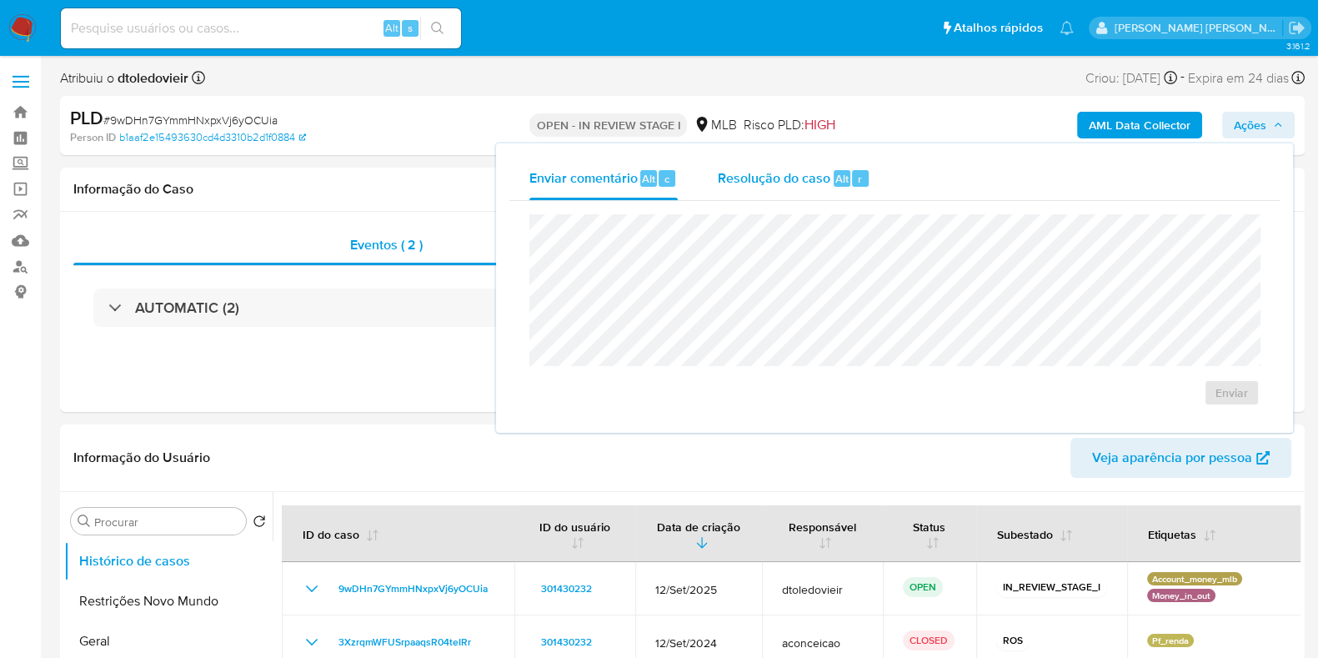
click at [772, 186] on span "Resolução do caso" at bounding box center [774, 177] width 113 height 19
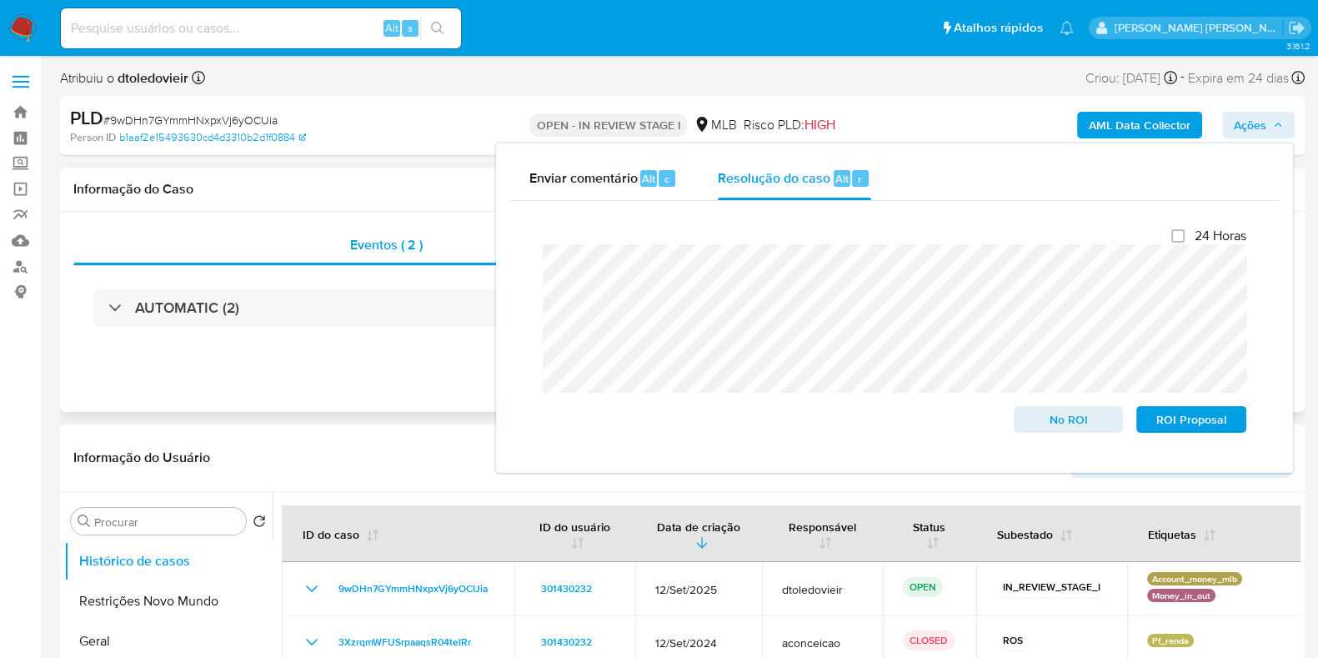
click at [288, 408] on div "Eventos ( 2 ) Ações AUTOMATIC (2)" at bounding box center [682, 312] width 1244 height 200
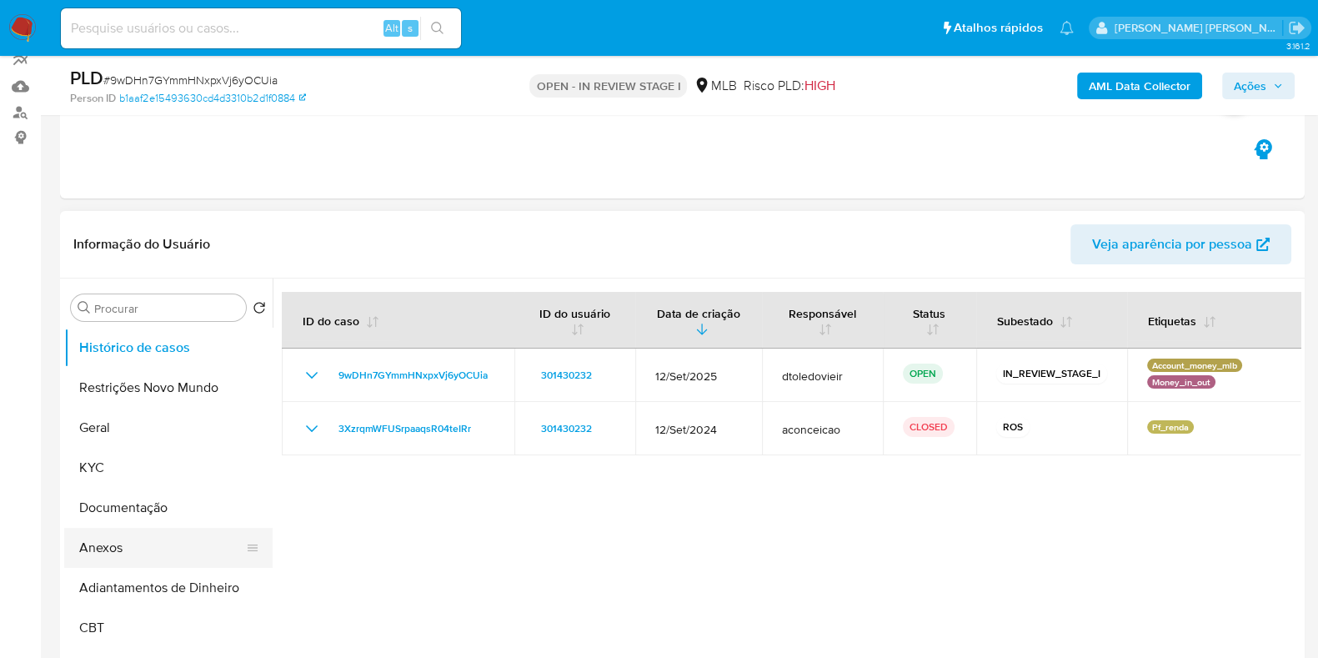
scroll to position [313, 0]
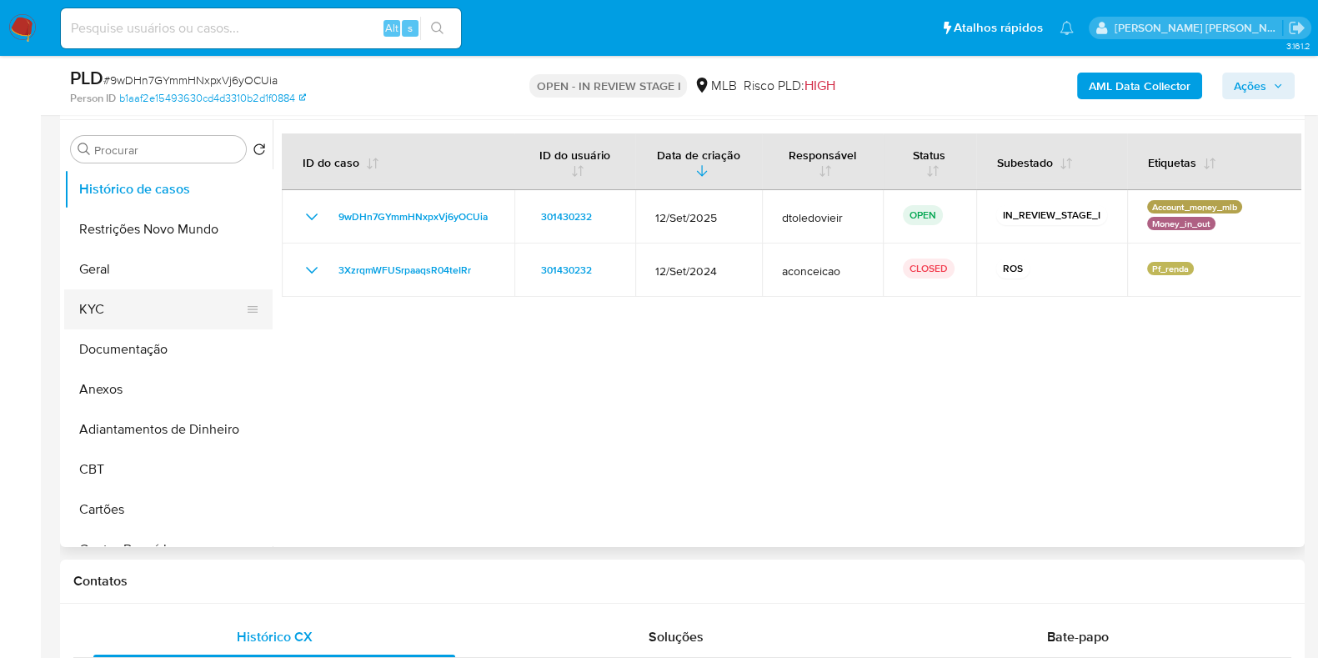
click at [168, 307] on button "KYC" at bounding box center [161, 309] width 195 height 40
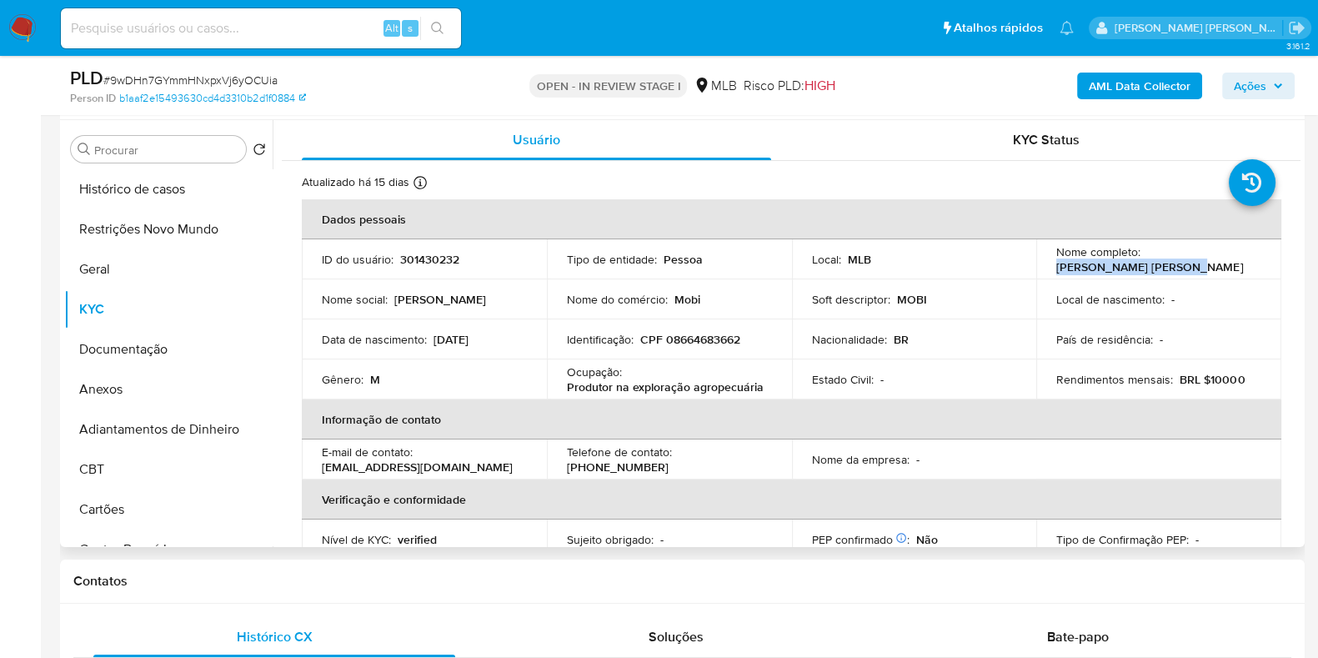
drag, startPoint x: 1191, startPoint y: 268, endPoint x: 1042, endPoint y: 267, distance: 149.2
click at [1042, 267] on td "Nome completo : [PERSON_NAME] [PERSON_NAME]" at bounding box center [1158, 259] width 245 height 40
copy p "[PERSON_NAME] [PERSON_NAME]"
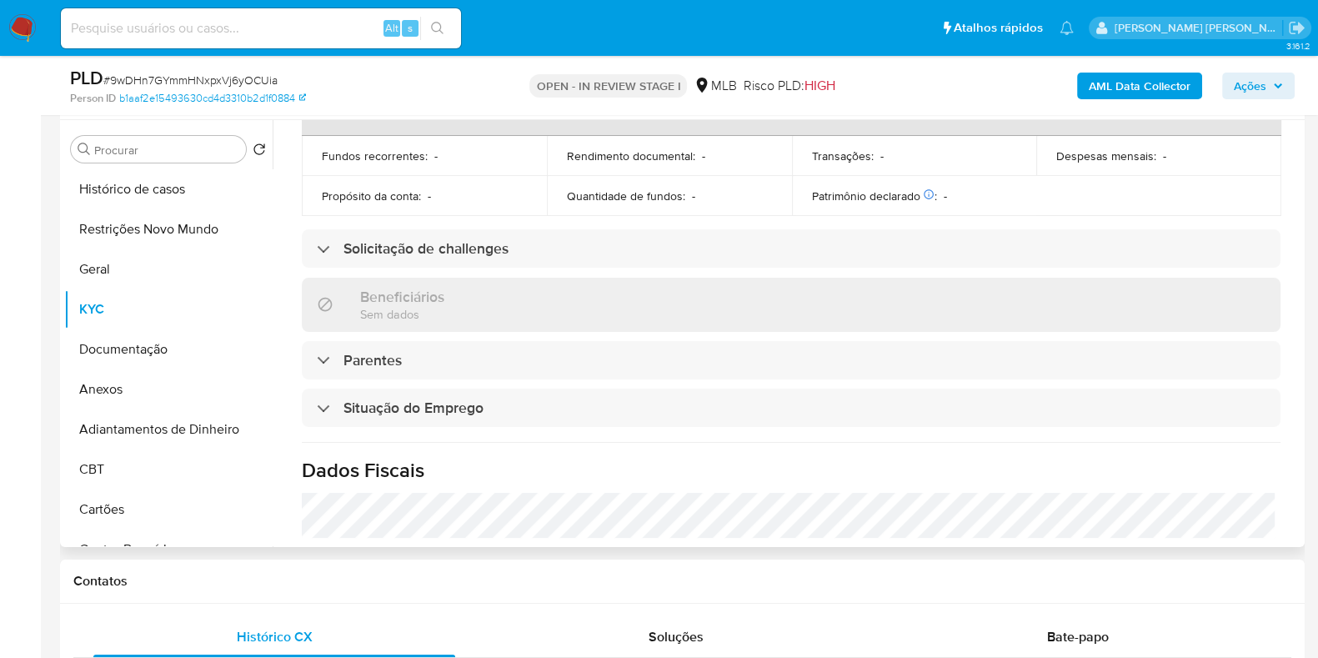
scroll to position [0, 0]
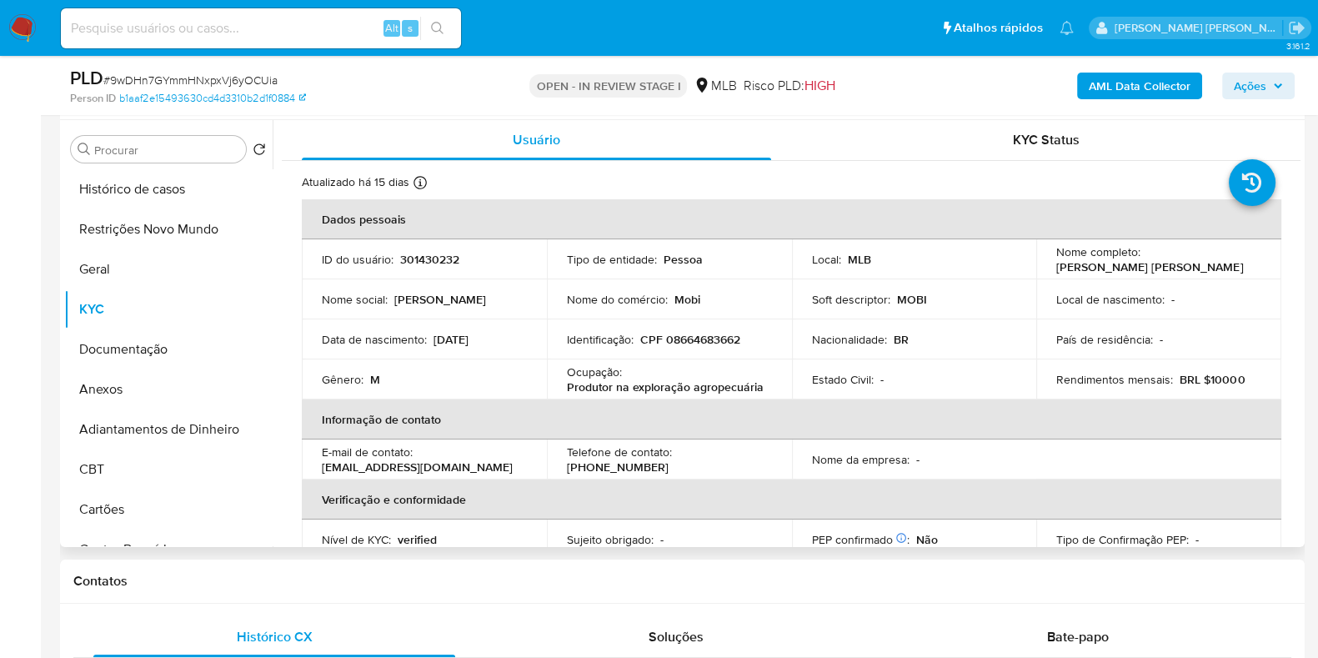
click at [701, 332] on p "CPF 08664683662" at bounding box center [690, 339] width 100 height 15
copy p "08664683662"
click at [164, 230] on button "Restrições Novo Mundo" at bounding box center [161, 229] width 195 height 40
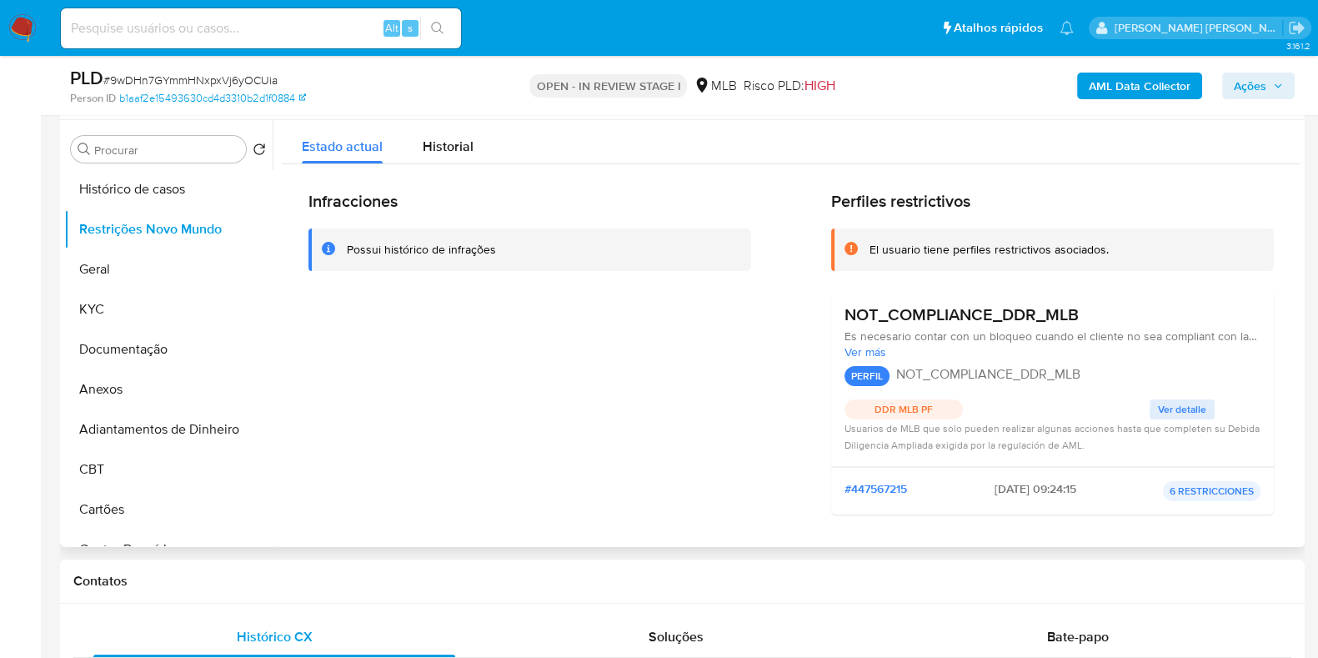
drag, startPoint x: 1035, startPoint y: 313, endPoint x: 833, endPoint y: 315, distance: 201.7
click at [833, 315] on div "NOT_COMPLIANCE_DDR_MLB Es necesario contar con un bloqueo cuando el cliente no …" at bounding box center [1052, 379] width 443 height 176
click at [188, 339] on button "Documentação" at bounding box center [161, 349] width 195 height 40
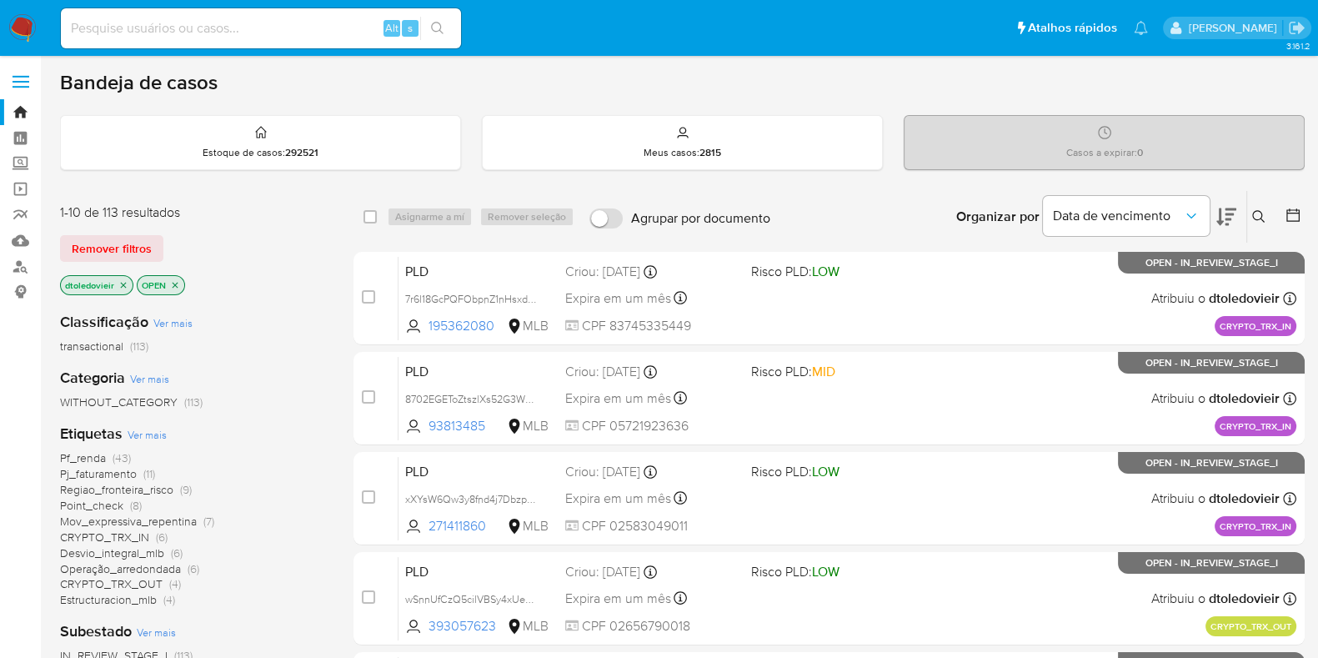
click at [273, 19] on input at bounding box center [261, 29] width 400 height 22
paste input "9wDHn7GYmmHNxpxVj6yOCUia"
type input "9wDHn7GYmmHNxpxVj6yOCUia"
click at [435, 23] on icon "search-icon" at bounding box center [437, 28] width 13 height 13
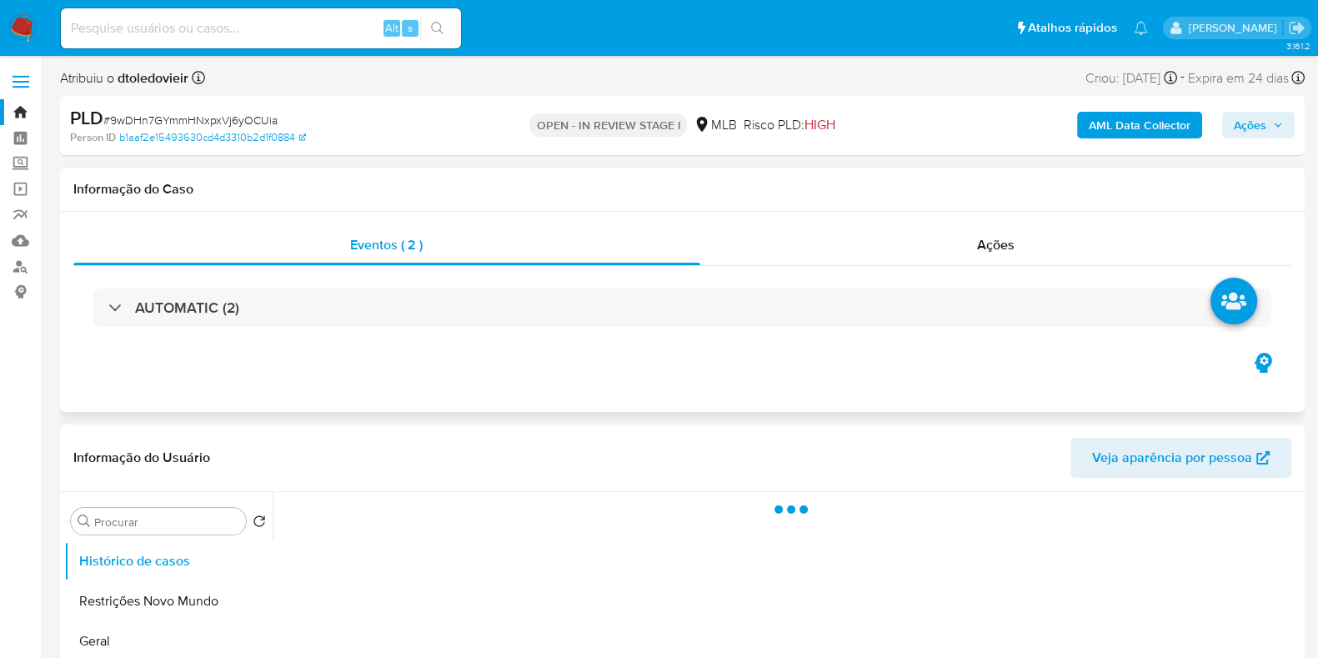
select select "10"
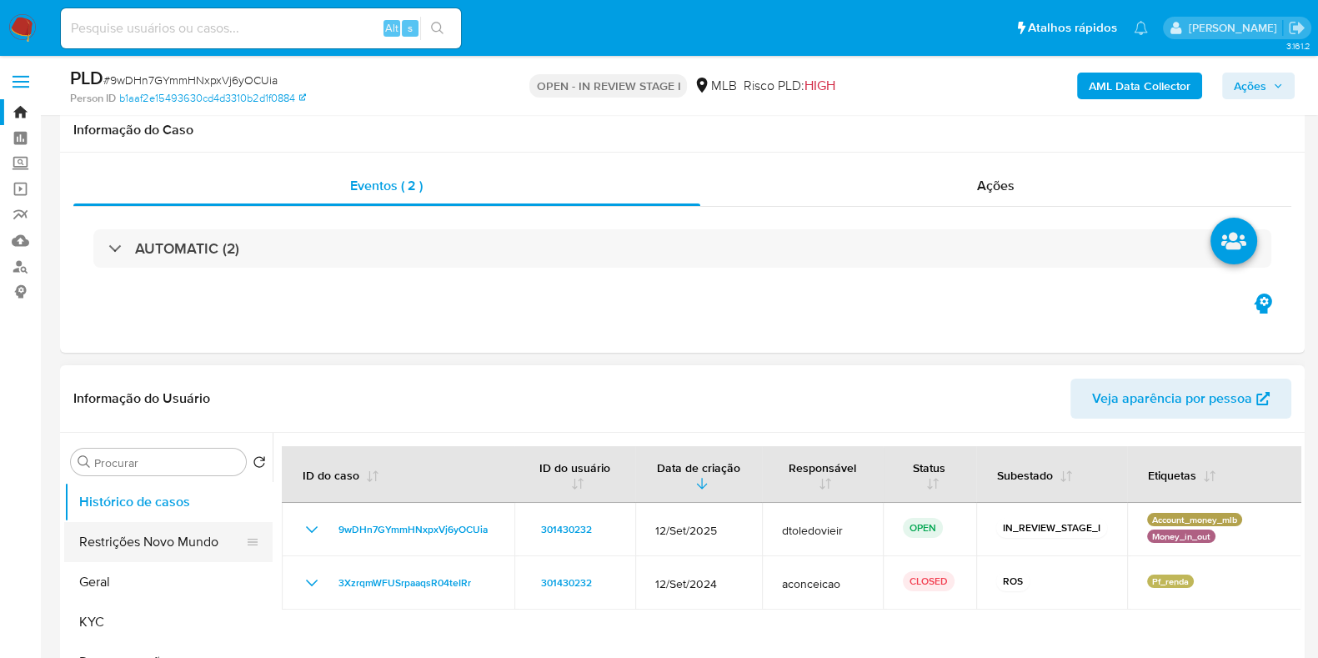
scroll to position [208, 0]
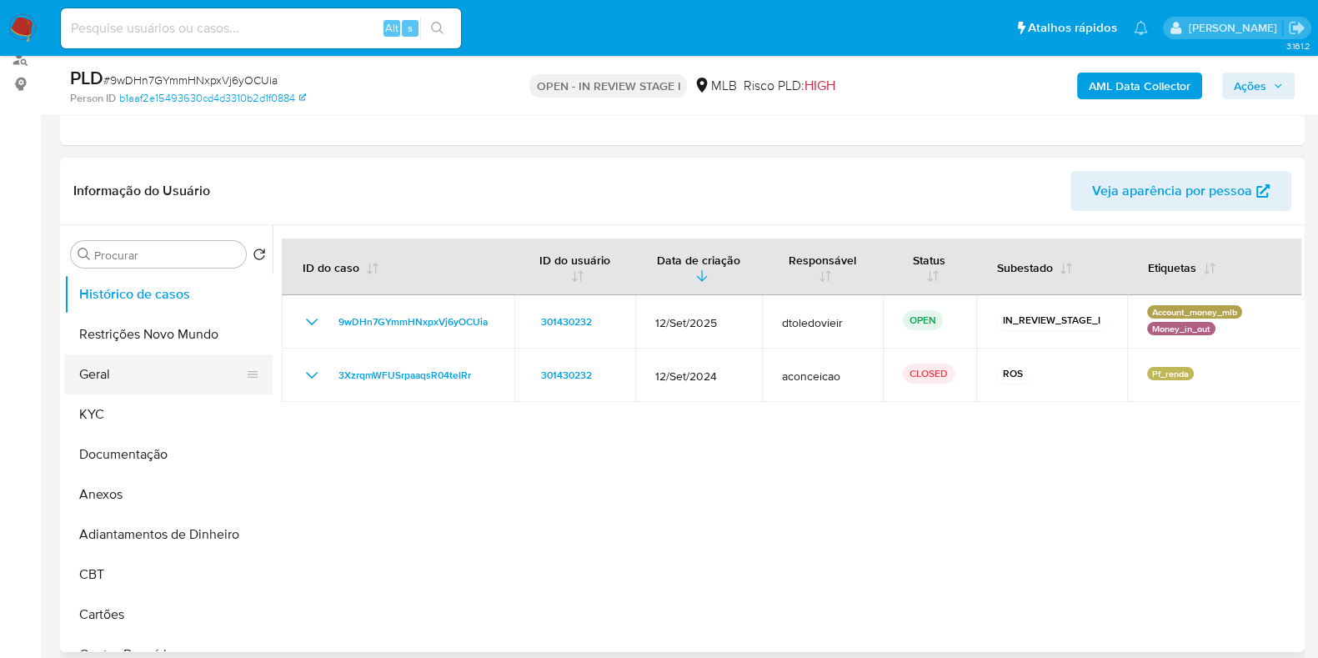
click at [92, 377] on button "Geral" at bounding box center [161, 374] width 195 height 40
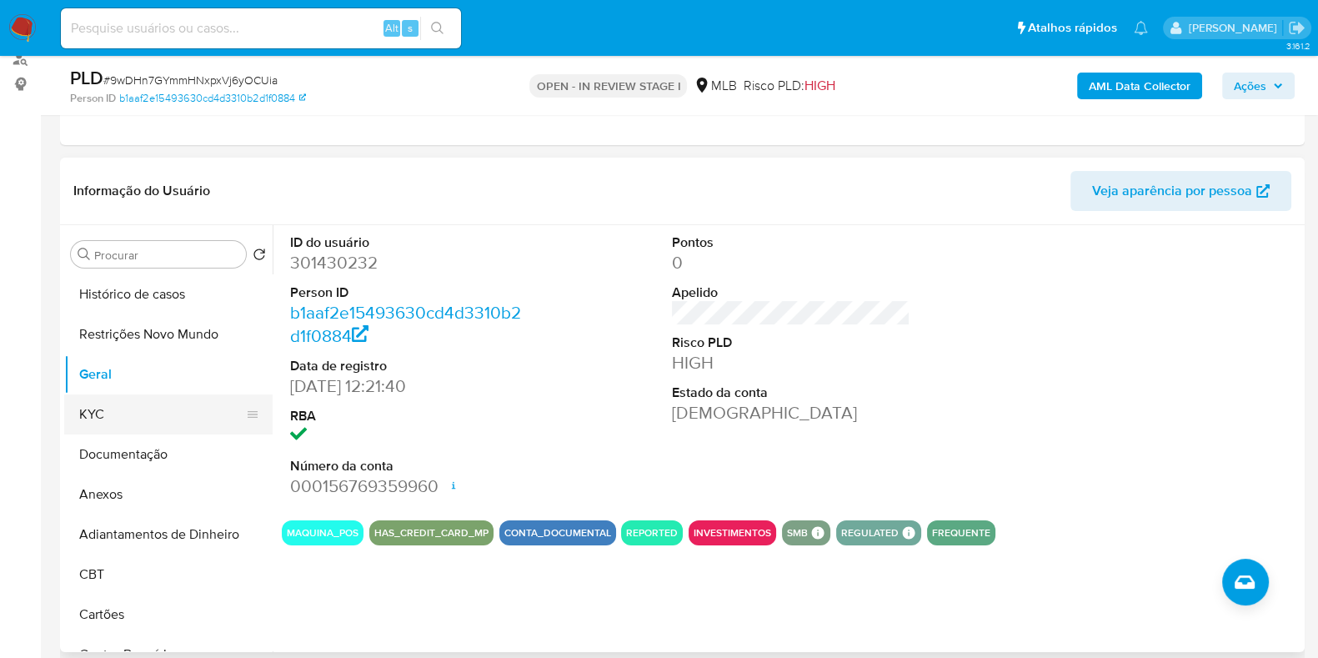
click at [98, 418] on button "KYC" at bounding box center [161, 414] width 195 height 40
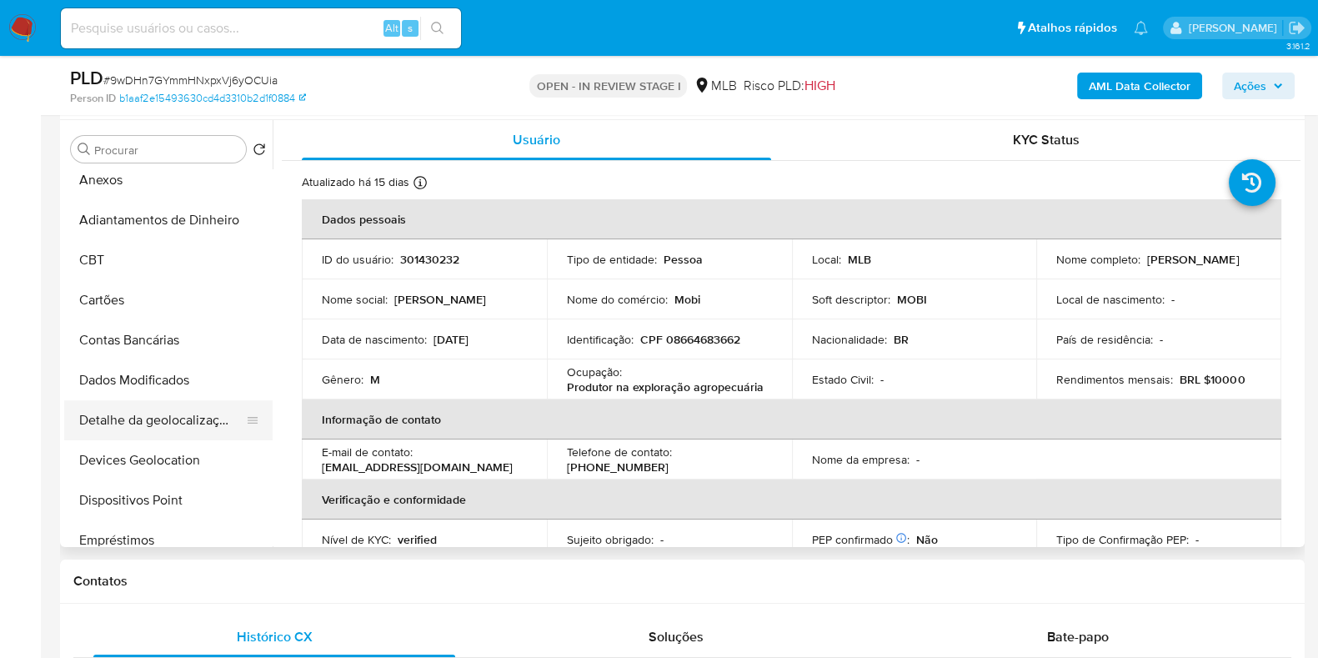
scroll to position [313, 0]
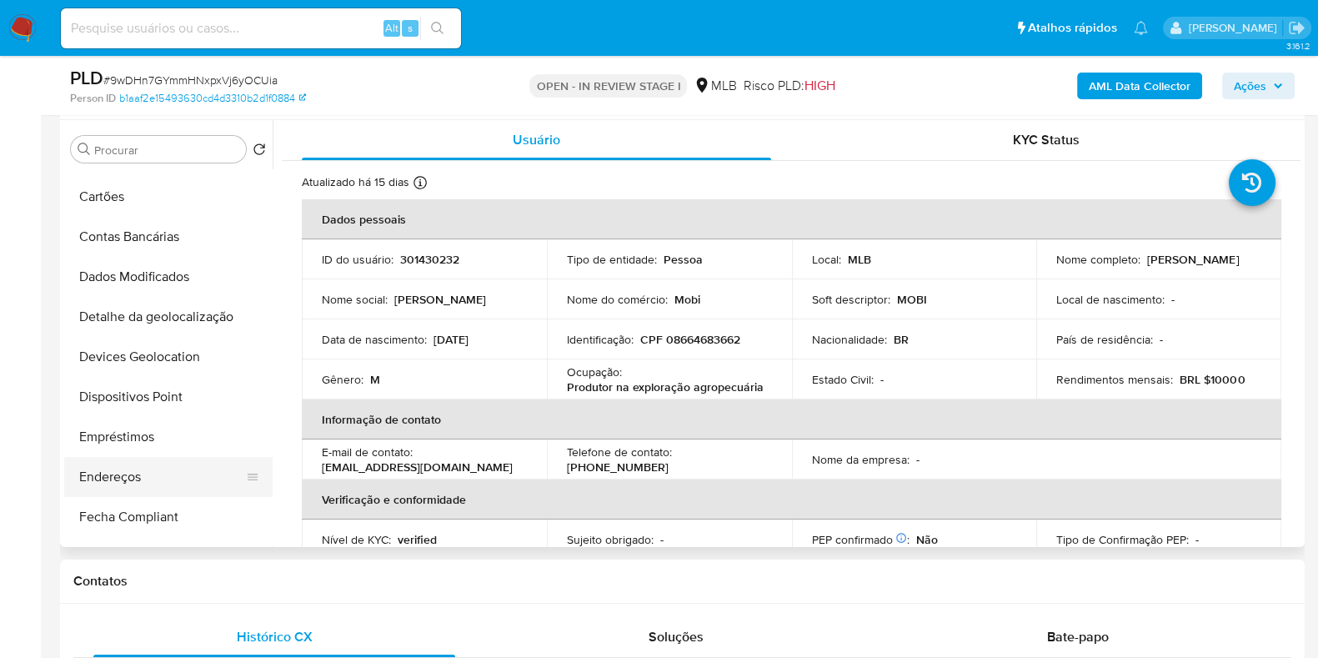
click at [140, 474] on button "Endereços" at bounding box center [161, 477] width 195 height 40
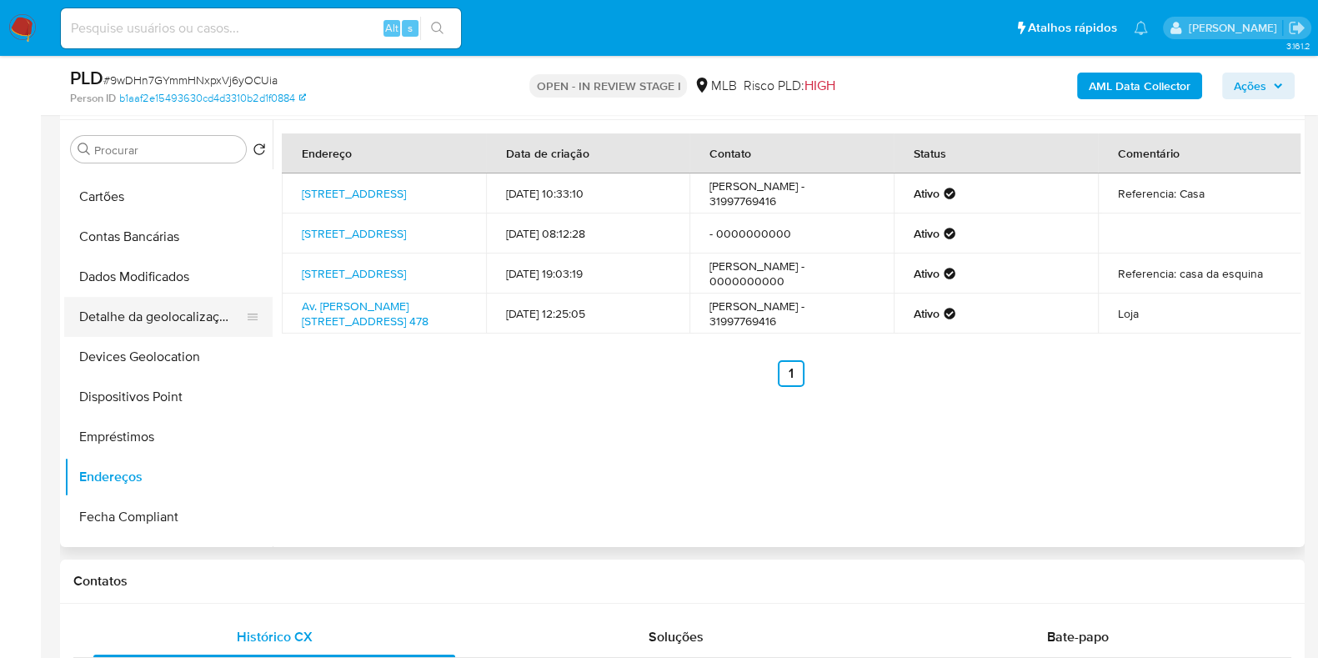
click at [175, 299] on button "Detalhe da geolocalização" at bounding box center [161, 317] width 195 height 40
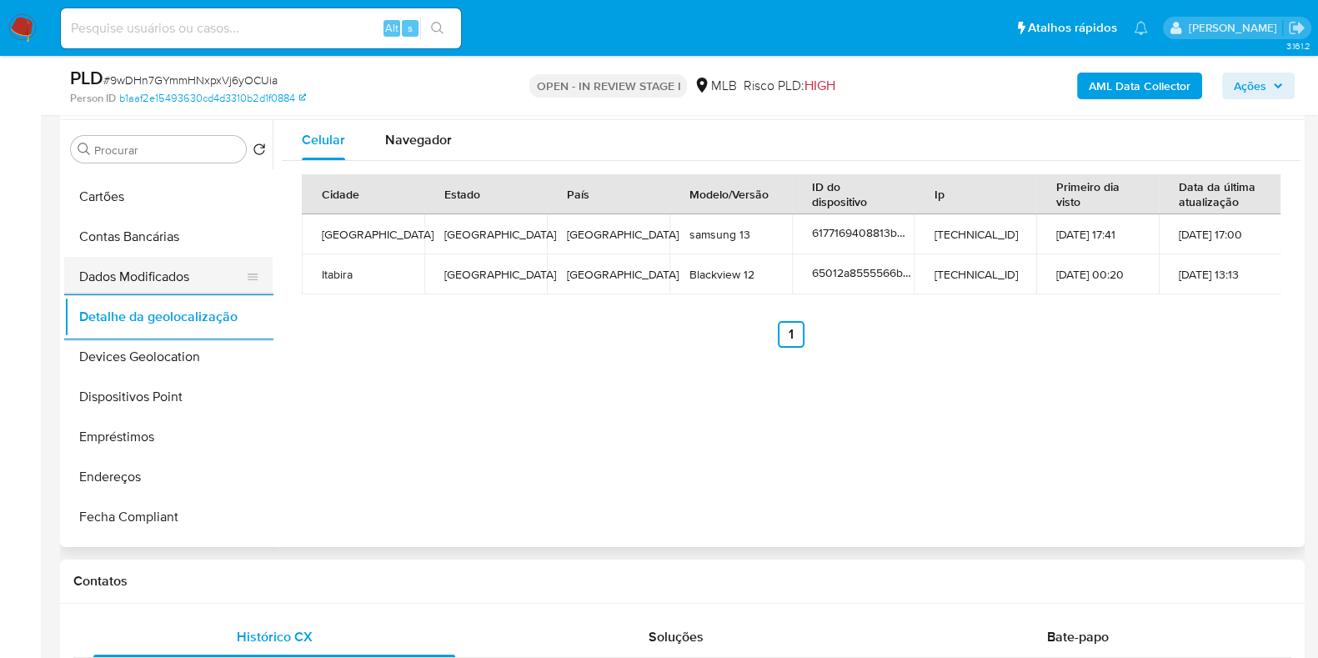
scroll to position [0, 0]
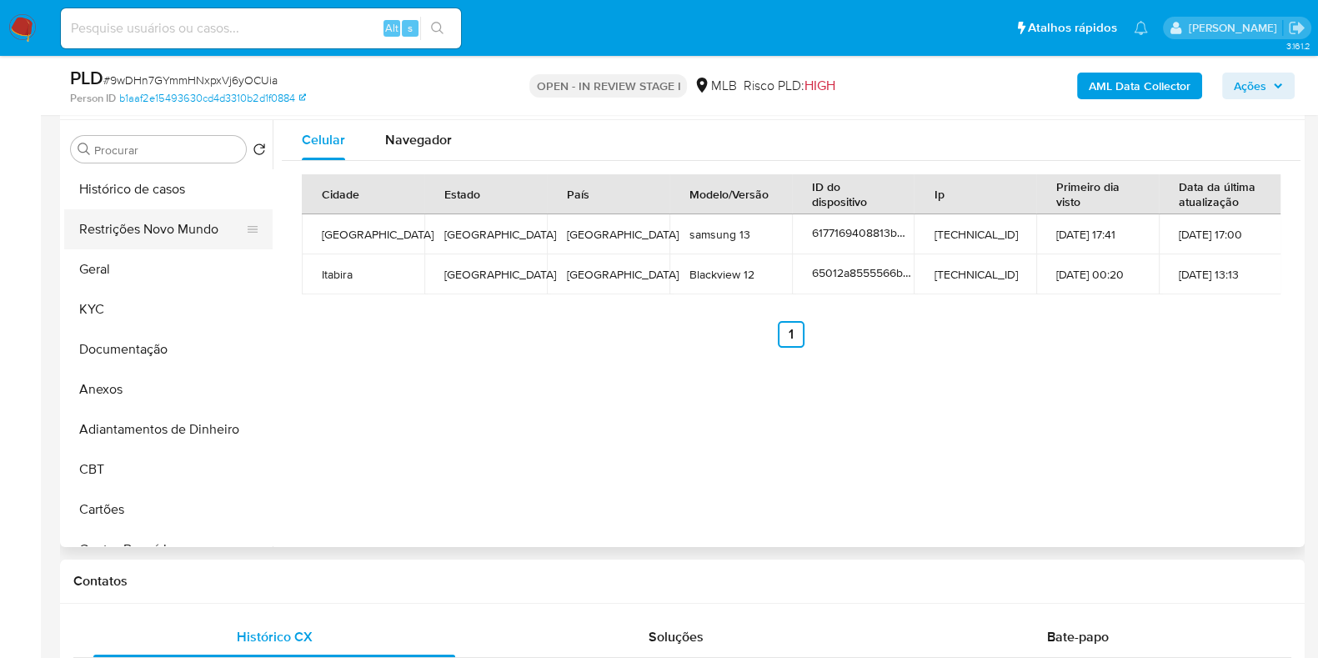
click at [180, 238] on button "Restrições Novo Mundo" at bounding box center [161, 229] width 195 height 40
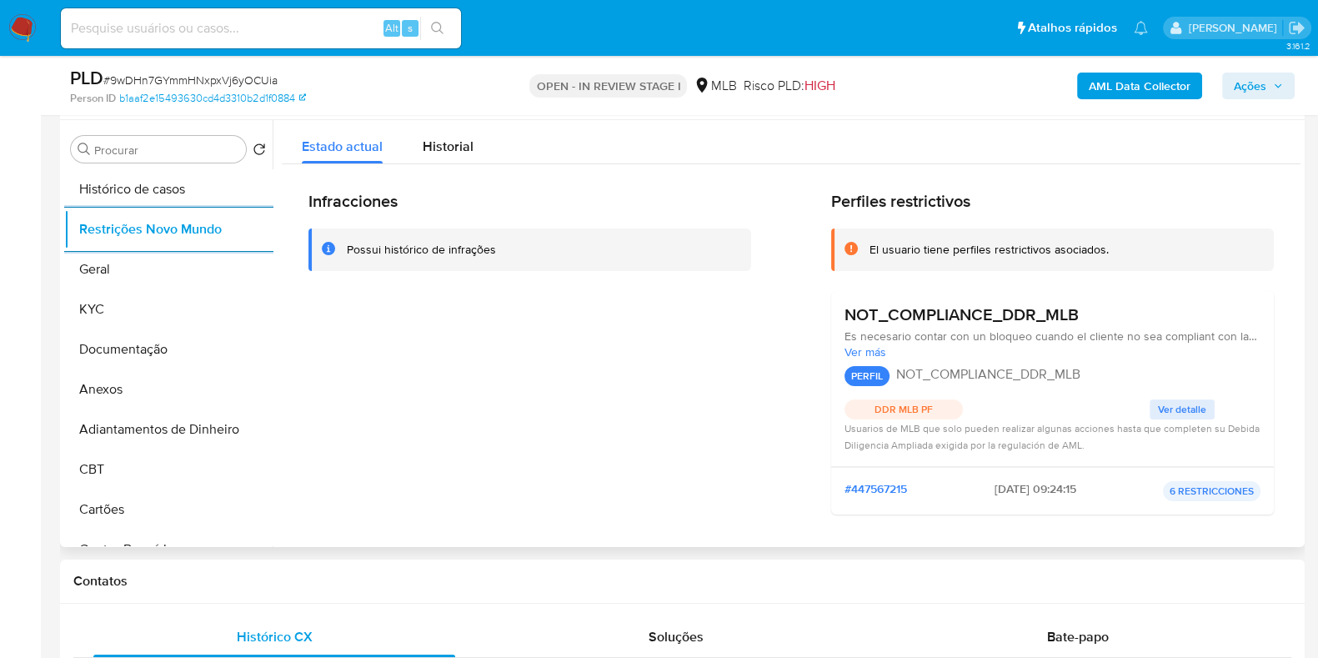
scroll to position [312, 0]
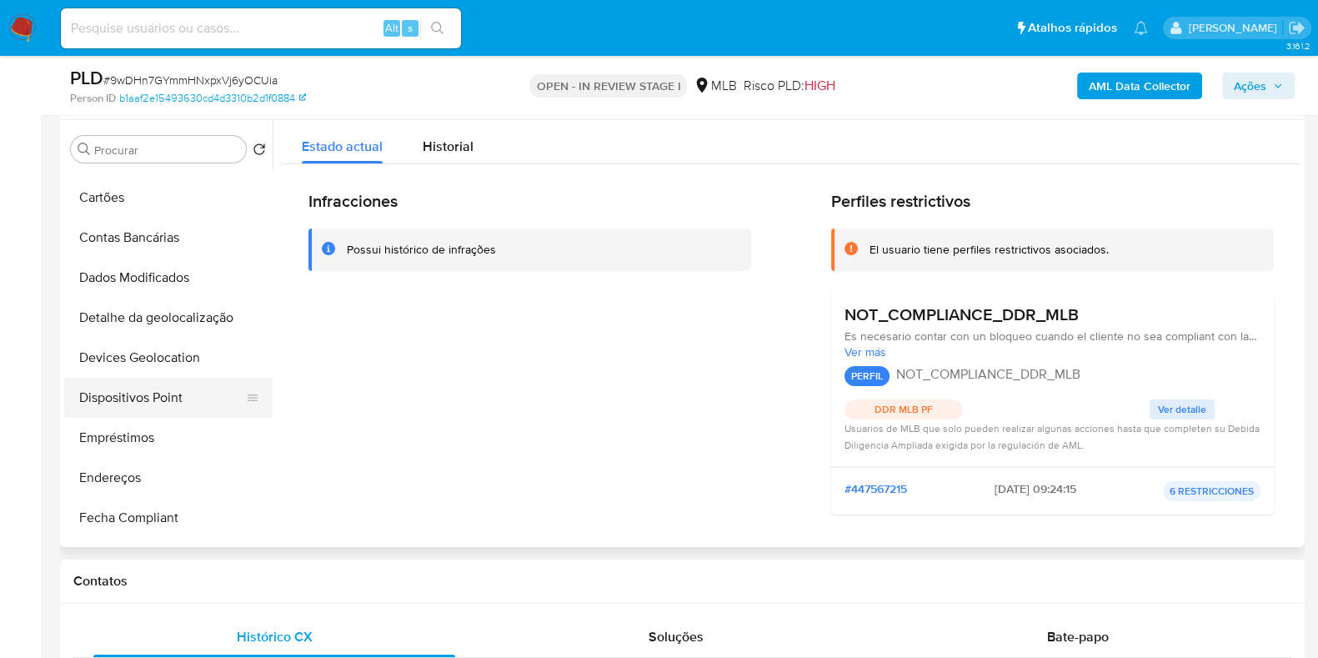
click at [169, 381] on button "Dispositivos Point" at bounding box center [161, 398] width 195 height 40
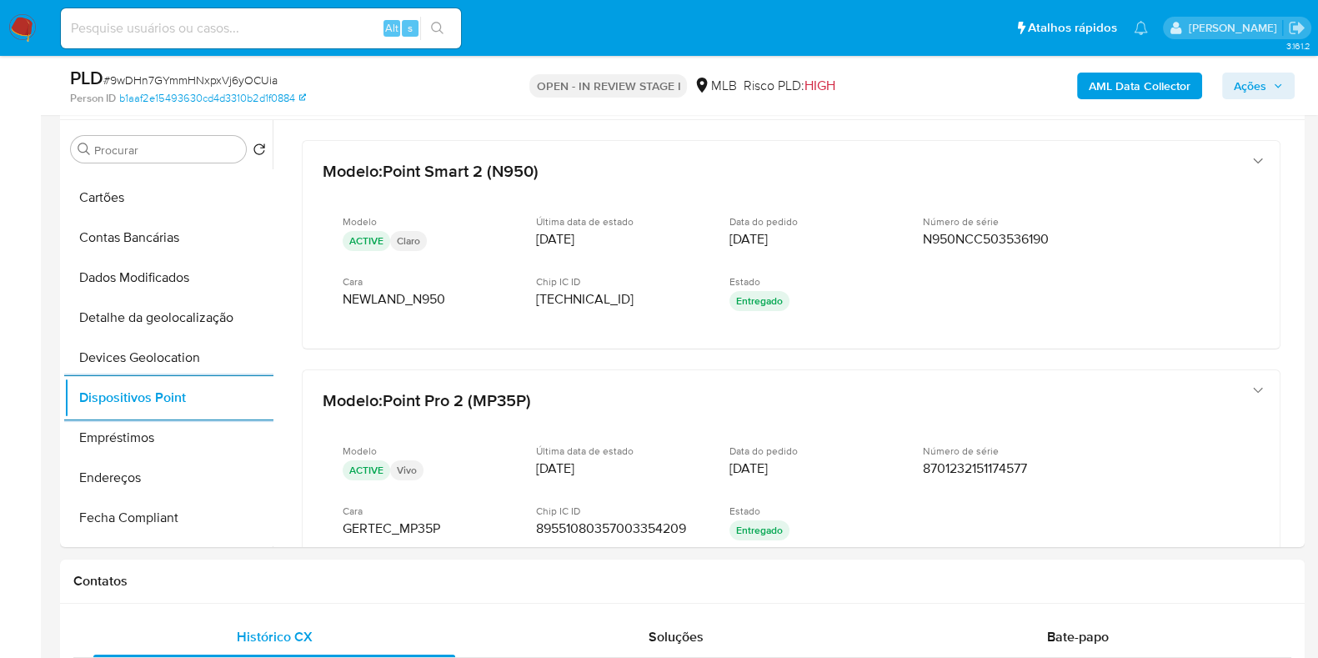
click at [1146, 86] on b "AML Data Collector" at bounding box center [1139, 86] width 102 height 27
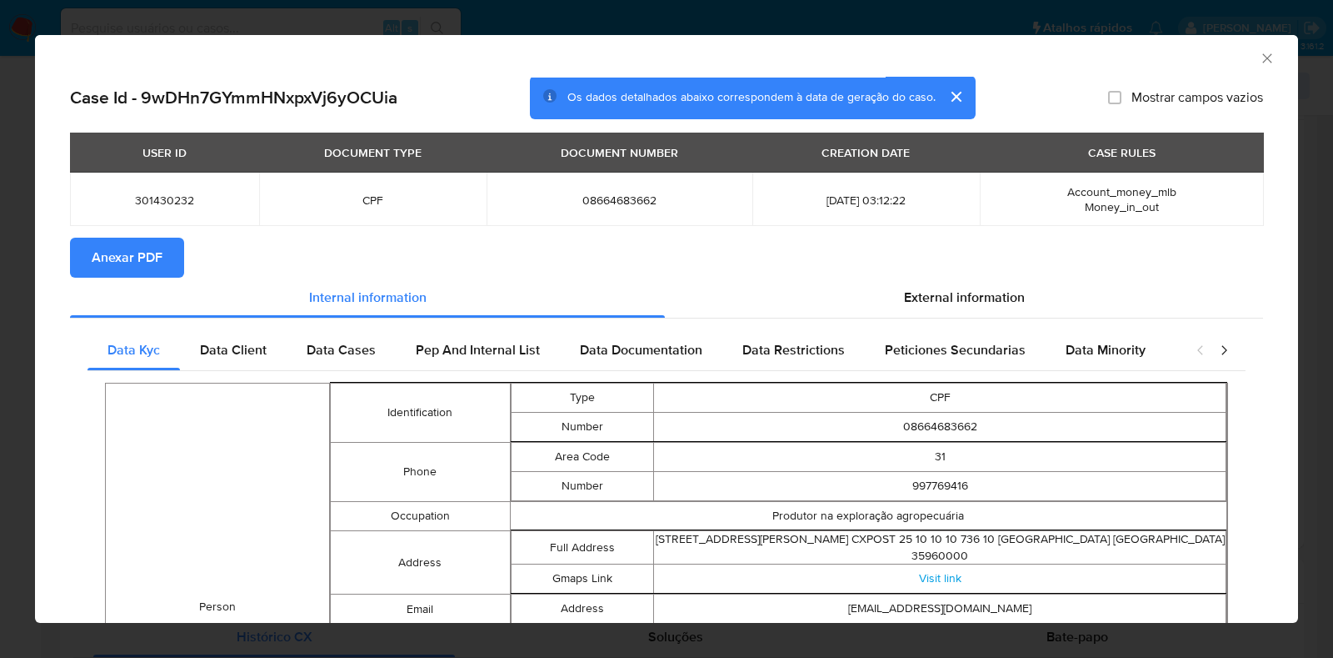
click at [158, 268] on span "Anexar PDF" at bounding box center [127, 257] width 71 height 37
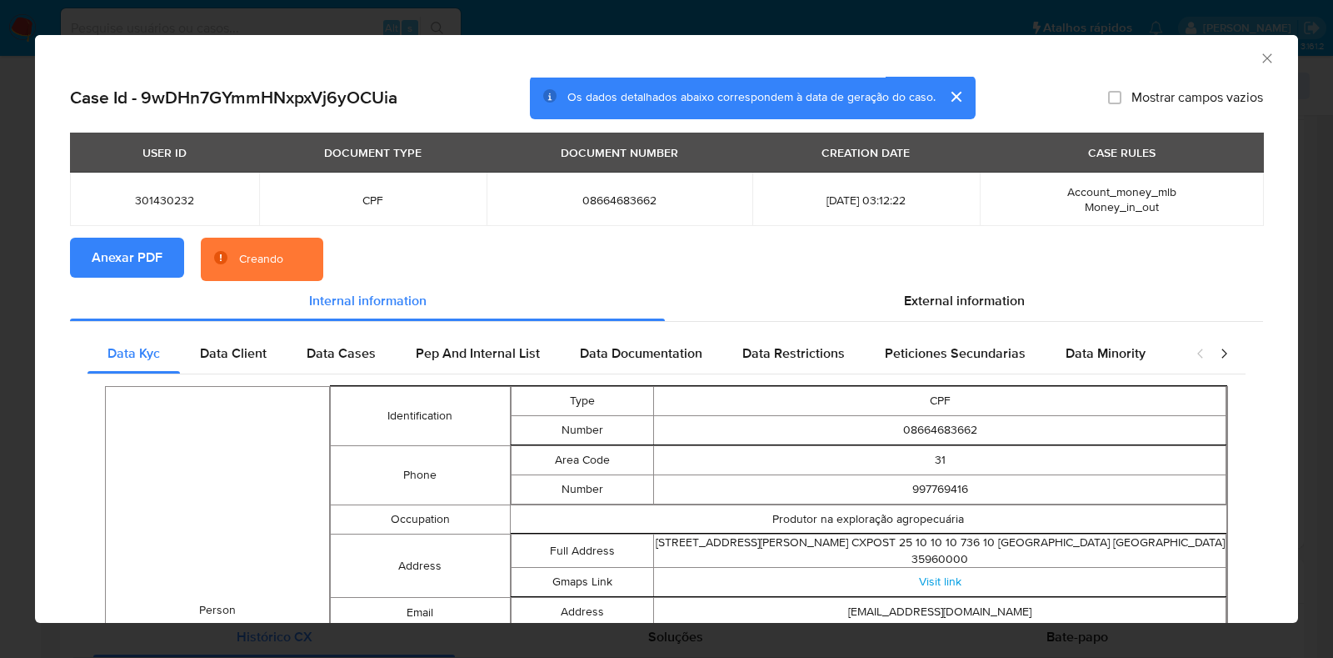
click at [0, 318] on div "AML Data Collector Case Id - 9wDHn7GYmmHNxpxVj6yOCUia Os dados detalhados abaix…" at bounding box center [666, 329] width 1333 height 658
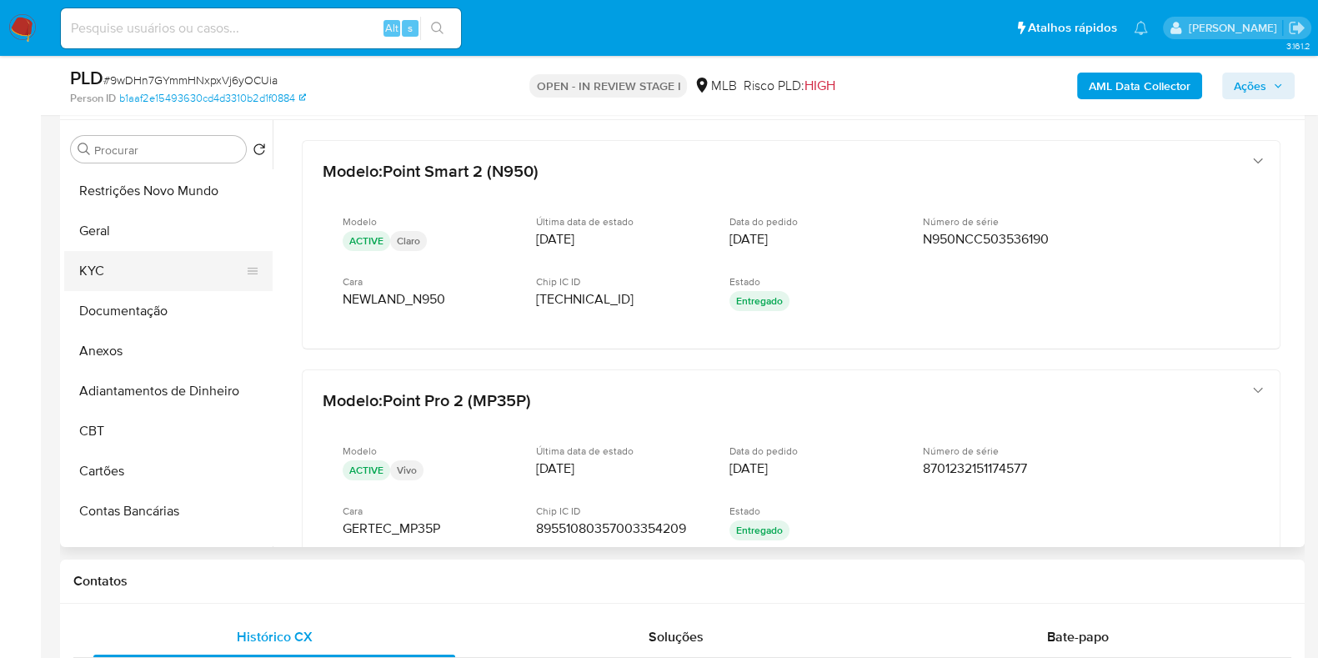
scroll to position [0, 0]
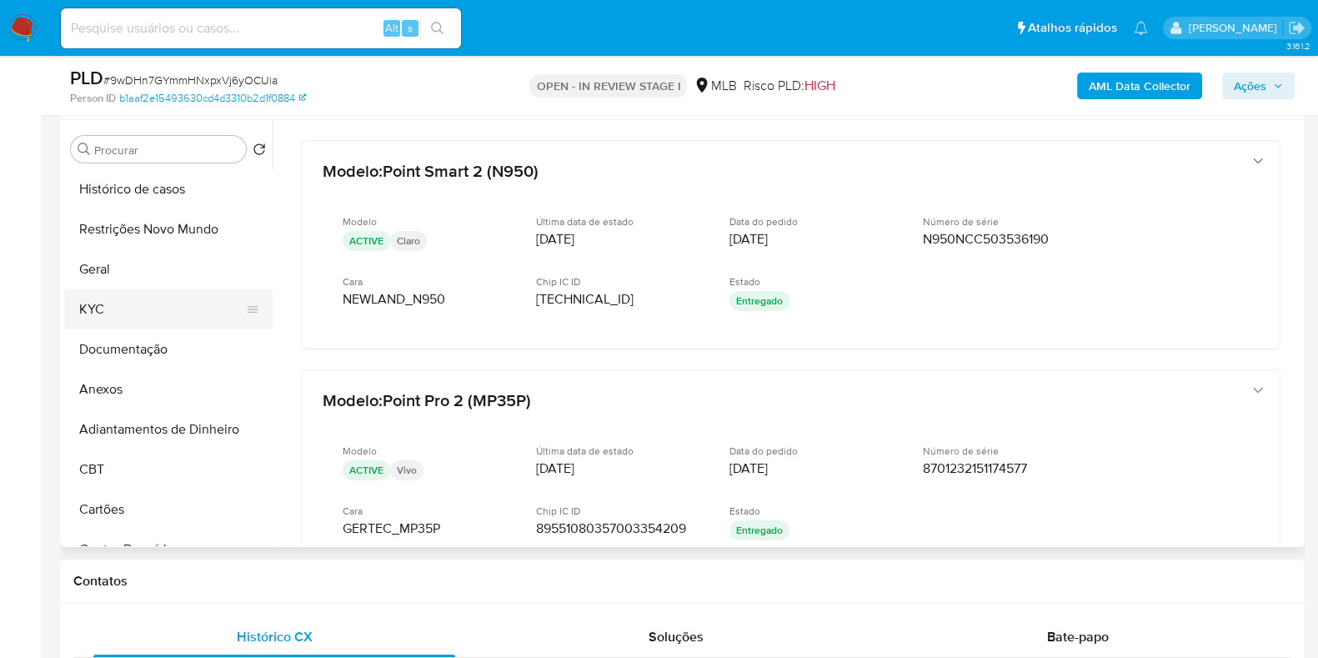
click at [140, 305] on button "KYC" at bounding box center [161, 309] width 195 height 40
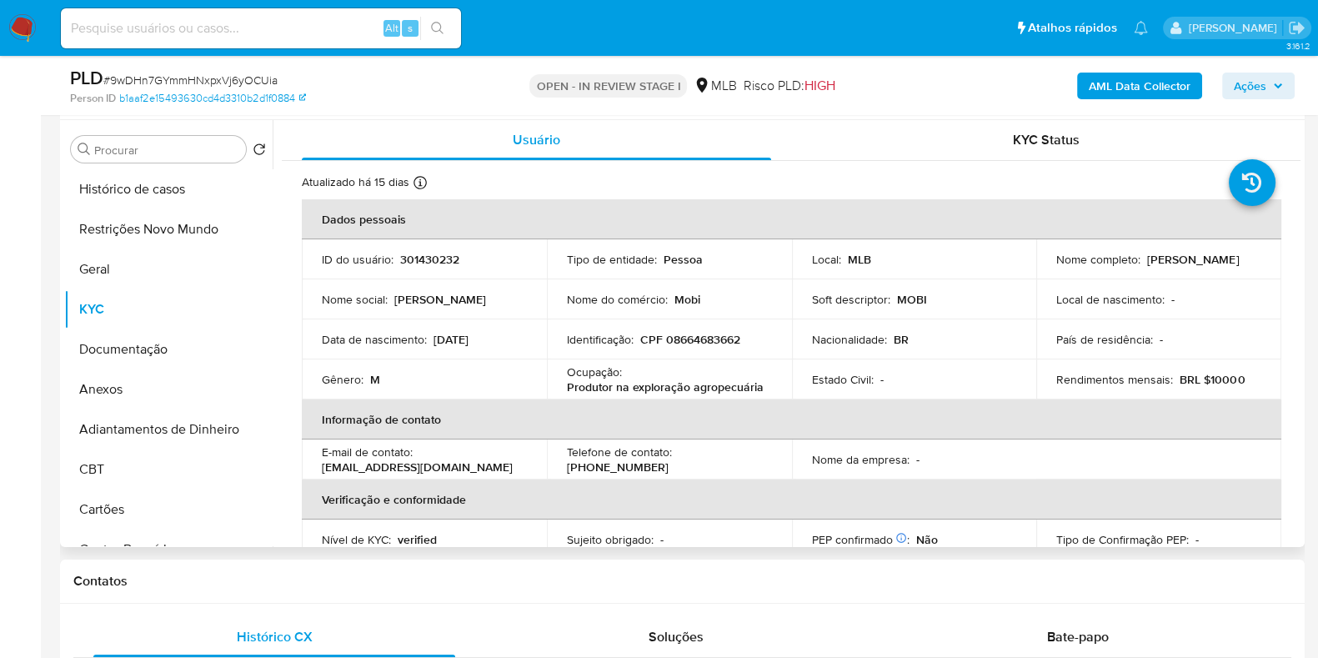
drag, startPoint x: 1109, startPoint y: 266, endPoint x: 1042, endPoint y: 264, distance: 67.5
click at [1042, 264] on td "Nome completo : Marcio Lazaro de Souza" at bounding box center [1158, 259] width 245 height 40
copy p "Marcio Lazaro de Souza"
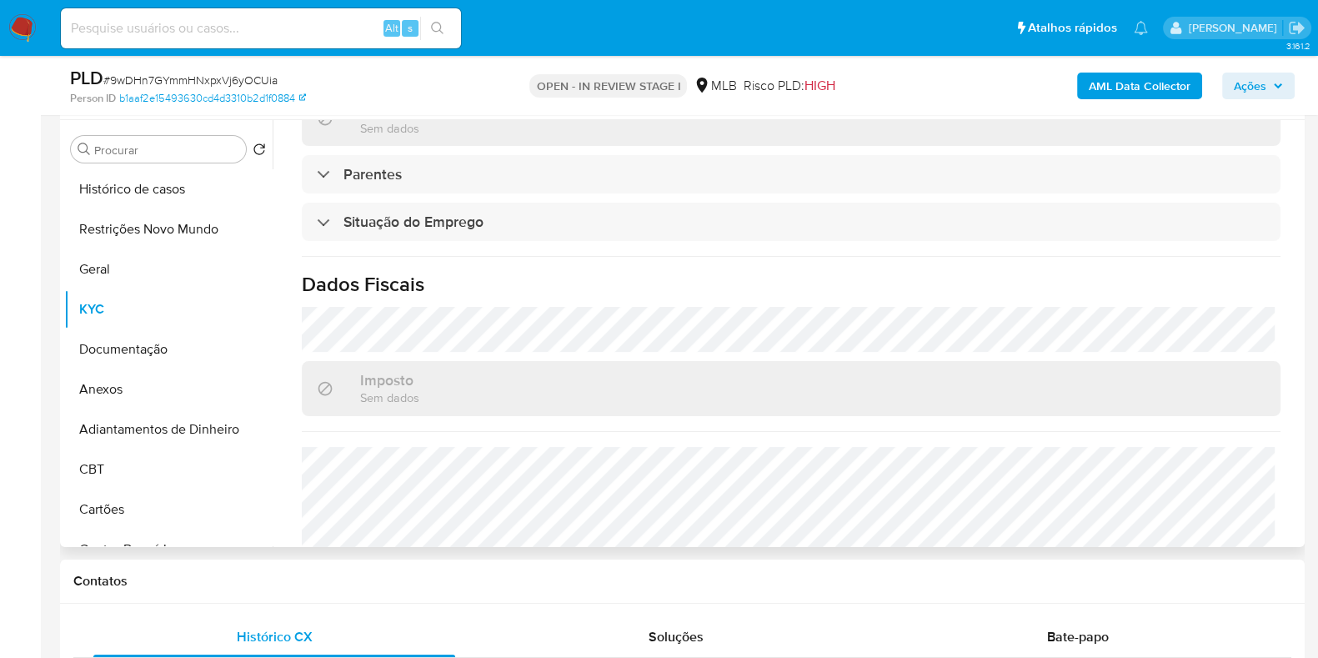
scroll to position [724, 0]
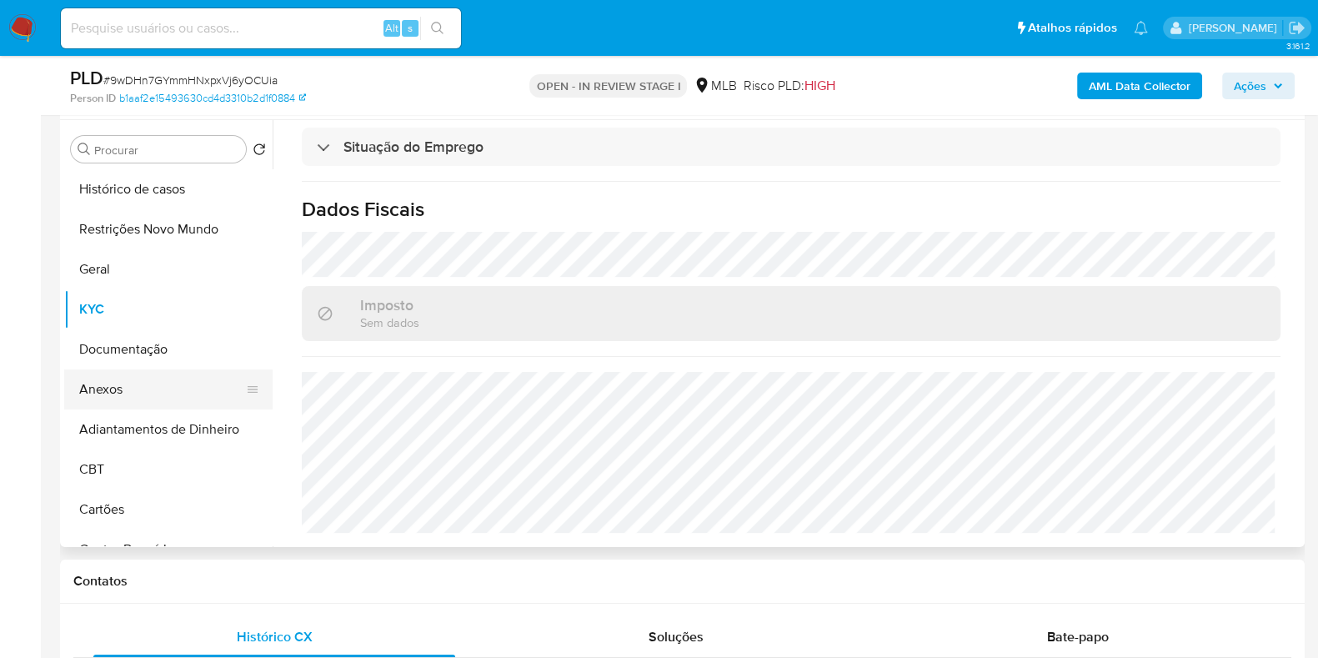
click at [134, 372] on button "Anexos" at bounding box center [161, 389] width 195 height 40
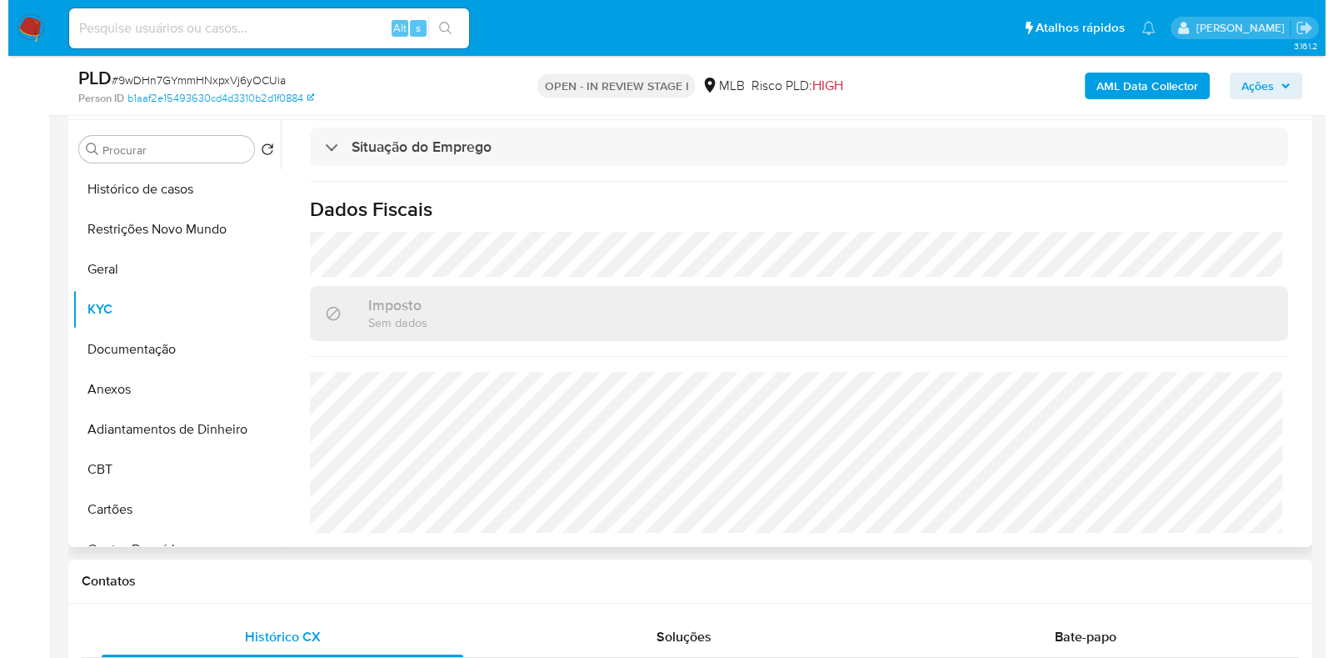
scroll to position [0, 0]
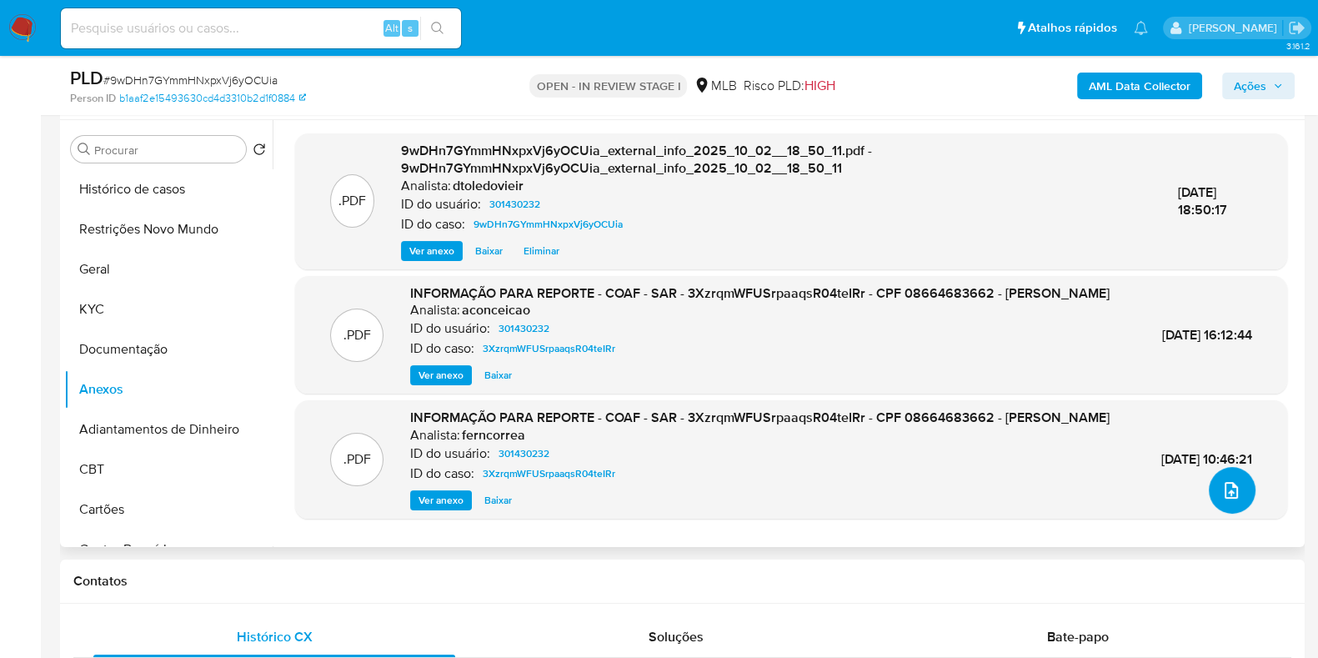
click at [1232, 488] on icon "upload-file" at bounding box center [1231, 490] width 20 height 20
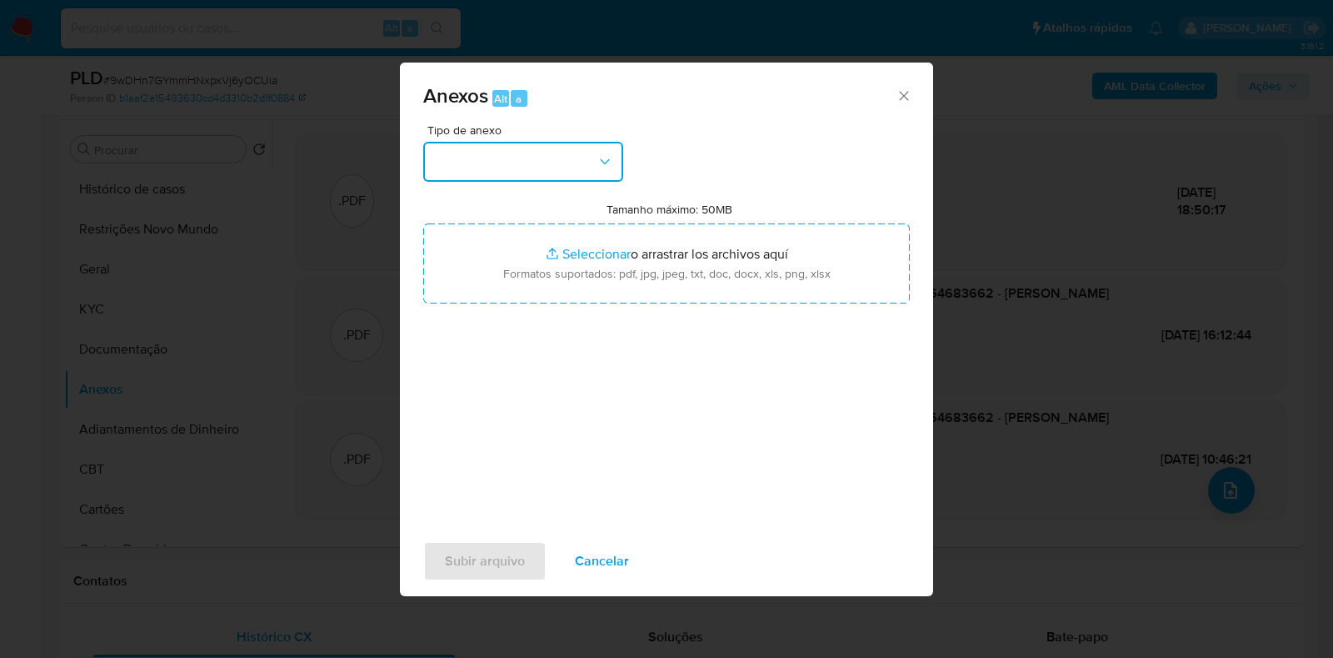
click at [582, 156] on button "button" at bounding box center [523, 162] width 200 height 40
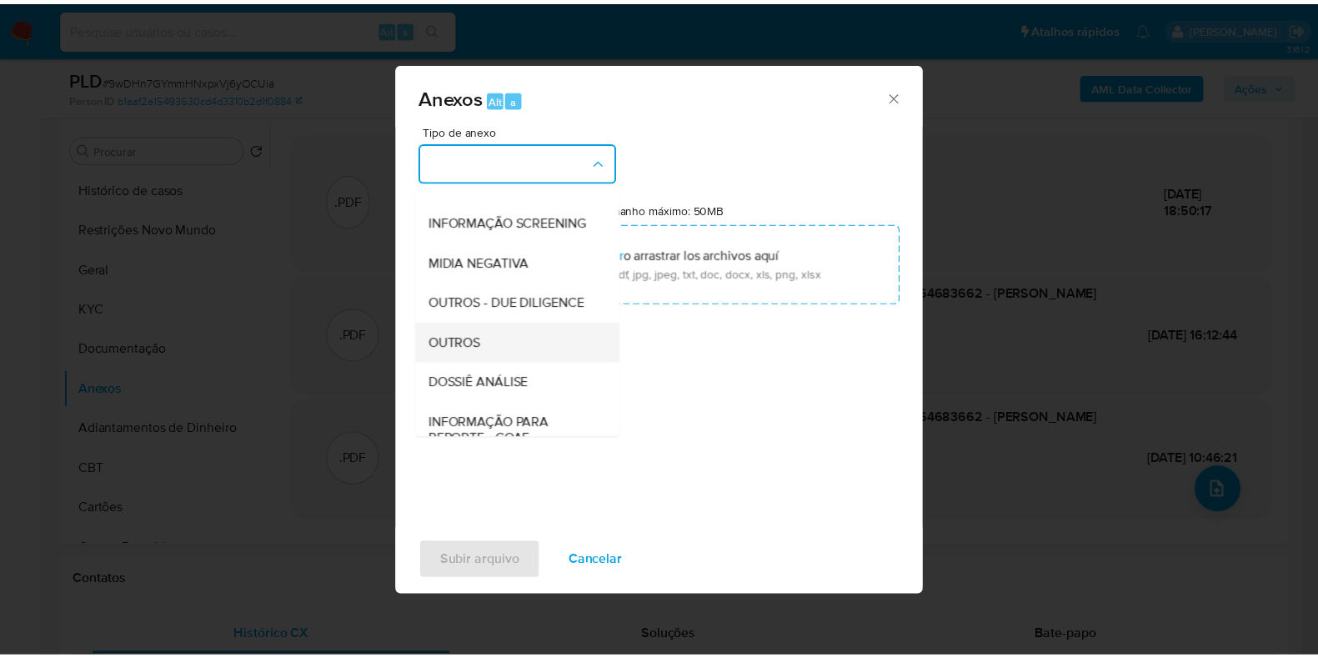
scroll to position [257, 0]
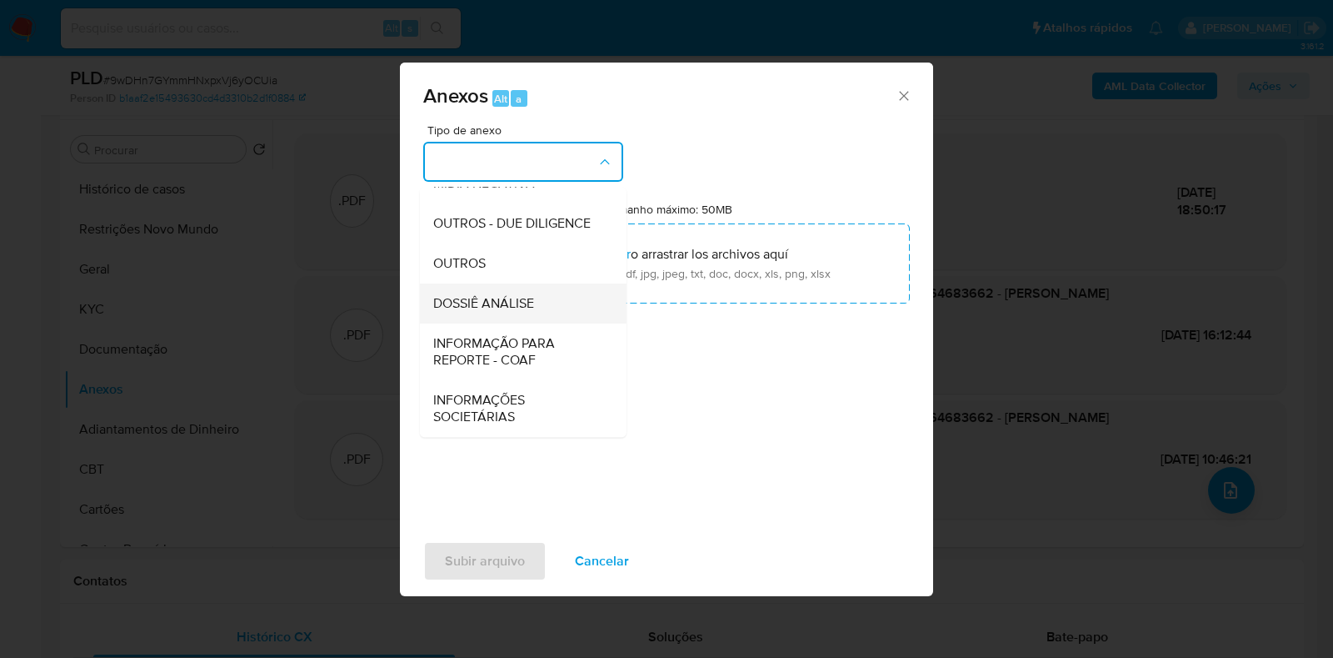
click at [483, 302] on span "DOSSIÊ ANÁLISE" at bounding box center [483, 303] width 101 height 17
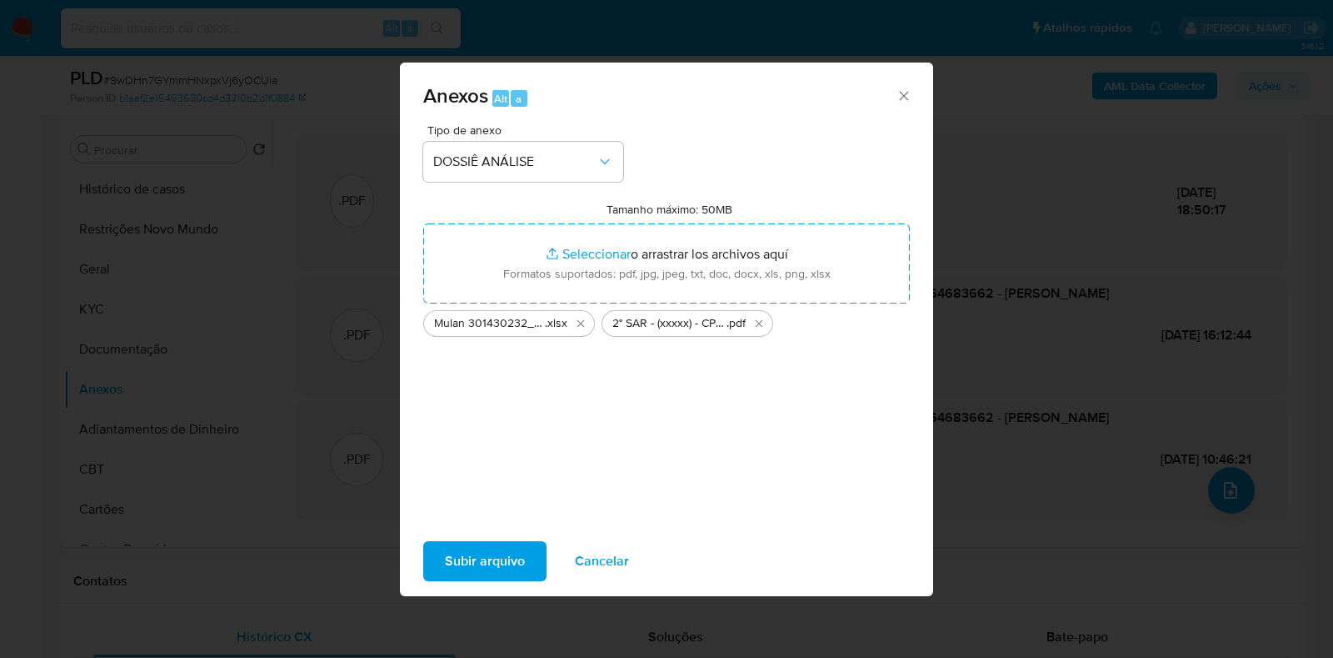
click at [517, 573] on span "Subir arquivo" at bounding box center [485, 561] width 80 height 37
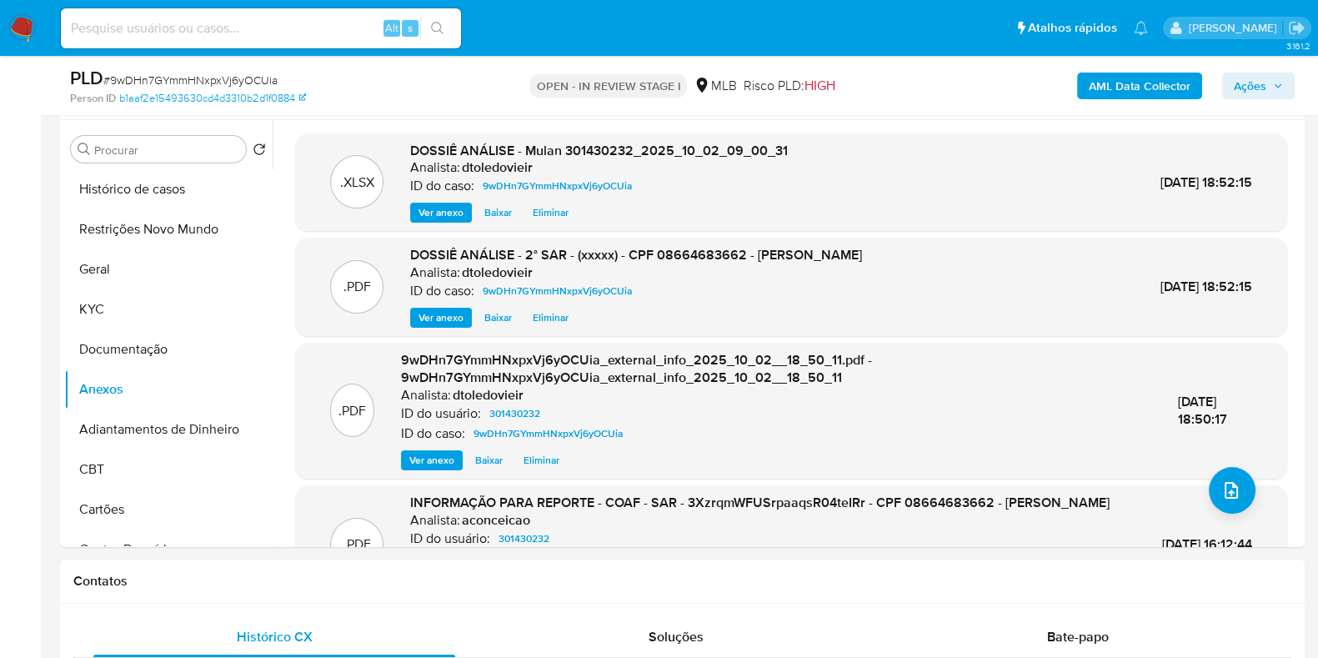
click at [1278, 88] on icon "button" at bounding box center [1278, 86] width 10 height 10
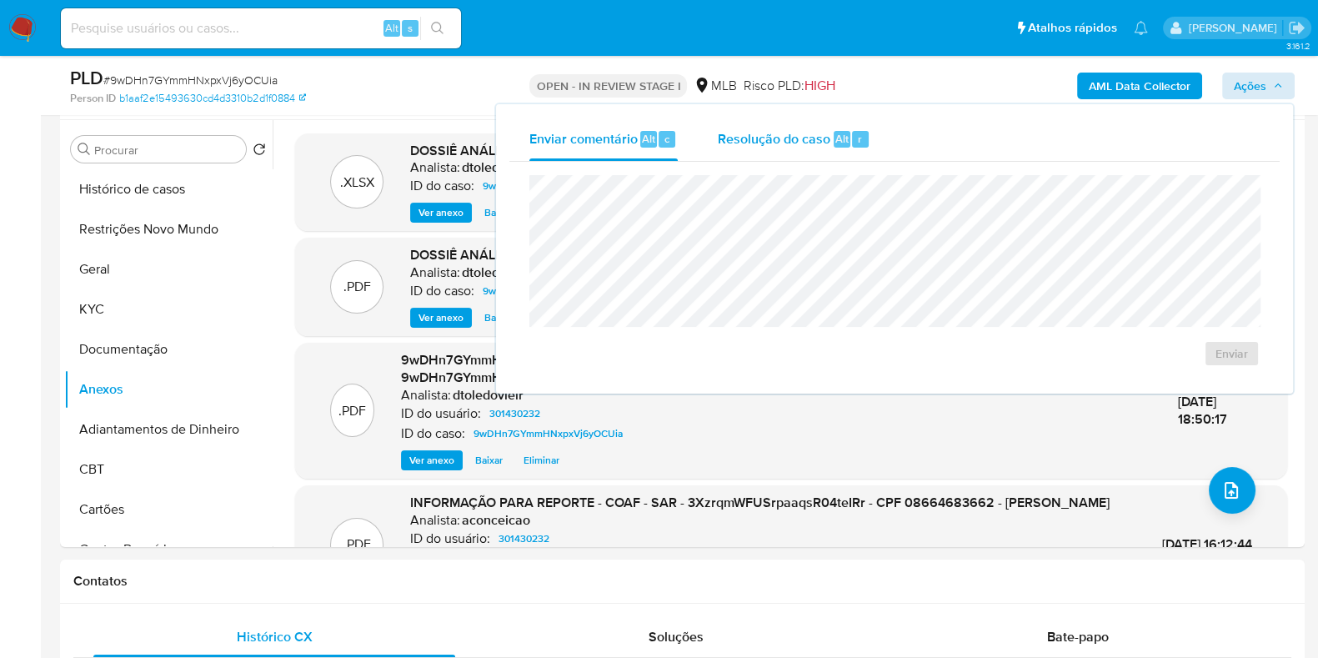
click at [818, 148] on div "Resolução do caso Alt r" at bounding box center [794, 139] width 153 height 43
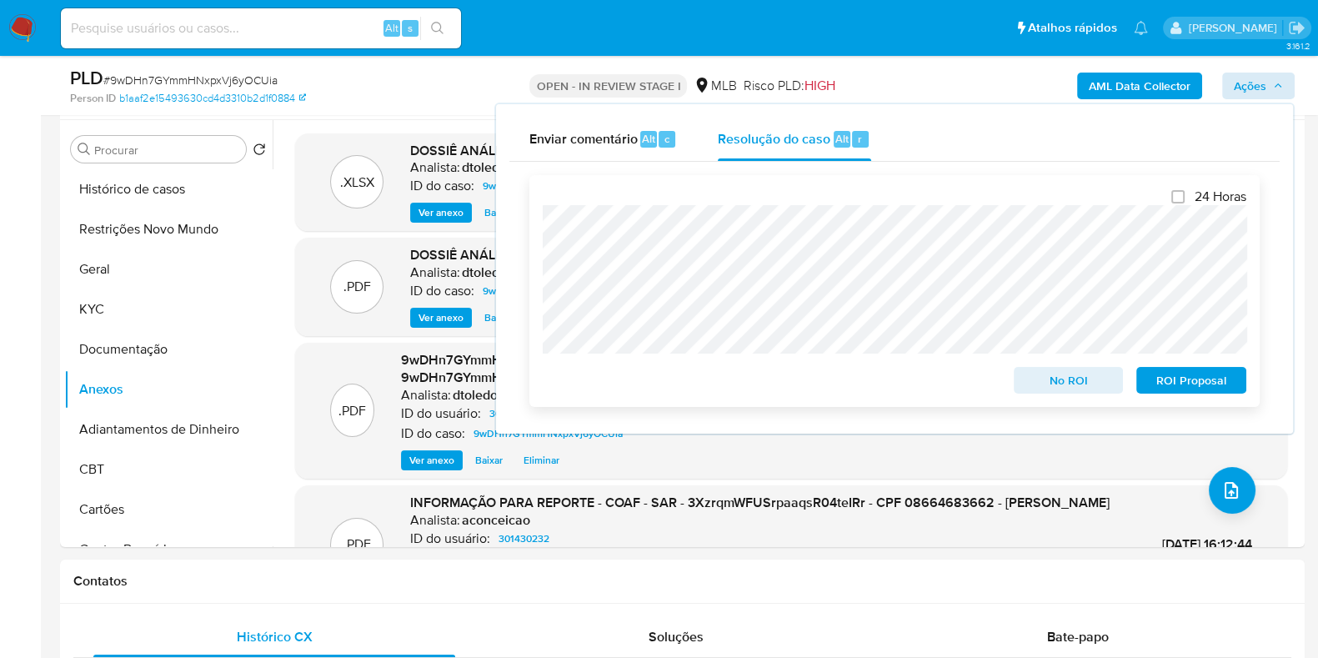
click at [1167, 375] on span "ROI Proposal" at bounding box center [1191, 379] width 87 height 23
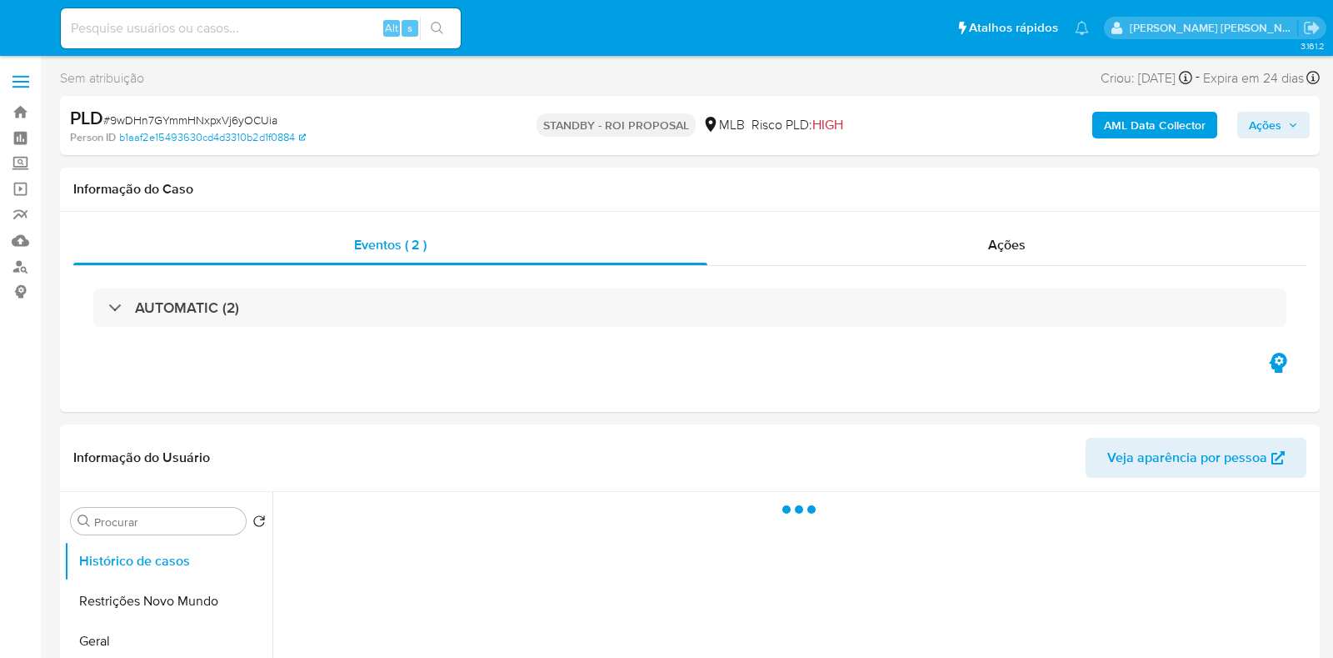
select select "10"
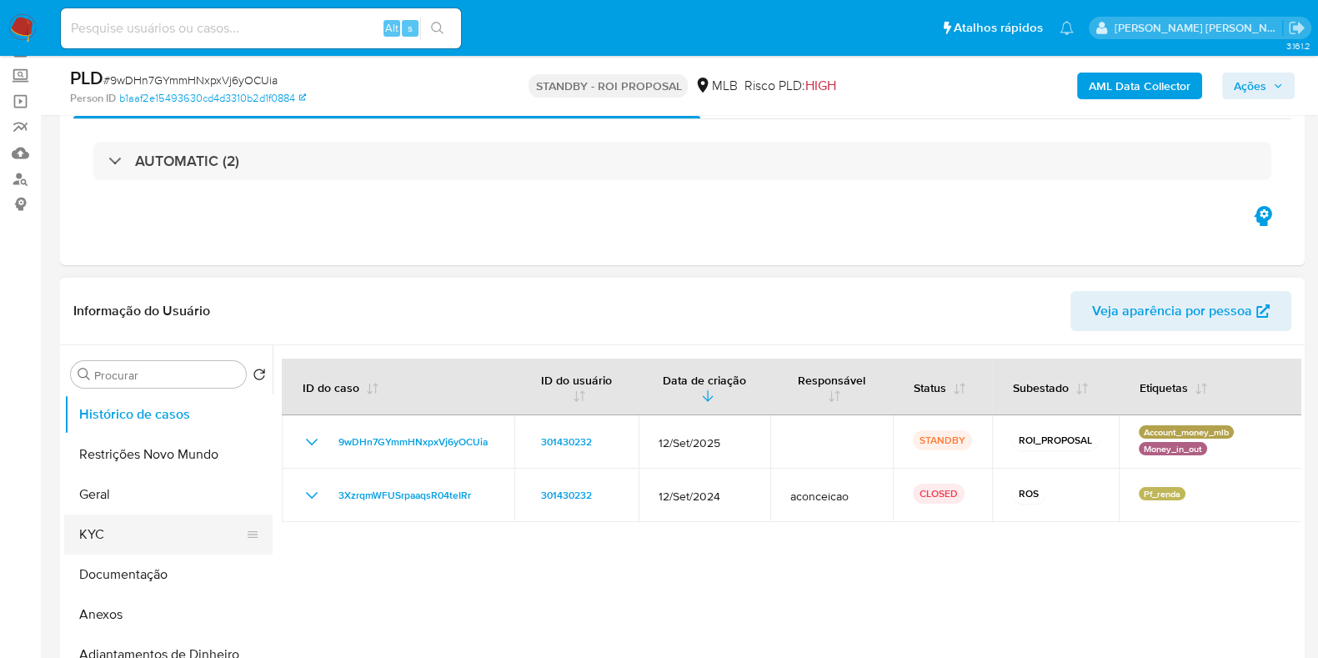
scroll to position [208, 0]
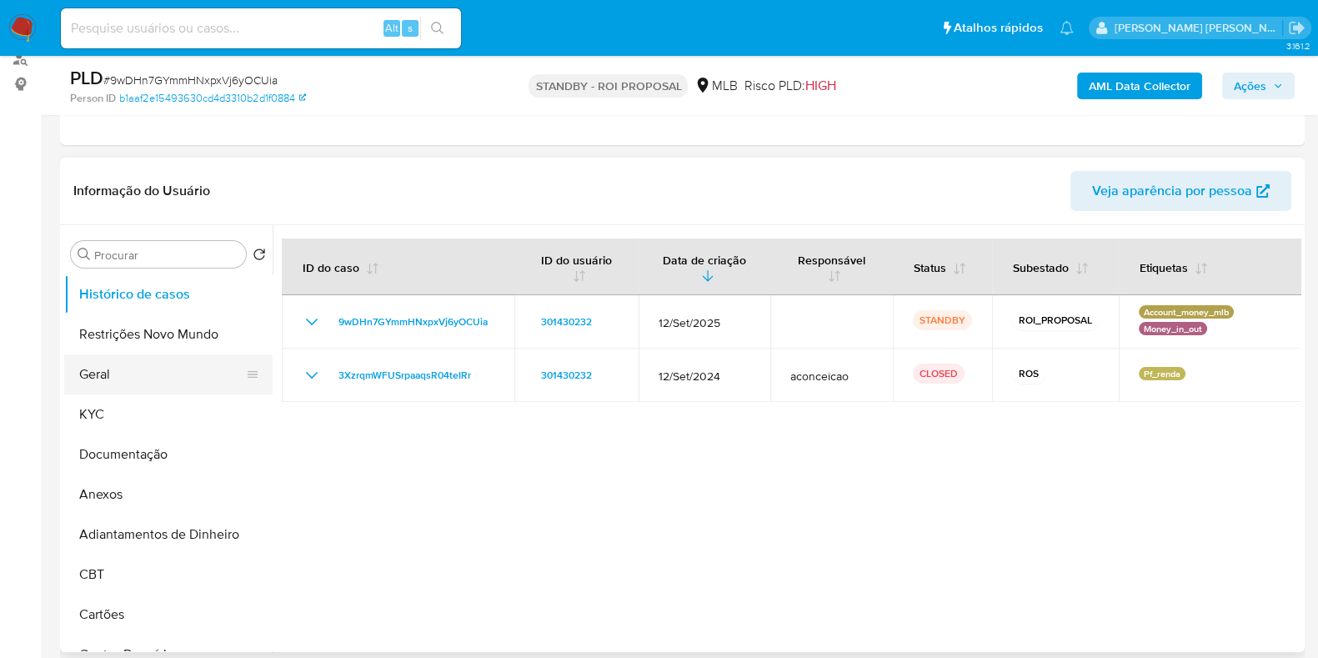
click at [148, 374] on button "Geral" at bounding box center [161, 374] width 195 height 40
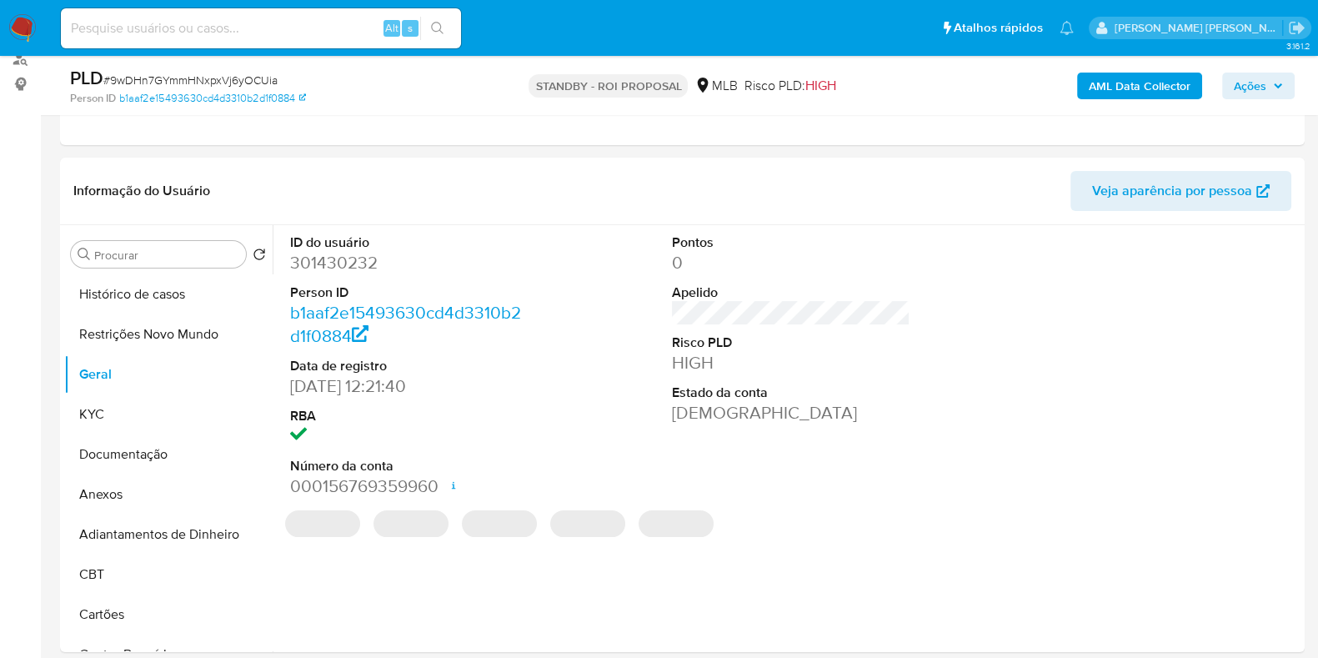
click at [333, 260] on dd "301430232" at bounding box center [409, 262] width 238 height 23
copy dd "301430232"
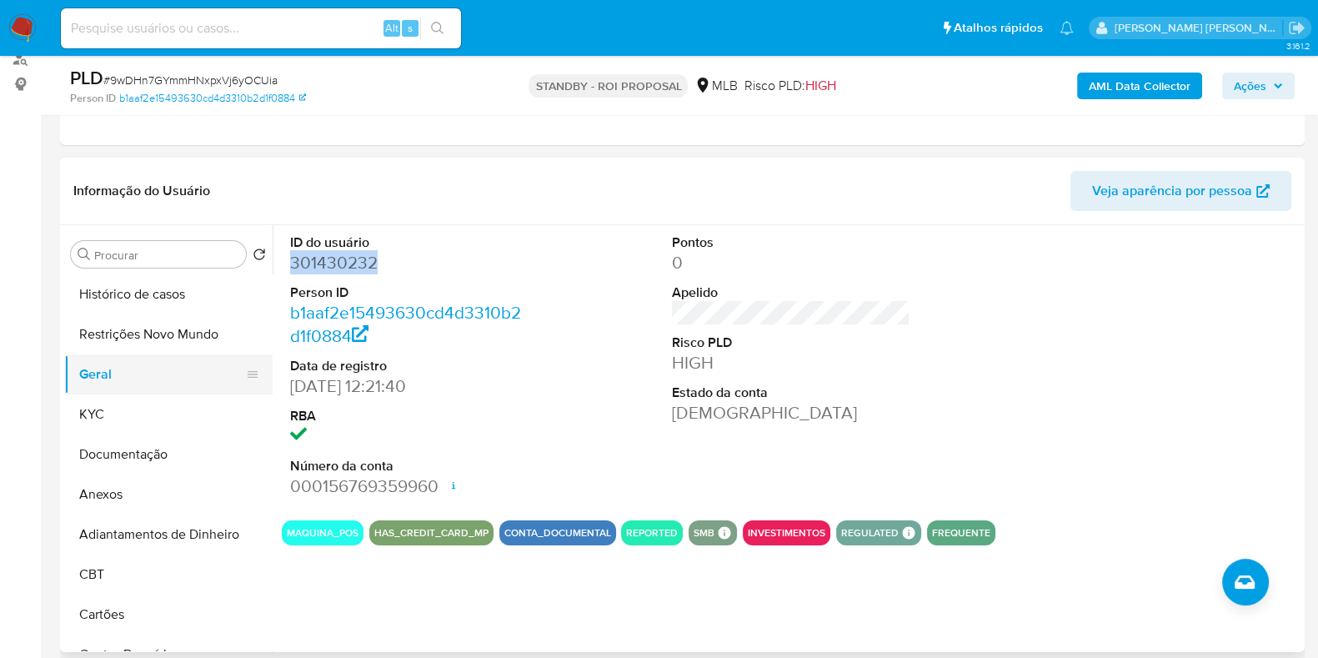
drag, startPoint x: 112, startPoint y: 367, endPoint x: 138, endPoint y: 363, distance: 26.0
click at [112, 367] on button "Geral" at bounding box center [161, 374] width 195 height 40
click at [331, 262] on dd "301430232" at bounding box center [409, 262] width 238 height 23
click at [297, 30] on input at bounding box center [261, 29] width 400 height 22
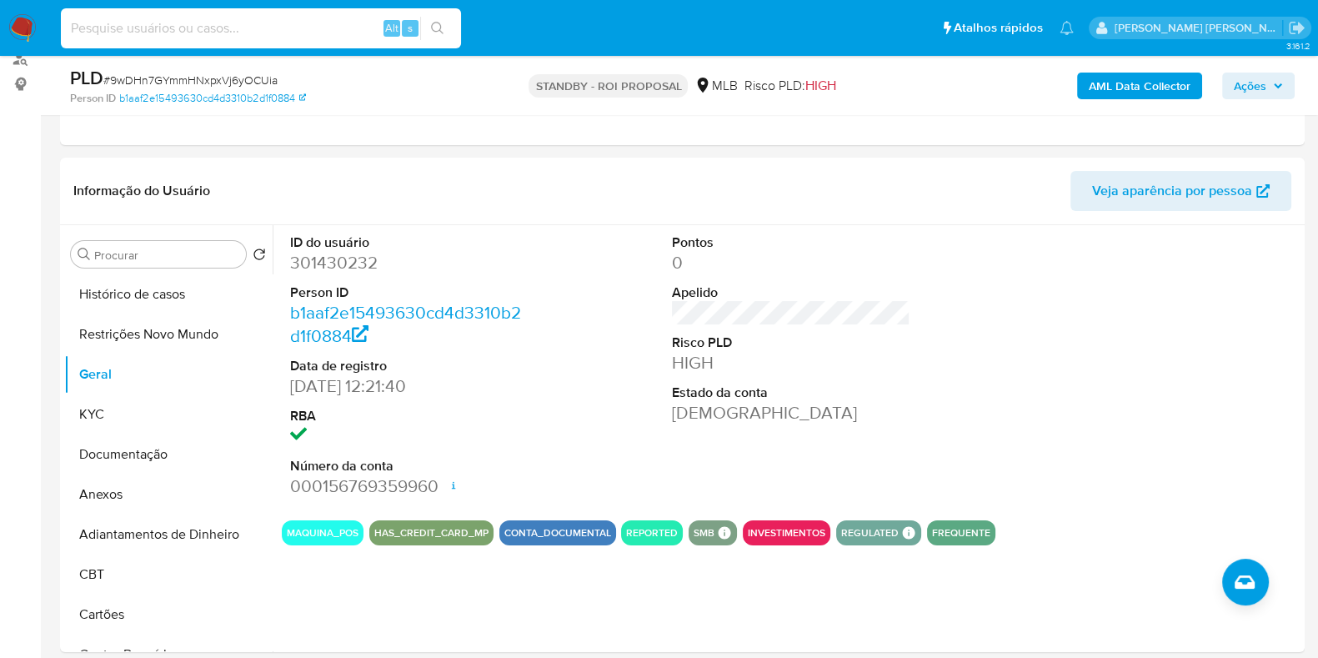
paste input "752725884"
type input "752725884"
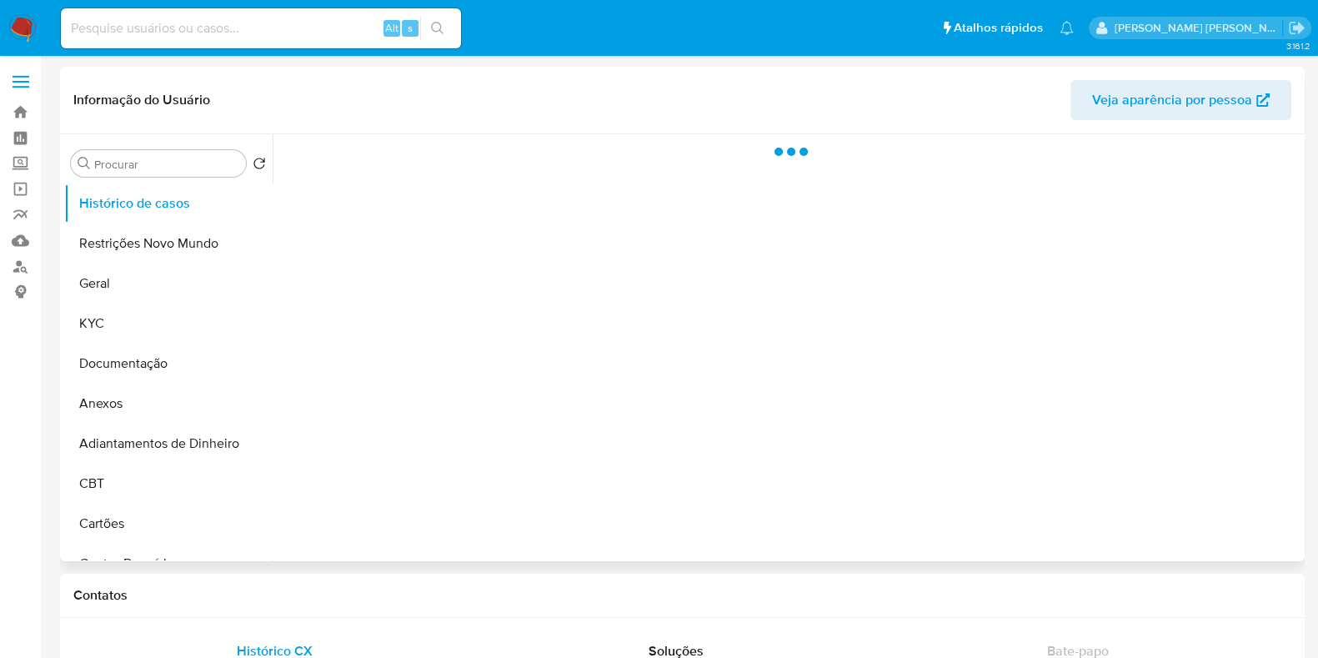
select select "10"
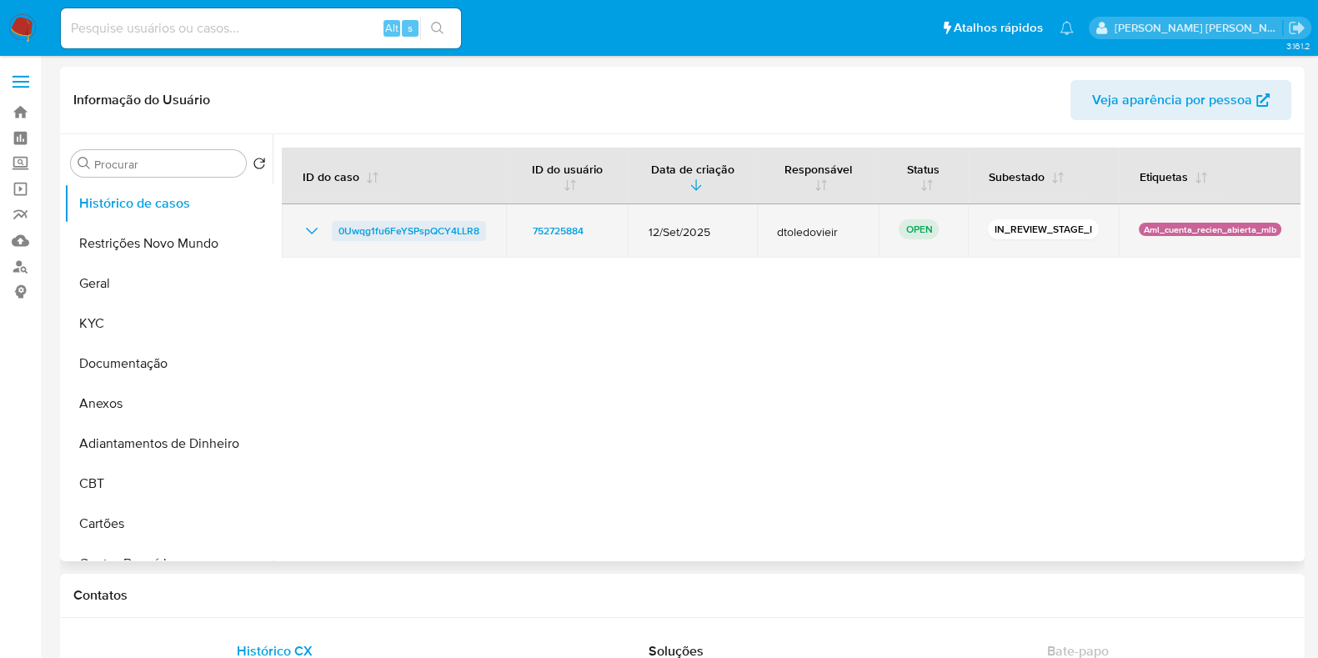
click at [401, 229] on span "0Uwqg1fu6FeYSPspQCY4LLR8" at bounding box center [408, 231] width 141 height 20
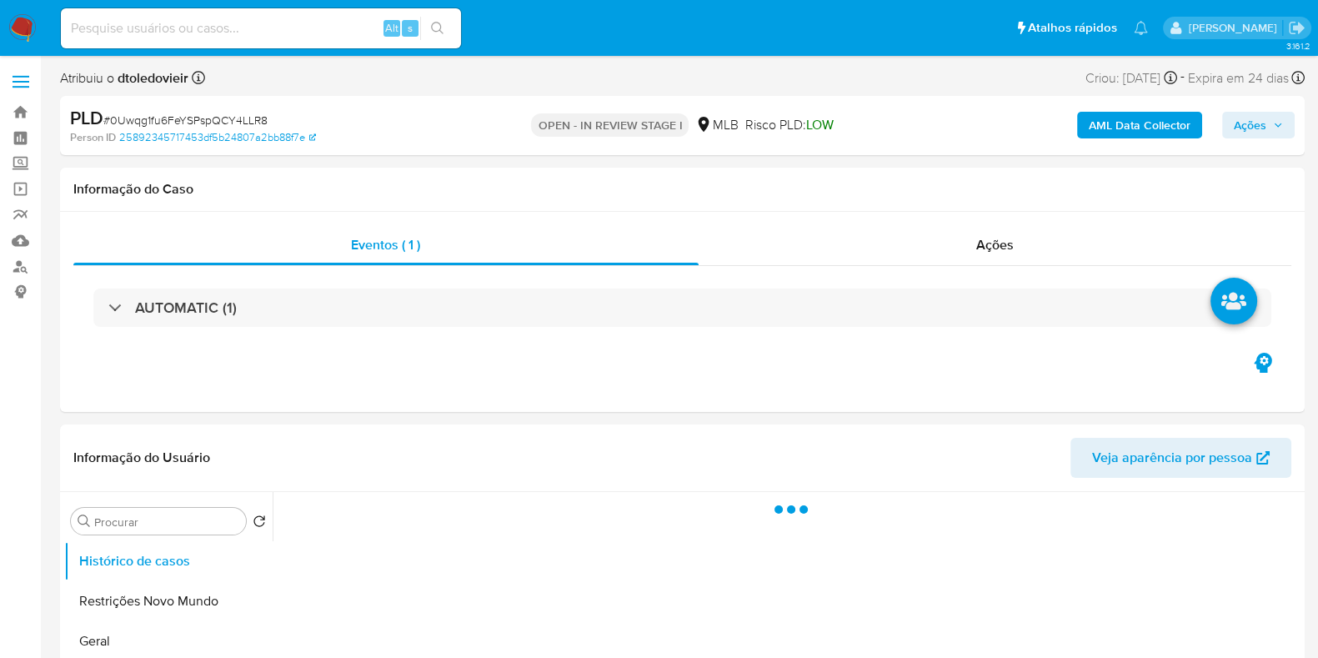
select select "10"
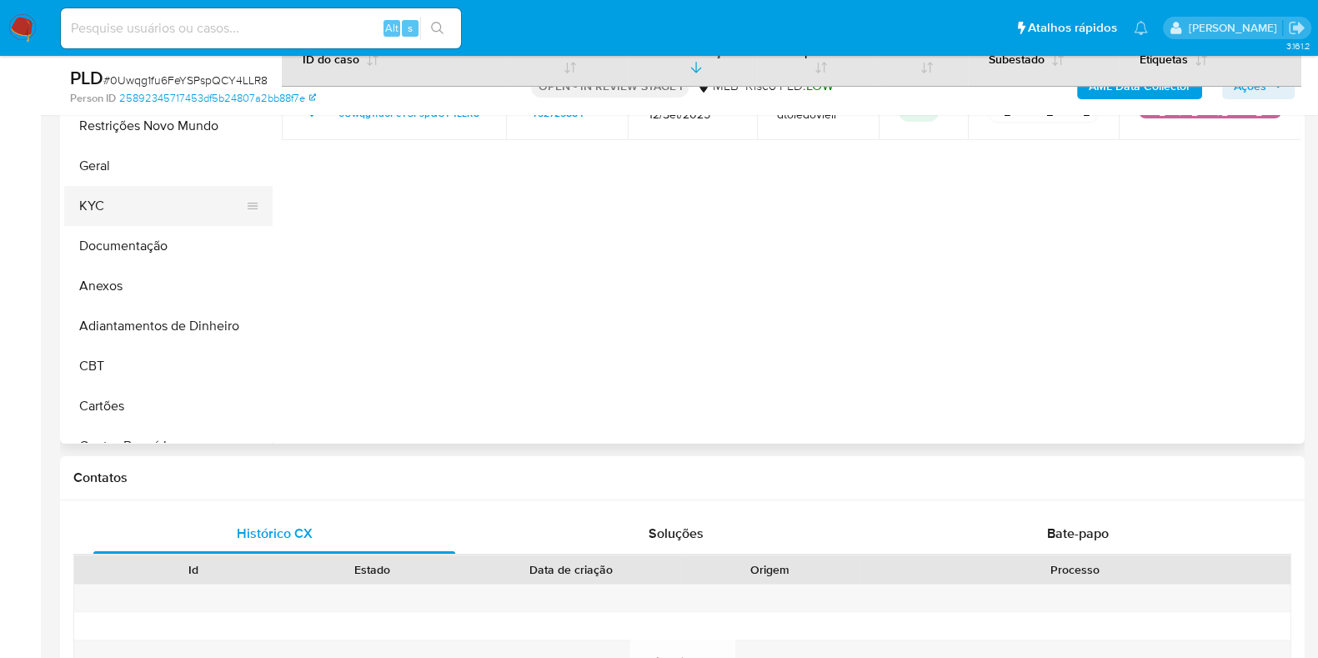
click at [150, 200] on button "KYC" at bounding box center [161, 206] width 195 height 40
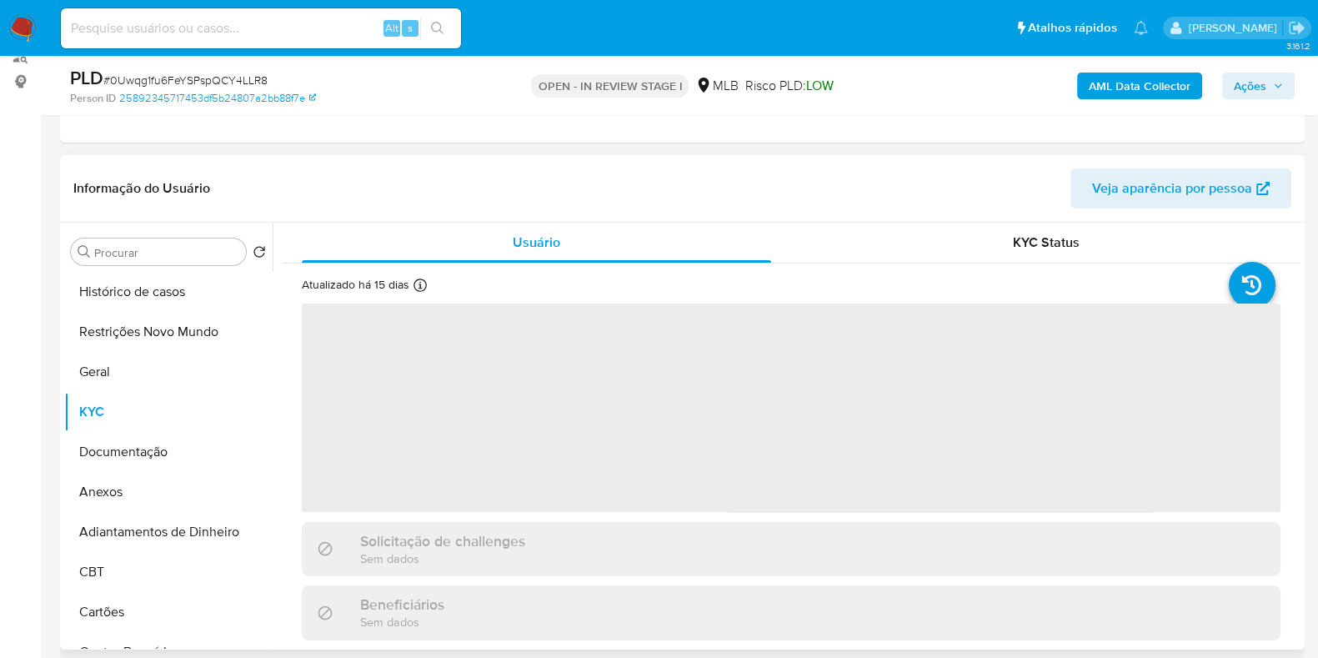
scroll to position [208, 0]
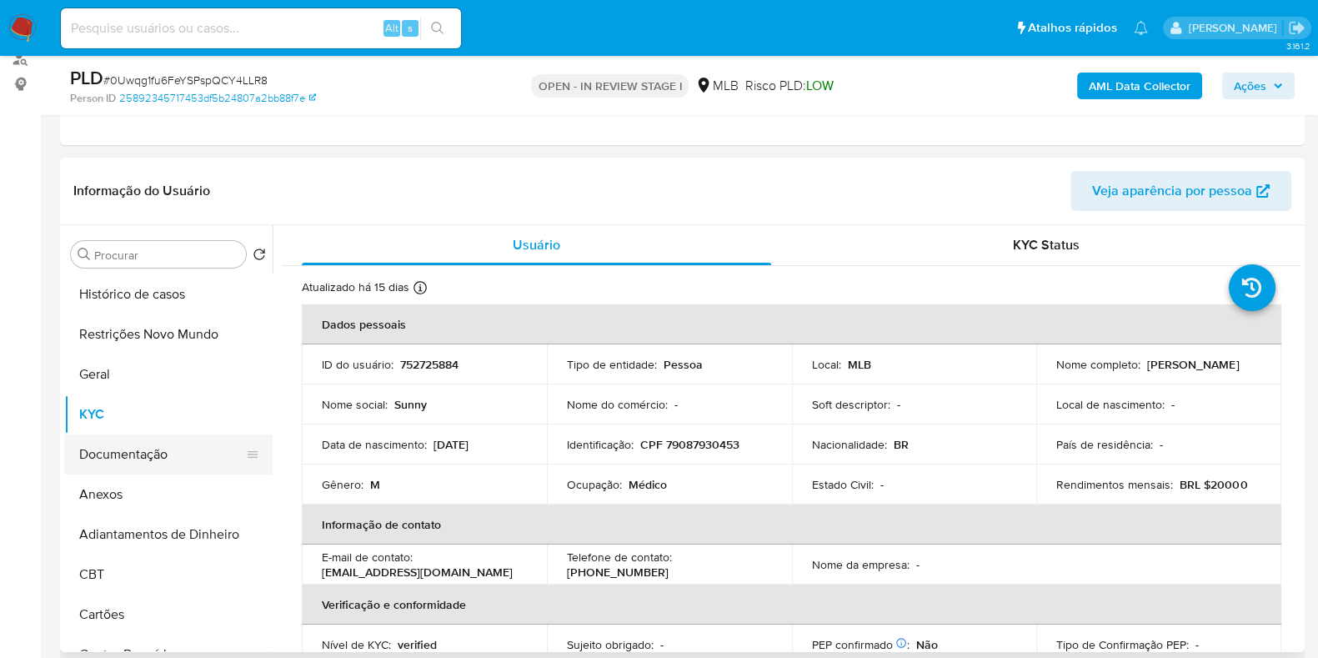
click at [155, 441] on button "Documentação" at bounding box center [161, 454] width 195 height 40
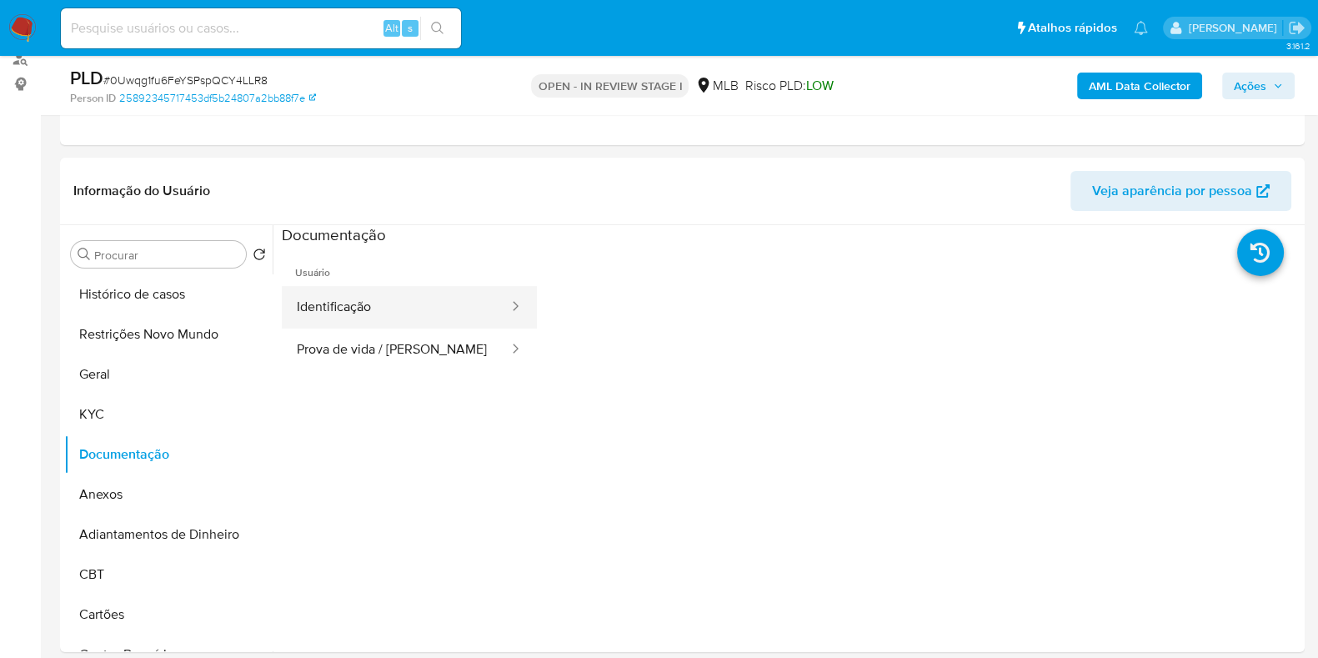
click at [402, 318] on button "Identificação" at bounding box center [396, 307] width 228 height 43
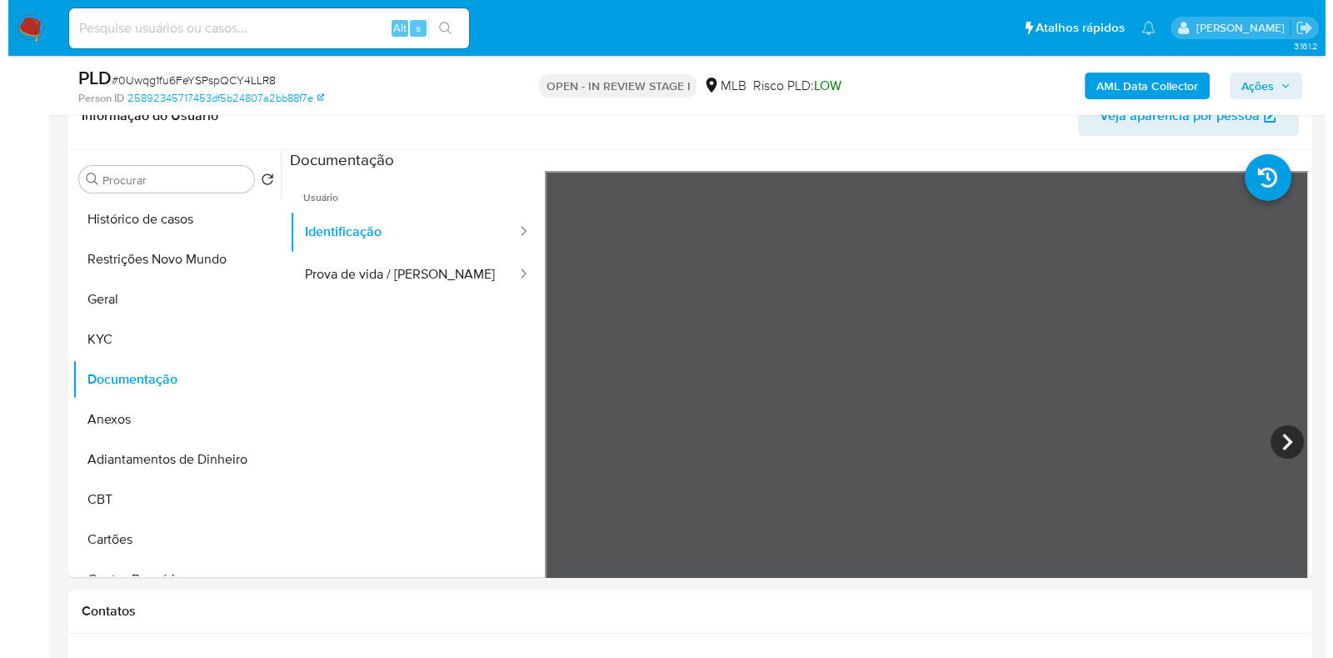
scroll to position [313, 0]
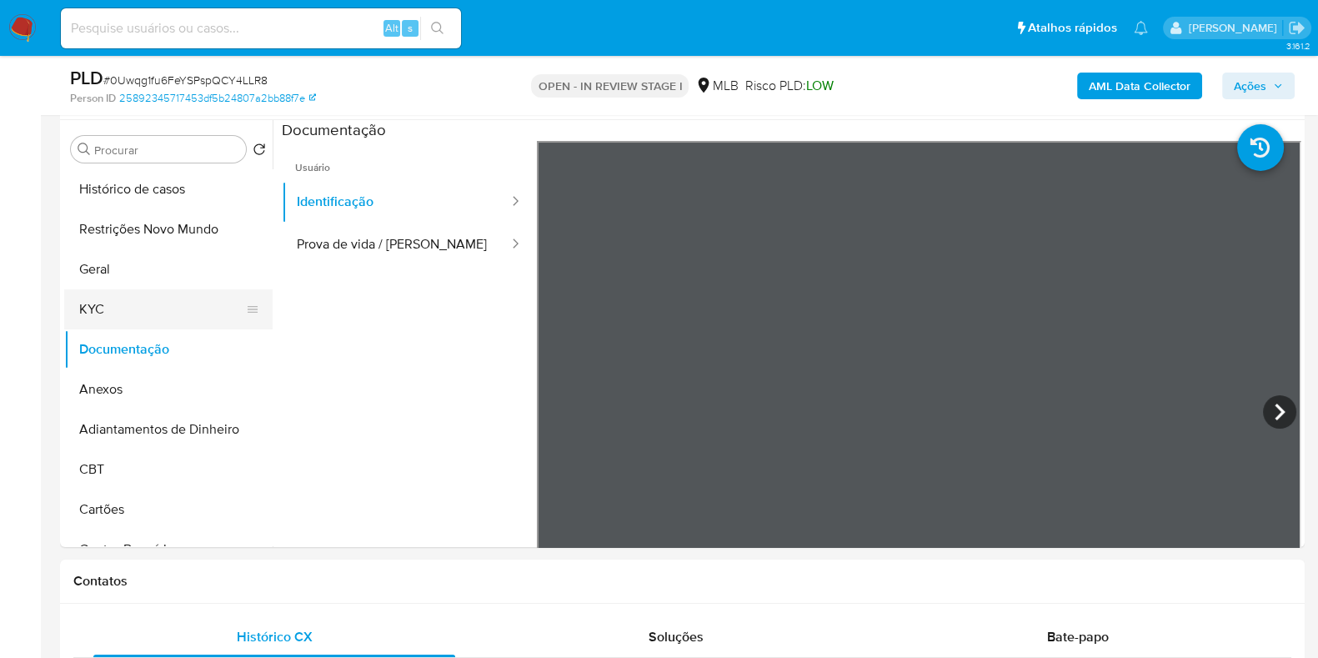
click at [143, 320] on button "KYC" at bounding box center [161, 309] width 195 height 40
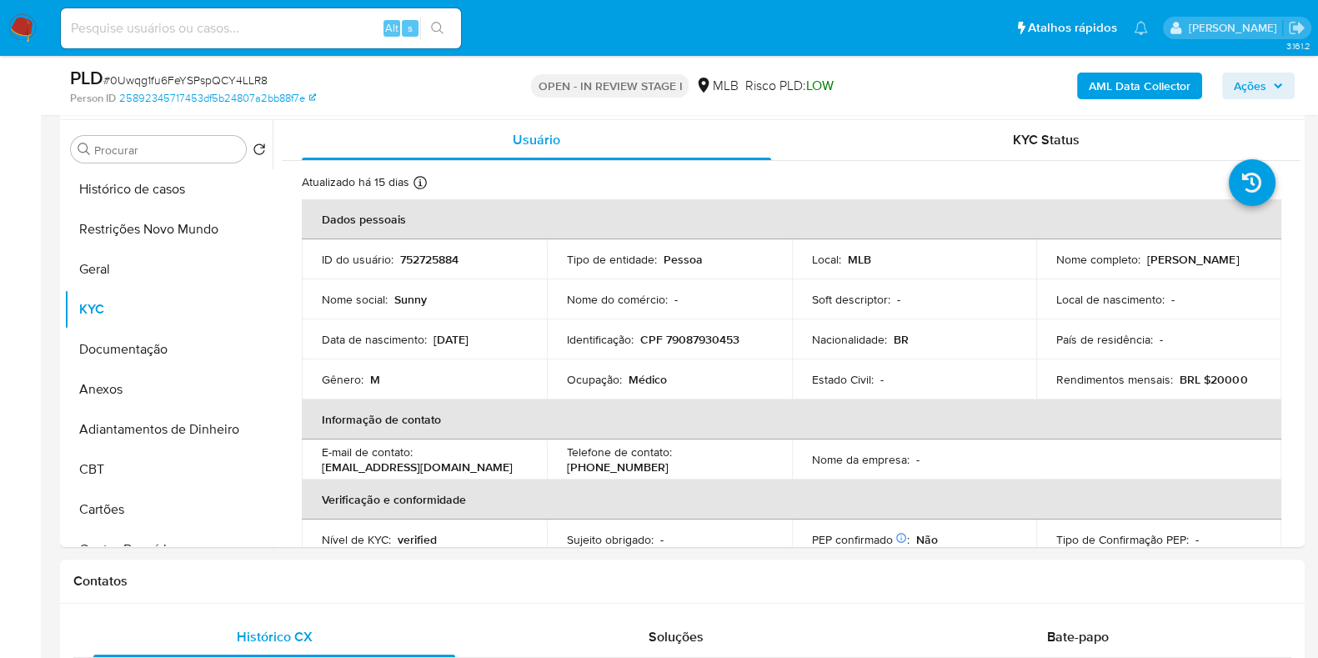
click at [646, 374] on p "Médico" at bounding box center [647, 379] width 38 height 15
copy p "Médico"
click at [153, 352] on button "Documentação" at bounding box center [161, 349] width 195 height 40
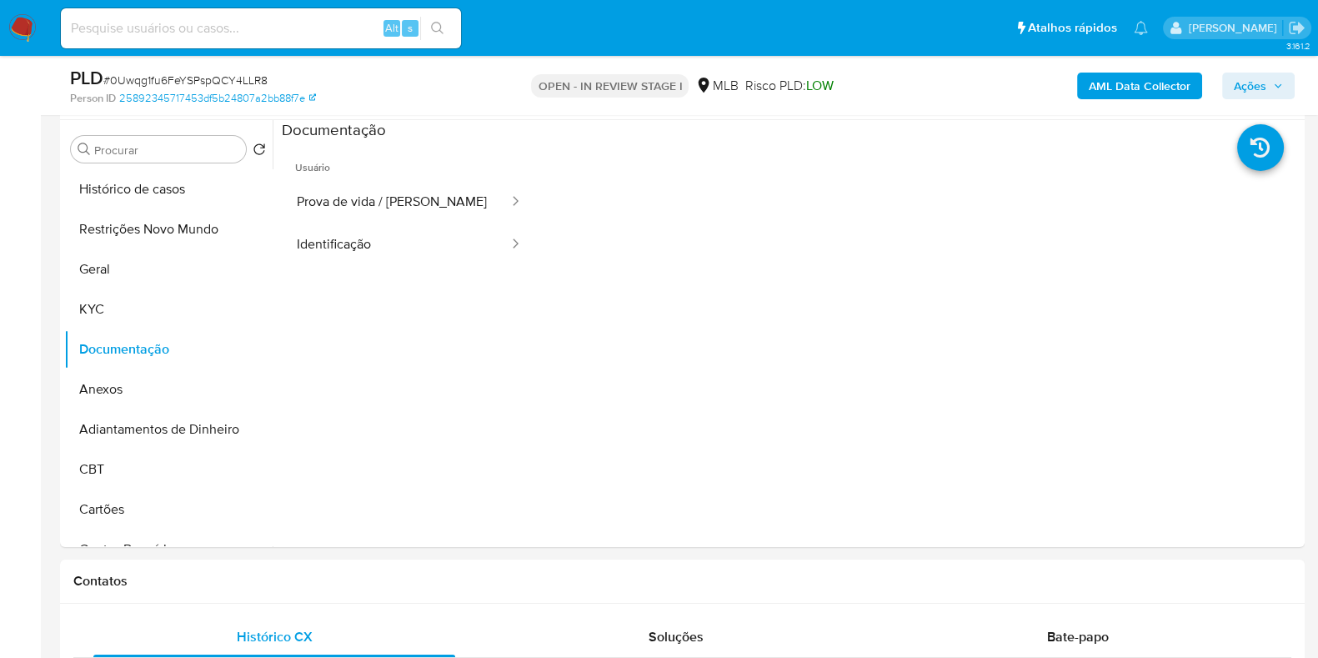
click at [1170, 94] on b "AML Data Collector" at bounding box center [1139, 86] width 102 height 27
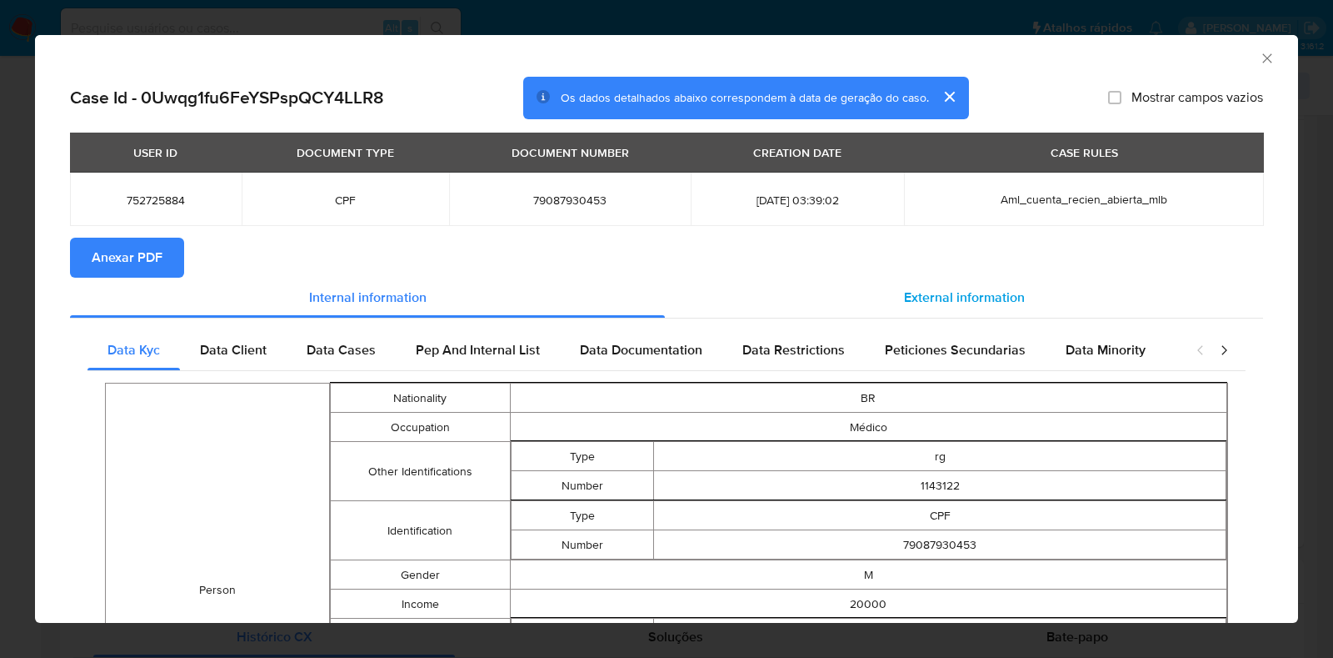
click at [925, 302] on span "External information" at bounding box center [964, 297] width 121 height 19
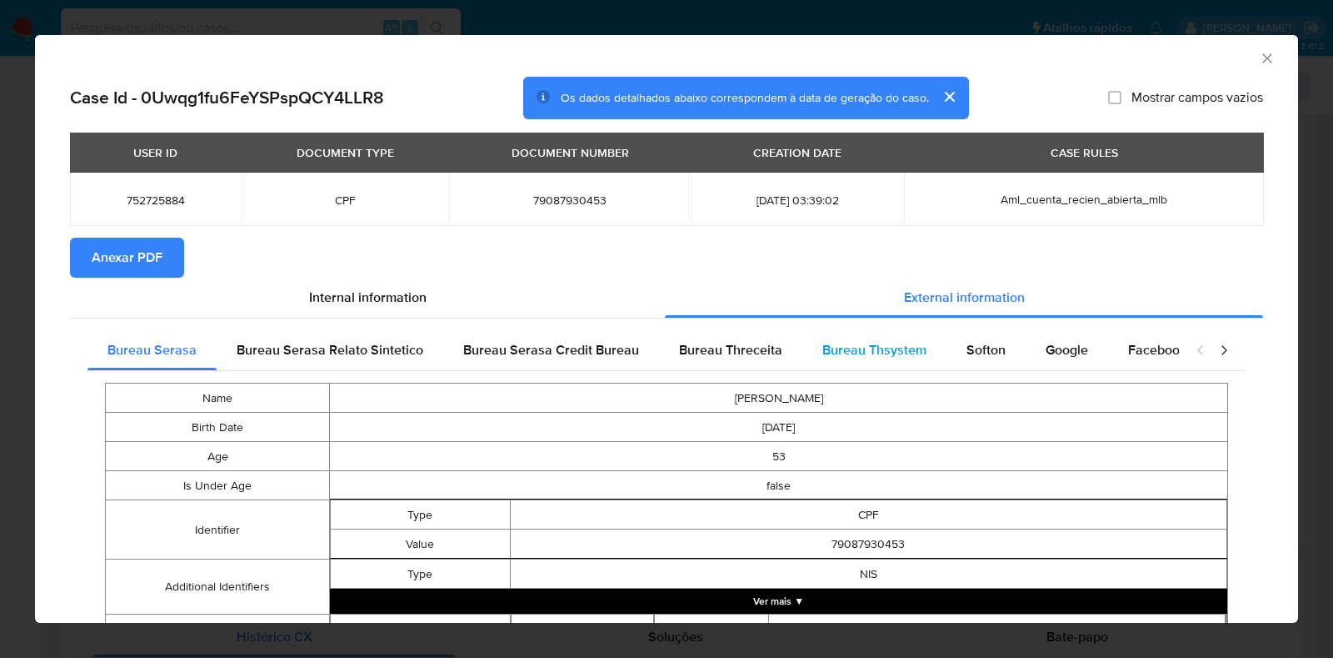
click at [907, 358] on span "Bureau Thsystem" at bounding box center [875, 349] width 104 height 19
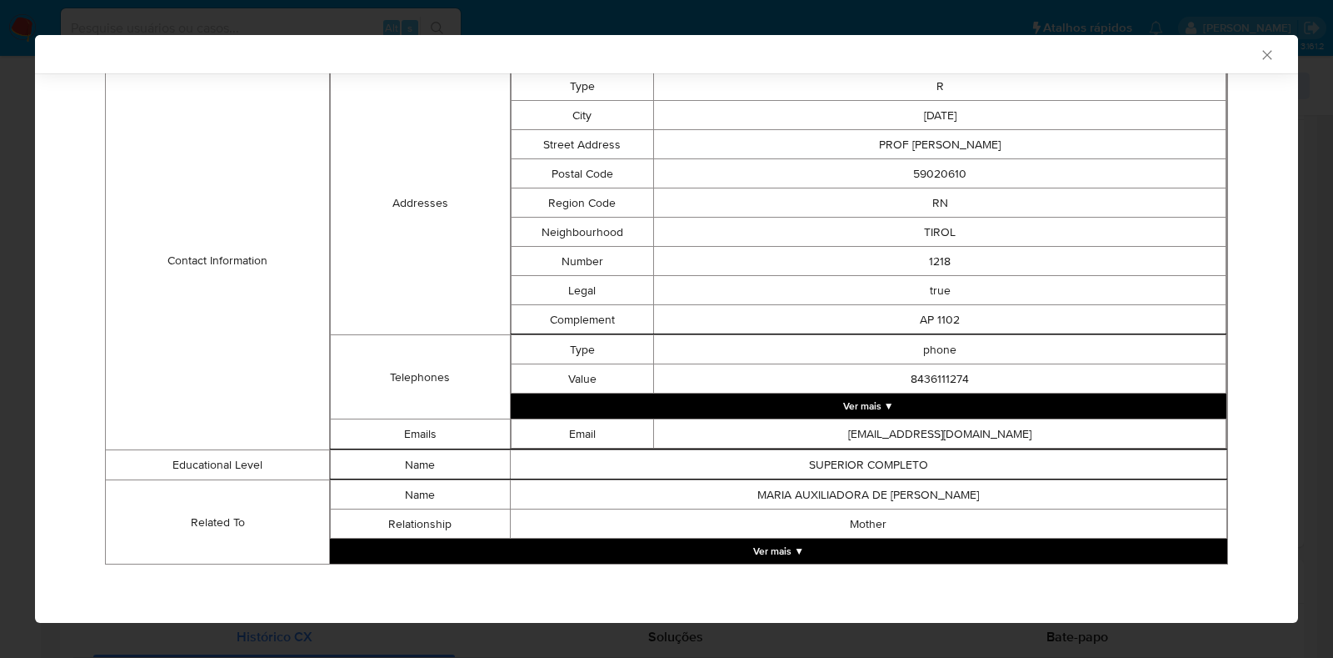
scroll to position [0, 0]
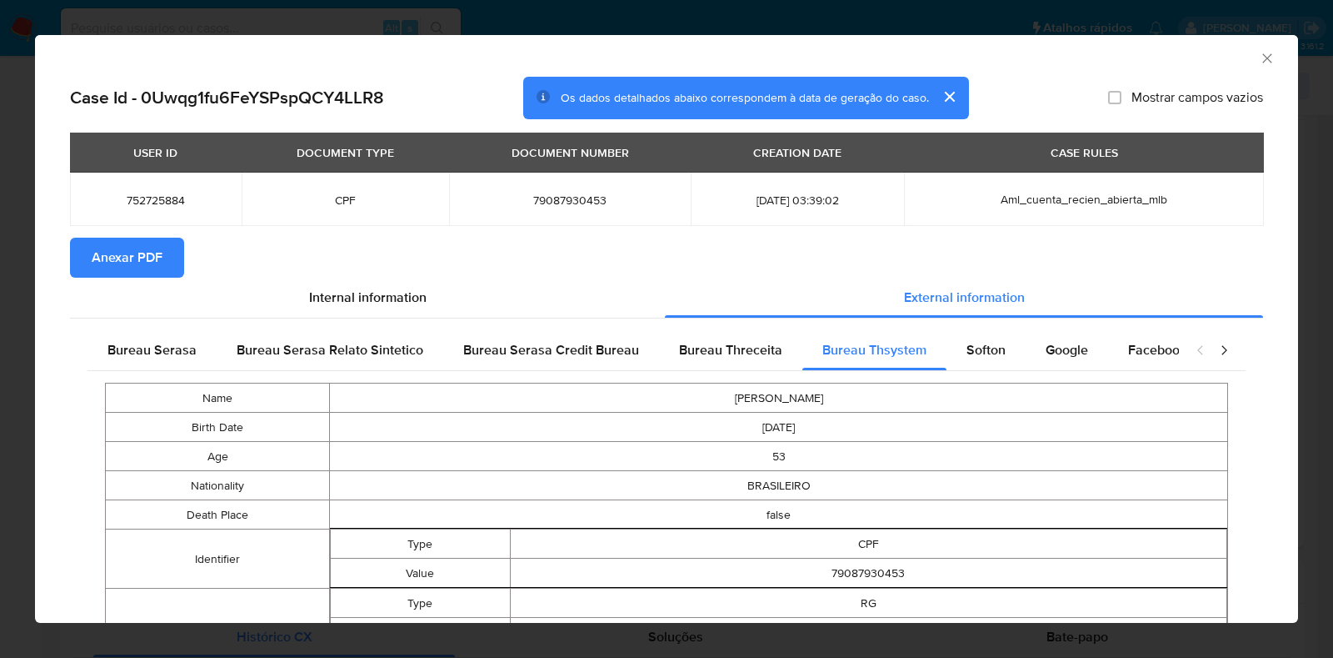
click at [0, 314] on div "AML Data Collector Case Id - 0Uwqg1fu6FeYSPspQCY4LLR8 Os dados detalhados abaix…" at bounding box center [666, 329] width 1333 height 658
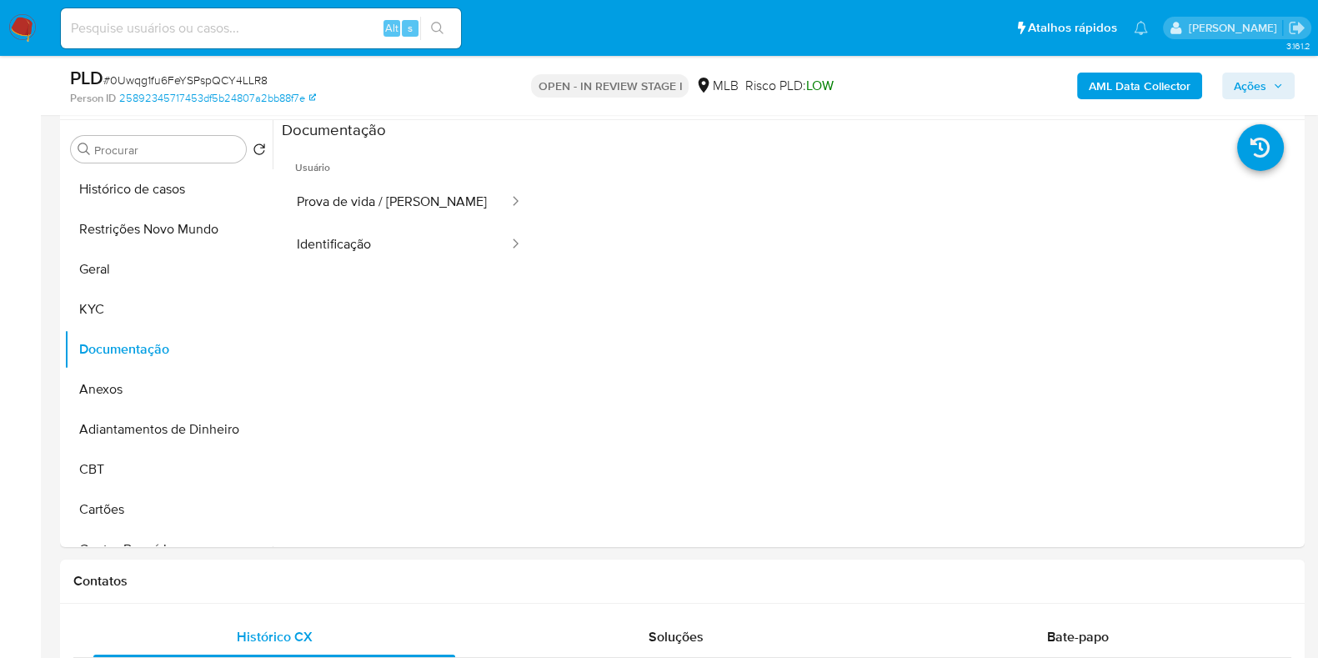
click at [1087, 89] on button "AML Data Collector" at bounding box center [1139, 86] width 125 height 27
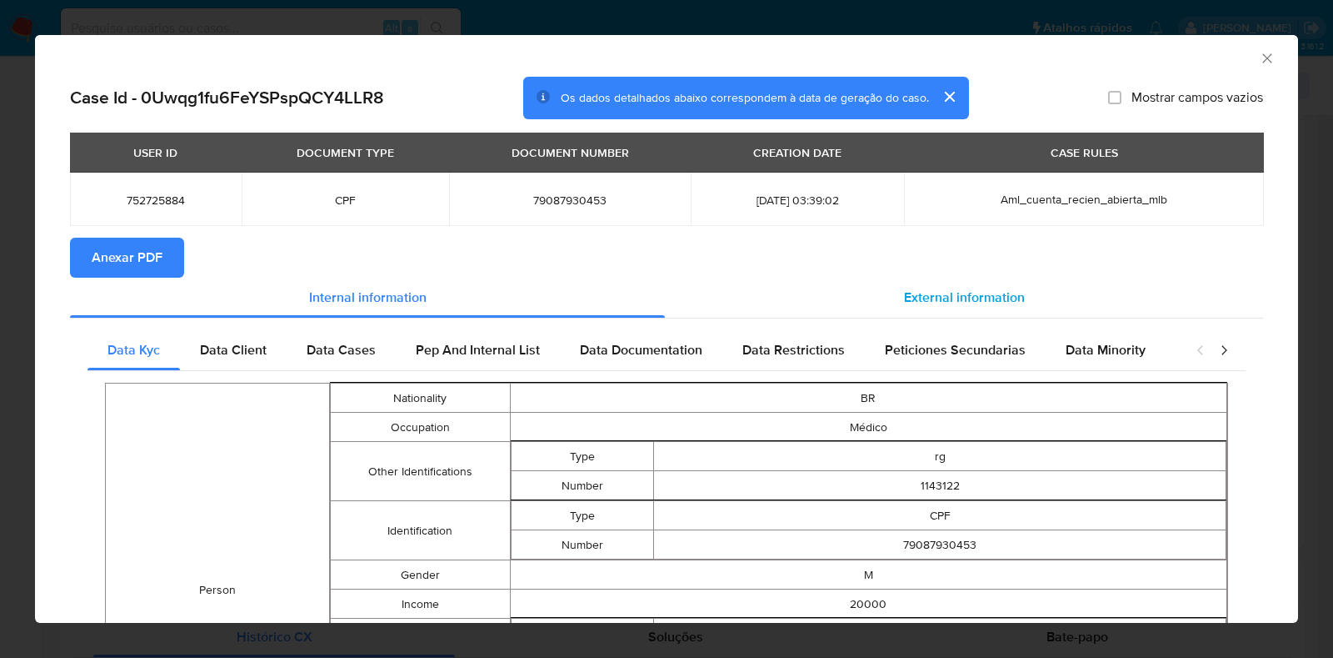
click at [949, 283] on div "External information" at bounding box center [964, 298] width 598 height 40
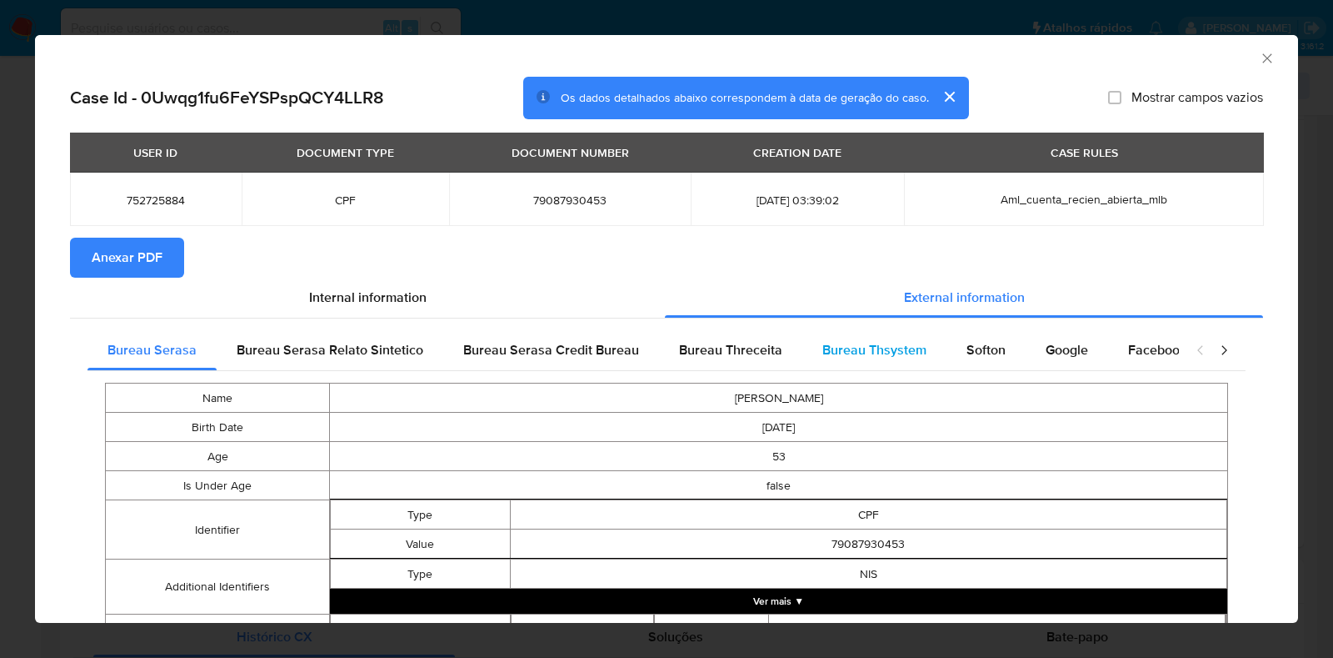
click at [869, 360] on div "Bureau Thsystem" at bounding box center [875, 350] width 144 height 40
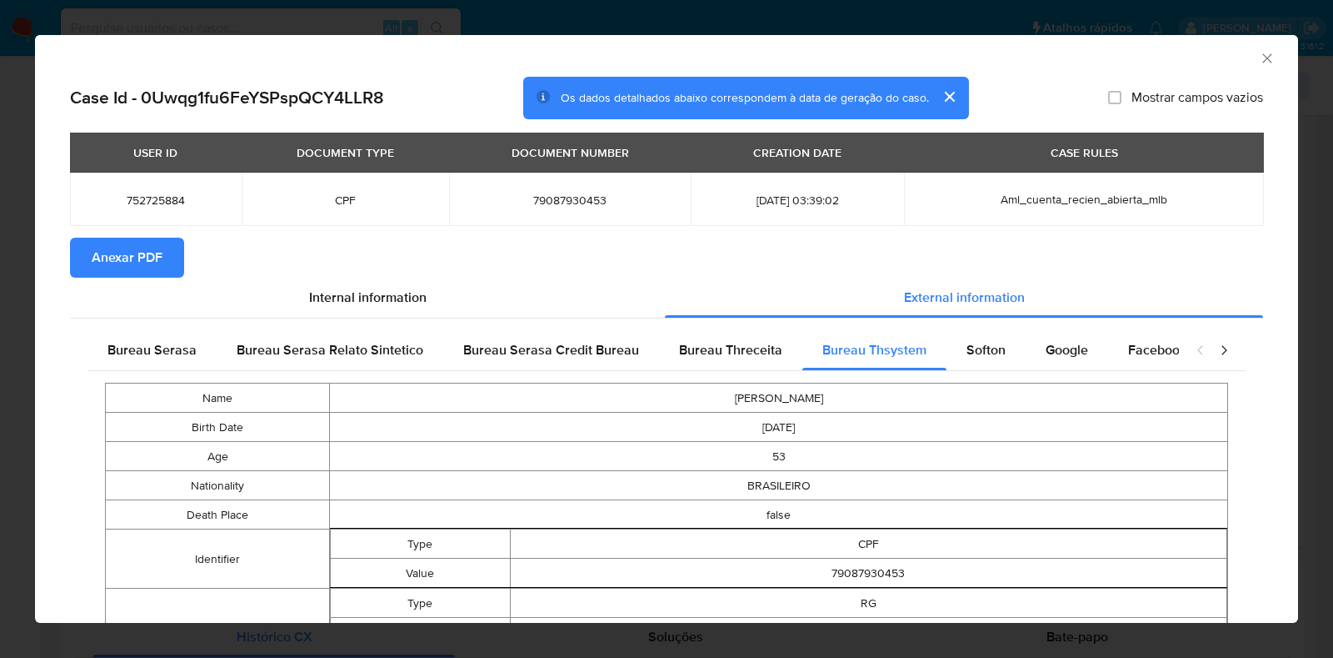
click at [38, 264] on div "Case Id - 0Uwqg1fu6FeYSPspQCY4LLR8 Os dados detalhados abaixo correspondem à da…" at bounding box center [666, 666] width 1263 height 1178
click at [82, 259] on button "Anexar PDF" at bounding box center [127, 258] width 114 height 40
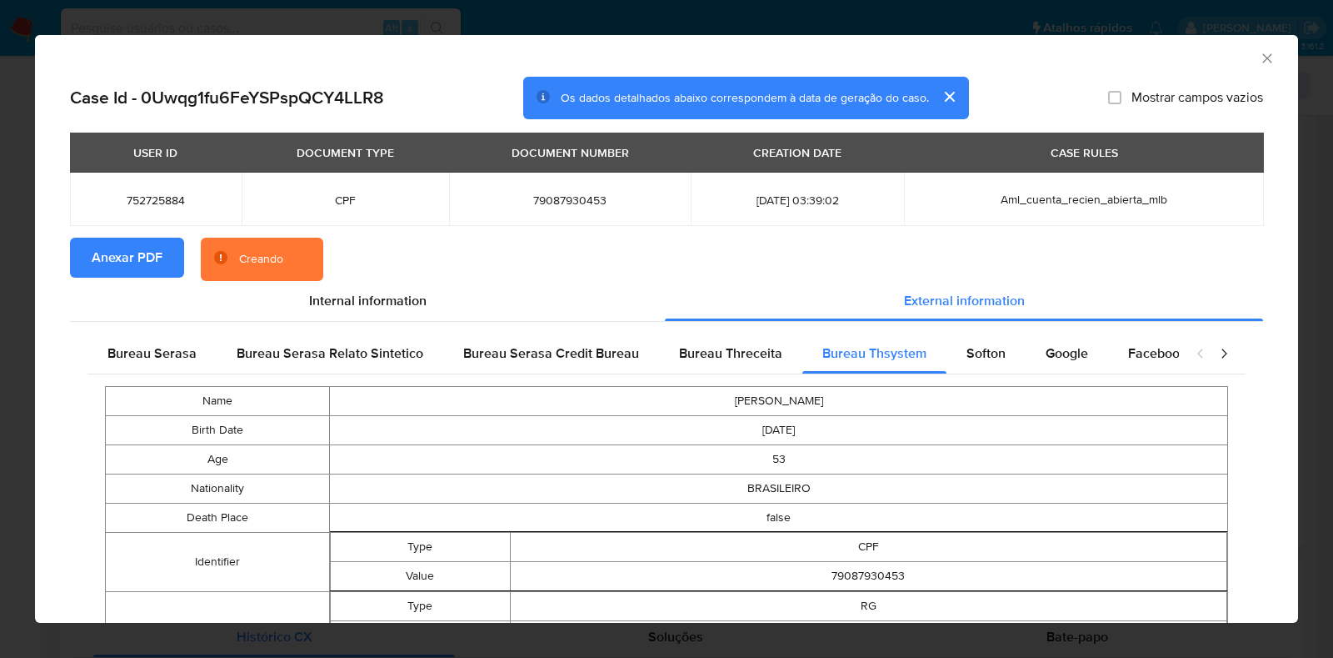
click at [0, 287] on div "AML Data Collector Case Id - 0Uwqg1fu6FeYSPspQCY4LLR8 Os dados detalhados abaix…" at bounding box center [666, 329] width 1333 height 658
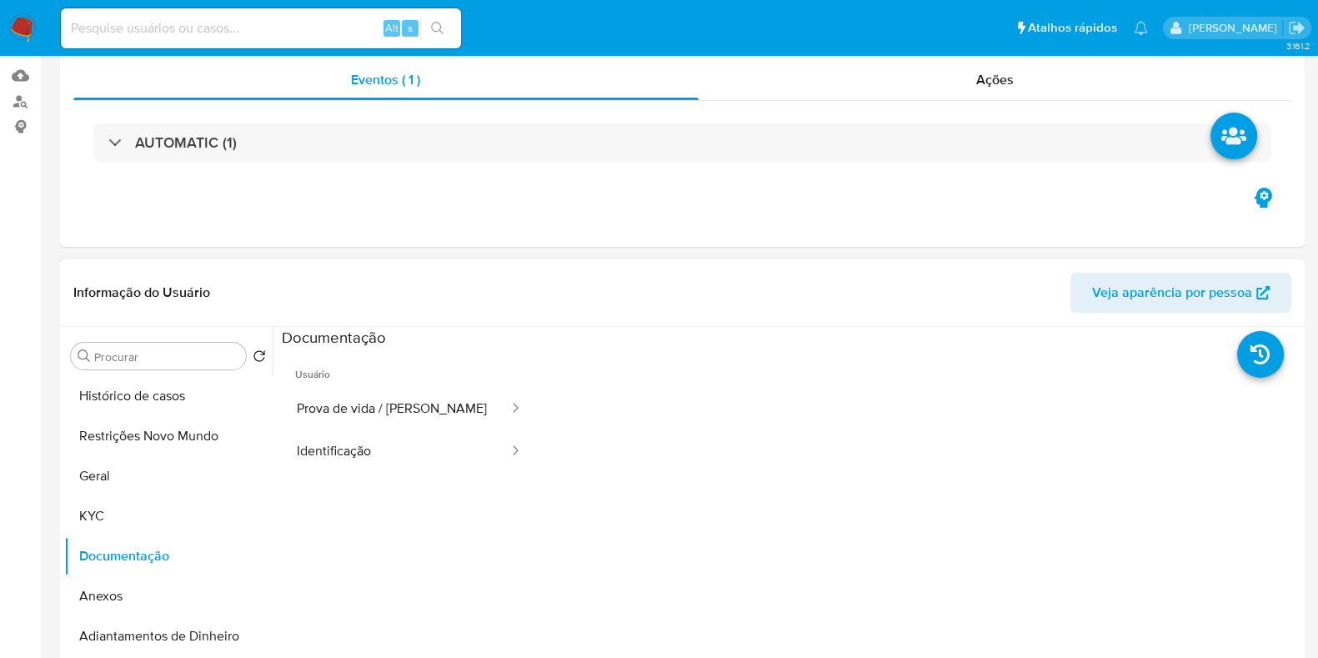
scroll to position [416, 0]
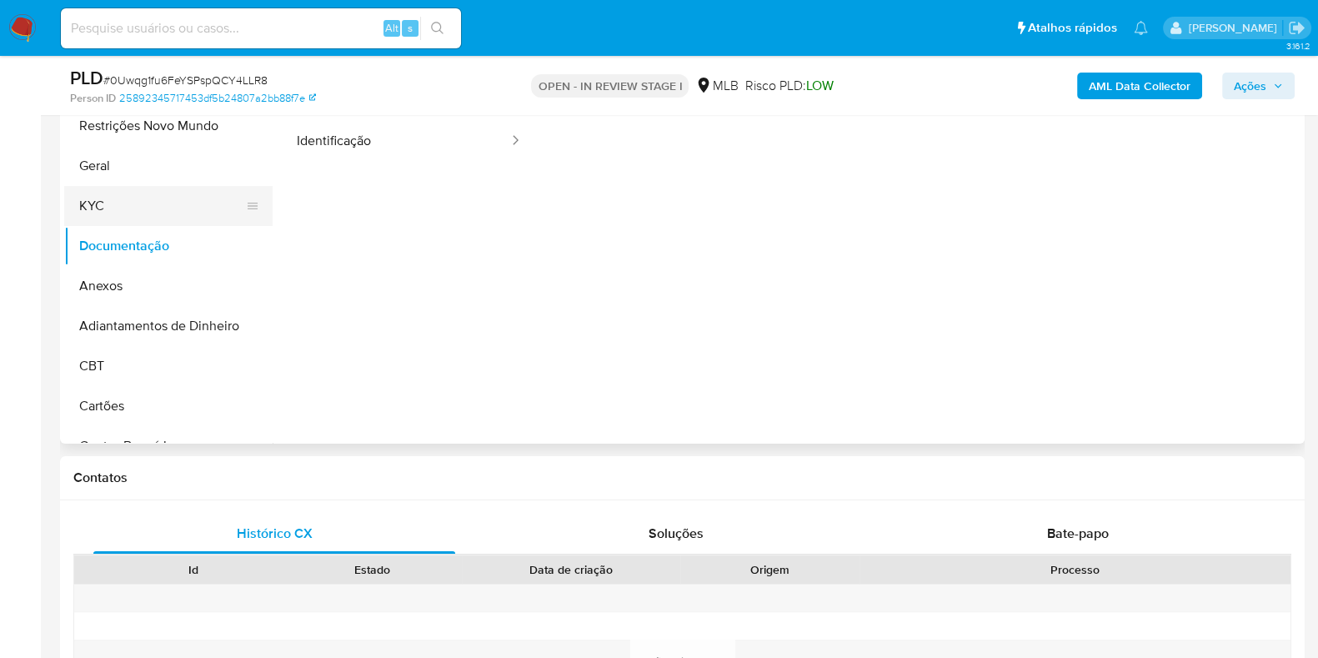
click at [171, 217] on button "KYC" at bounding box center [161, 206] width 195 height 40
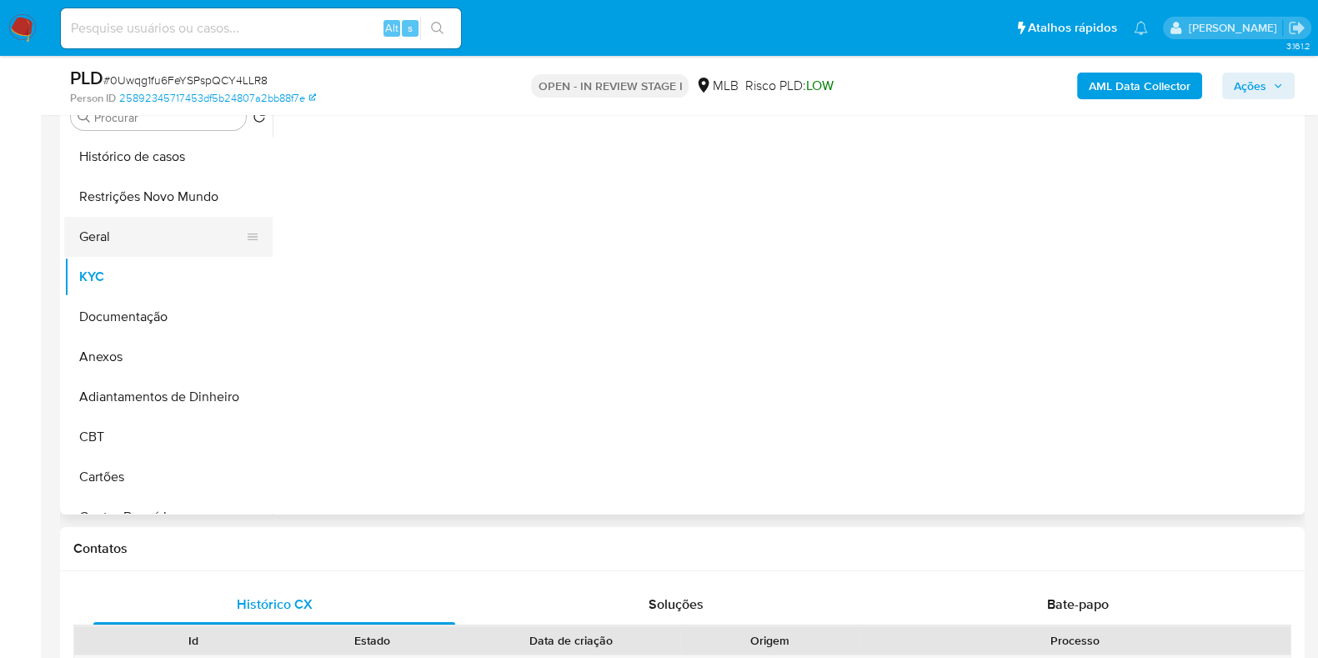
scroll to position [313, 0]
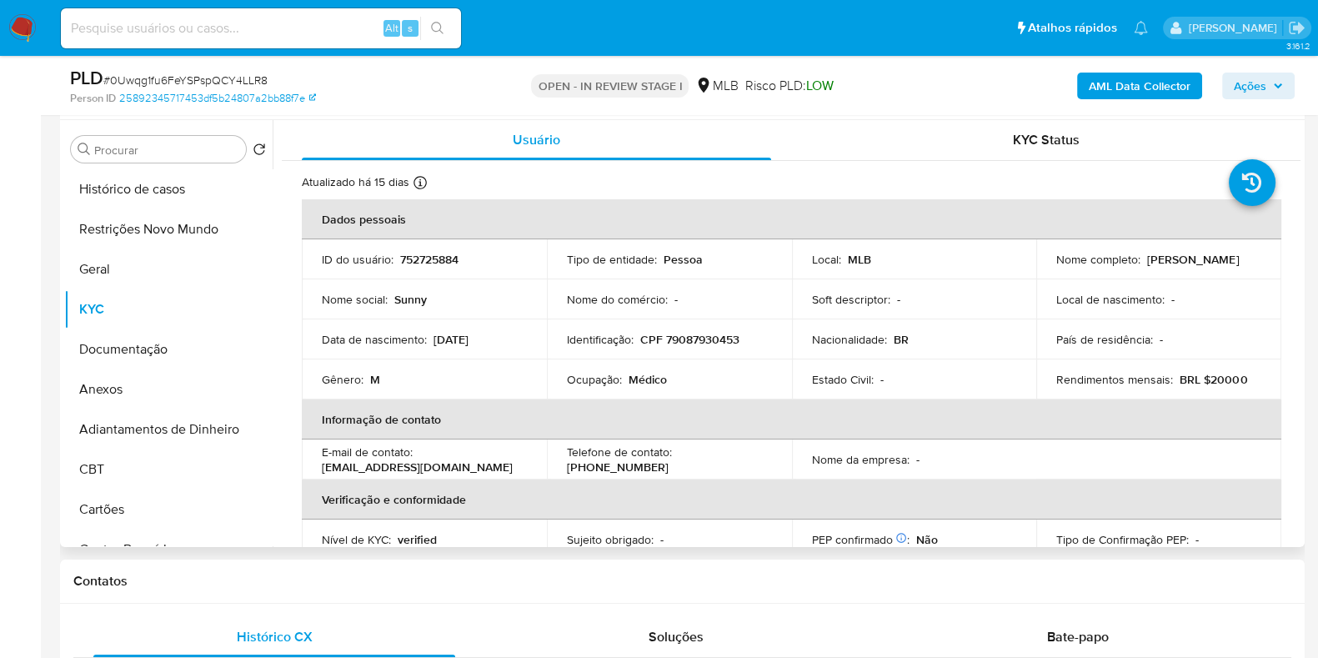
click at [712, 343] on p "CPF 79087930453" at bounding box center [689, 339] width 99 height 15
copy p "79087930453"
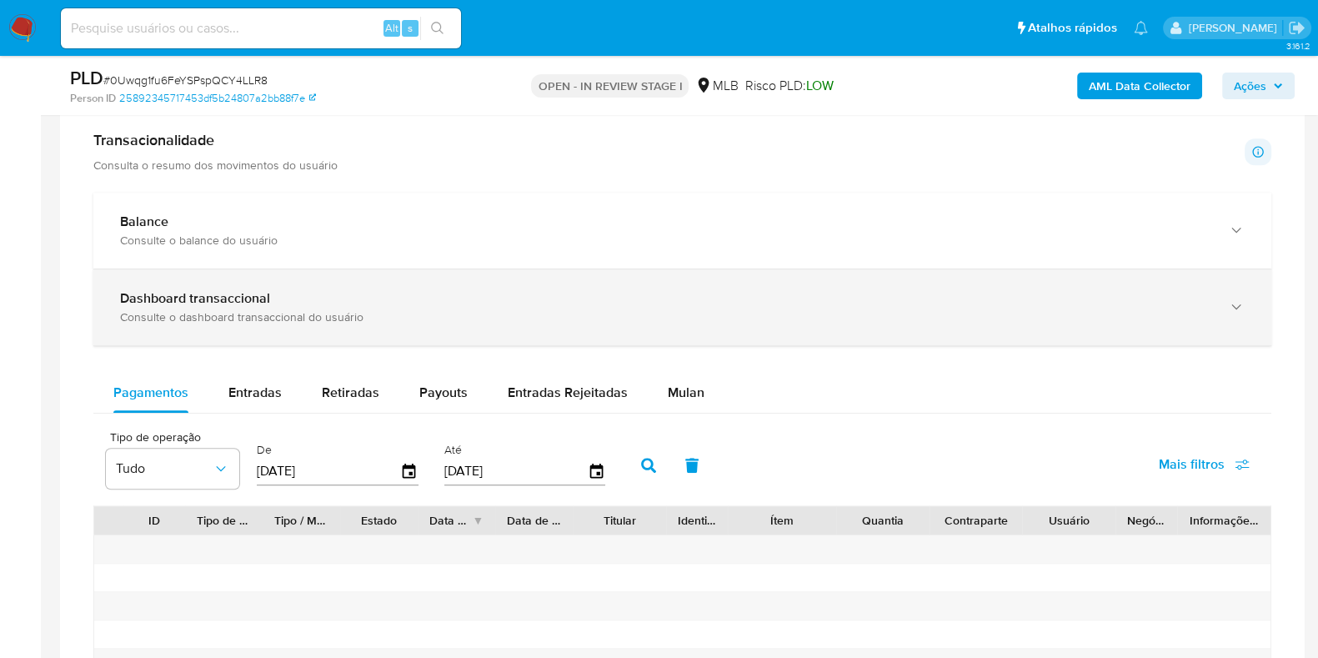
scroll to position [938, 0]
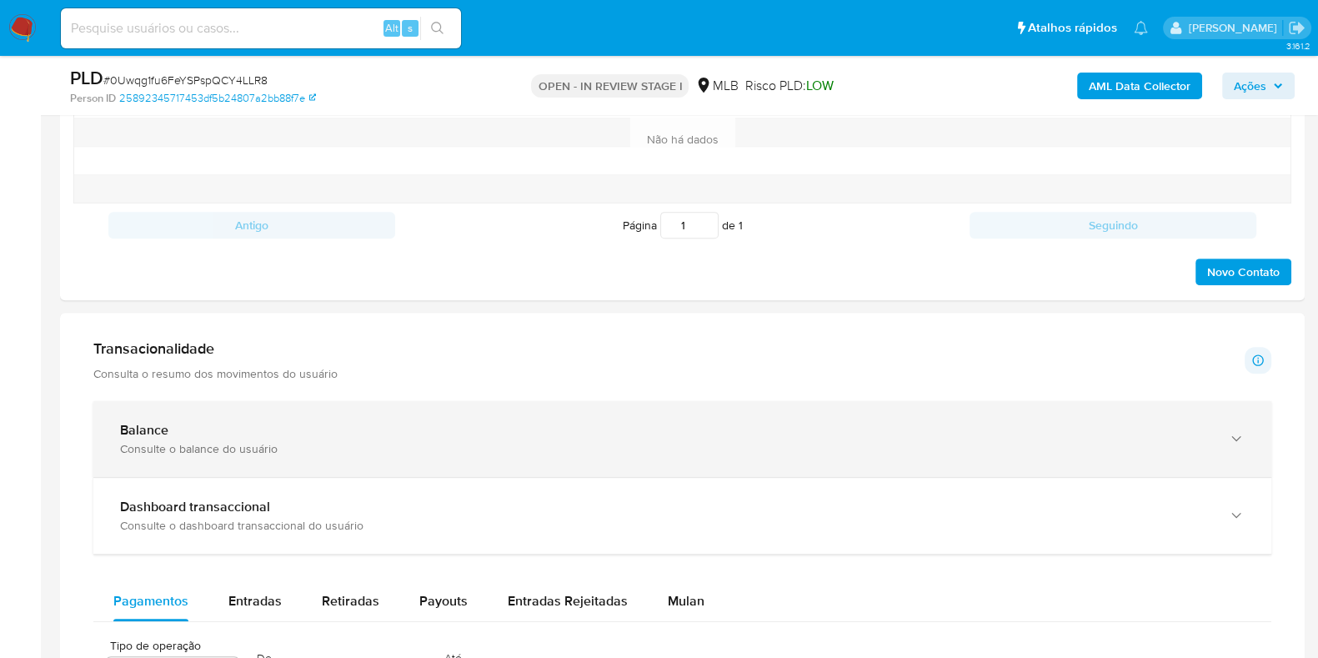
drag, startPoint x: 583, startPoint y: 416, endPoint x: 589, endPoint y: 406, distance: 11.6
click at [583, 418] on div "Balance Consulte o balance do usuário" at bounding box center [682, 439] width 1178 height 76
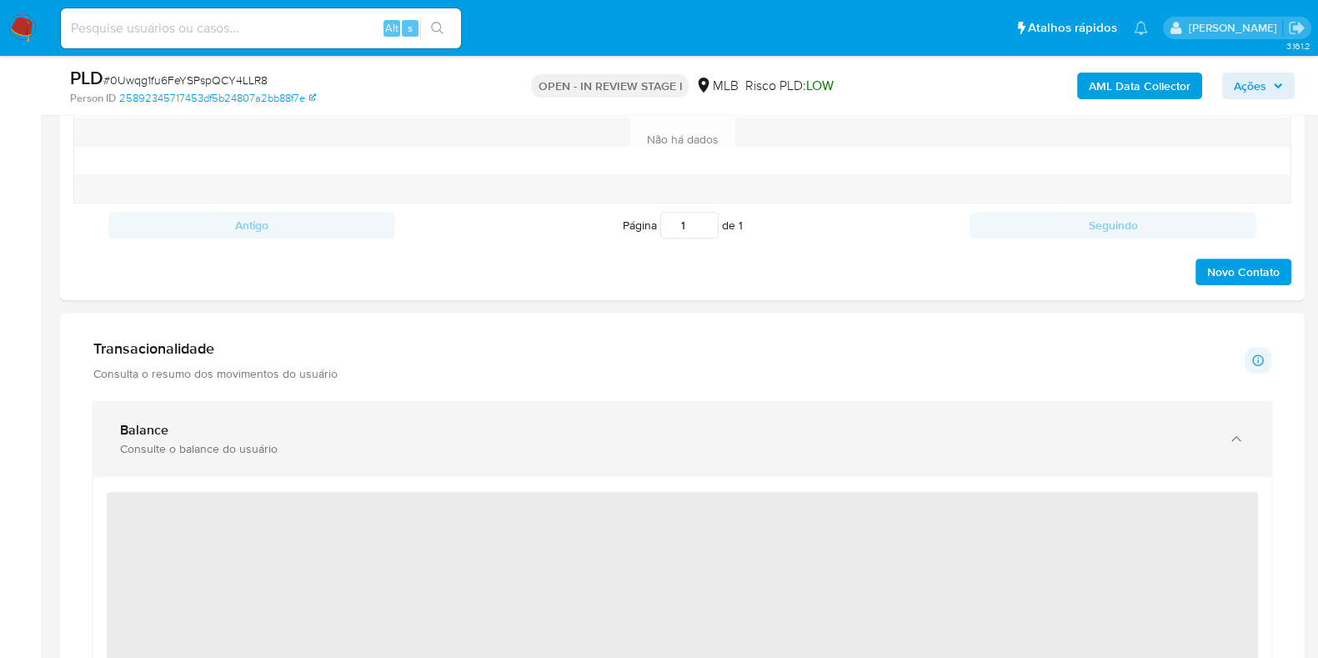
scroll to position [1146, 0]
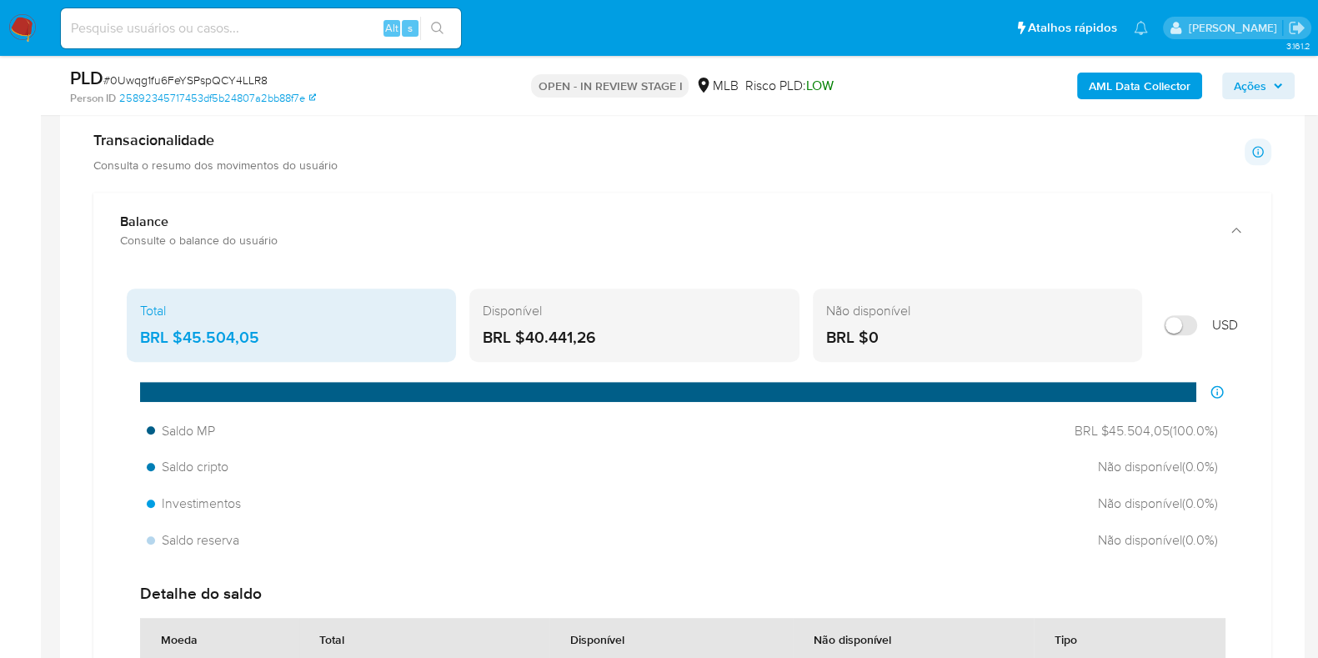
drag, startPoint x: 613, startPoint y: 331, endPoint x: 528, endPoint y: 338, distance: 84.5
click at [528, 338] on div "BRL $40.441,26" at bounding box center [634, 338] width 303 height 22
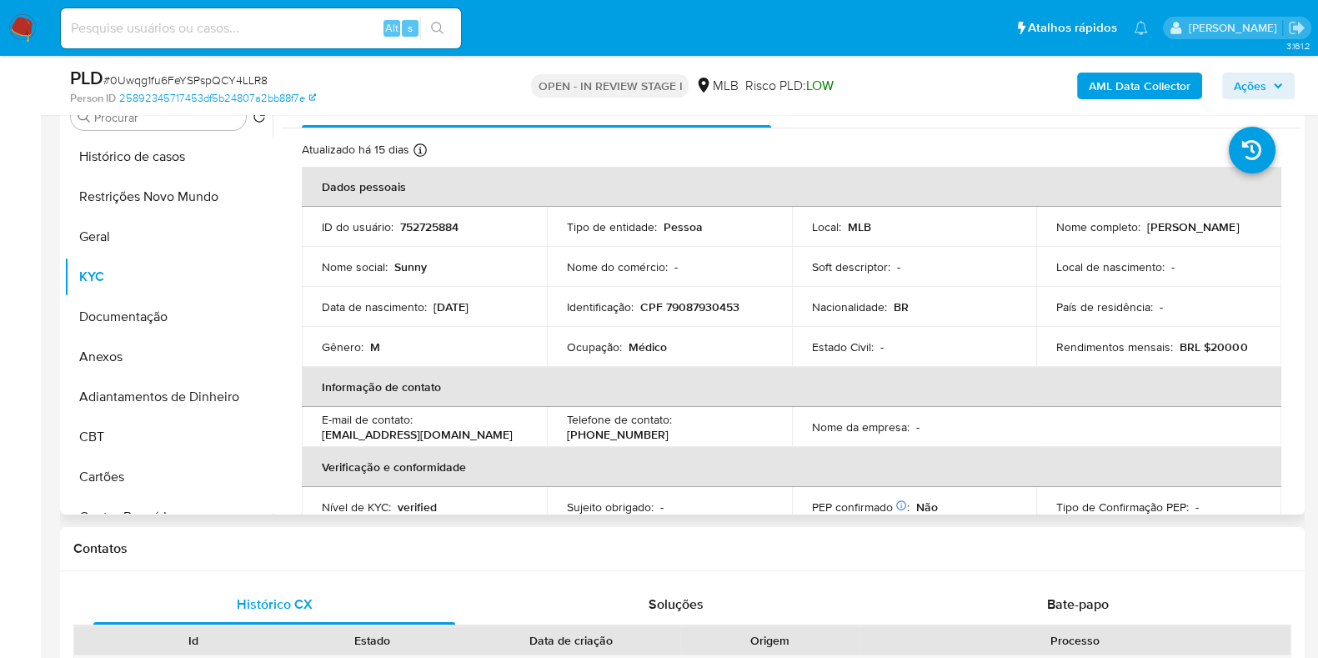
scroll to position [313, 0]
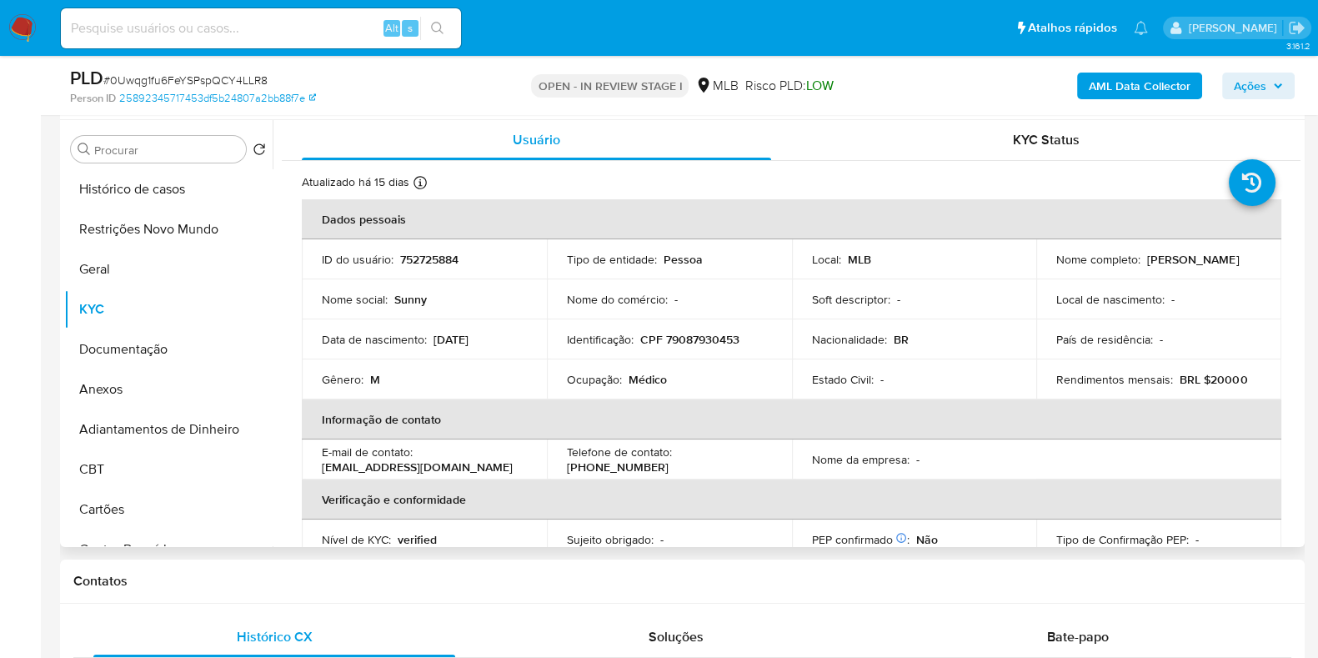
click at [695, 340] on p "CPF 79087930453" at bounding box center [689, 339] width 99 height 15
copy p "79087930453"
drag, startPoint x: 1171, startPoint y: 267, endPoint x: 1038, endPoint y: 269, distance: 133.4
click at [1038, 269] on td "Nome completo : Sunny Silveira Abreu" at bounding box center [1158, 259] width 245 height 40
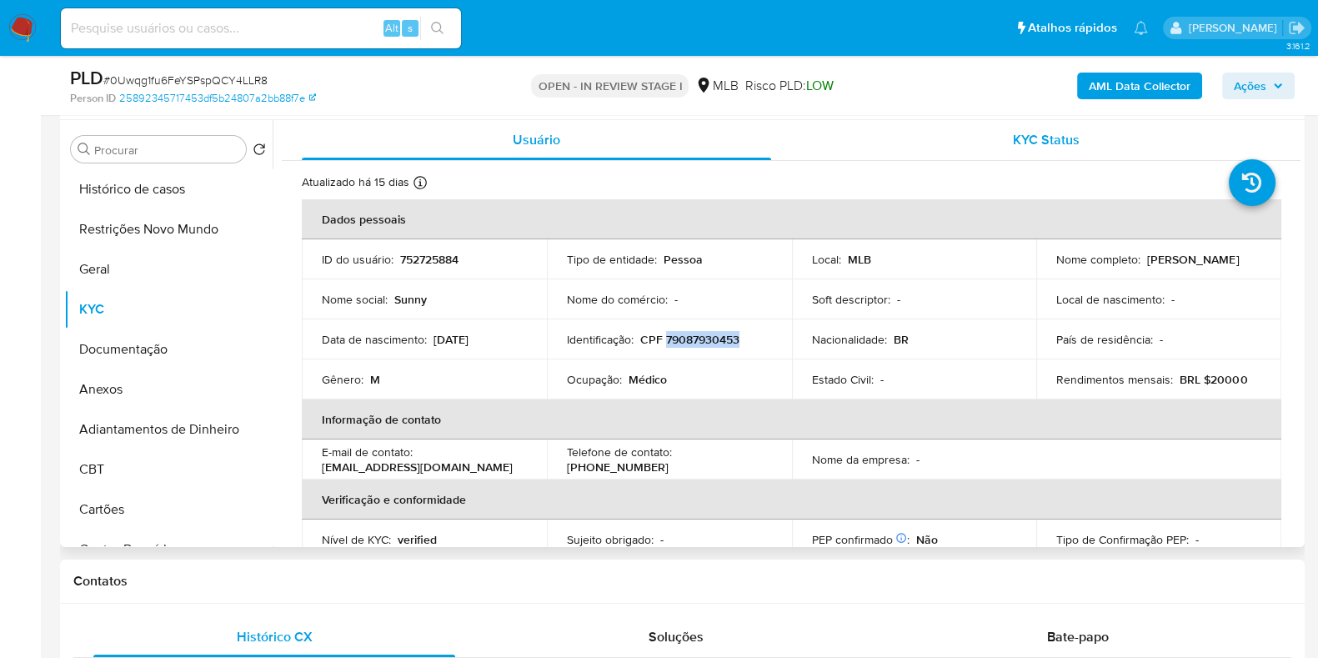
copy p "Sunny Silveira Abreu"
click at [1275, 98] on span "Ações" at bounding box center [1257, 85] width 49 height 23
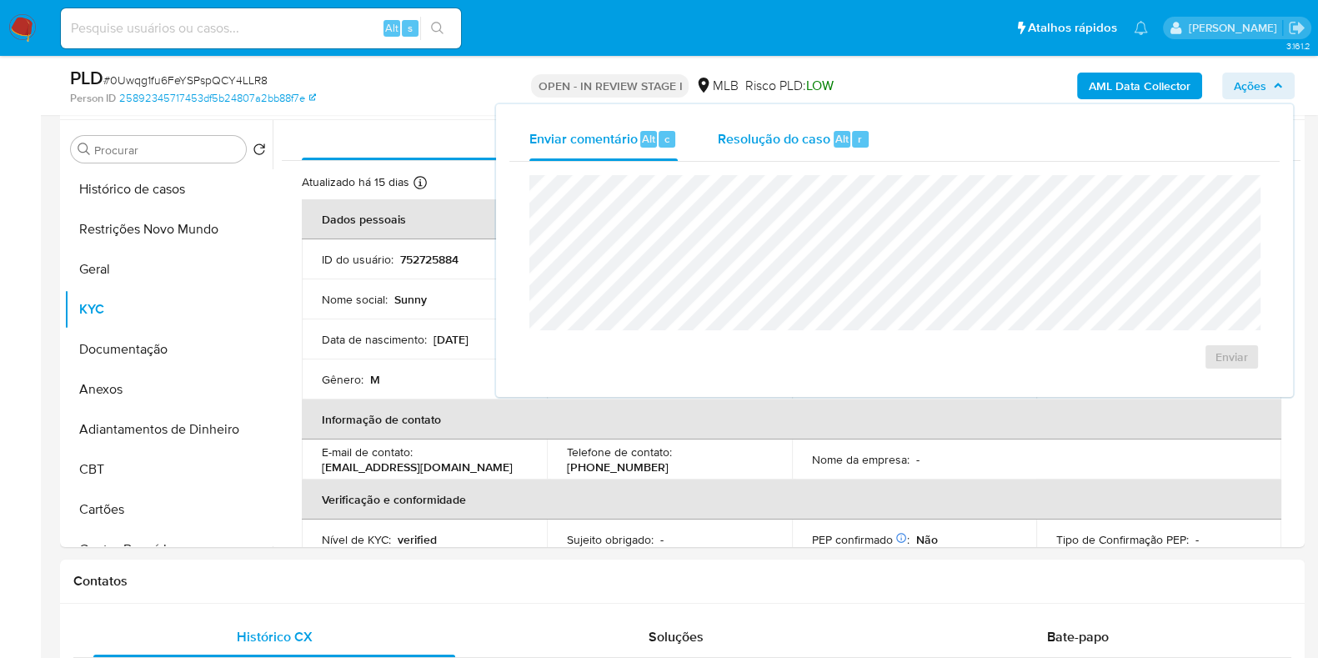
click at [826, 140] on div "Resolução do caso Alt r" at bounding box center [794, 139] width 153 height 43
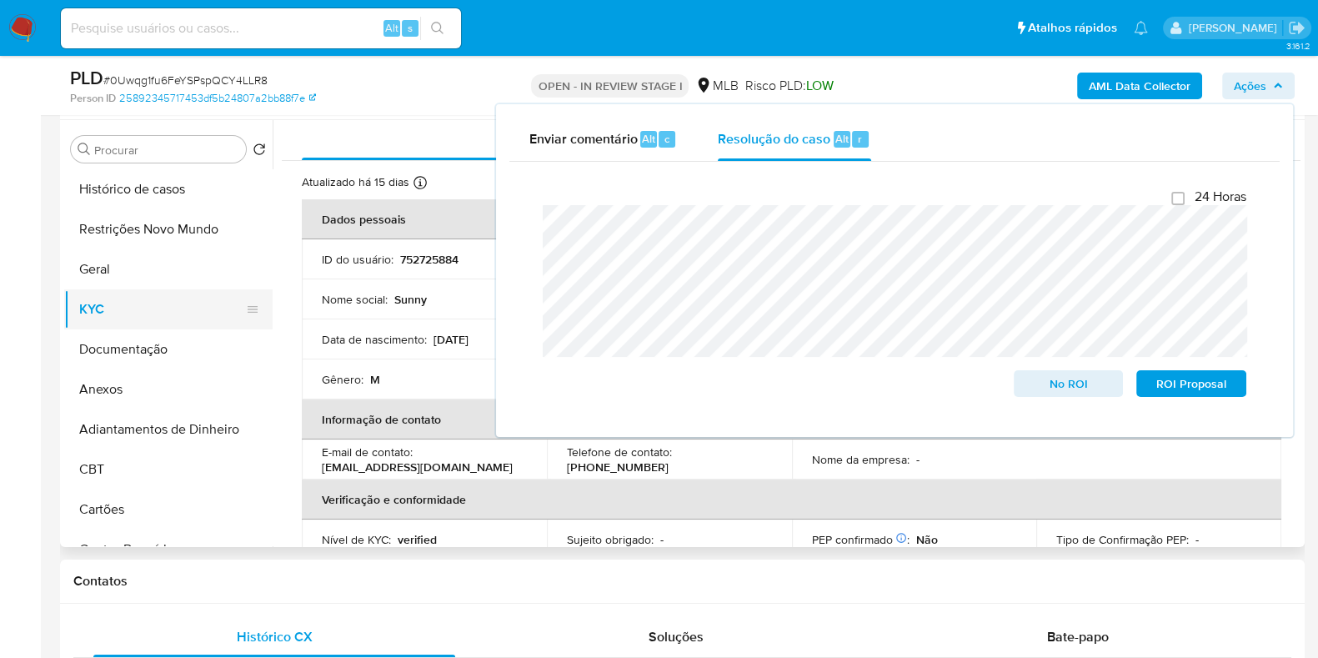
click at [164, 305] on button "KYC" at bounding box center [161, 309] width 195 height 40
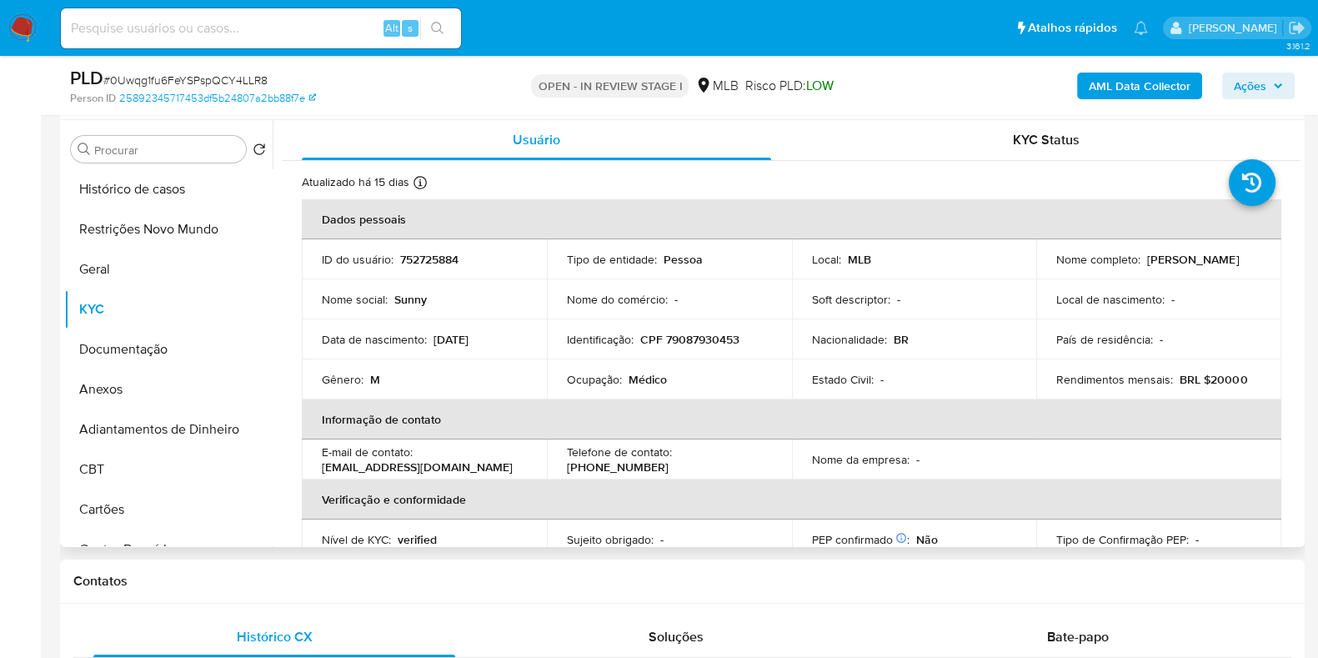
drag, startPoint x: 1171, startPoint y: 265, endPoint x: 1050, endPoint y: 266, distance: 120.8
click at [1050, 266] on td "Nome completo : Sunny Silveira Abreu" at bounding box center [1158, 259] width 245 height 40
copy p "Sunny Silveira Abreu"
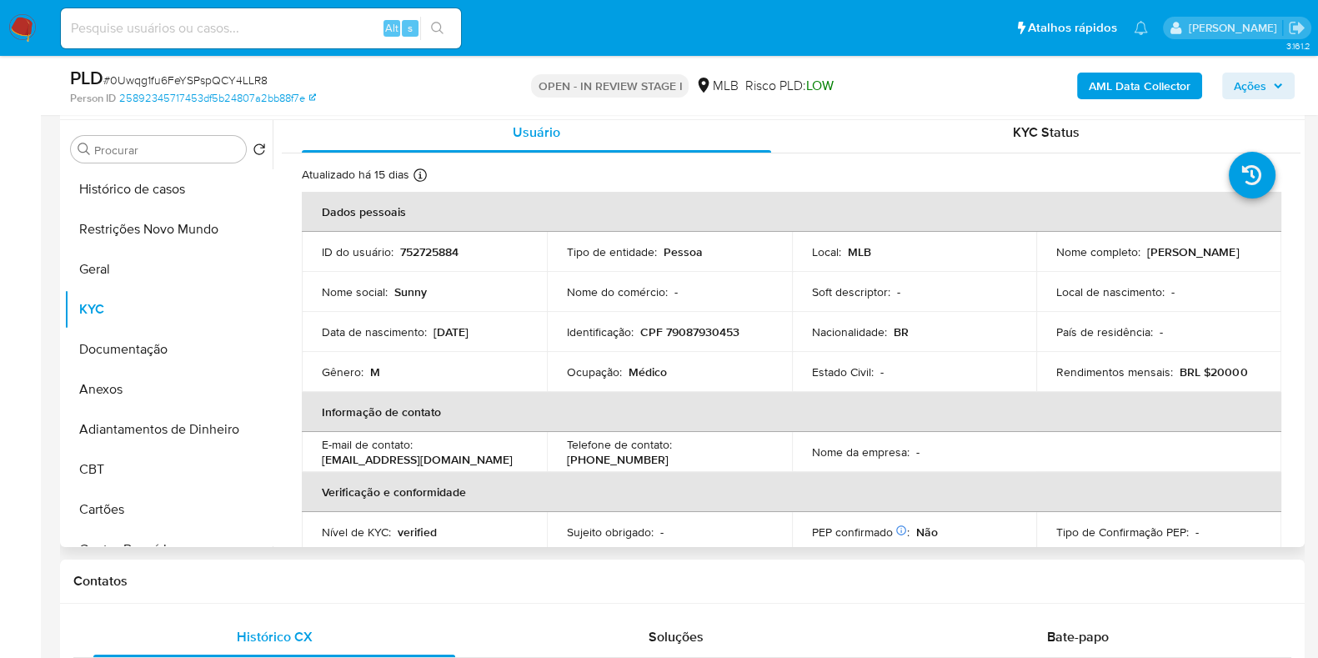
scroll to position [0, 0]
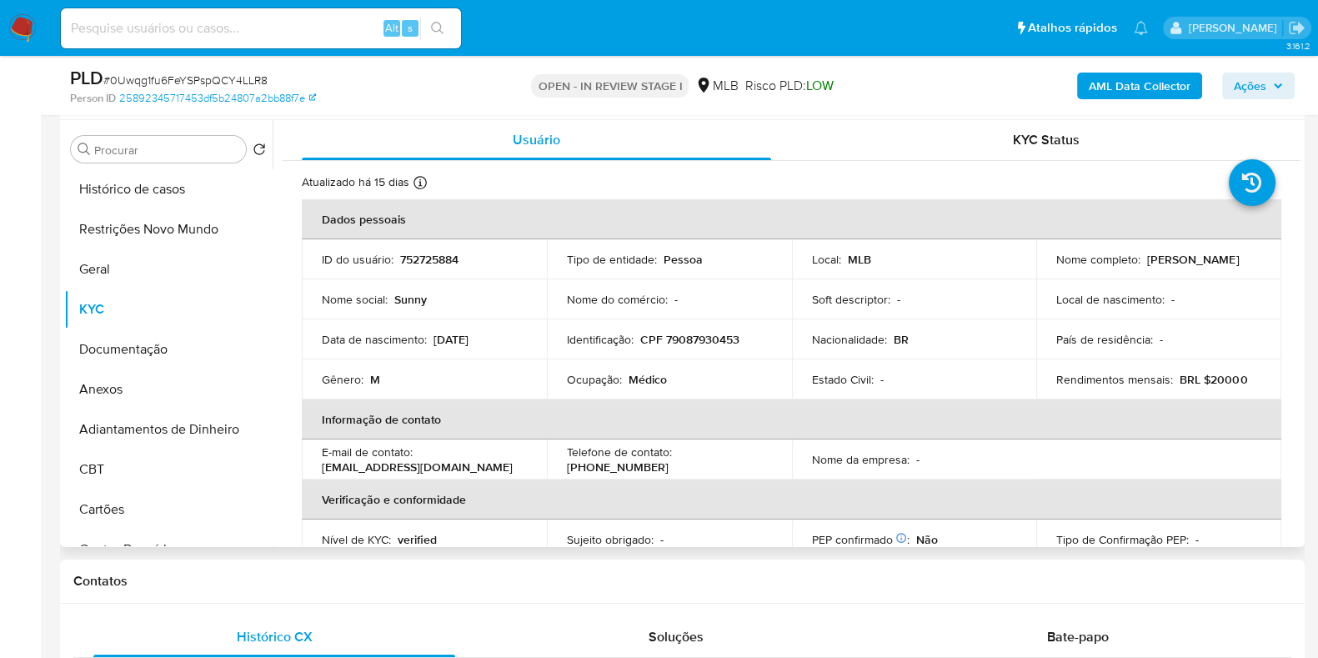
click at [703, 339] on p "CPF 79087930453" at bounding box center [689, 339] width 99 height 15
copy p "79087930453"
click at [135, 238] on button "Restrições Novo Mundo" at bounding box center [161, 229] width 195 height 40
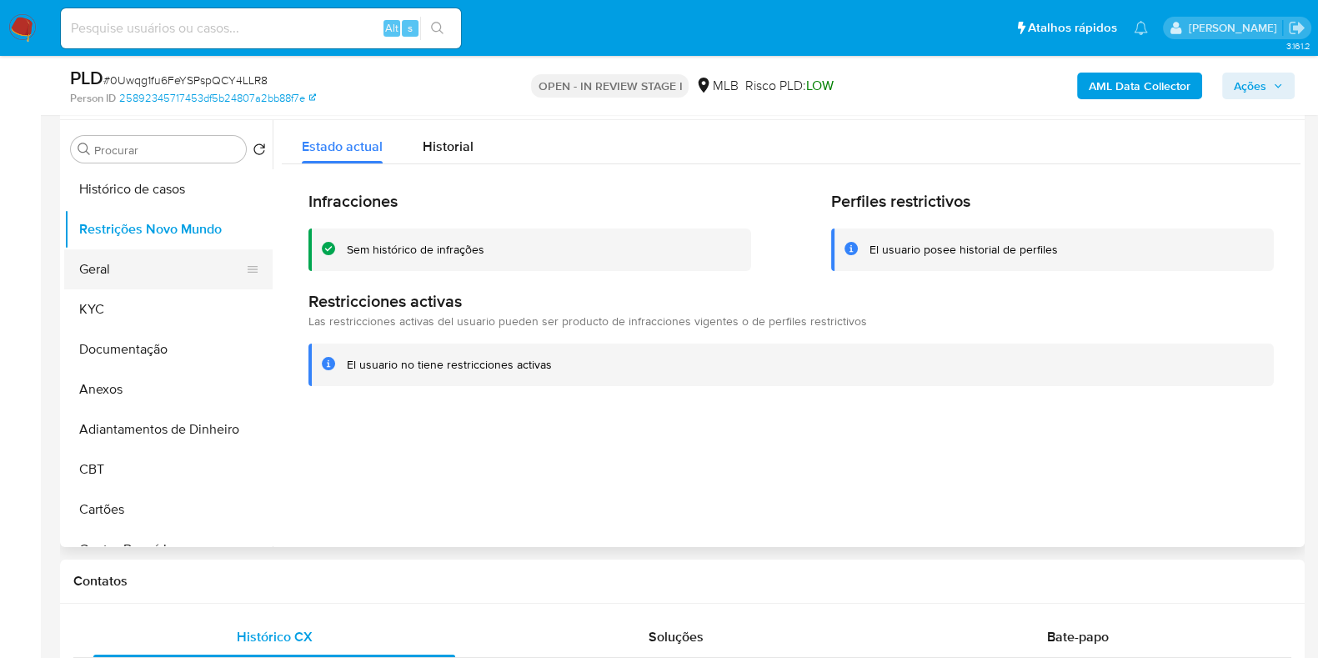
click at [116, 271] on button "Geral" at bounding box center [161, 269] width 195 height 40
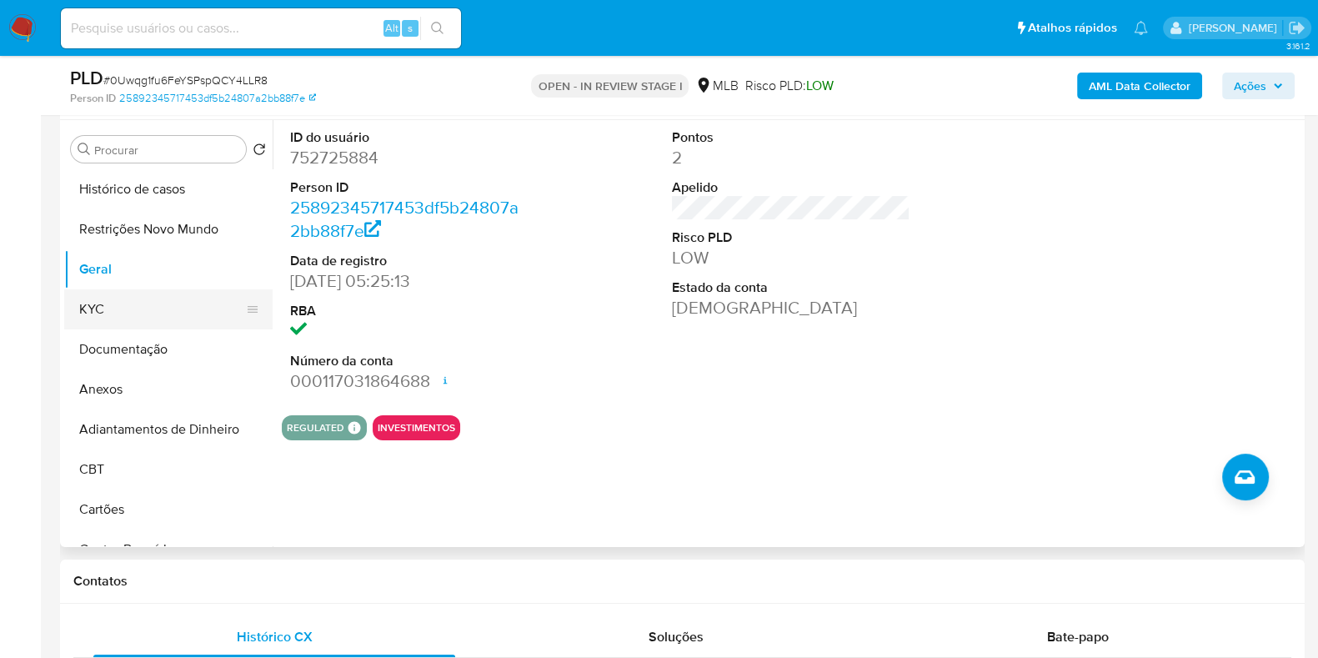
click at [146, 312] on button "KYC" at bounding box center [161, 309] width 195 height 40
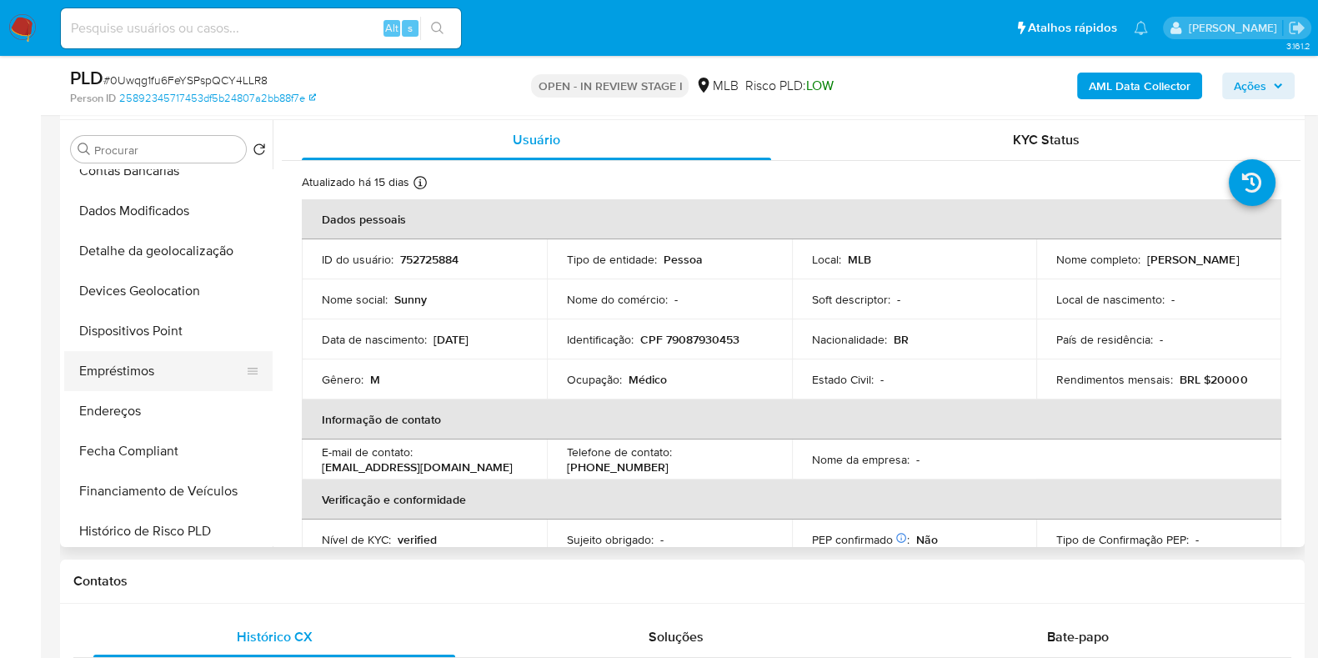
scroll to position [416, 0]
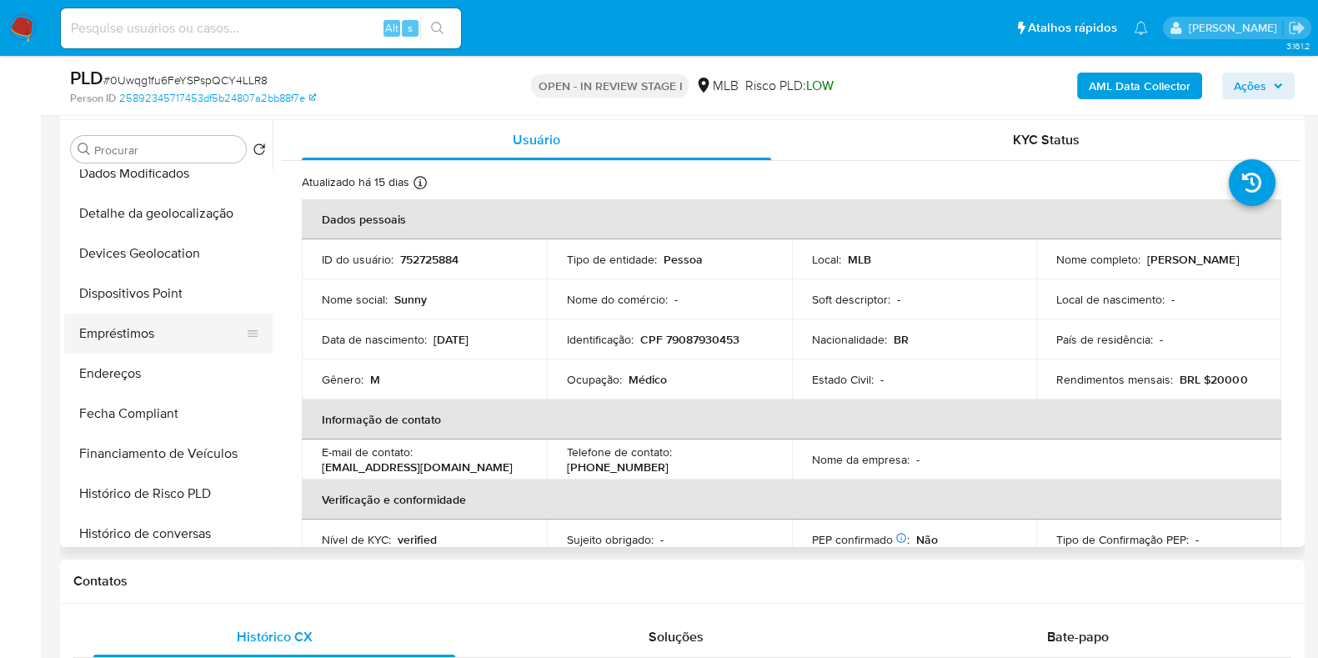
click at [146, 333] on button "Empréstimos" at bounding box center [161, 333] width 195 height 40
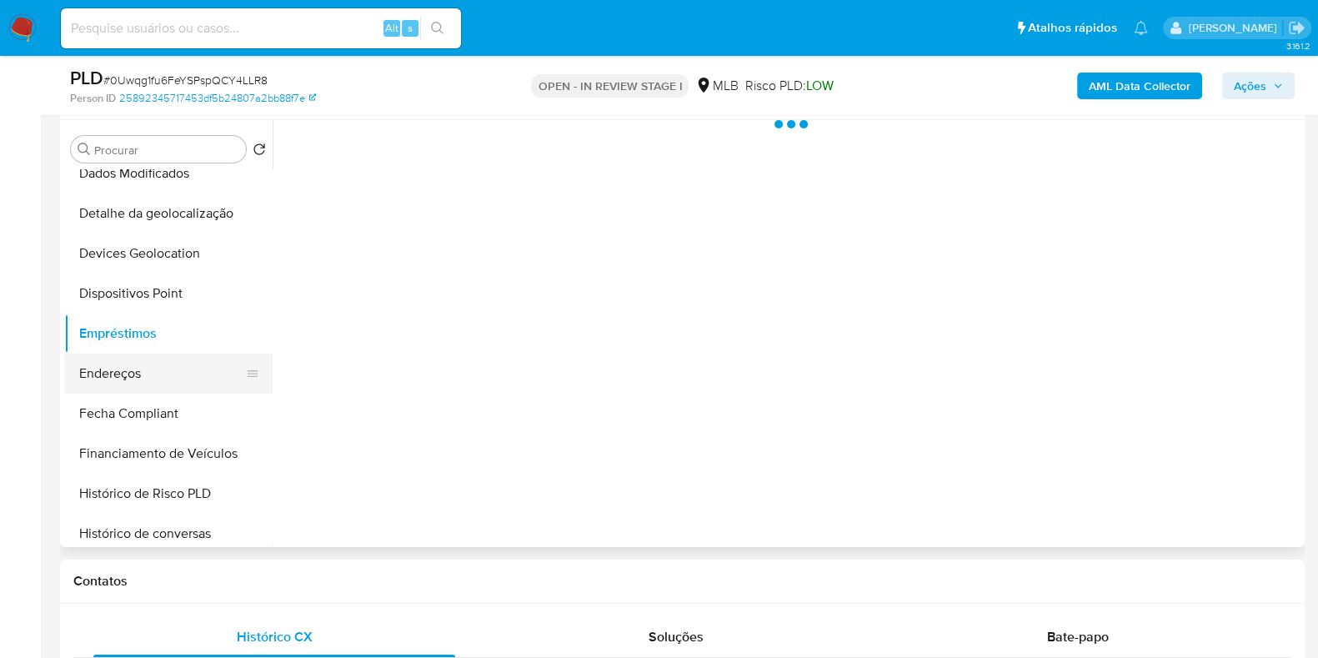
click at [142, 359] on button "Endereços" at bounding box center [161, 373] width 195 height 40
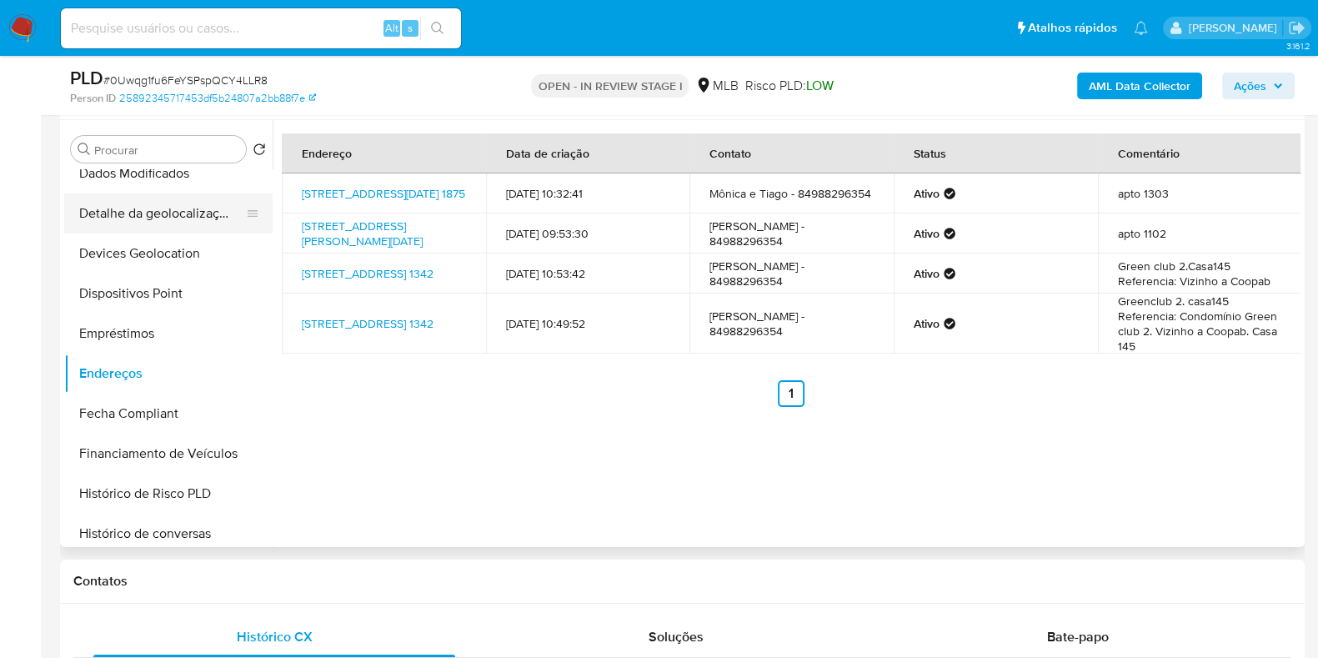
click at [168, 223] on button "Detalhe da geolocalização" at bounding box center [161, 213] width 195 height 40
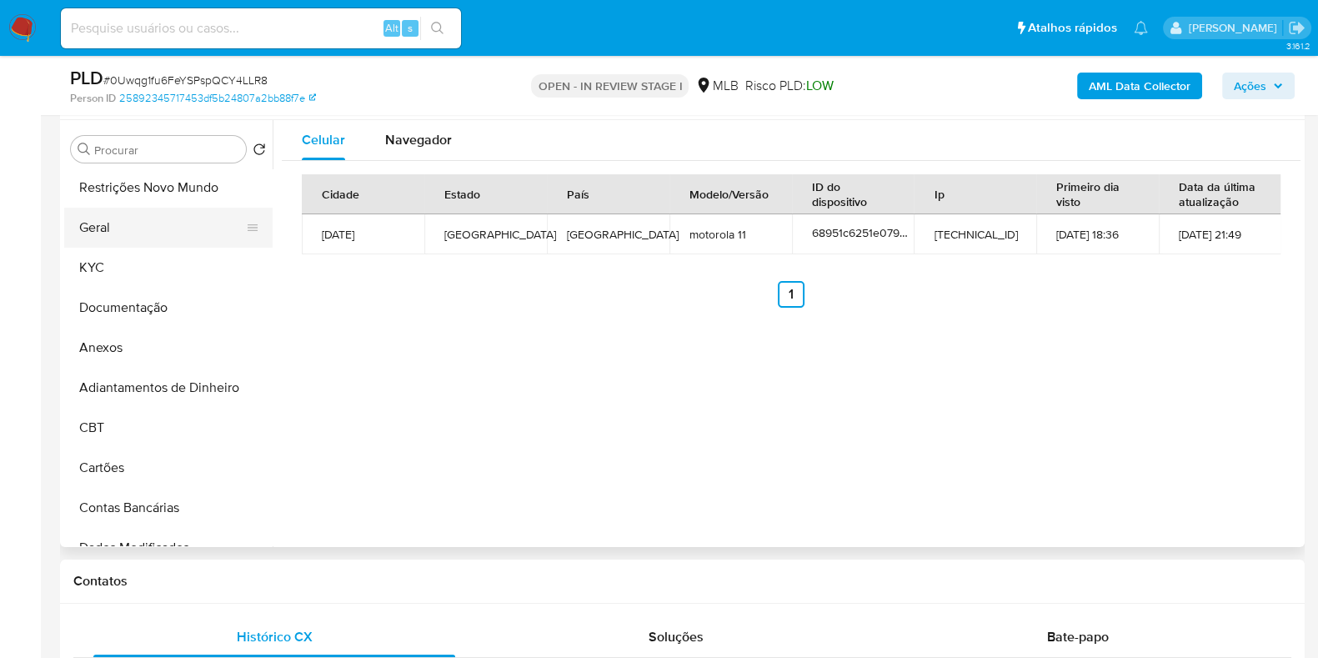
scroll to position [0, 0]
click at [121, 242] on button "Restrições Novo Mundo" at bounding box center [161, 229] width 195 height 40
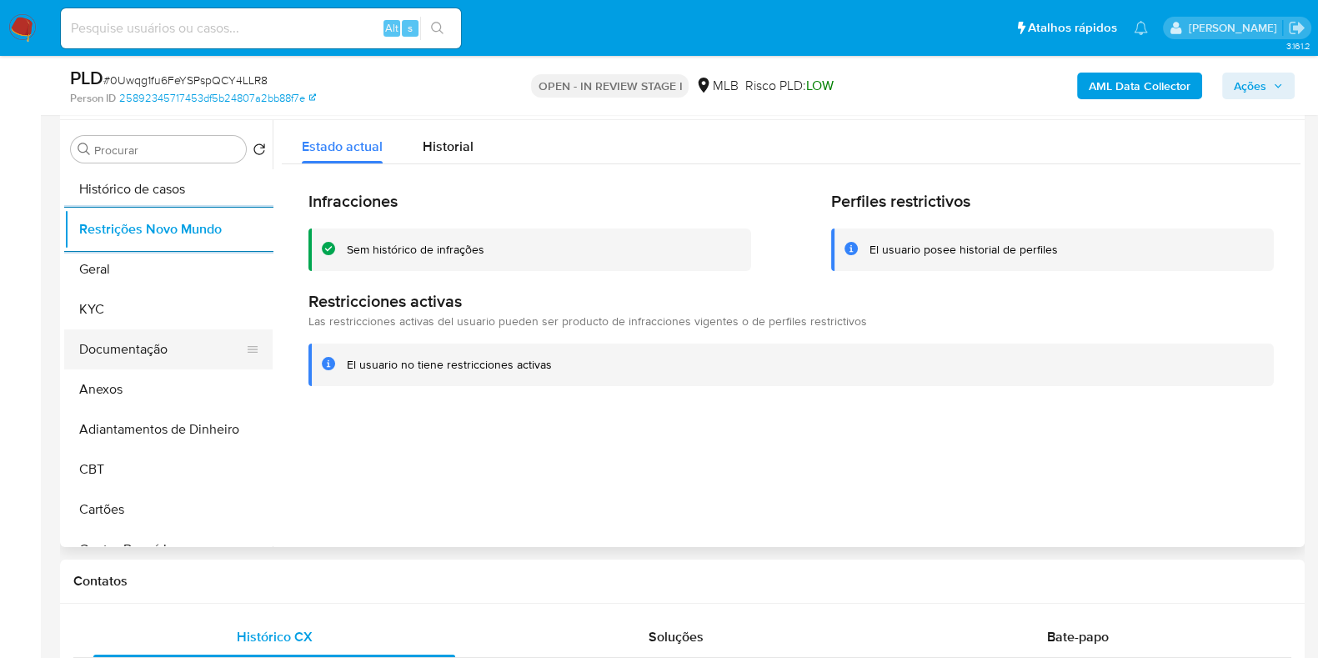
scroll to position [312, 0]
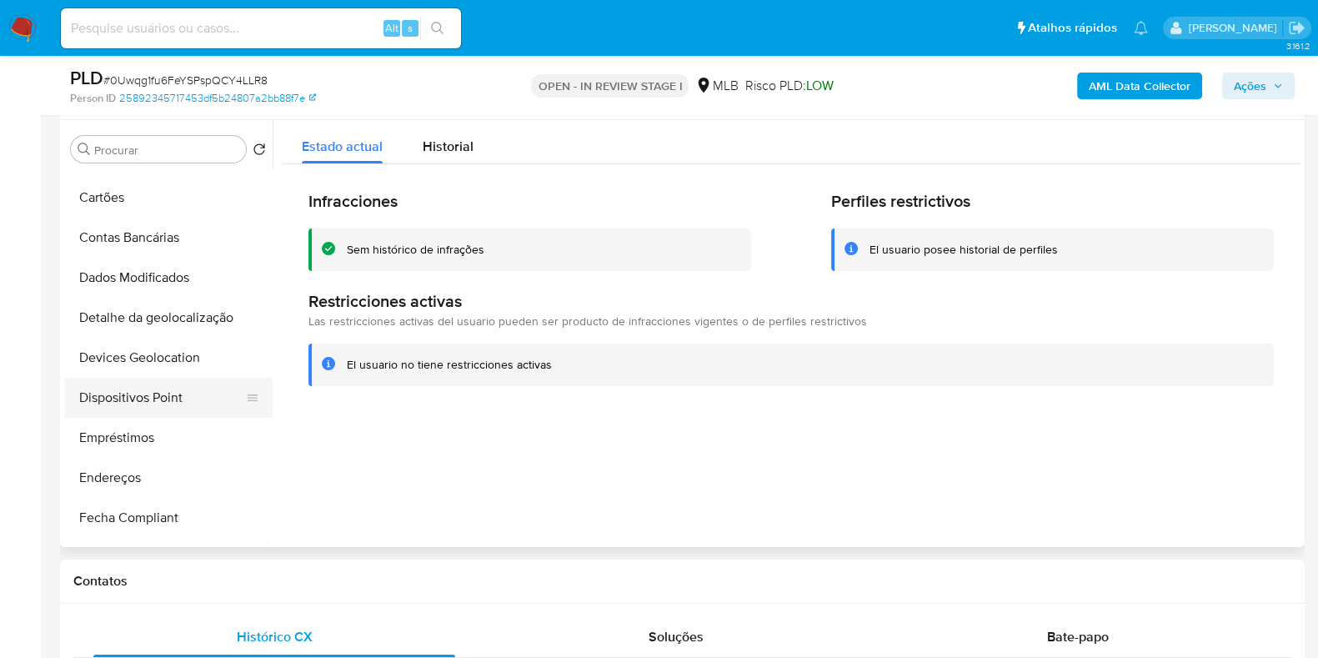
click at [129, 398] on button "Dispositivos Point" at bounding box center [161, 398] width 195 height 40
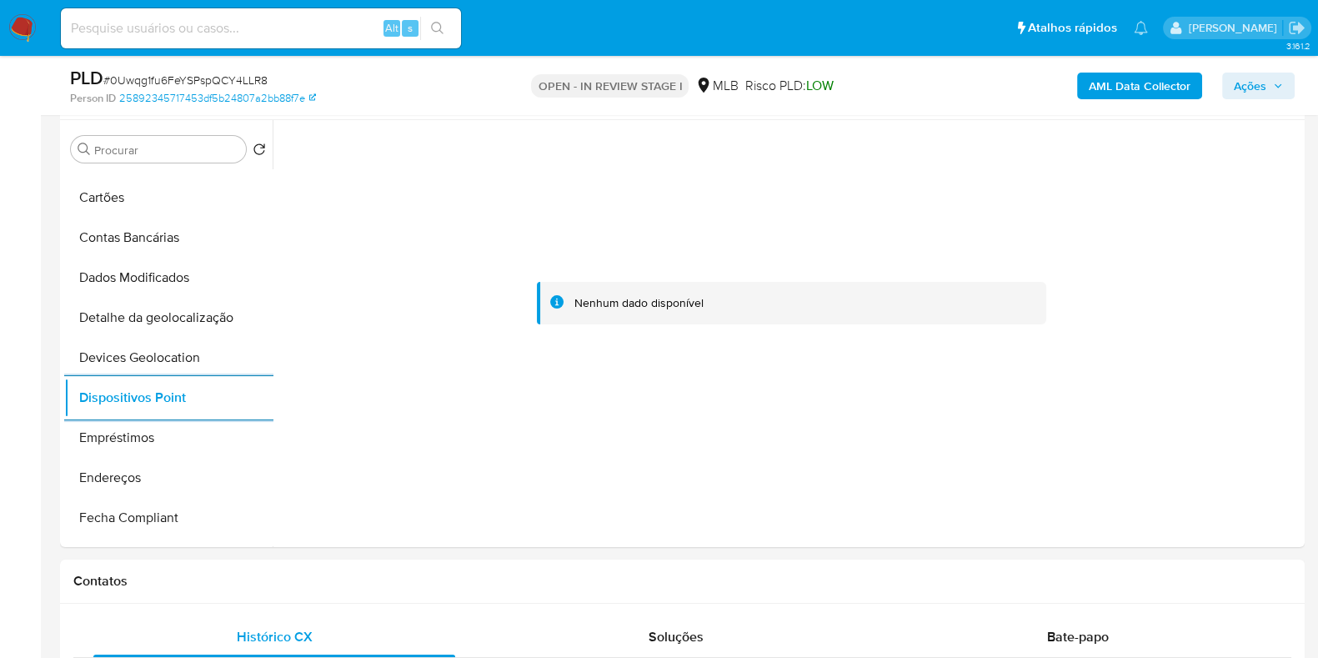
click at [1107, 92] on b "AML Data Collector" at bounding box center [1139, 86] width 102 height 27
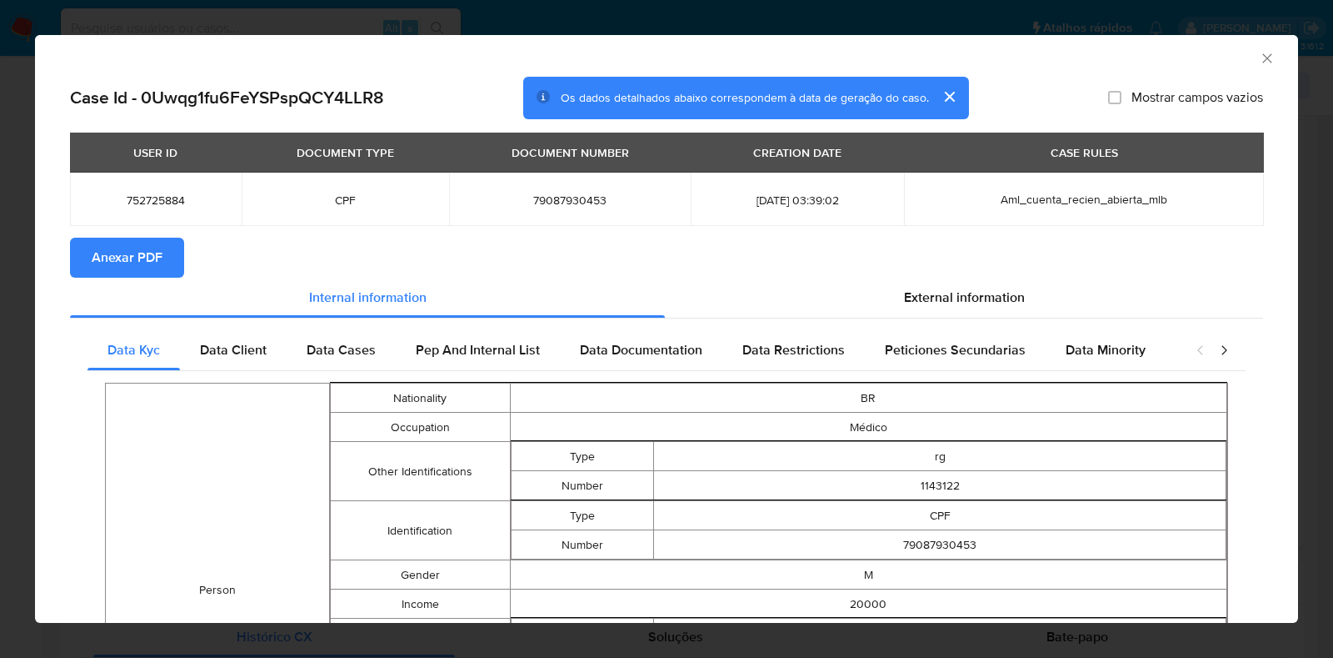
click at [132, 250] on span "Anexar PDF" at bounding box center [127, 257] width 71 height 37
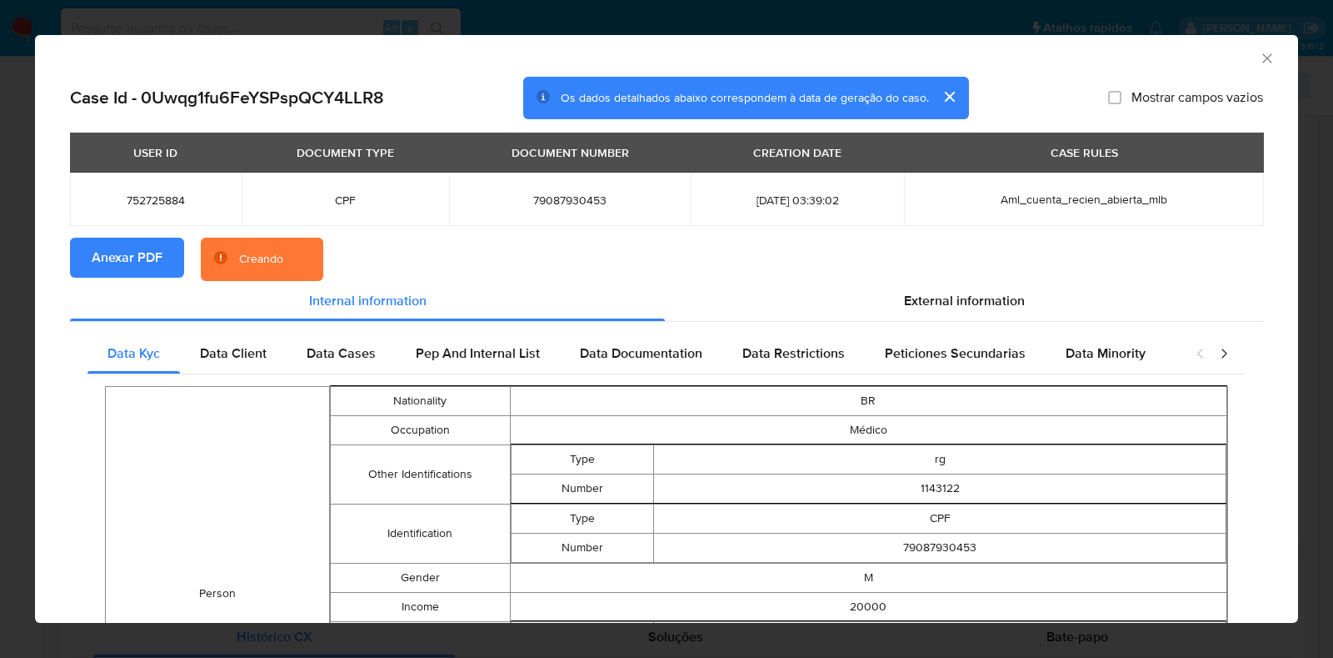
click at [0, 279] on div "AML Data Collector Case Id - 0Uwqg1fu6FeYSPspQCY4LLR8 Os dados detalhados abaix…" at bounding box center [666, 329] width 1333 height 658
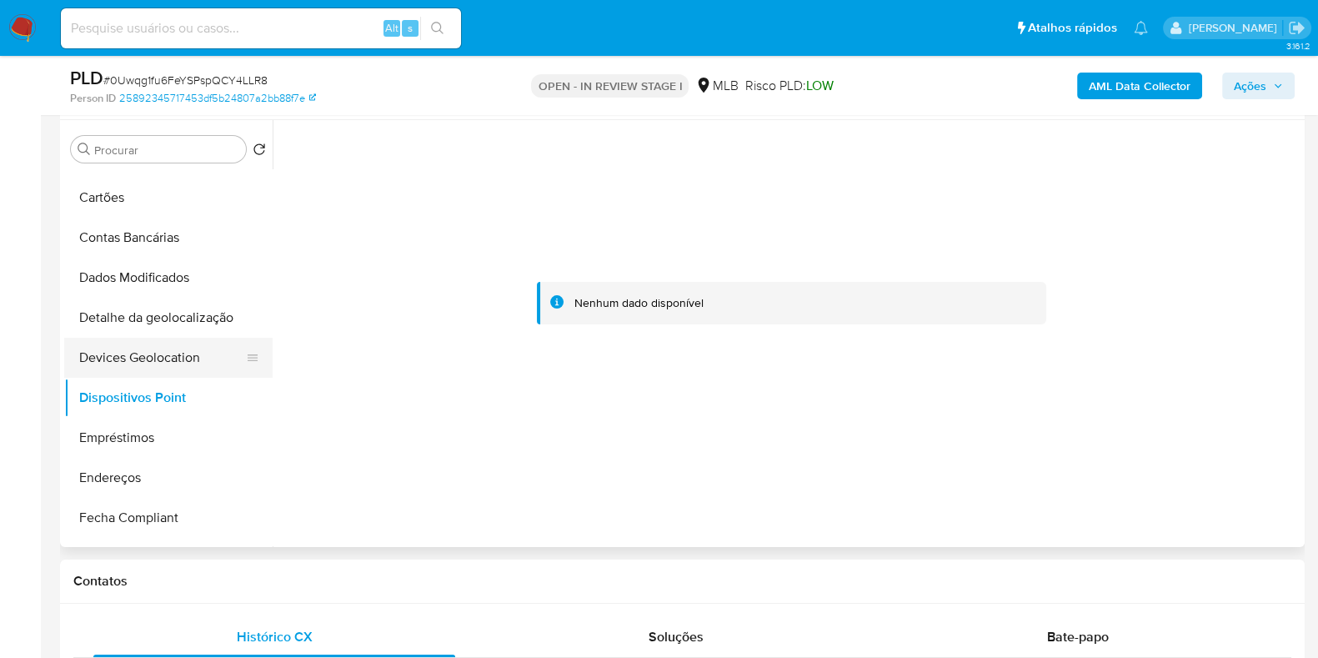
scroll to position [0, 0]
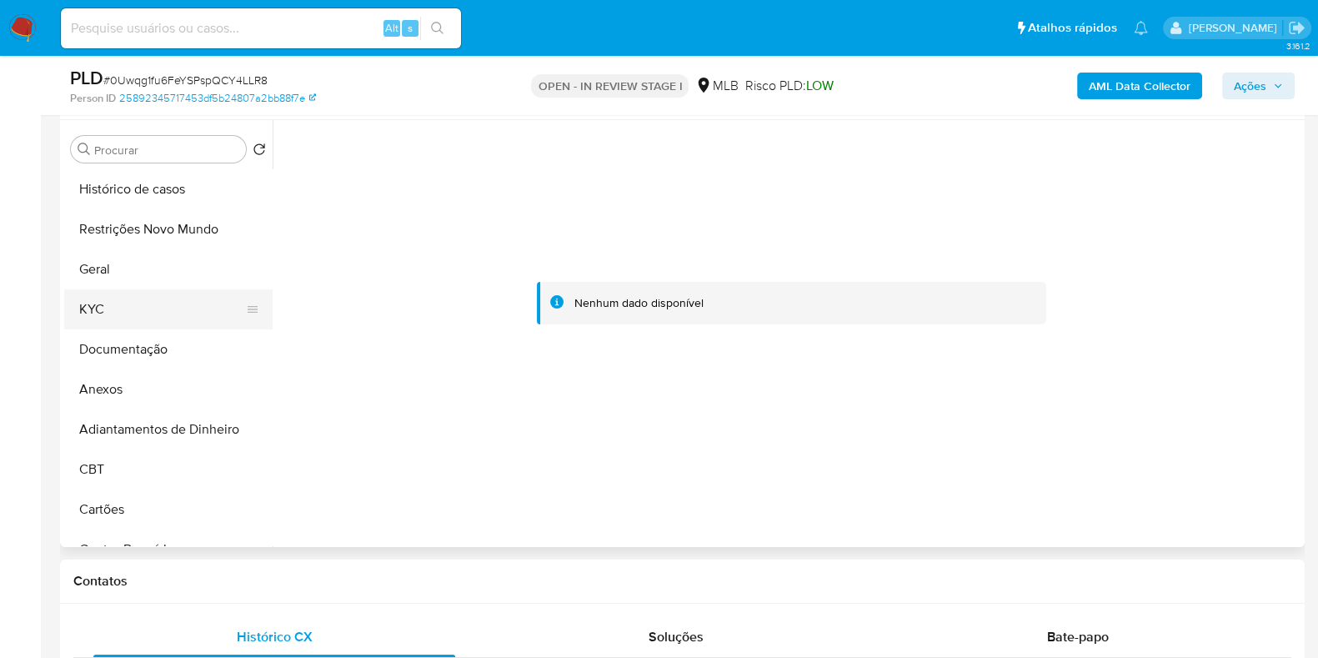
click at [115, 314] on button "KYC" at bounding box center [161, 309] width 195 height 40
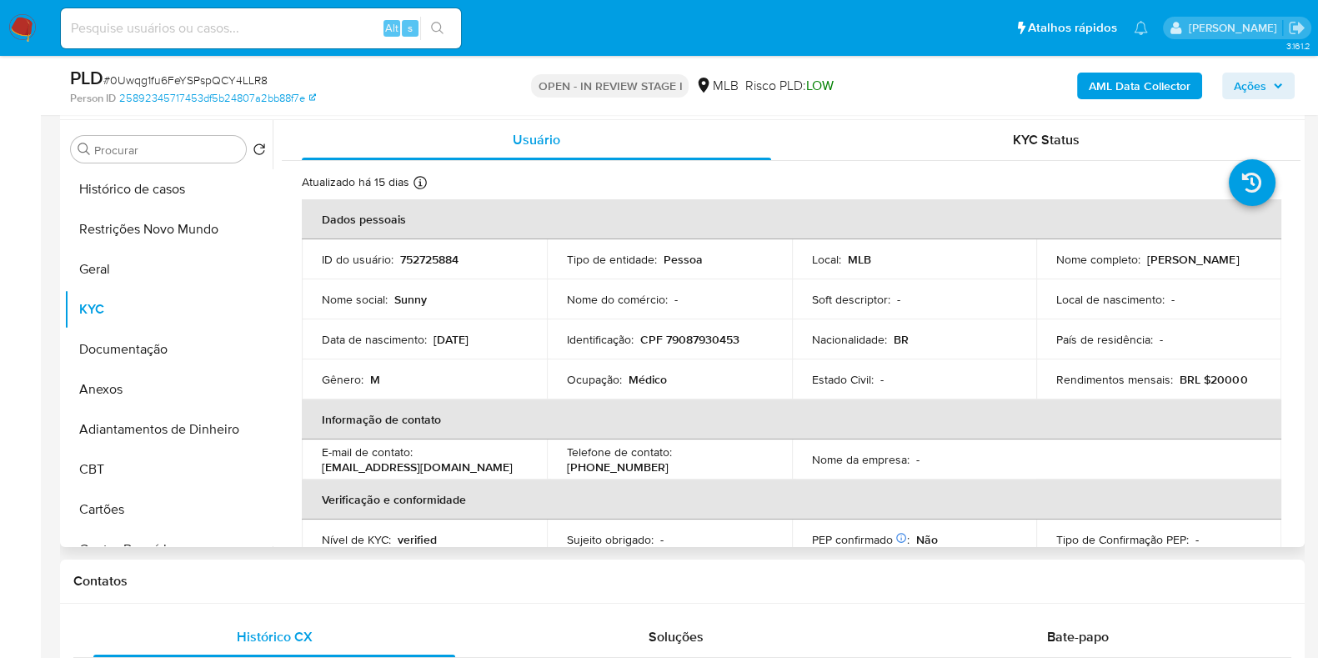
drag, startPoint x: 1159, startPoint y: 270, endPoint x: 1050, endPoint y: 272, distance: 109.2
click at [1050, 272] on td "Nome completo : Sunny Silveira Abreu" at bounding box center [1158, 259] width 245 height 40
copy p "Sunny Silveira Abreu"
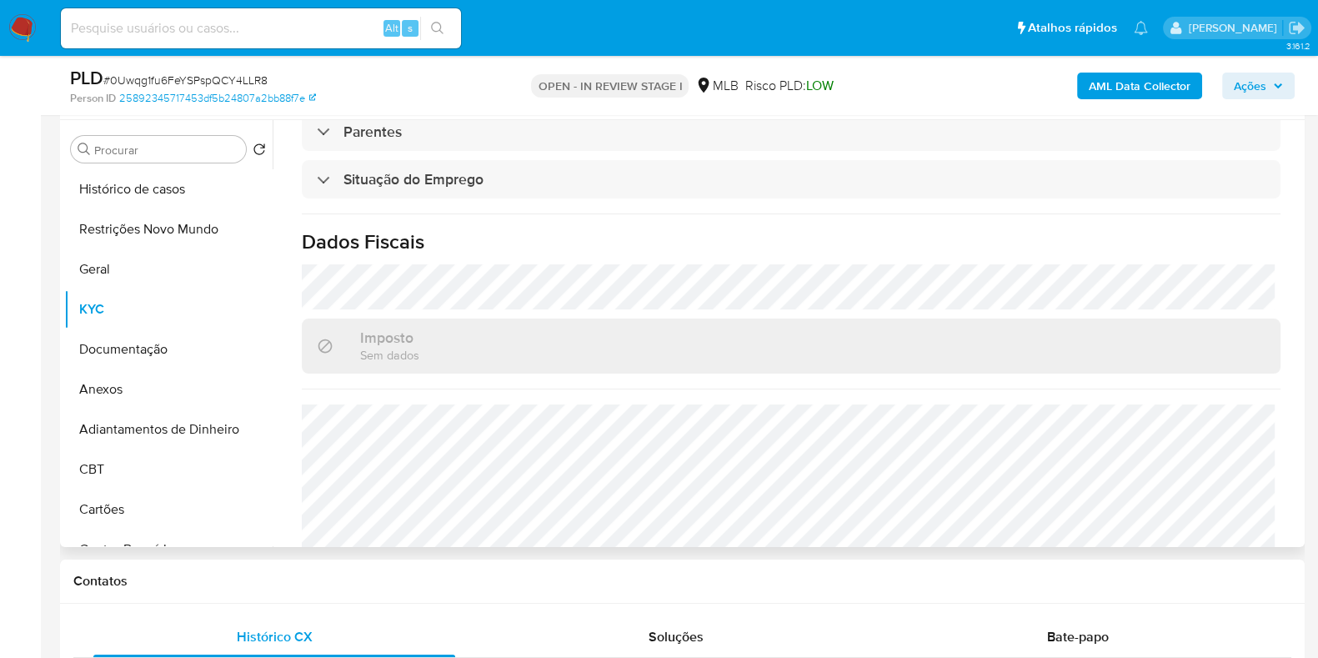
scroll to position [724, 0]
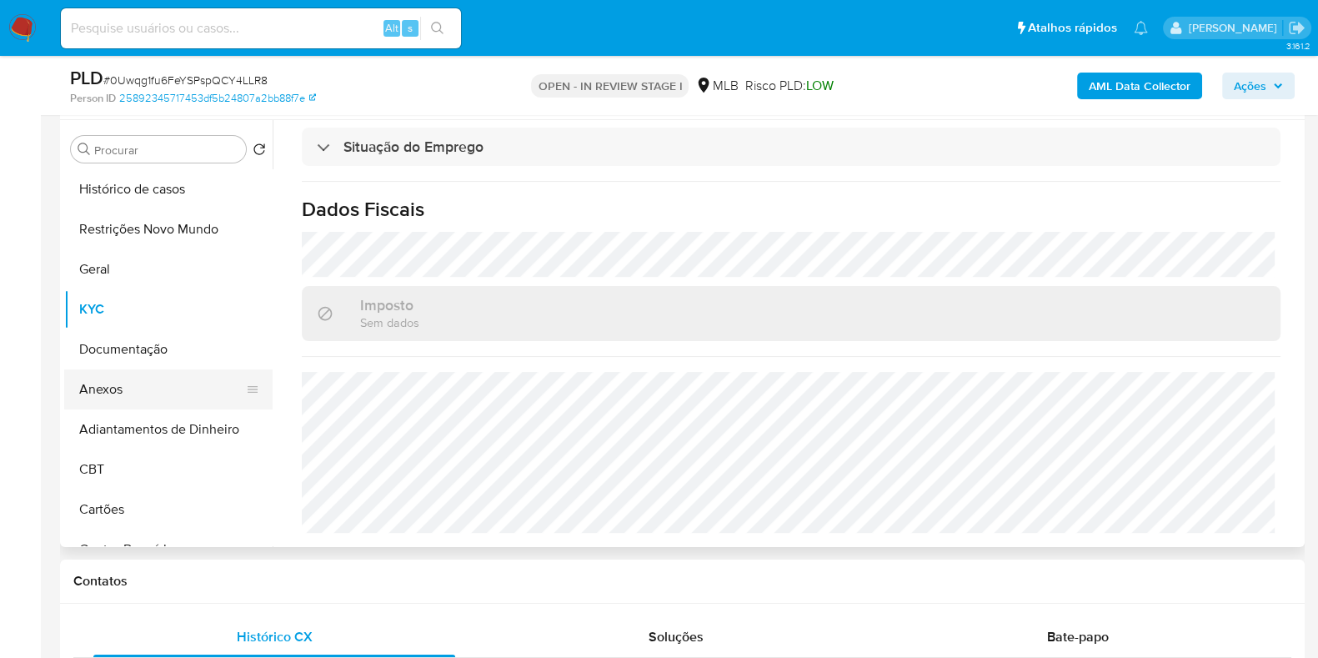
click at [130, 380] on button "Anexos" at bounding box center [161, 389] width 195 height 40
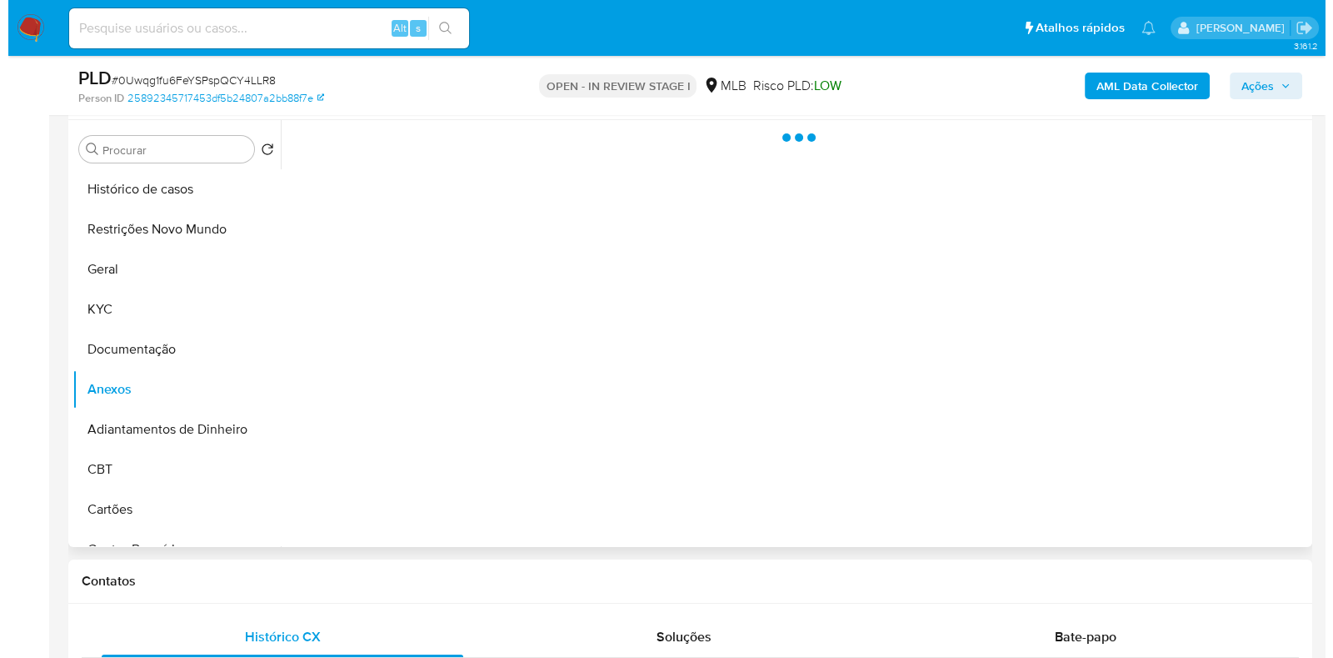
scroll to position [0, 0]
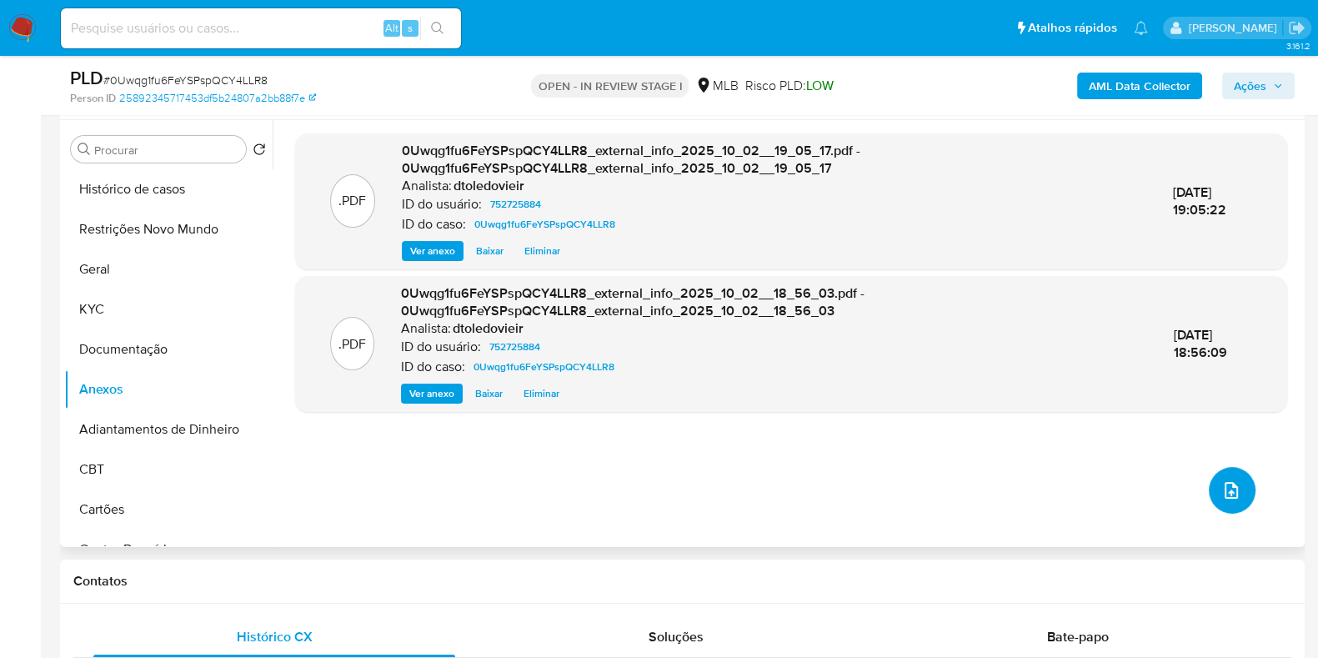
click at [1221, 468] on button "upload-file" at bounding box center [1231, 490] width 47 height 47
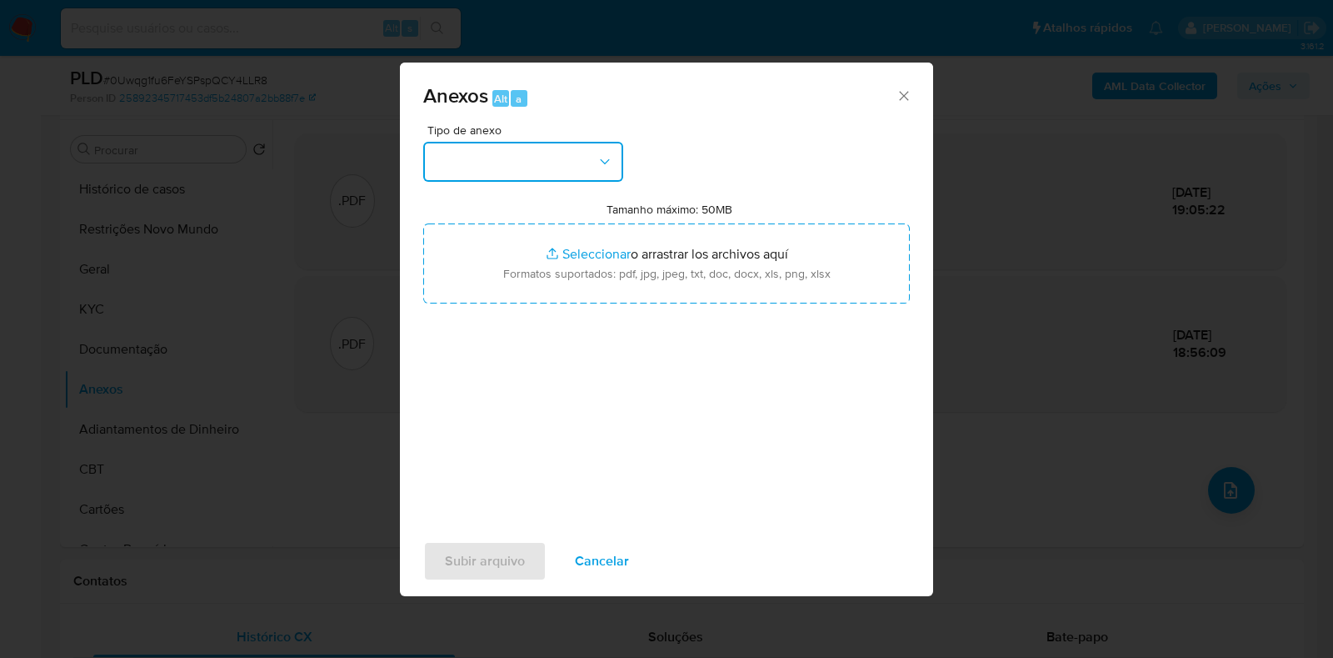
click at [552, 164] on button "button" at bounding box center [523, 162] width 200 height 40
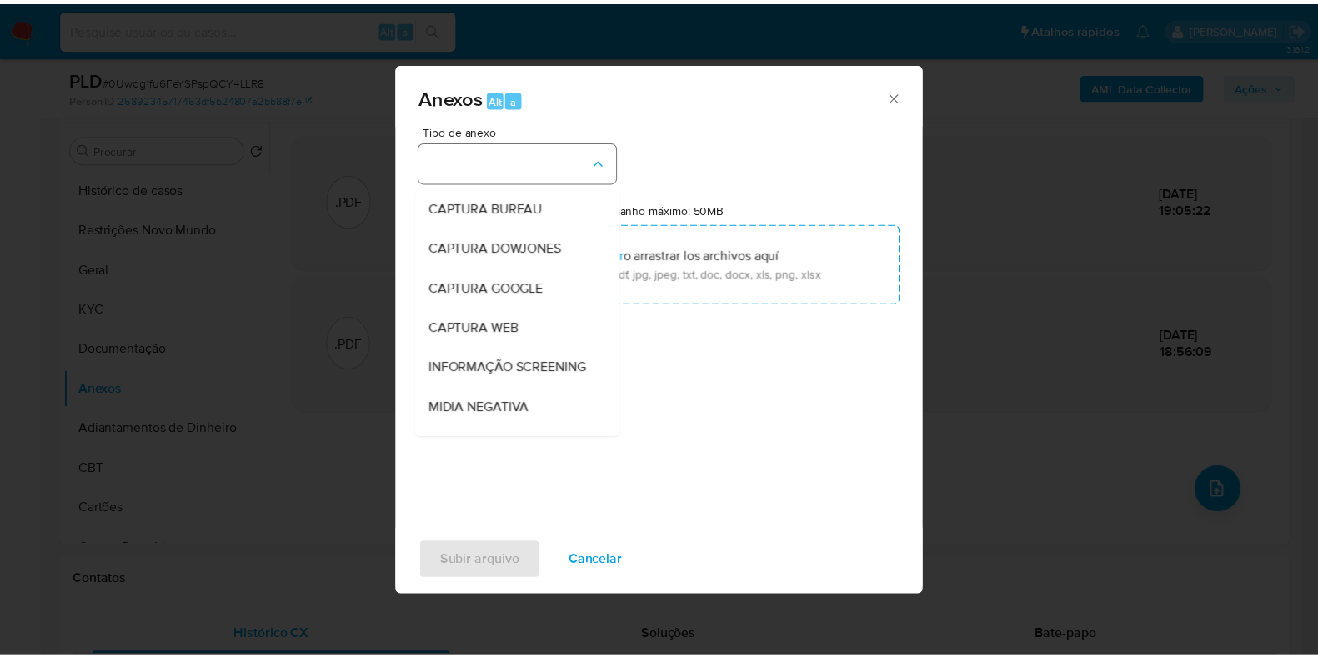
scroll to position [257, 0]
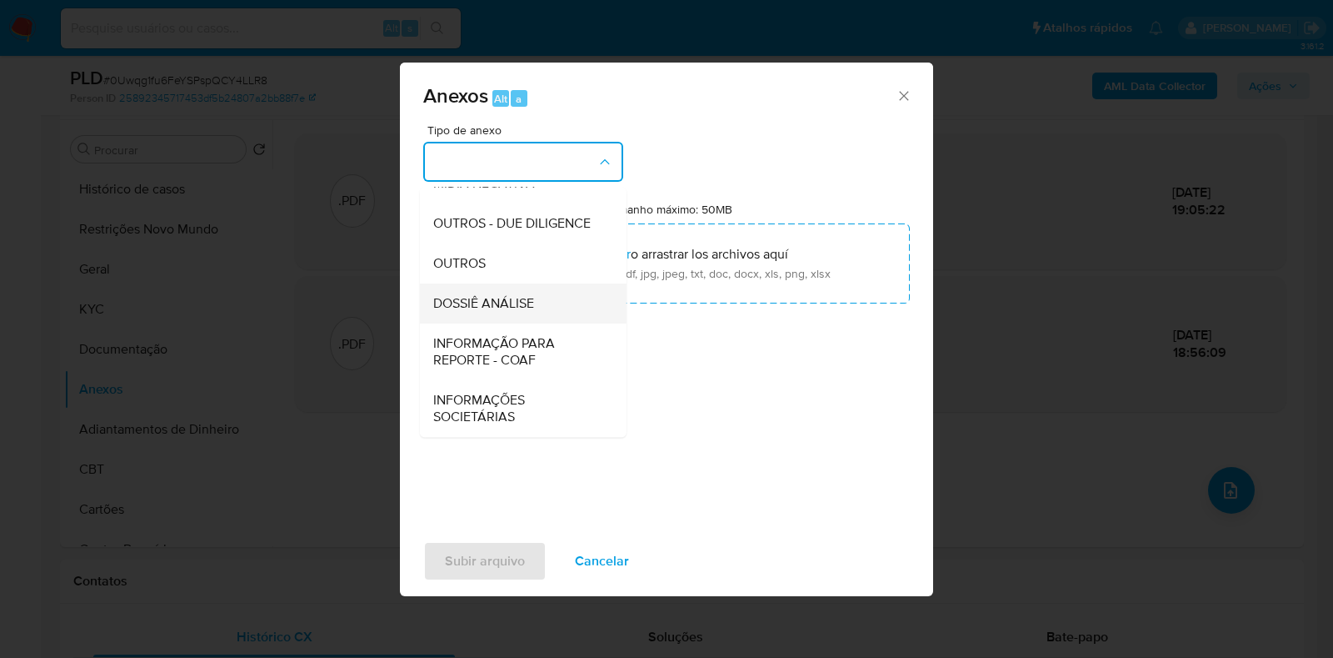
click at [513, 300] on span "DOSSIÊ ANÁLISE" at bounding box center [483, 303] width 101 height 17
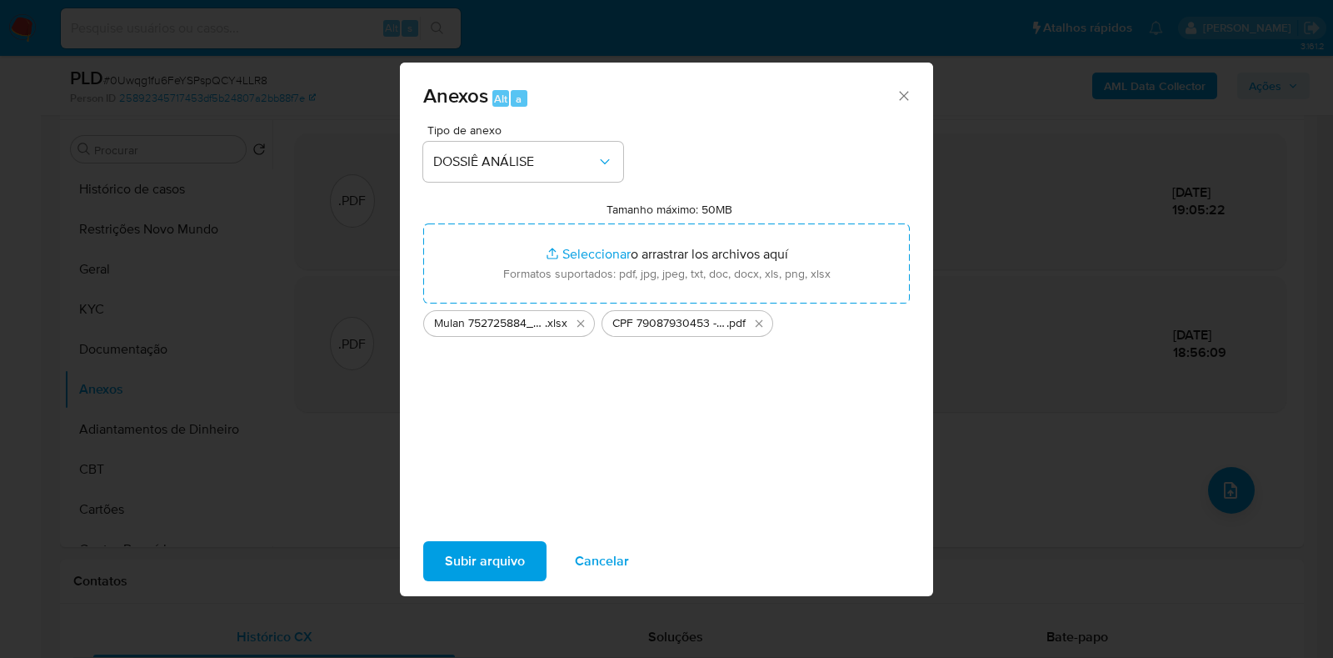
click at [499, 551] on span "Subir arquivo" at bounding box center [485, 561] width 80 height 37
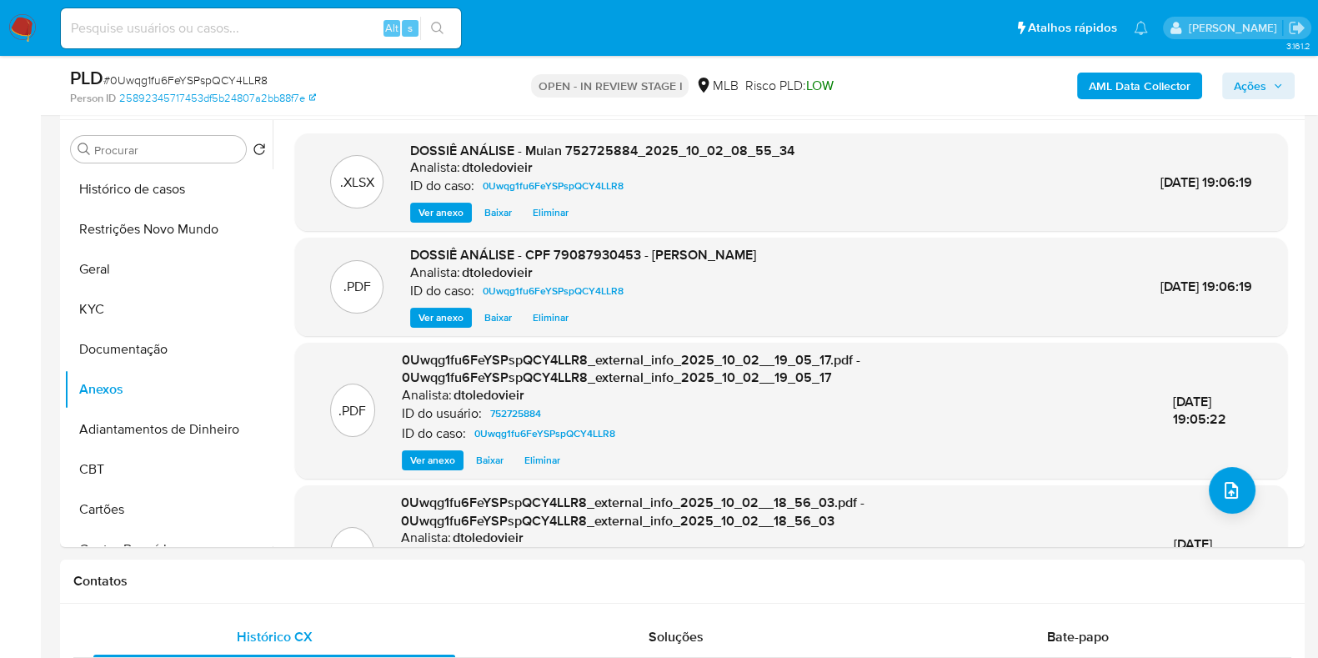
click at [1239, 81] on span "Ações" at bounding box center [1249, 86] width 33 height 27
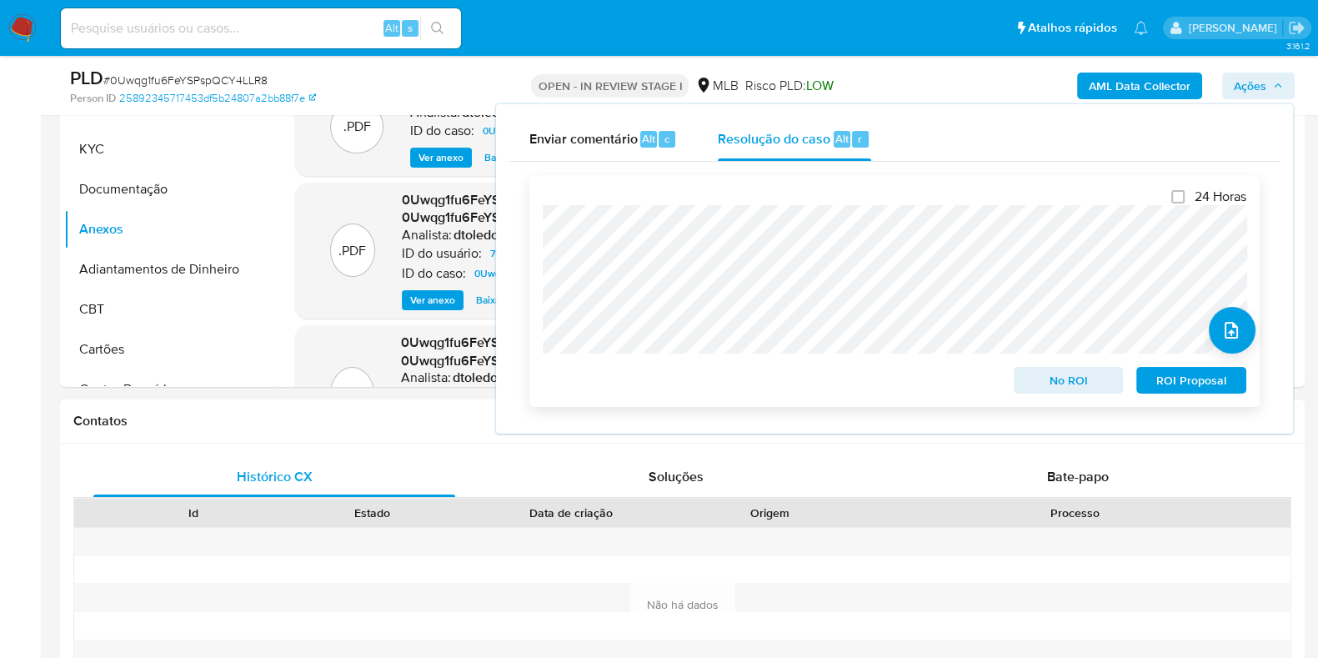
scroll to position [521, 0]
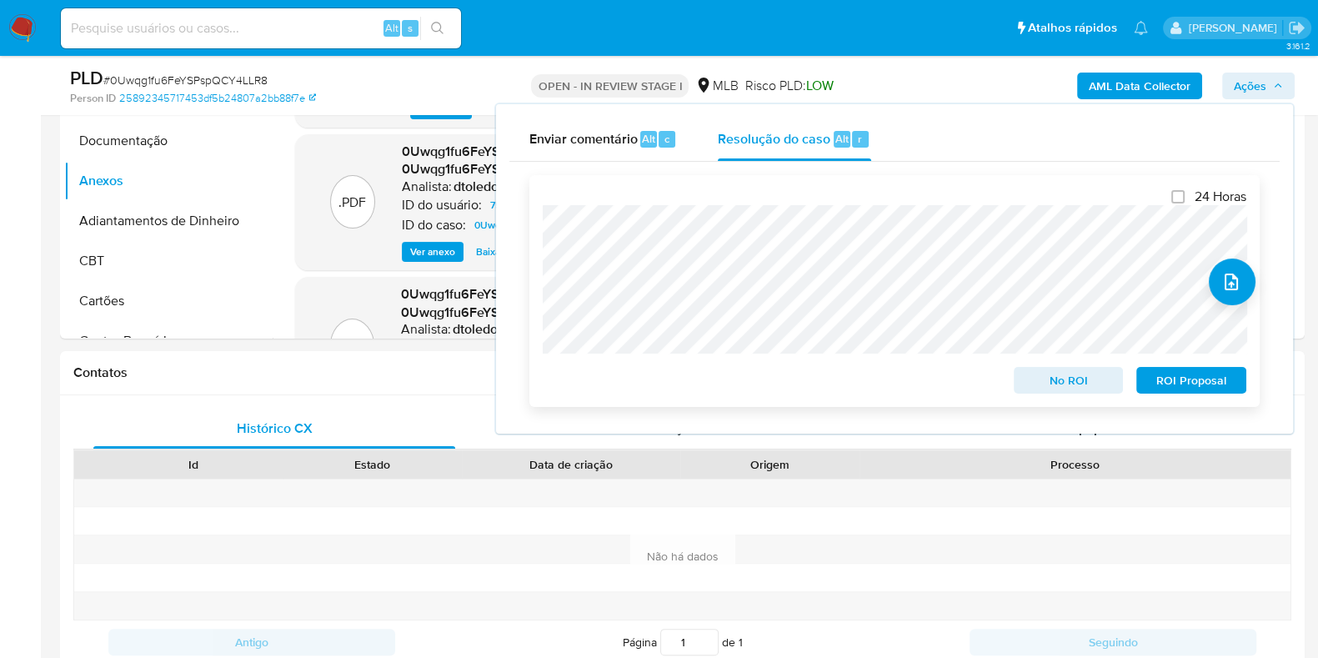
click at [1029, 380] on span "No ROI" at bounding box center [1068, 379] width 87 height 23
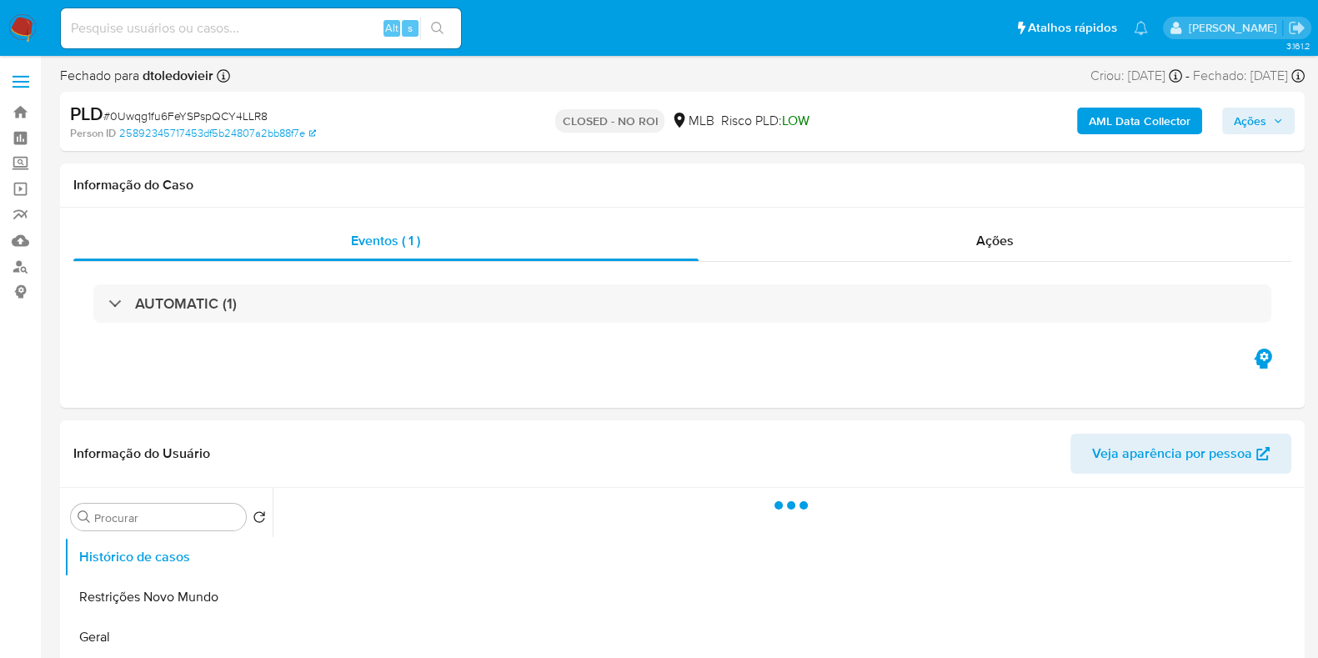
select select "10"
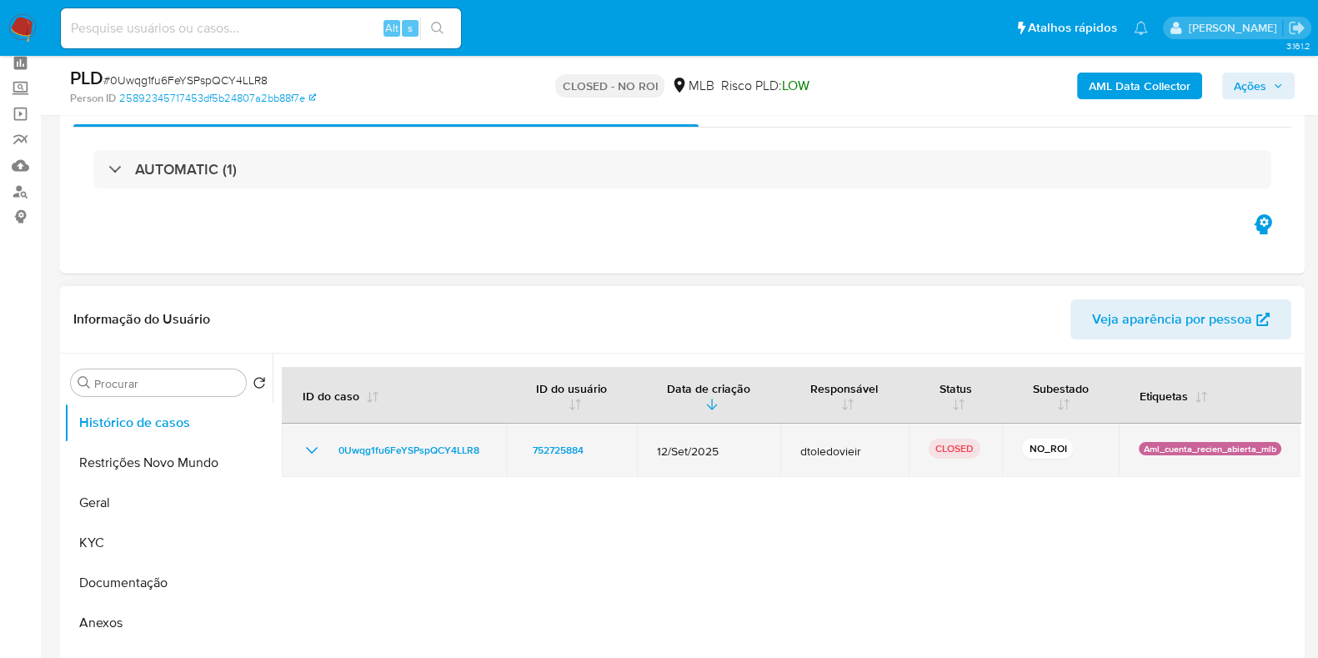
scroll to position [208, 0]
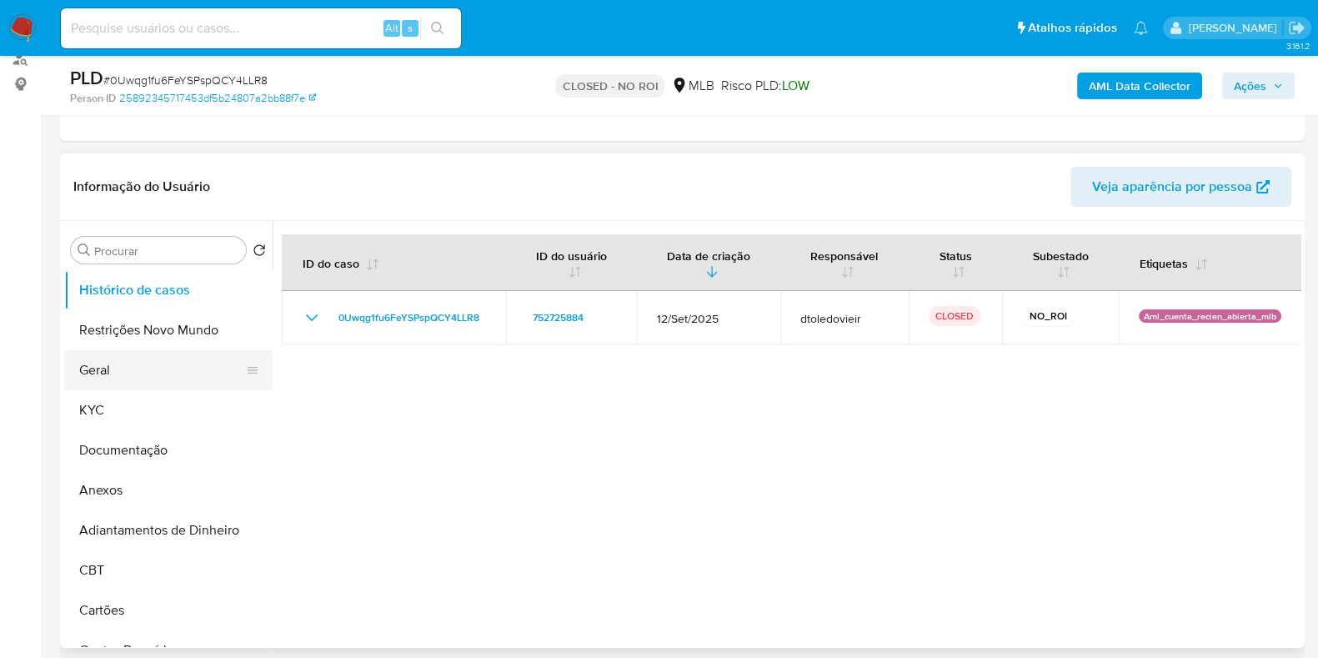
click at [147, 365] on button "Geral" at bounding box center [161, 370] width 195 height 40
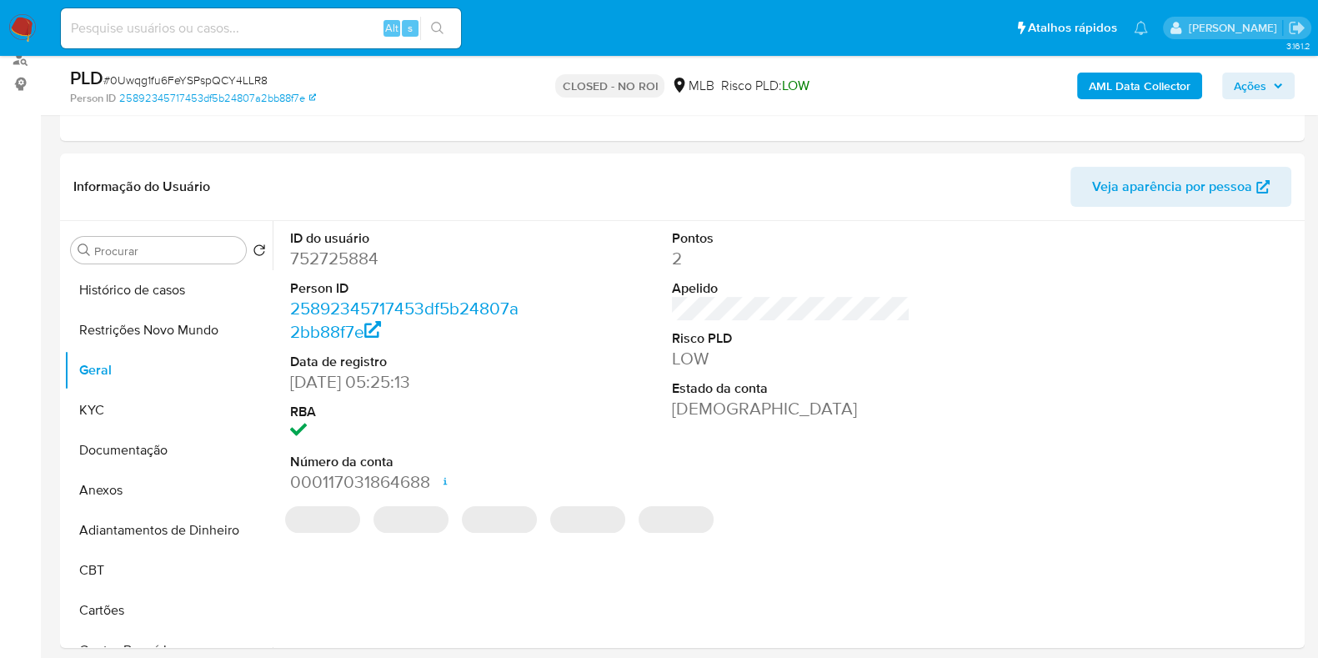
click at [339, 256] on dd "752725884" at bounding box center [409, 258] width 238 height 23
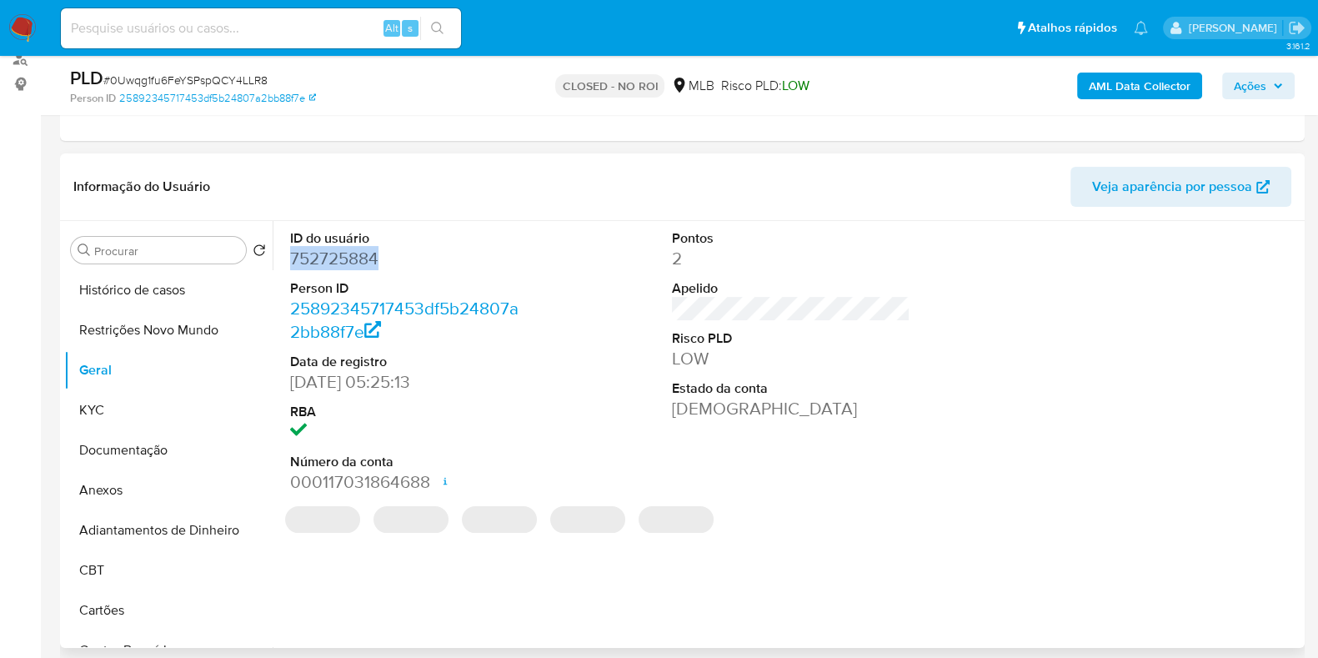
copy dd "752725884"
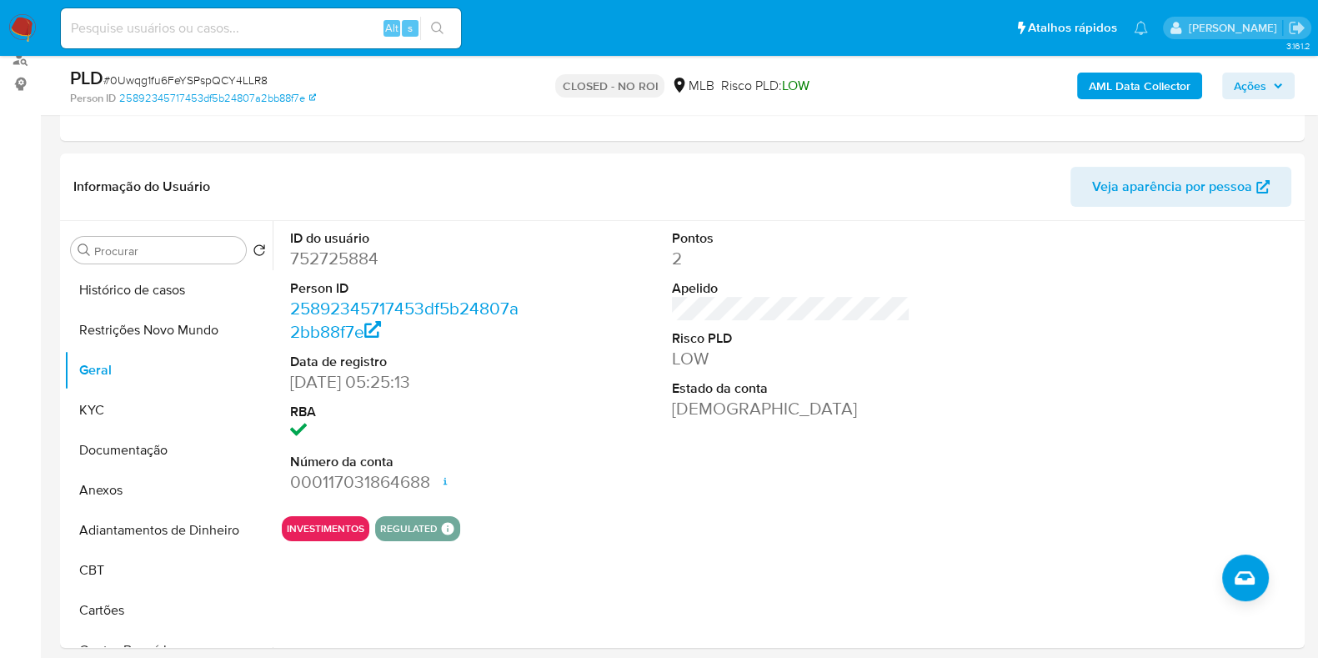
click at [201, 28] on input at bounding box center [261, 29] width 400 height 22
paste input "[URL][DOMAIN_NAME]"
type input "[URL][DOMAIN_NAME]"
click at [204, 26] on input at bounding box center [261, 29] width 400 height 22
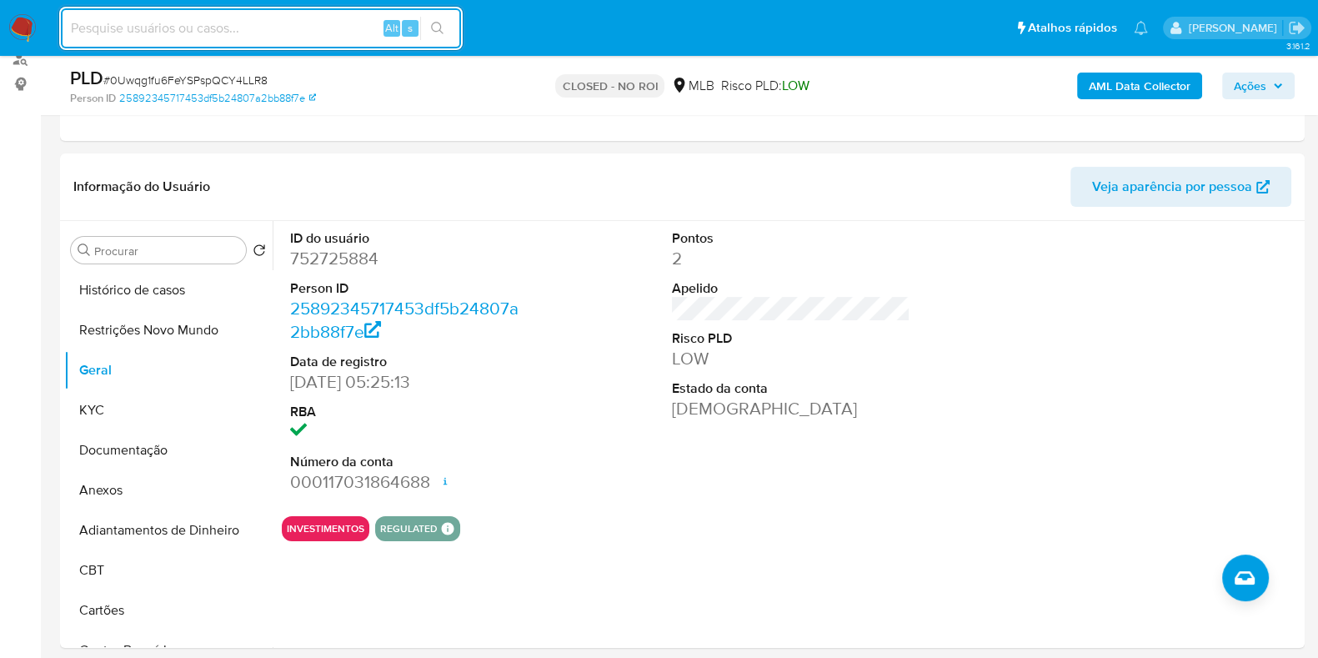
paste input "bWomTYPYwzPDxLzG6n2cweYg"
type input "bWomTYPYwzPDxLzG6n2cweYg"
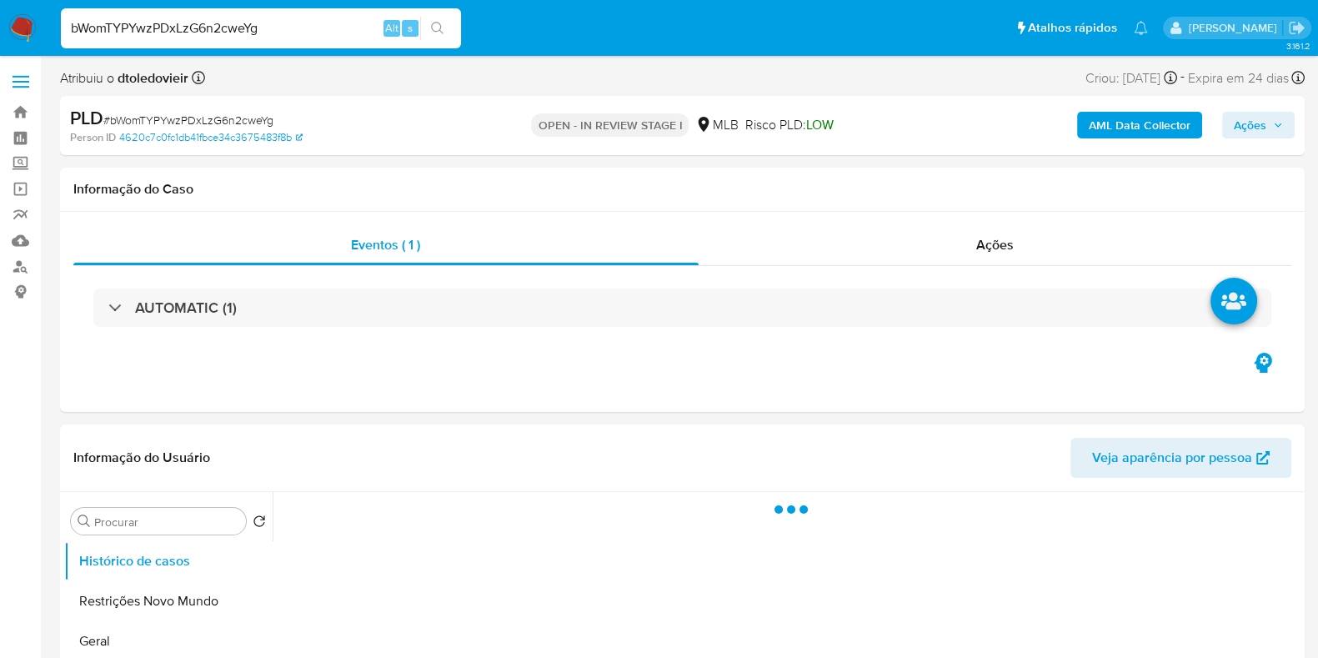
select select "10"
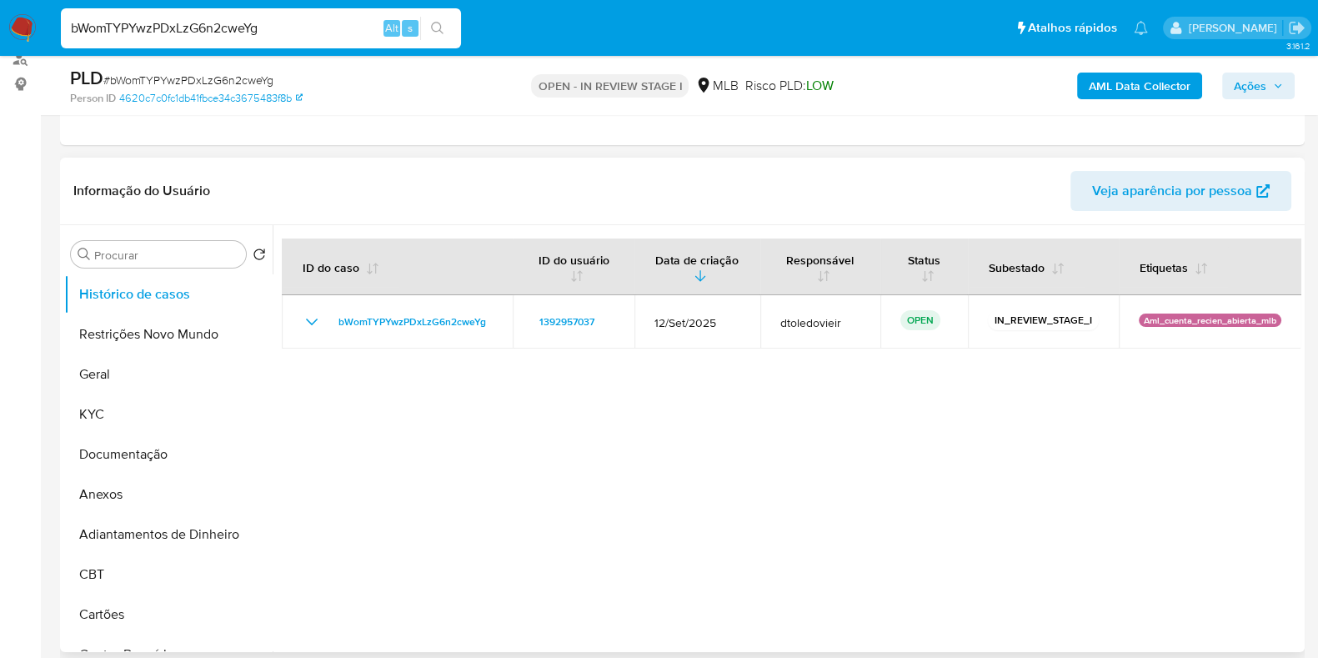
scroll to position [208, 0]
click at [158, 410] on button "KYC" at bounding box center [161, 414] width 195 height 40
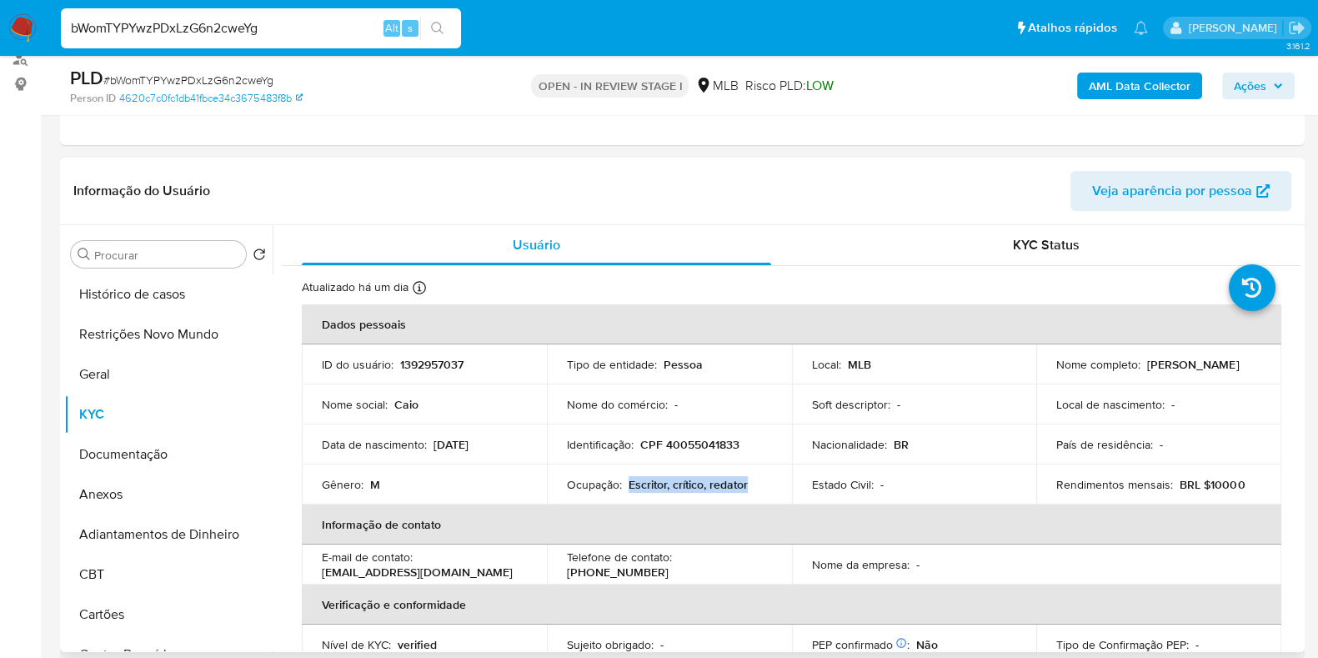
drag, startPoint x: 766, startPoint y: 485, endPoint x: 627, endPoint y: 490, distance: 139.3
click at [627, 490] on div "Ocupação : Escritor, crítico, redator" at bounding box center [669, 484] width 205 height 15
copy p "Escritor, crítico, redator"
click at [125, 450] on button "Documentação" at bounding box center [161, 454] width 195 height 40
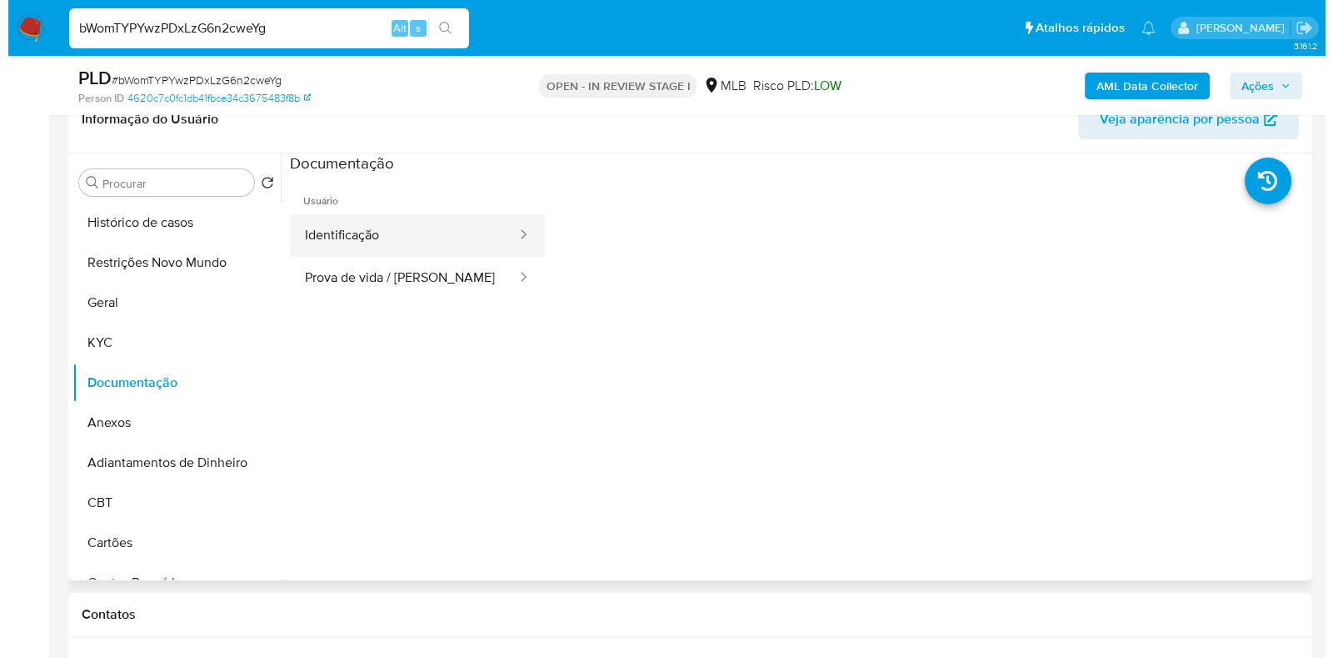
scroll to position [313, 0]
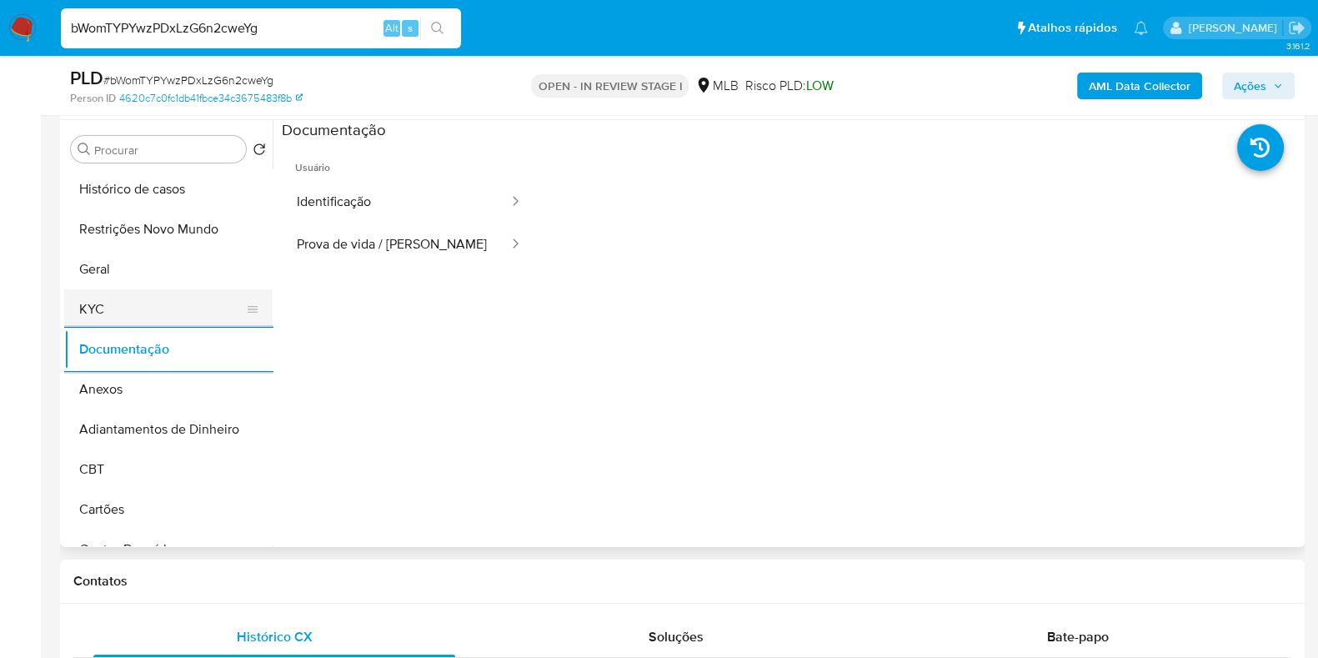
click at [150, 297] on button "KYC" at bounding box center [161, 309] width 195 height 40
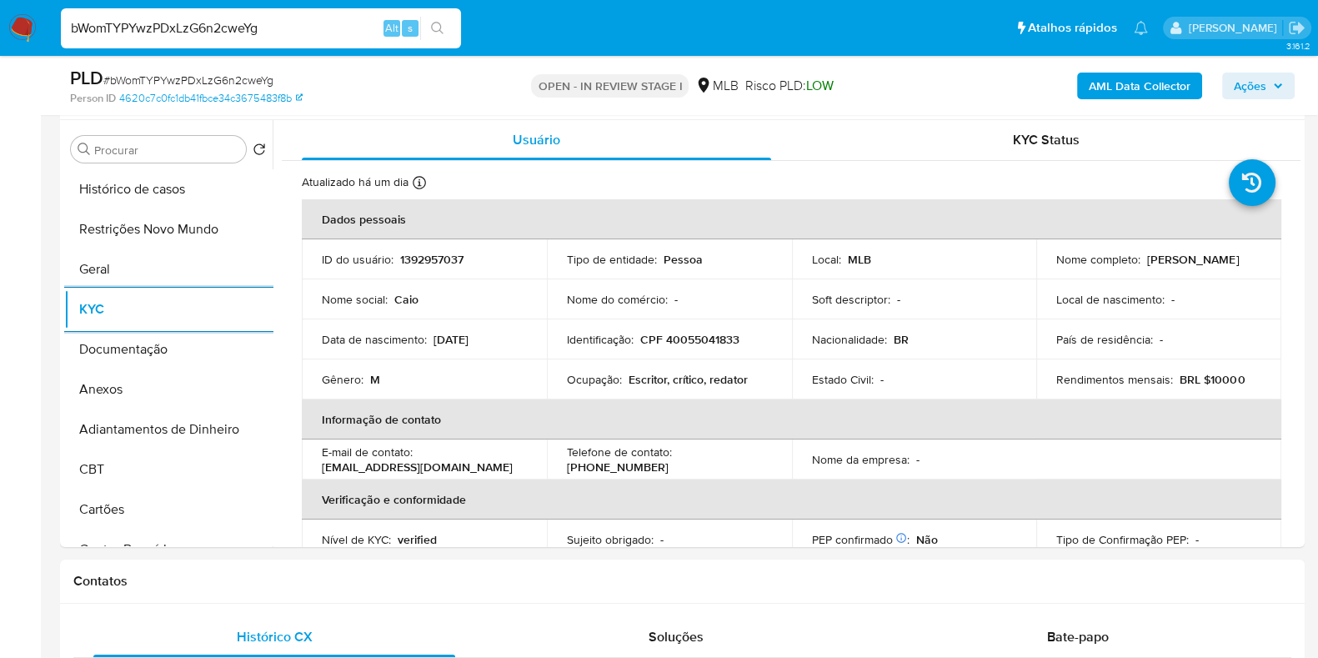
click at [1133, 84] on b "AML Data Collector" at bounding box center [1139, 86] width 102 height 27
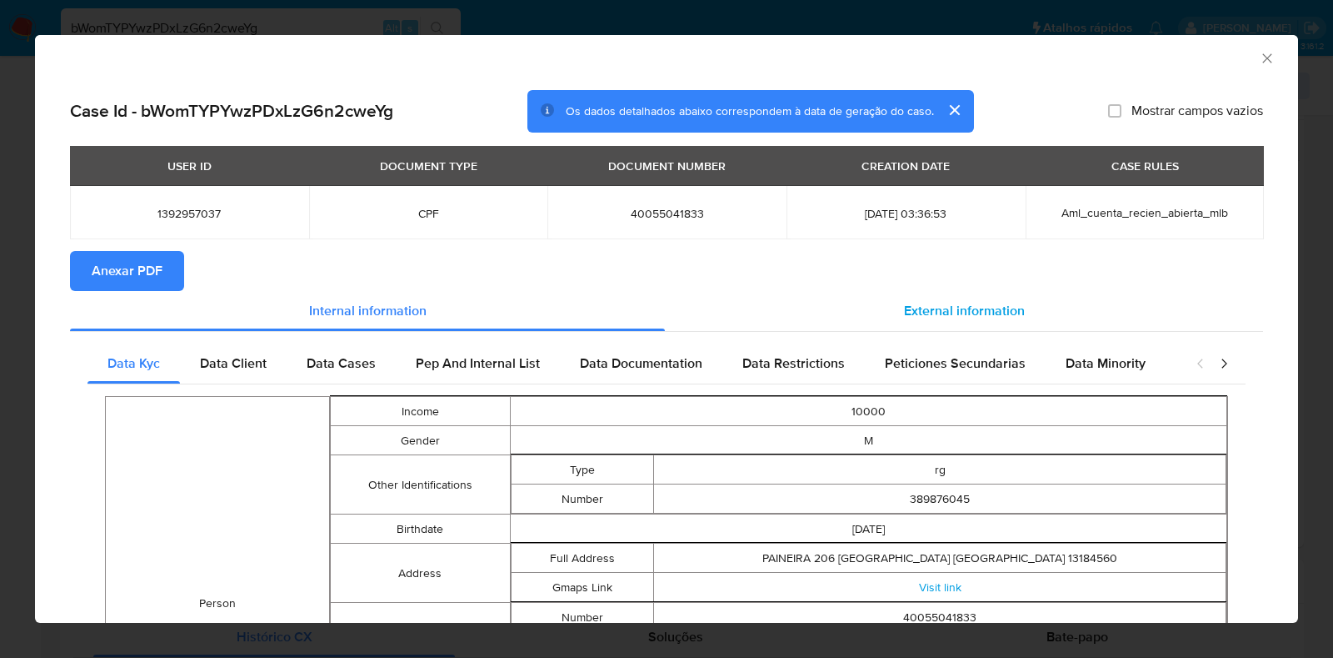
click at [938, 299] on div "External information" at bounding box center [964, 311] width 598 height 40
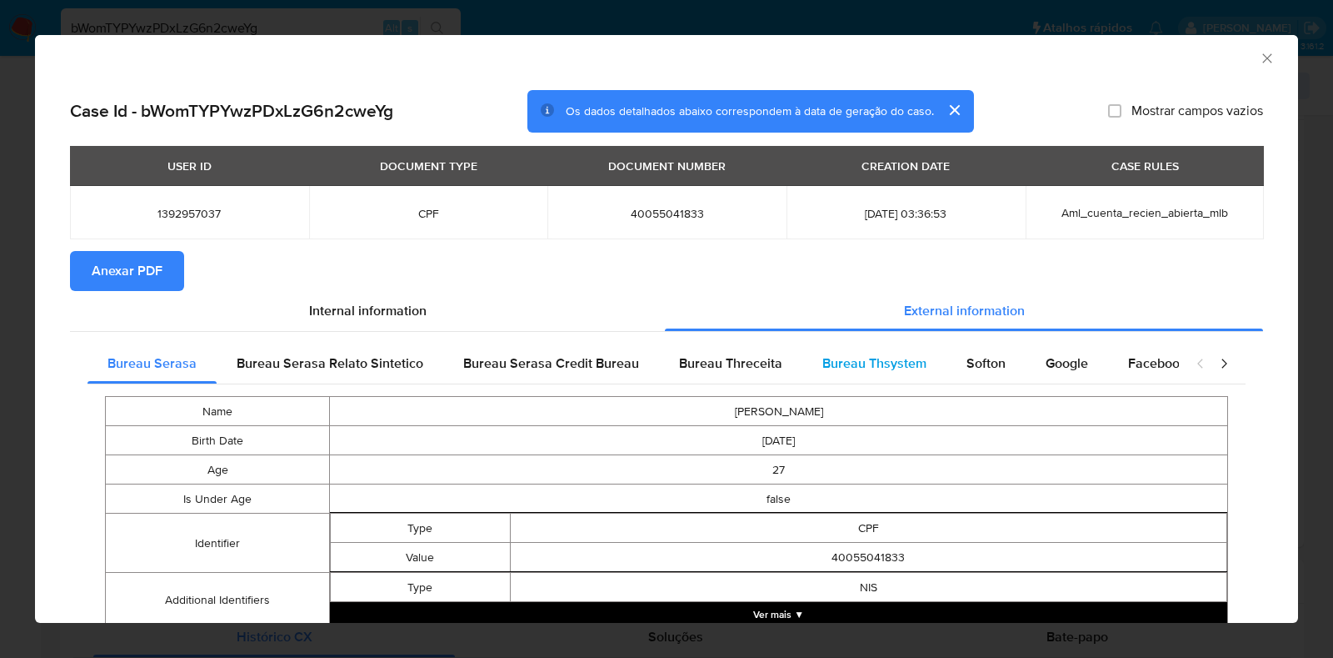
drag, startPoint x: 808, startPoint y: 358, endPoint x: 821, endPoint y: 372, distance: 19.5
click at [807, 358] on div "Bureau Thsystem" at bounding box center [875, 363] width 144 height 40
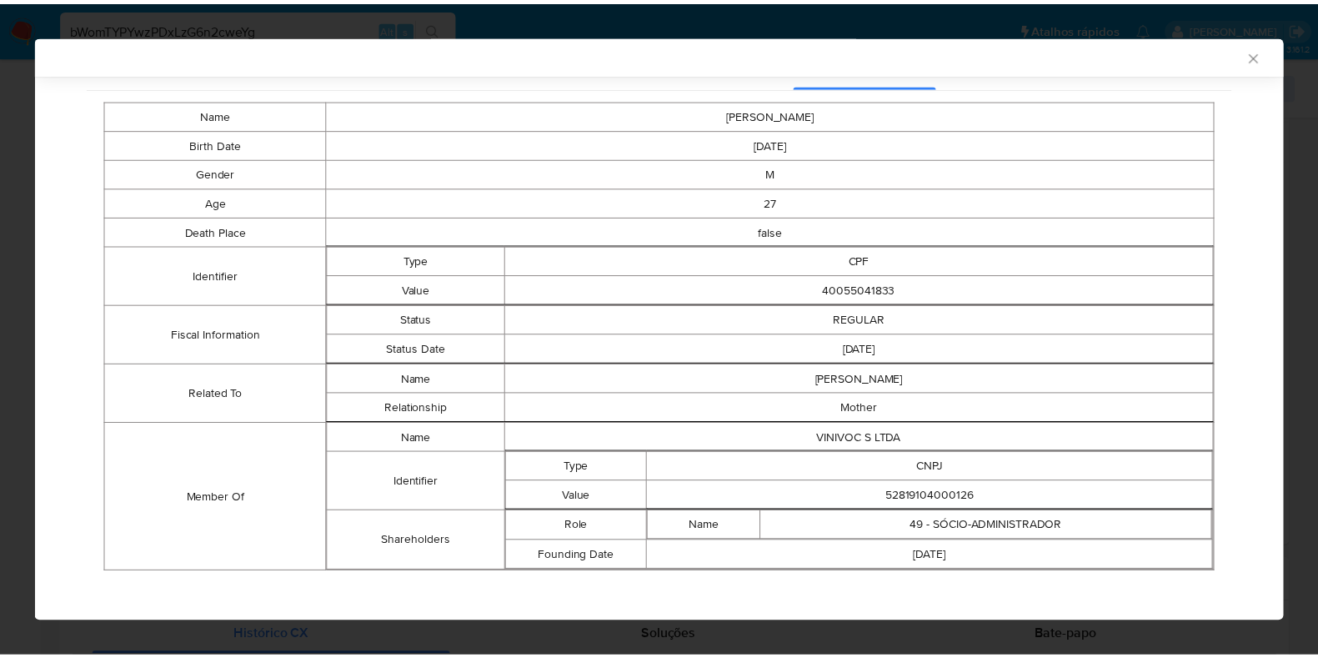
scroll to position [306, 0]
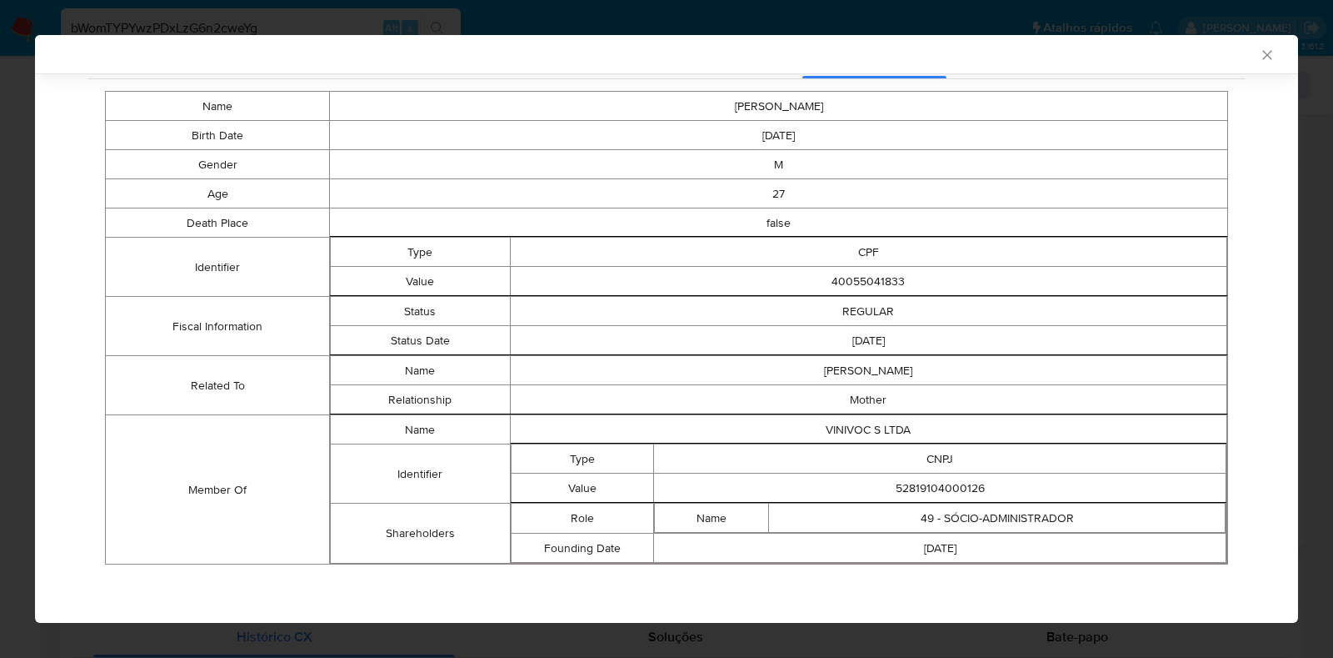
click at [902, 478] on td "52819104000126" at bounding box center [940, 487] width 573 height 29
copy td "52819104000126"
click at [0, 102] on div "AML Data Collector Case Id - bWomTYPYwzPDxLzG6n2cweYg Os dados detalhados abaix…" at bounding box center [666, 329] width 1333 height 658
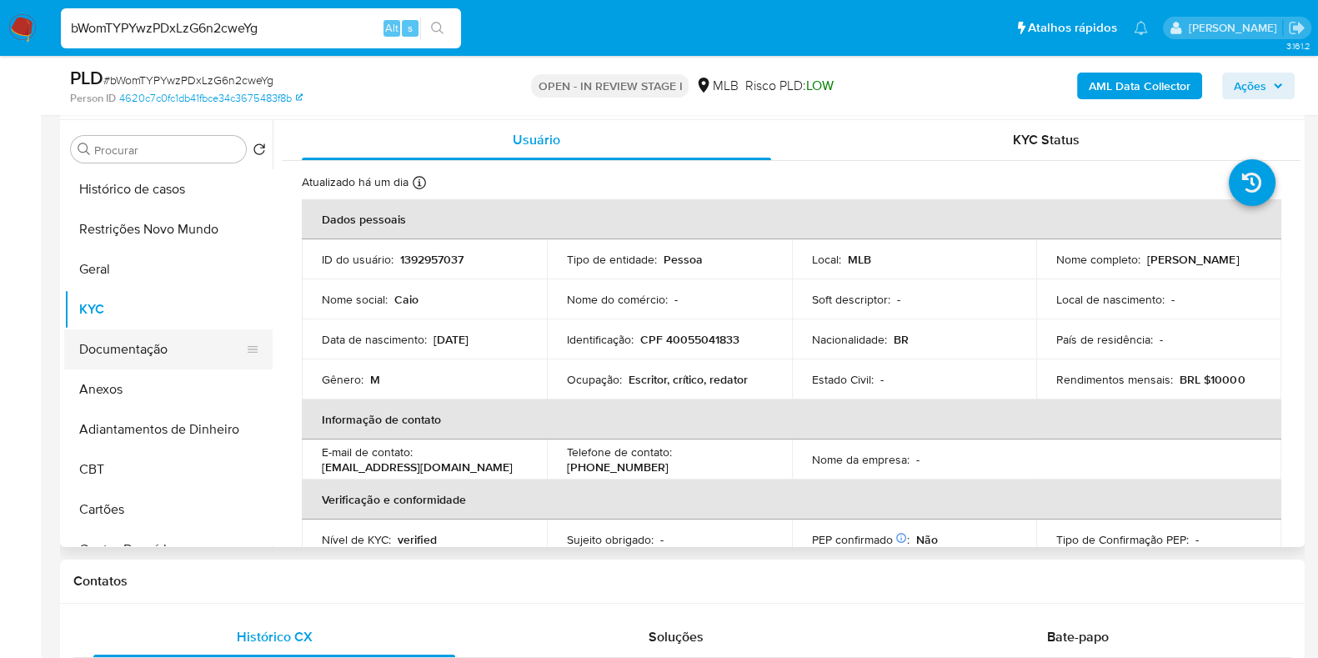
click at [169, 345] on button "Documentação" at bounding box center [161, 349] width 195 height 40
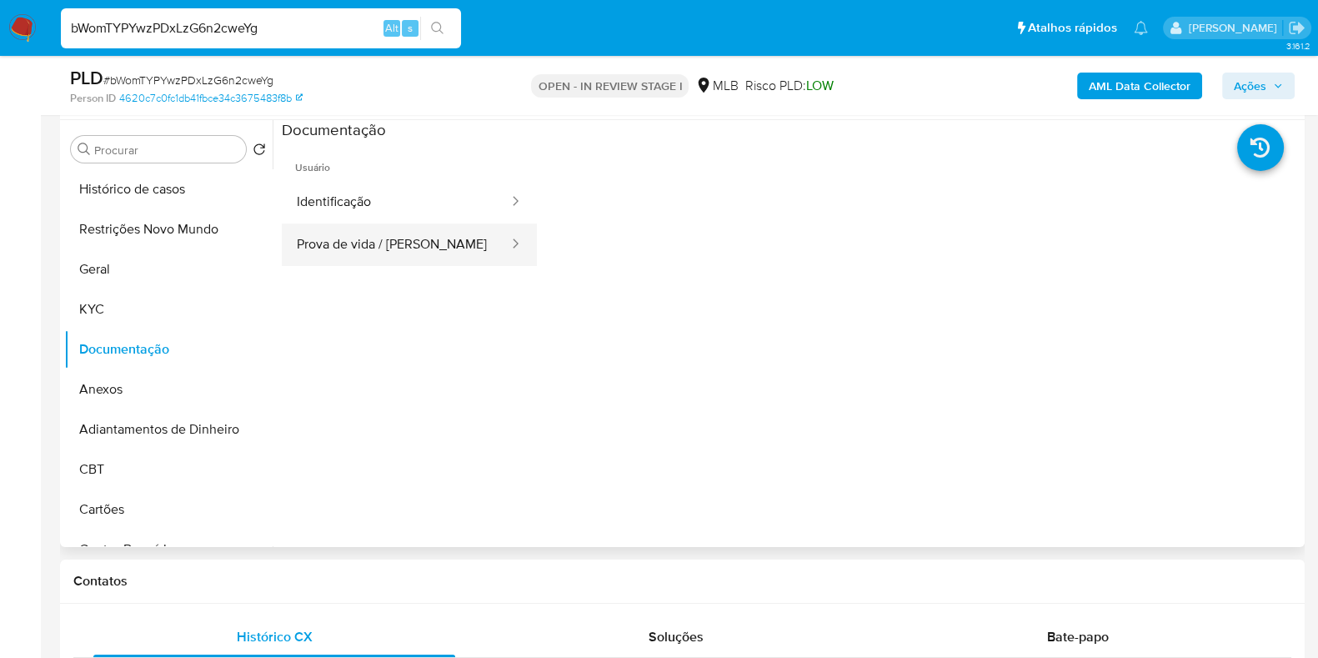
click at [401, 241] on button "Prova de vida / Selfie" at bounding box center [396, 244] width 228 height 43
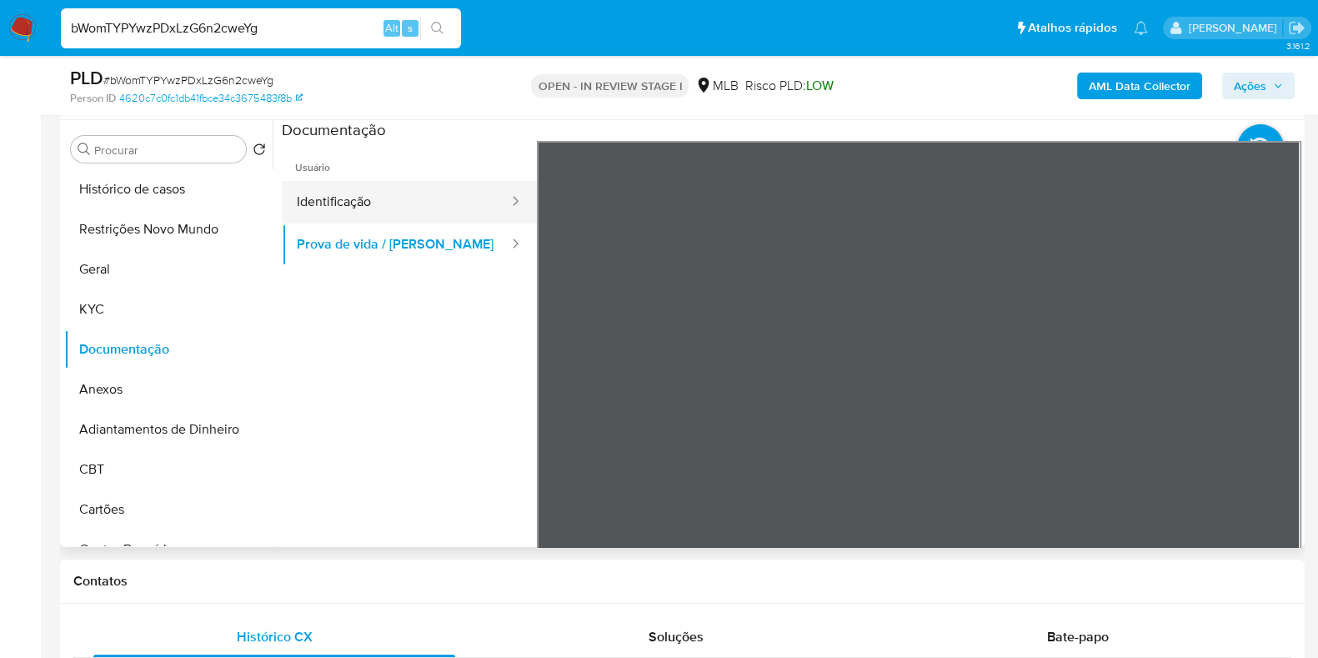
click at [350, 202] on button "Identificação" at bounding box center [396, 202] width 228 height 43
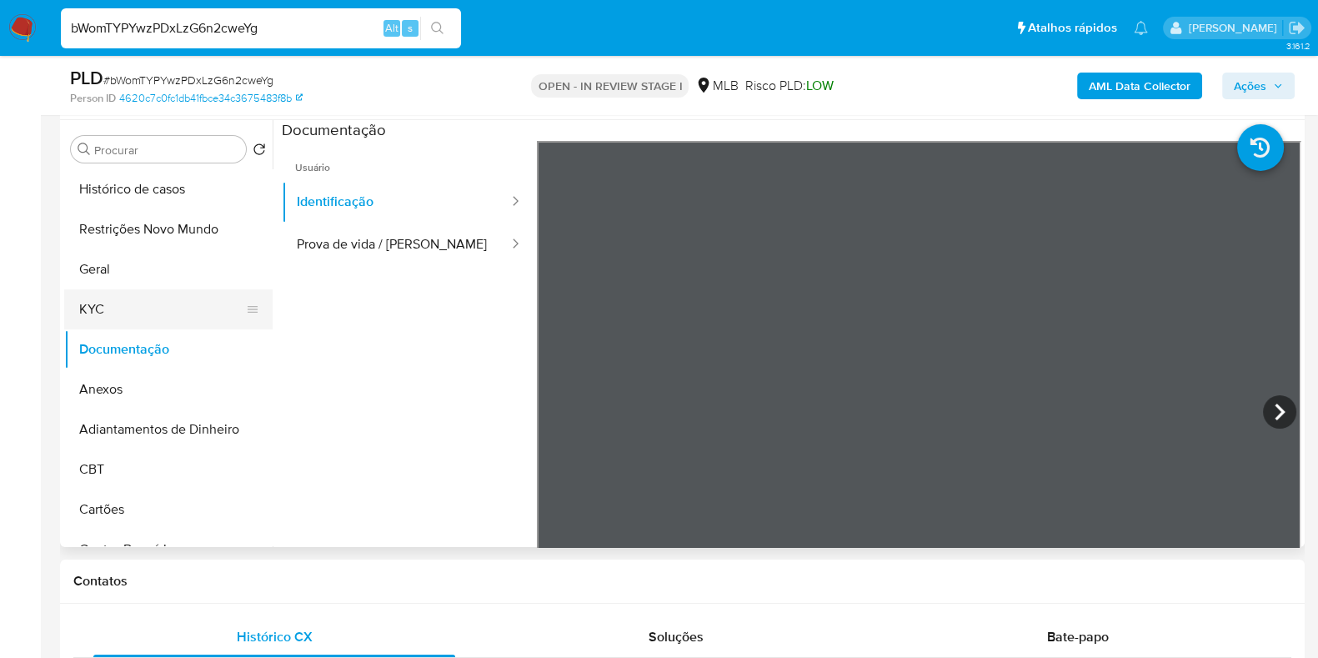
click at [126, 313] on button "KYC" at bounding box center [161, 309] width 195 height 40
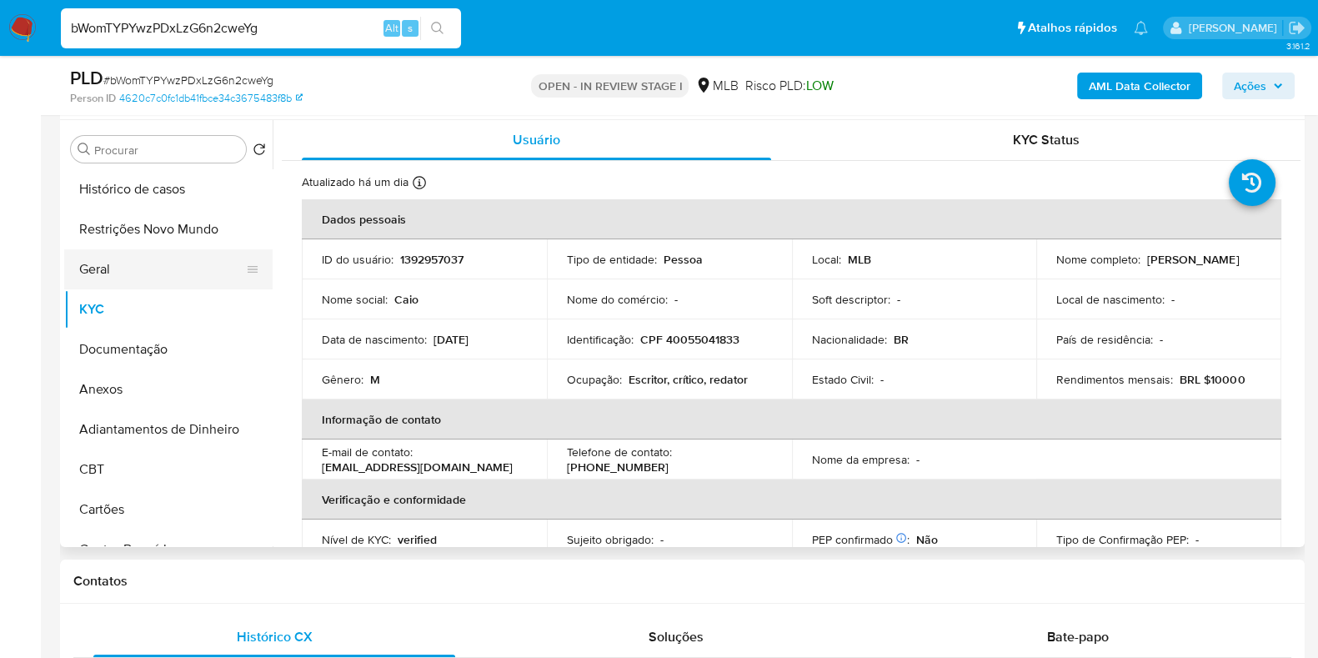
click at [156, 260] on button "Geral" at bounding box center [161, 269] width 195 height 40
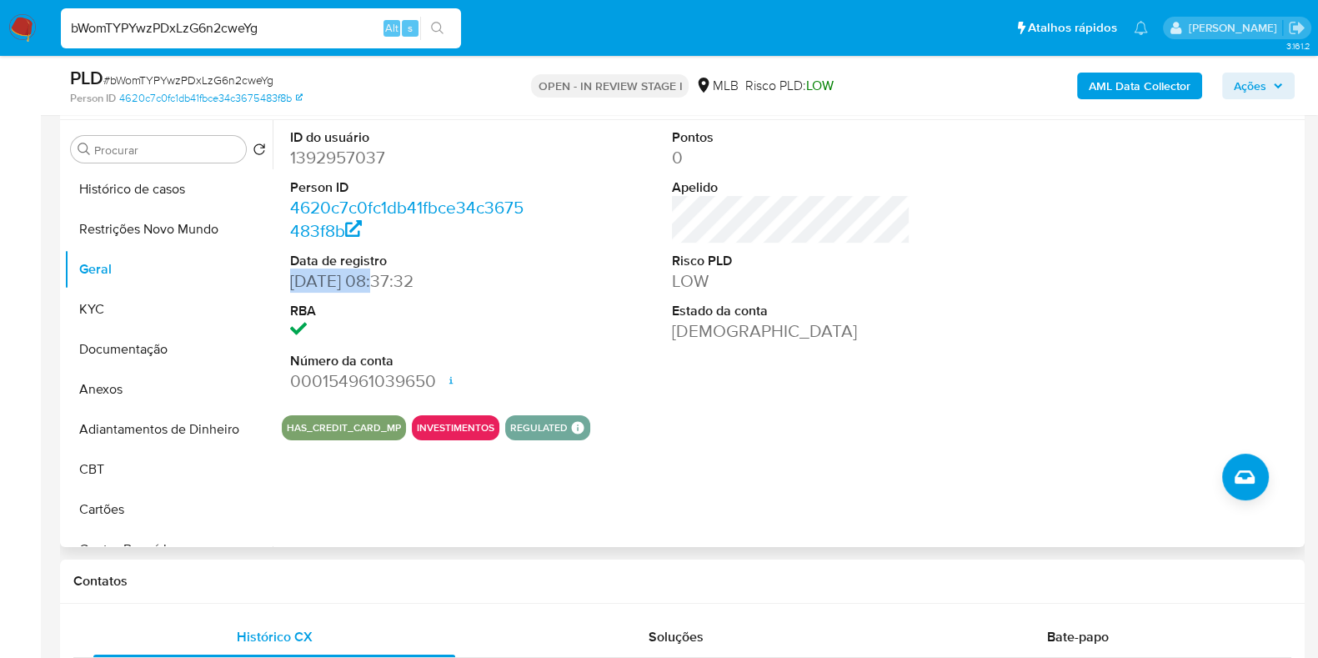
drag, startPoint x: 379, startPoint y: 277, endPoint x: 278, endPoint y: 281, distance: 101.8
click at [278, 281] on div "ID do usuário 1392957037 Person ID 4620c7c0fc1db41fbce34c3675483f8b Data de reg…" at bounding box center [787, 333] width 1028 height 427
click at [550, 283] on div "ID do usuário 1392957037 Person ID 4620c7c0fc1db41fbce34c3675483f8b Data de reg…" at bounding box center [791, 261] width 1018 height 282
drag, startPoint x: 379, startPoint y: 281, endPoint x: 288, endPoint y: 281, distance: 91.7
click at [288, 281] on div "ID do usuário 1392957037 Person ID 4620c7c0fc1db41fbce34c3675483f8b Data de reg…" at bounding box center [409, 261] width 255 height 282
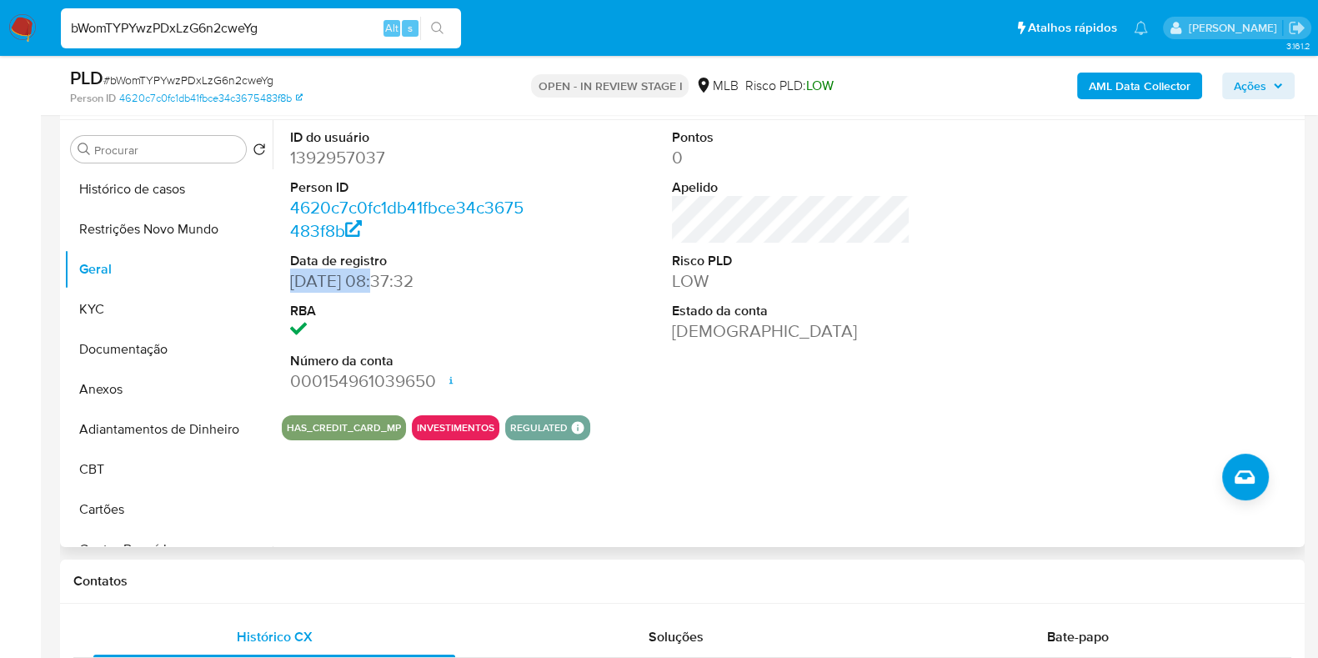
copy dd "07/06/2023"
drag, startPoint x: 1256, startPoint y: 86, endPoint x: 1225, endPoint y: 88, distance: 30.9
click at [1256, 86] on span "Ações" at bounding box center [1249, 86] width 33 height 27
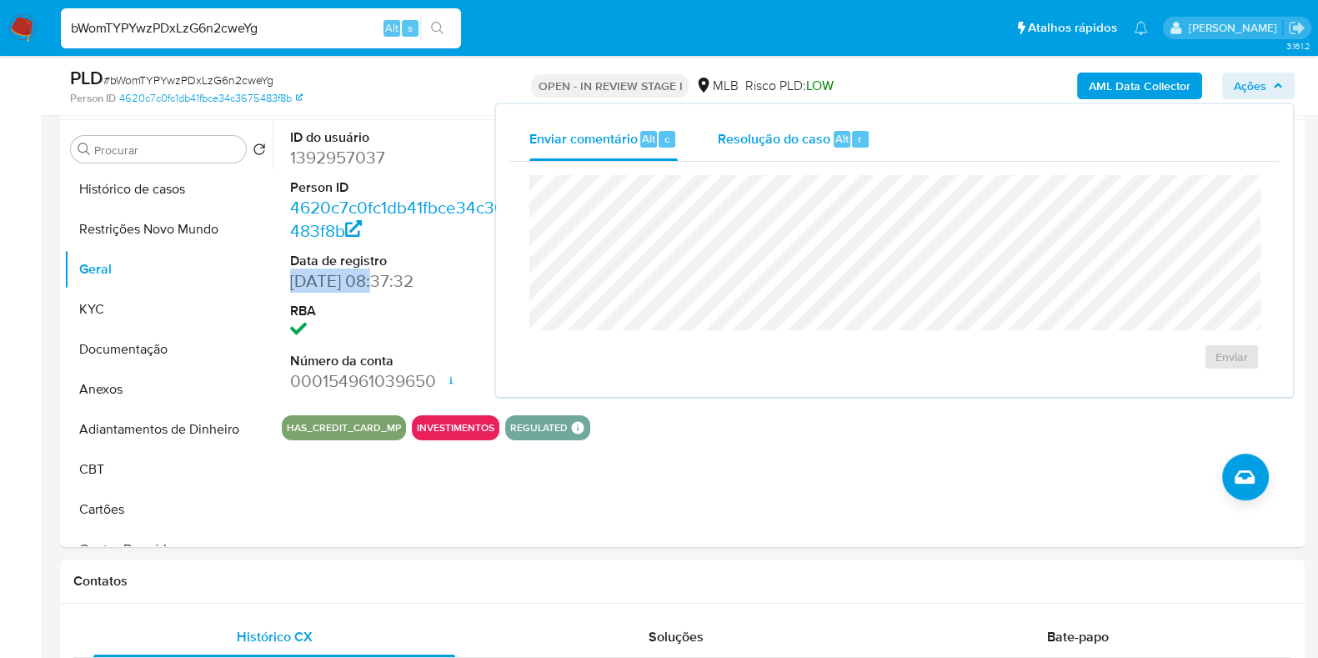
click at [789, 146] on span "Resolução do caso" at bounding box center [774, 137] width 113 height 19
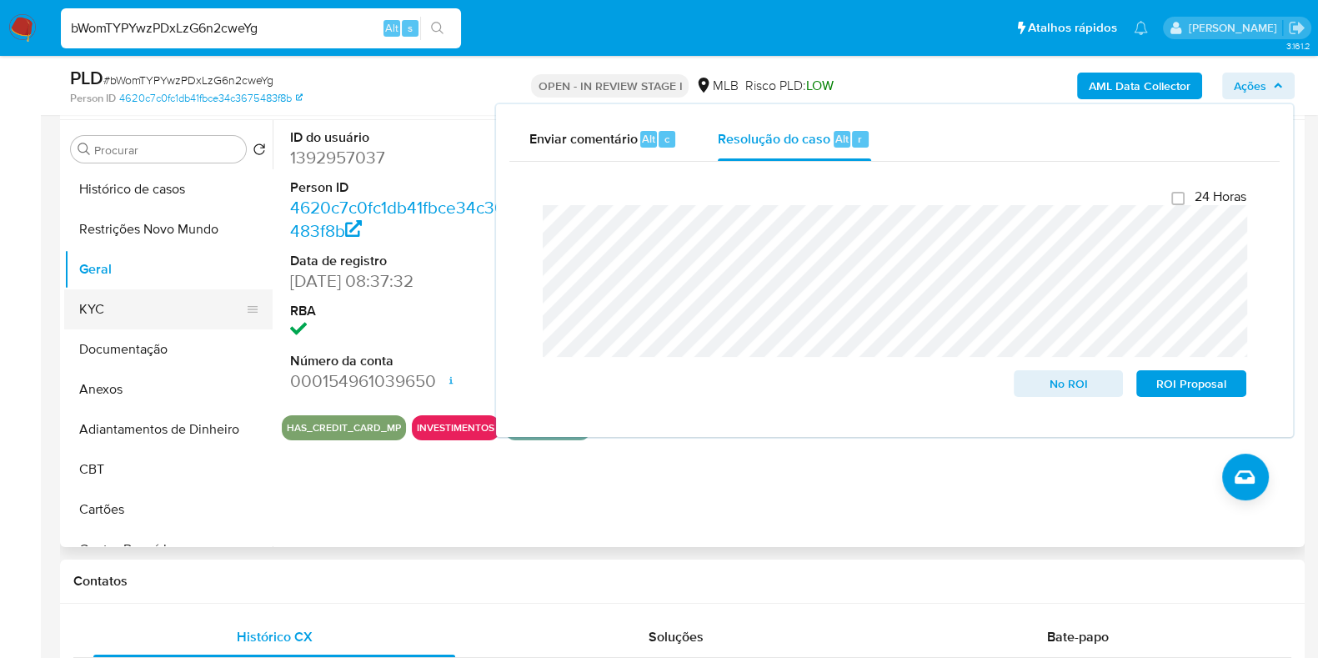
click at [114, 312] on button "KYC" at bounding box center [161, 309] width 195 height 40
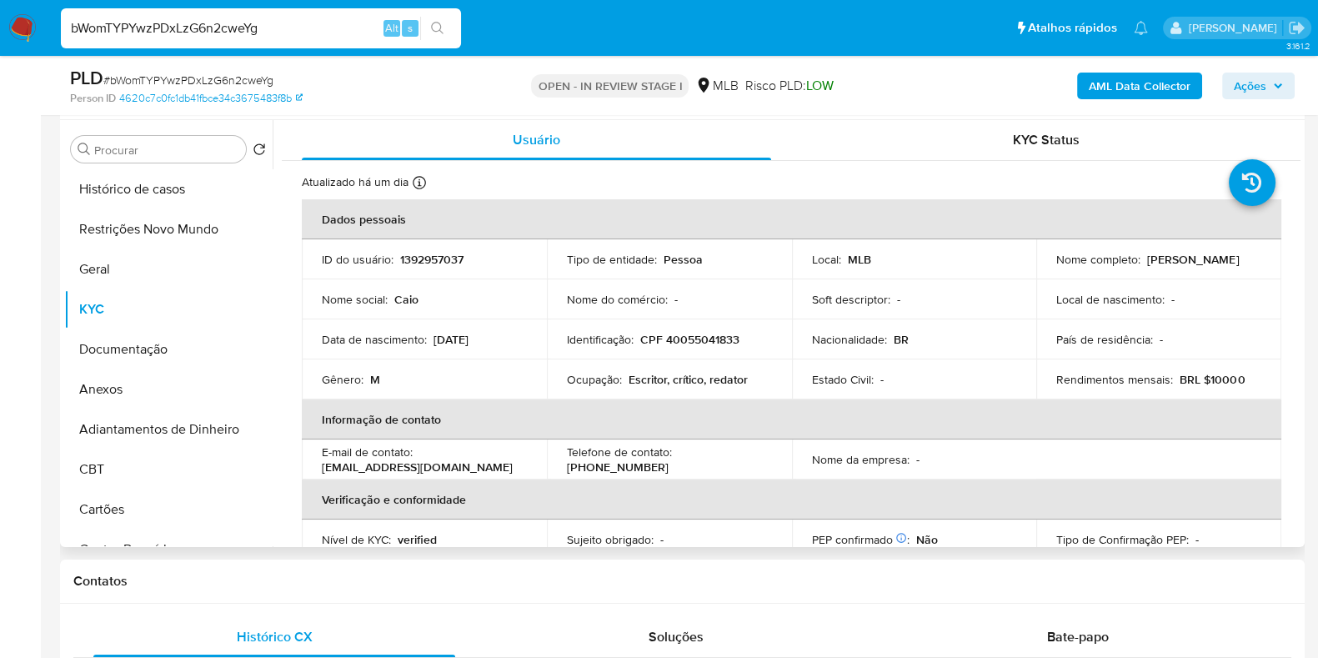
drag, startPoint x: 1212, startPoint y: 263, endPoint x: 1040, endPoint y: 263, distance: 171.7
click at [1040, 263] on td "Nome completo : Caio Vinicius Oliveira Chagas" at bounding box center [1158, 259] width 245 height 40
copy p "Caio Vinicius Oliveira Chagas"
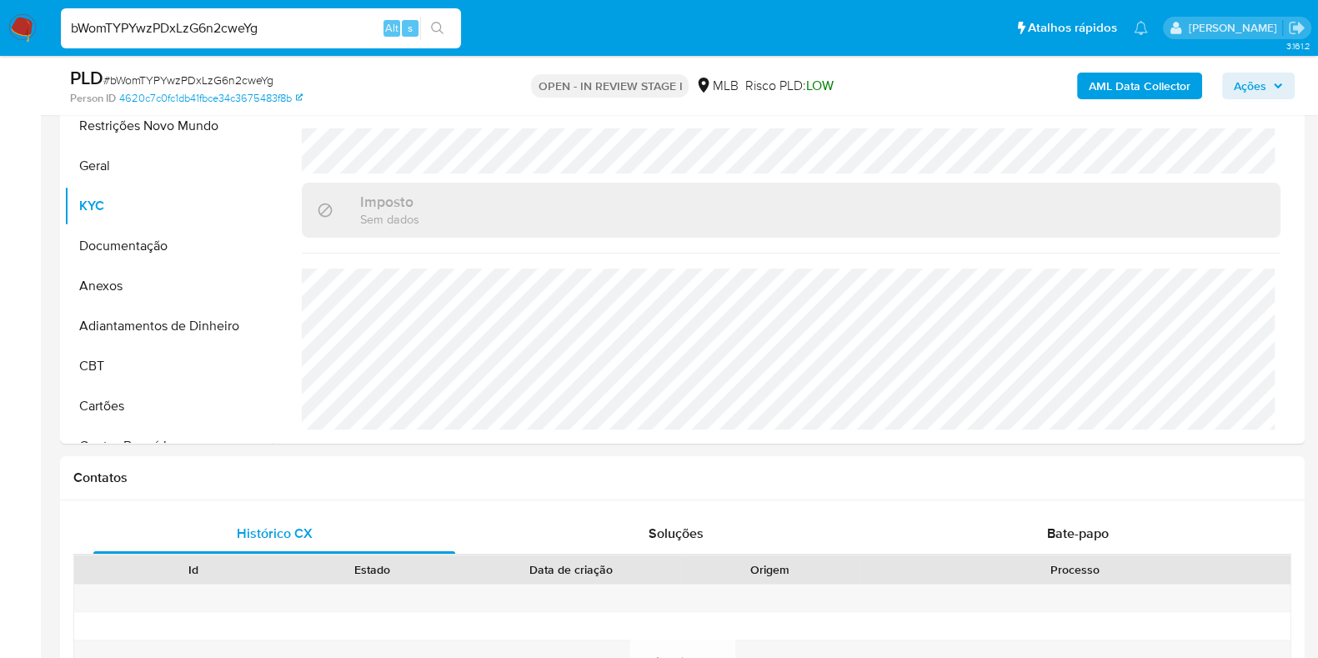
scroll to position [0, 0]
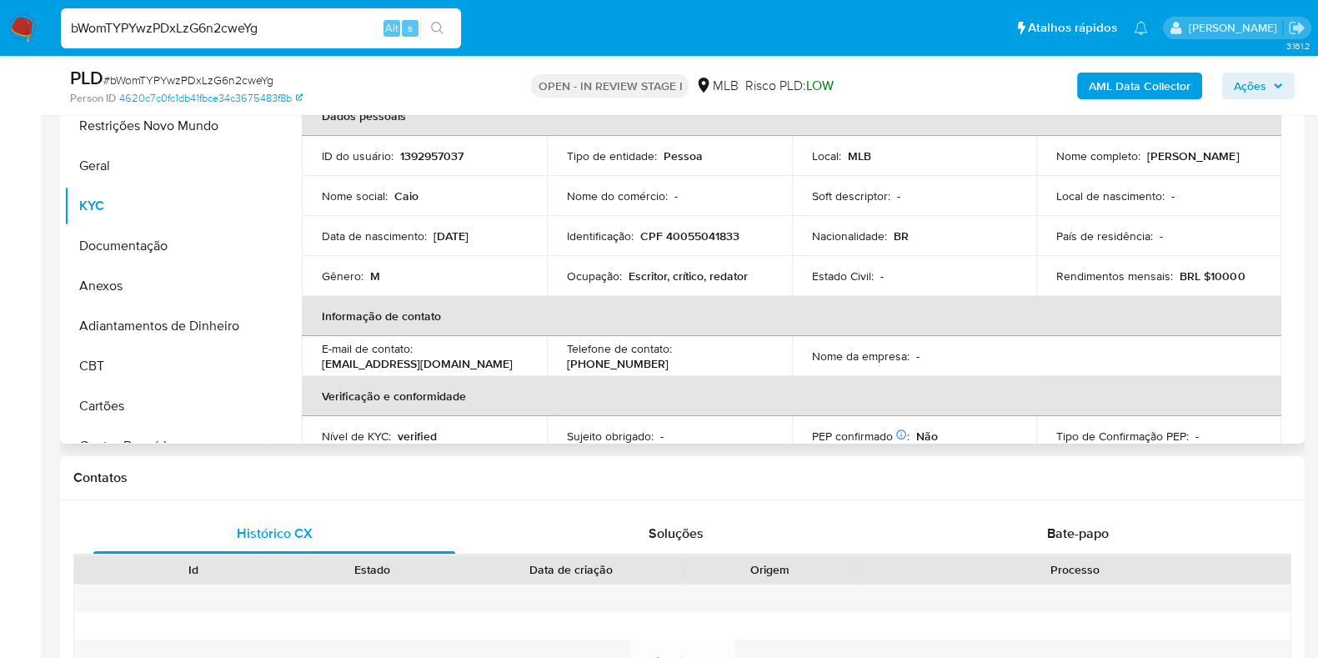
click at [693, 239] on p "CPF 40055041833" at bounding box center [689, 235] width 99 height 15
click at [693, 238] on p "CPF 40055041833" at bounding box center [689, 235] width 99 height 15
copy p "40055041833"
click at [128, 235] on button "Documentação" at bounding box center [161, 246] width 195 height 40
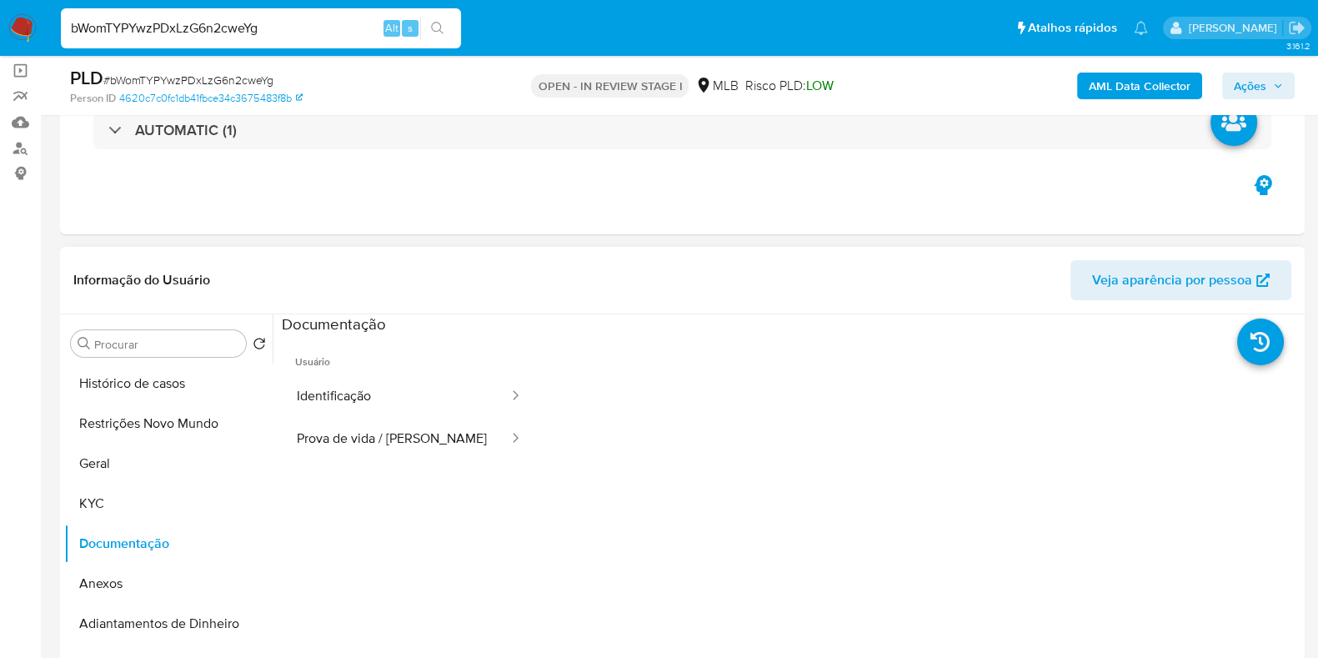
scroll to position [103, 0]
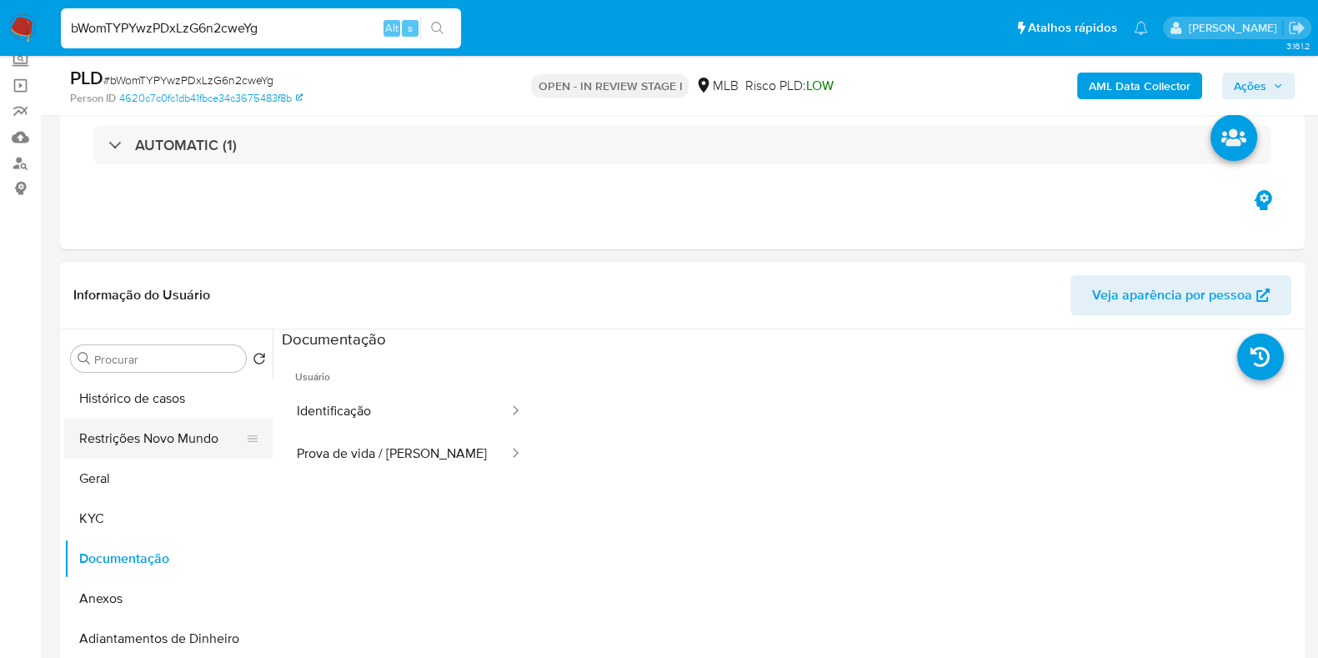
click at [109, 423] on button "Restrições Novo Mundo" at bounding box center [161, 438] width 195 height 40
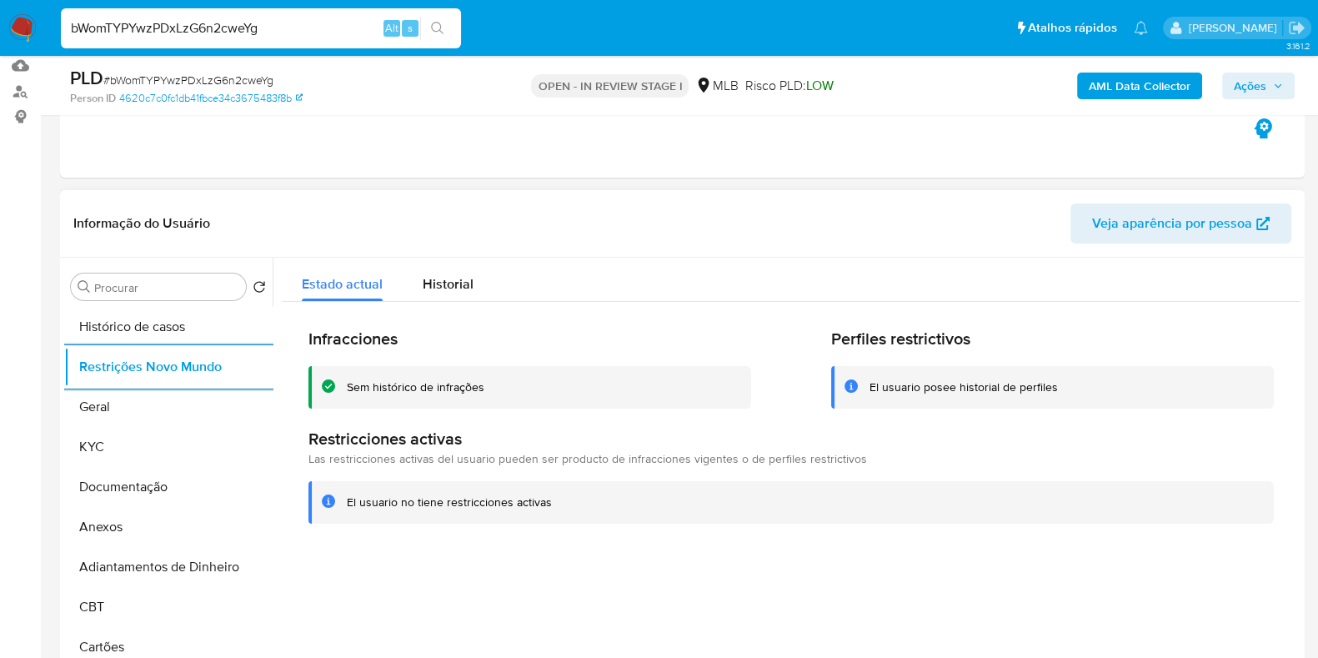
scroll to position [208, 0]
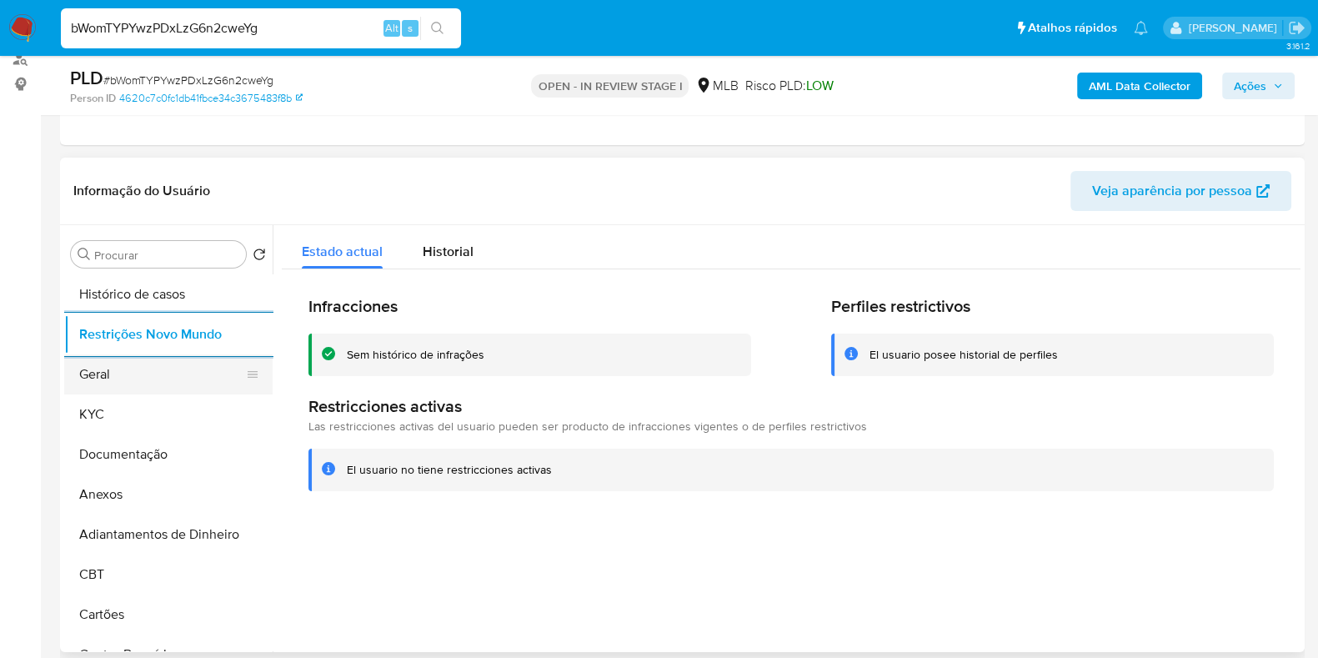
click at [104, 368] on button "Geral" at bounding box center [161, 374] width 195 height 40
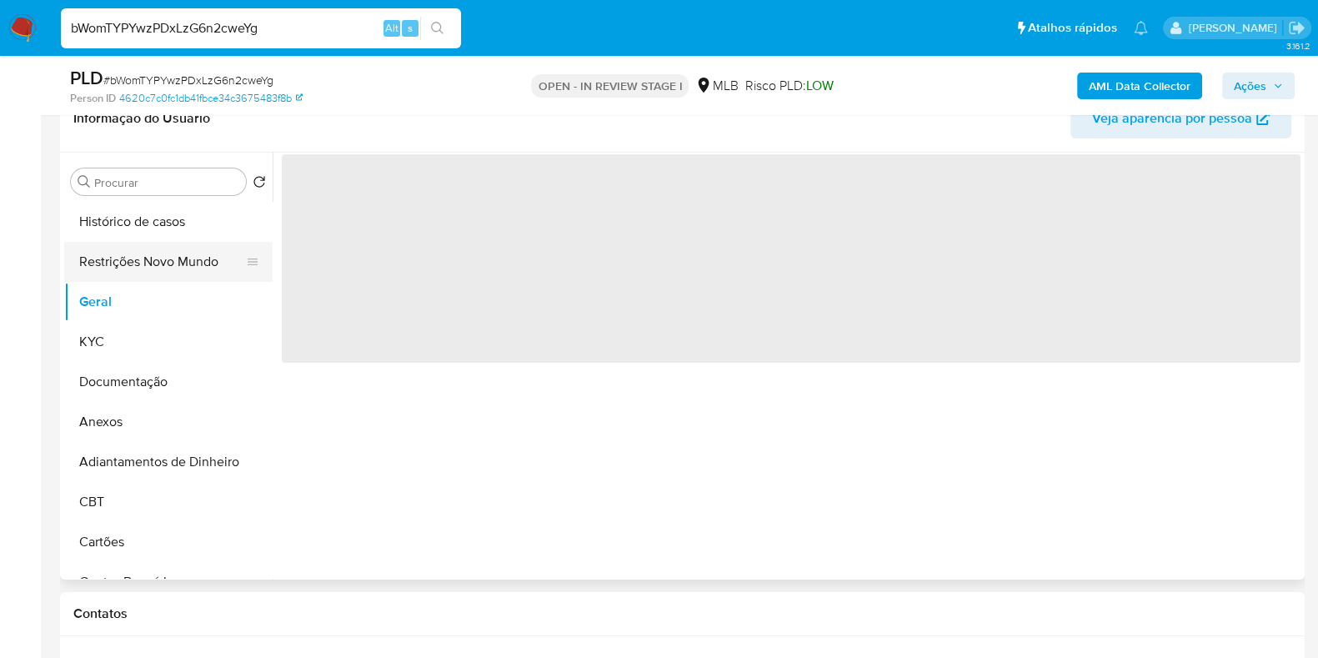
scroll to position [313, 0]
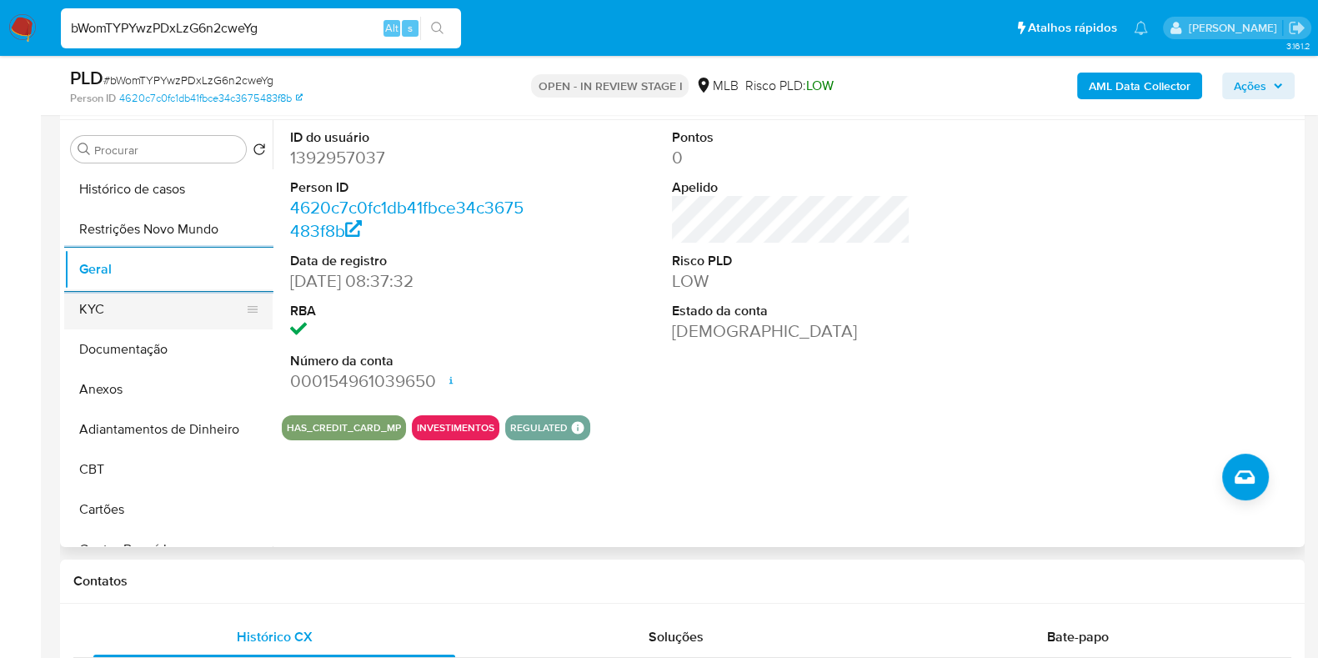
click at [68, 310] on button "KYC" at bounding box center [161, 309] width 195 height 40
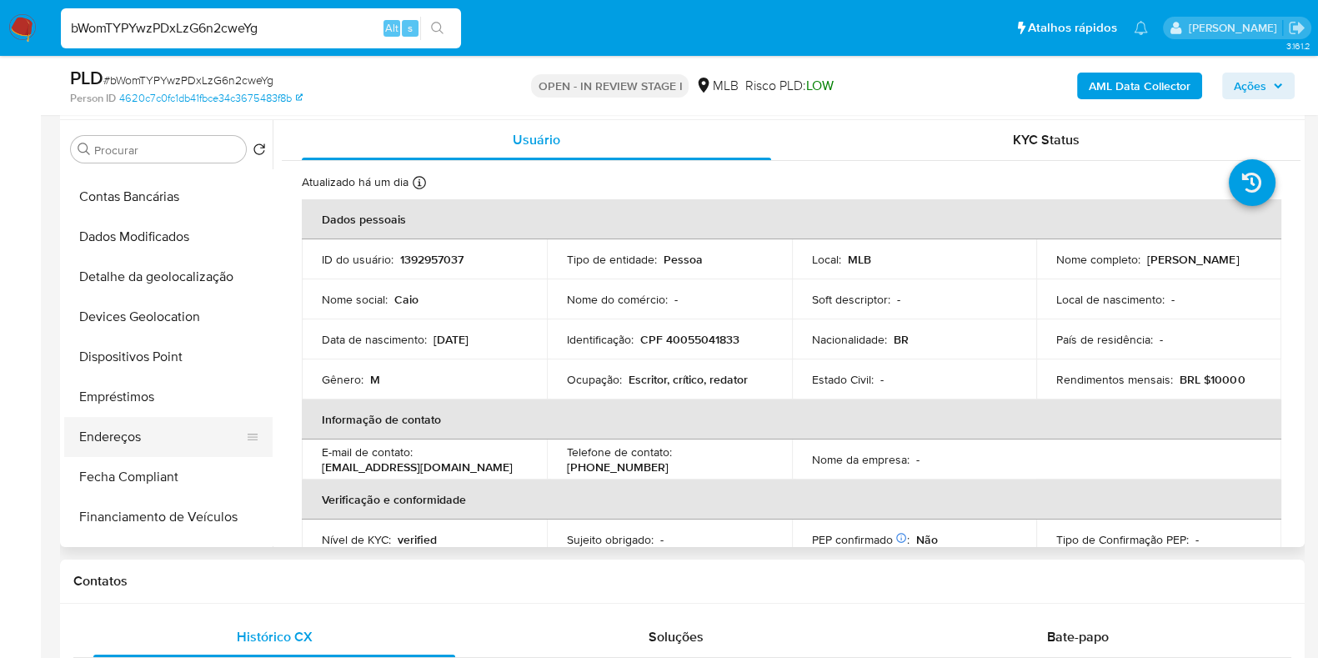
scroll to position [416, 0]
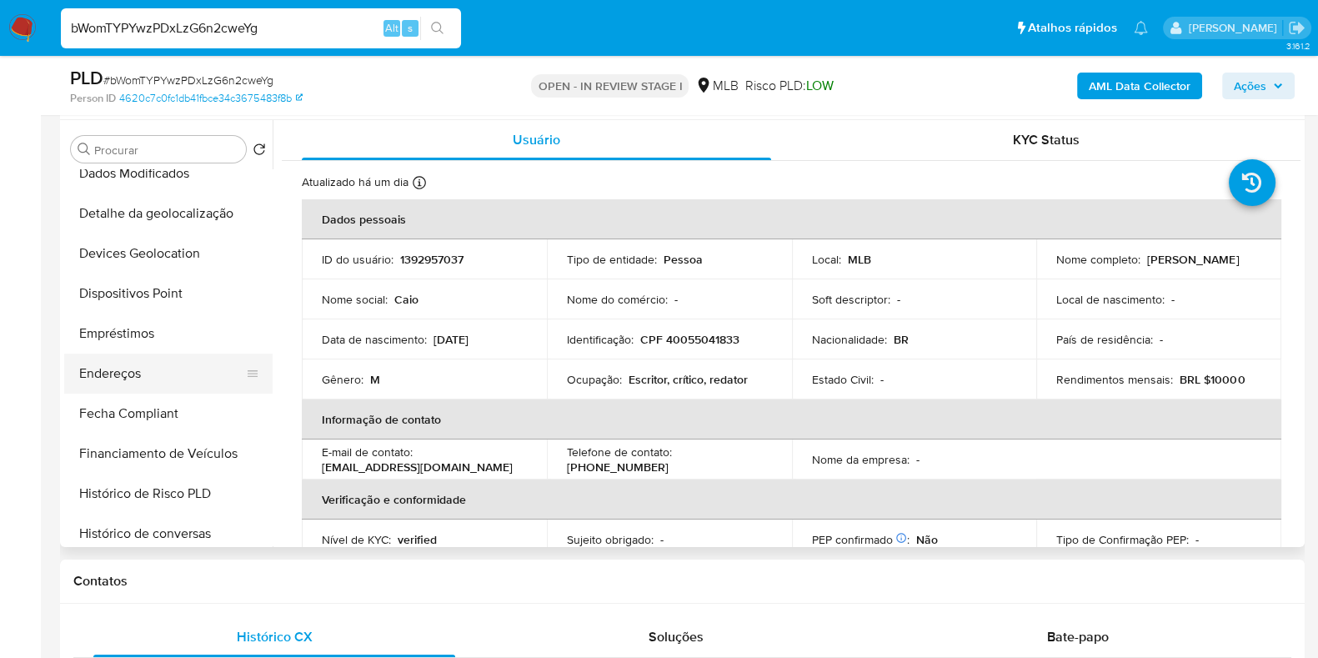
click at [153, 365] on button "Endereços" at bounding box center [161, 373] width 195 height 40
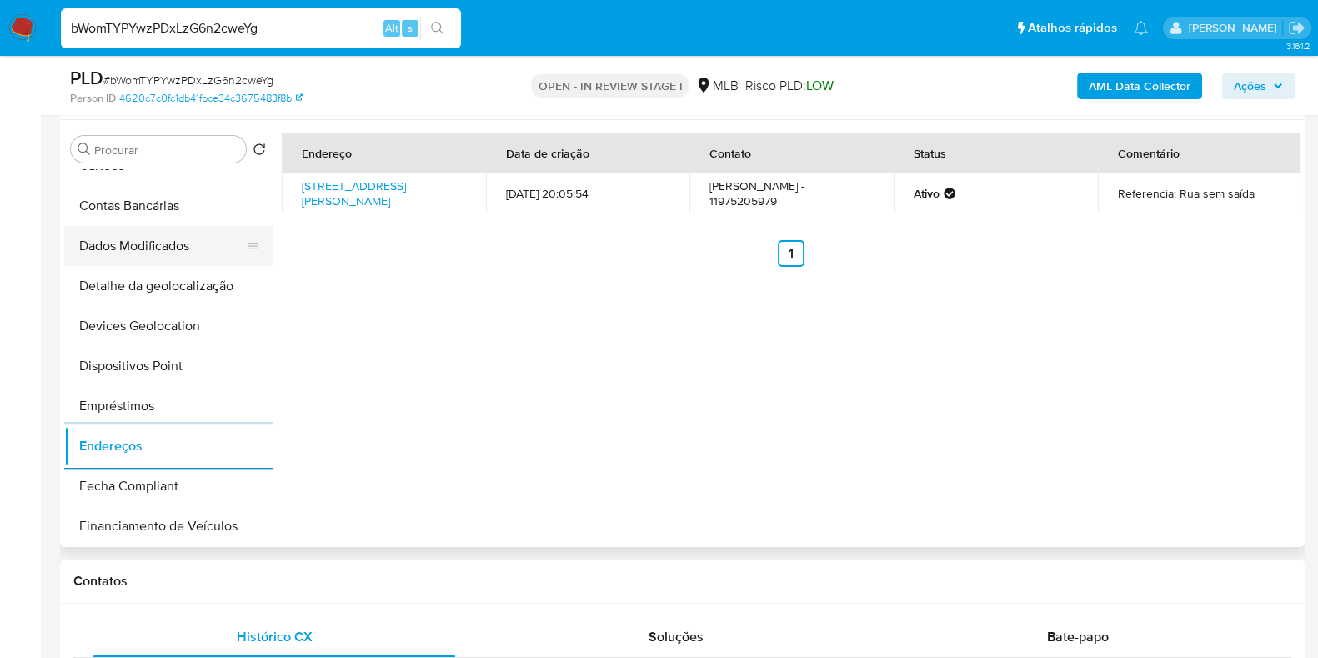
scroll to position [312, 0]
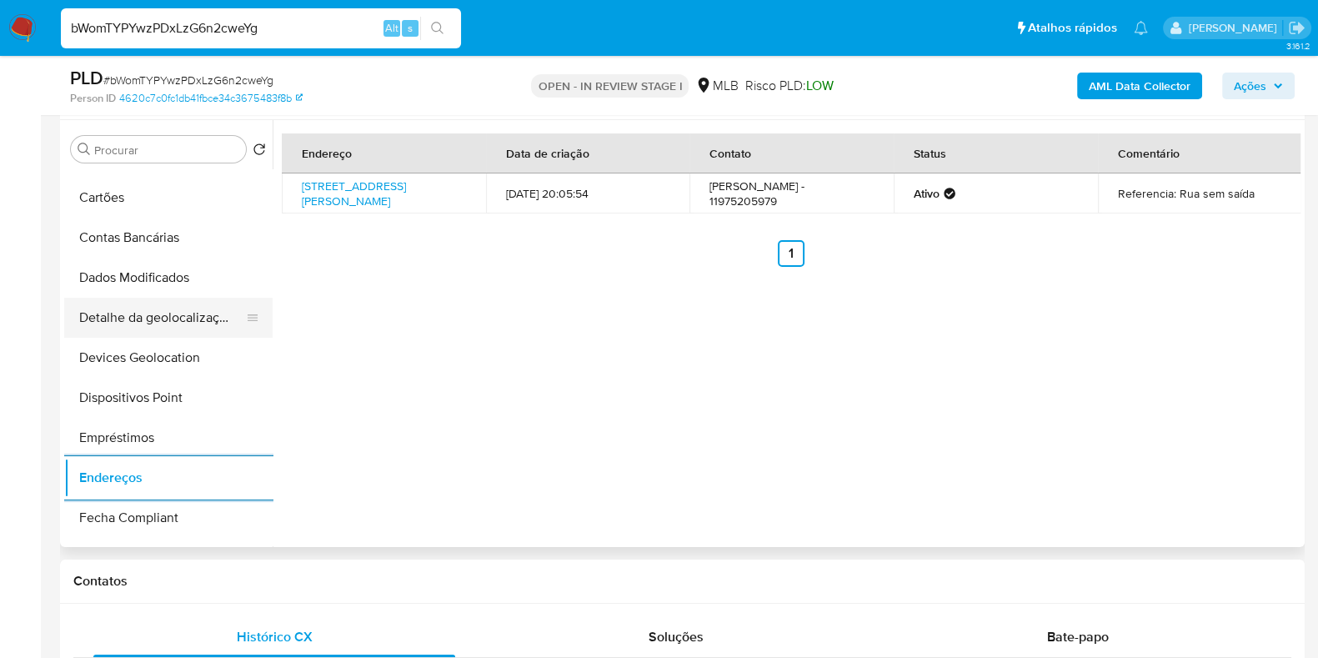
click at [129, 313] on button "Detalhe da geolocalização" at bounding box center [161, 318] width 195 height 40
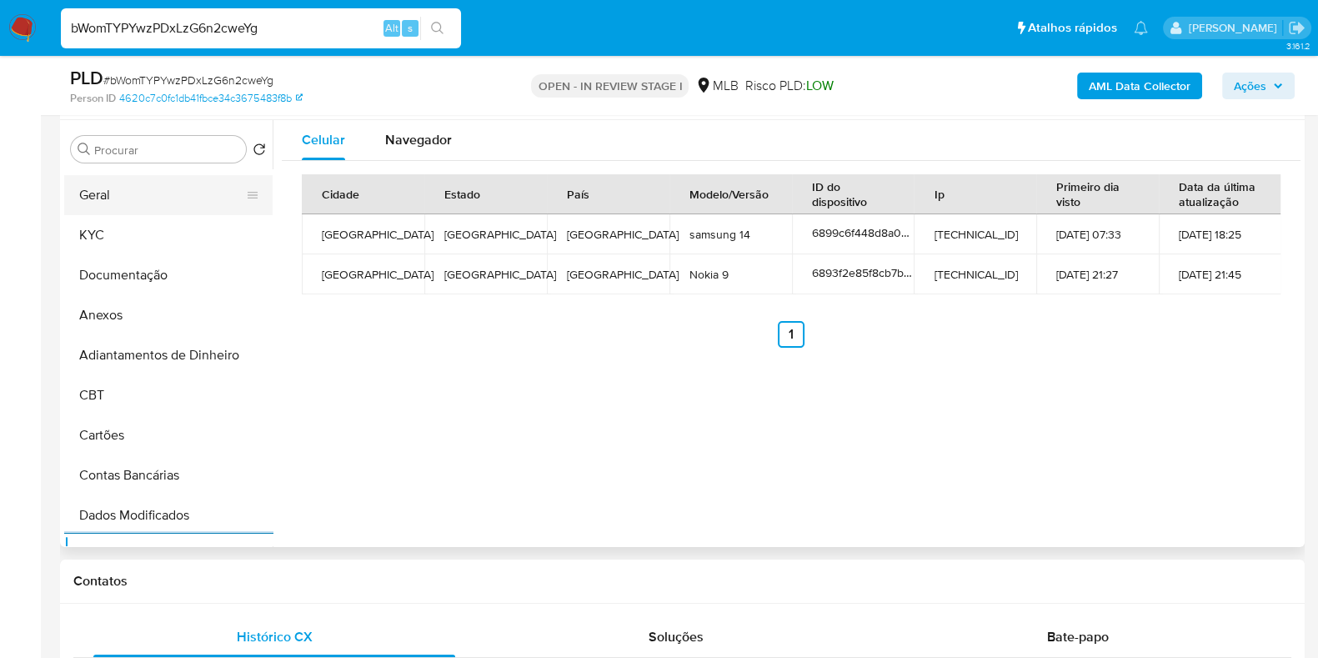
scroll to position [0, 0]
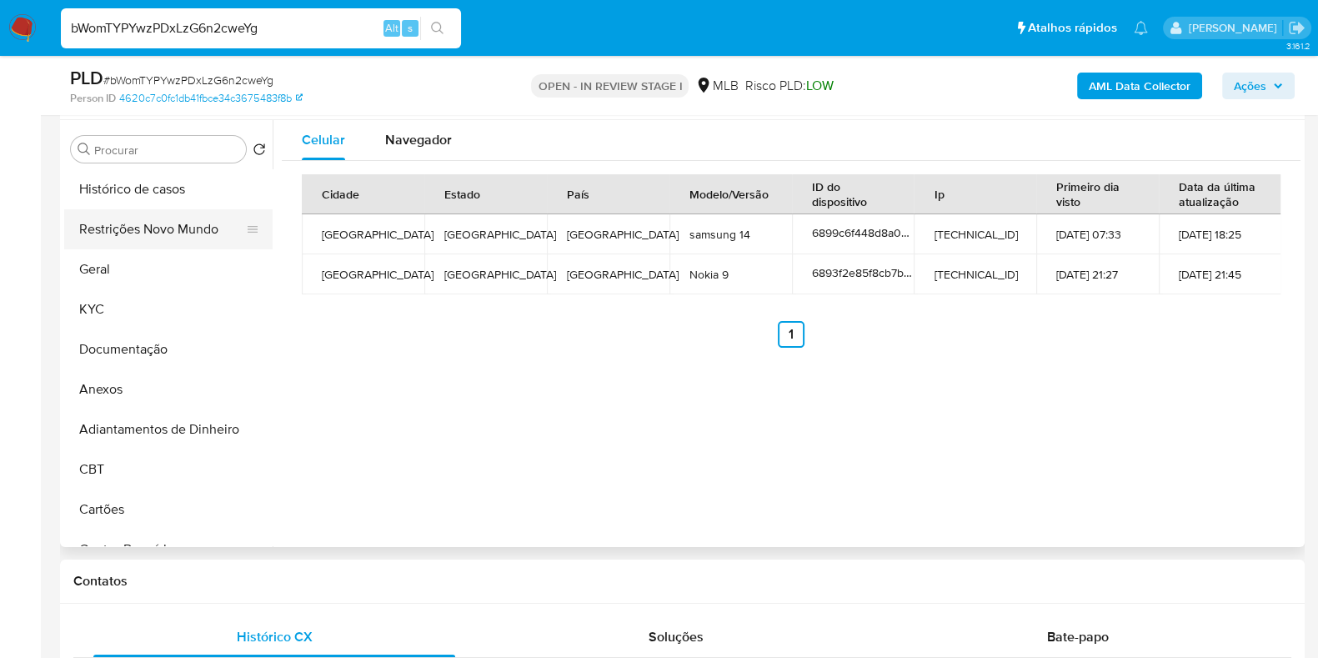
click at [140, 248] on button "Restrições Novo Mundo" at bounding box center [161, 229] width 195 height 40
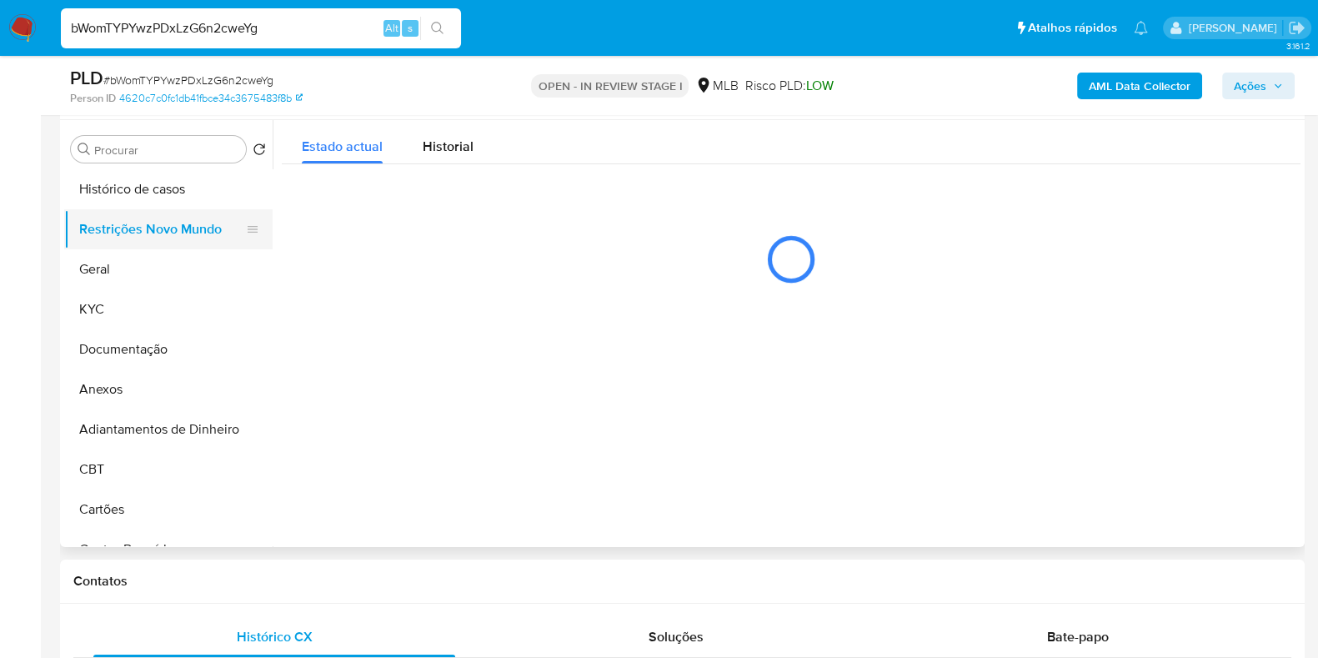
click at [148, 239] on button "Restrições Novo Mundo" at bounding box center [161, 229] width 195 height 40
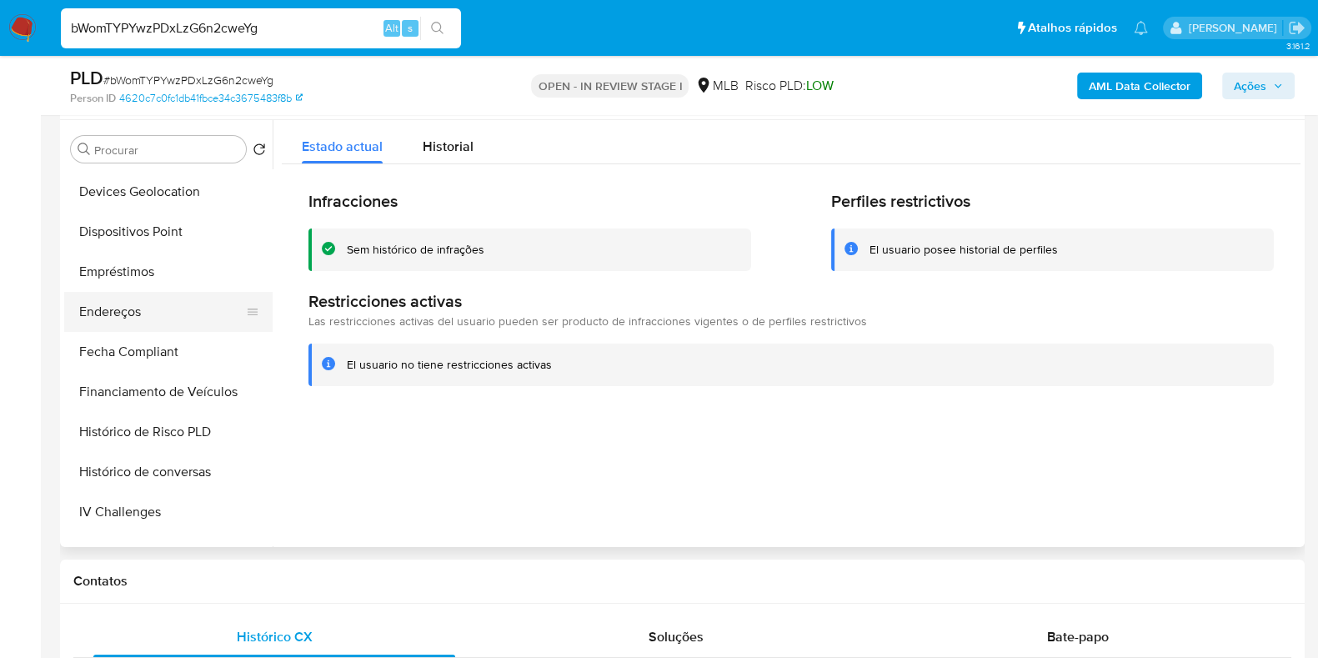
scroll to position [521, 0]
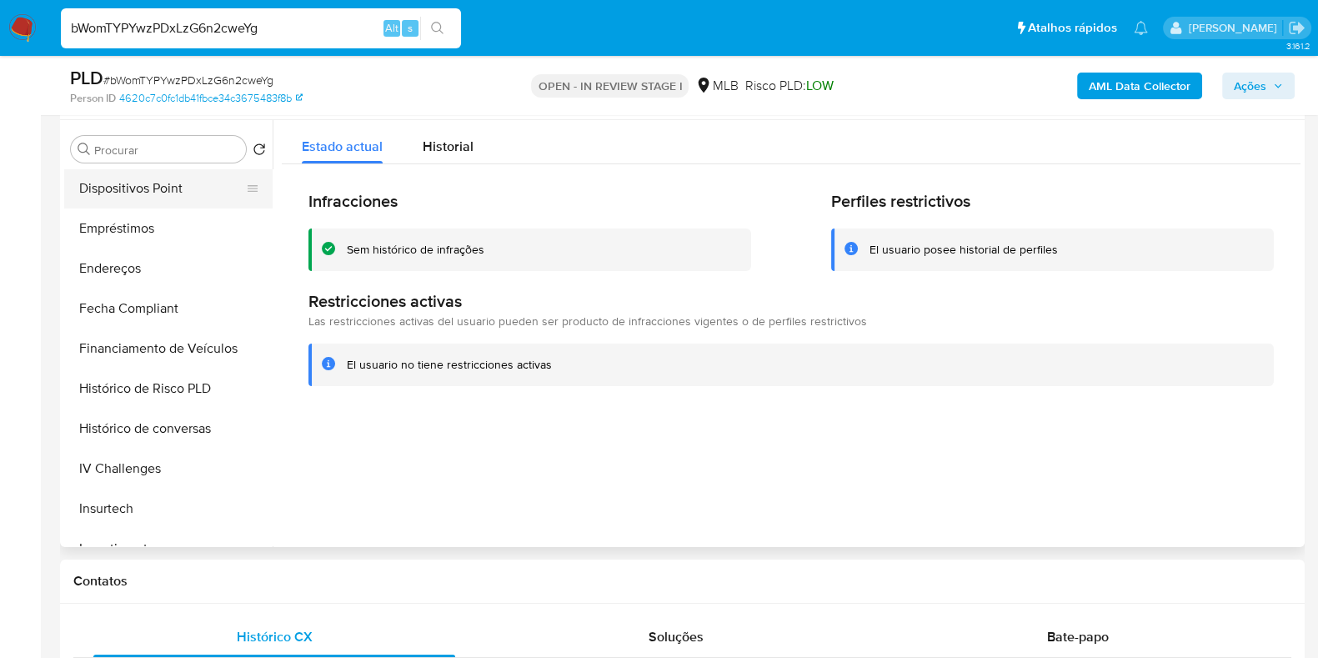
click at [198, 202] on button "Dispositivos Point" at bounding box center [161, 188] width 195 height 40
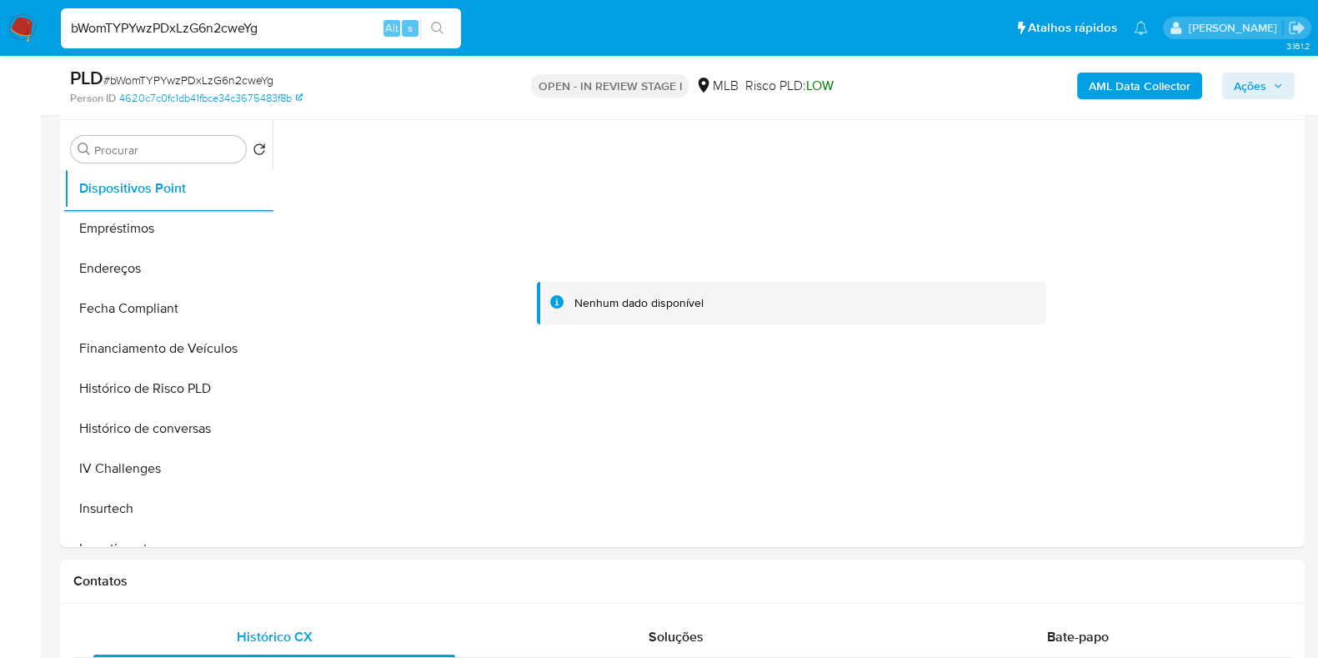
click at [1127, 90] on b "AML Data Collector" at bounding box center [1139, 86] width 102 height 27
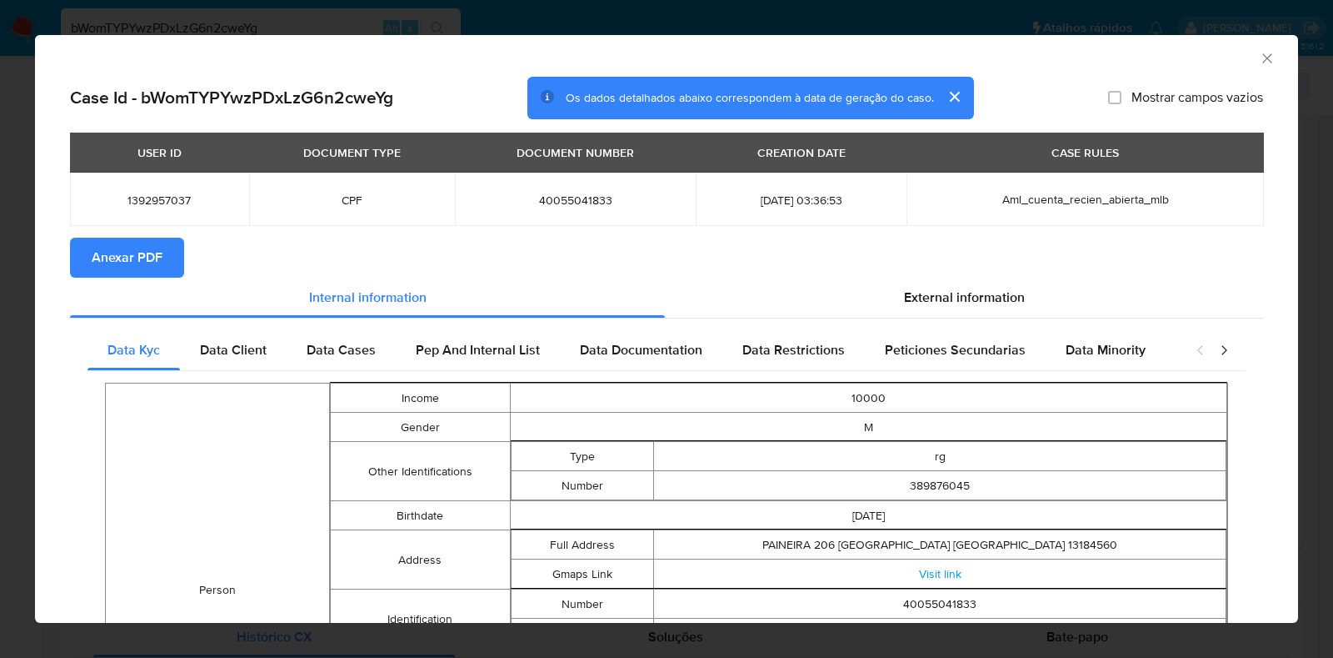
drag, startPoint x: 151, startPoint y: 255, endPoint x: 140, endPoint y: 256, distance: 10.9
click at [150, 254] on span "Anexar PDF" at bounding box center [127, 257] width 71 height 37
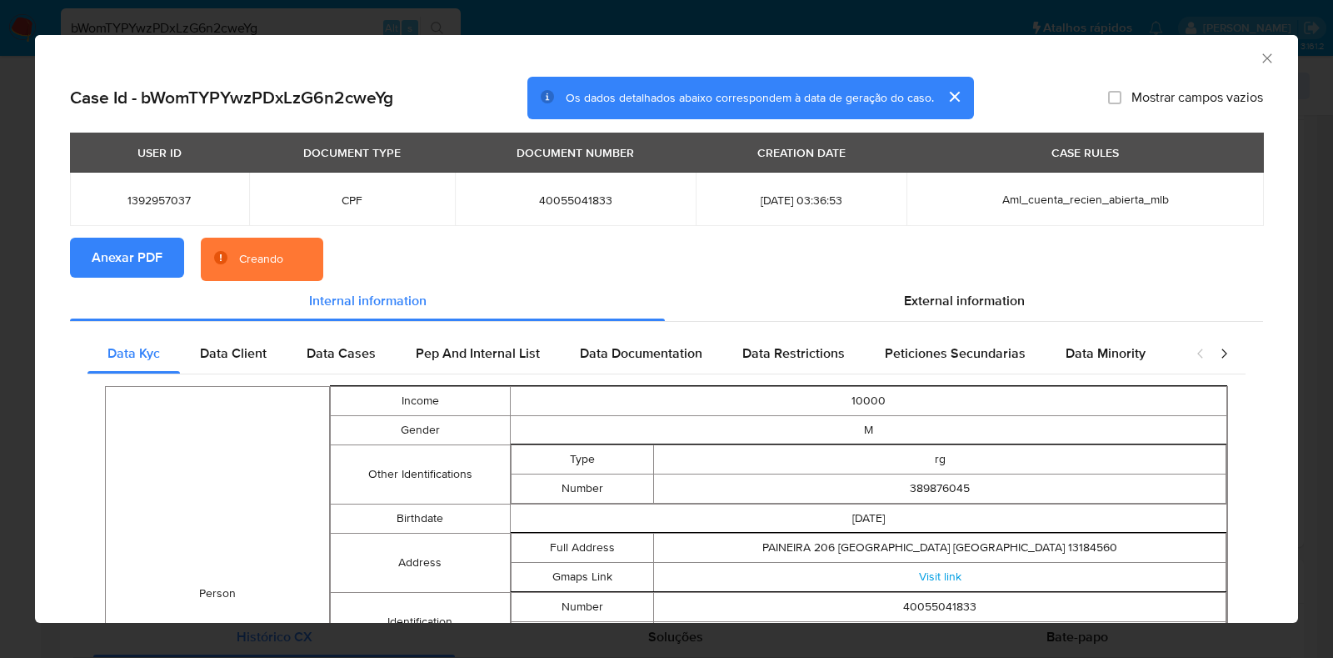
click at [3, 299] on div "AML Data Collector Case Id - bWomTYPYwzPDxLzG6n2cweYg Os dados detalhados abaix…" at bounding box center [666, 329] width 1333 height 658
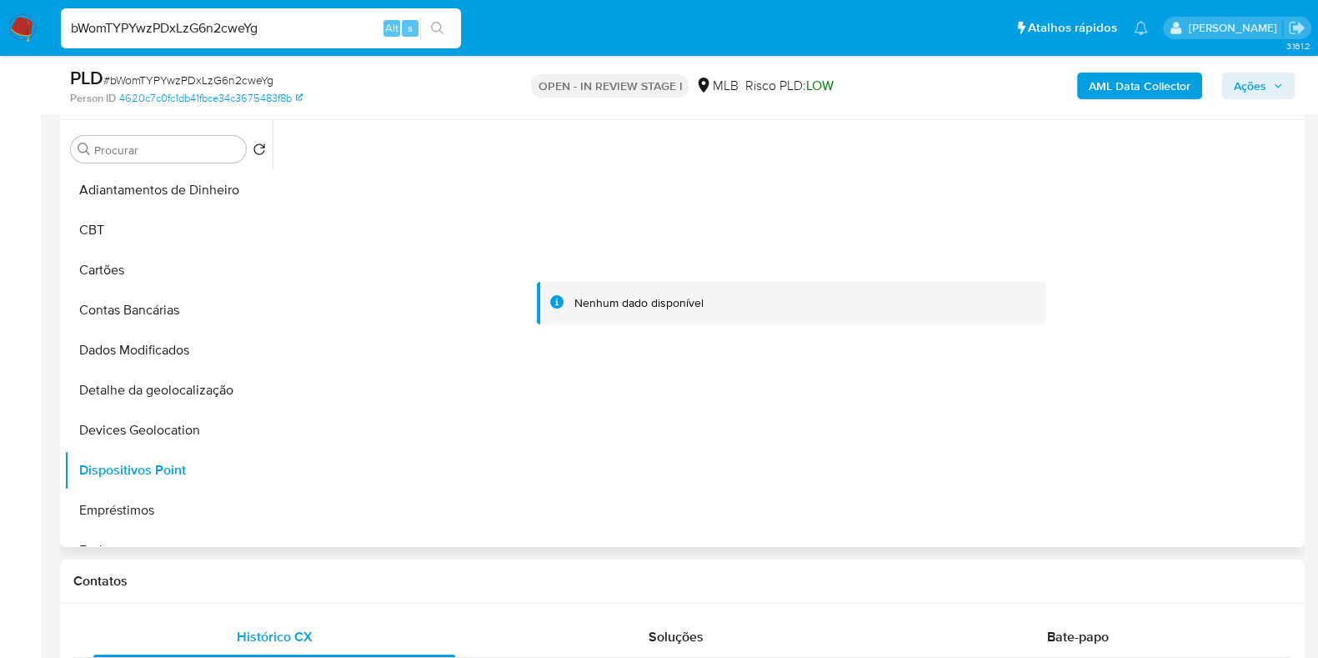
scroll to position [0, 0]
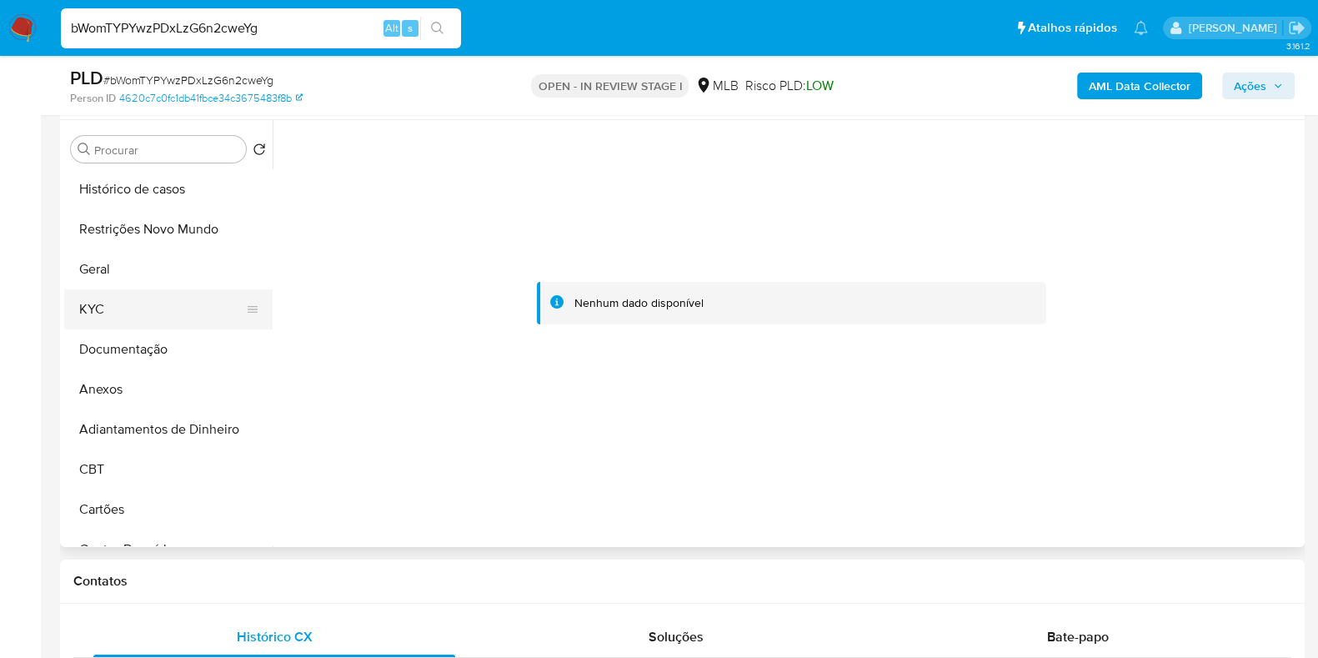
click at [132, 314] on button "KYC" at bounding box center [161, 309] width 195 height 40
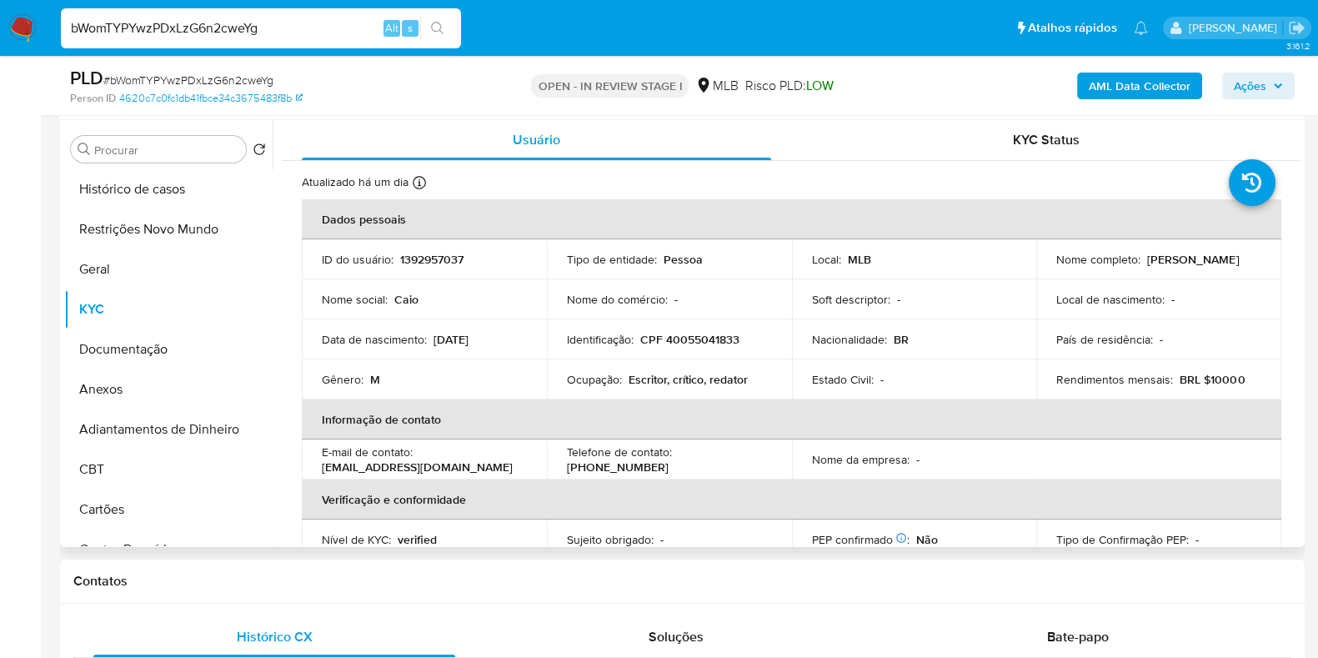
drag, startPoint x: 1207, startPoint y: 260, endPoint x: 1042, endPoint y: 261, distance: 165.0
click at [1042, 261] on td "Nome completo : Caio Vinicius Oliveira Chagas" at bounding box center [1158, 259] width 245 height 40
copy p "Caio Vinicius Oliveira Chagas"
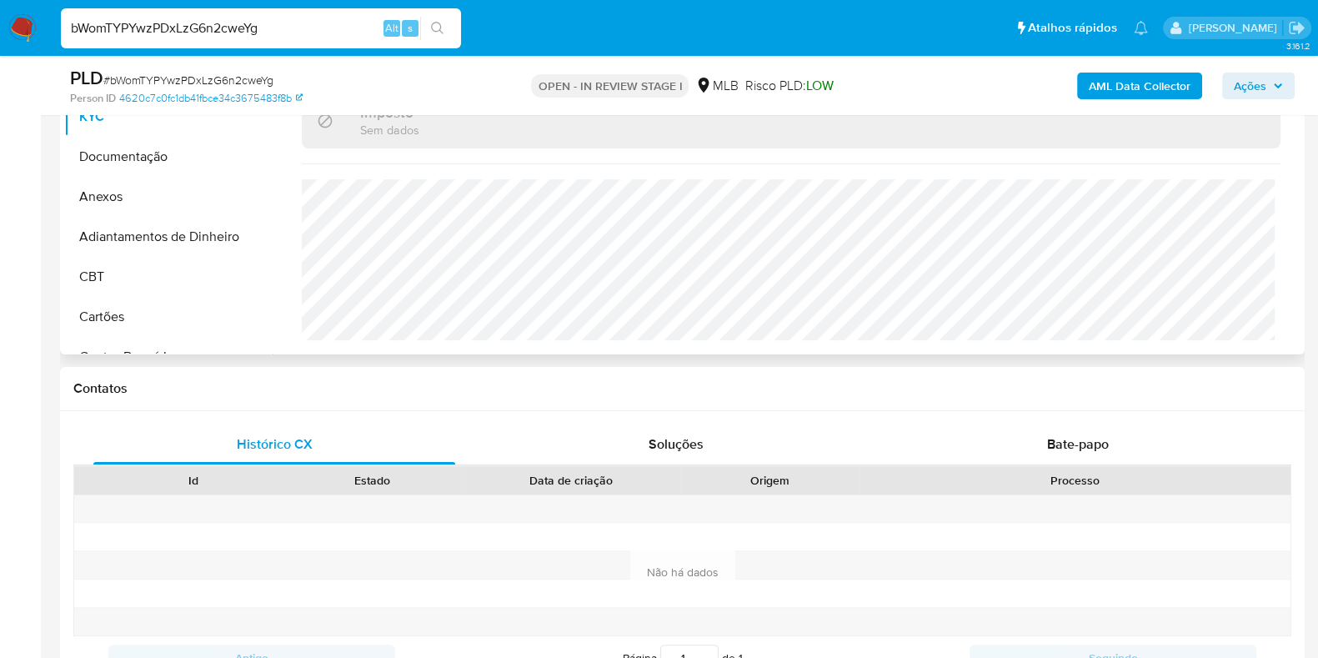
scroll to position [313, 0]
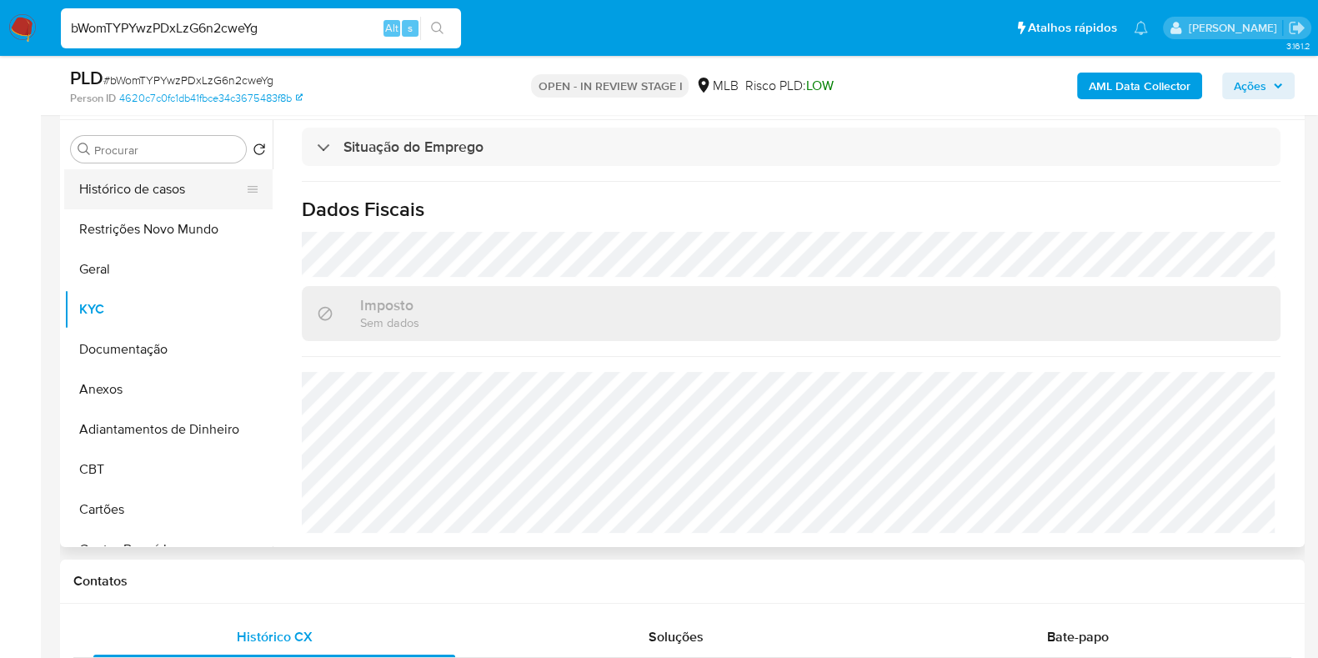
click at [176, 193] on button "Histórico de casos" at bounding box center [161, 189] width 195 height 40
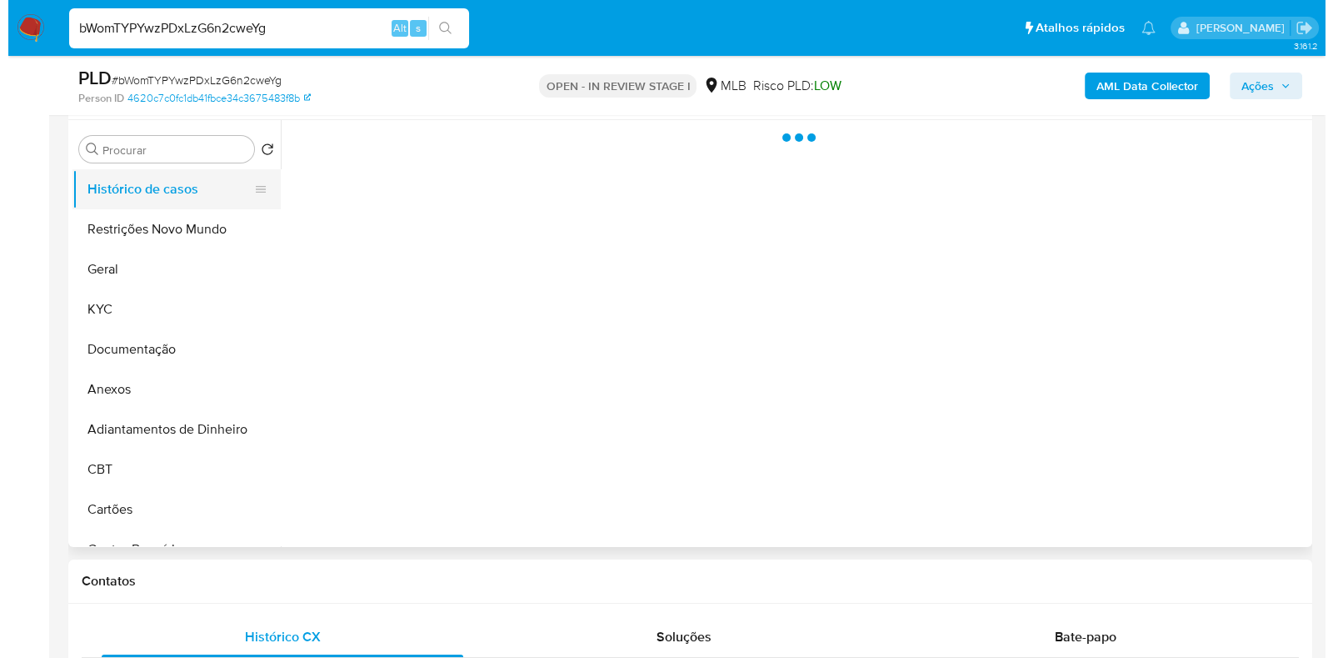
scroll to position [0, 0]
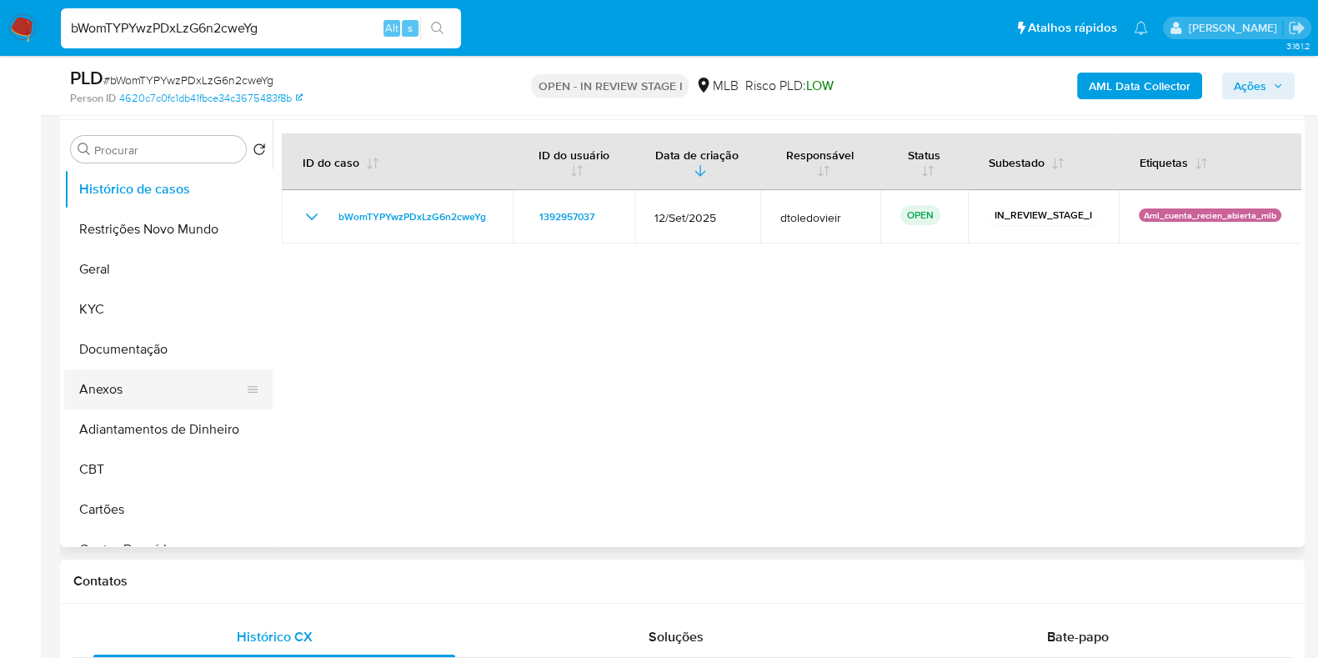
click at [143, 393] on button "Anexos" at bounding box center [161, 389] width 195 height 40
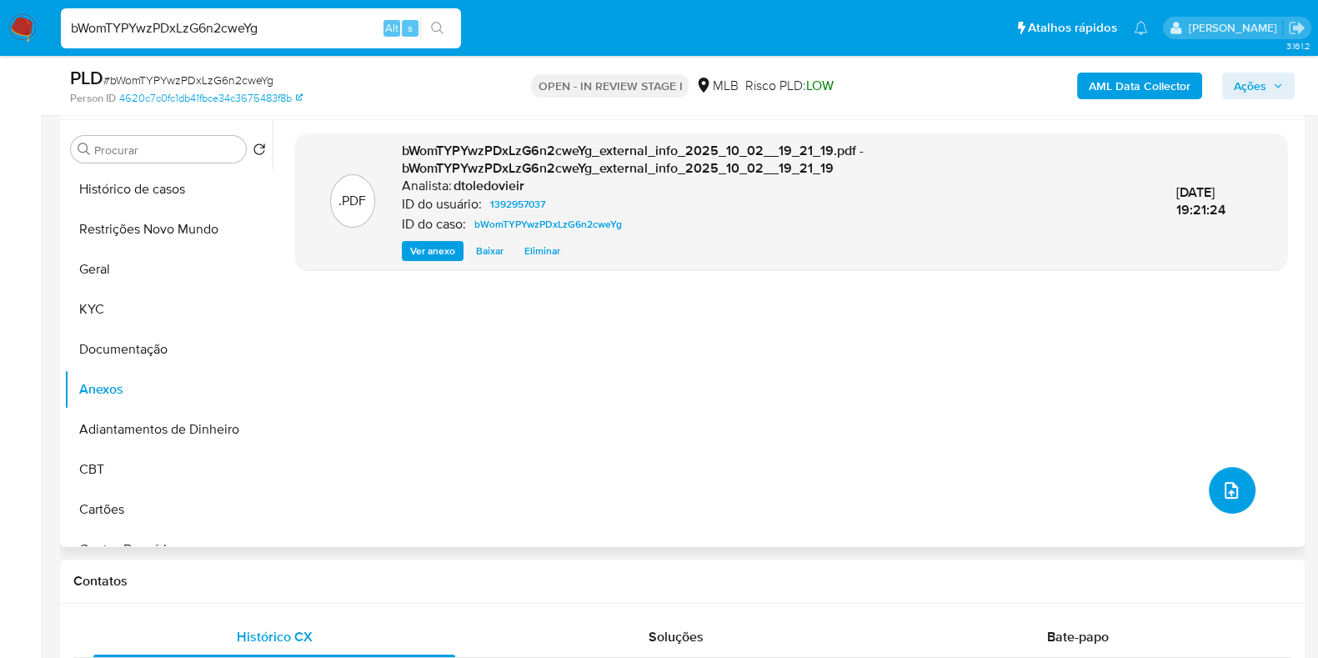
click at [1233, 488] on icon "upload-file" at bounding box center [1231, 490] width 20 height 20
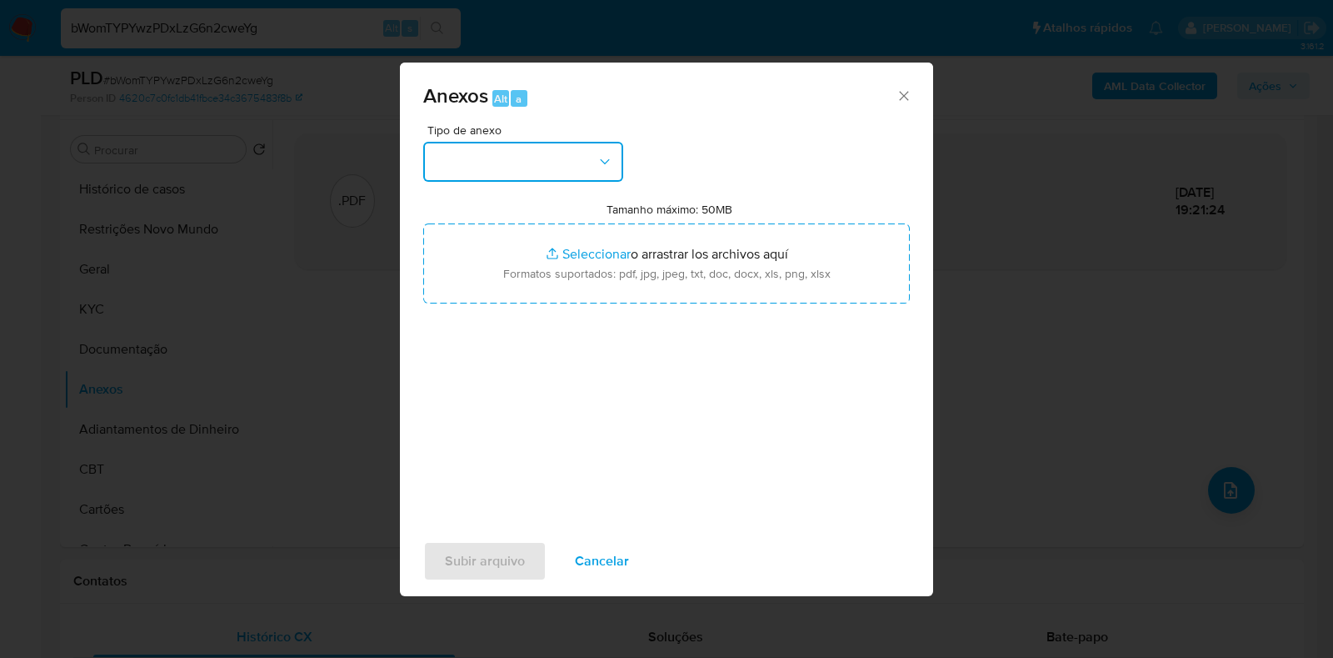
click at [591, 173] on button "button" at bounding box center [523, 162] width 200 height 40
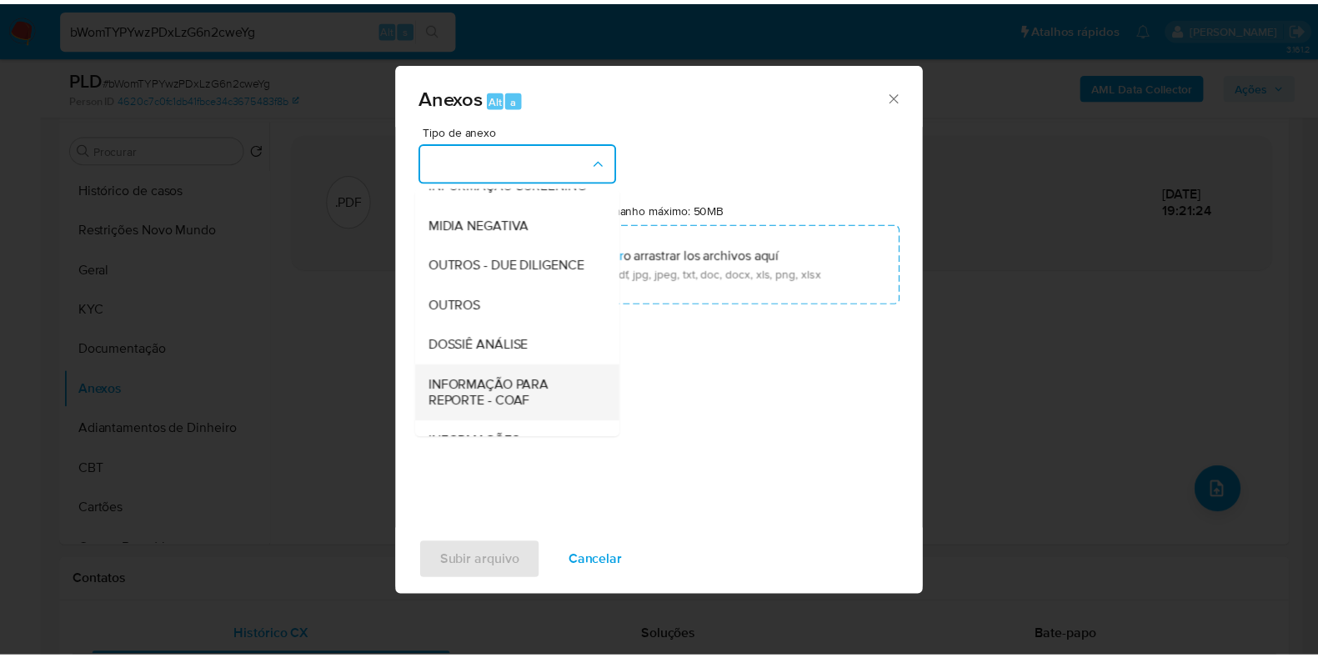
scroll to position [257, 0]
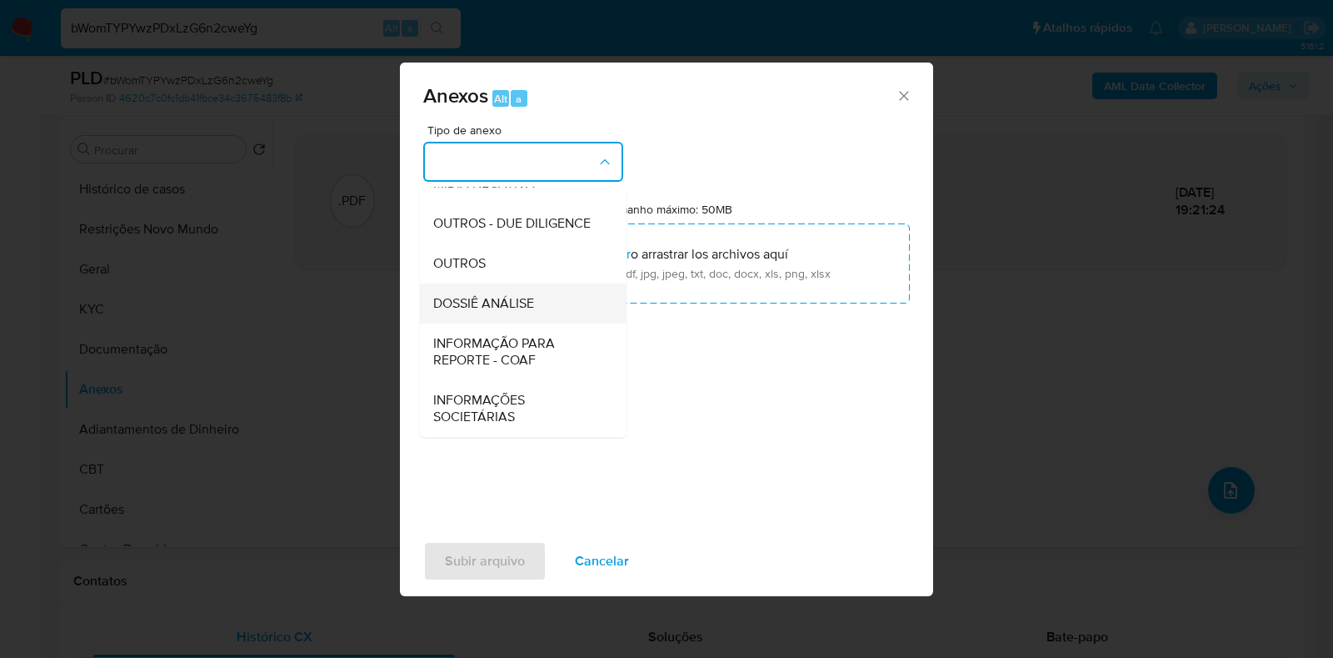
click at [523, 300] on span "DOSSIÊ ANÁLISE" at bounding box center [483, 303] width 101 height 17
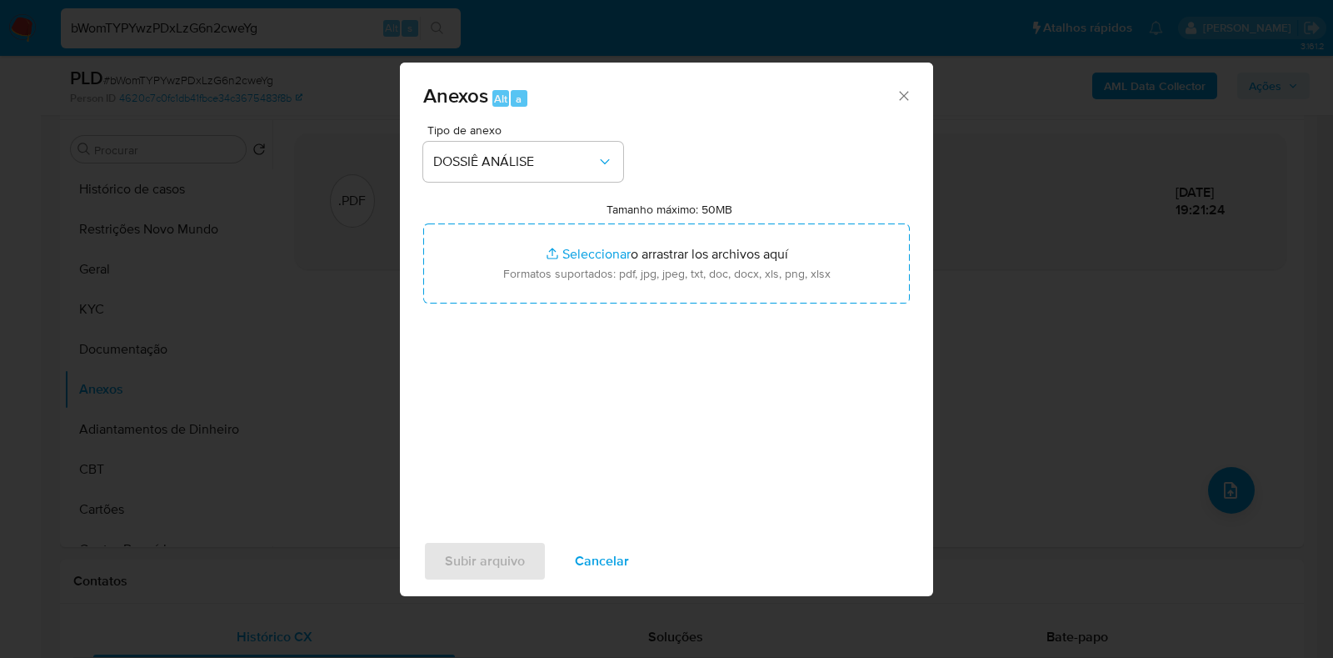
click at [692, 120] on div "Anexos Alt a" at bounding box center [666, 94] width 533 height 63
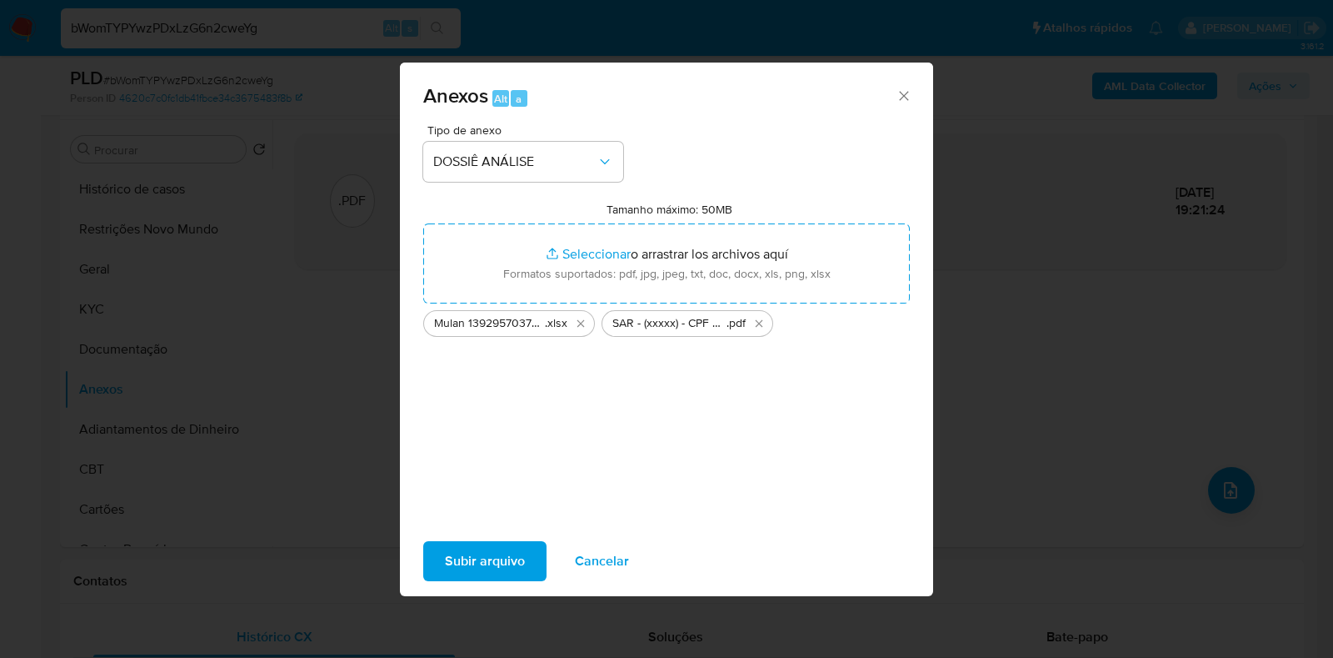
click at [493, 554] on span "Subir arquivo" at bounding box center [485, 561] width 80 height 37
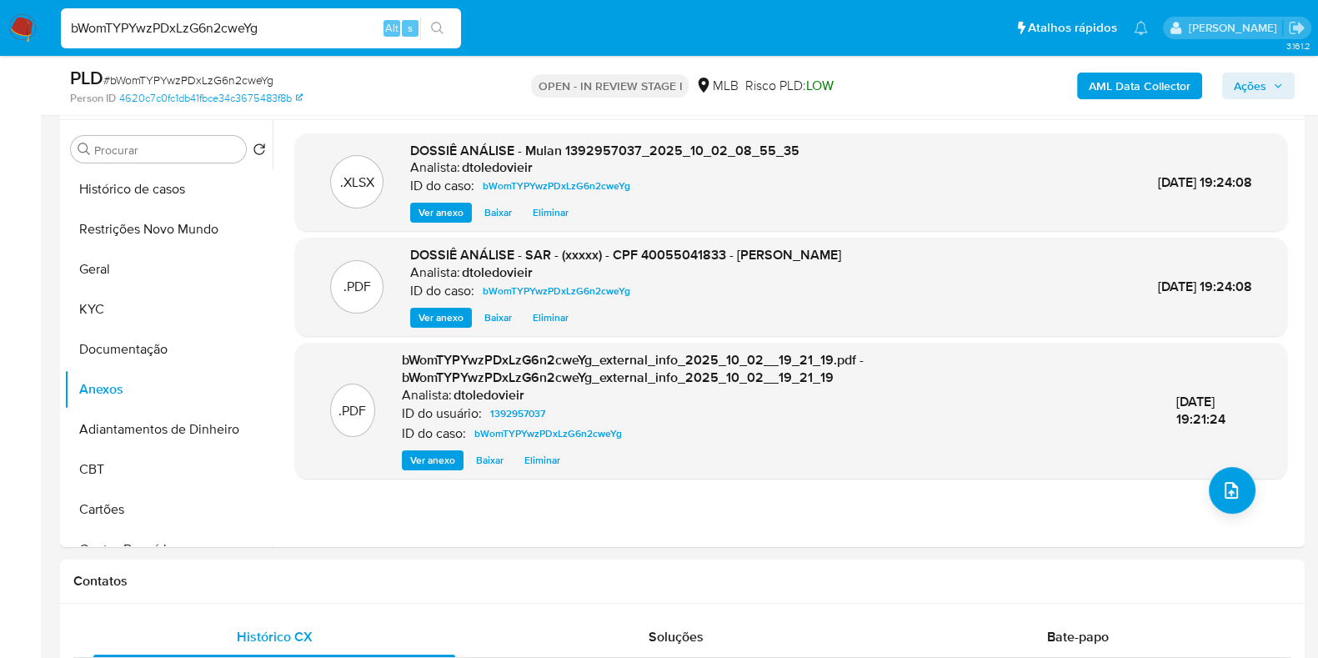
drag, startPoint x: 1266, startPoint y: 93, endPoint x: 1257, endPoint y: 93, distance: 9.2
click at [1266, 93] on span "Ações" at bounding box center [1249, 86] width 33 height 27
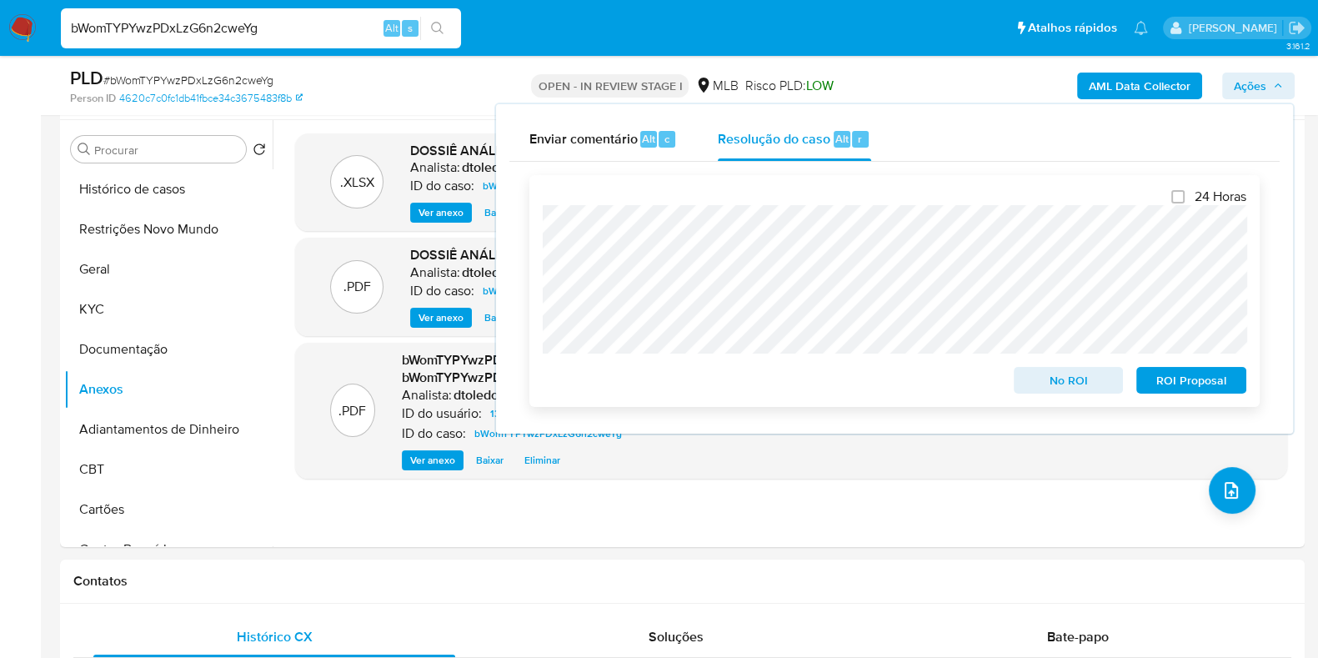
click at [1214, 388] on span "ROI Proposal" at bounding box center [1191, 379] width 87 height 23
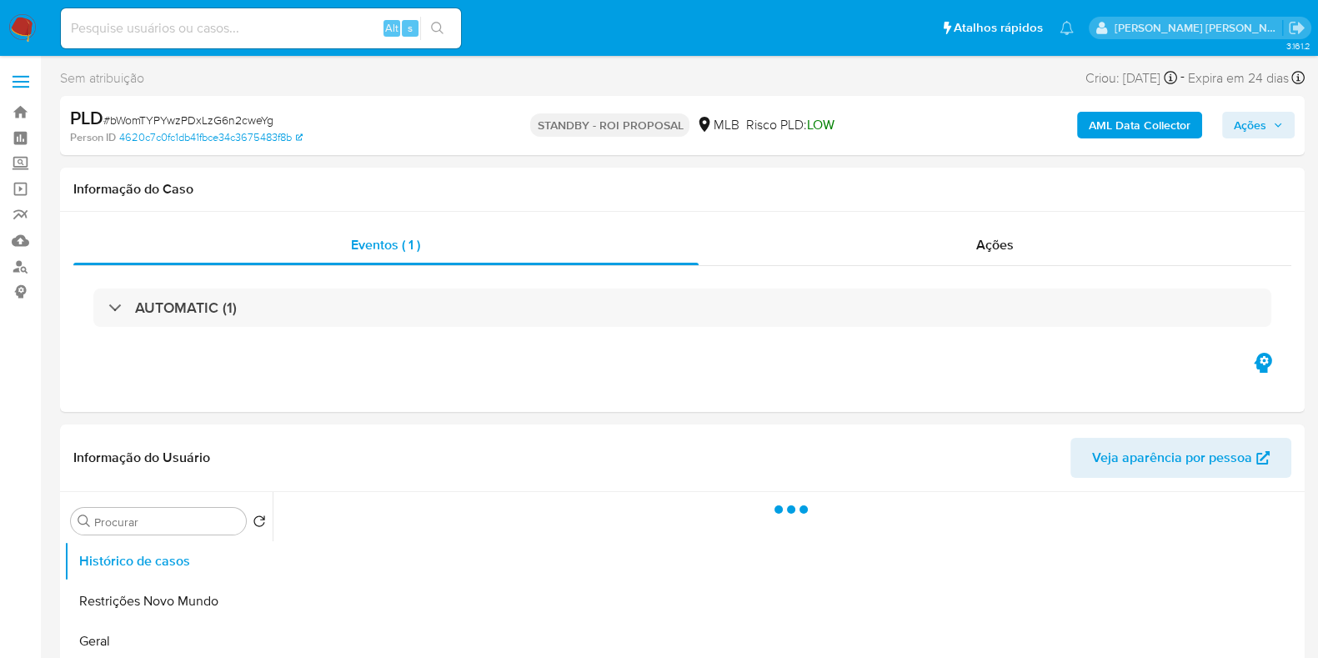
select select "10"
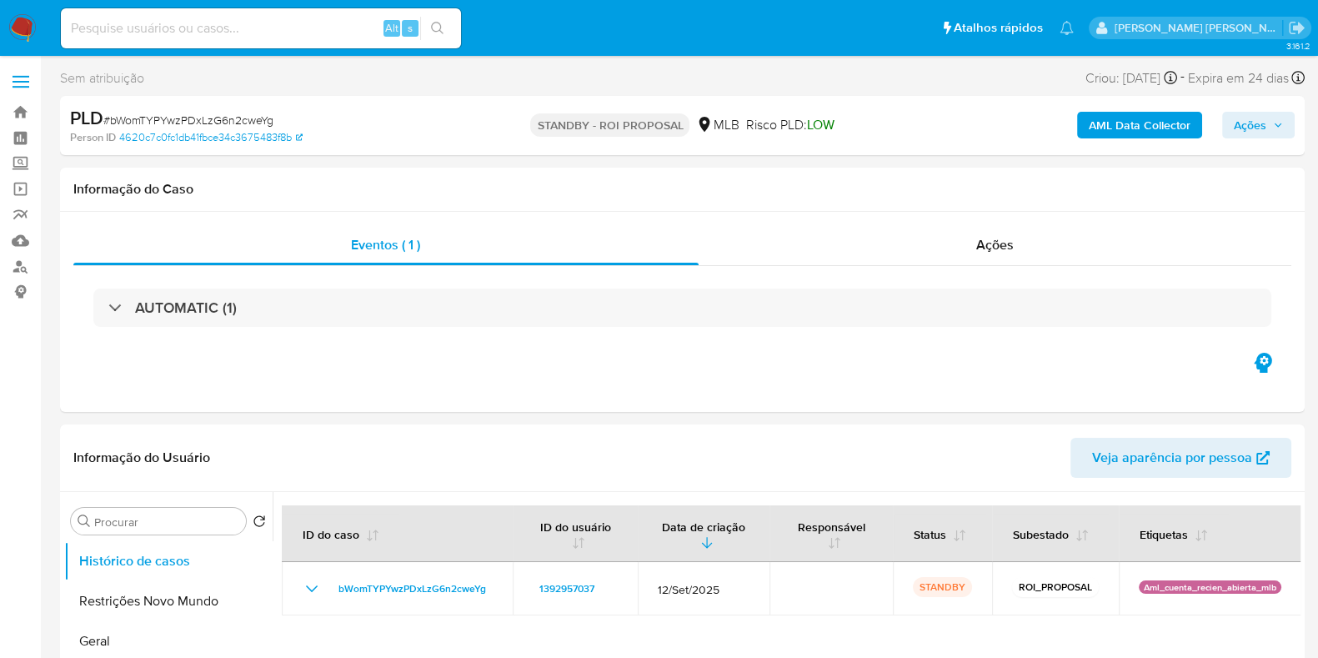
click at [21, 33] on img at bounding box center [22, 28] width 28 height 28
